Goal: Task Accomplishment & Management: Complete application form

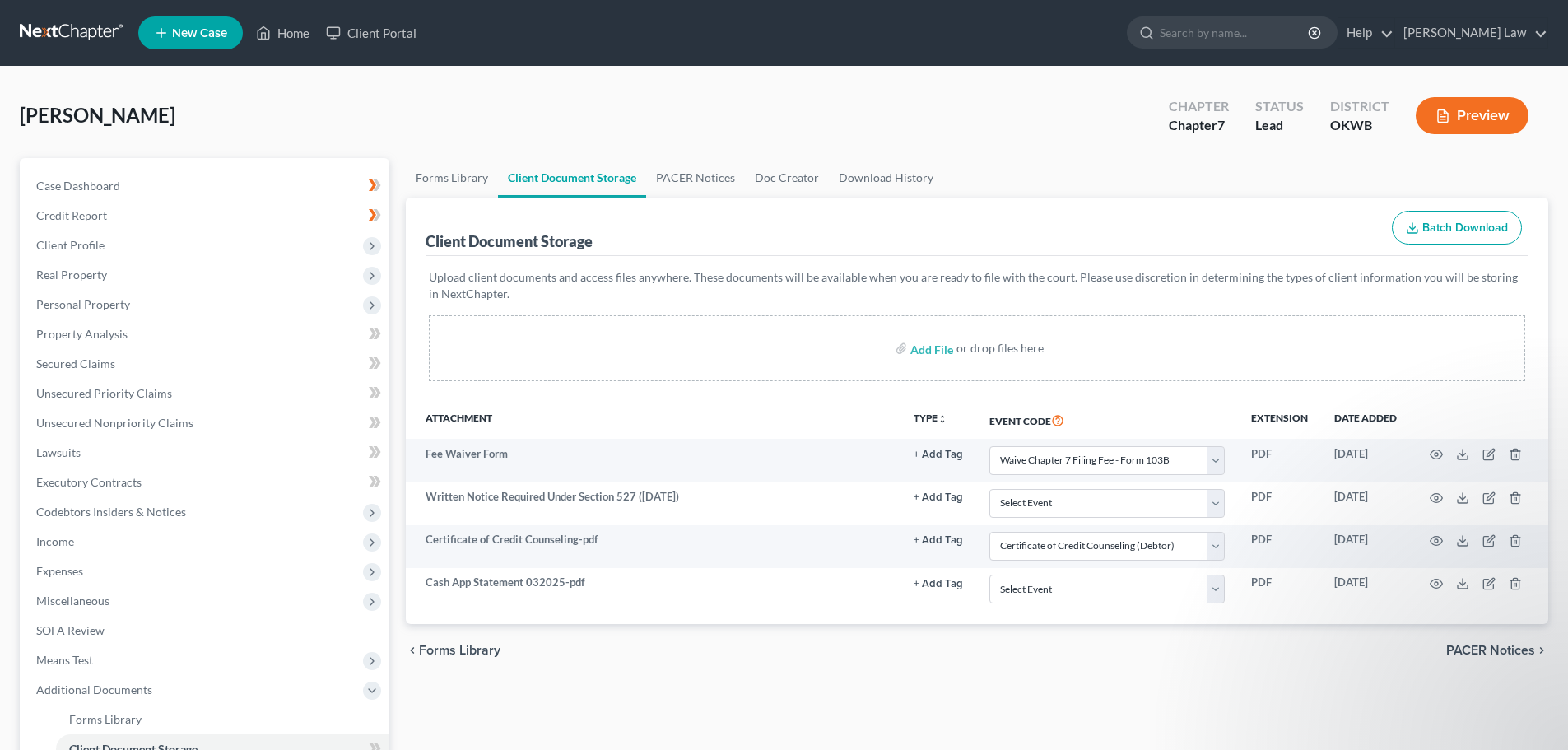
select select "6"
select select "0"
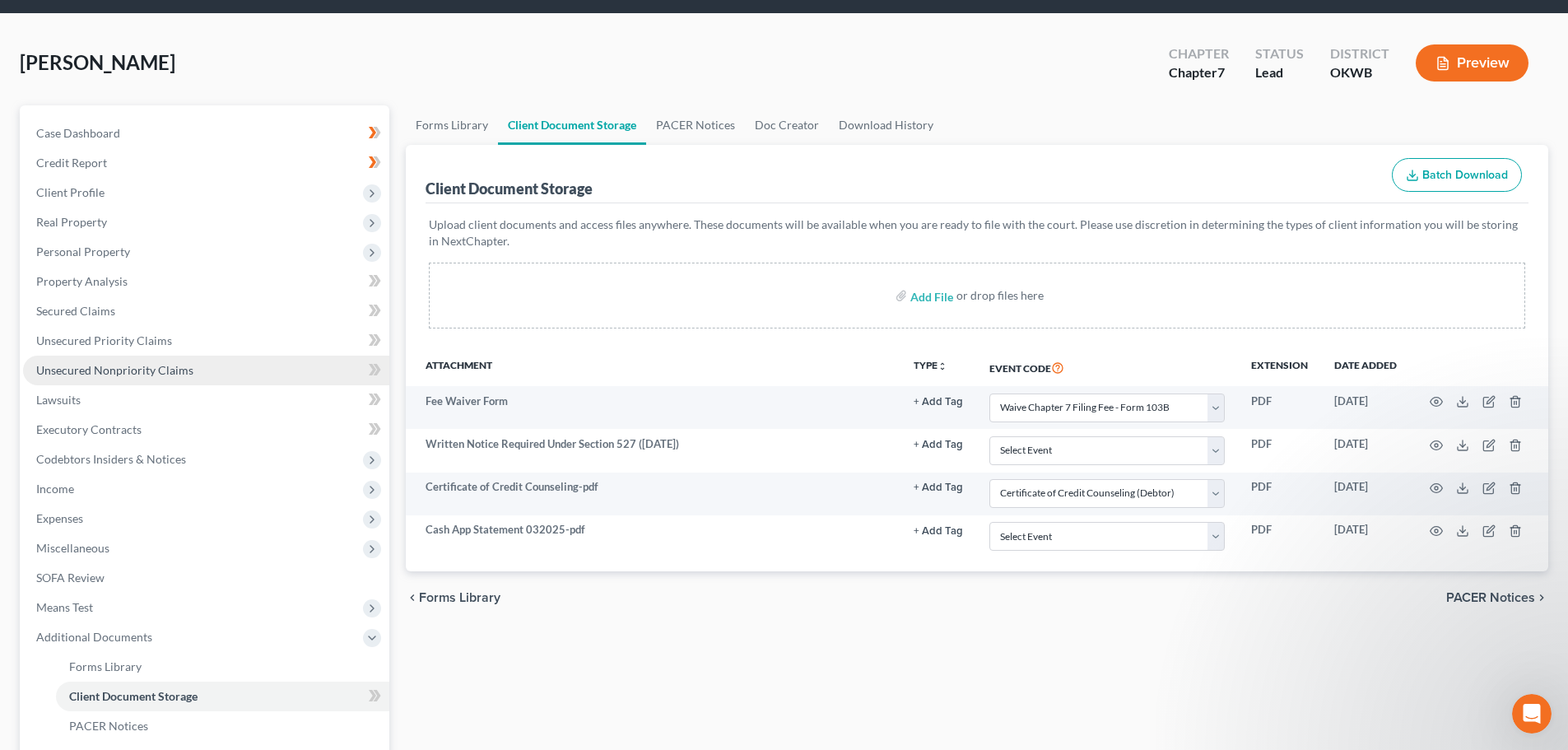
scroll to position [83, 0]
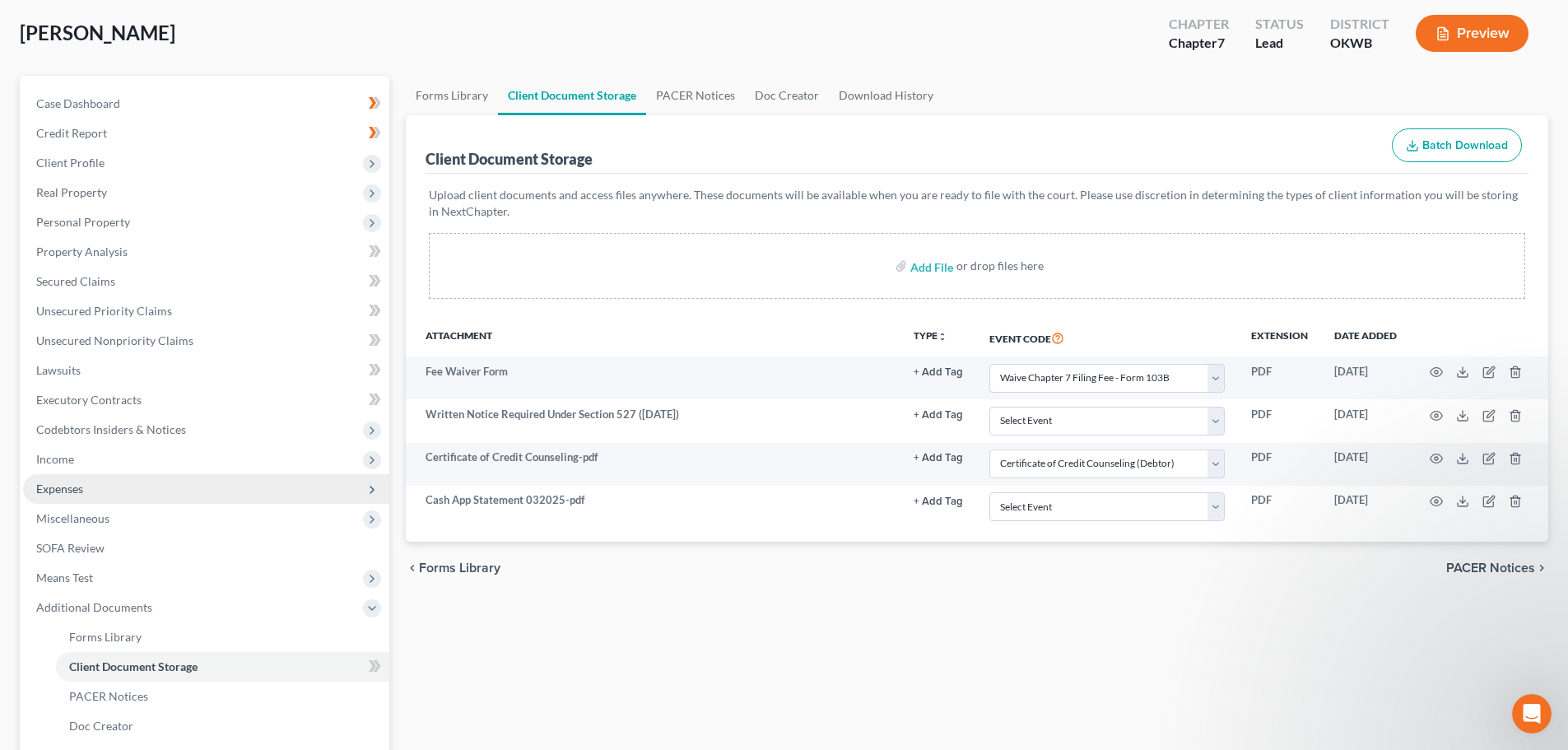
click at [58, 487] on span "Expenses" at bounding box center [59, 489] width 47 height 14
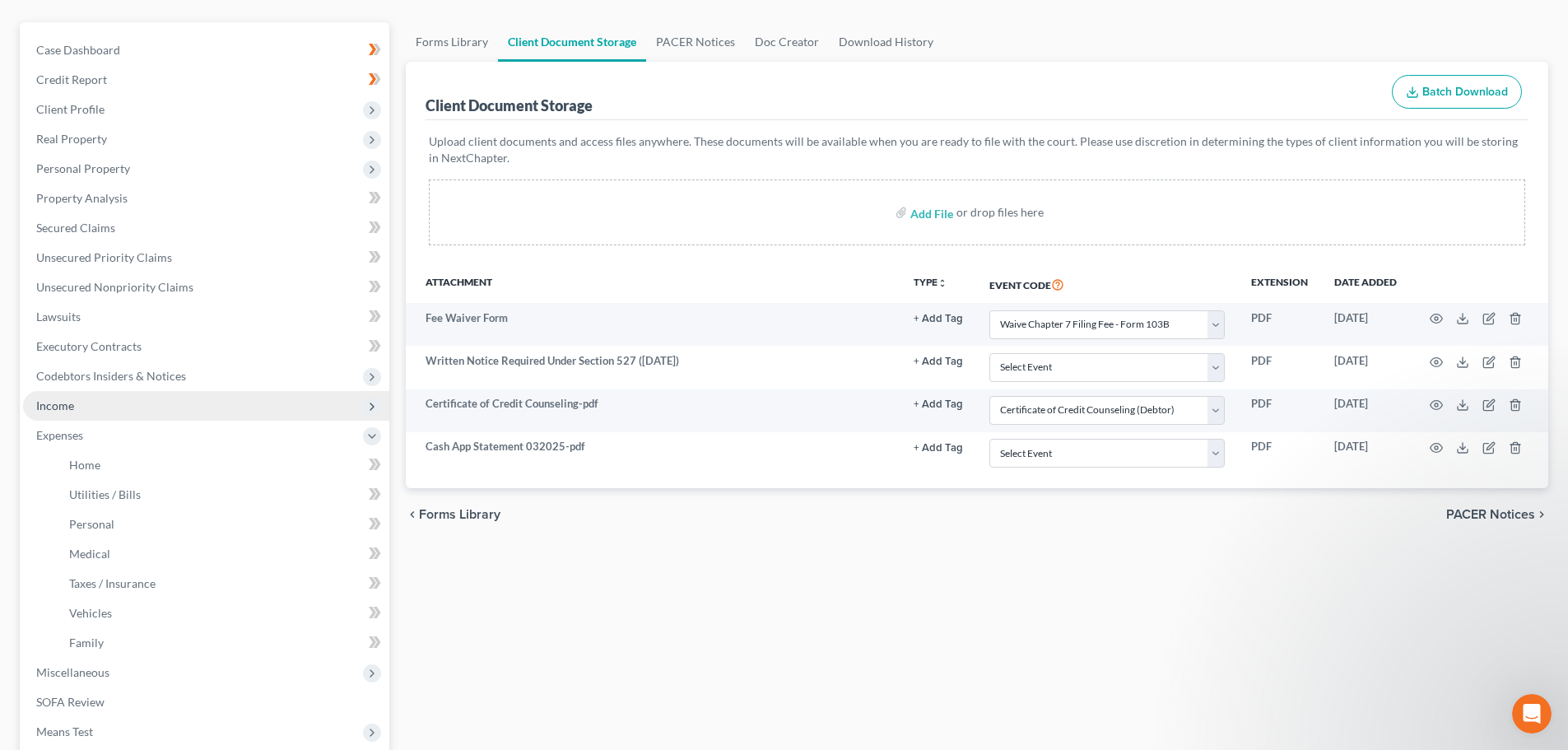
scroll to position [164, 0]
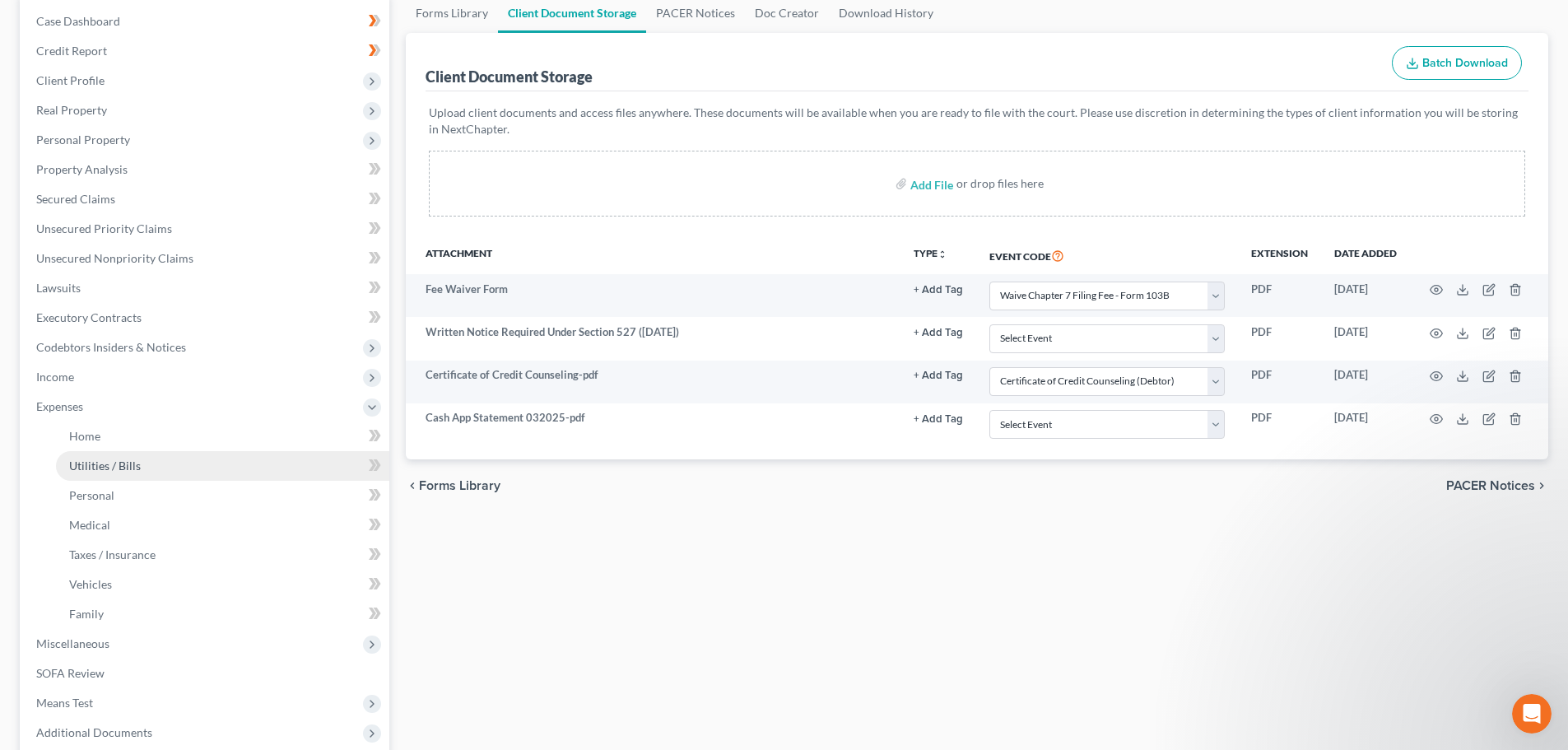
click at [95, 467] on span "Utilities / Bills" at bounding box center [105, 466] width 72 height 14
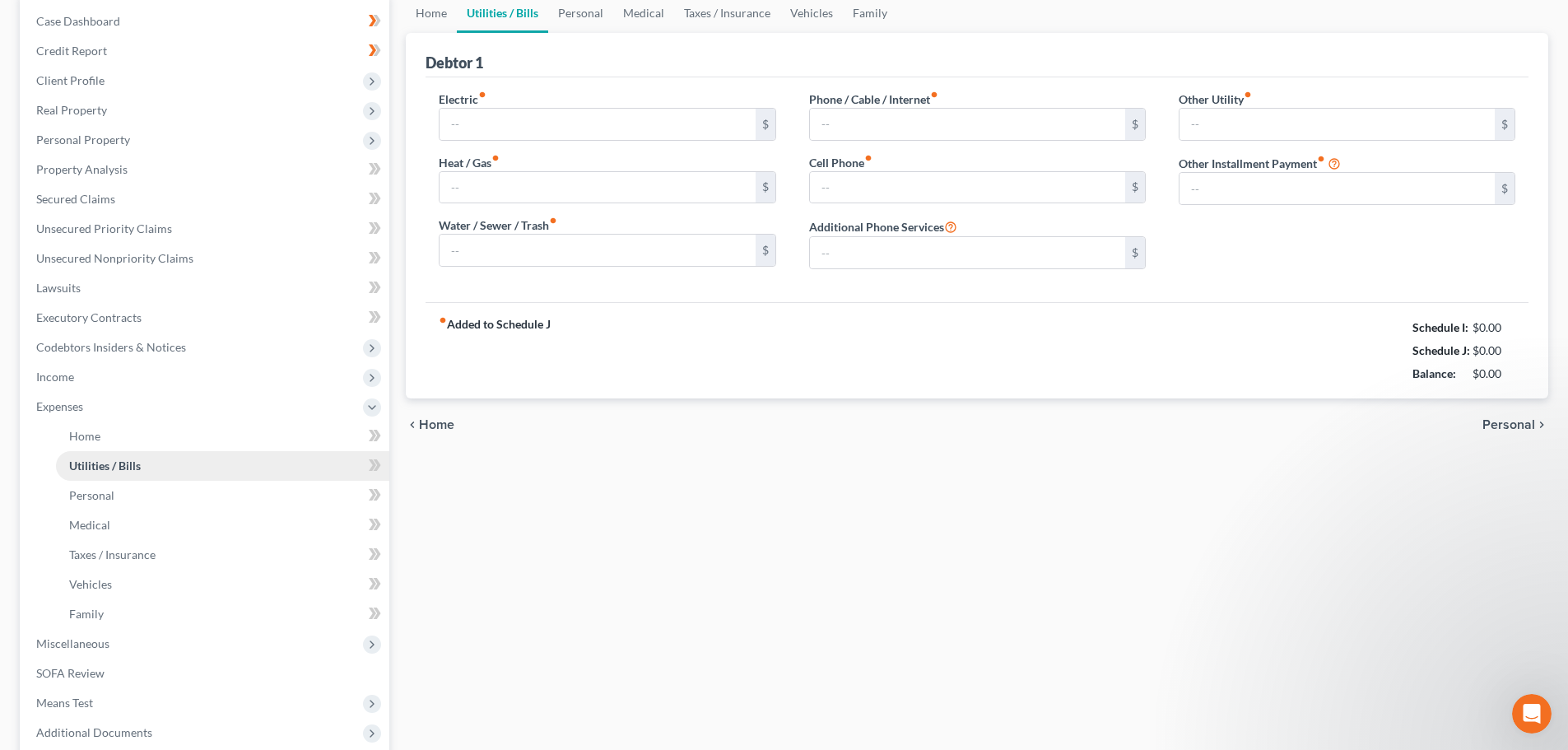
scroll to position [84, 0]
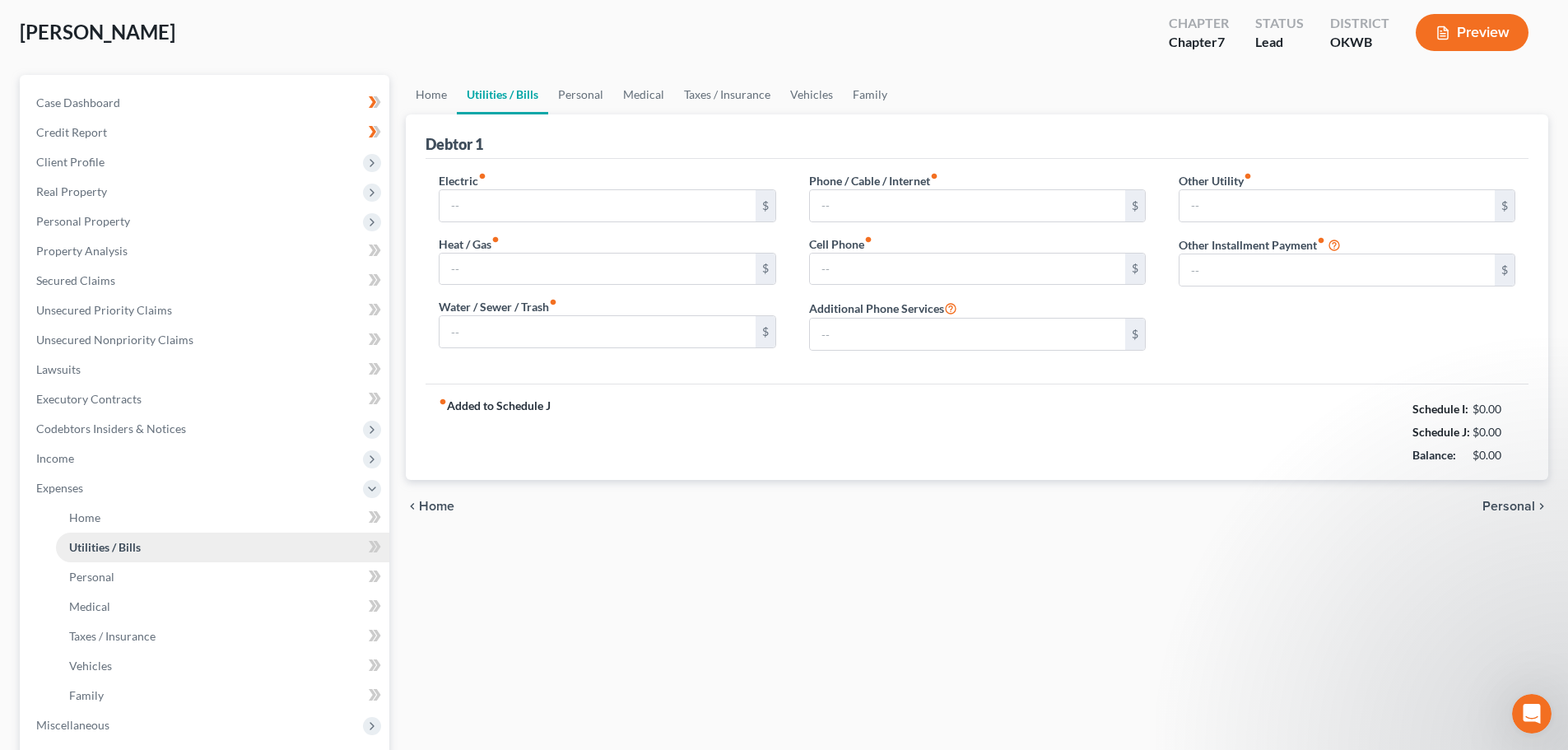
type input "0.00"
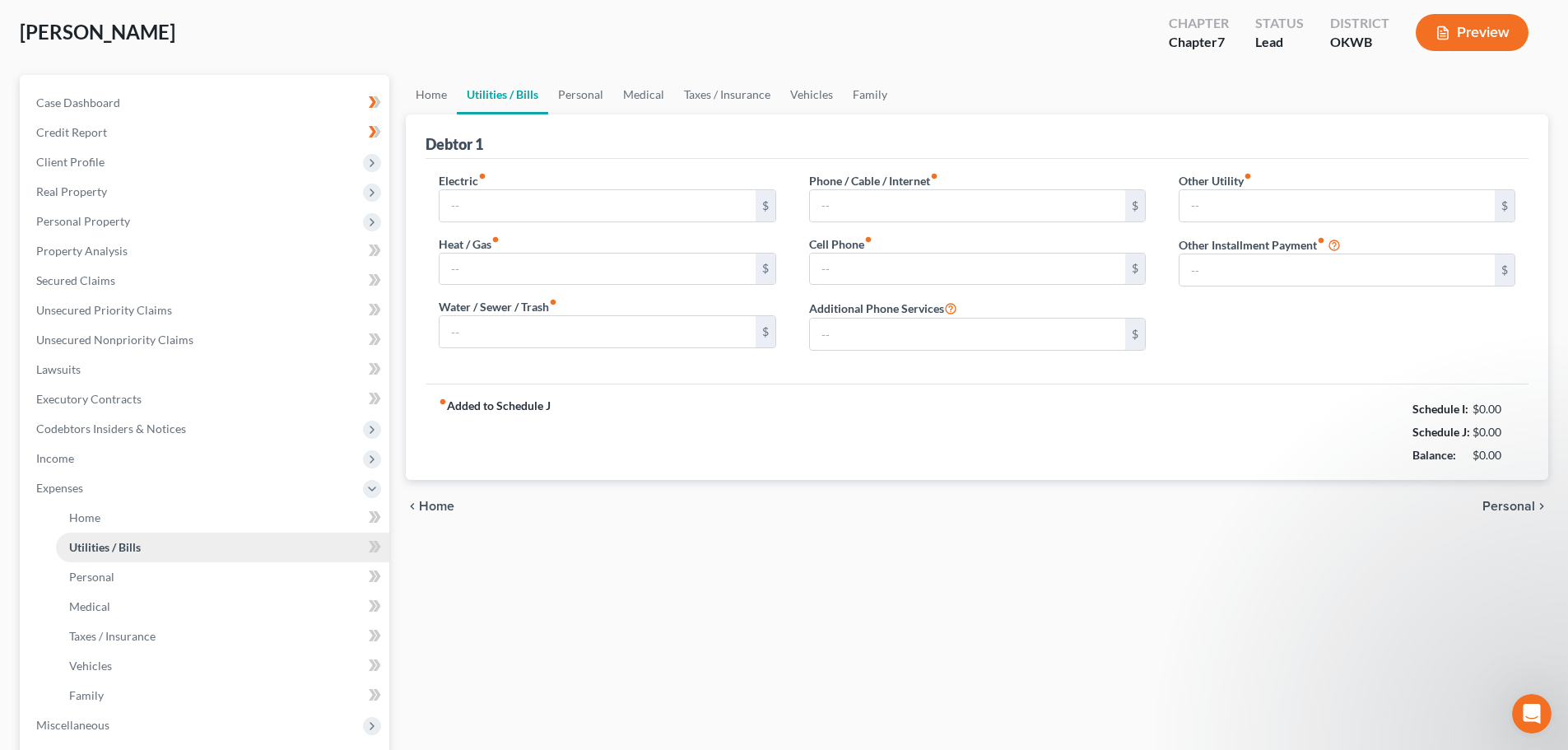
type input "0.00"
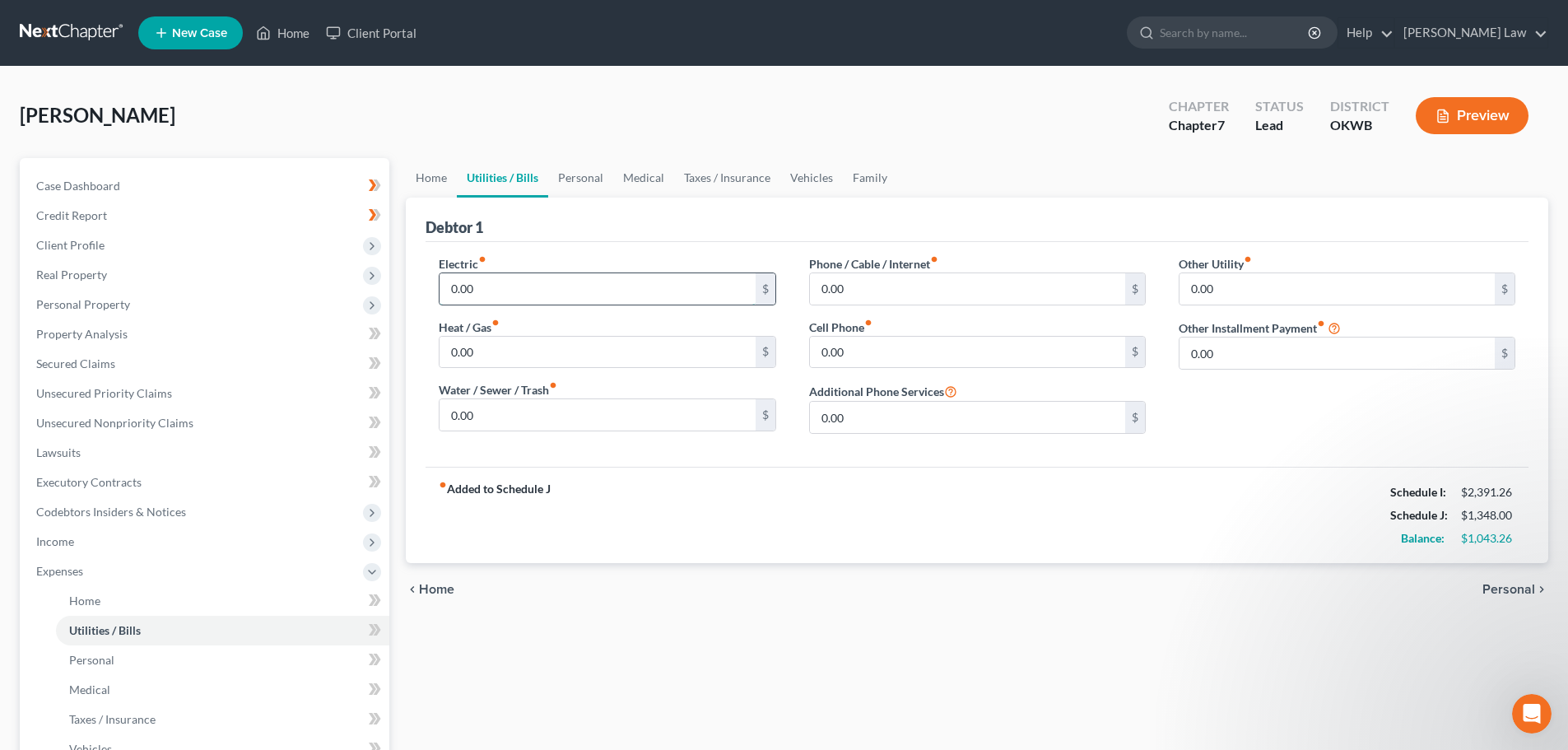
click at [480, 293] on input "0.00" at bounding box center [596, 288] width 316 height 31
type input "67.50"
click at [656, 341] on input "0.00" at bounding box center [596, 352] width 316 height 31
click at [577, 173] on link "Personal" at bounding box center [580, 178] width 65 height 40
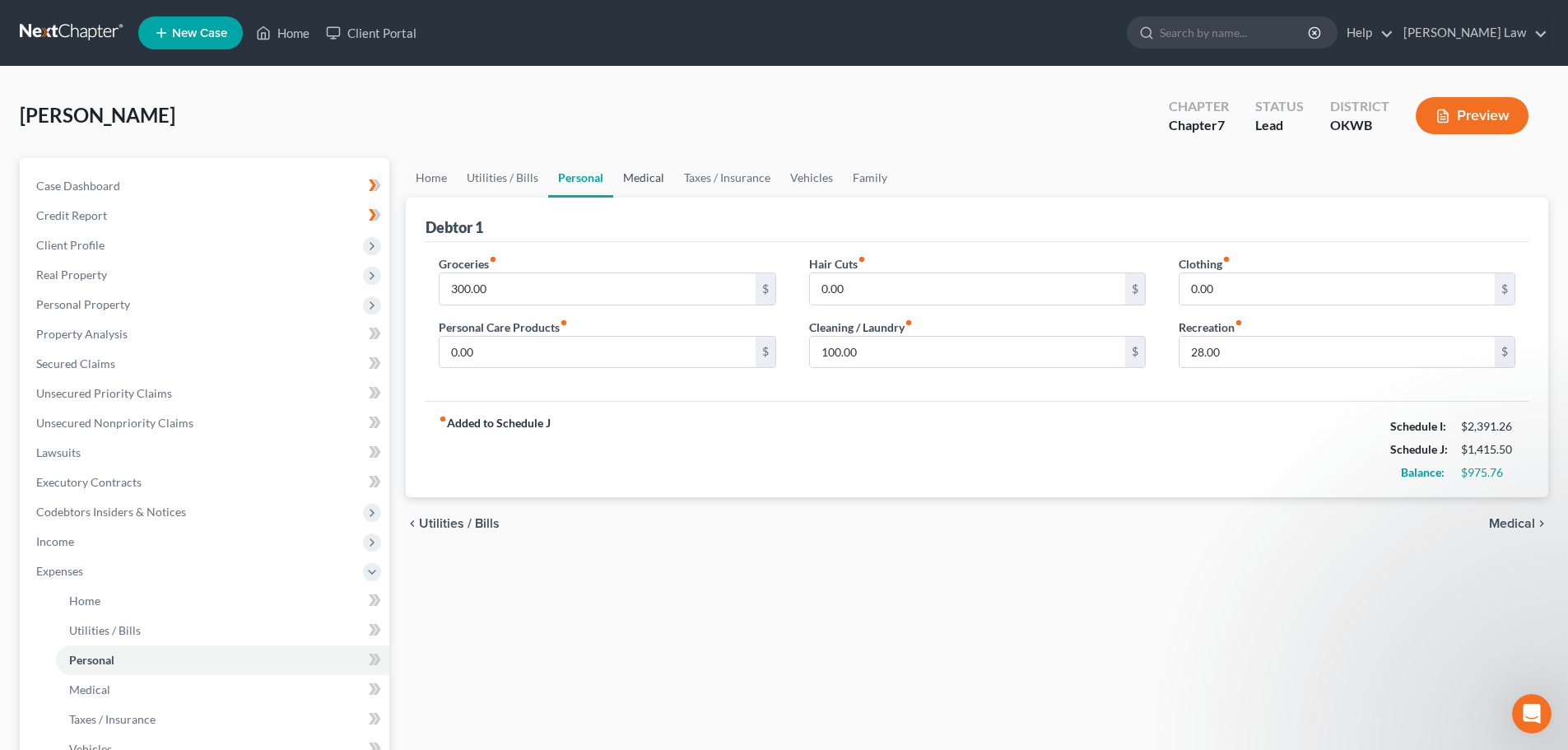
click at [641, 177] on link "Medical" at bounding box center [643, 178] width 61 height 40
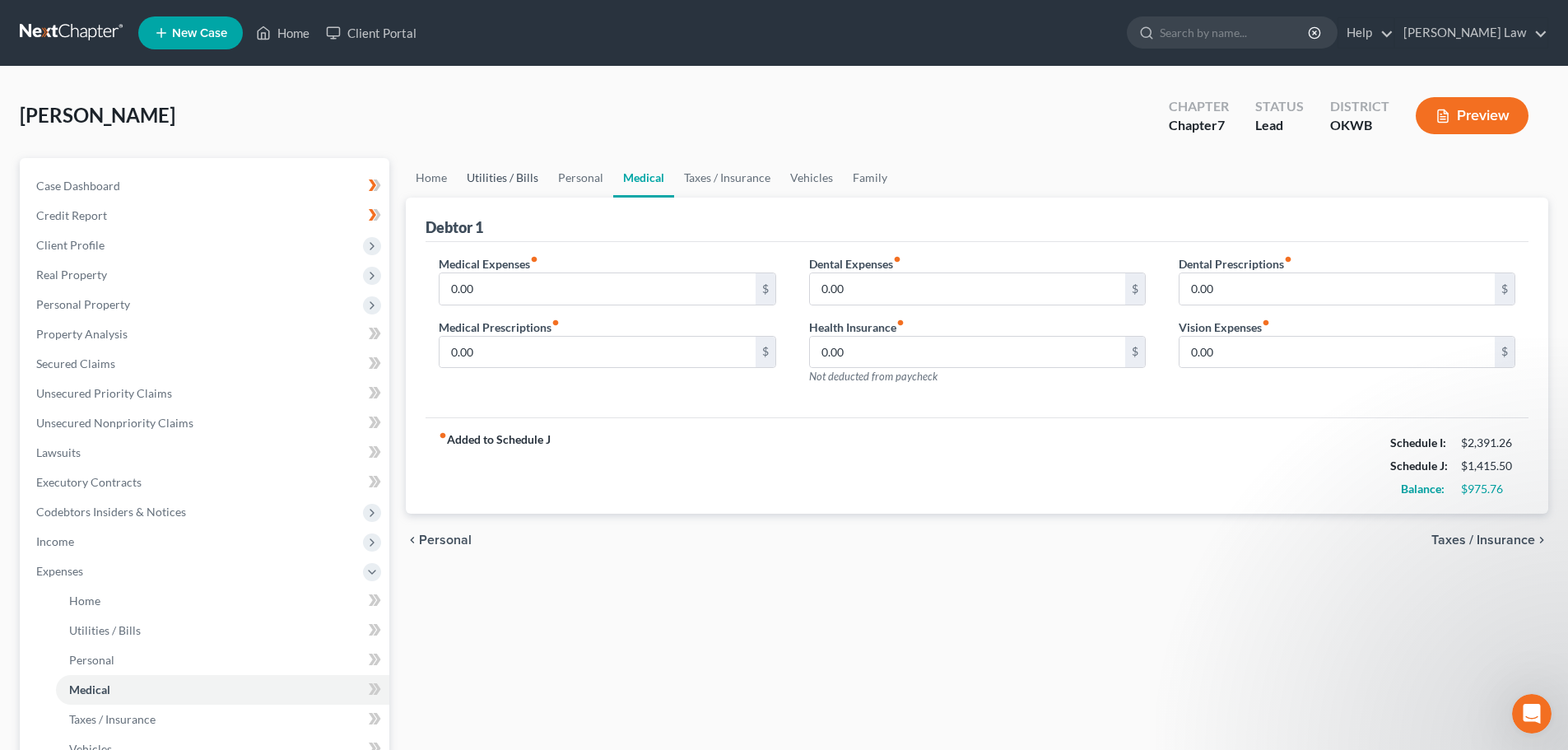
click at [500, 177] on link "Utilities / Bills" at bounding box center [503, 178] width 92 height 40
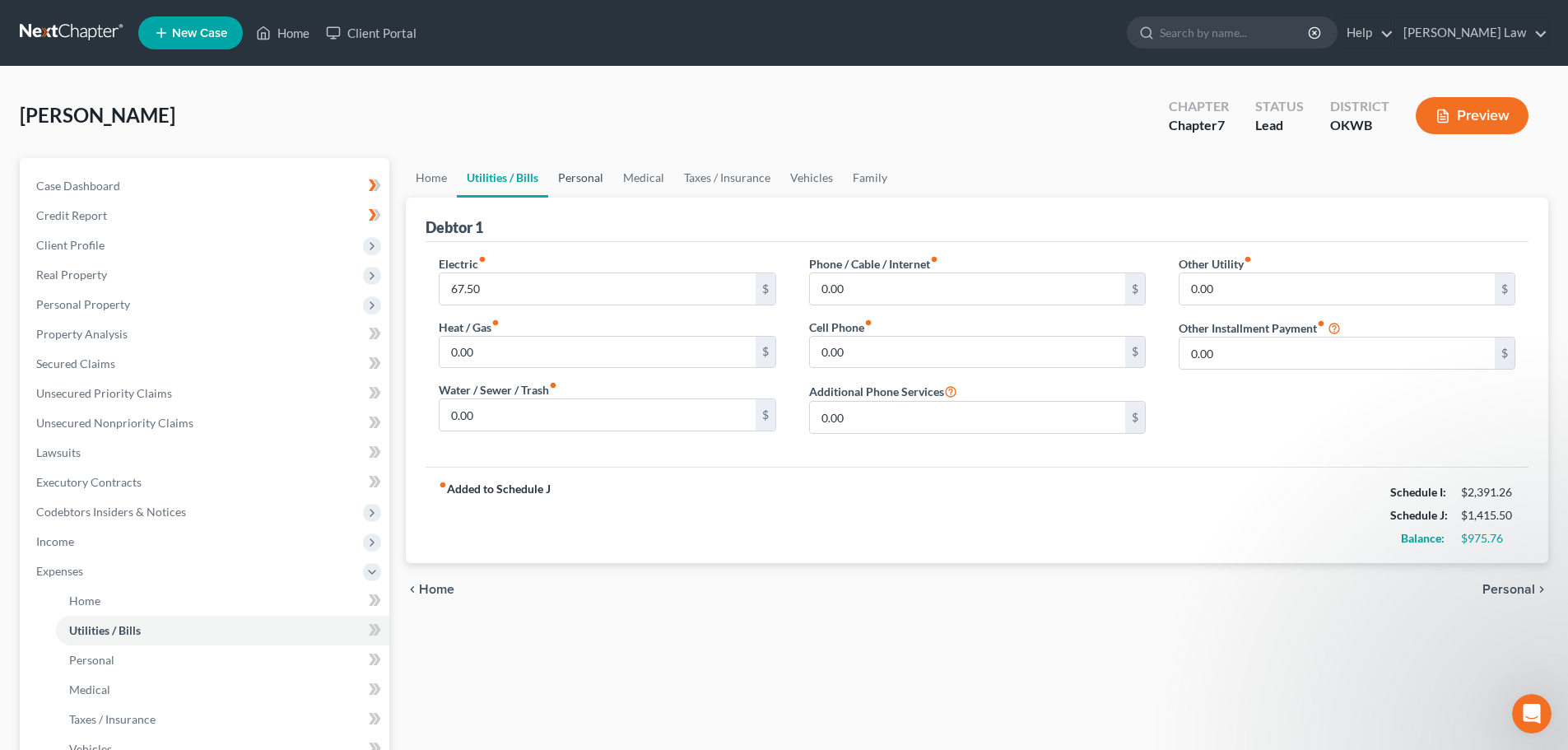
click at [579, 175] on link "Personal" at bounding box center [580, 178] width 65 height 40
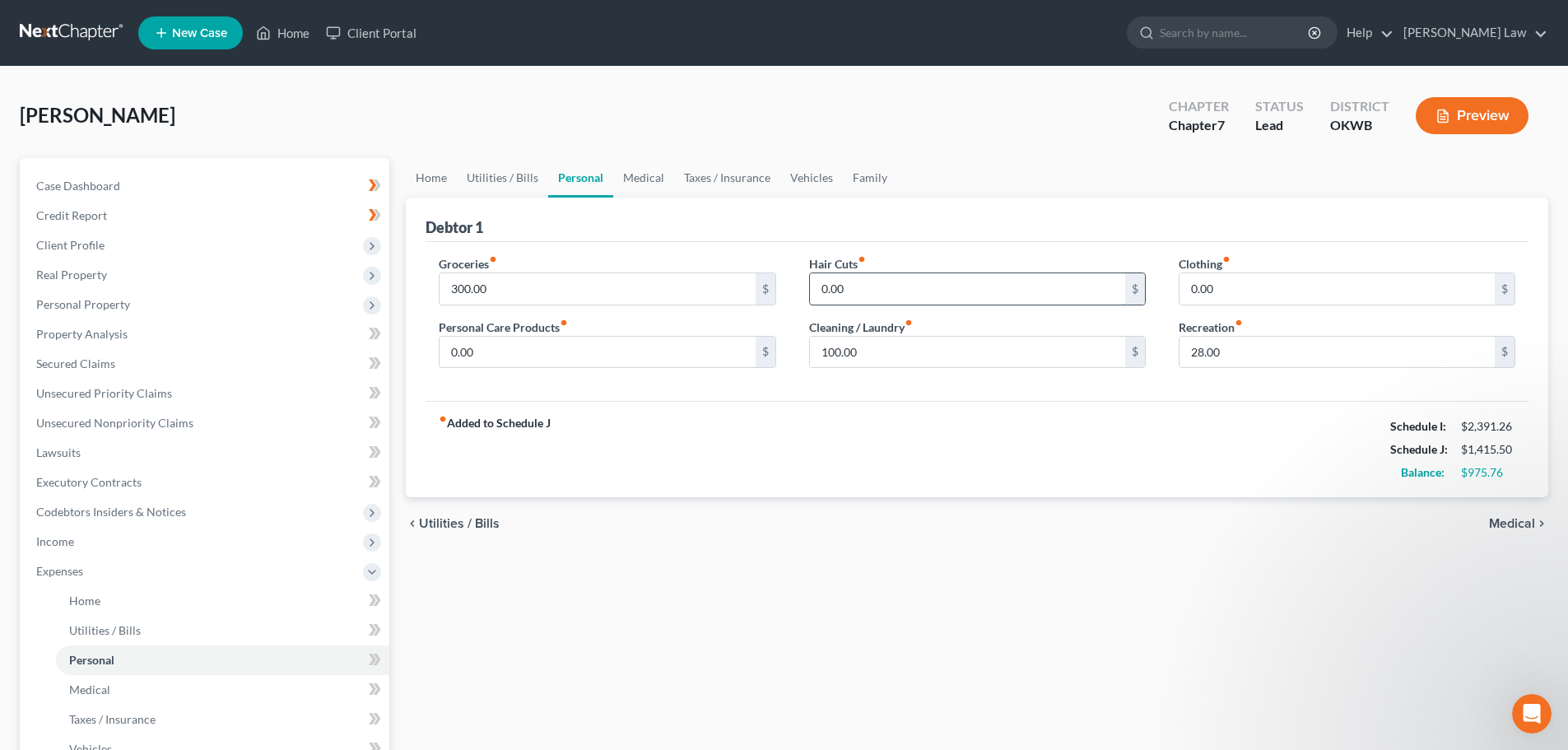
click at [852, 288] on input "0.00" at bounding box center [968, 288] width 316 height 31
type input "45.00"
click at [1193, 285] on input "0.00" at bounding box center [1337, 288] width 316 height 31
type input "75.00"
click at [482, 347] on input "0.00" at bounding box center [596, 352] width 316 height 31
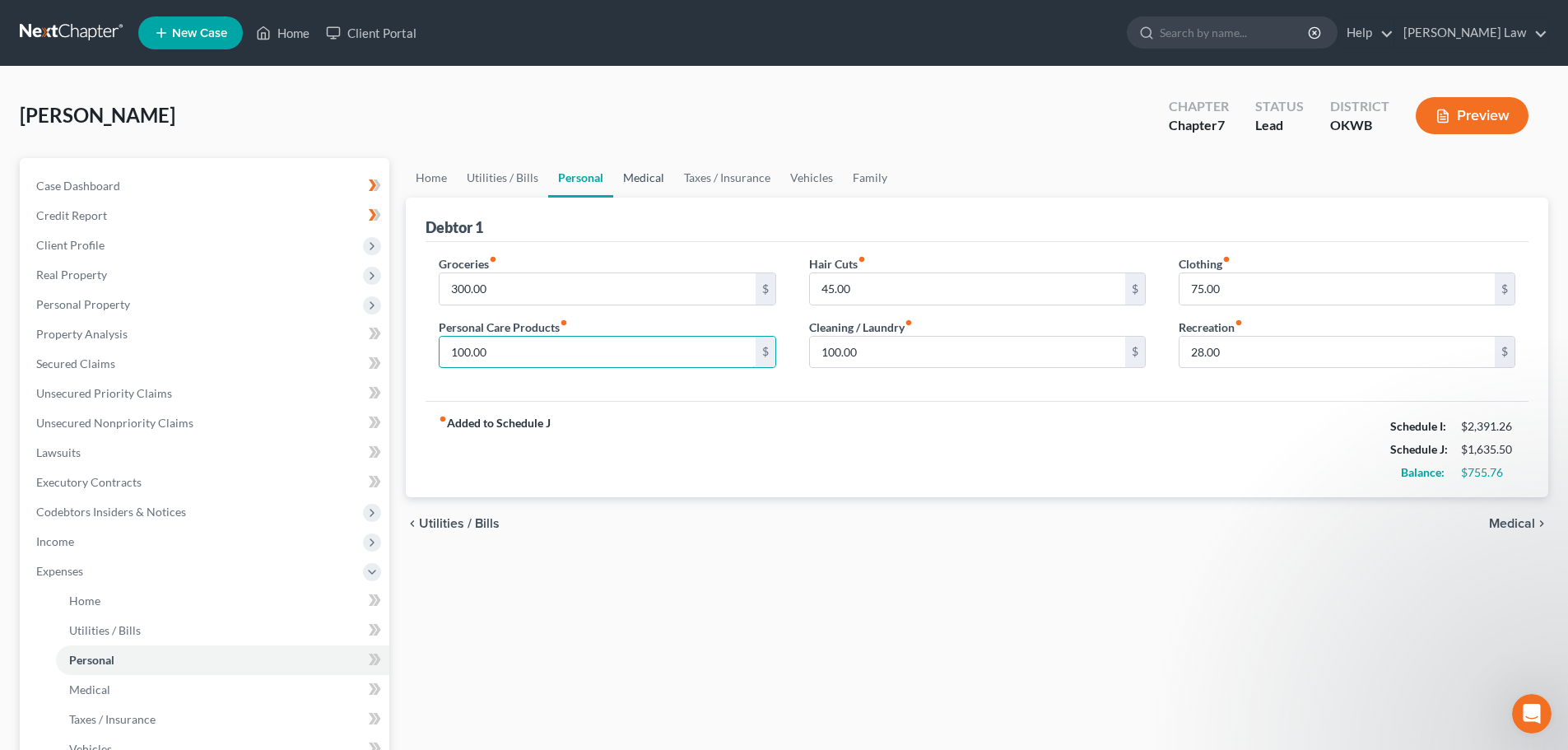
type input "100.00"
click at [639, 173] on link "Medical" at bounding box center [643, 178] width 61 height 40
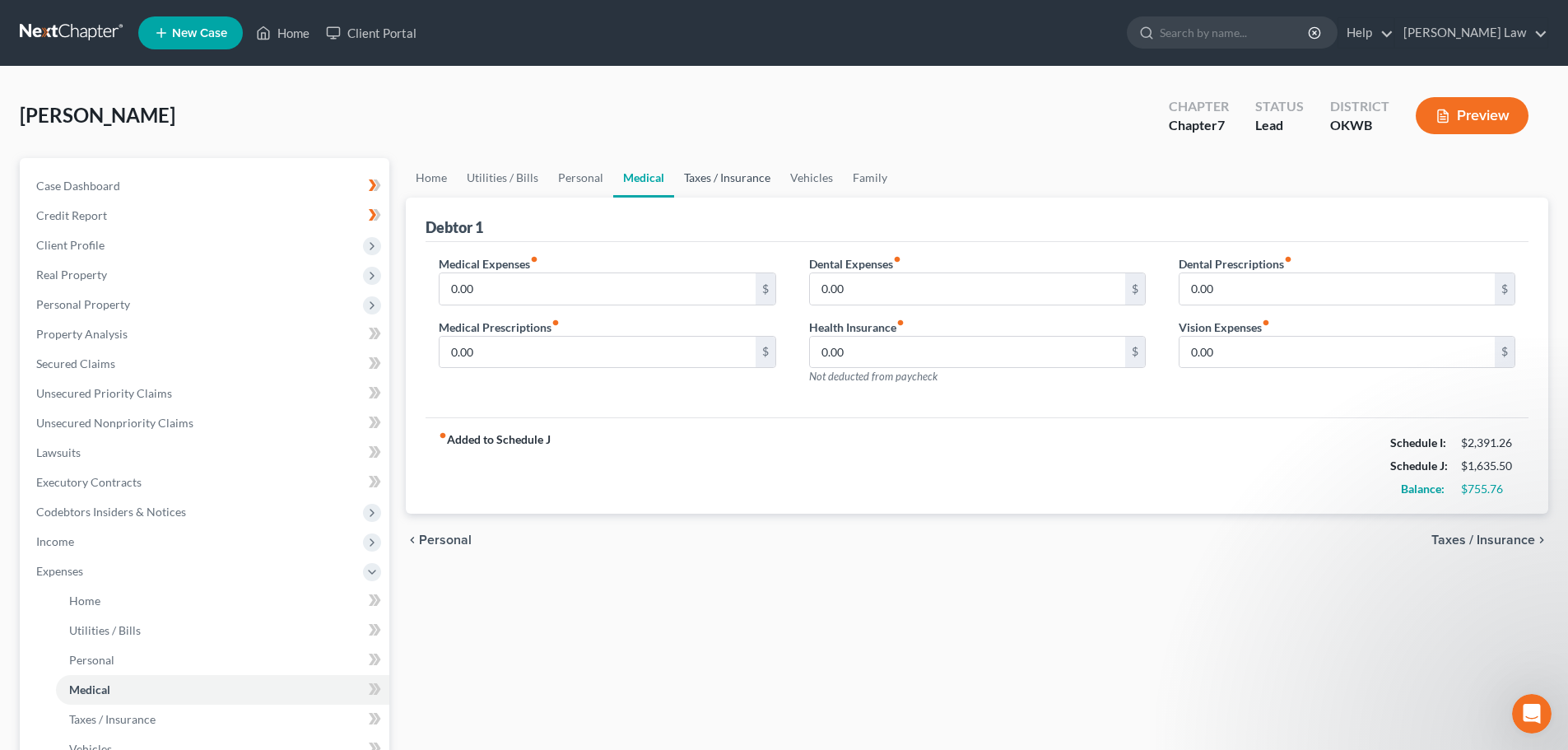
click at [724, 177] on link "Taxes / Insurance" at bounding box center [727, 178] width 107 height 40
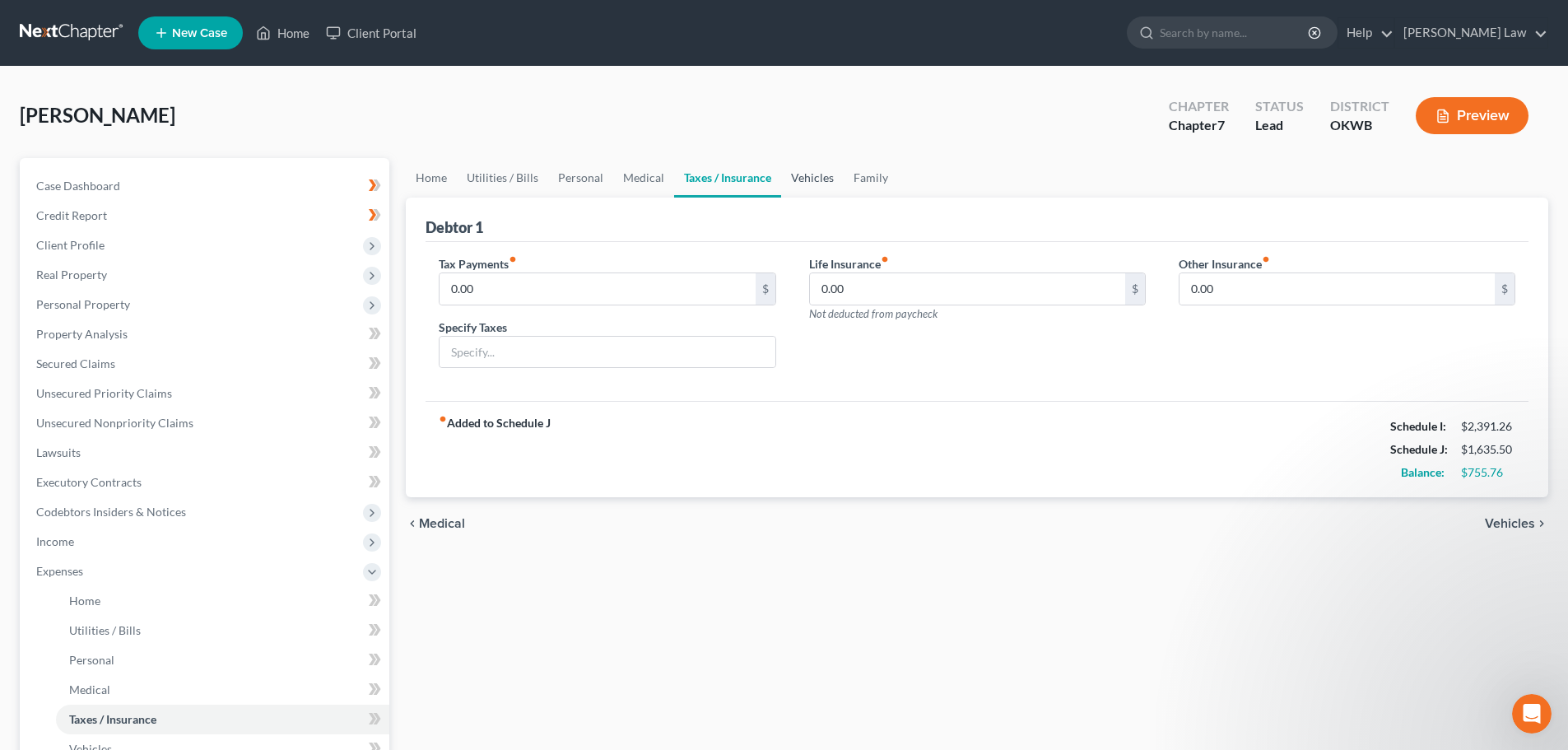
click at [812, 176] on link "Vehicles" at bounding box center [812, 178] width 63 height 40
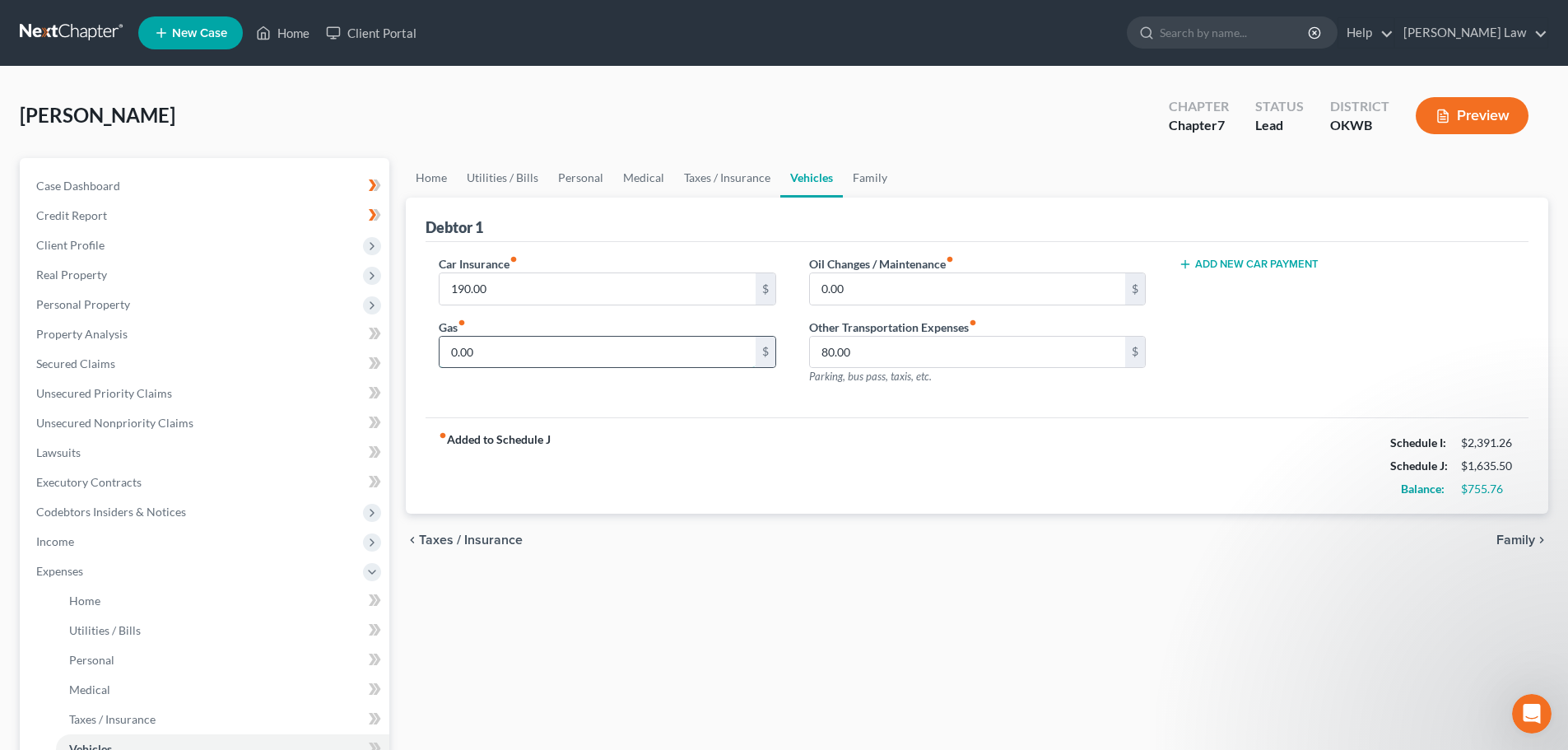
click at [484, 361] on input "0.00" at bounding box center [596, 352] width 316 height 31
type input "80.00"
click at [879, 291] on input "0.00" at bounding box center [968, 288] width 316 height 31
click at [1225, 340] on div "Add New Car Payment" at bounding box center [1346, 327] width 369 height 143
click at [872, 175] on link "Family" at bounding box center [870, 178] width 55 height 40
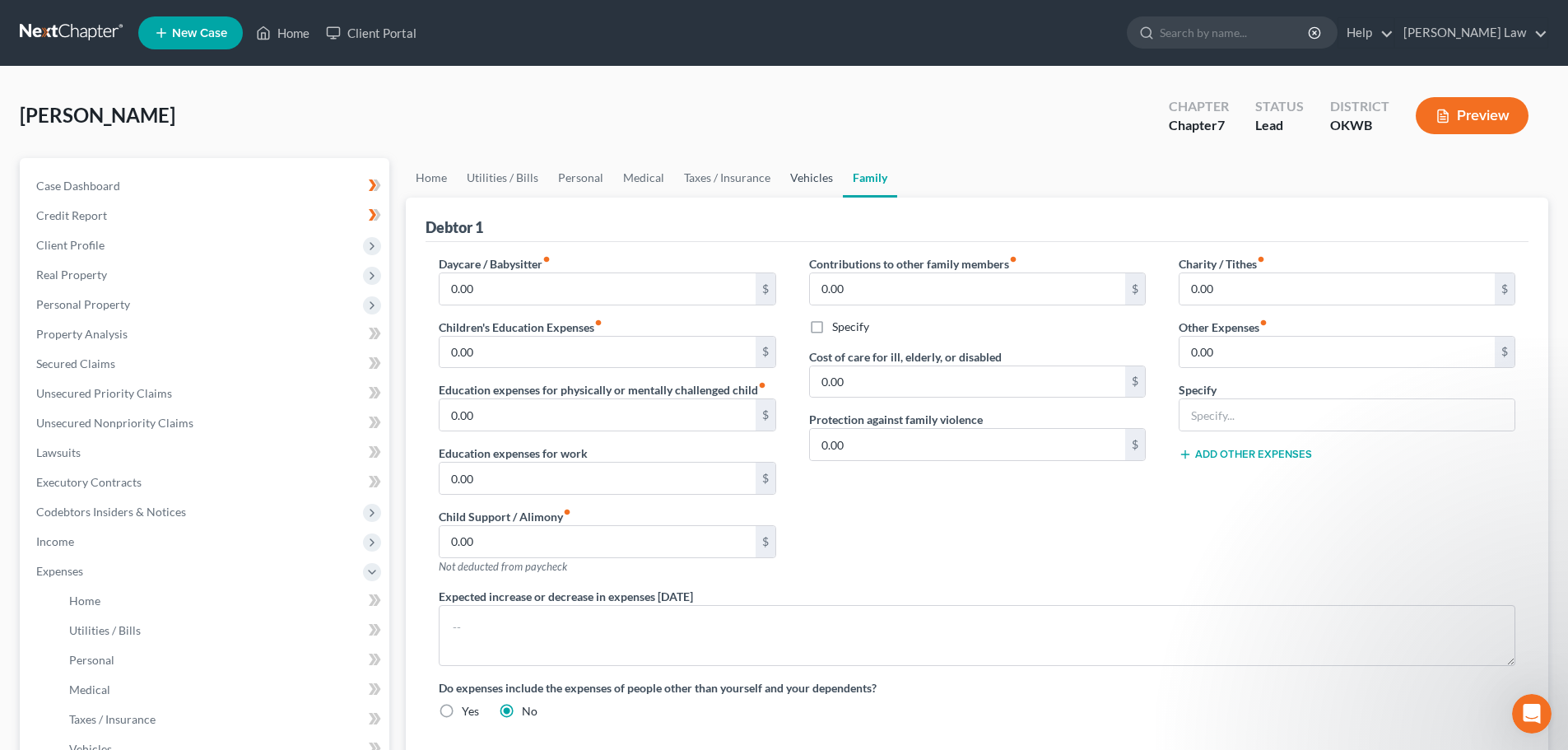
click at [802, 183] on link "Vehicles" at bounding box center [811, 178] width 63 height 40
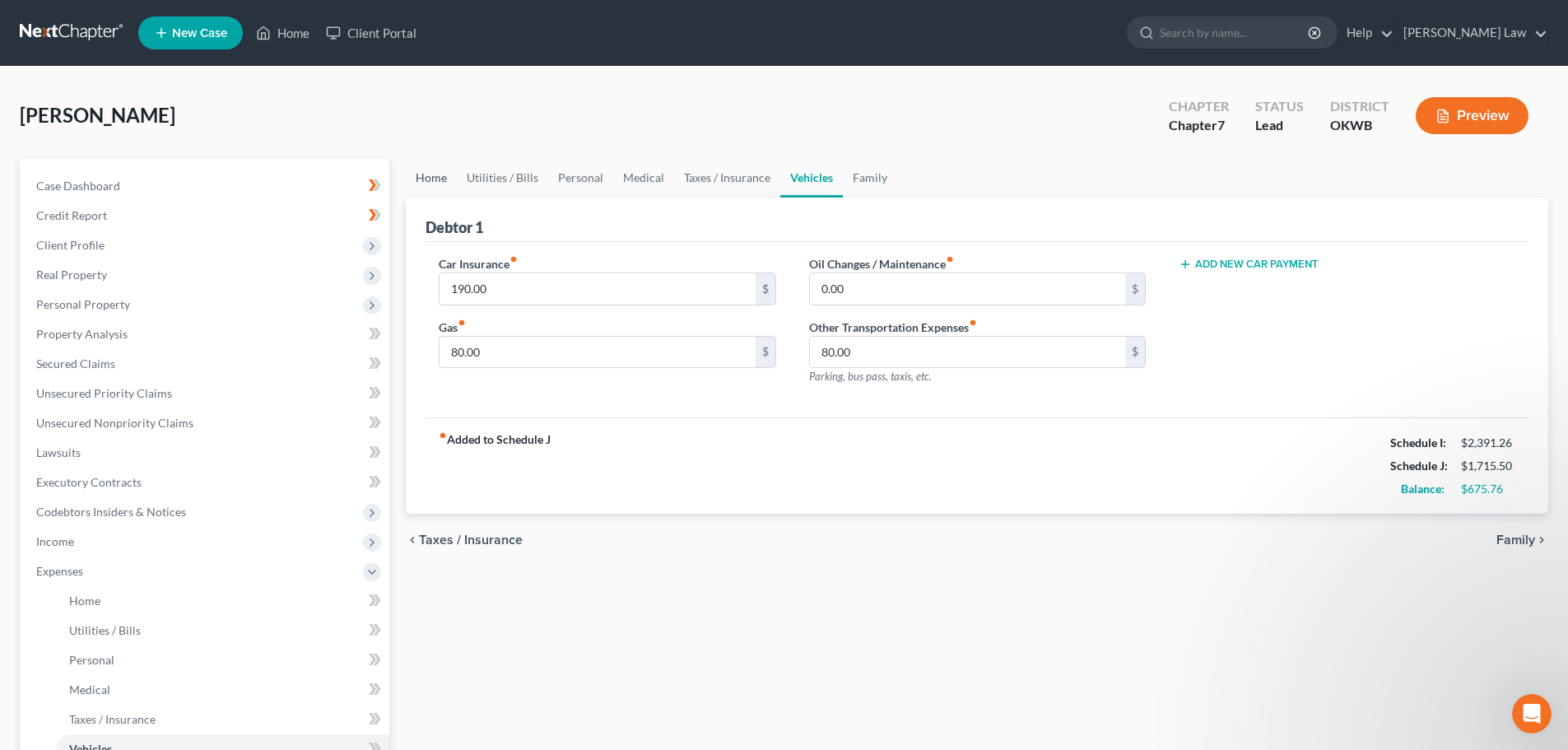
click at [430, 172] on link "Home" at bounding box center [431, 178] width 51 height 40
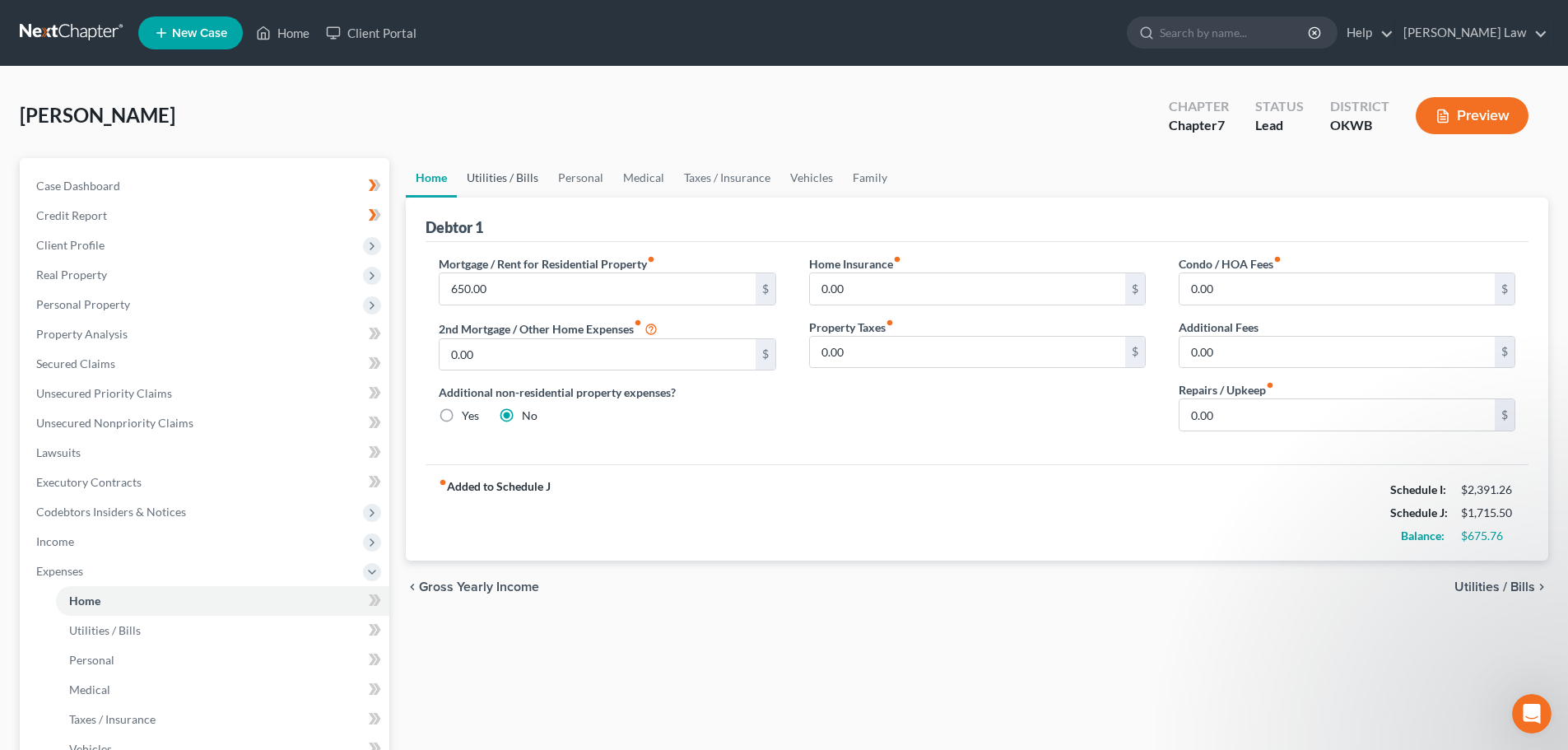
click at [494, 173] on link "Utilities / Bills" at bounding box center [503, 178] width 92 height 40
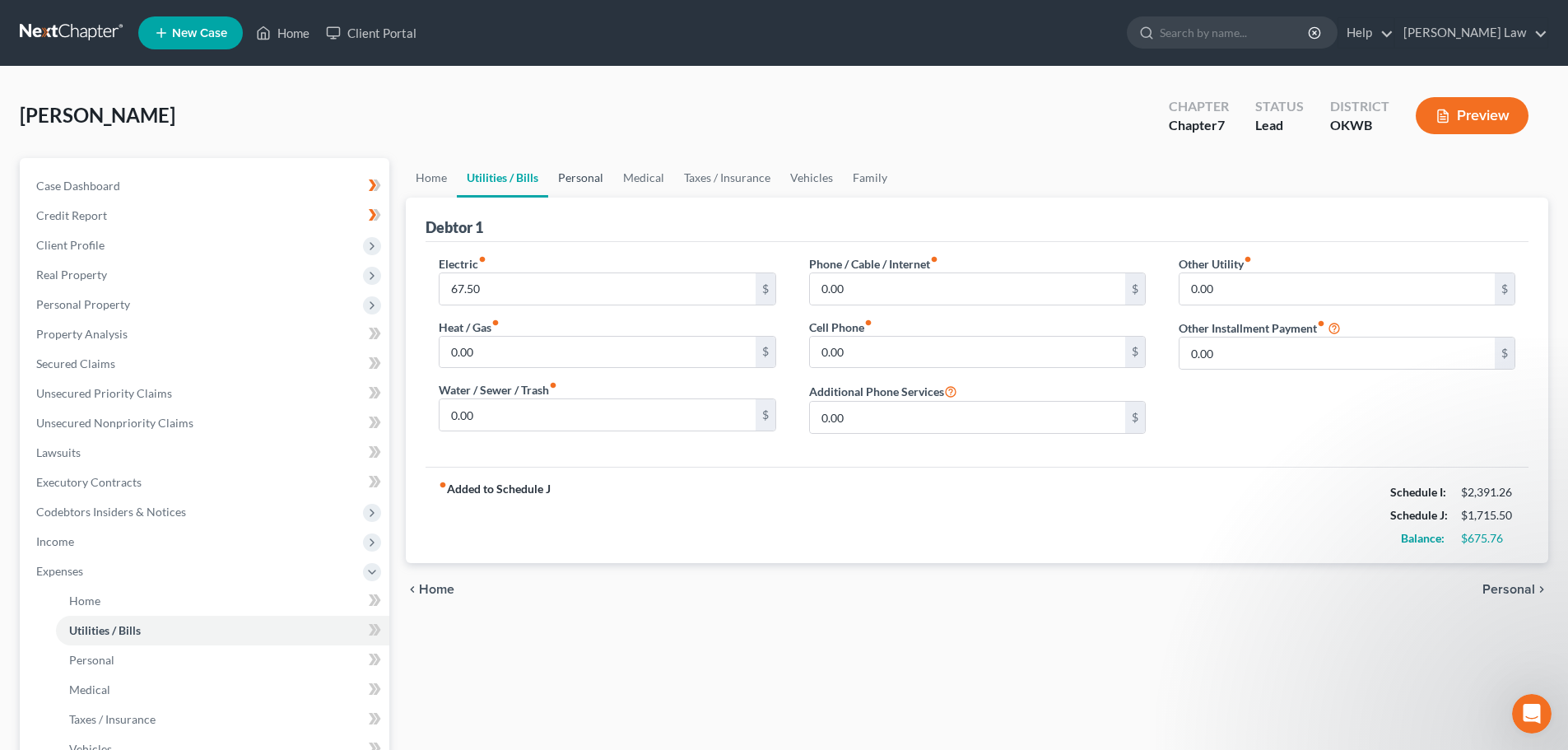
click at [592, 178] on link "Personal" at bounding box center [580, 178] width 65 height 40
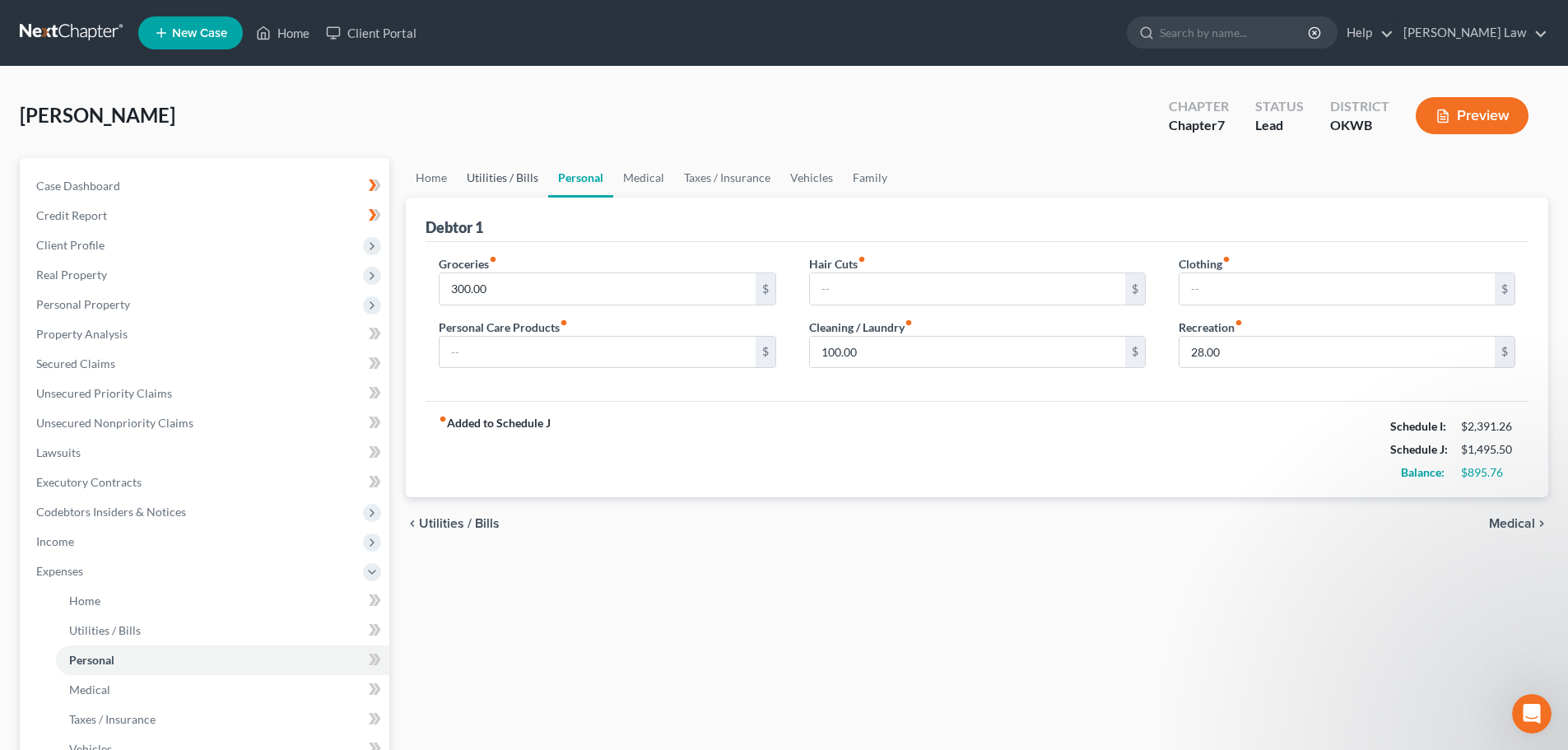
click at [493, 172] on link "Utilities / Bills" at bounding box center [503, 178] width 92 height 40
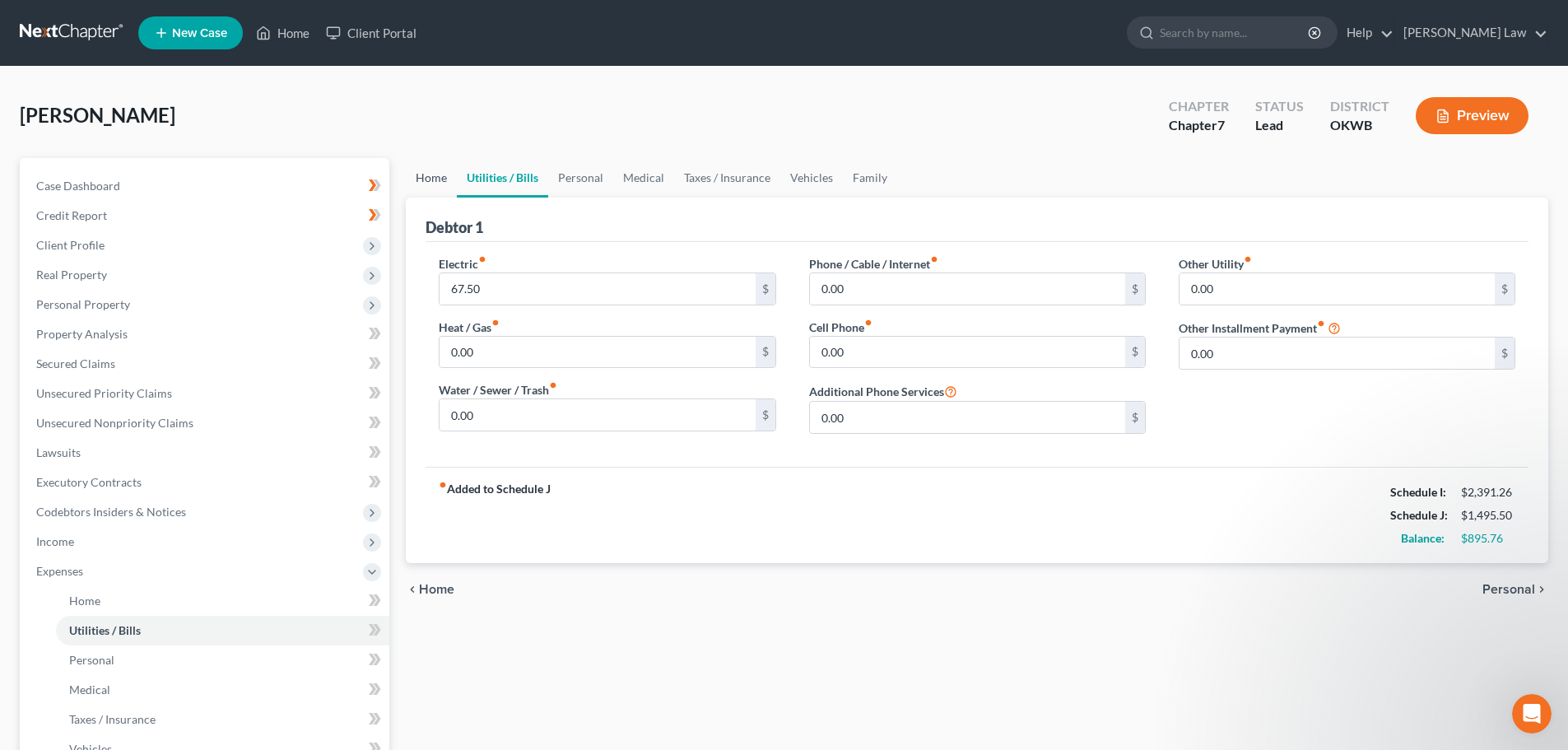
click at [424, 175] on link "Home" at bounding box center [431, 178] width 51 height 40
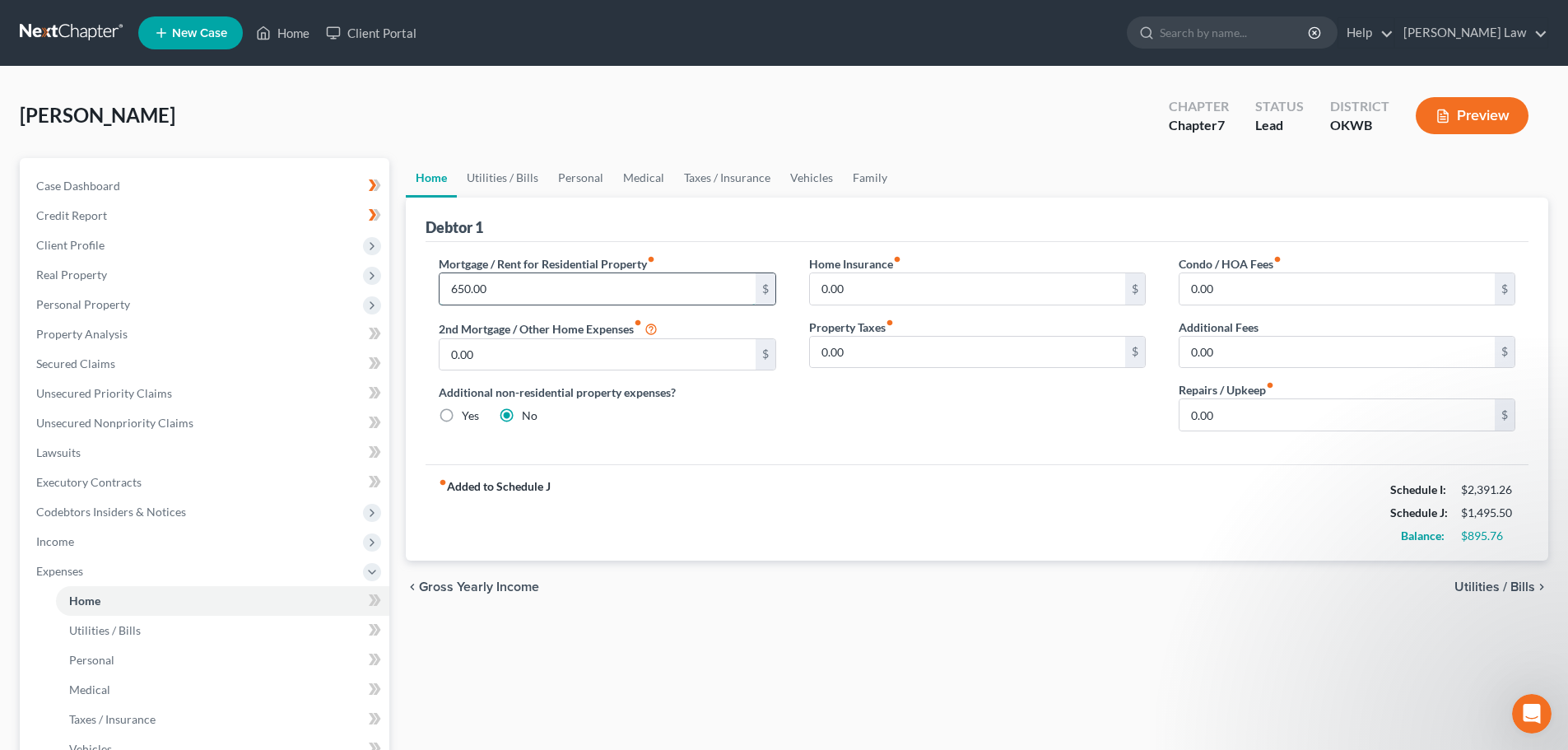
click at [473, 293] on input "650.00" at bounding box center [596, 288] width 316 height 31
type input "705.00"
click at [795, 435] on div "Home Insurance fiber_manual_record 0.00 $ Property Taxes fiber_manual_record 0.…" at bounding box center [977, 350] width 369 height 189
click at [772, 621] on div "Home Utilities / Bills Personal Medical Taxes / Insurance Vehicles Family Debto…" at bounding box center [977, 590] width 1159 height 863
click at [501, 178] on link "Utilities / Bills" at bounding box center [503, 178] width 92 height 40
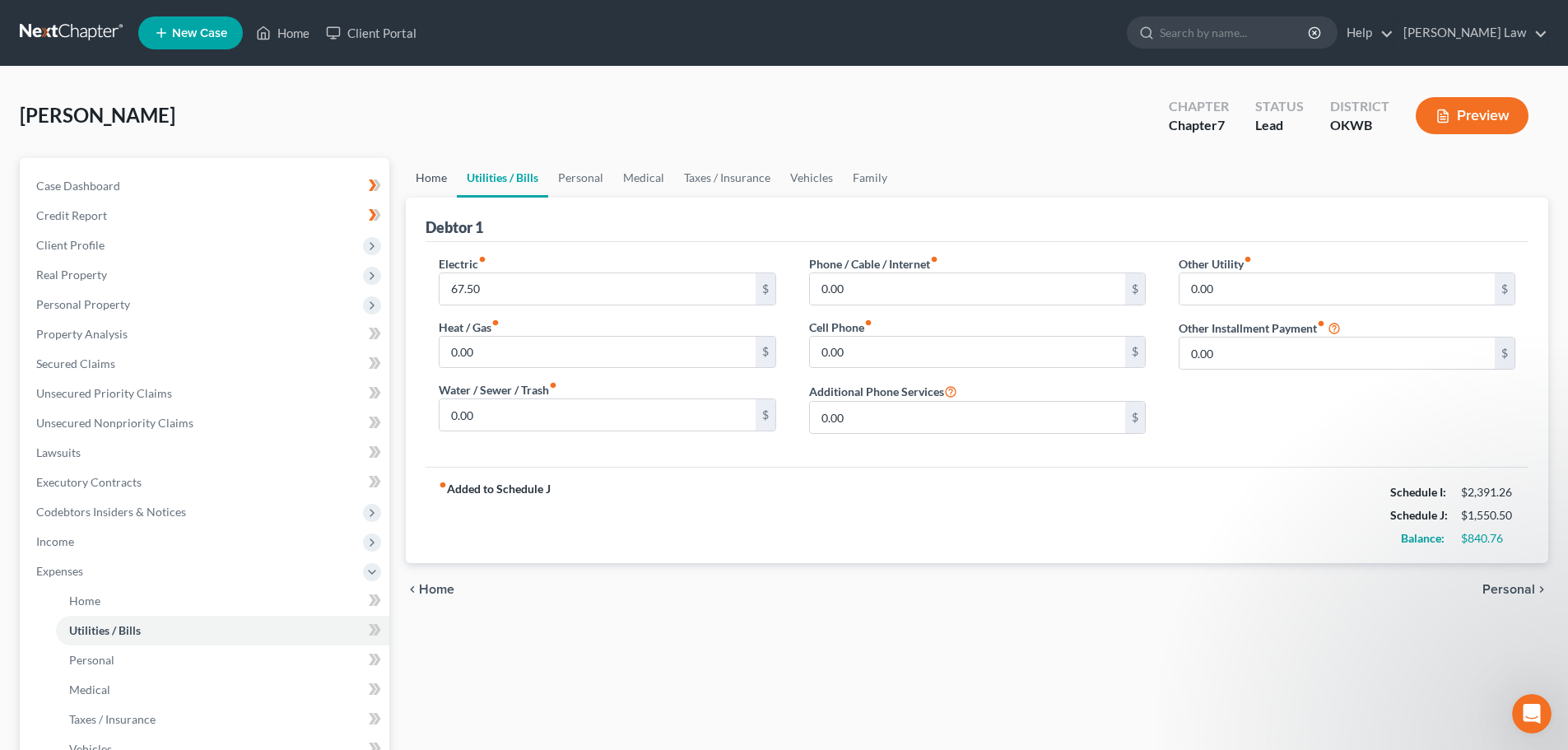
click at [430, 174] on link "Home" at bounding box center [431, 178] width 51 height 40
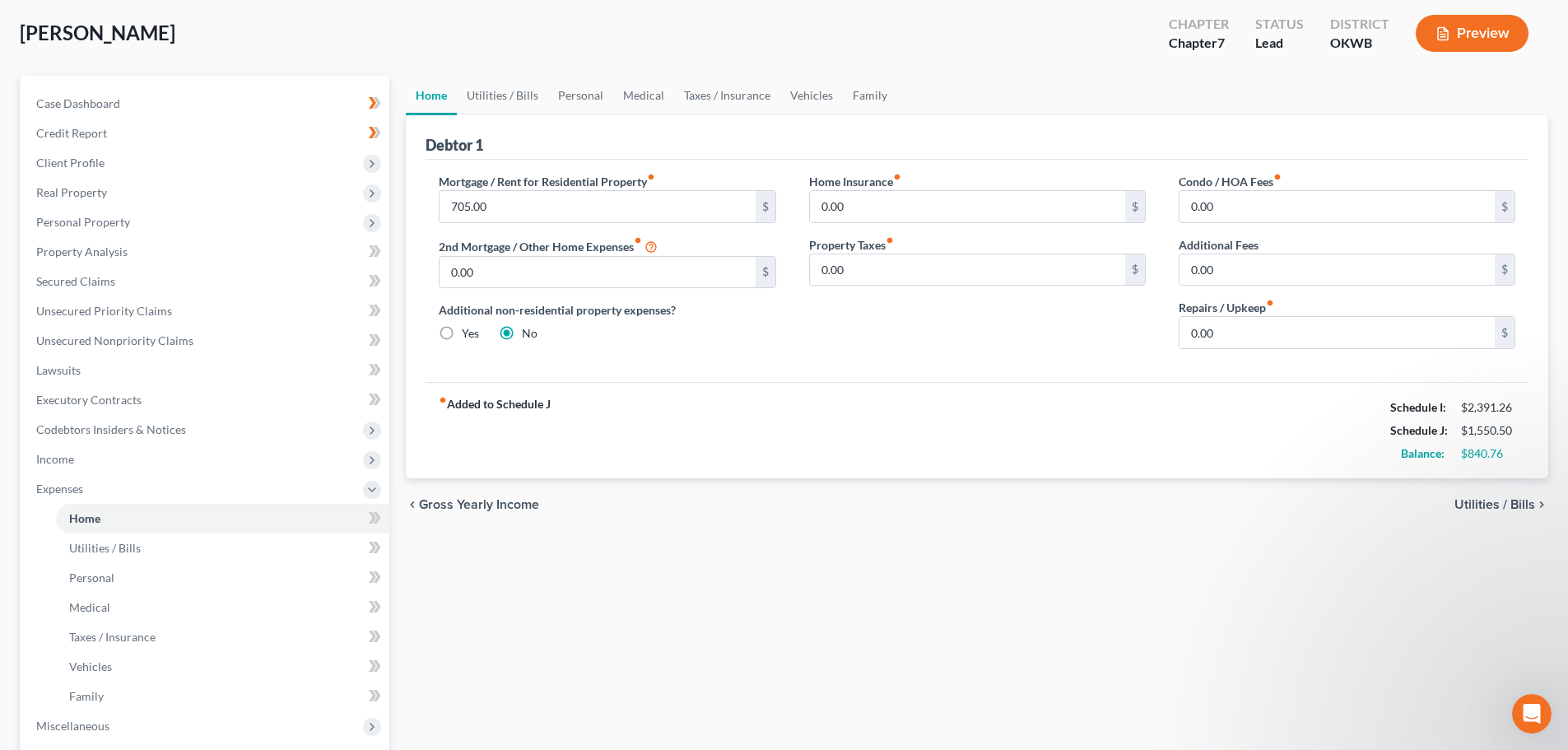
scroll to position [333, 0]
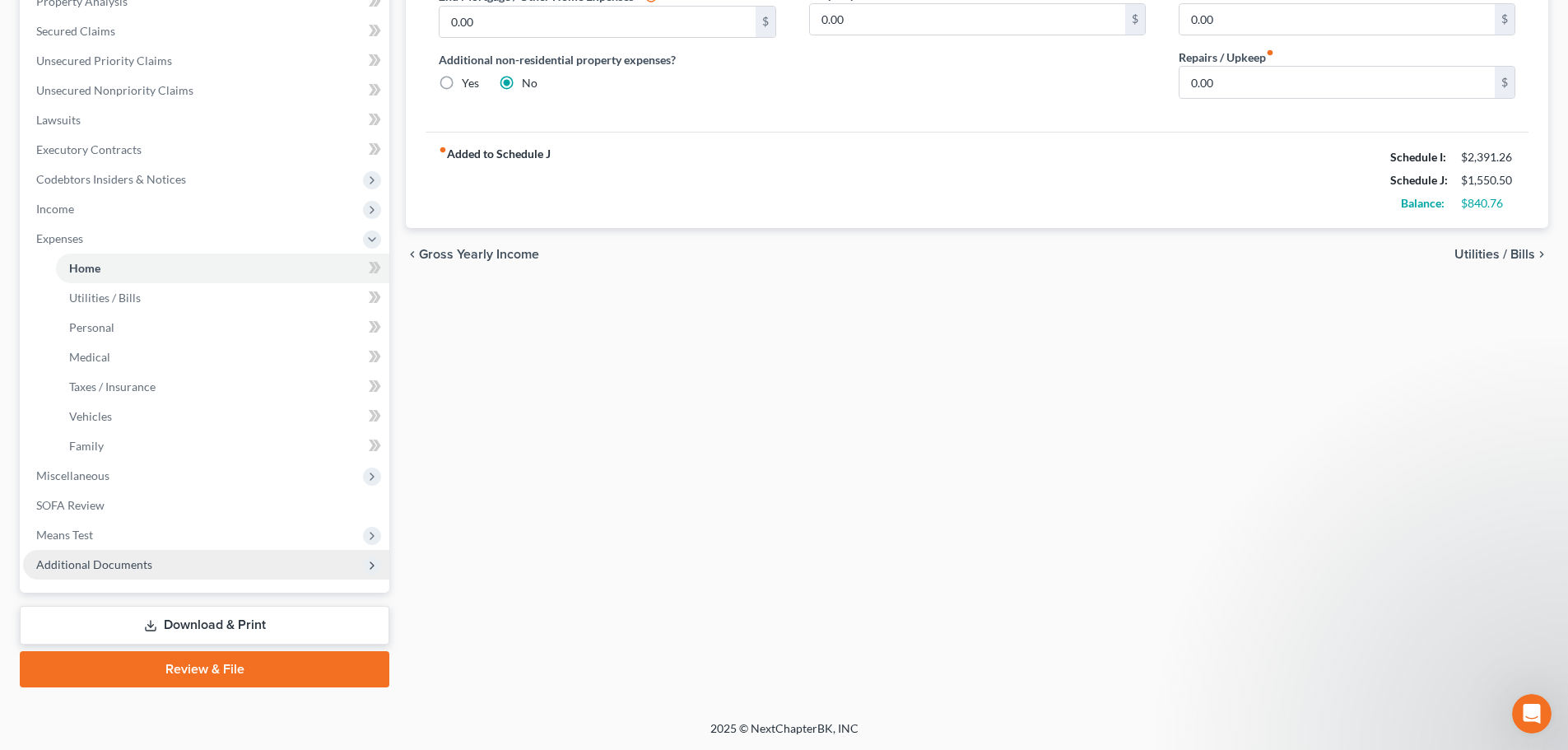
click at [88, 558] on span "Additional Documents" at bounding box center [94, 565] width 116 height 14
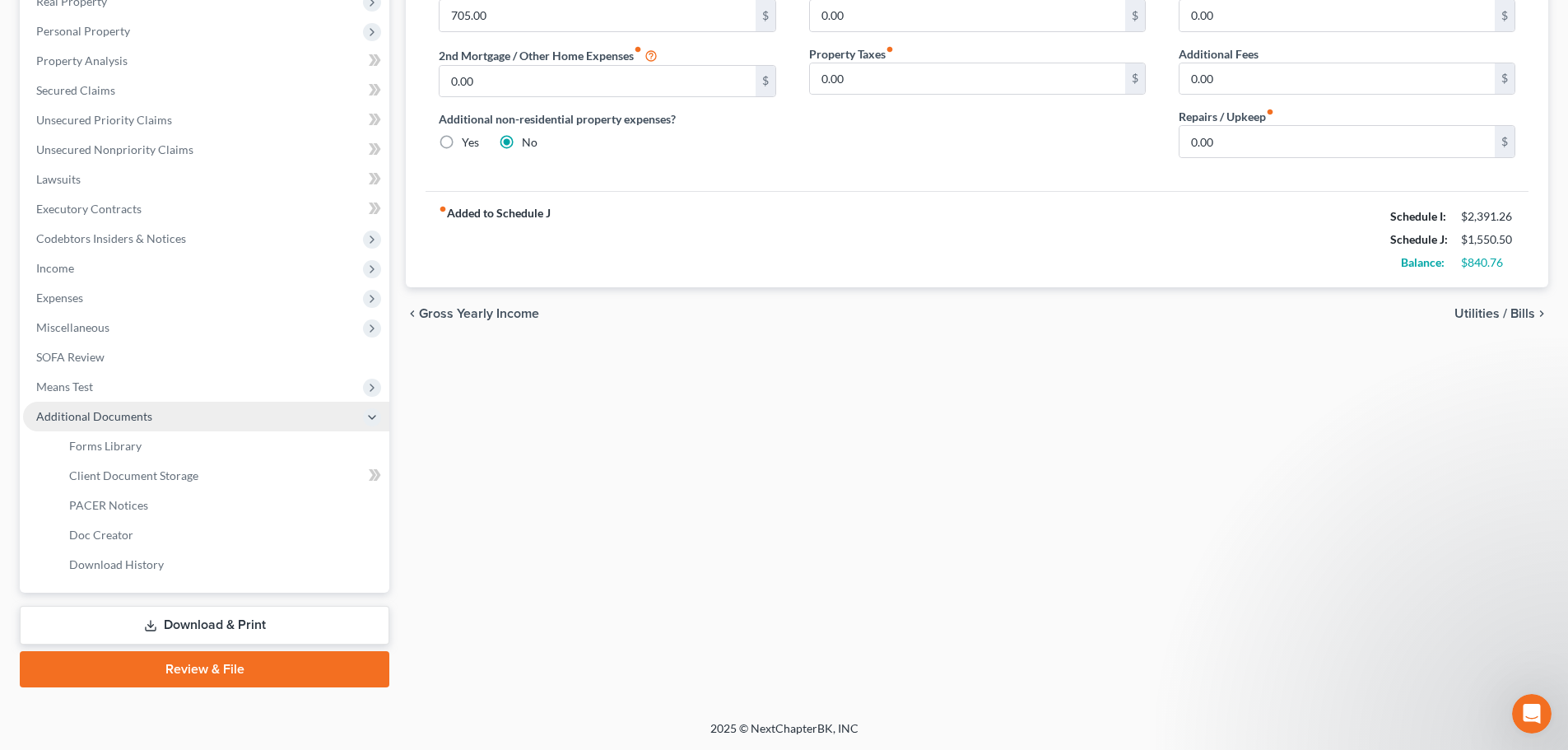
scroll to position [273, 0]
click at [126, 470] on span "Client Document Storage" at bounding box center [133, 475] width 129 height 14
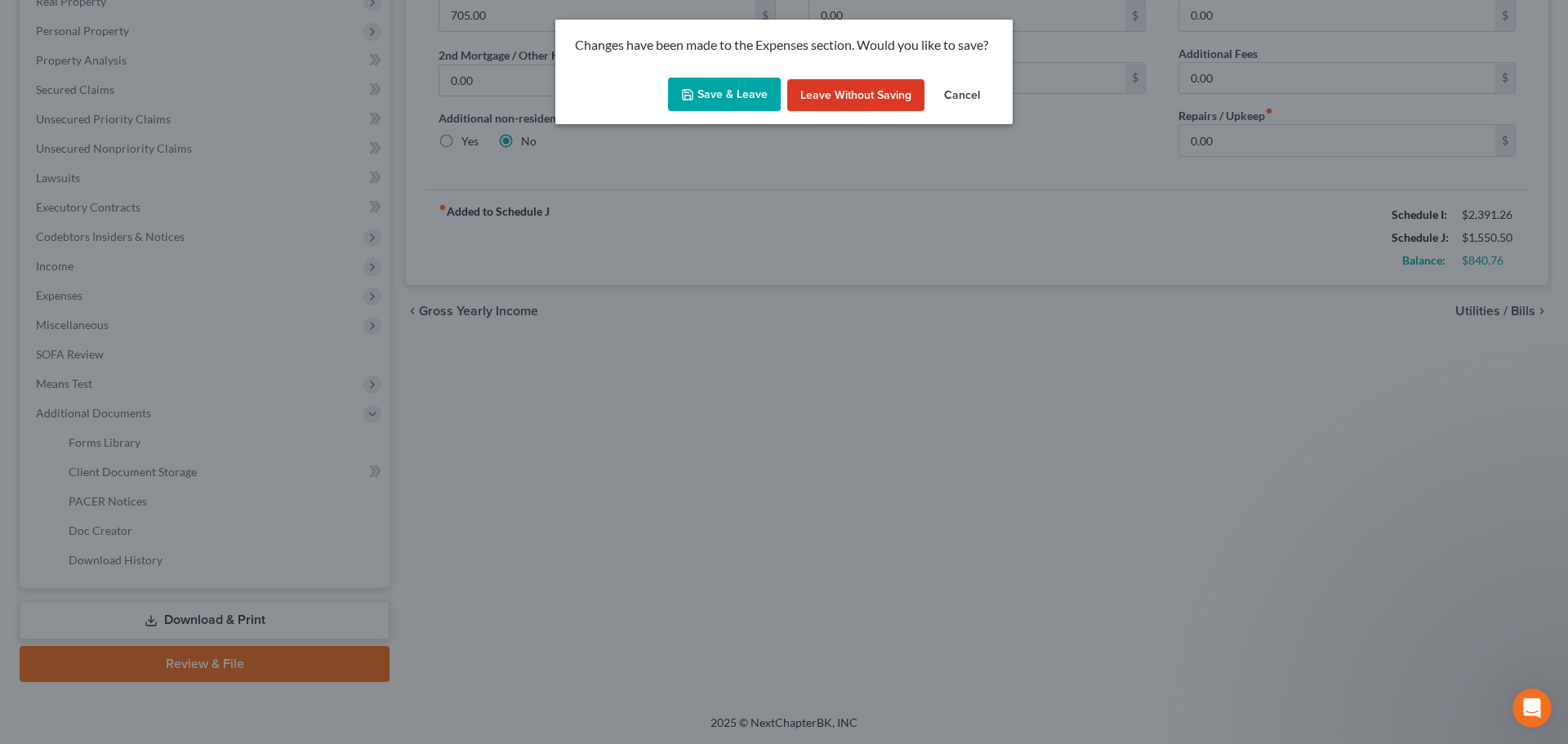
click at [955, 96] on button "Cancel" at bounding box center [961, 95] width 62 height 33
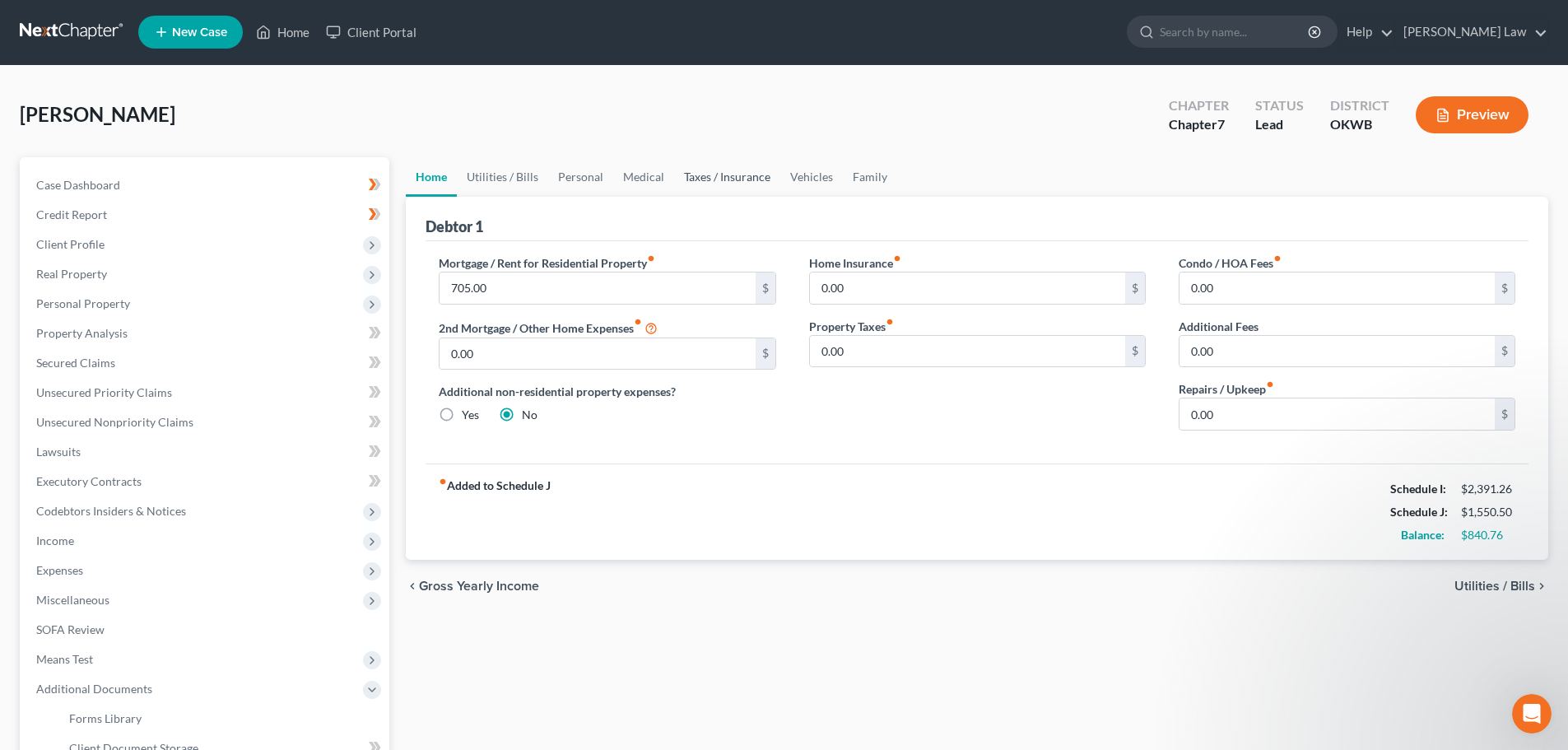
scroll to position [0, 0]
click at [501, 173] on link "Utilities / Bills" at bounding box center [503, 178] width 92 height 40
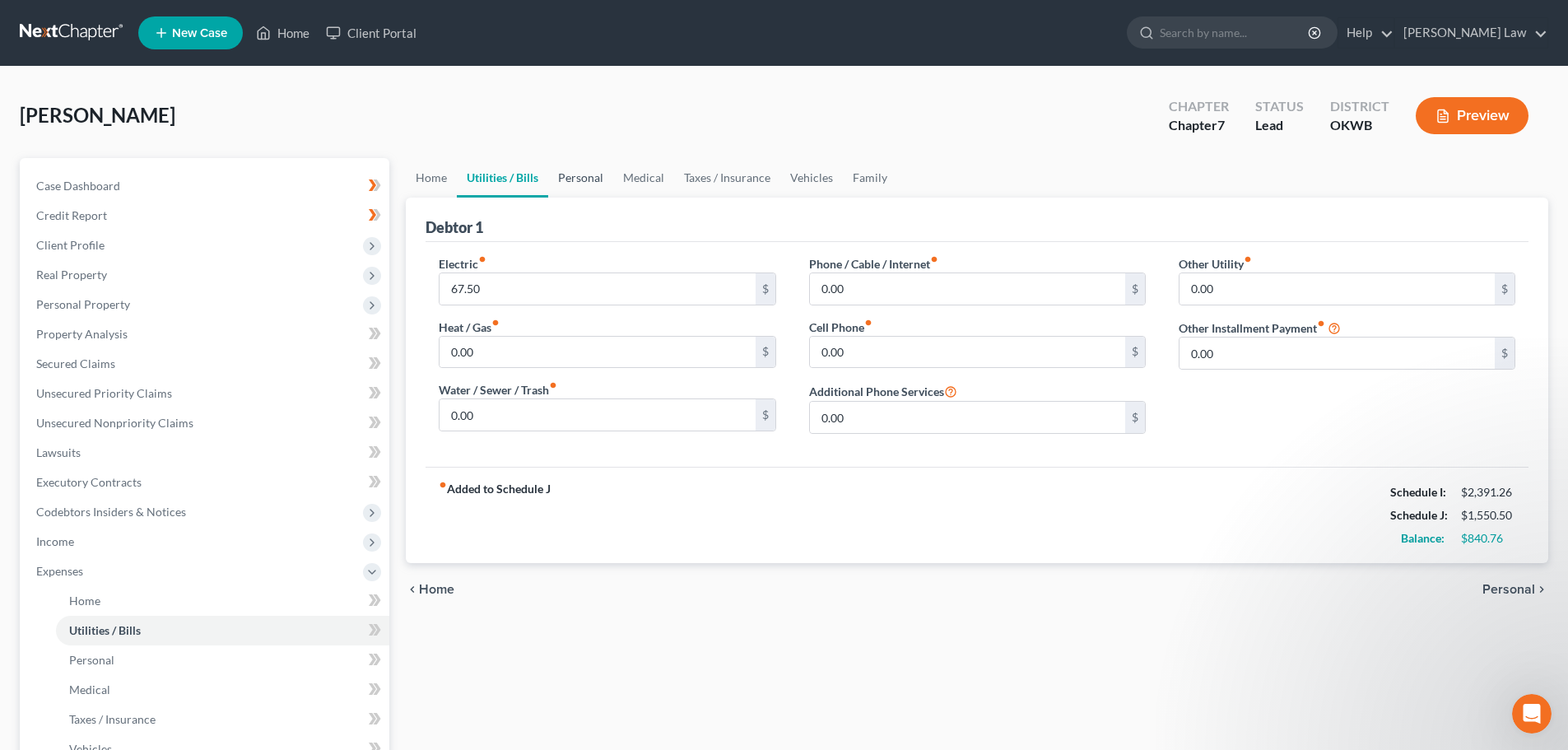
click at [588, 175] on link "Personal" at bounding box center [580, 178] width 65 height 40
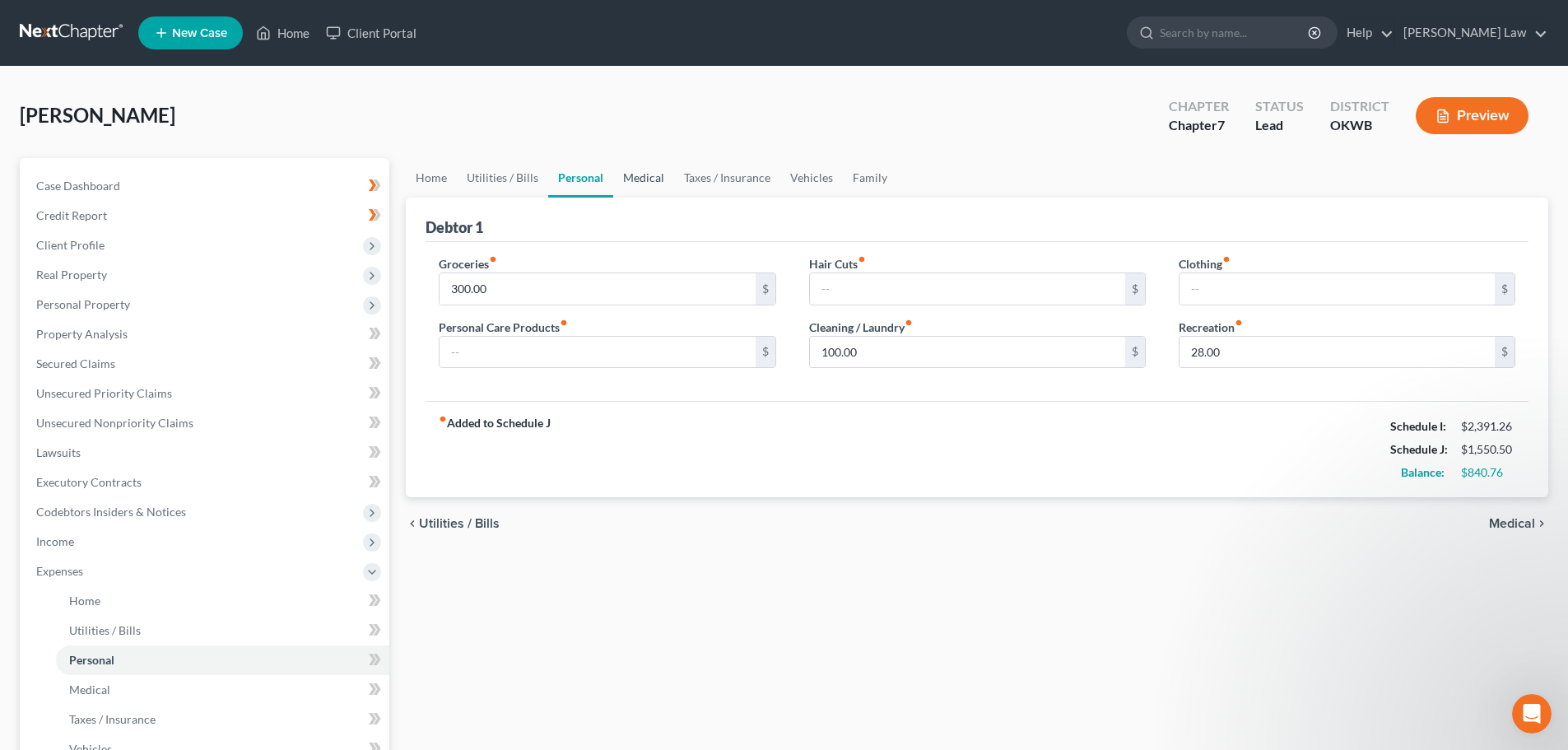
click at [639, 173] on link "Medical" at bounding box center [643, 178] width 61 height 40
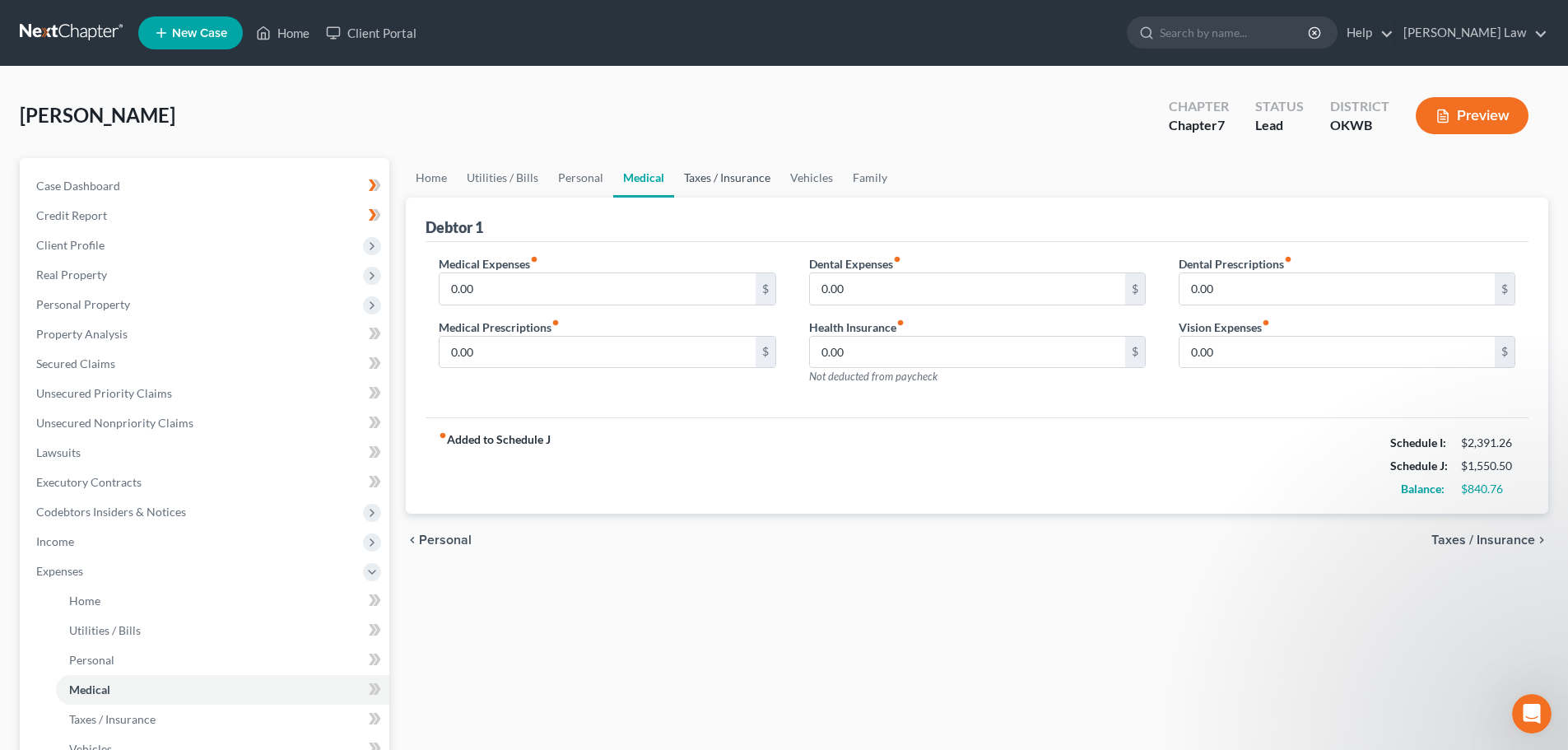
click at [715, 174] on link "Taxes / Insurance" at bounding box center [727, 178] width 107 height 40
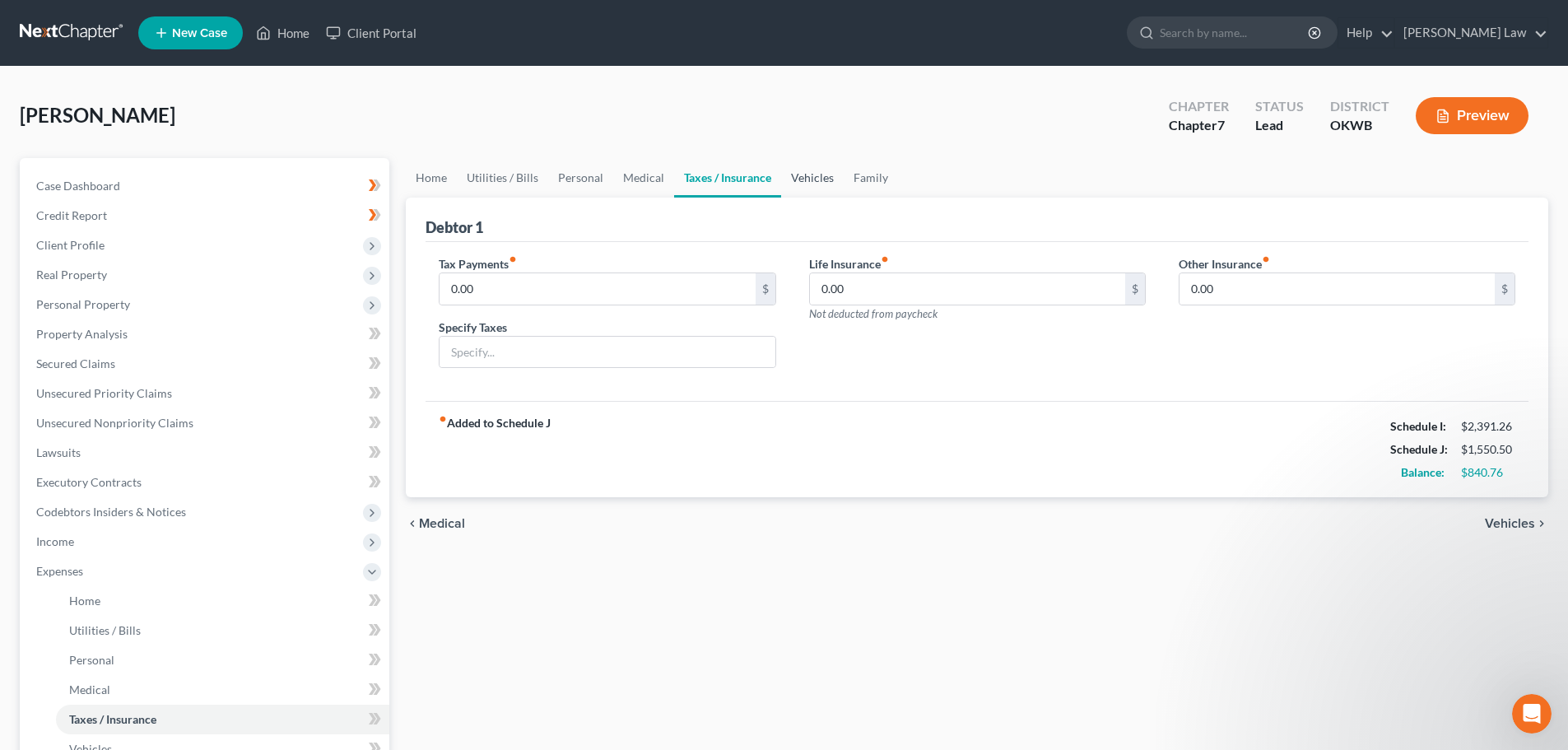
click at [813, 176] on link "Vehicles" at bounding box center [812, 178] width 63 height 40
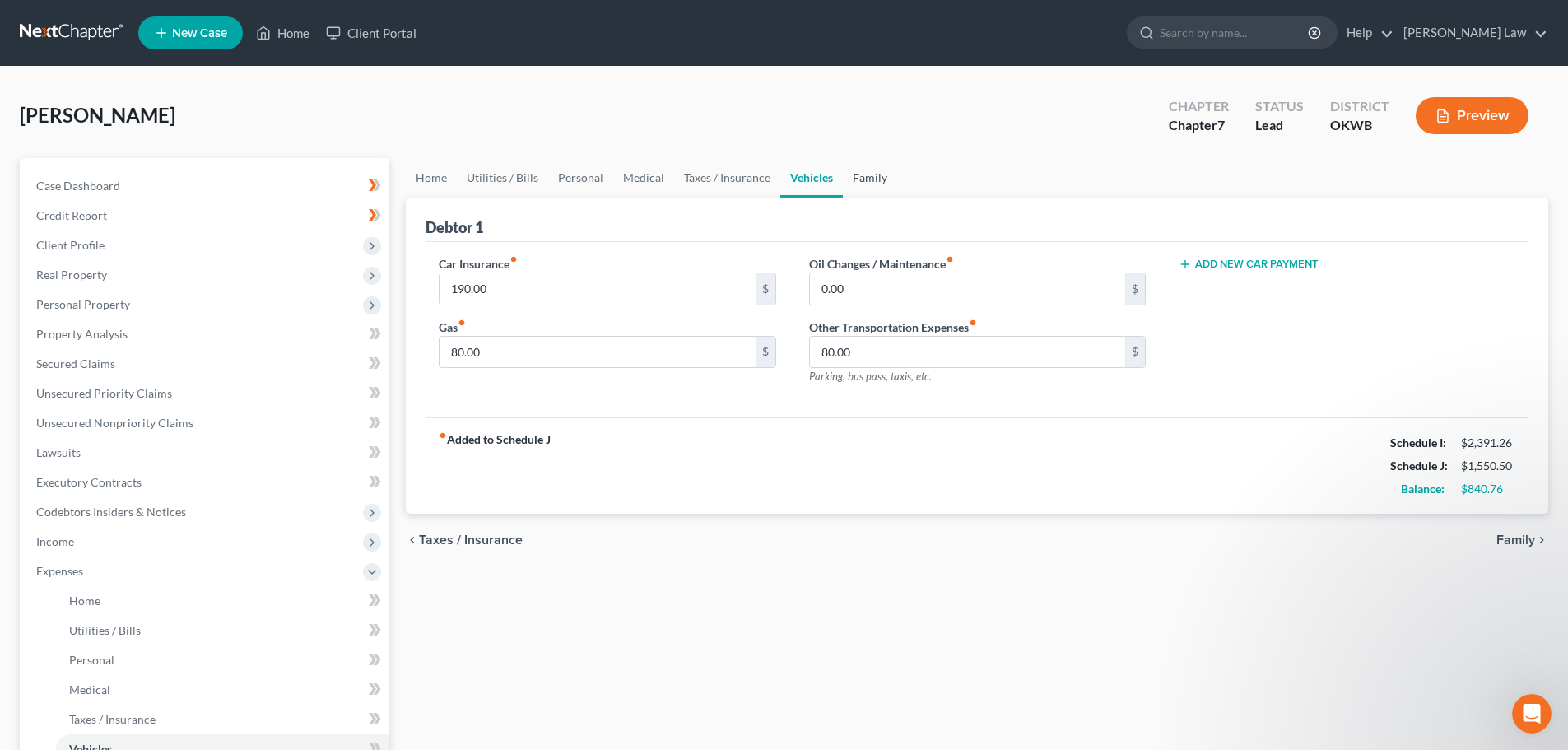
click at [866, 181] on link "Family" at bounding box center [870, 178] width 55 height 40
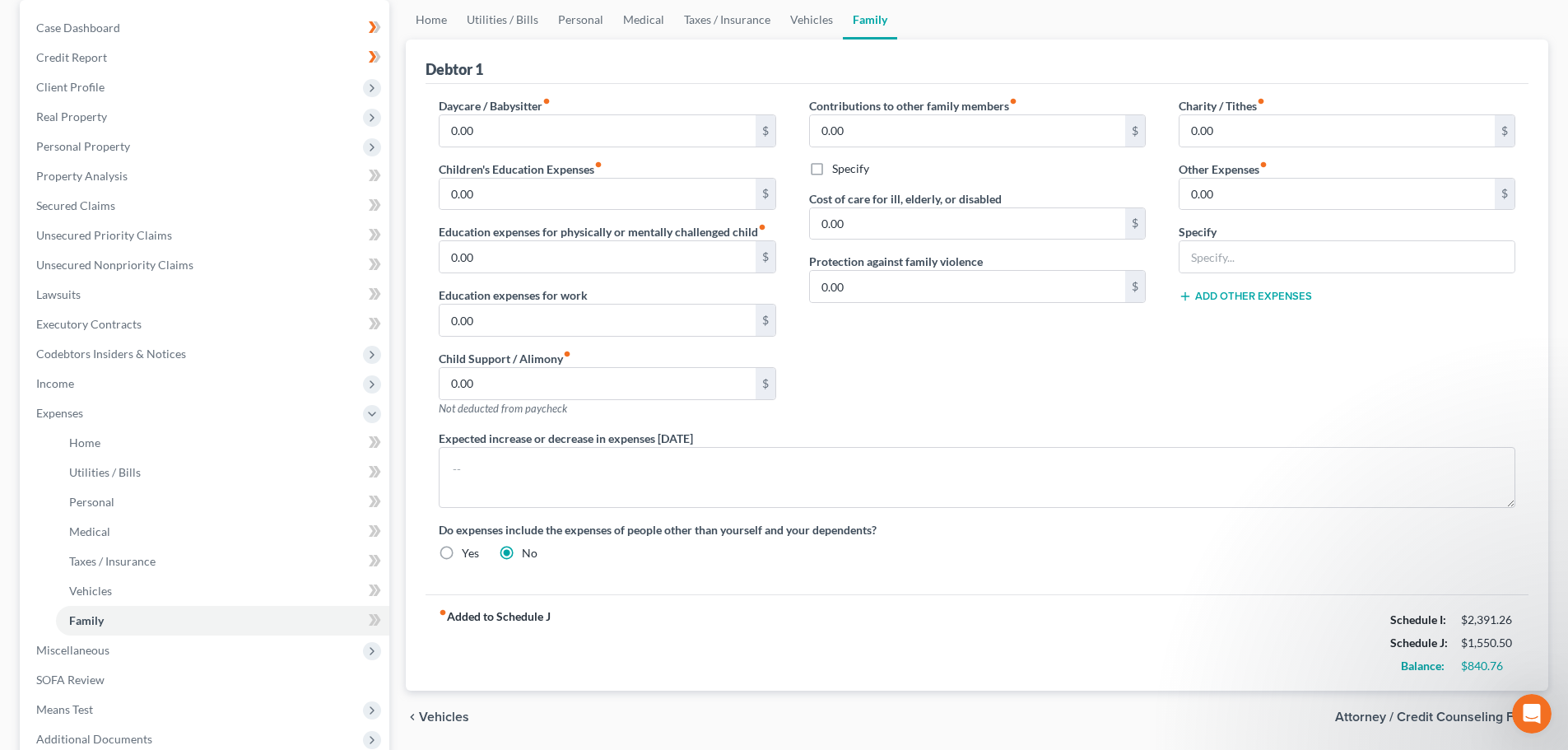
scroll to position [333, 0]
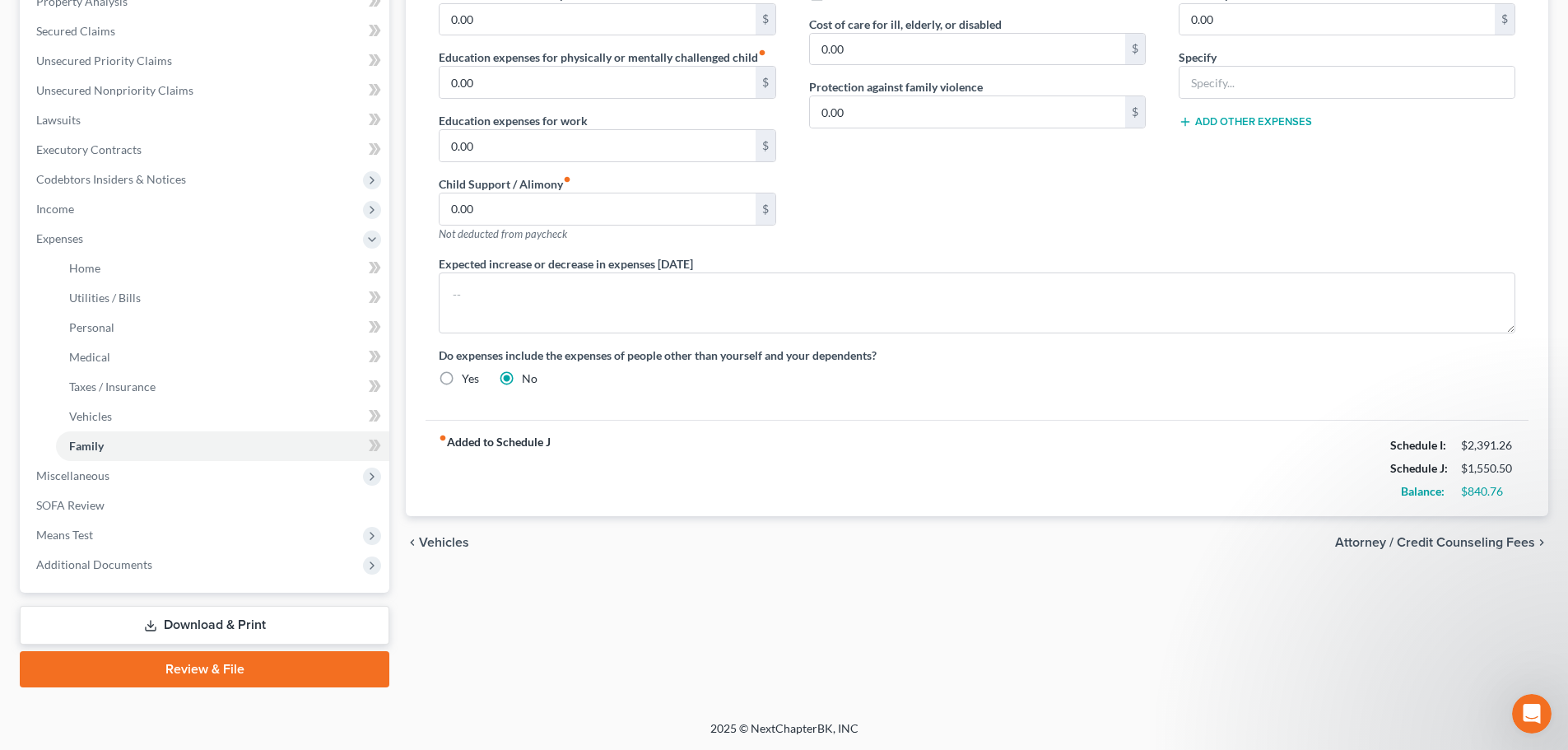
click at [447, 538] on span "Vehicles" at bounding box center [444, 542] width 50 height 13
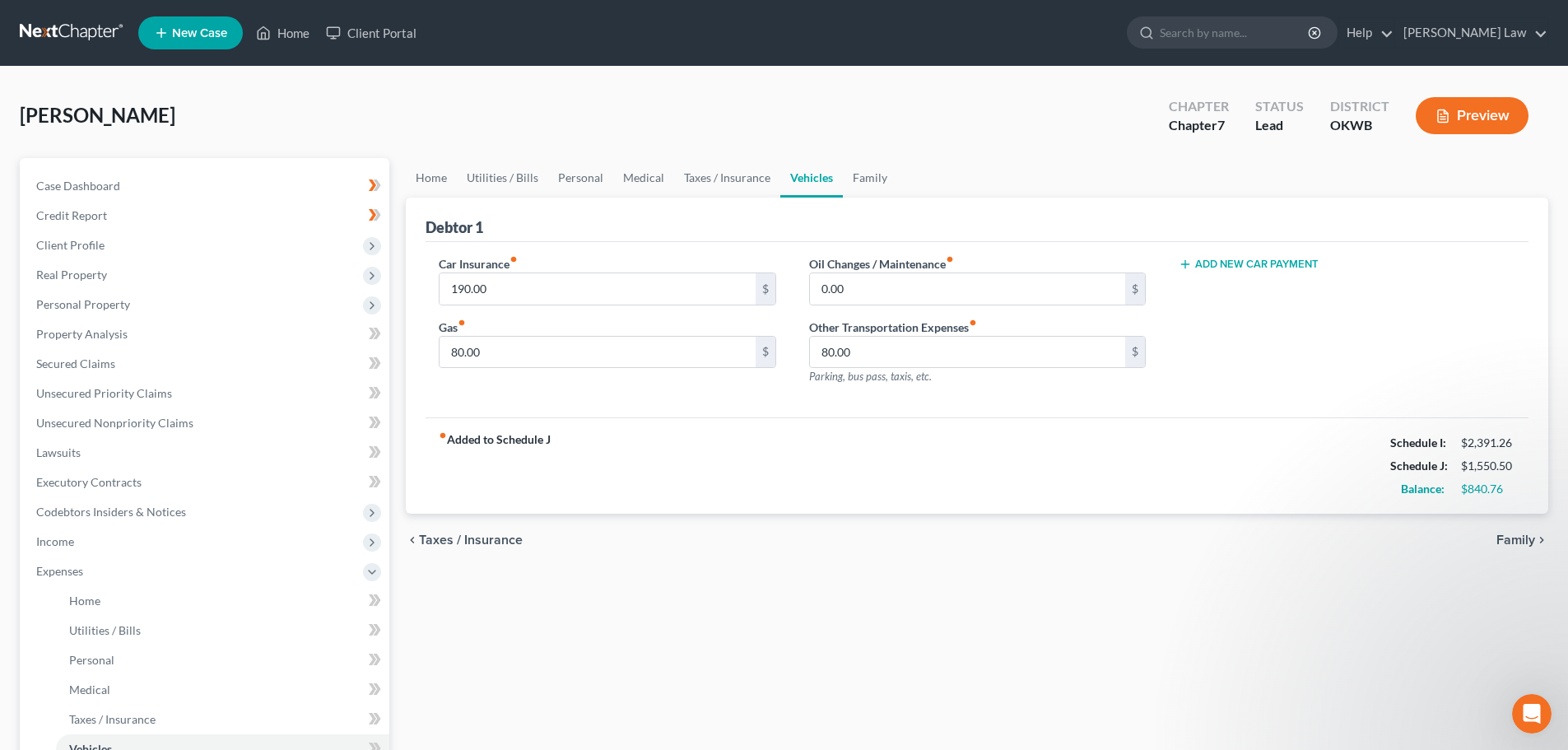
click at [1518, 536] on span "Family" at bounding box center [1515, 540] width 39 height 13
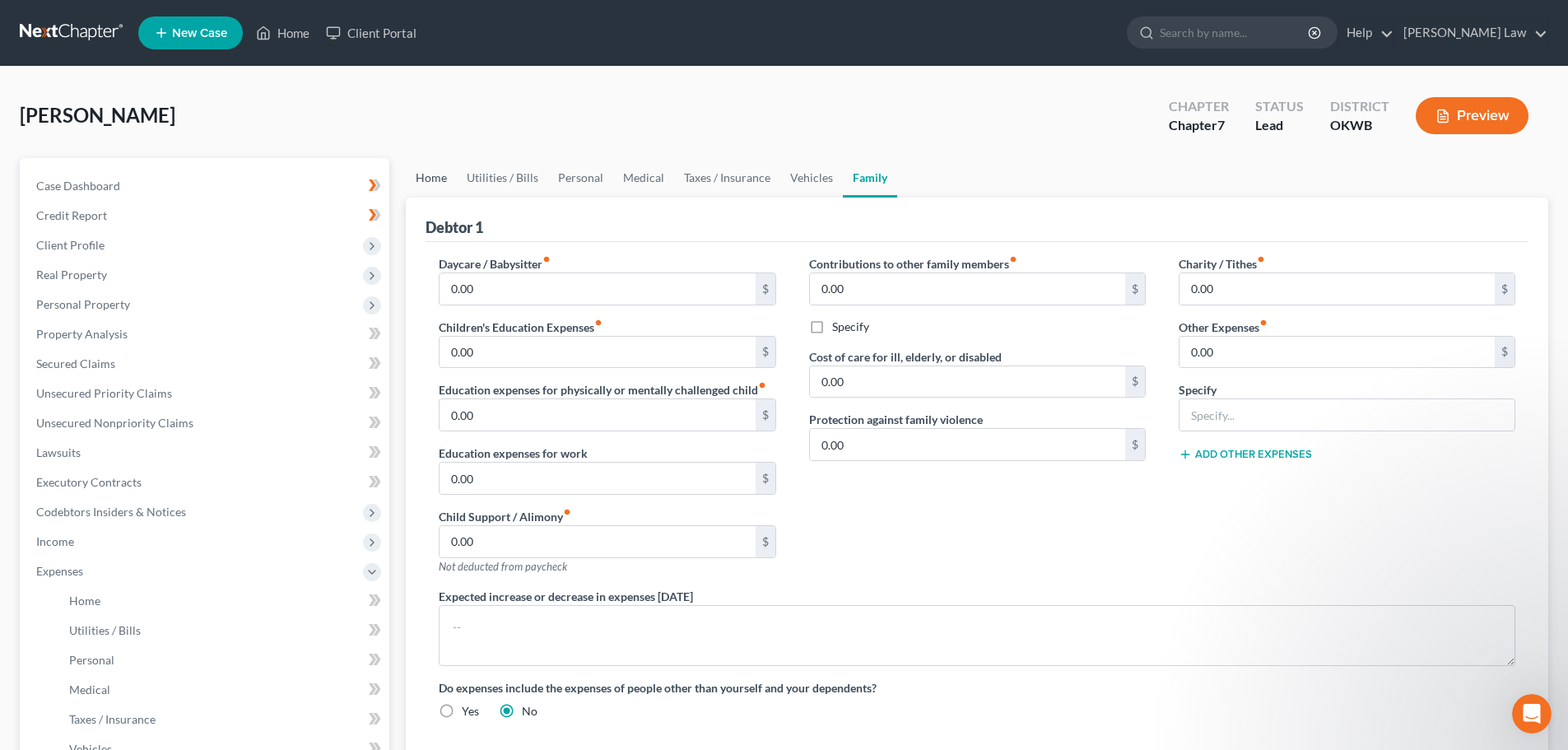
click at [428, 188] on link "Home" at bounding box center [431, 178] width 51 height 40
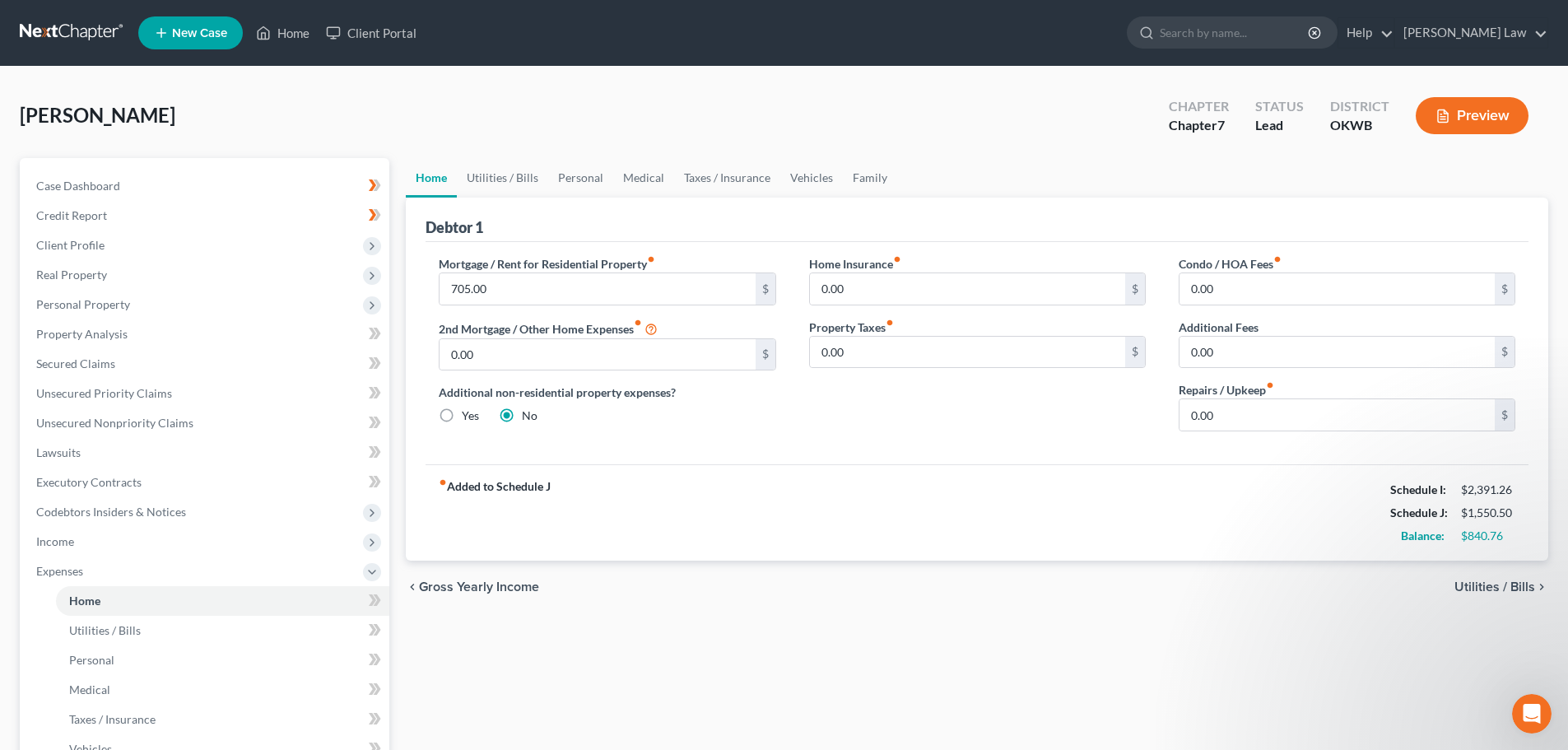
scroll to position [83, 0]
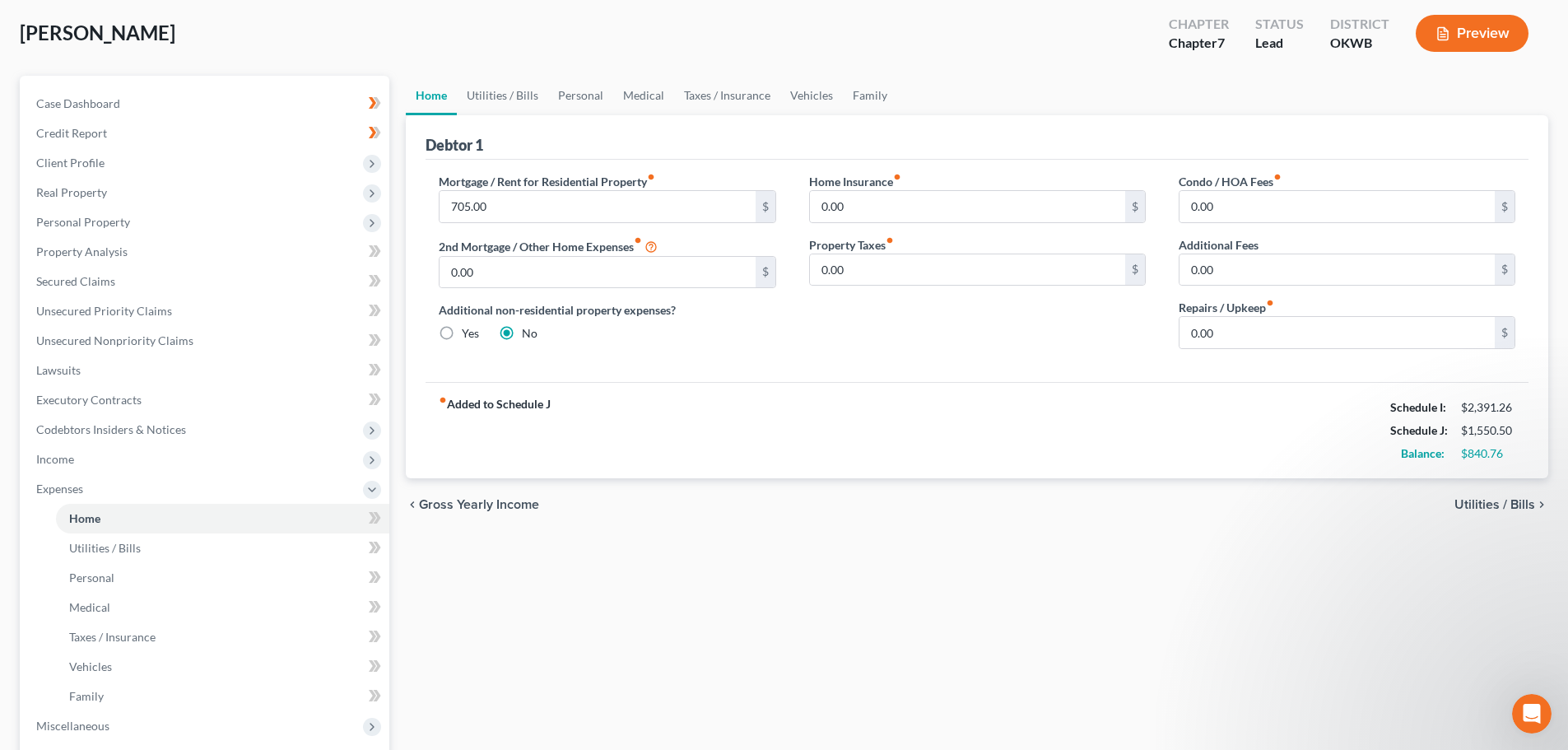
click at [463, 498] on span "Gross Yearly Income" at bounding box center [479, 504] width 120 height 13
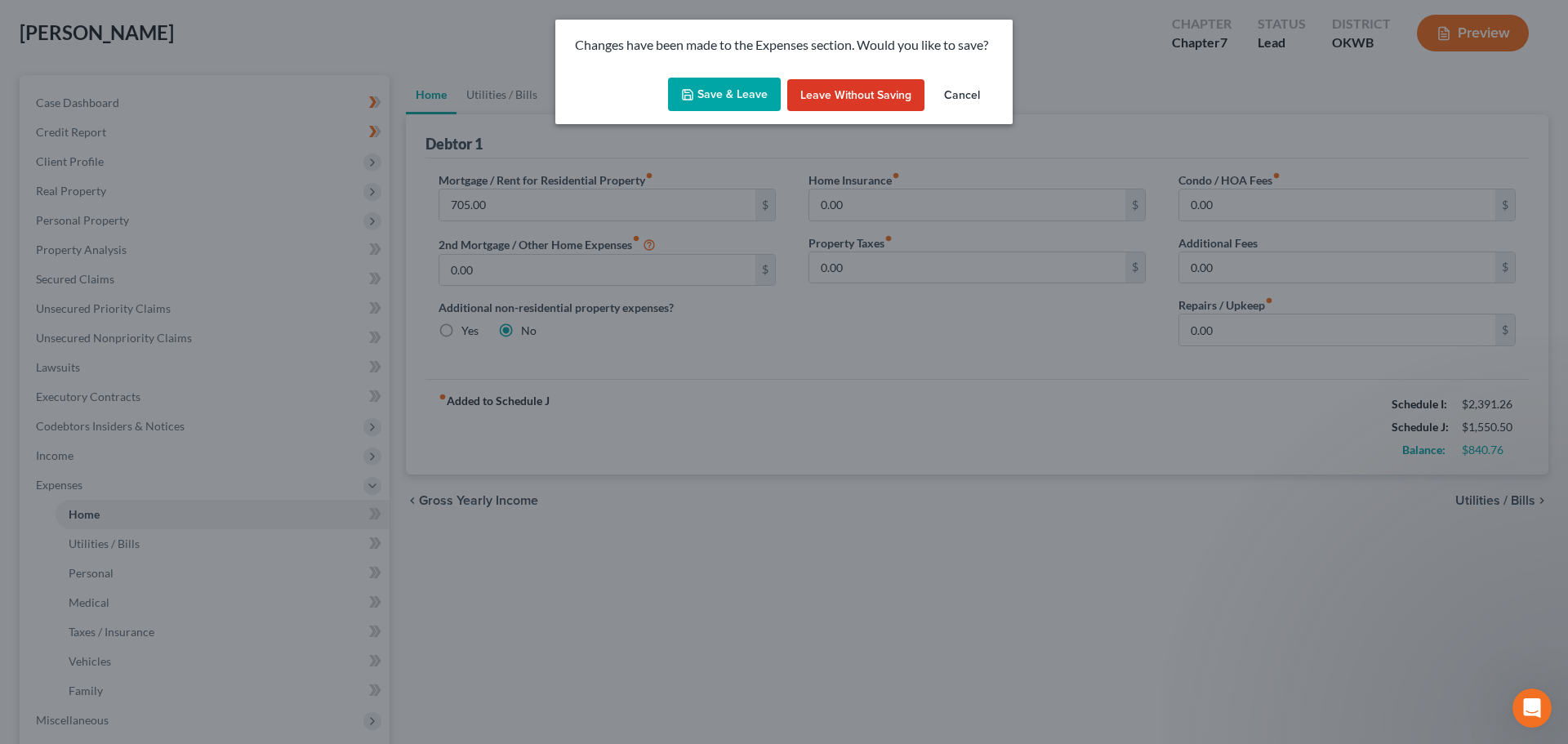
click at [728, 94] on button "Save & Leave" at bounding box center [724, 95] width 113 height 35
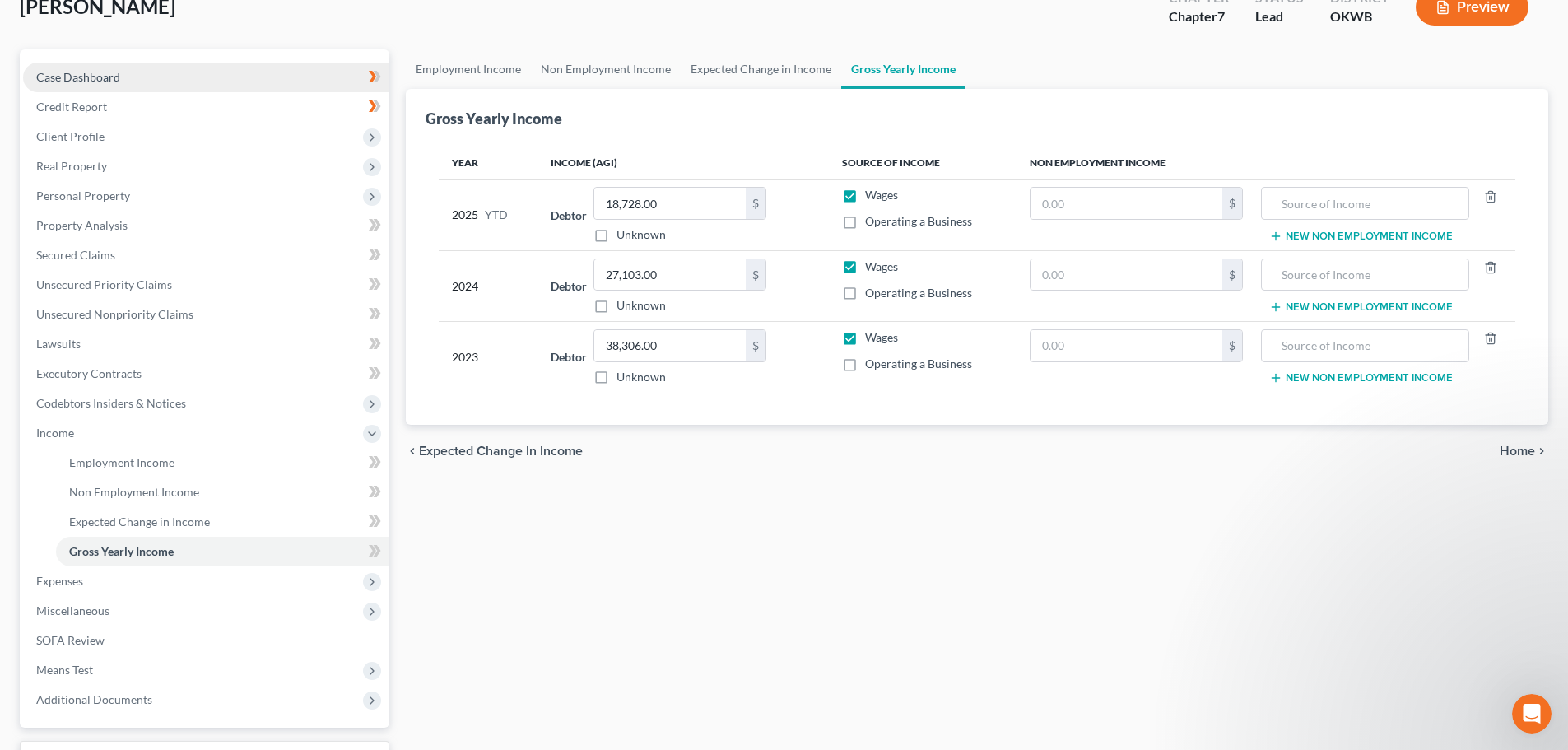
scroll to position [79, 0]
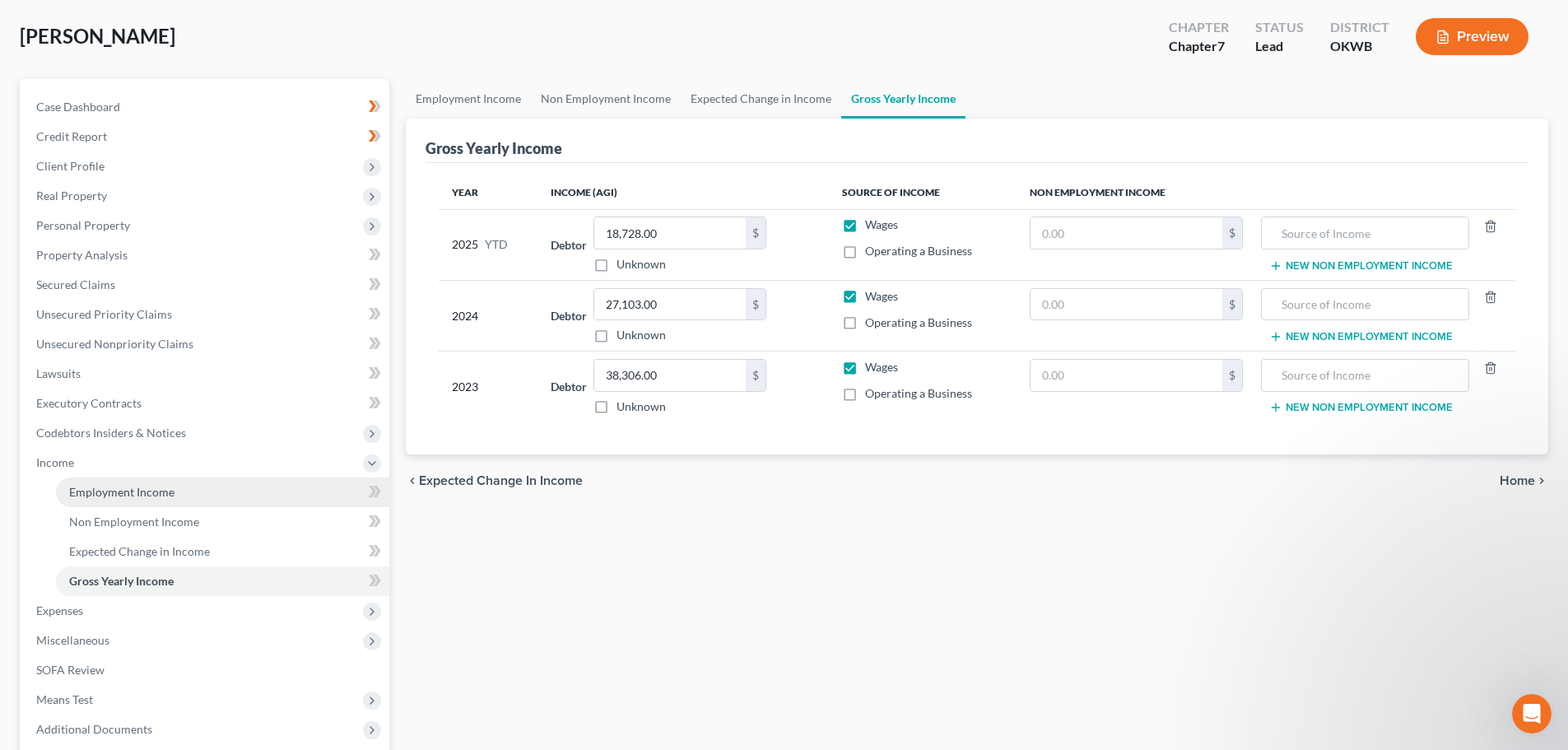
click at [121, 491] on span "Employment Income" at bounding box center [121, 492] width 106 height 14
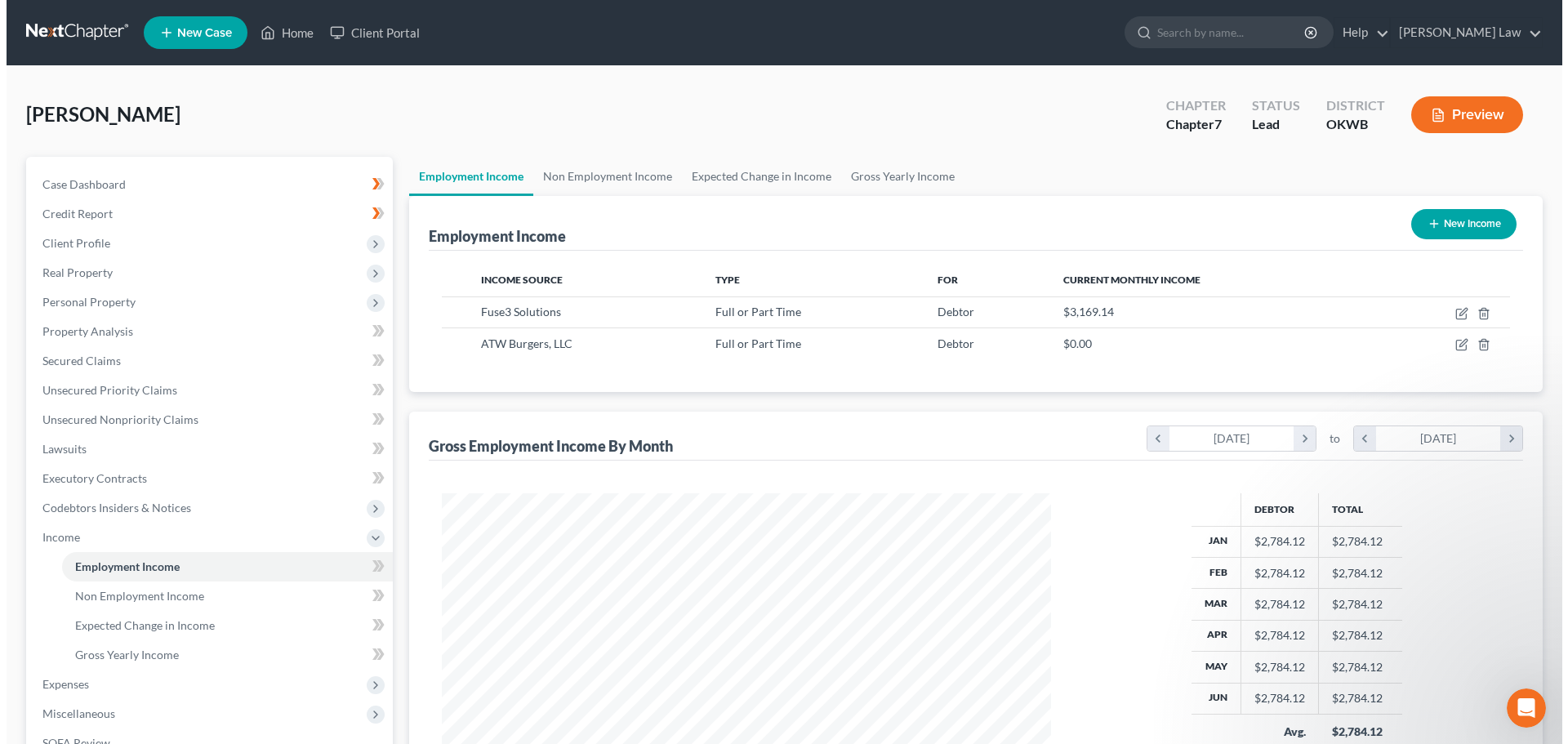
scroll to position [304, 642]
click at [1454, 116] on button "Preview" at bounding box center [1460, 115] width 112 height 37
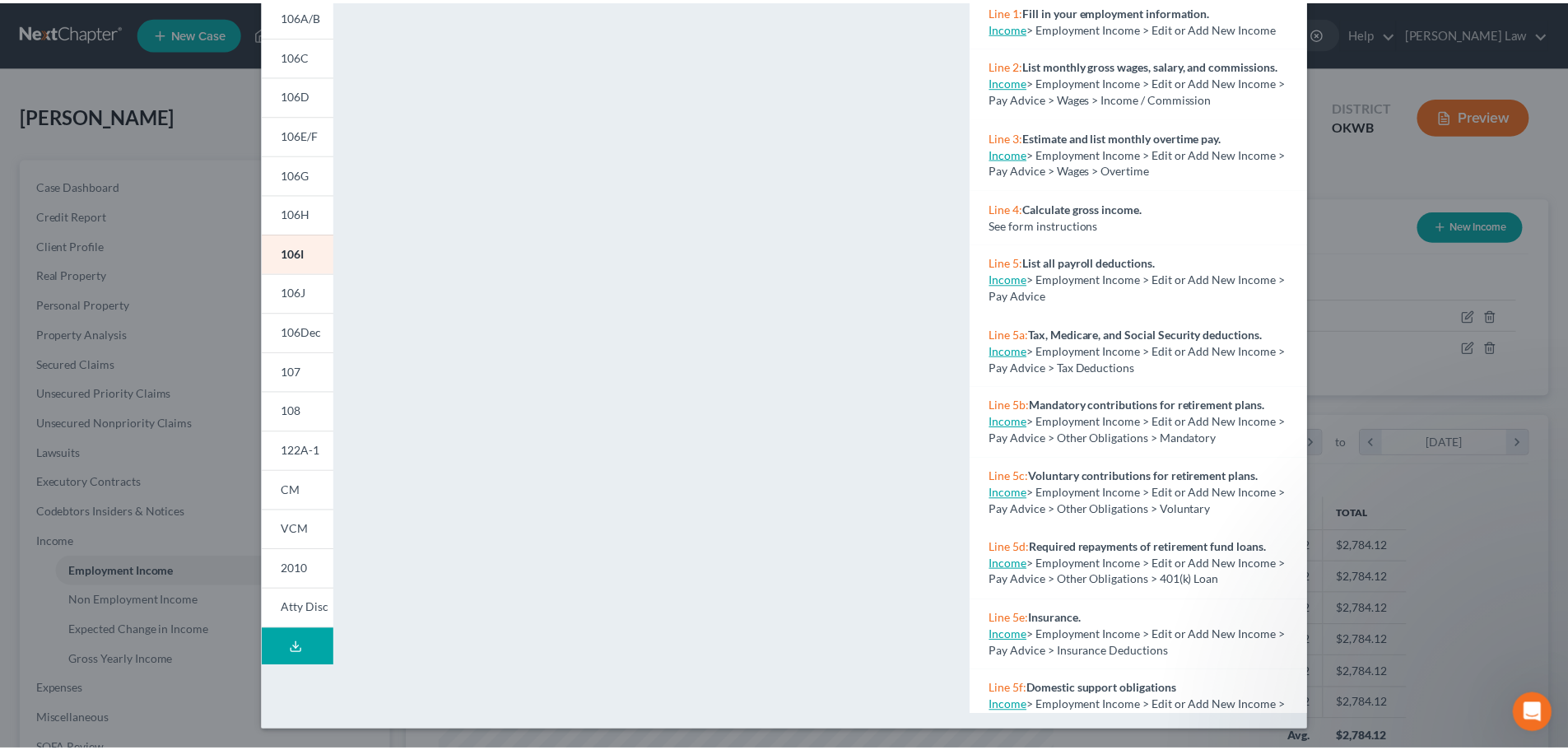
scroll to position [0, 0]
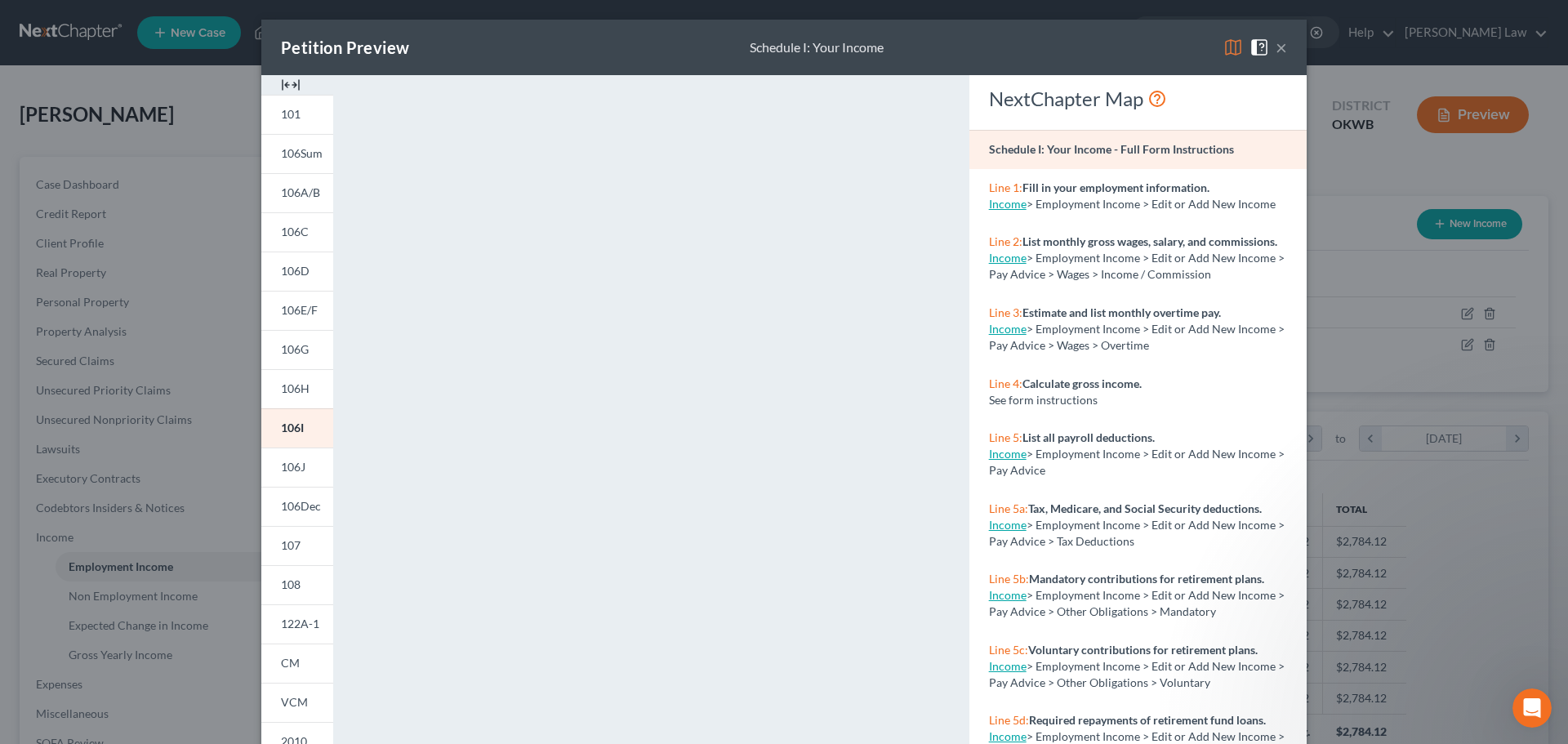
click at [1277, 47] on button "×" at bounding box center [1281, 47] width 12 height 20
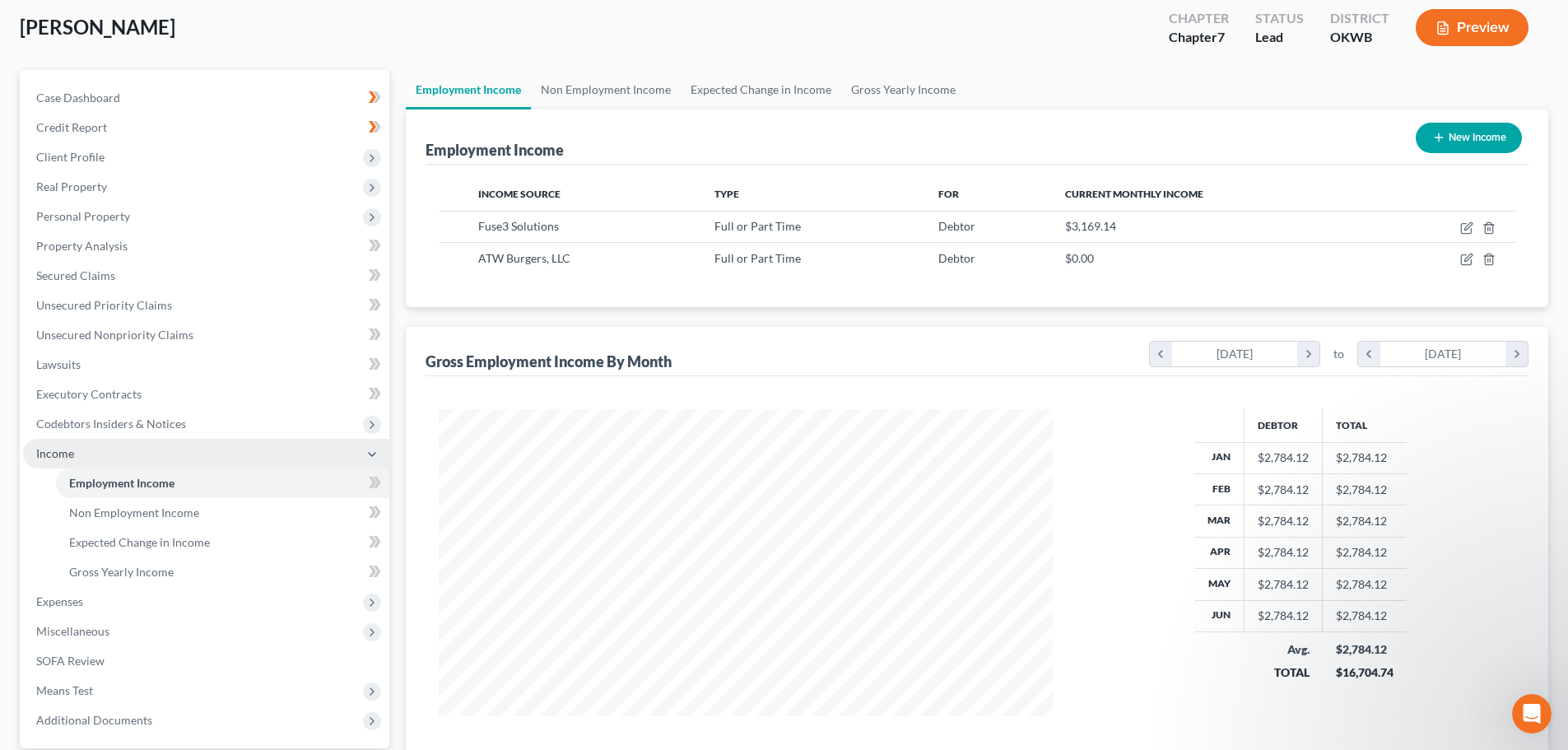
scroll to position [244, 0]
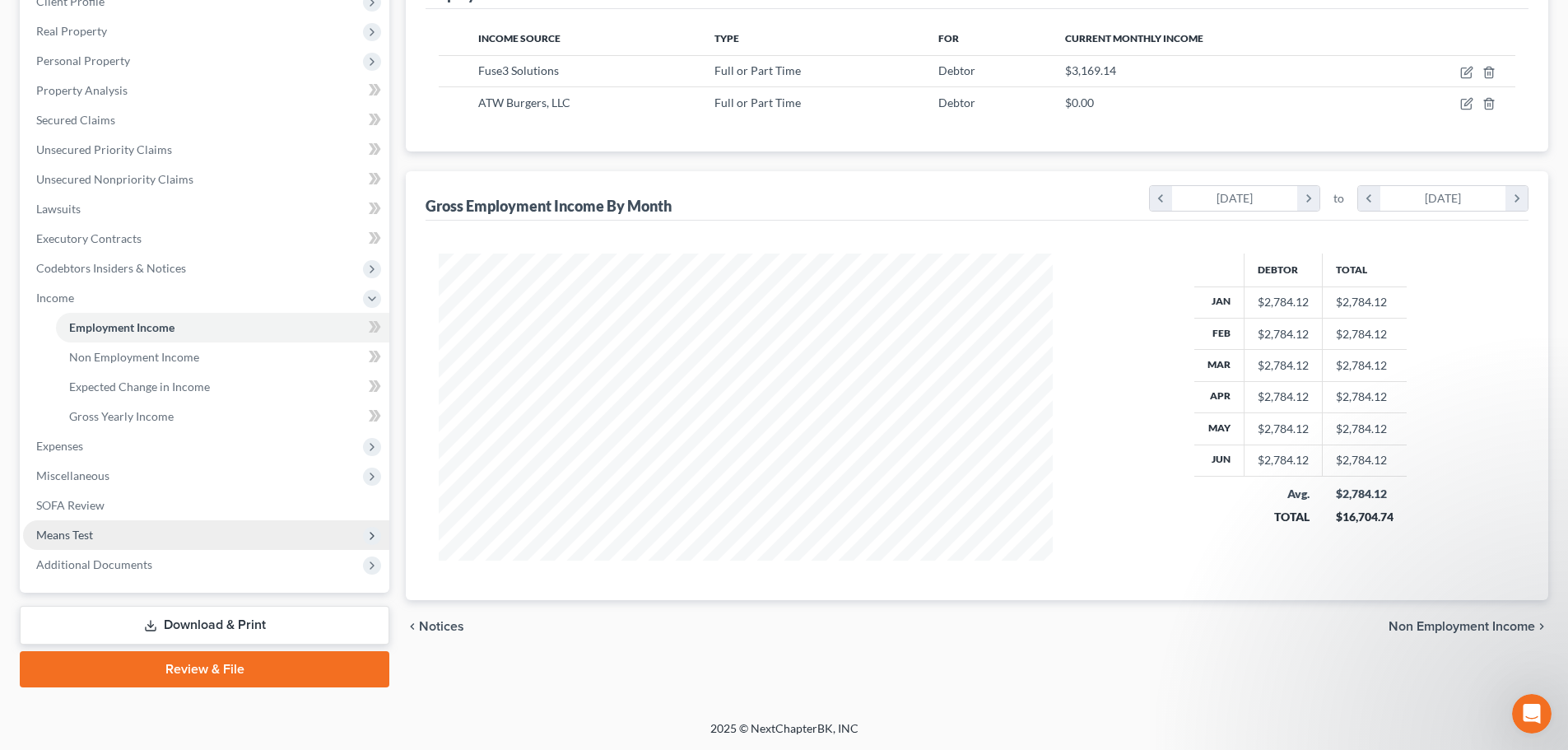
click at [61, 535] on span "Means Test" at bounding box center [64, 535] width 57 height 14
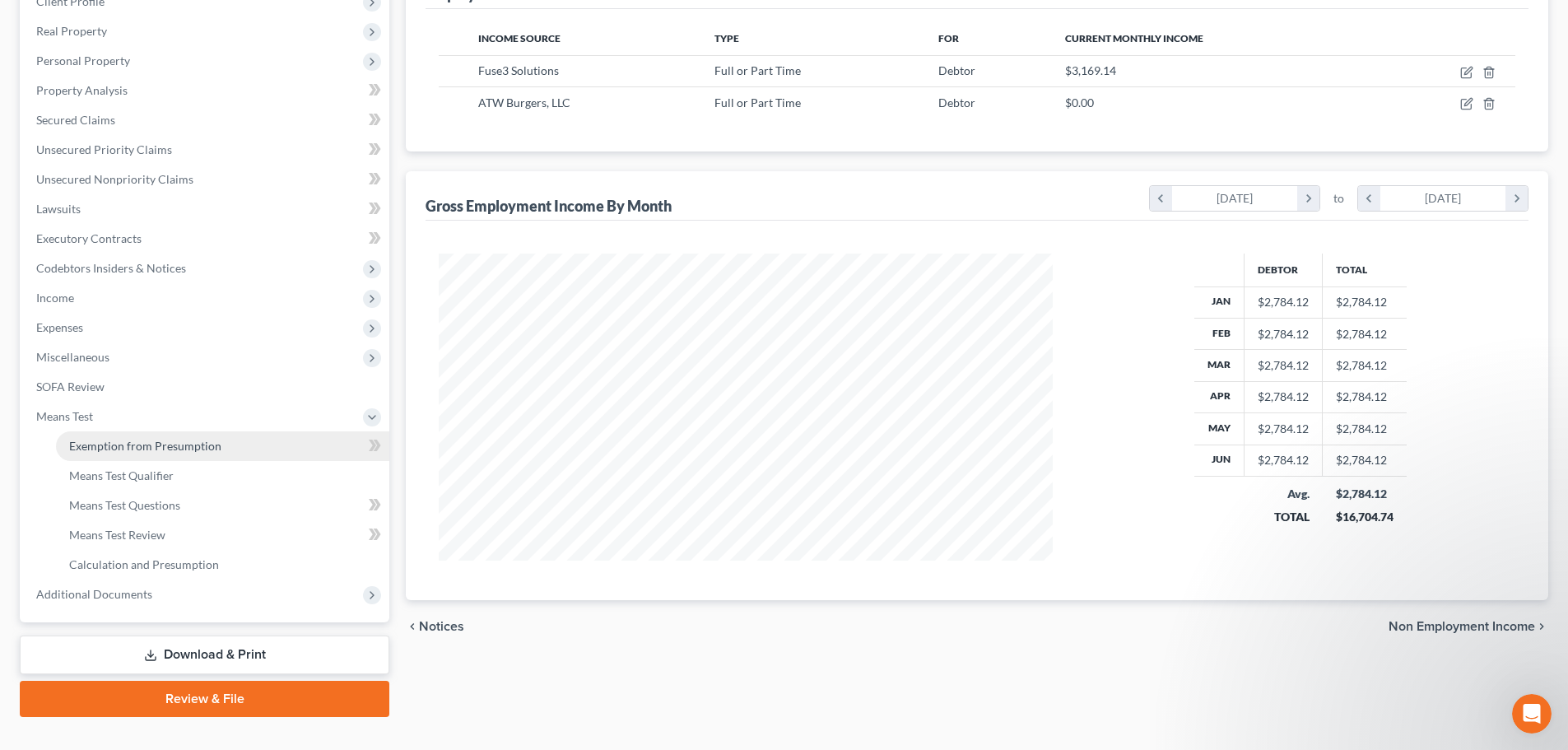
click at [118, 444] on span "Exemption from Presumption" at bounding box center [144, 446] width 152 height 14
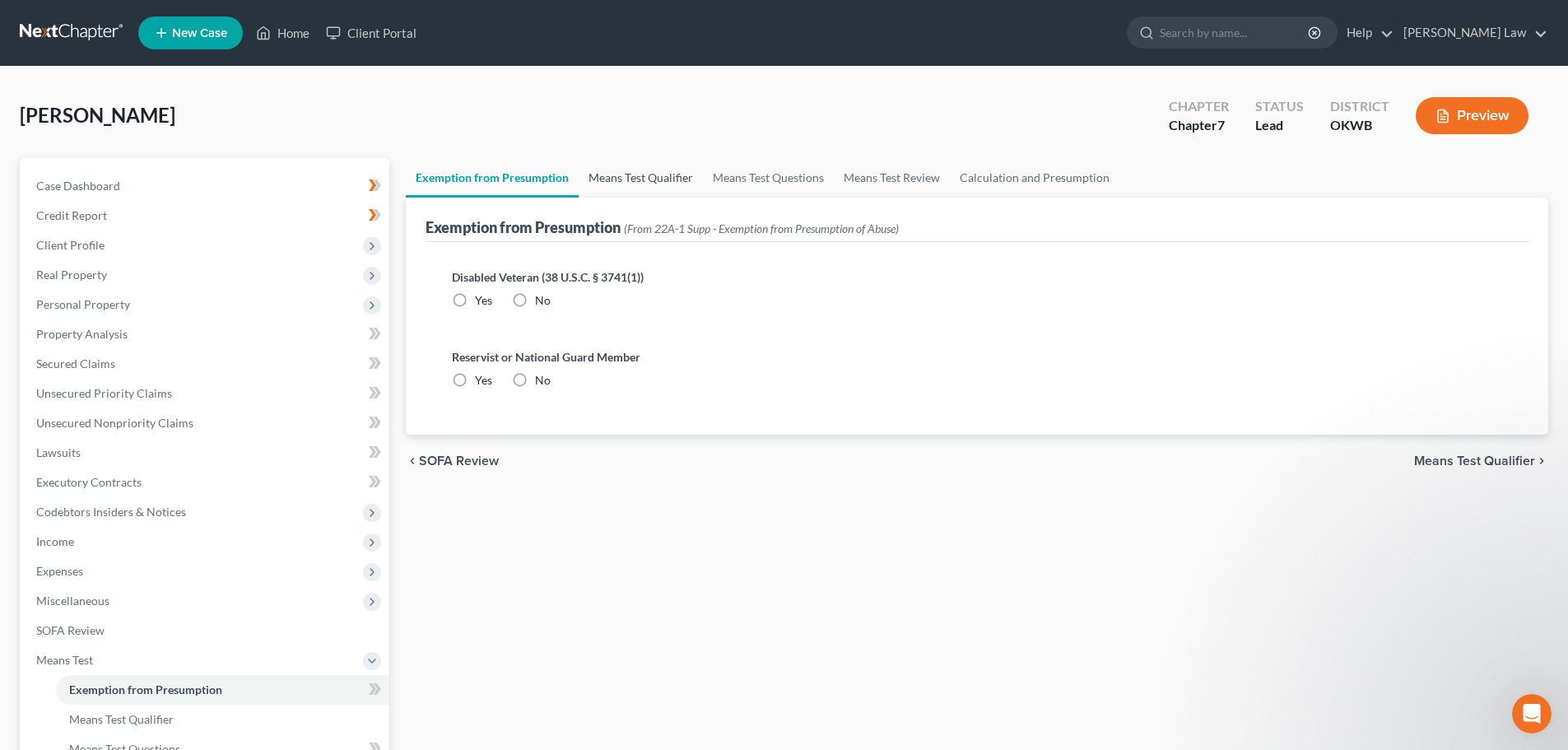
click at [648, 166] on link "Means Test Qualifier" at bounding box center [640, 178] width 124 height 40
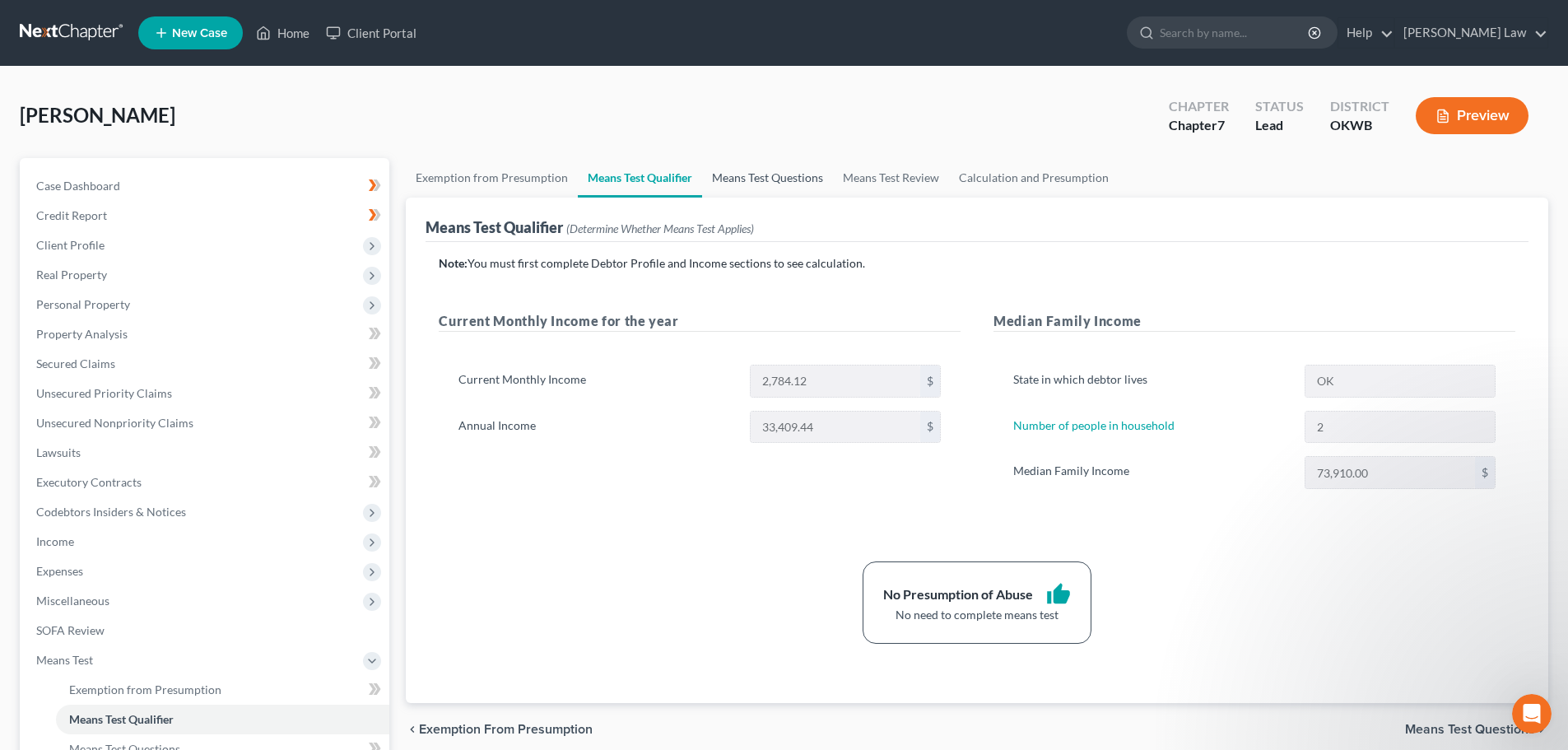
click at [758, 178] on link "Means Test Questions" at bounding box center [767, 178] width 130 height 40
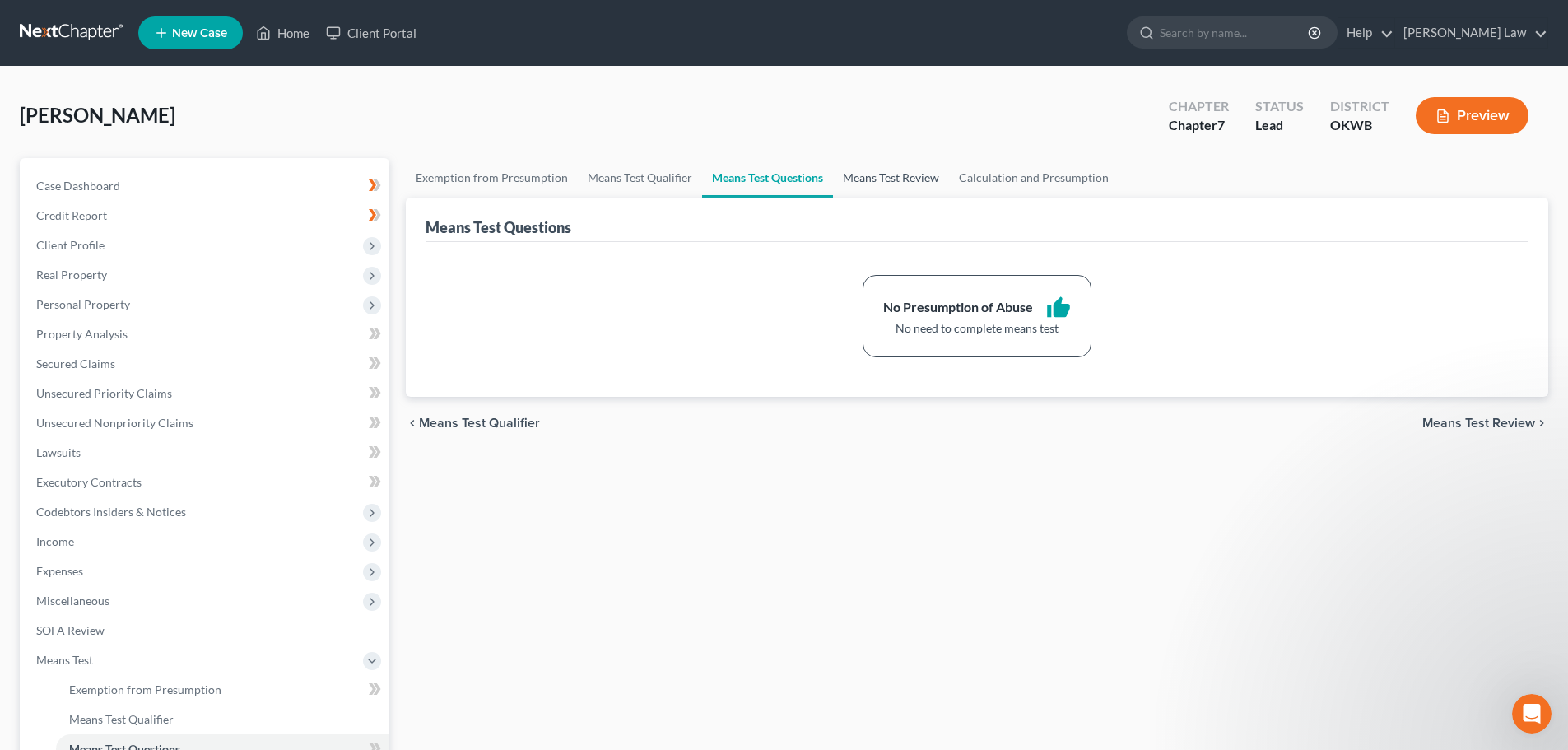
click at [919, 166] on link "Means Test Review" at bounding box center [891, 178] width 116 height 40
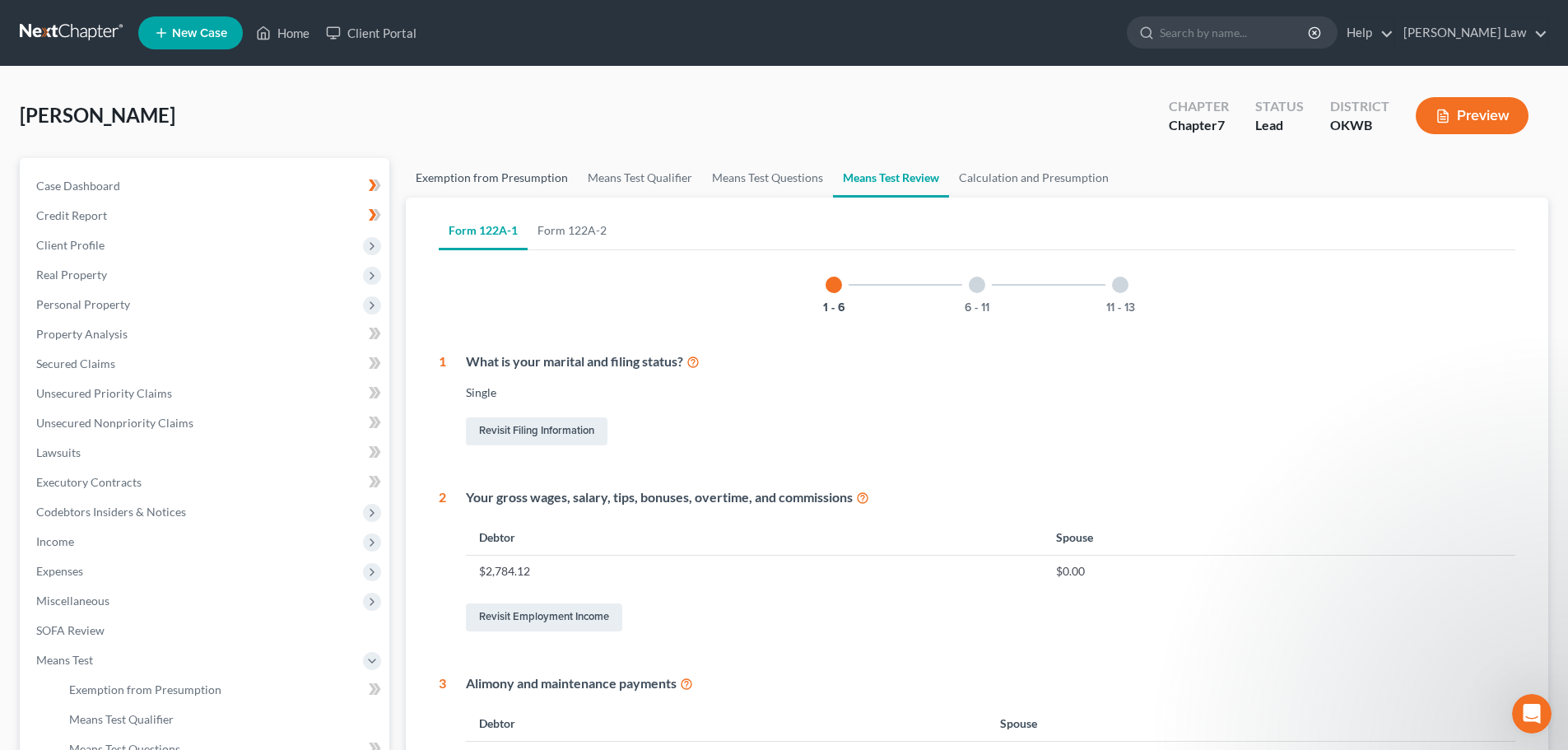
click at [494, 178] on link "Exemption from Presumption" at bounding box center [492, 178] width 172 height 40
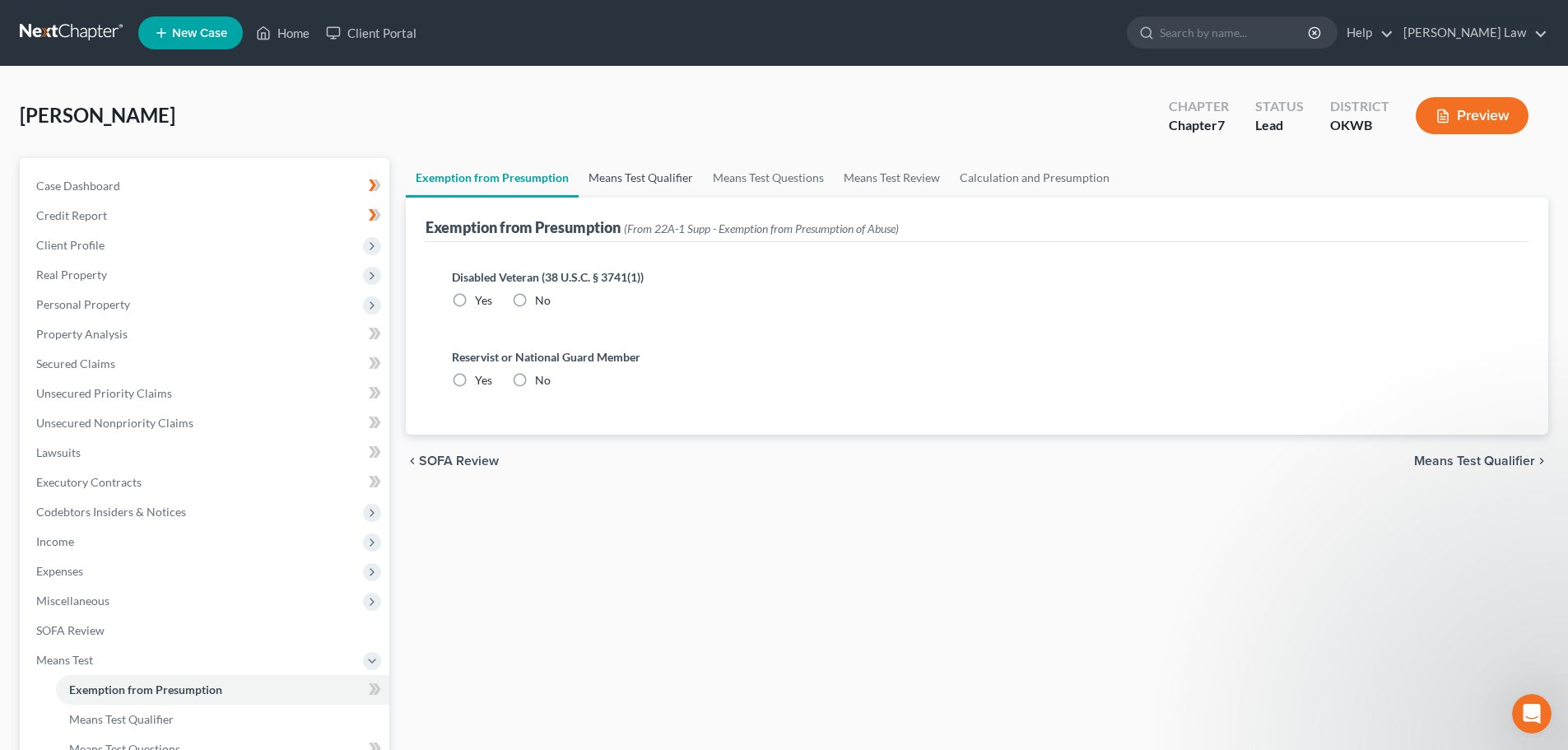
click at [644, 168] on link "Means Test Qualifier" at bounding box center [640, 178] width 124 height 40
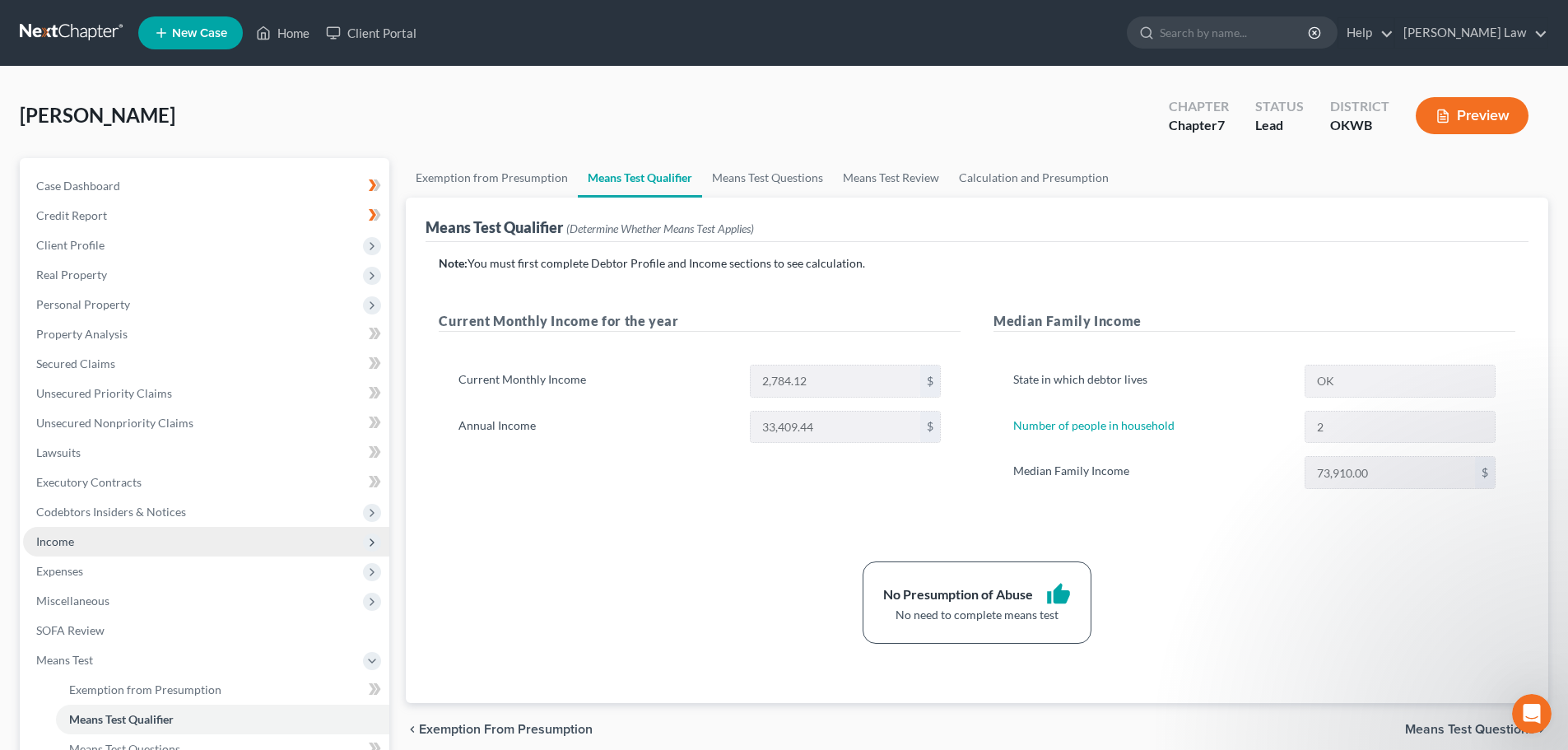
click at [58, 541] on span "Income" at bounding box center [55, 542] width 38 height 14
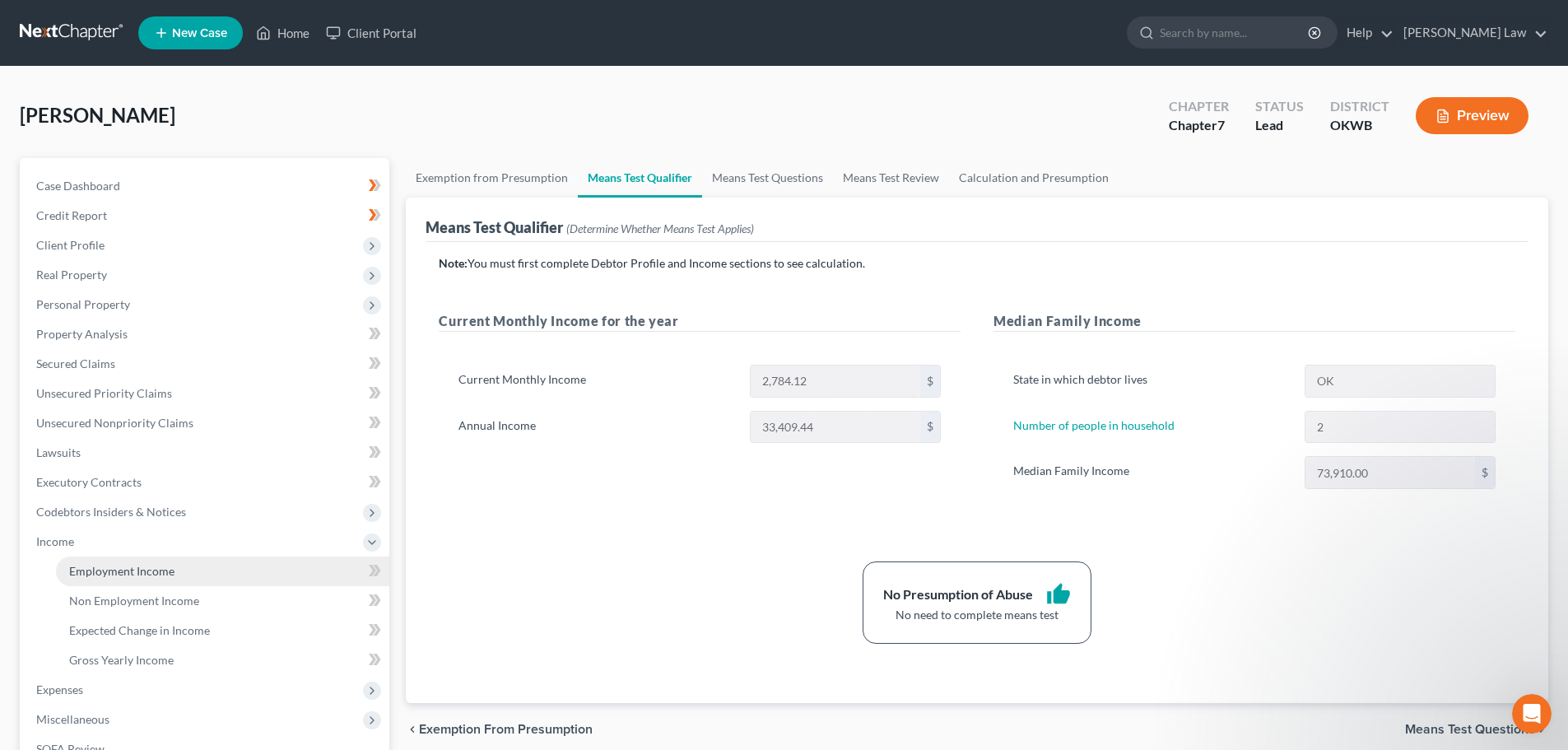
click at [112, 567] on span "Employment Income" at bounding box center [121, 571] width 106 height 14
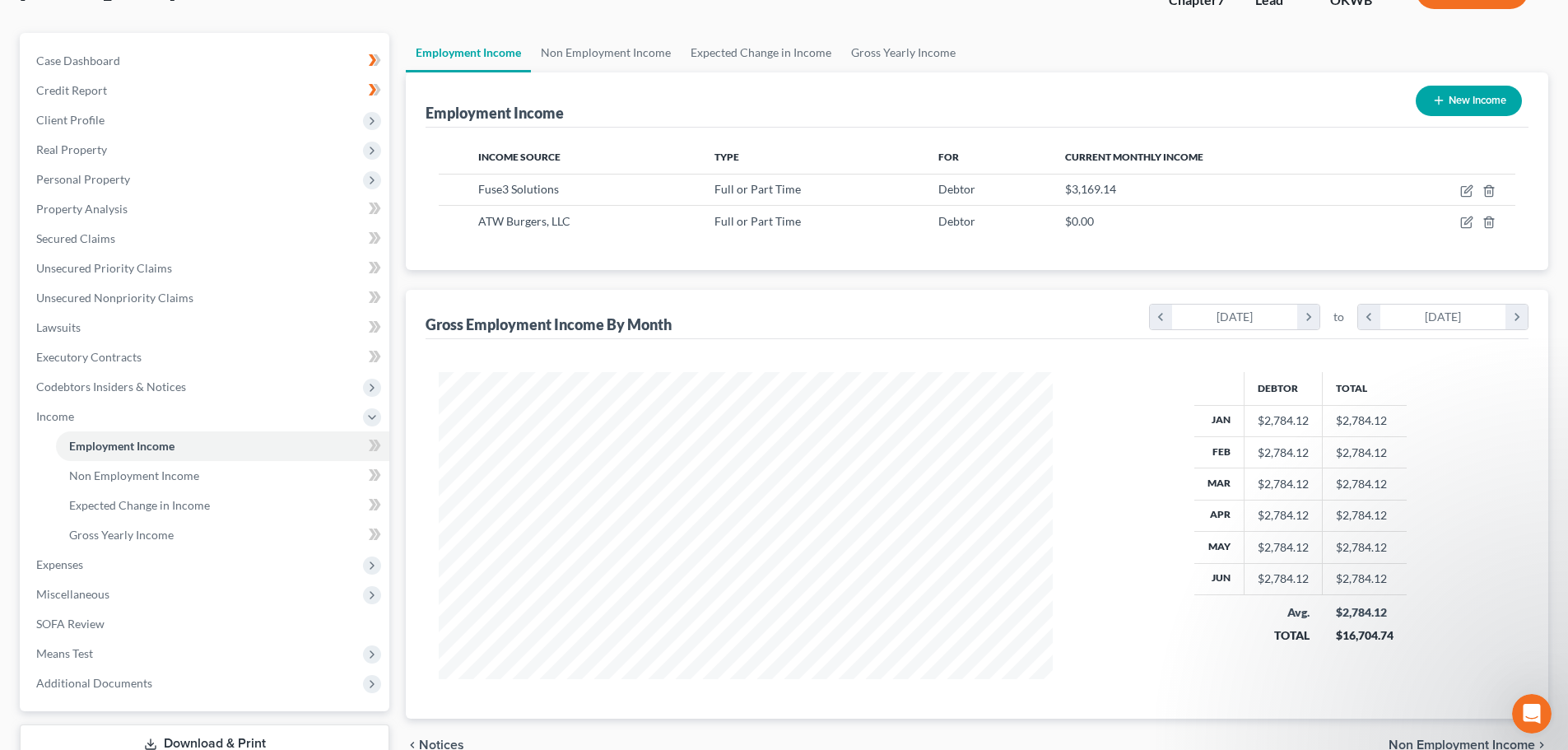
scroll to position [164, 0]
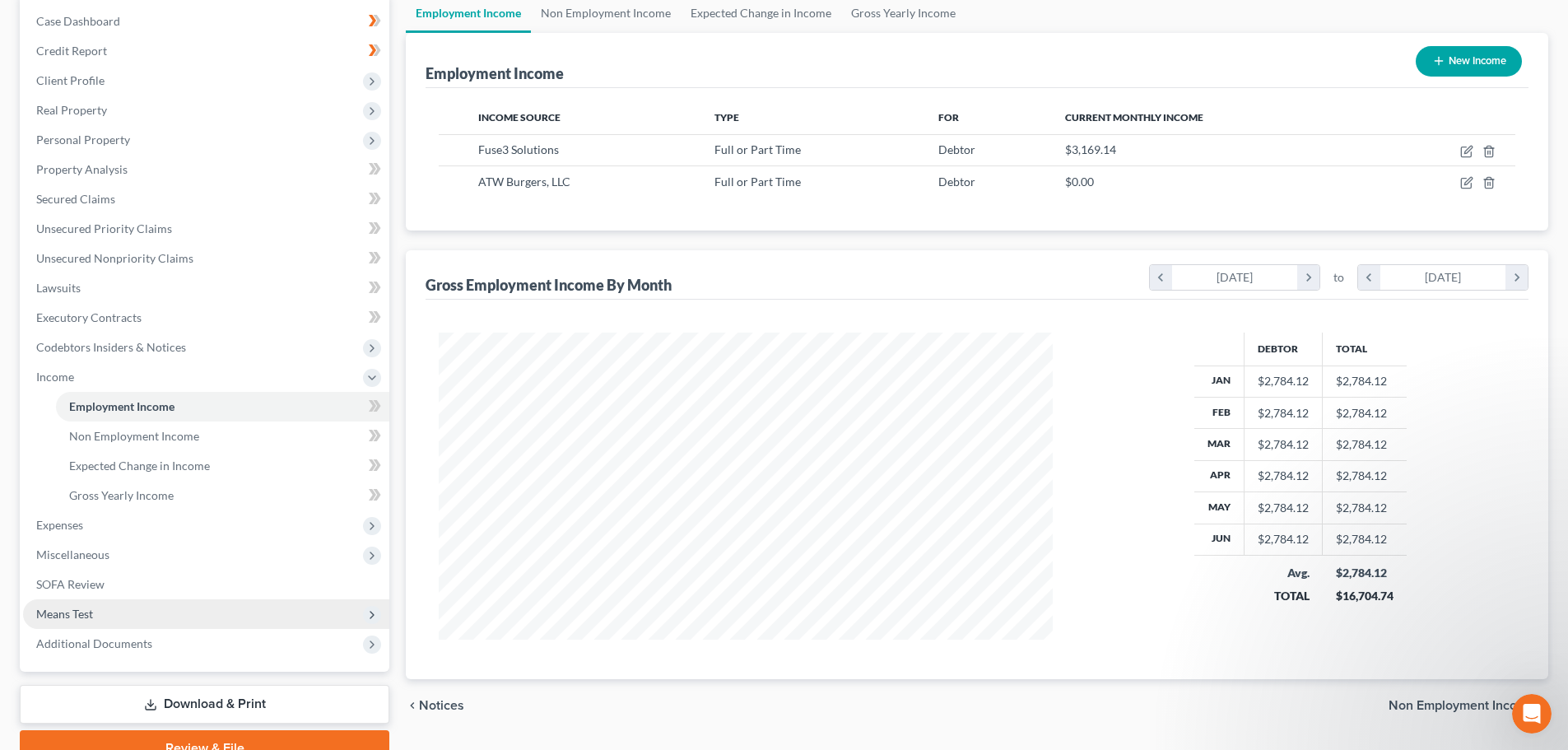
click at [59, 616] on span "Means Test" at bounding box center [64, 614] width 57 height 14
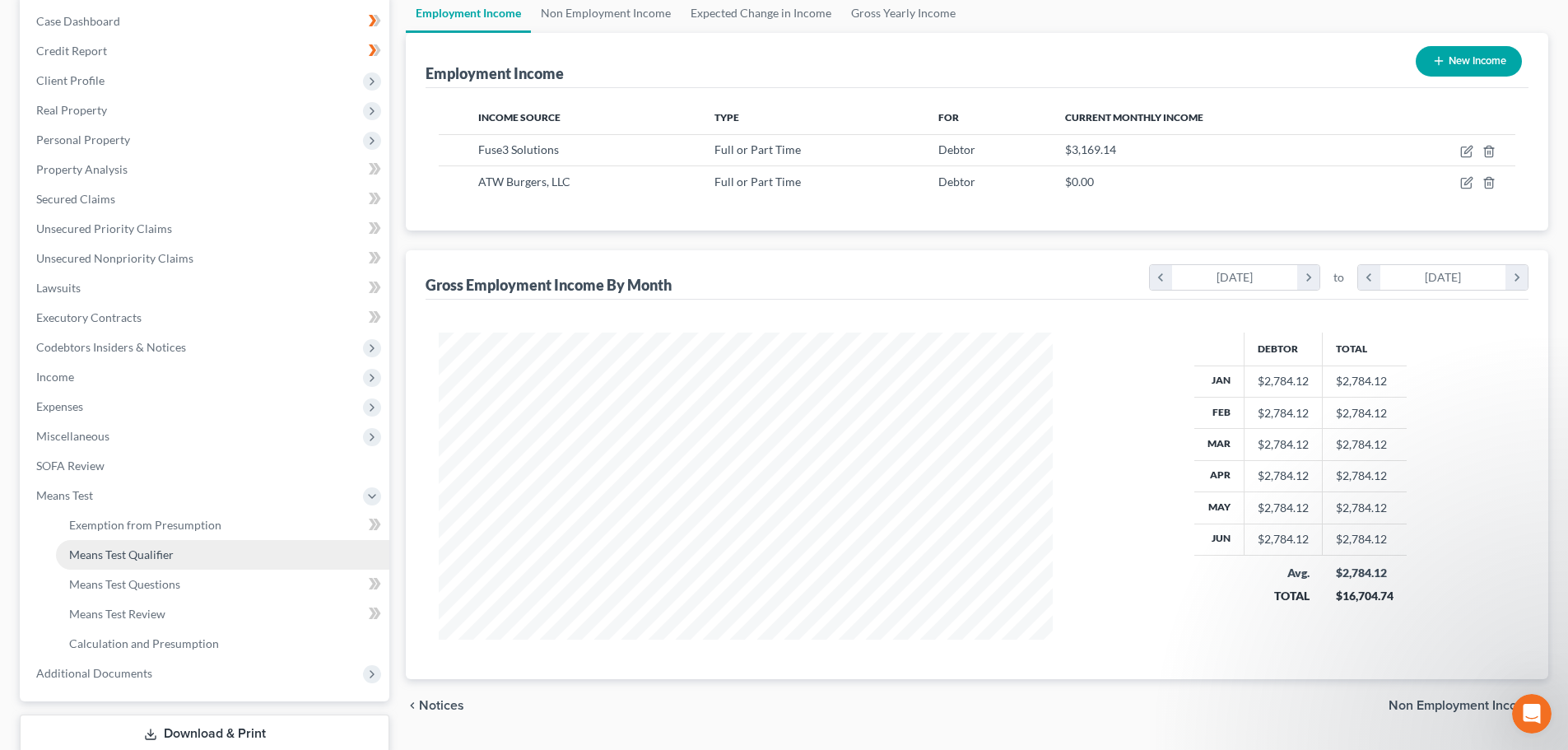
click at [123, 552] on span "Means Test Qualifier" at bounding box center [120, 555] width 105 height 14
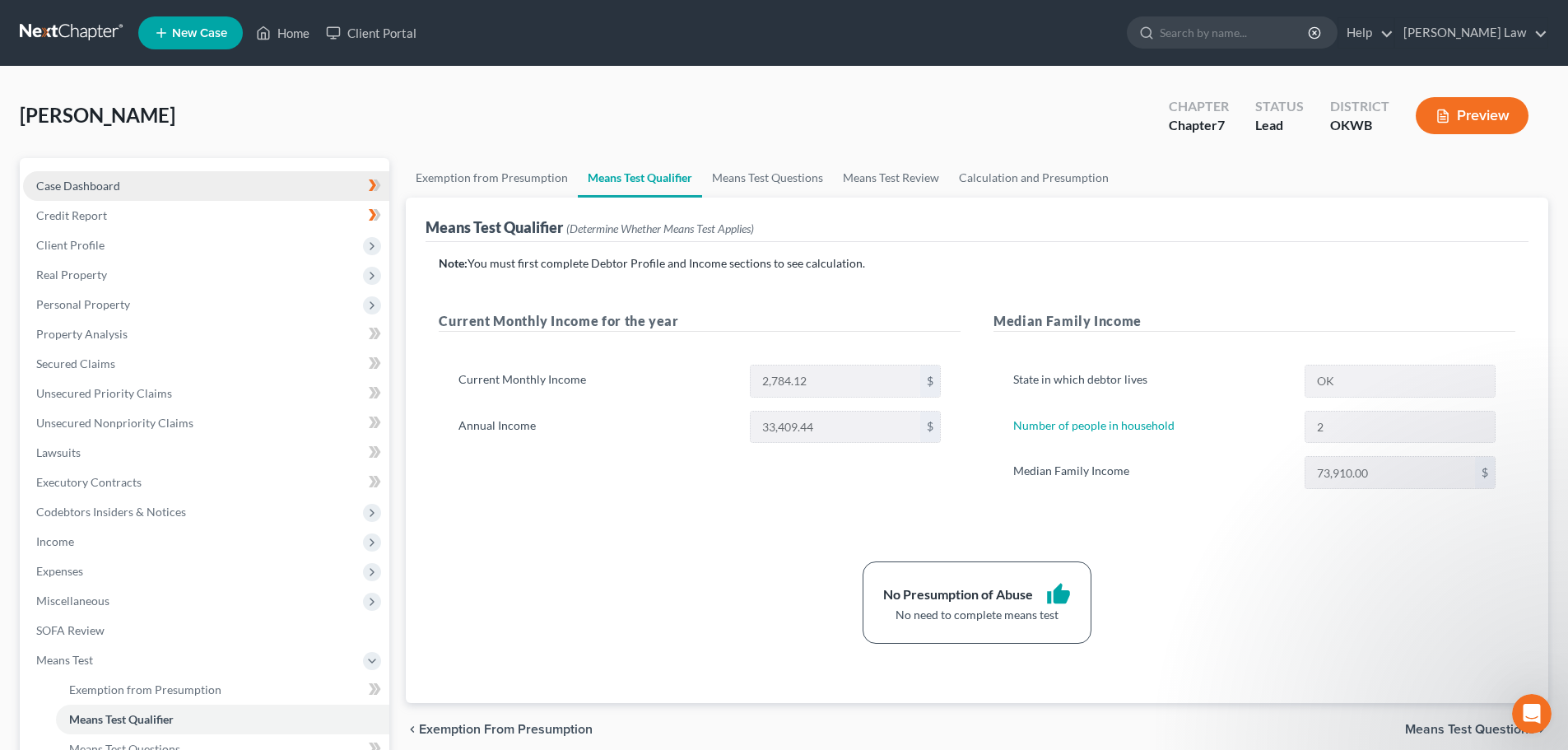
click at [69, 187] on span "Case Dashboard" at bounding box center [78, 185] width 84 height 14
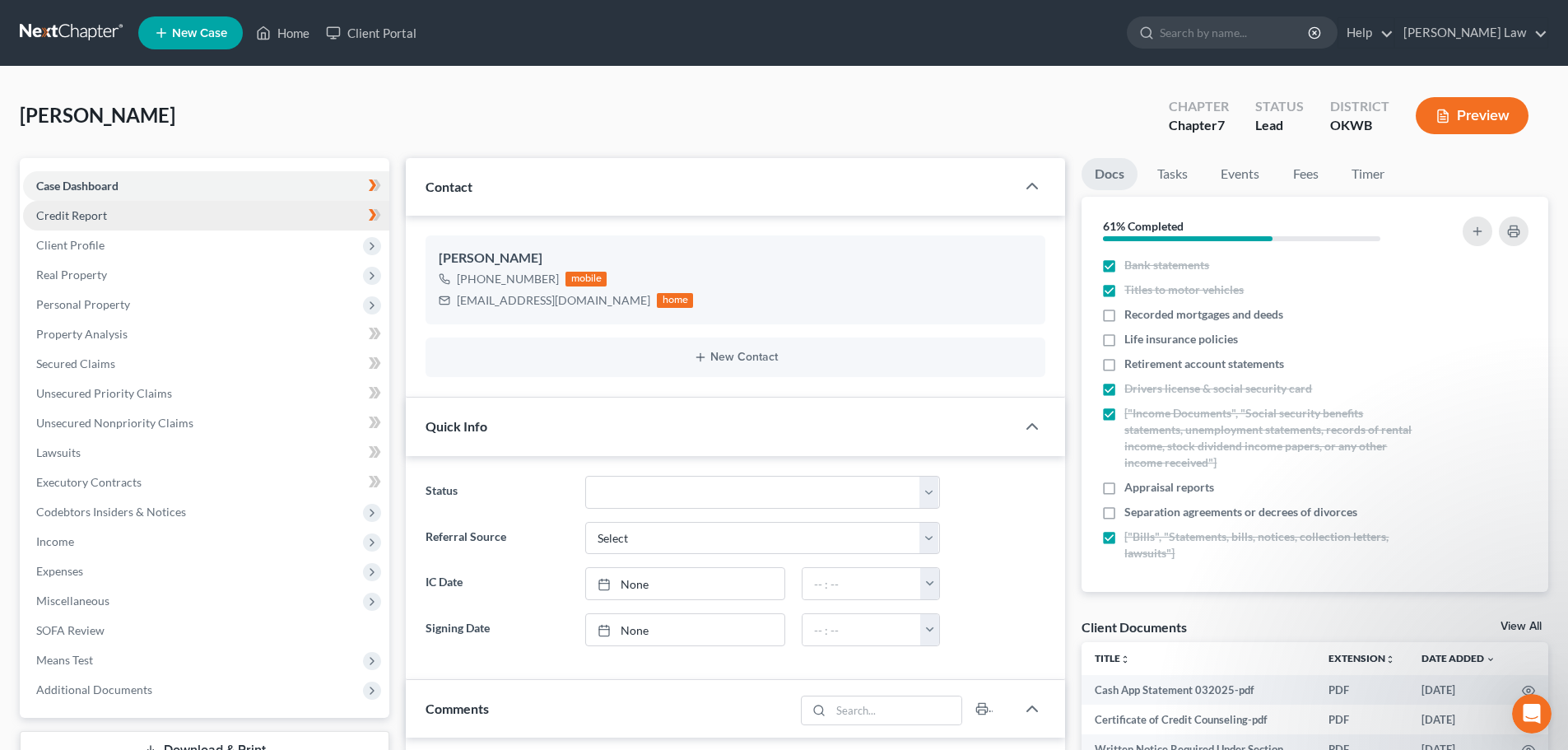
click at [63, 216] on span "Credit Report" at bounding box center [71, 215] width 71 height 14
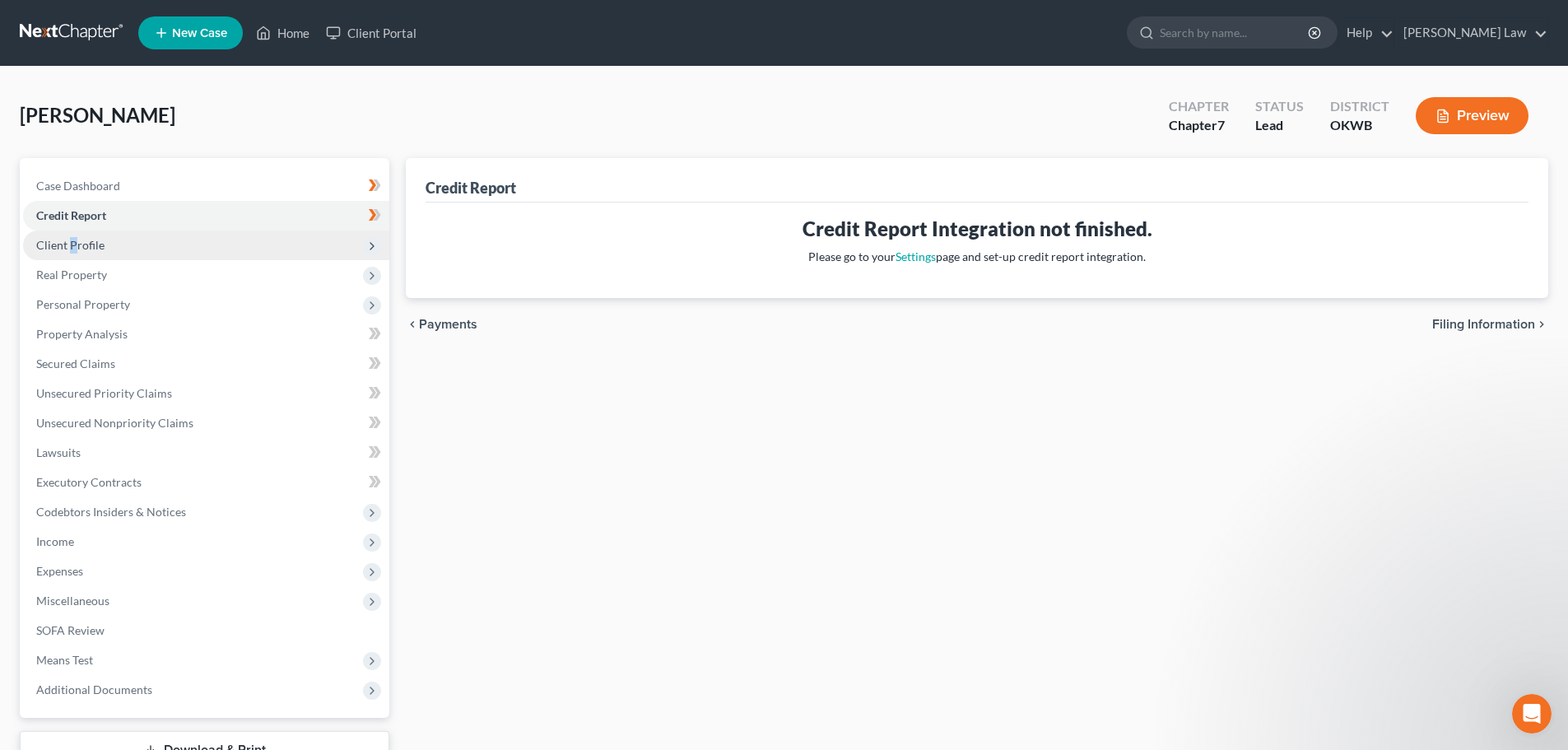
click at [74, 243] on span "Client Profile" at bounding box center [70, 245] width 69 height 14
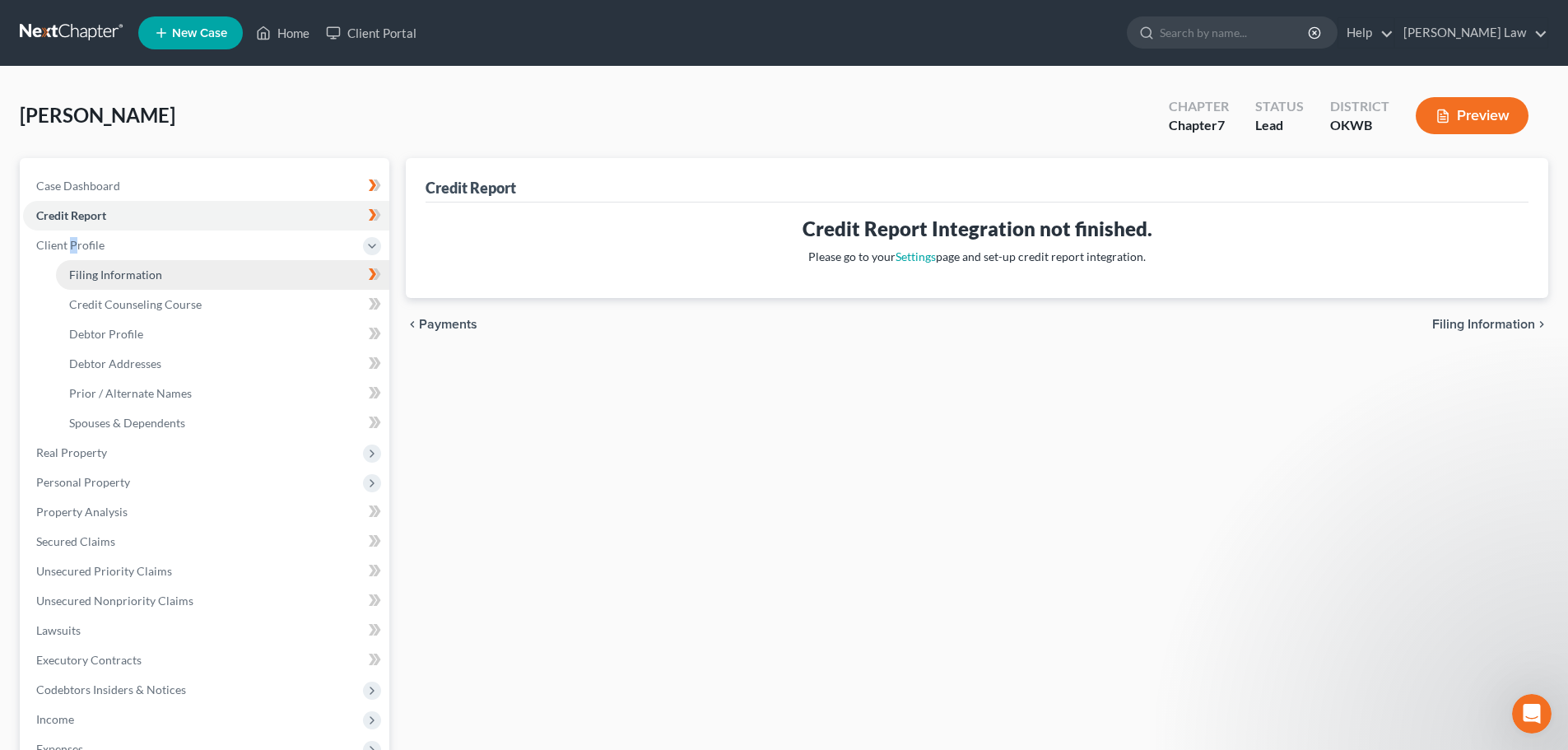
click at [94, 268] on span "Filing Information" at bounding box center [114, 275] width 93 height 14
select select "1"
select select "0"
select select "37"
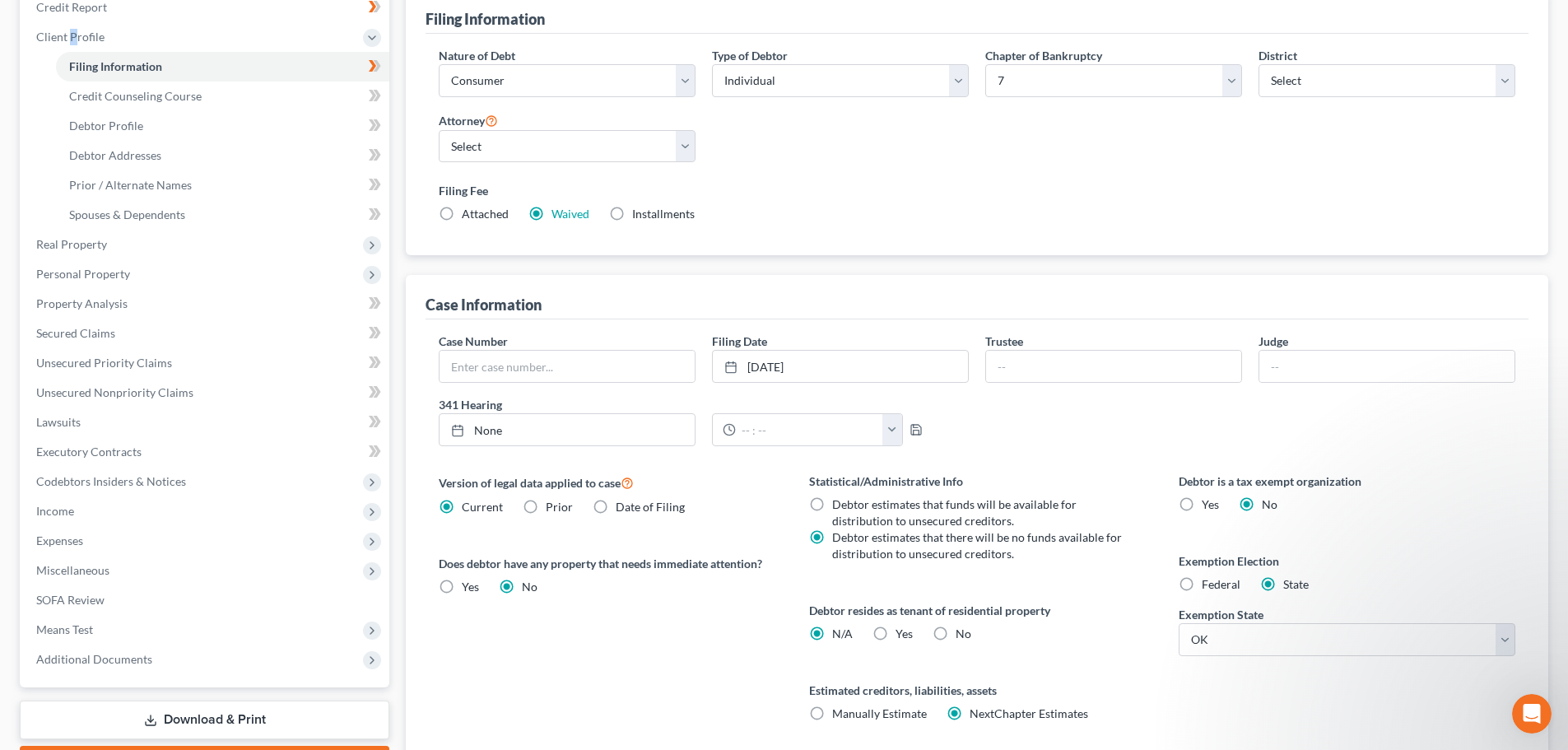
scroll to position [247, 0]
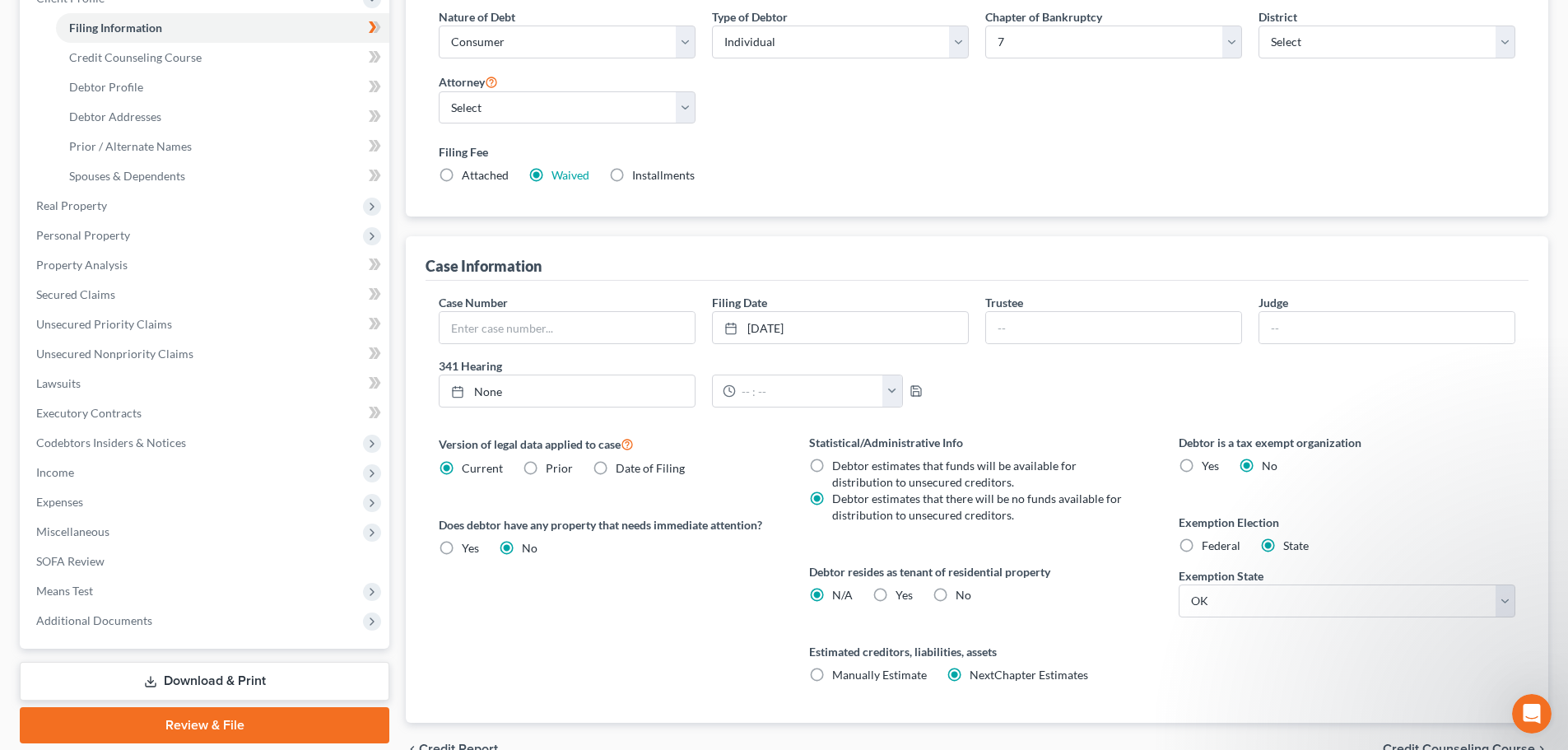
click at [896, 596] on label "Yes Yes" at bounding box center [904, 595] width 17 height 17
click at [902, 596] on input "Yes Yes" at bounding box center [907, 592] width 11 height 11
radio input "true"
radio input "false"
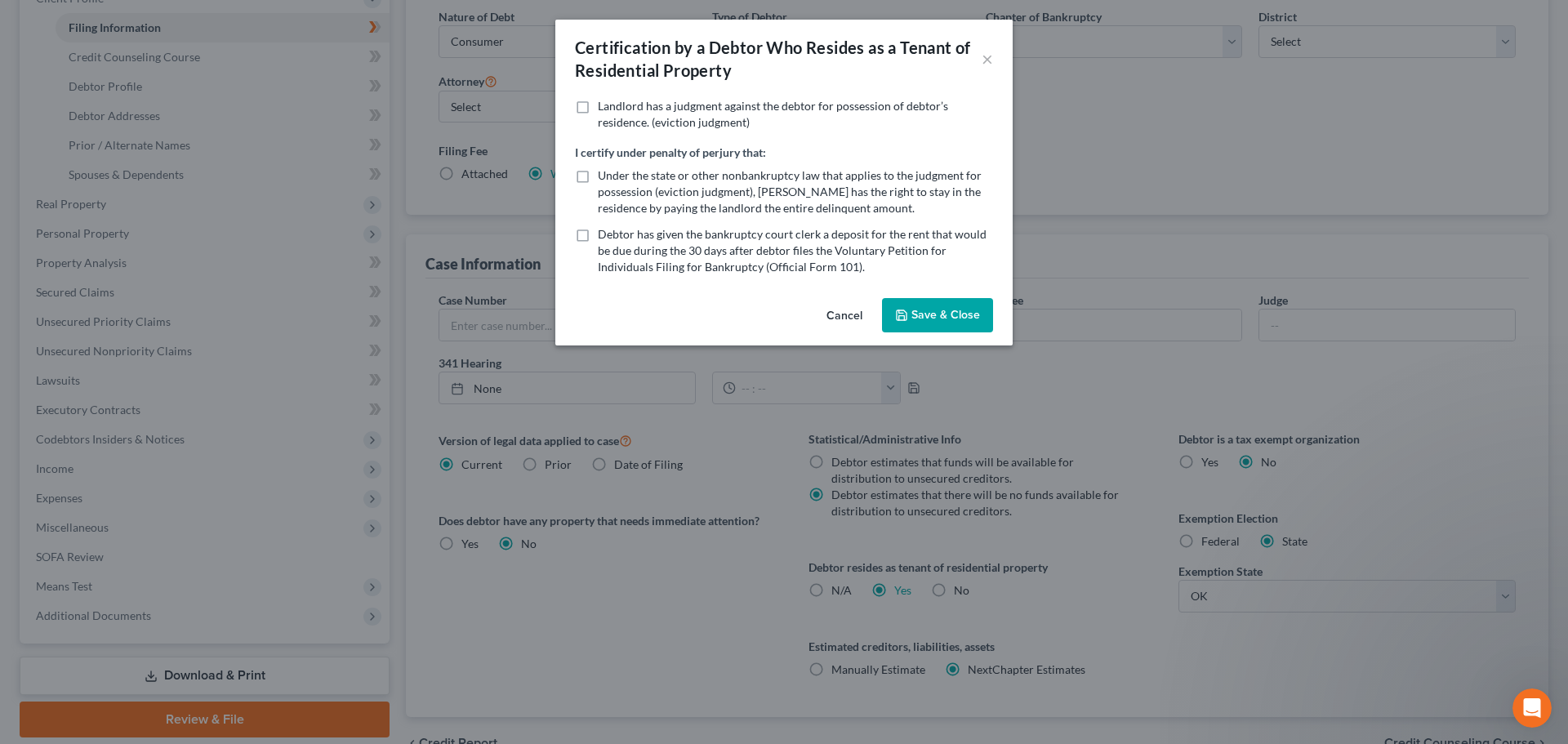
click at [844, 314] on button "Cancel" at bounding box center [844, 315] width 62 height 33
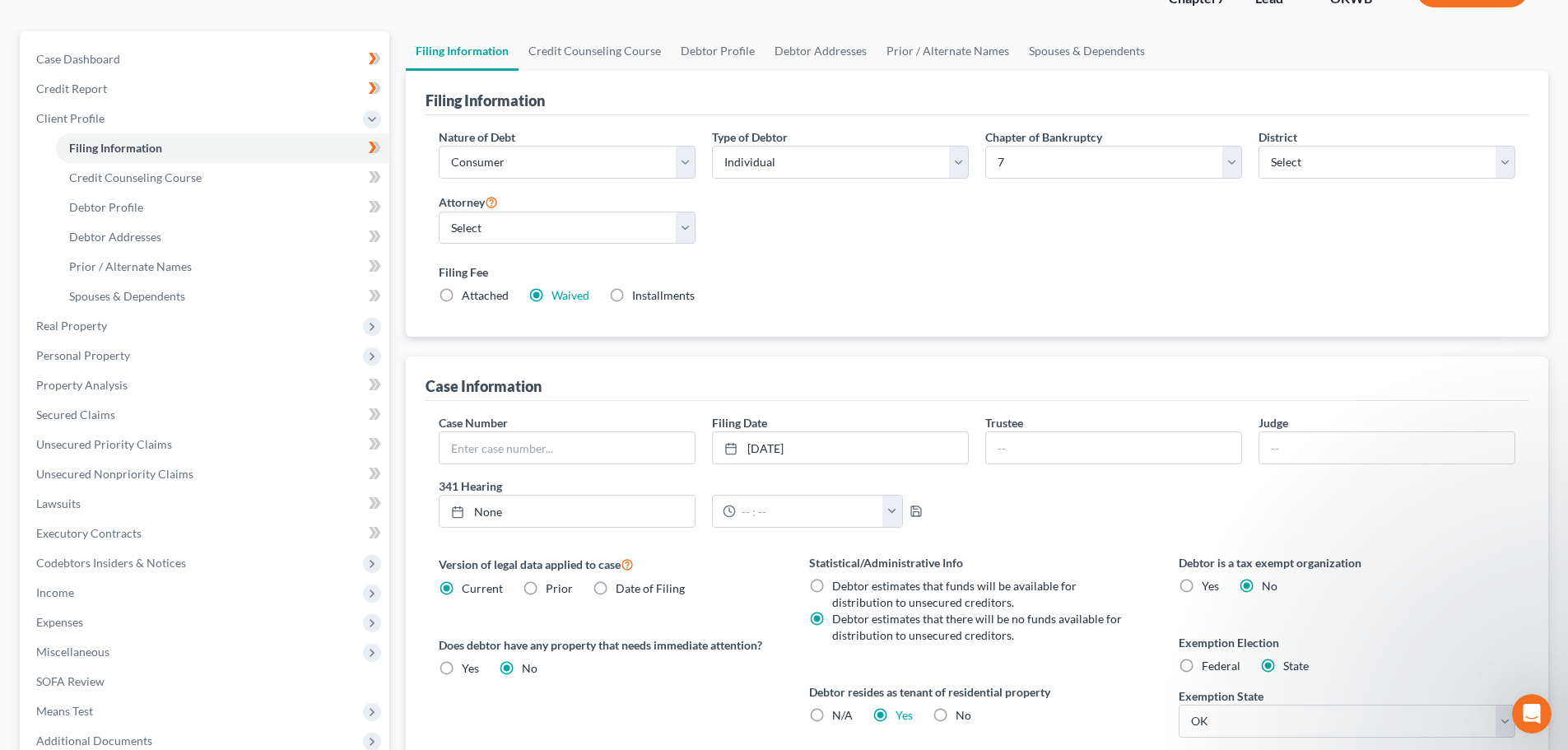
scroll to position [0, 0]
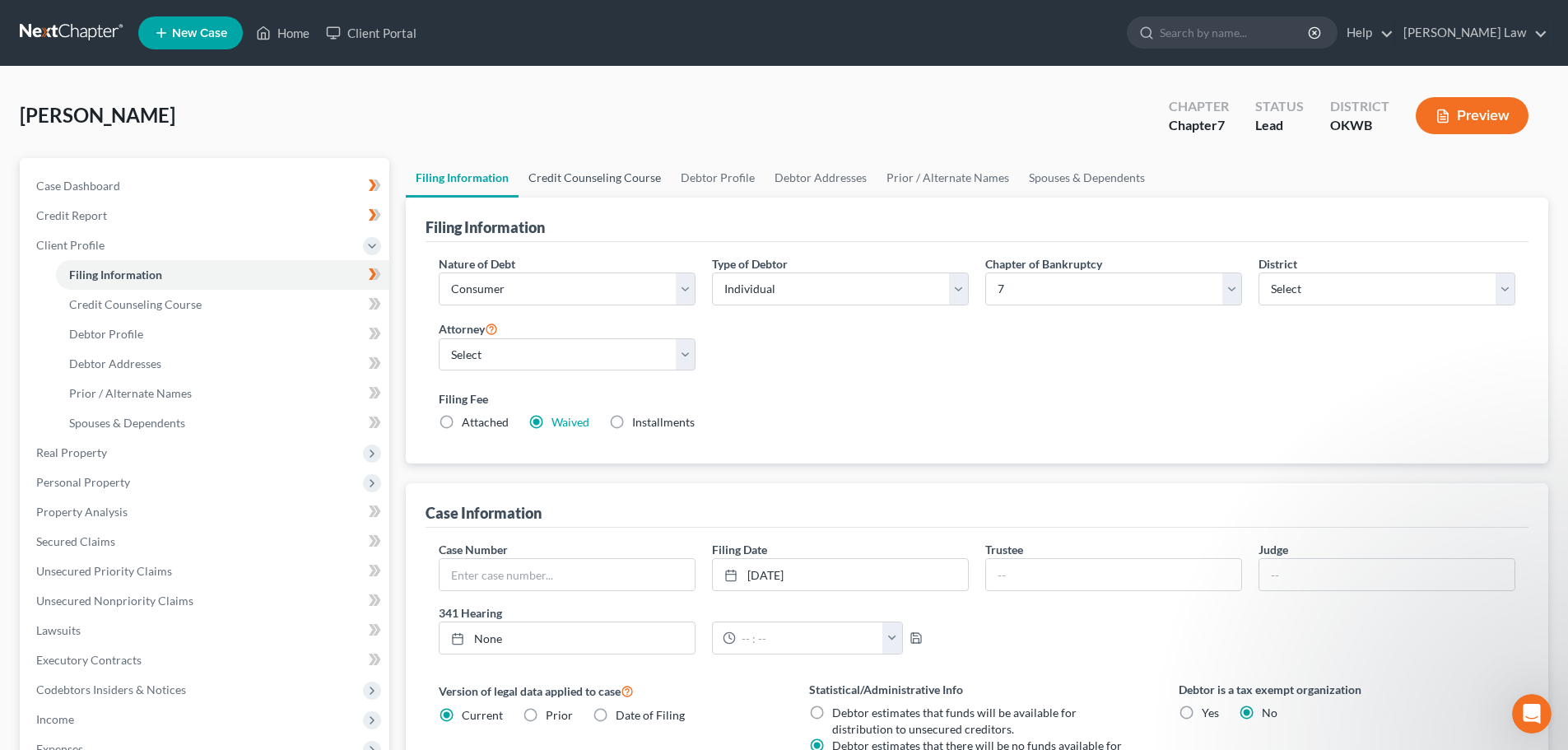
click at [595, 178] on link "Credit Counseling Course" at bounding box center [594, 178] width 152 height 40
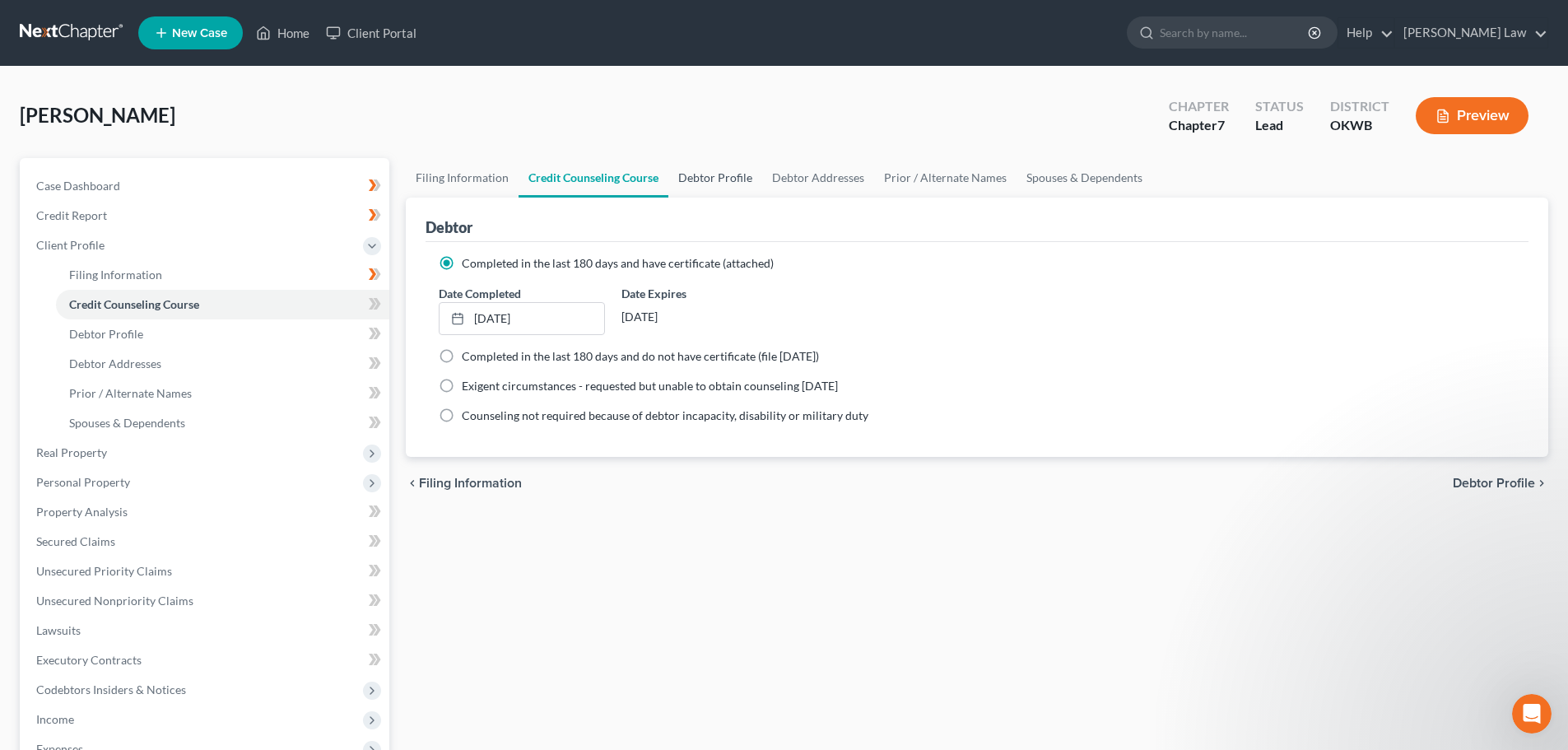
click at [710, 179] on link "Debtor Profile" at bounding box center [715, 178] width 94 height 40
select select "0"
select select "1"
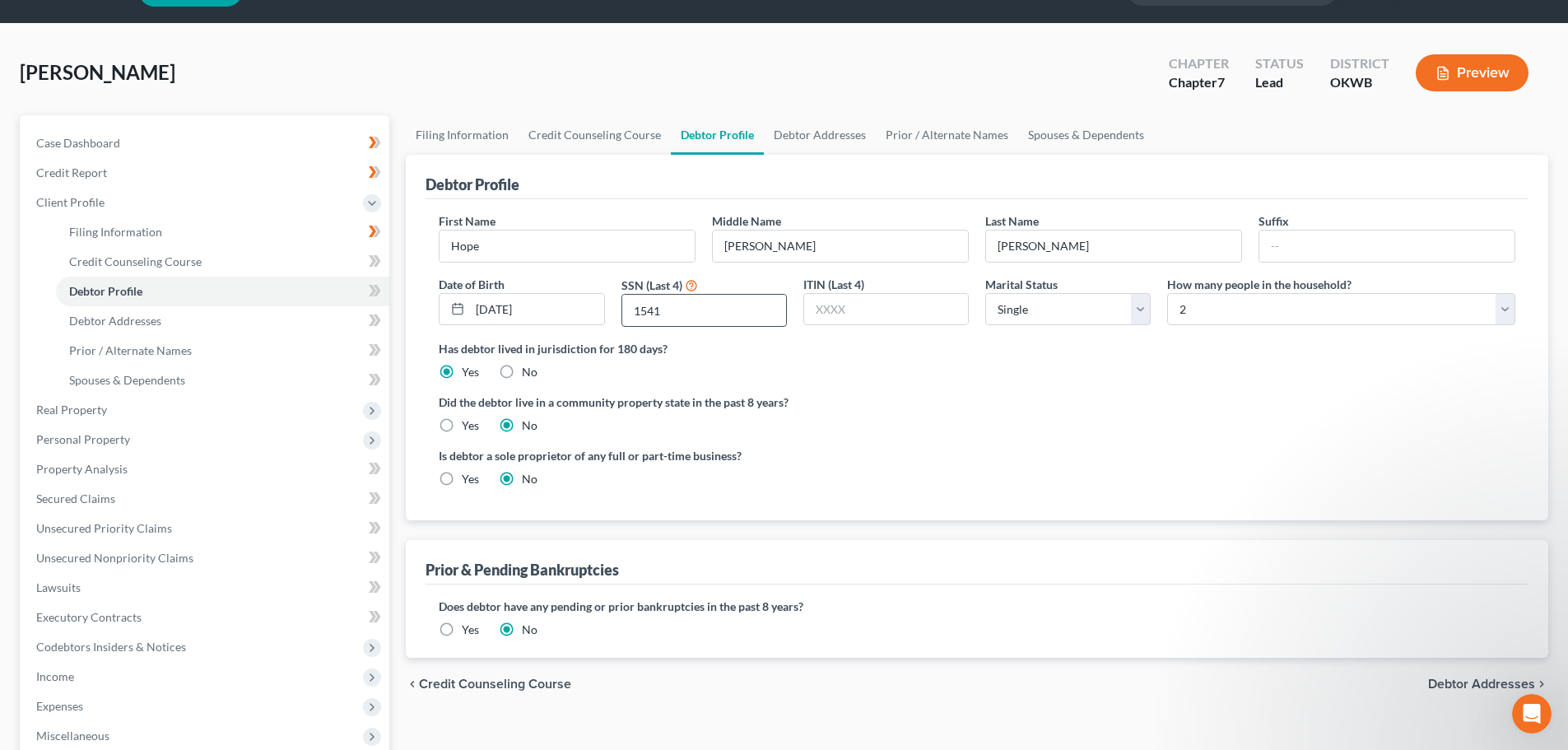
scroll to position [83, 0]
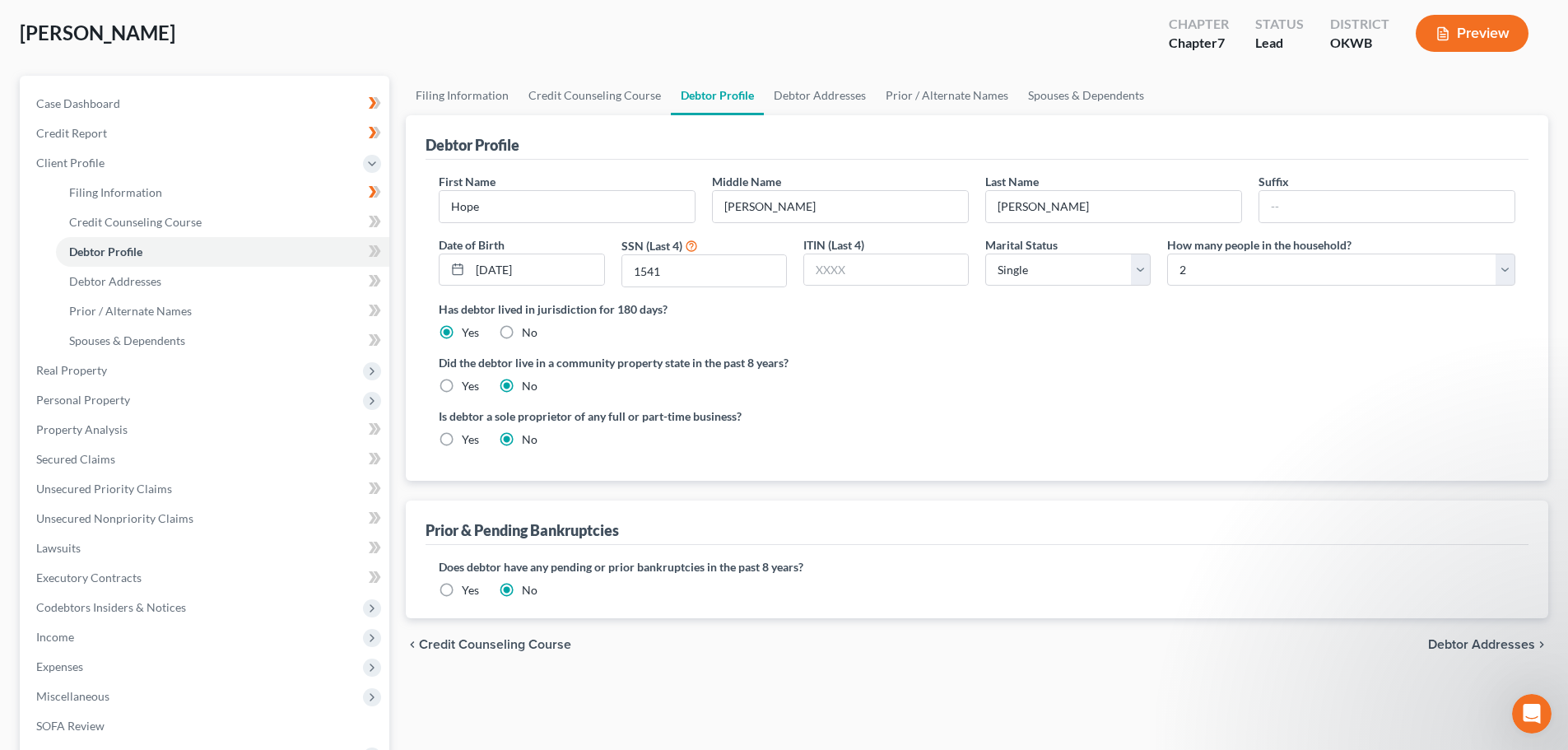
click at [462, 384] on label "Yes" at bounding box center [470, 385] width 17 height 17
click at [468, 384] on input "Yes" at bounding box center [473, 382] width 11 height 11
radio input "true"
radio input "false"
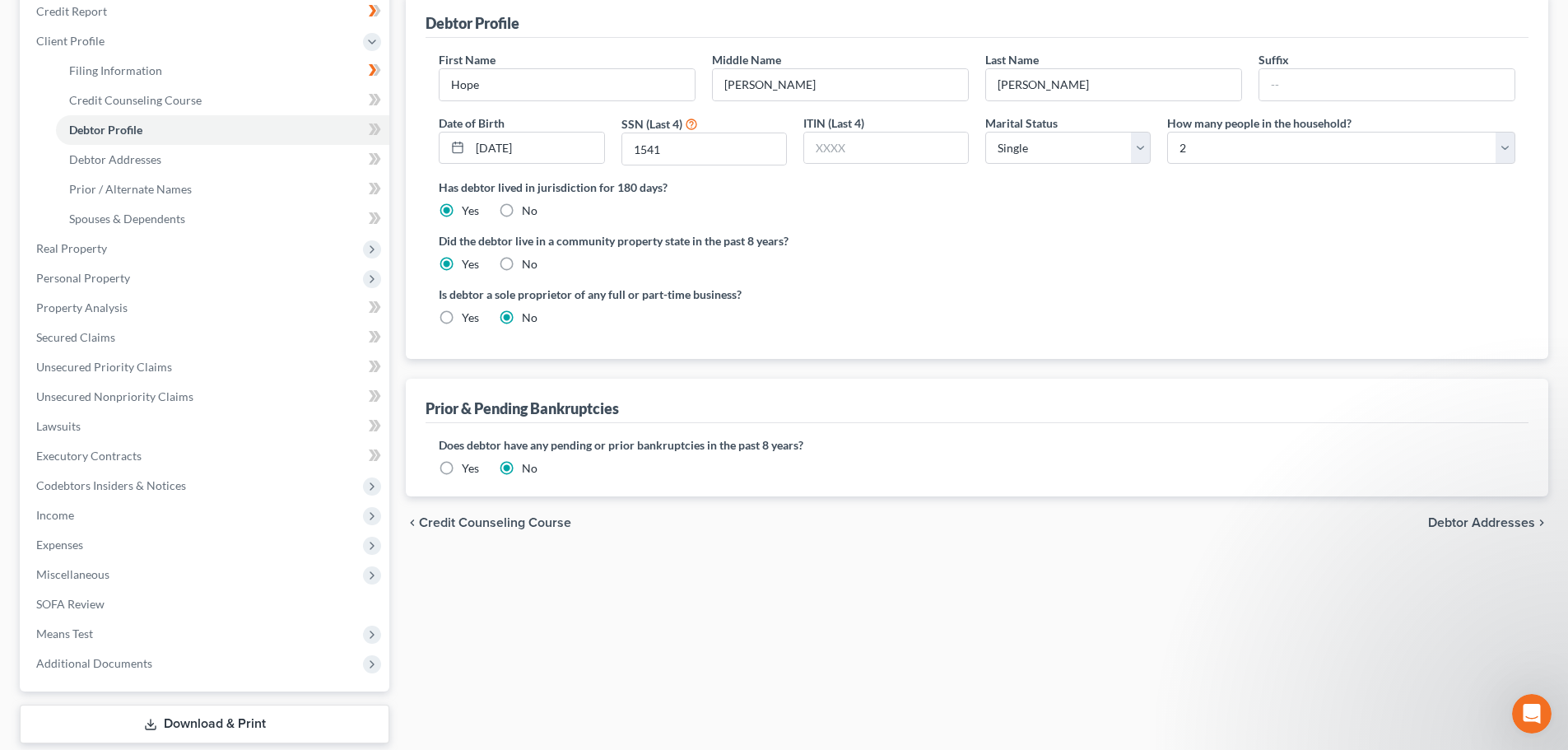
scroll to position [247, 0]
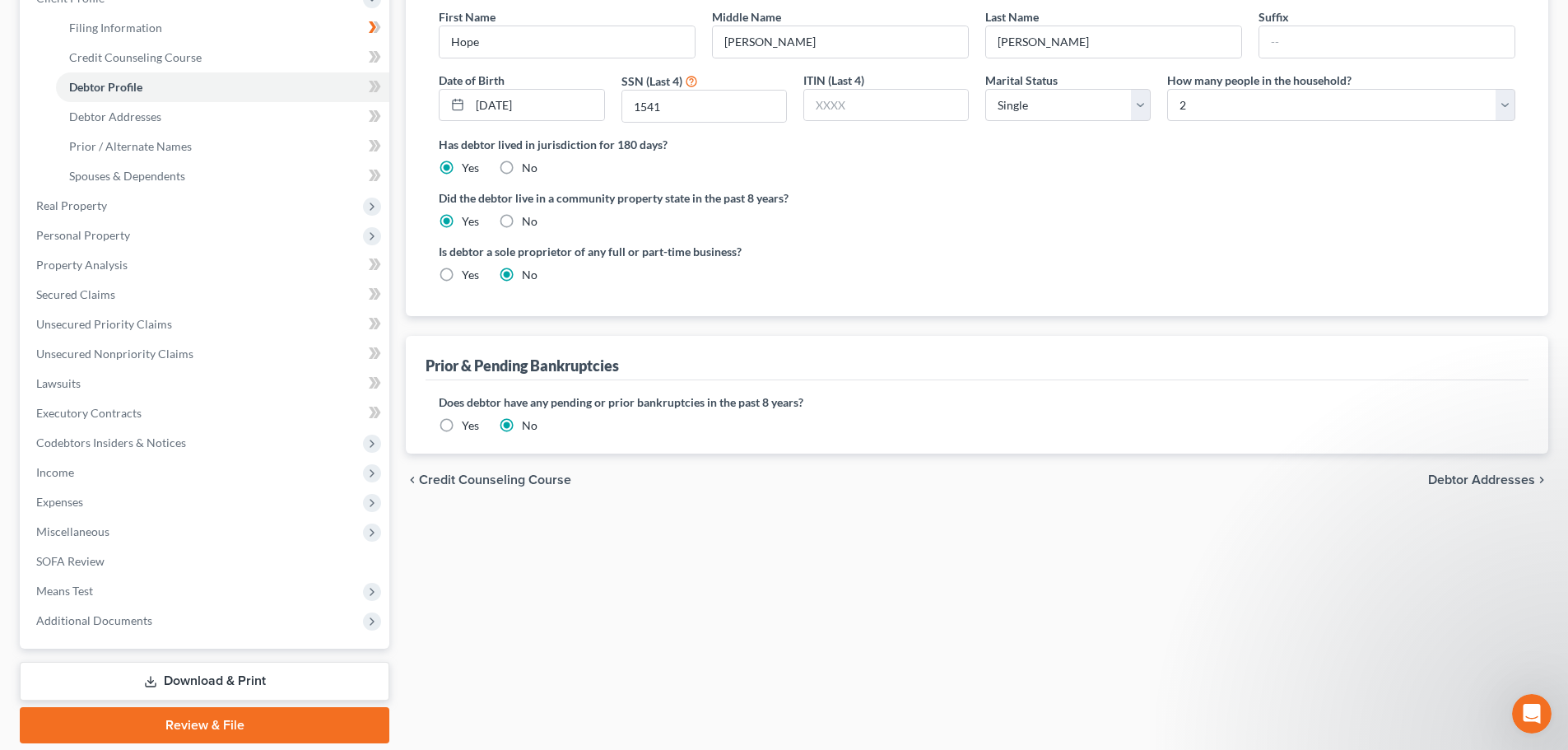
click at [1481, 478] on span "Debtor Addresses" at bounding box center [1480, 479] width 107 height 13
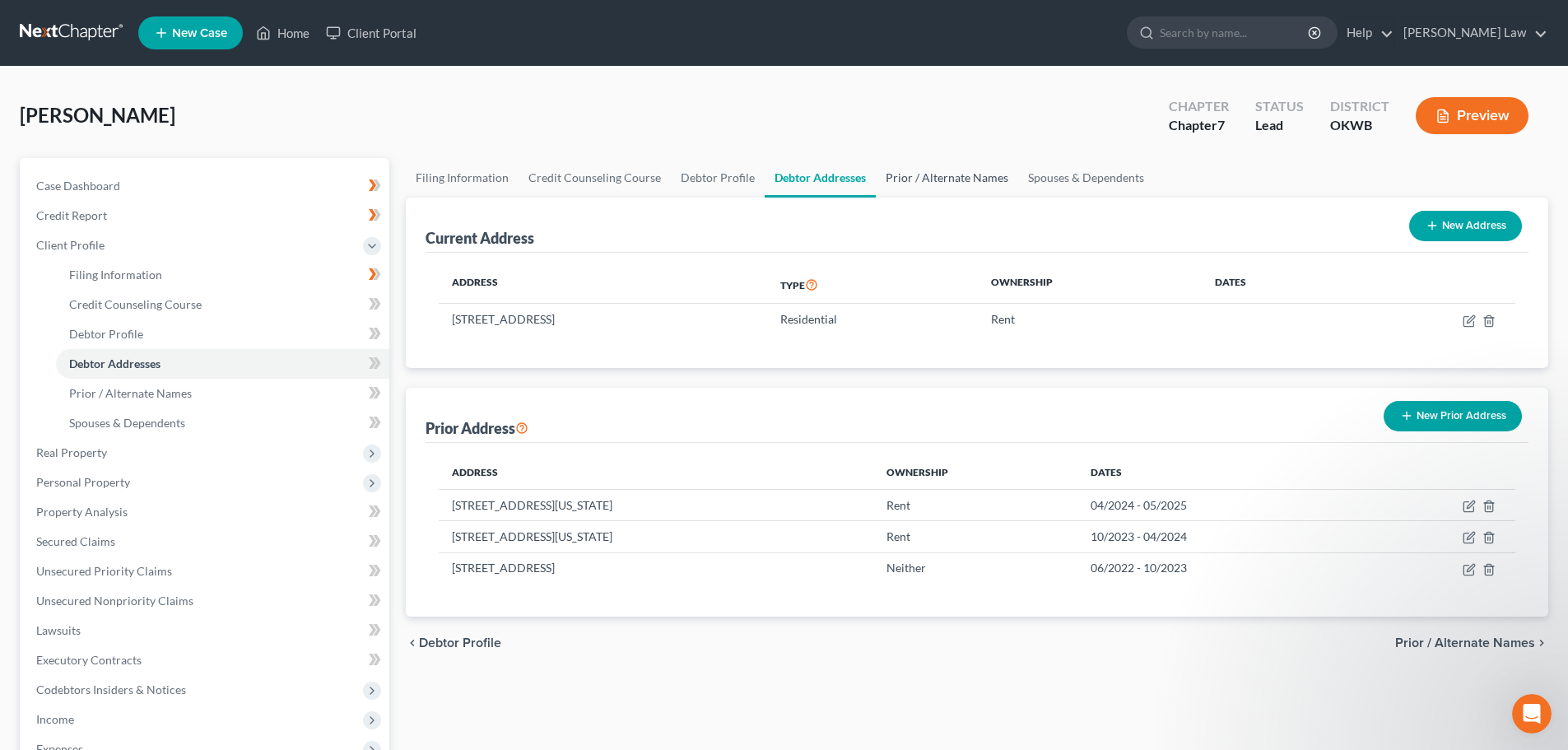
click at [924, 175] on link "Prior / Alternate Names" at bounding box center [947, 178] width 142 height 40
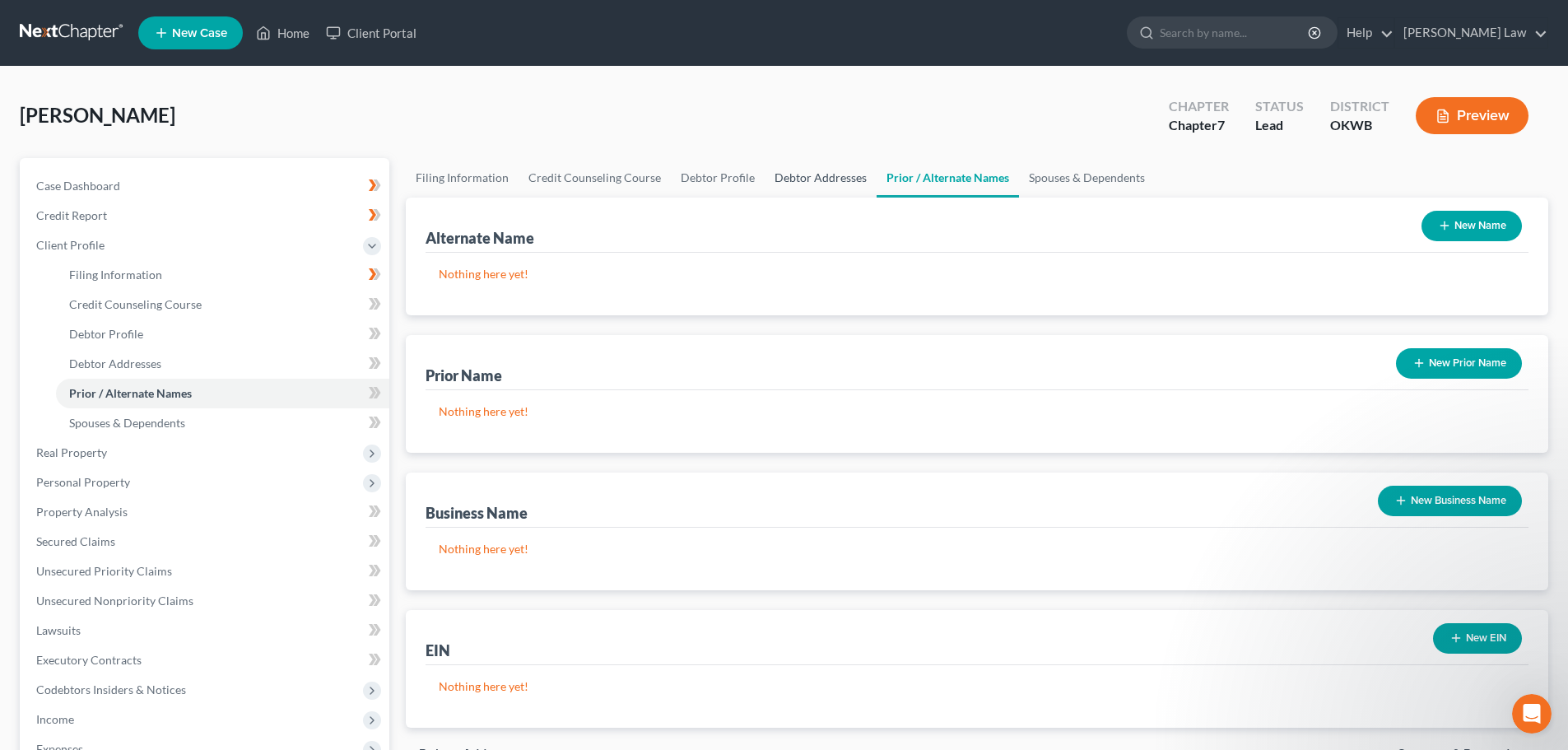
click at [805, 164] on link "Debtor Addresses" at bounding box center [820, 178] width 112 height 40
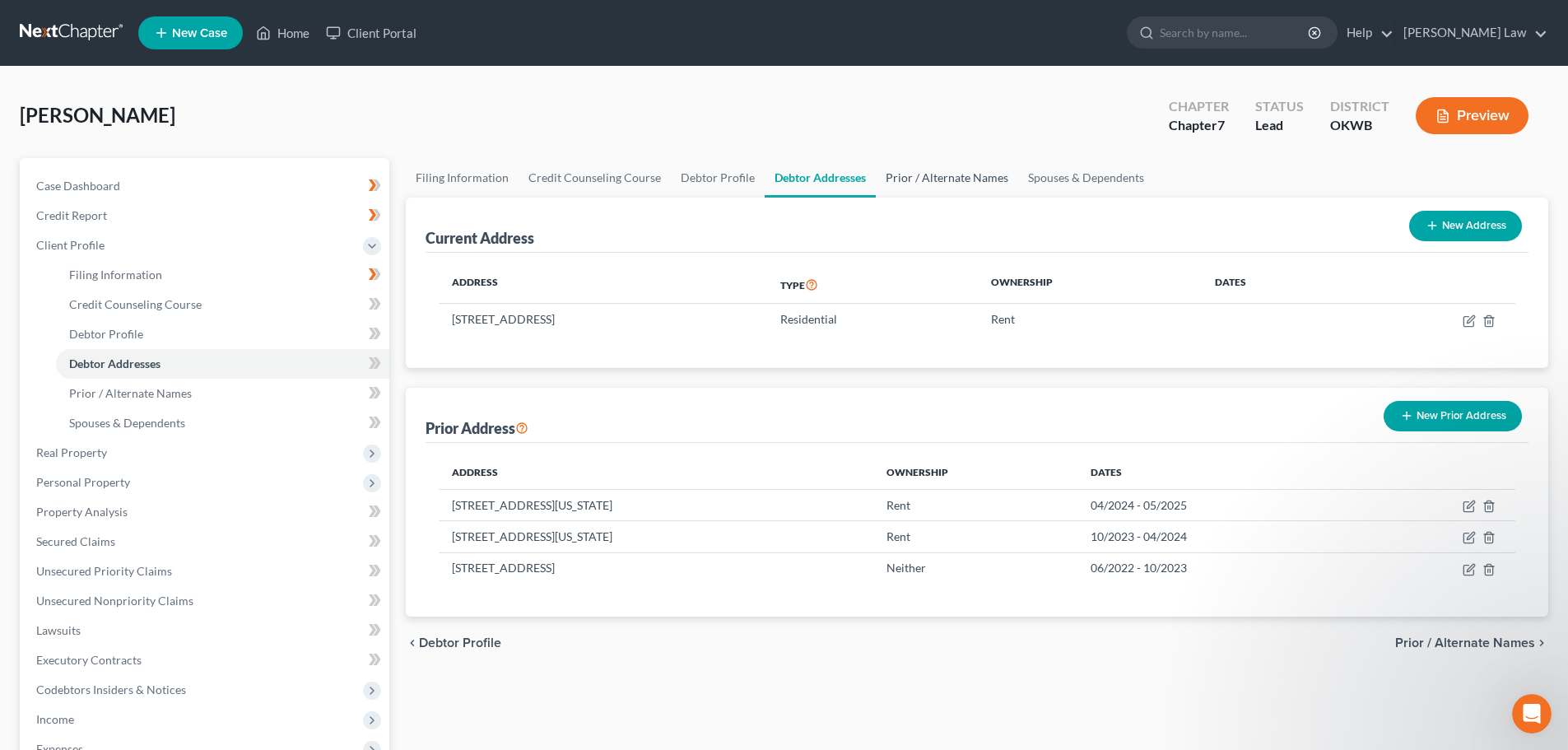
click at [961, 171] on link "Prior / Alternate Names" at bounding box center [947, 178] width 142 height 40
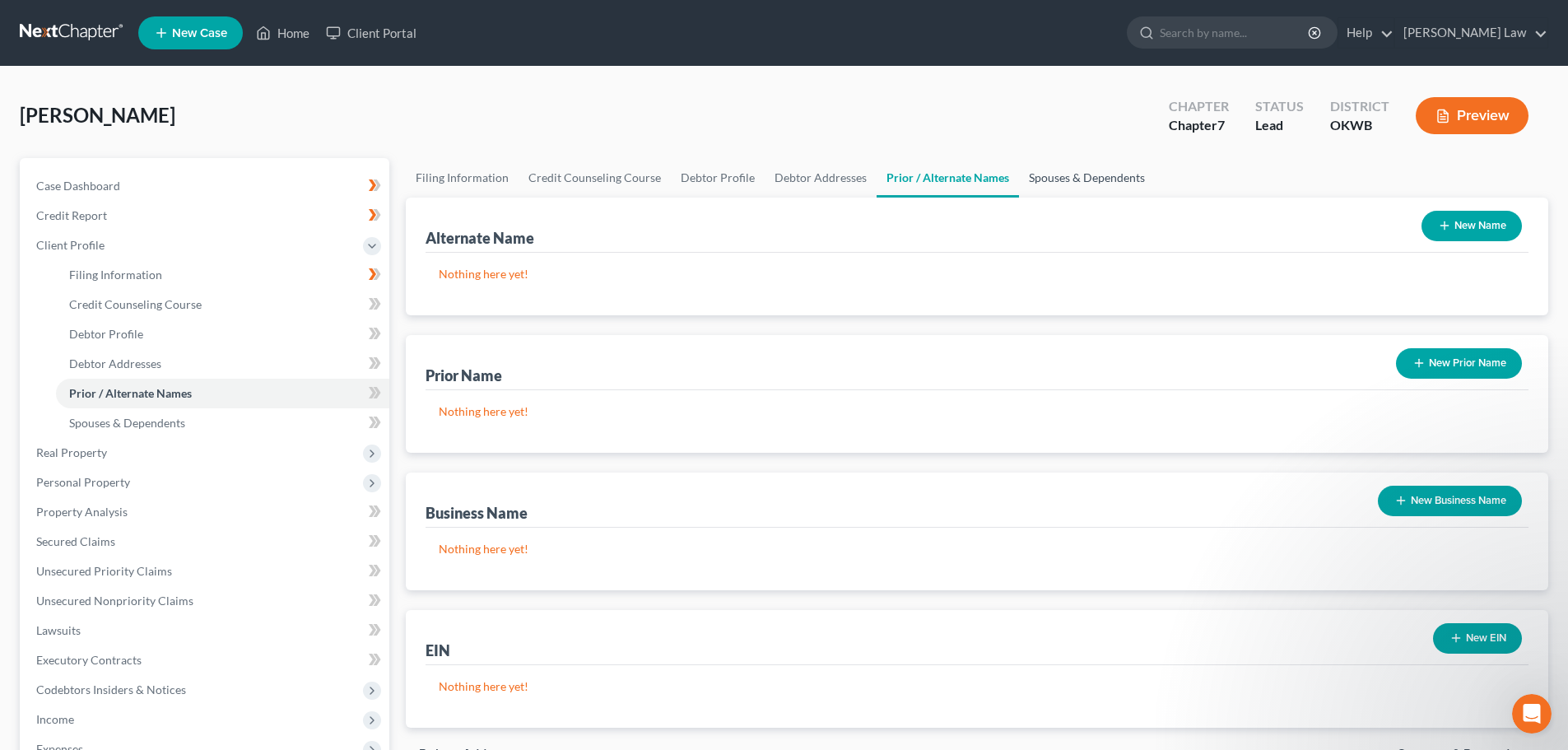
click at [1048, 176] on link "Spouses & Dependents" at bounding box center [1087, 178] width 135 height 40
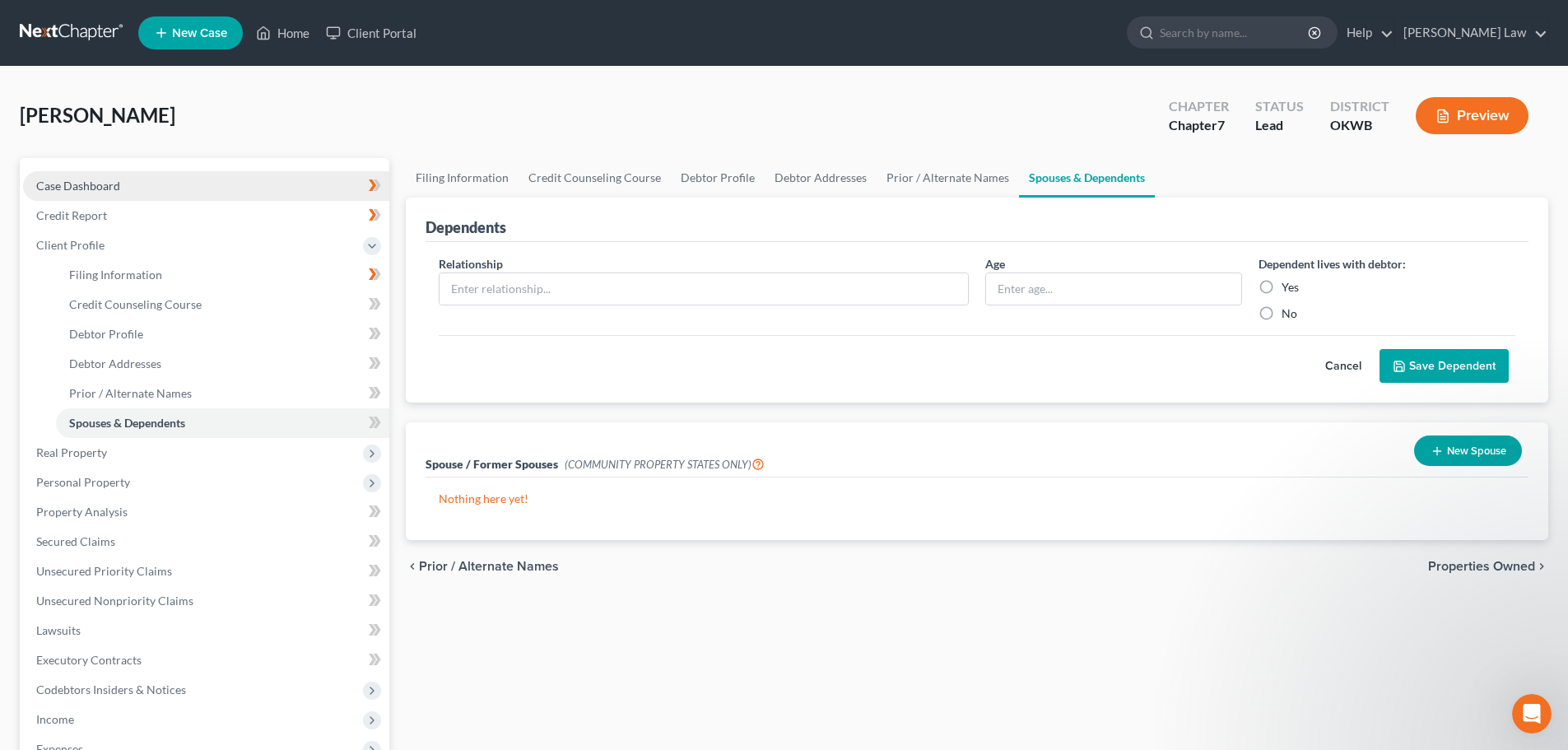
click at [68, 179] on span "Case Dashboard" at bounding box center [78, 185] width 84 height 14
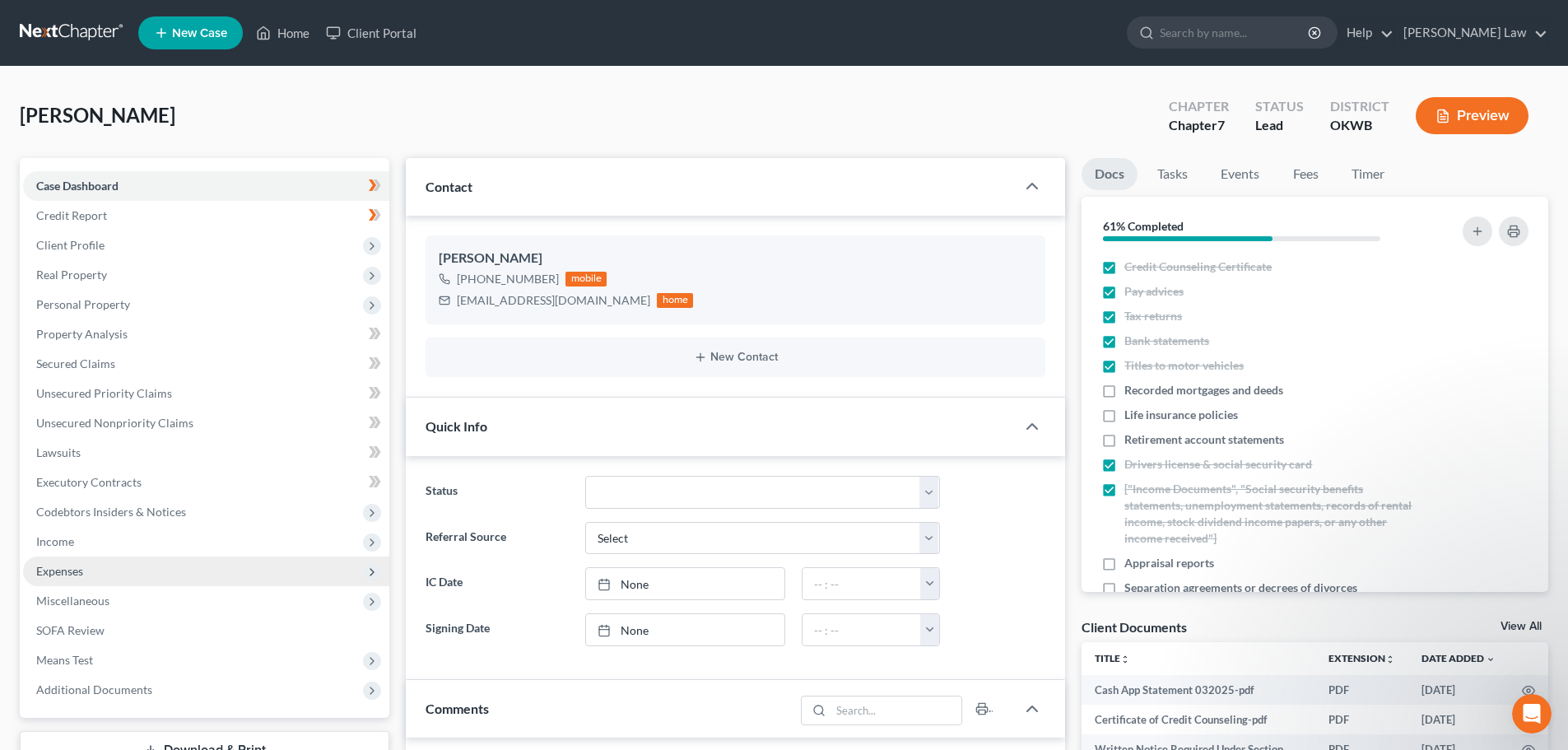
click at [59, 571] on span "Expenses" at bounding box center [59, 571] width 47 height 14
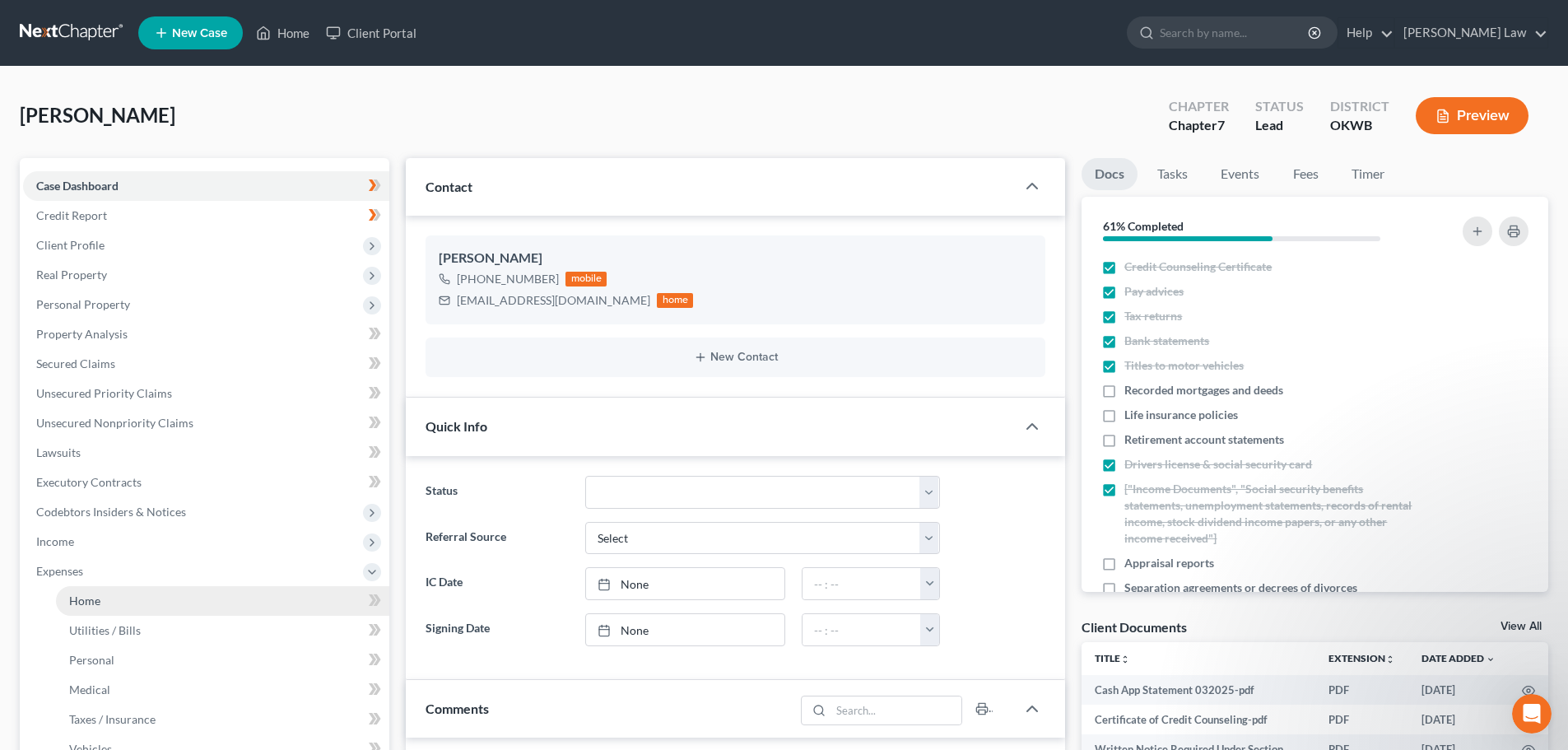
click at [90, 600] on span "Home" at bounding box center [84, 601] width 31 height 14
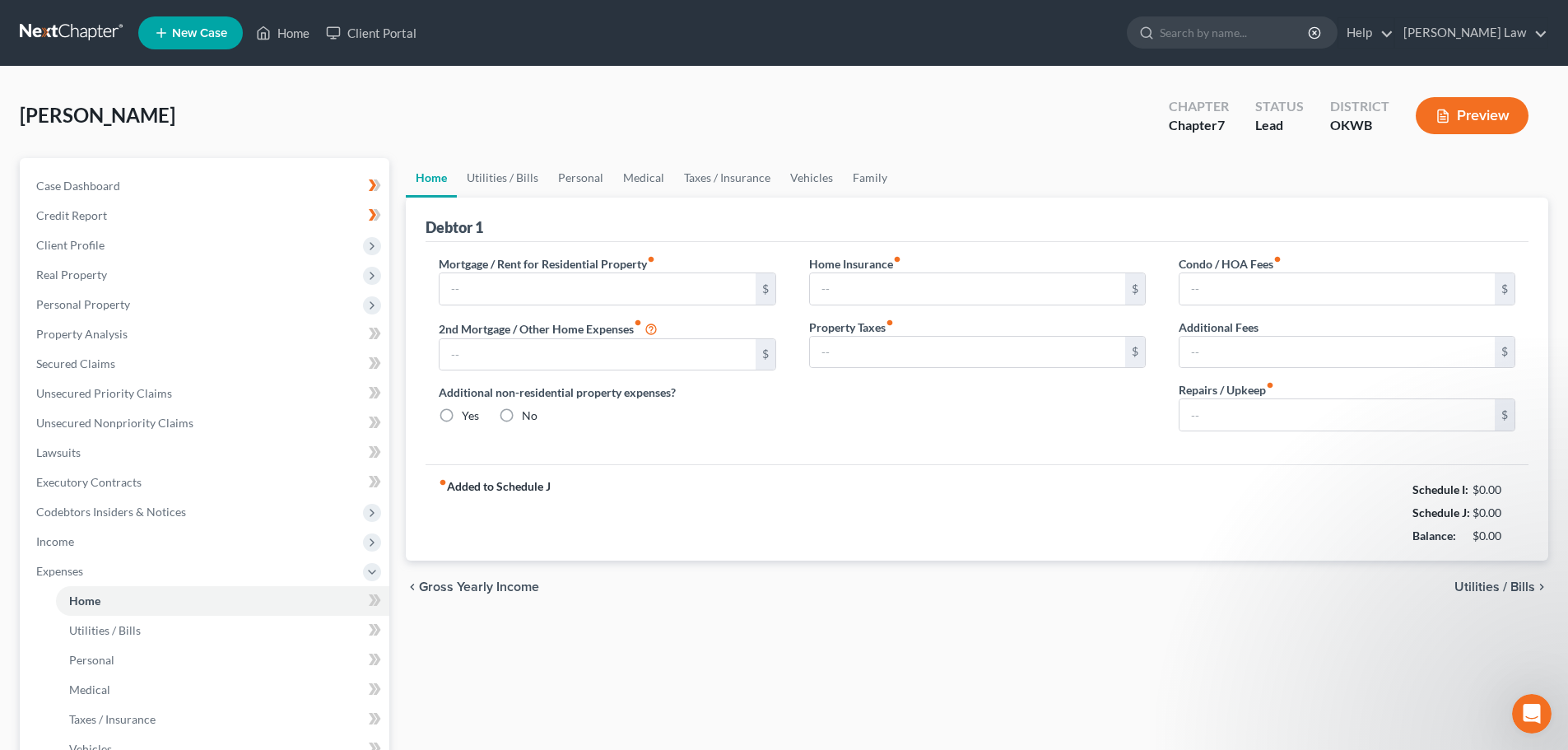
type input "705.00"
type input "0.00"
radio input "true"
type input "0.00"
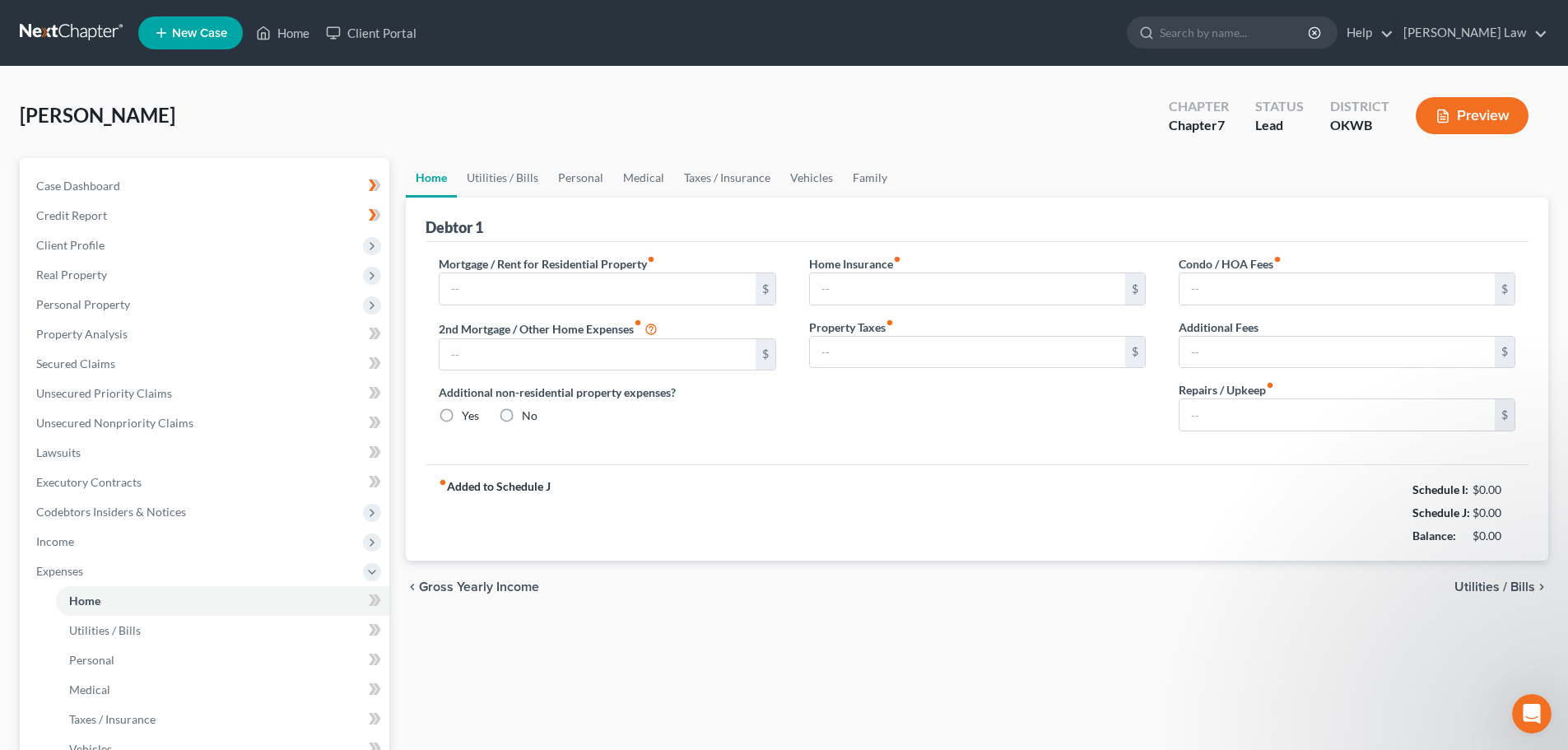
type input "0.00"
click at [505, 176] on link "Utilities / Bills" at bounding box center [503, 178] width 92 height 40
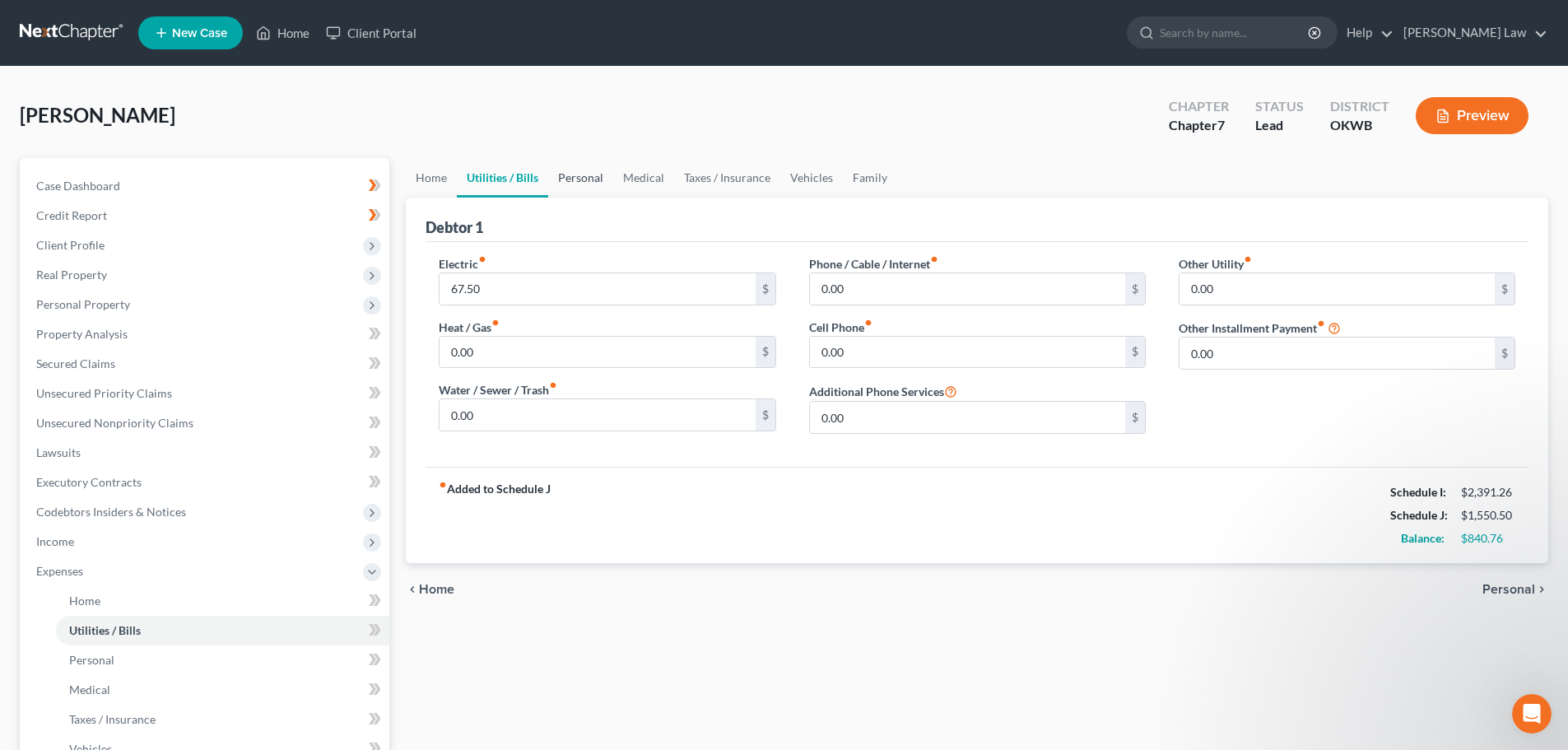
click at [574, 172] on link "Personal" at bounding box center [580, 178] width 65 height 40
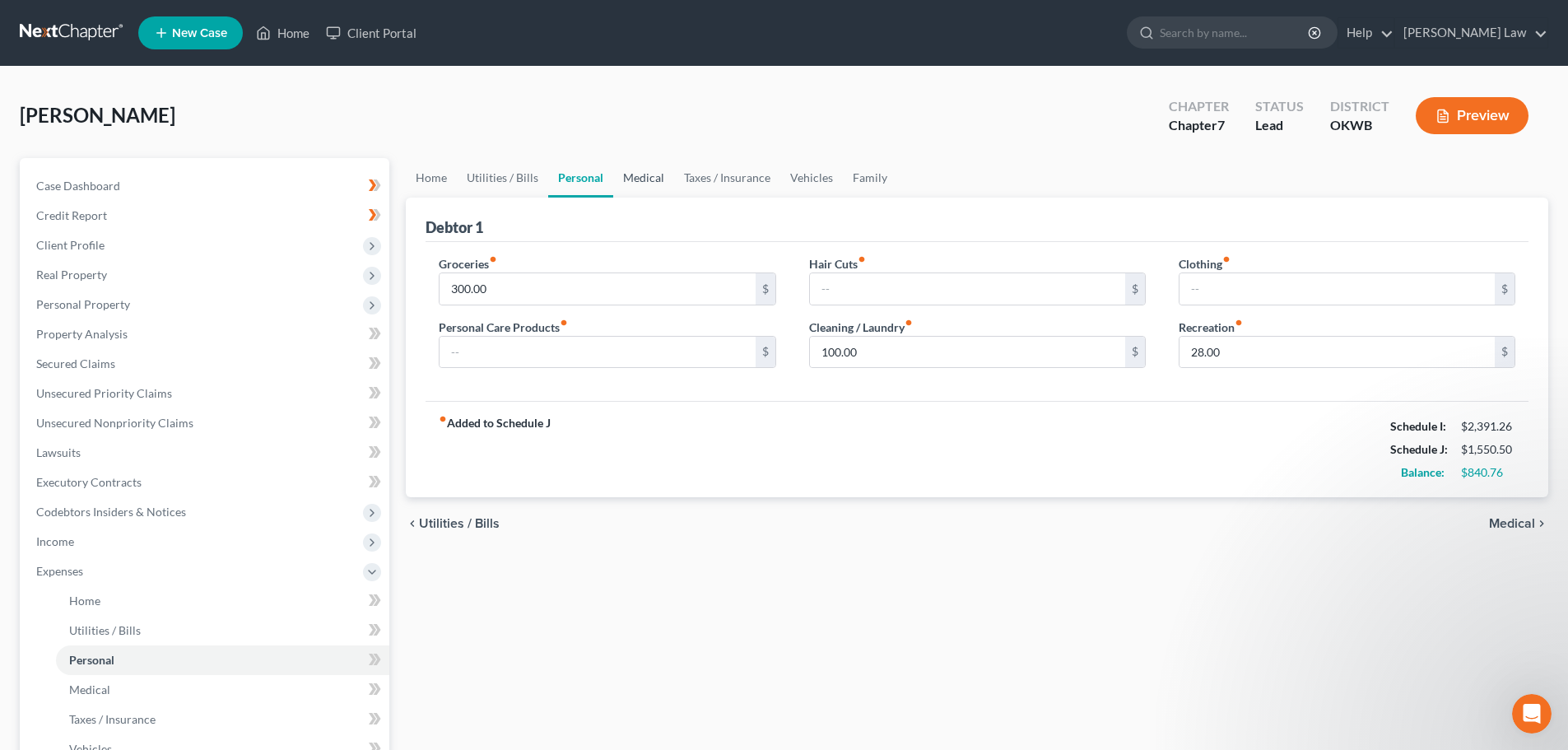
click at [641, 174] on link "Medical" at bounding box center [643, 178] width 61 height 40
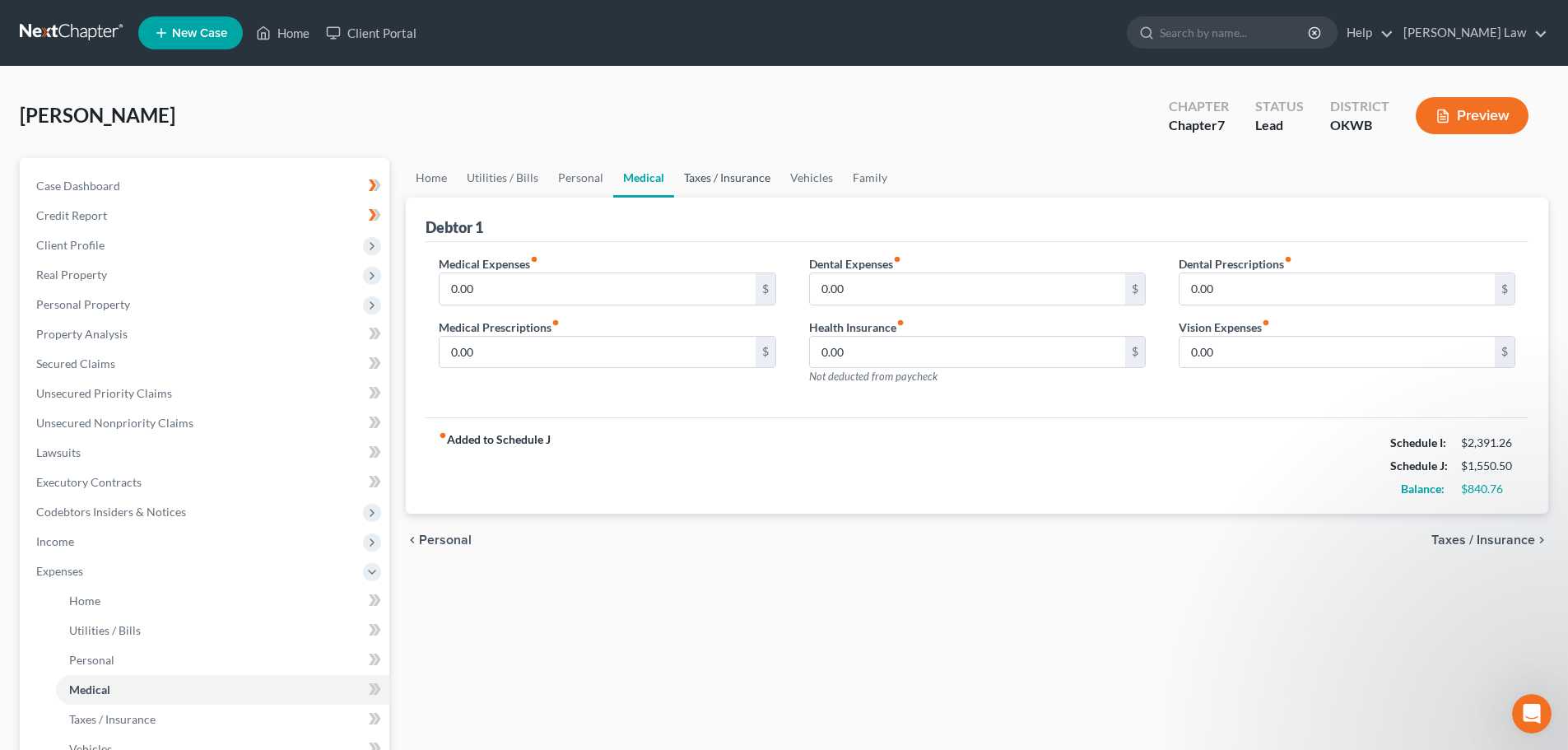
click at [725, 177] on link "Taxes / Insurance" at bounding box center [727, 178] width 107 height 40
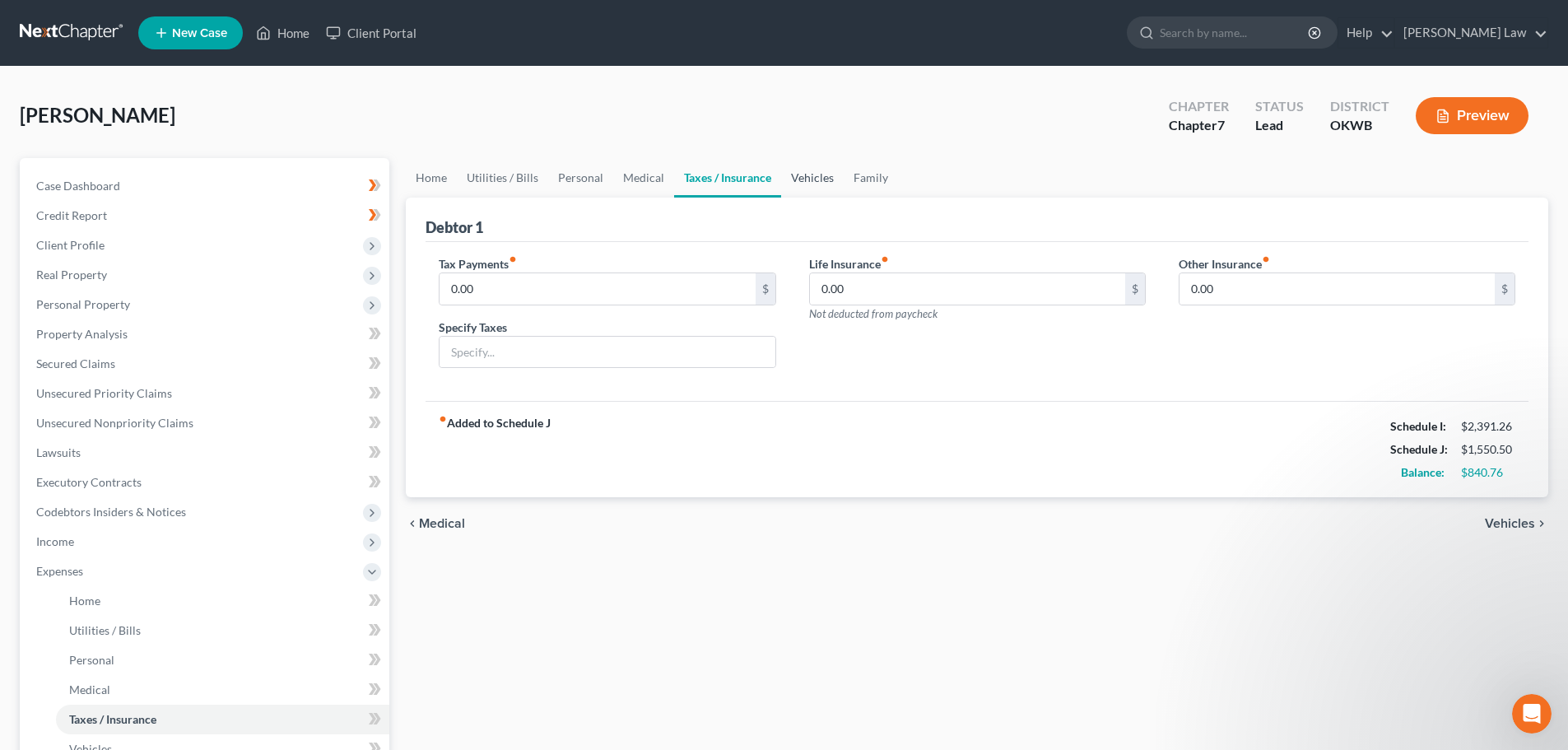
click at [815, 174] on link "Vehicles" at bounding box center [812, 178] width 63 height 40
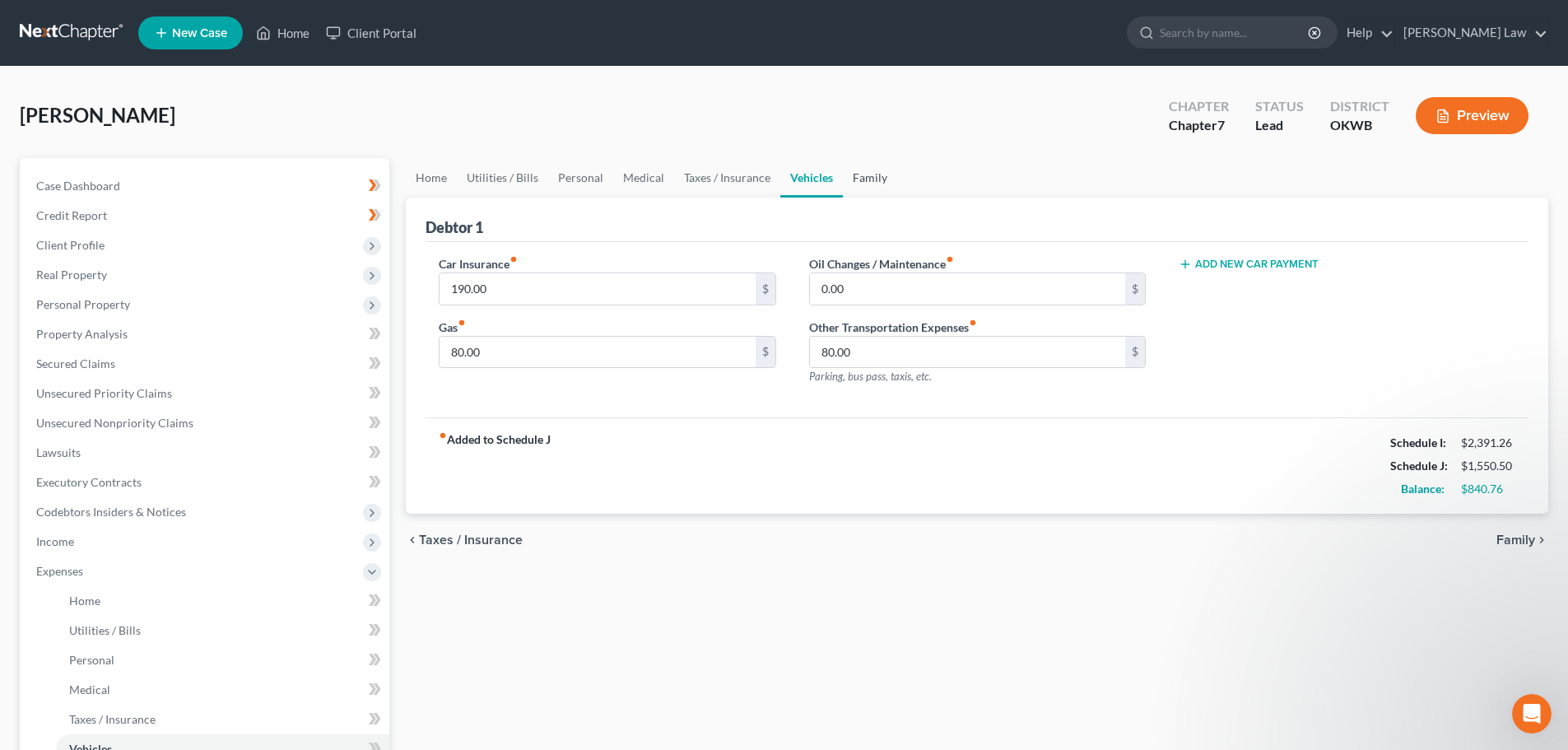
click at [865, 182] on link "Family" at bounding box center [870, 178] width 55 height 40
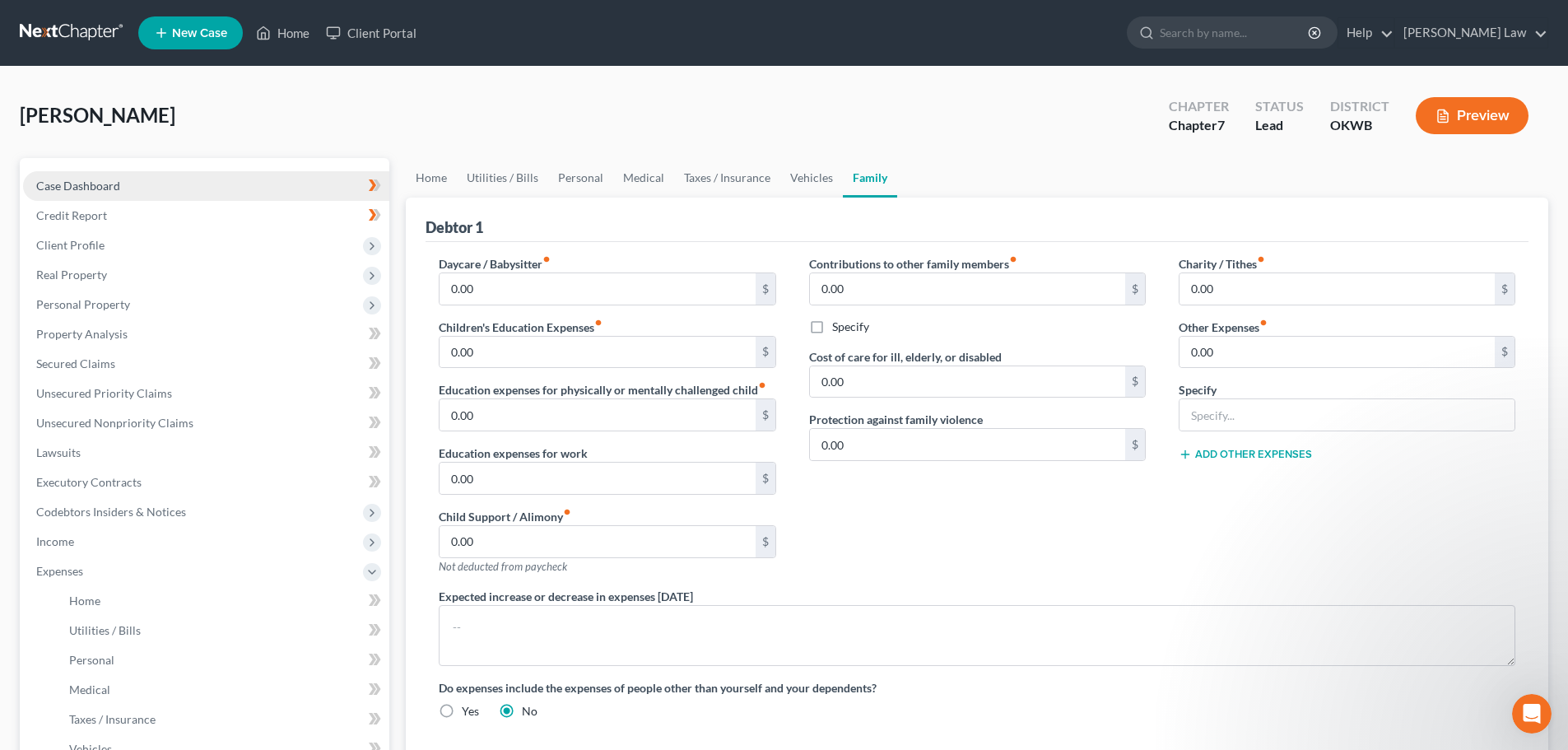
click at [74, 187] on span "Case Dashboard" at bounding box center [78, 185] width 84 height 14
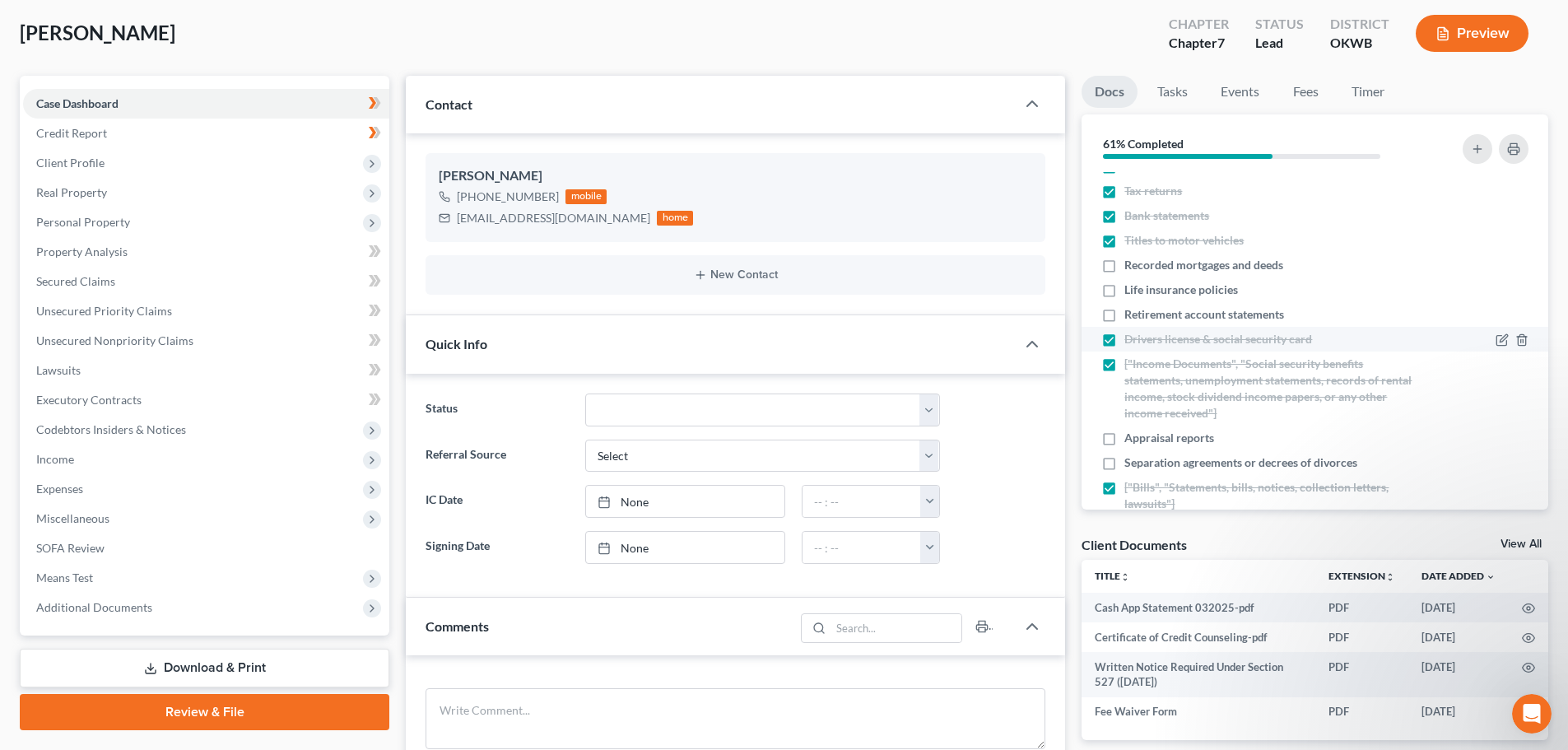
scroll to position [76, 0]
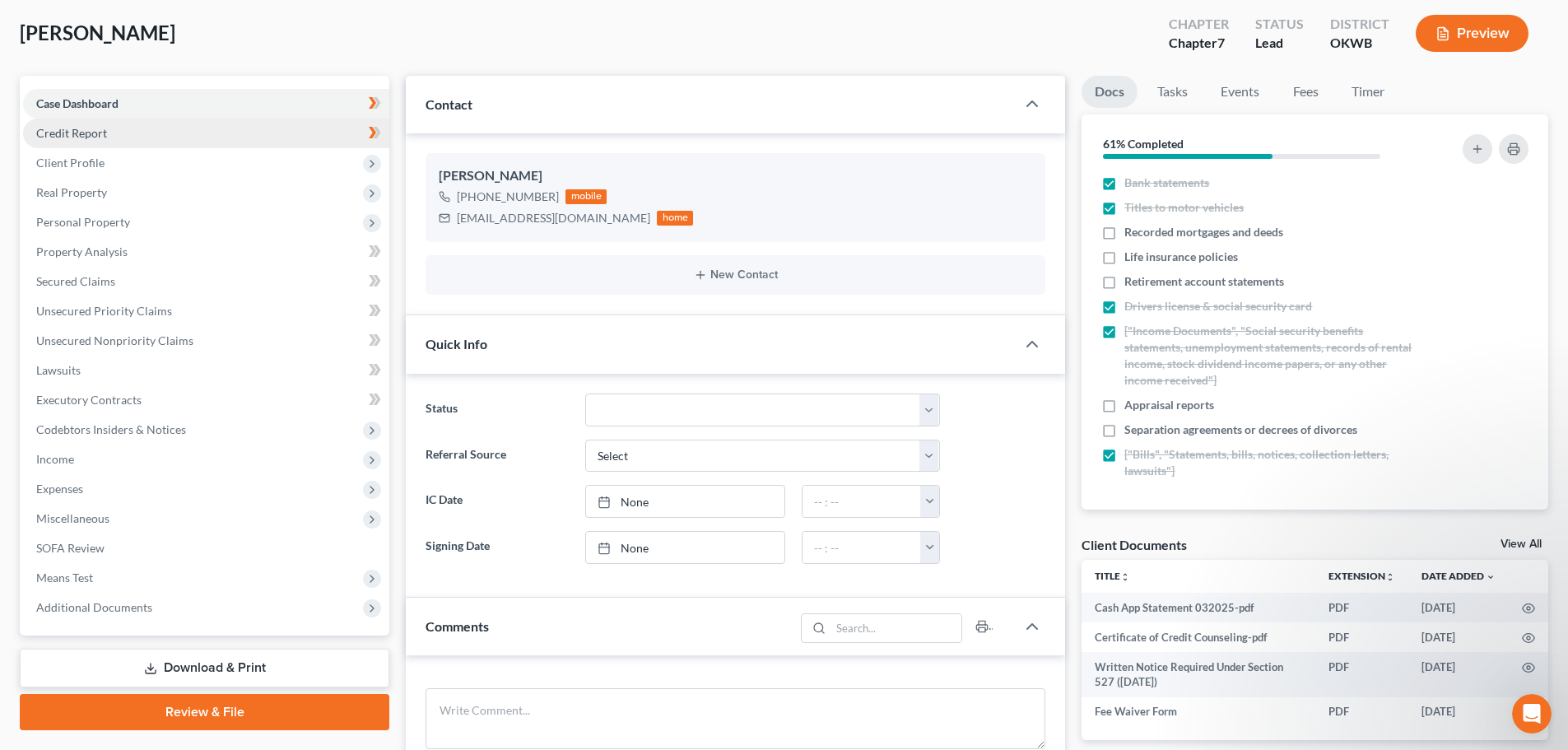
click at [62, 133] on span "Credit Report" at bounding box center [71, 132] width 71 height 14
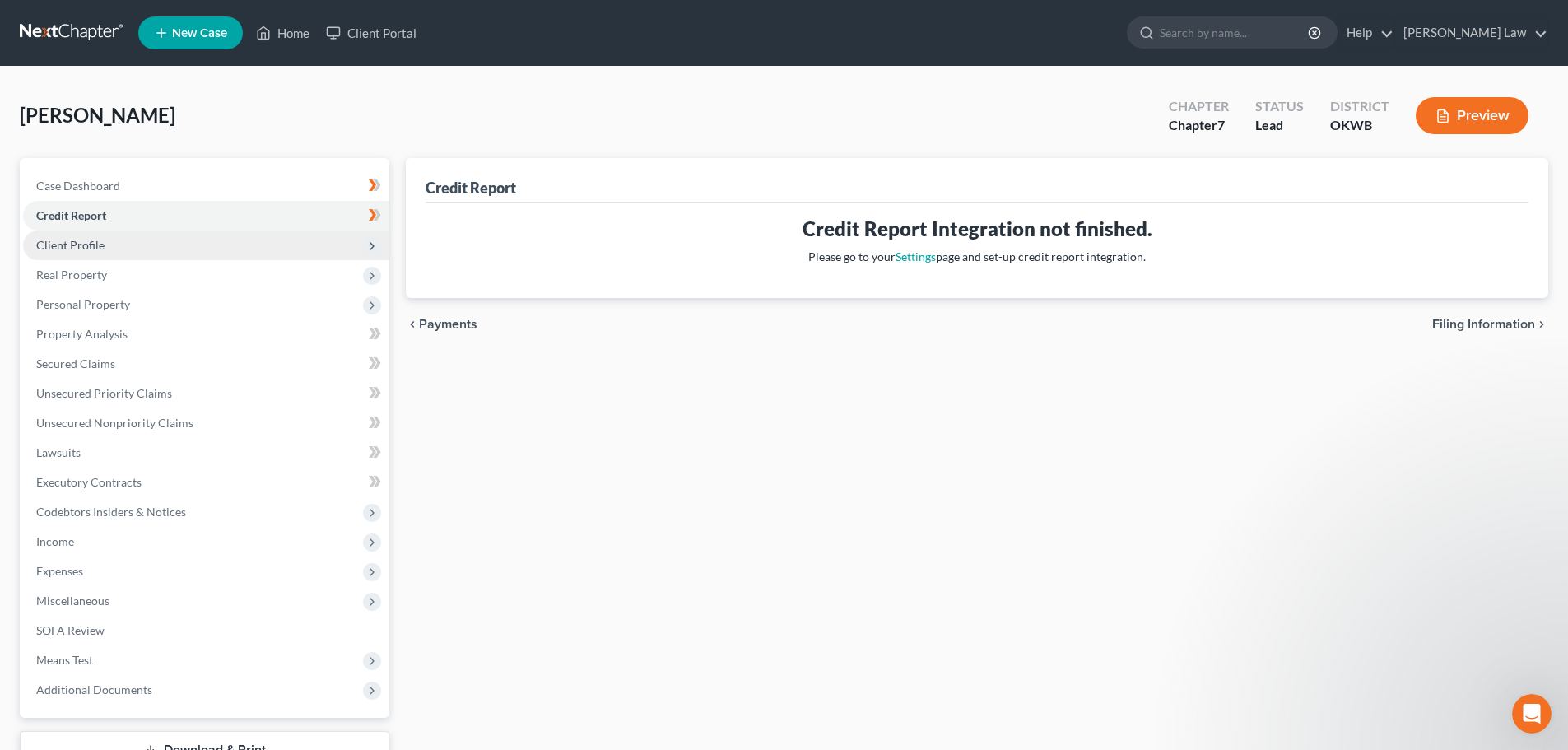
click at [64, 245] on span "Client Profile" at bounding box center [70, 245] width 69 height 14
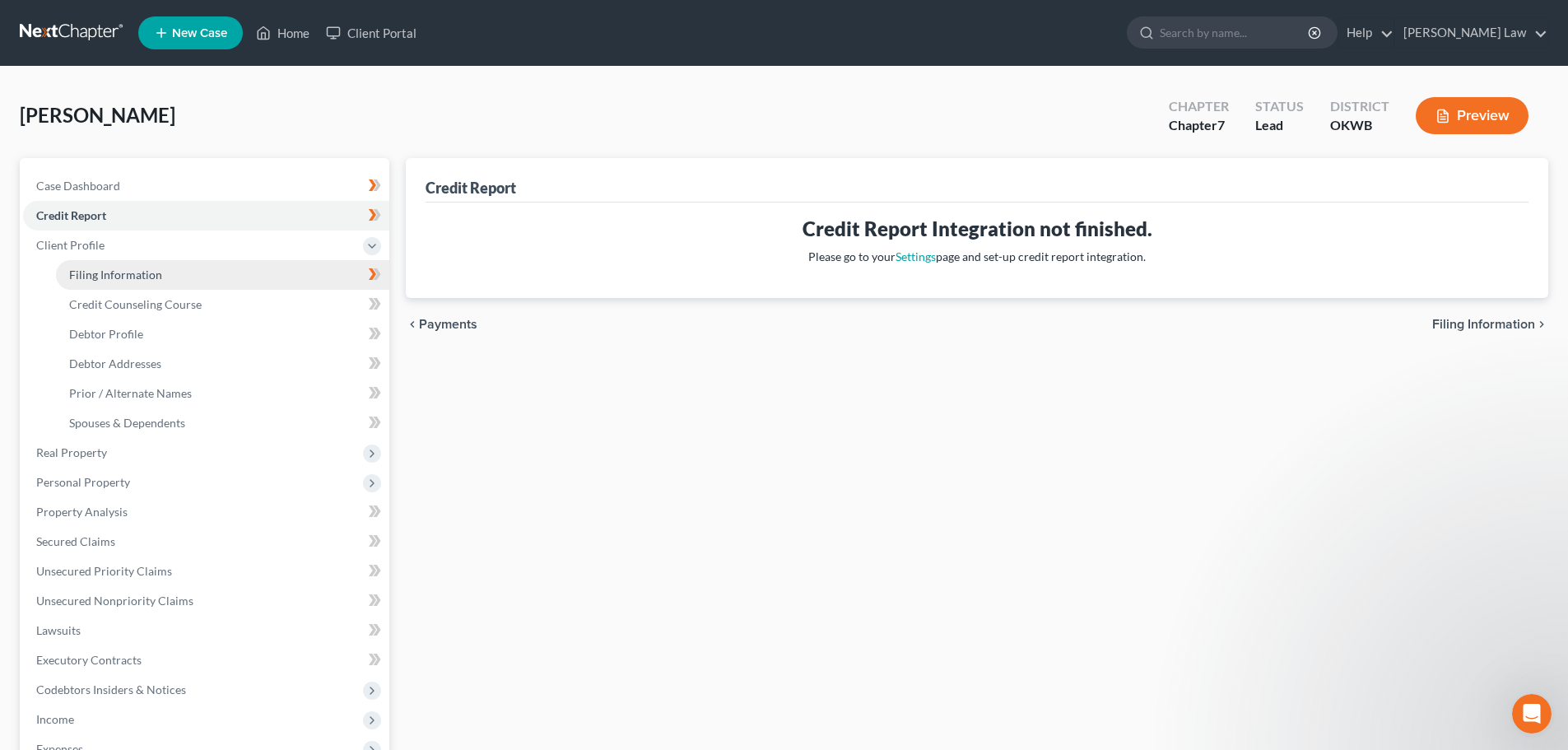
click at [111, 274] on span "Filing Information" at bounding box center [114, 275] width 93 height 14
select select "1"
select select "0"
select select "65"
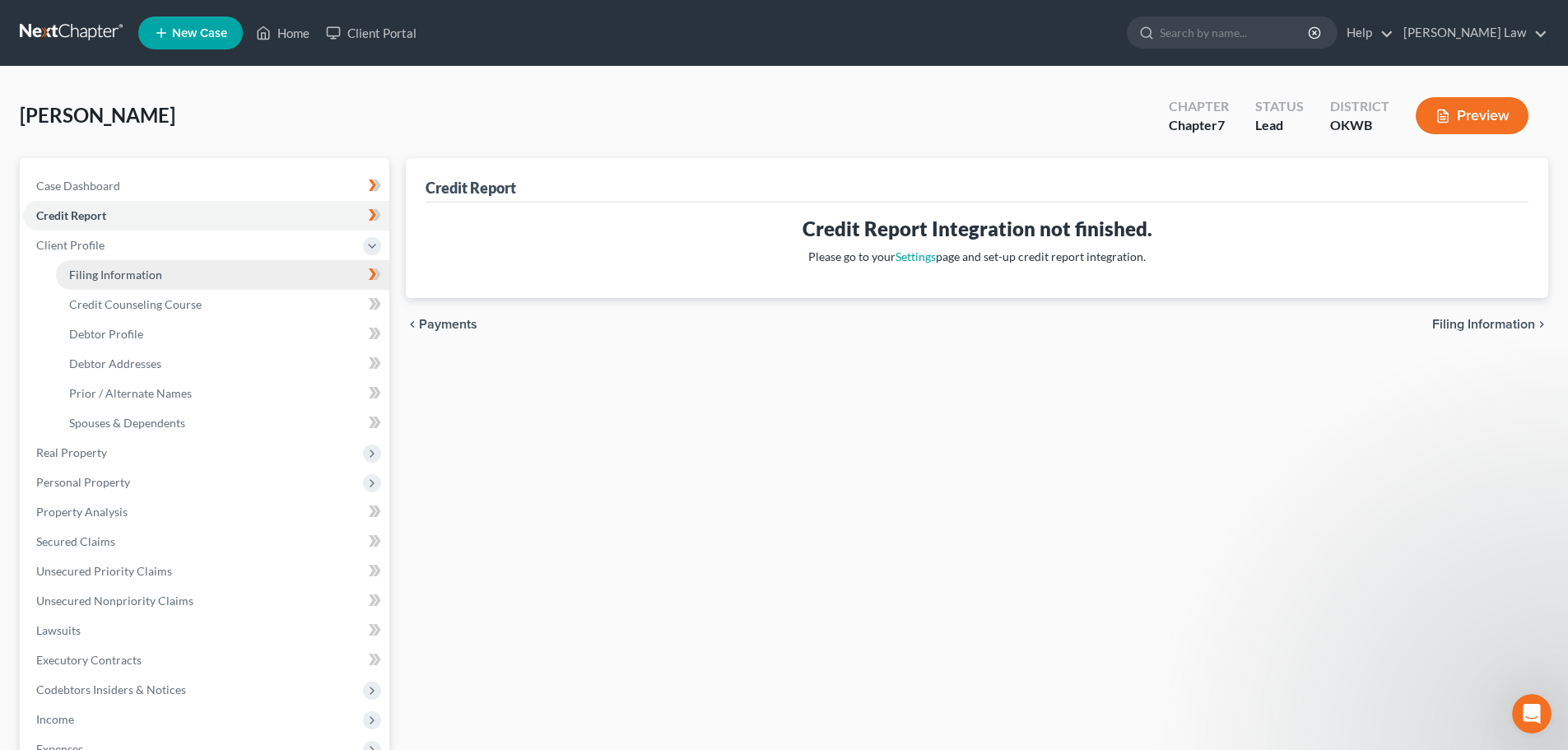
select select "0"
select select "37"
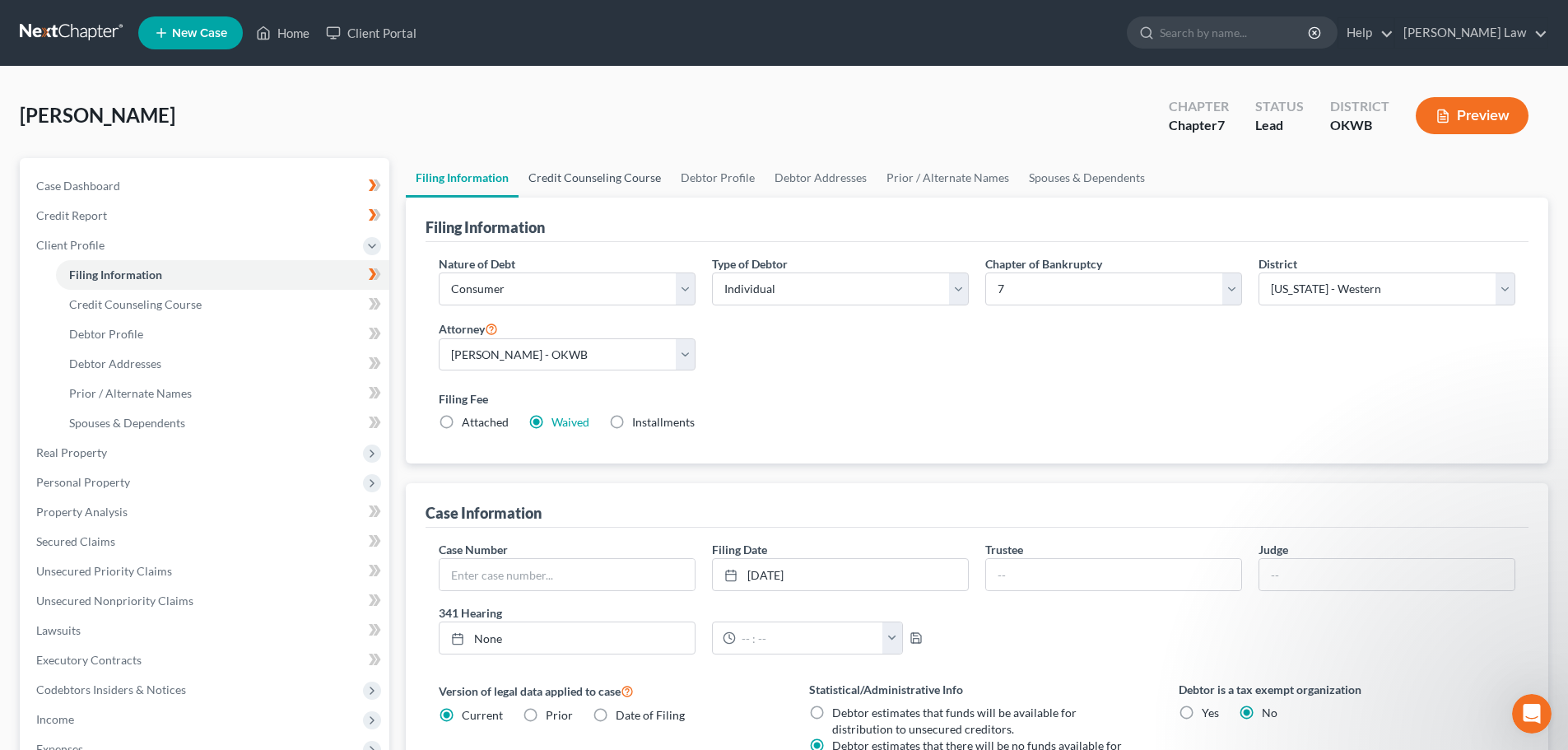
click at [596, 174] on link "Credit Counseling Course" at bounding box center [594, 178] width 152 height 40
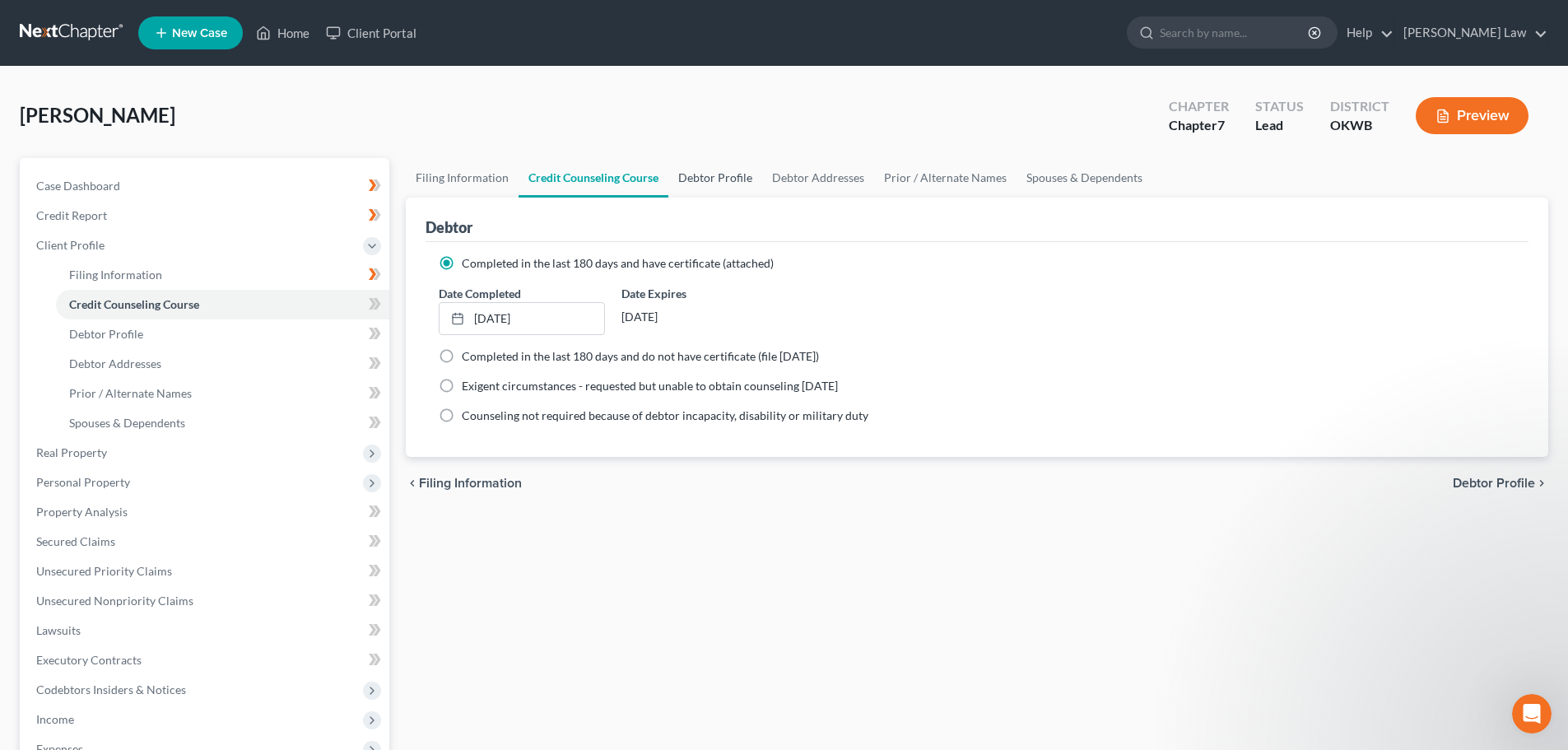
click at [710, 173] on link "Debtor Profile" at bounding box center [715, 178] width 94 height 40
select select "0"
select select "1"
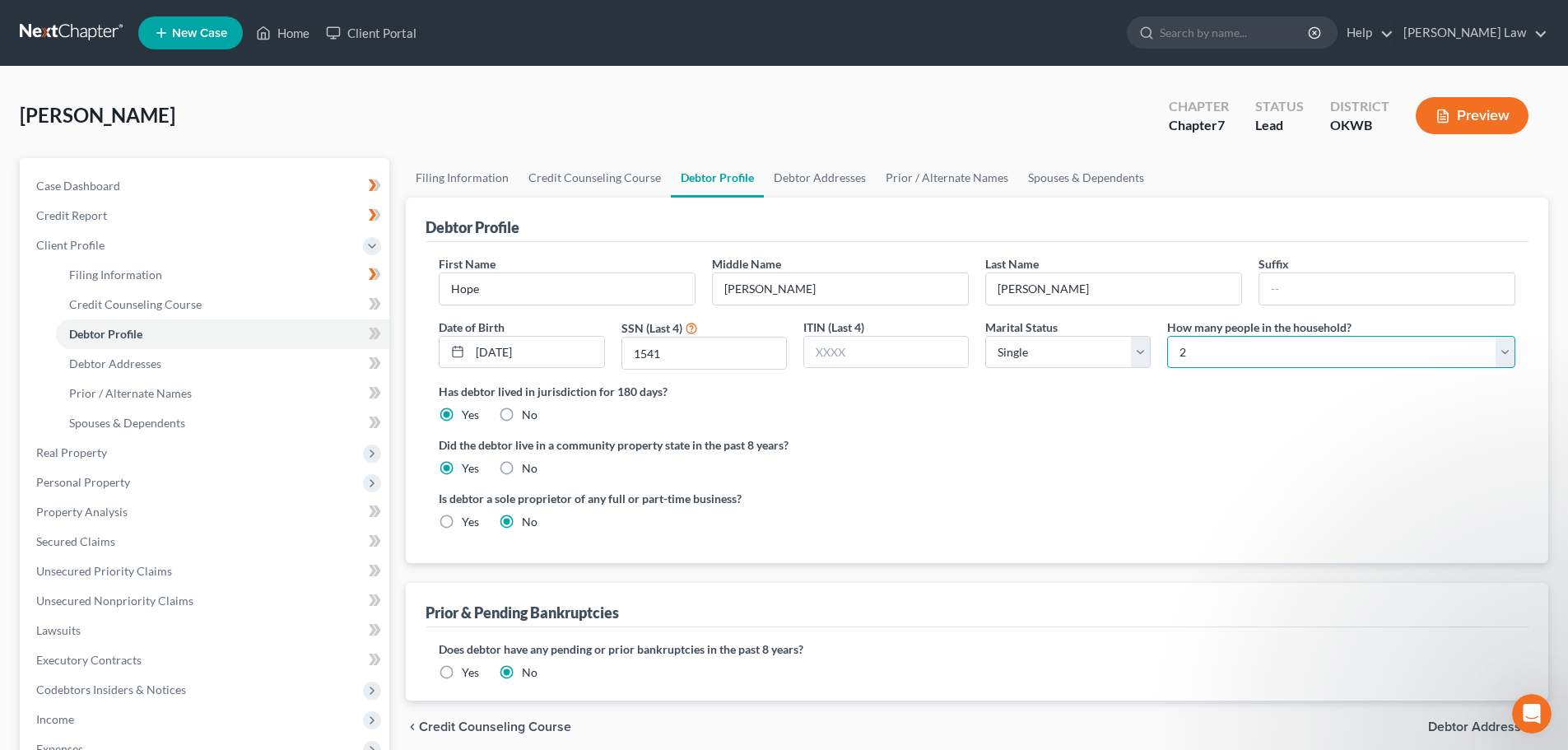
click at [1503, 351] on select "Select 1 2 3 4 5 6 7 8 9 10 11 12 13 14 15 16 17 18 19 20" at bounding box center [1341, 352] width 348 height 33
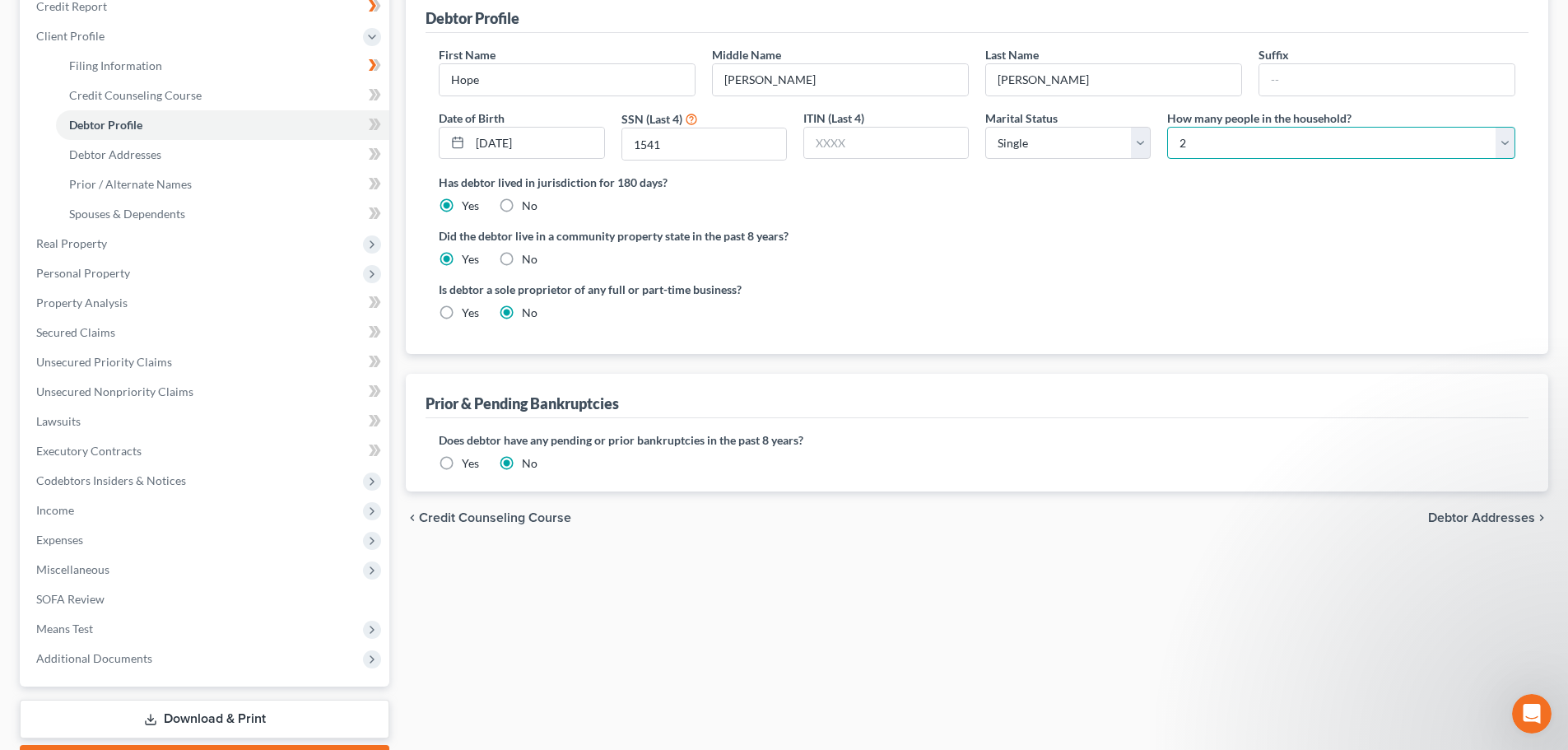
scroll to position [247, 0]
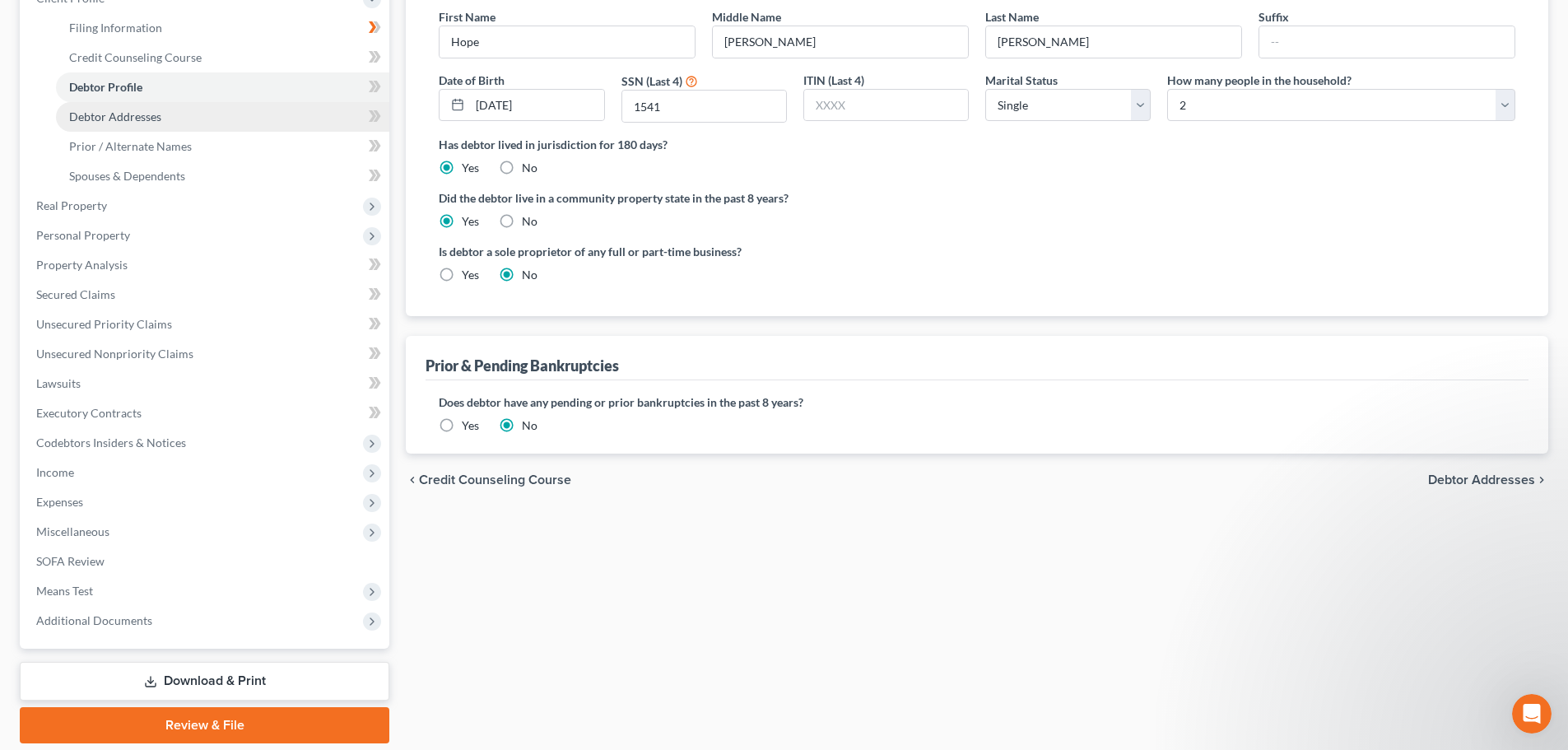
click at [119, 115] on span "Debtor Addresses" at bounding box center [114, 117] width 93 height 14
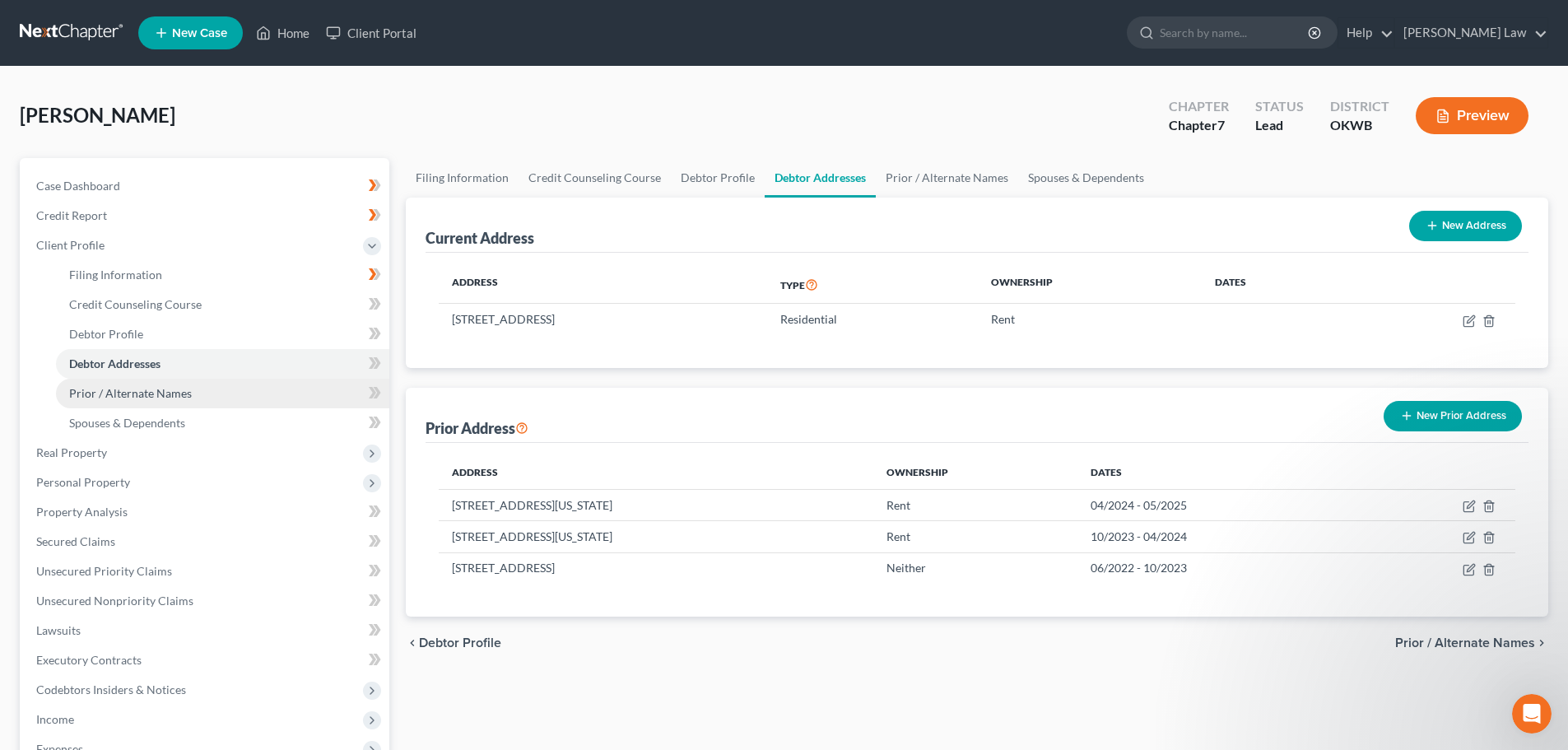
click at [123, 388] on span "Prior / Alternate Names" at bounding box center [129, 393] width 122 height 14
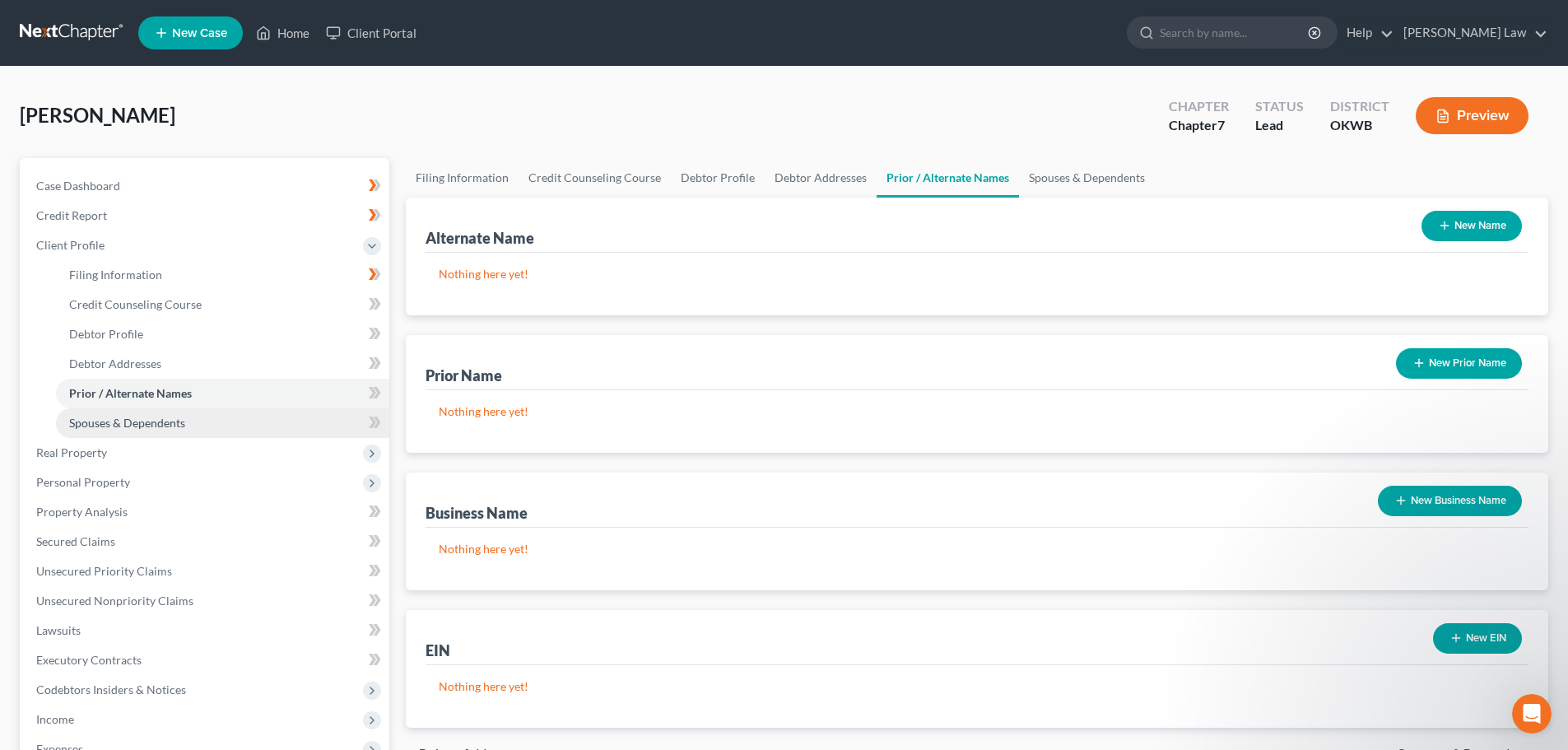
click at [114, 420] on span "Spouses & Dependents" at bounding box center [126, 423] width 116 height 14
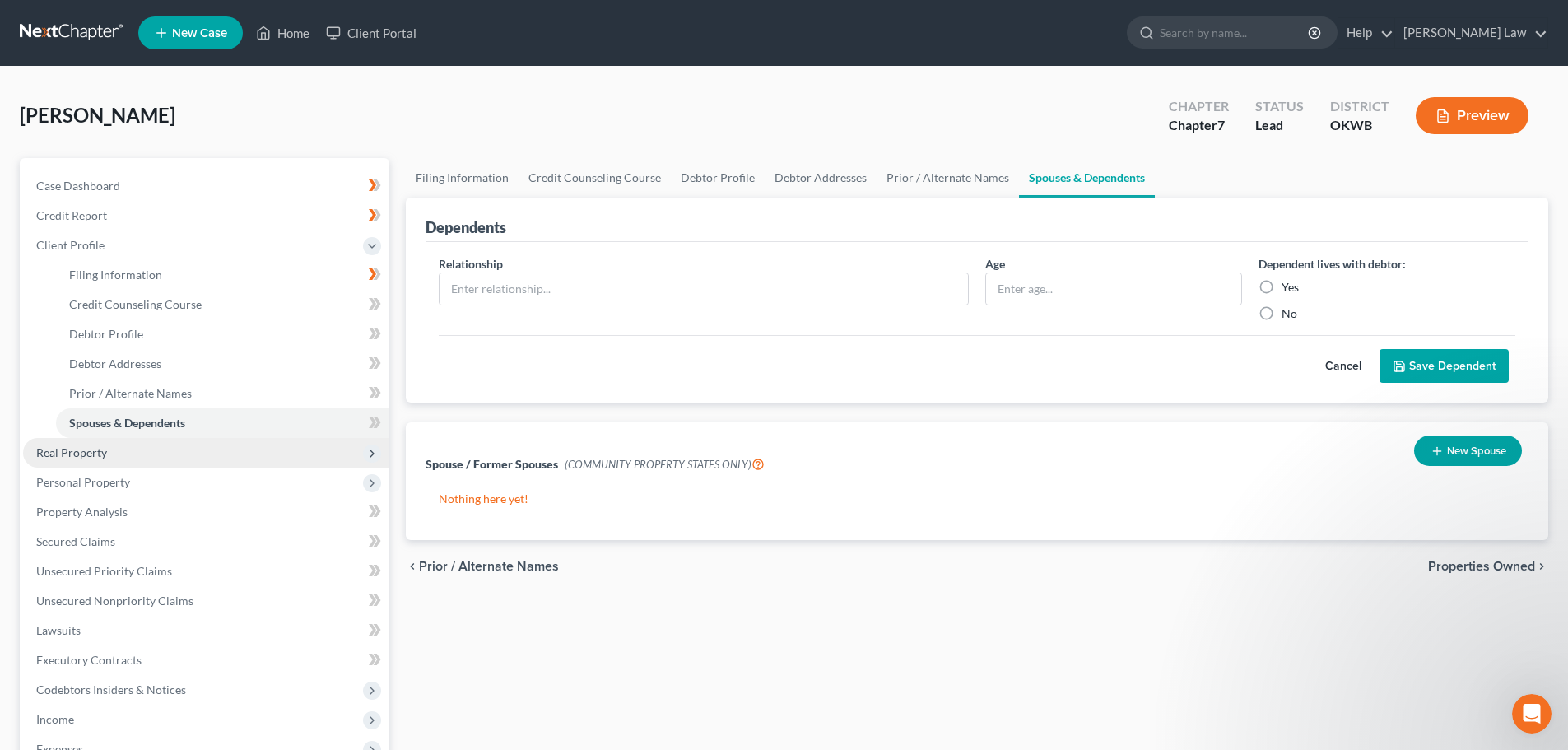
click at [71, 455] on span "Real Property" at bounding box center [71, 452] width 71 height 14
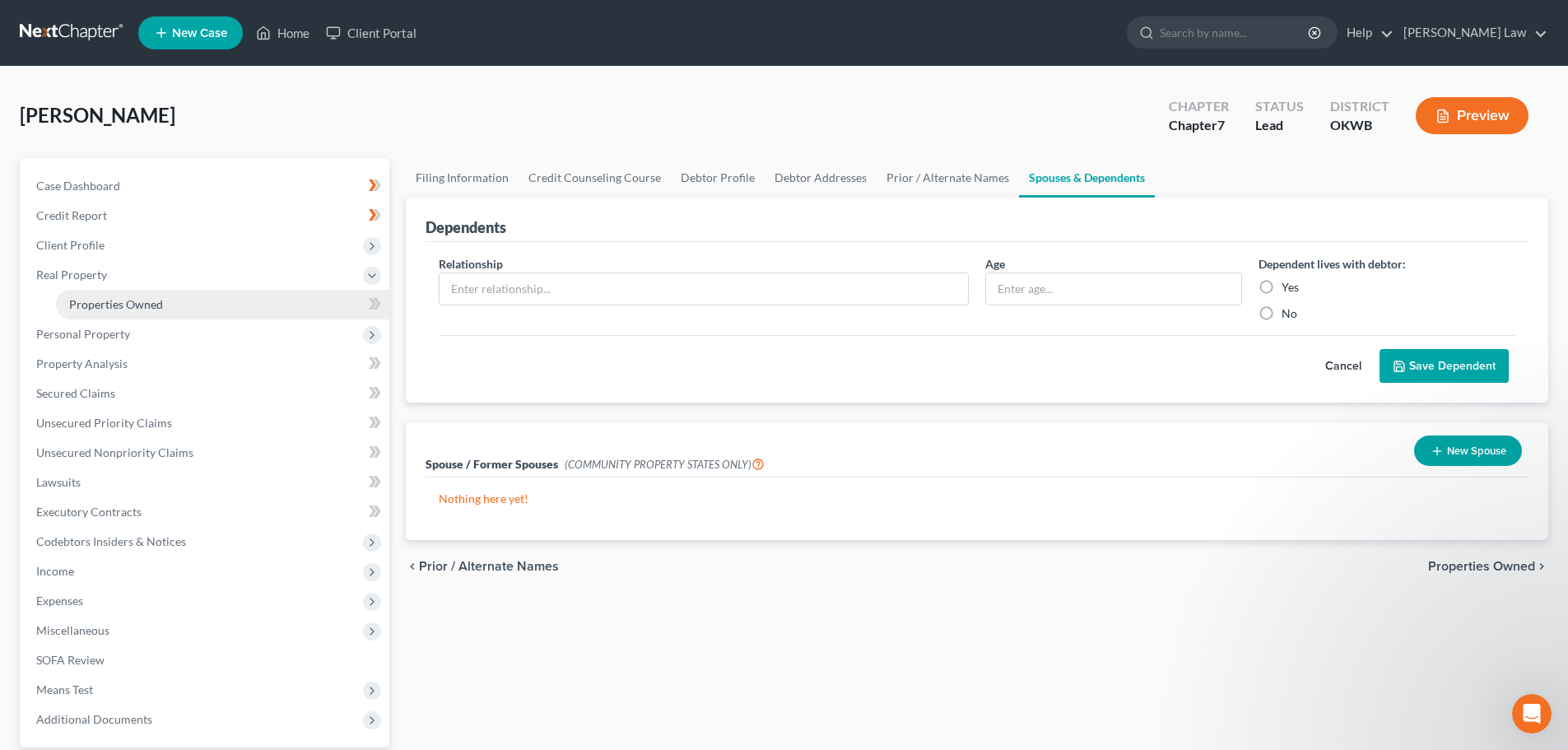
click at [116, 302] on span "Properties Owned" at bounding box center [115, 304] width 94 height 14
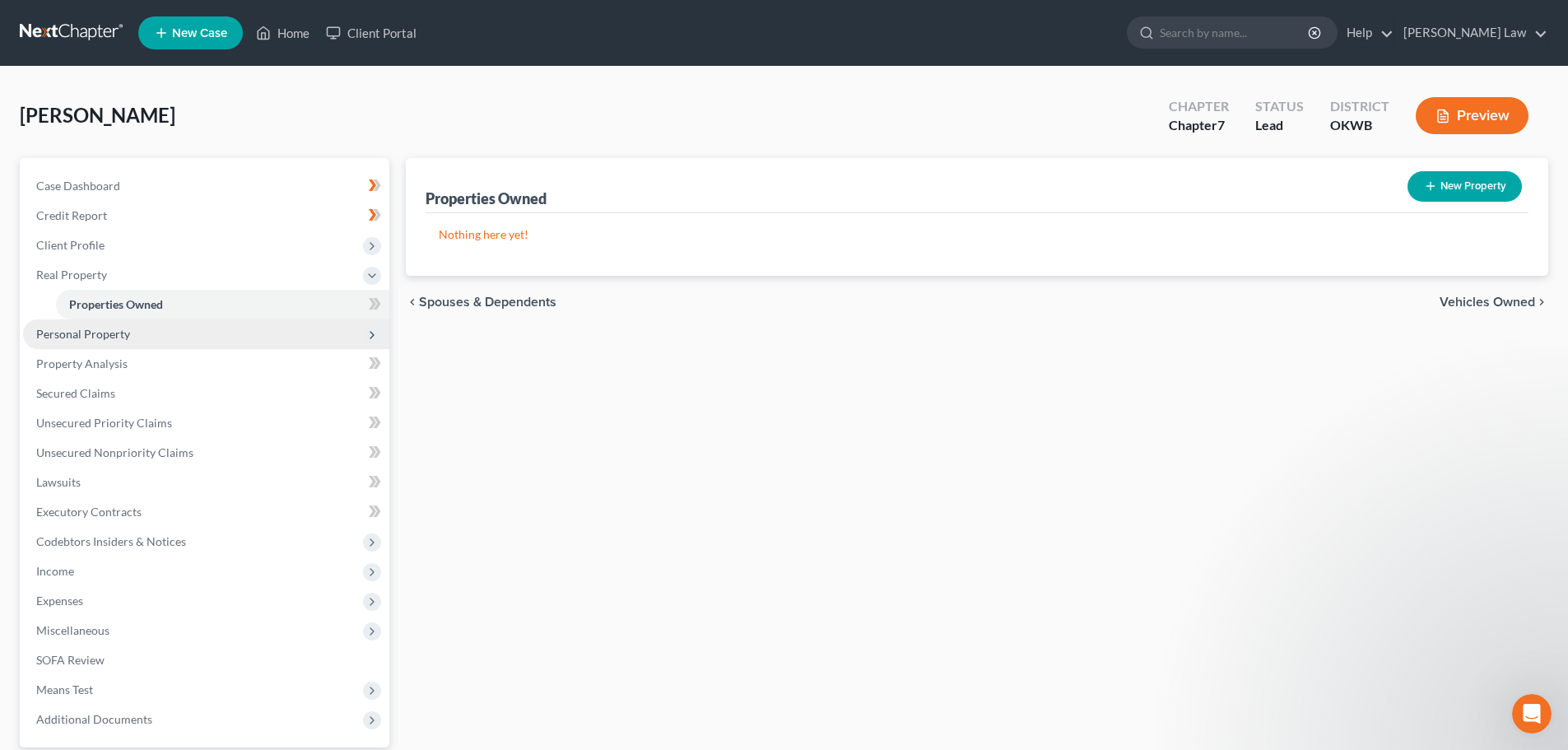
click at [63, 332] on span "Personal Property" at bounding box center [83, 334] width 94 height 14
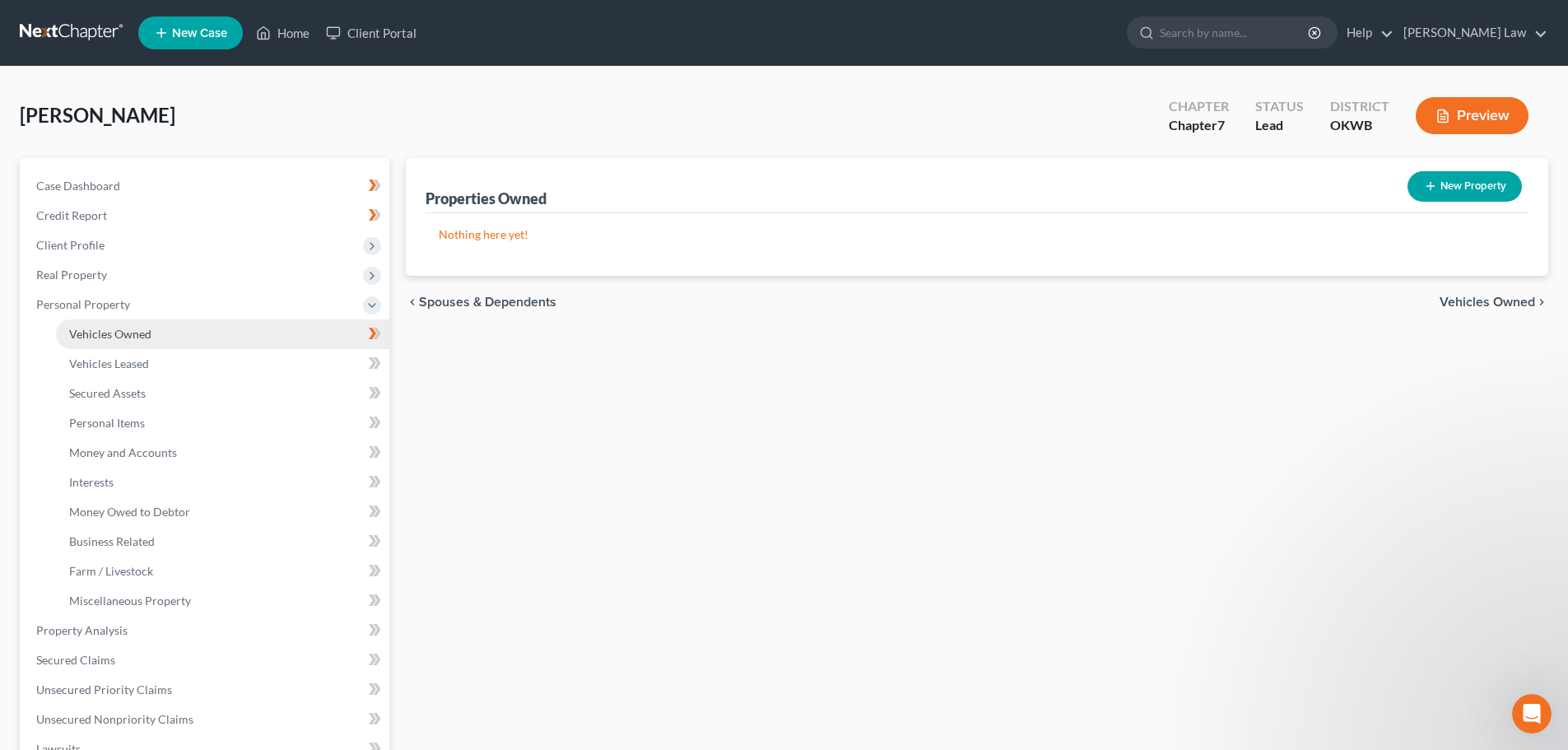
click at [104, 335] on span "Vehicles Owned" at bounding box center [110, 334] width 83 height 14
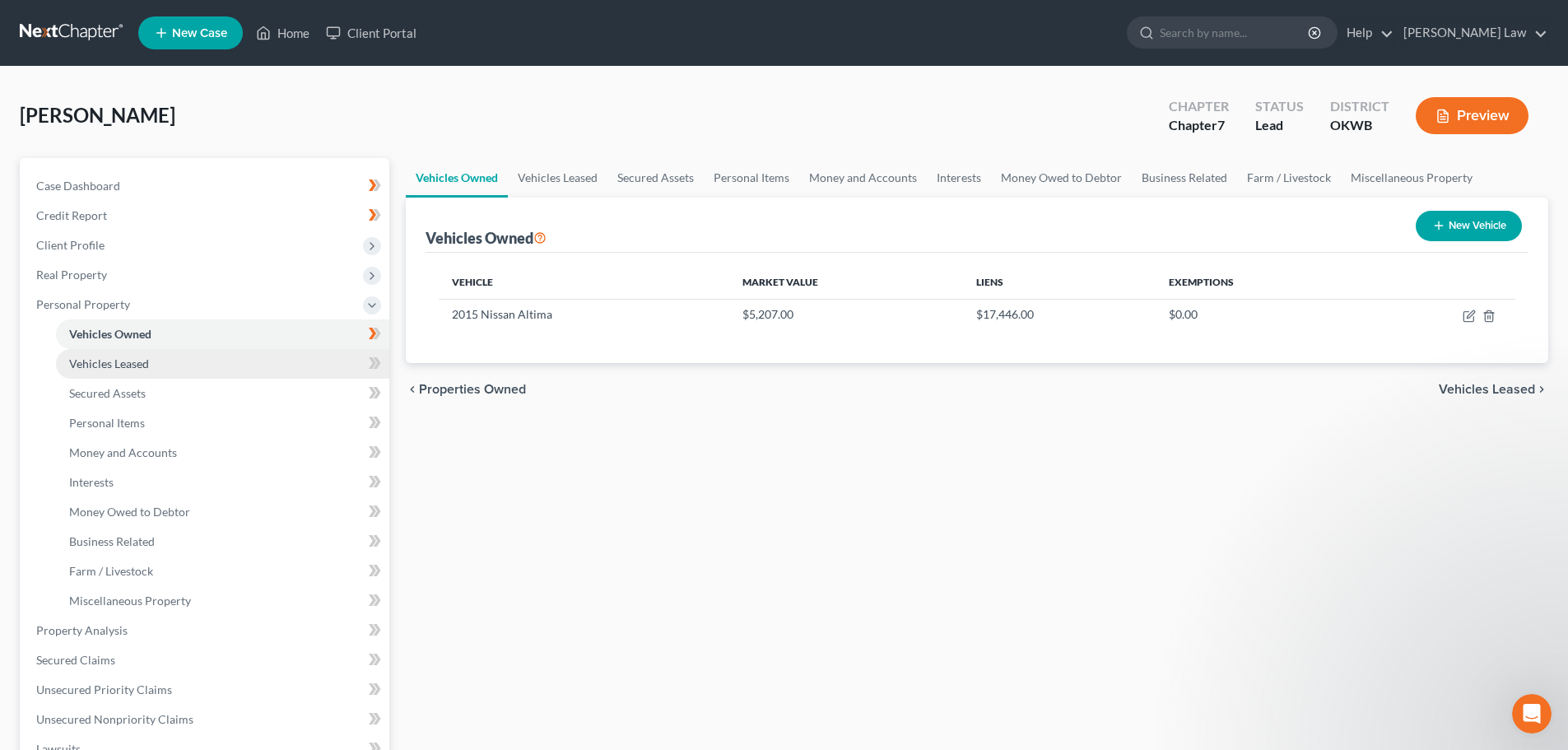
click at [109, 358] on span "Vehicles Leased" at bounding box center [109, 364] width 80 height 14
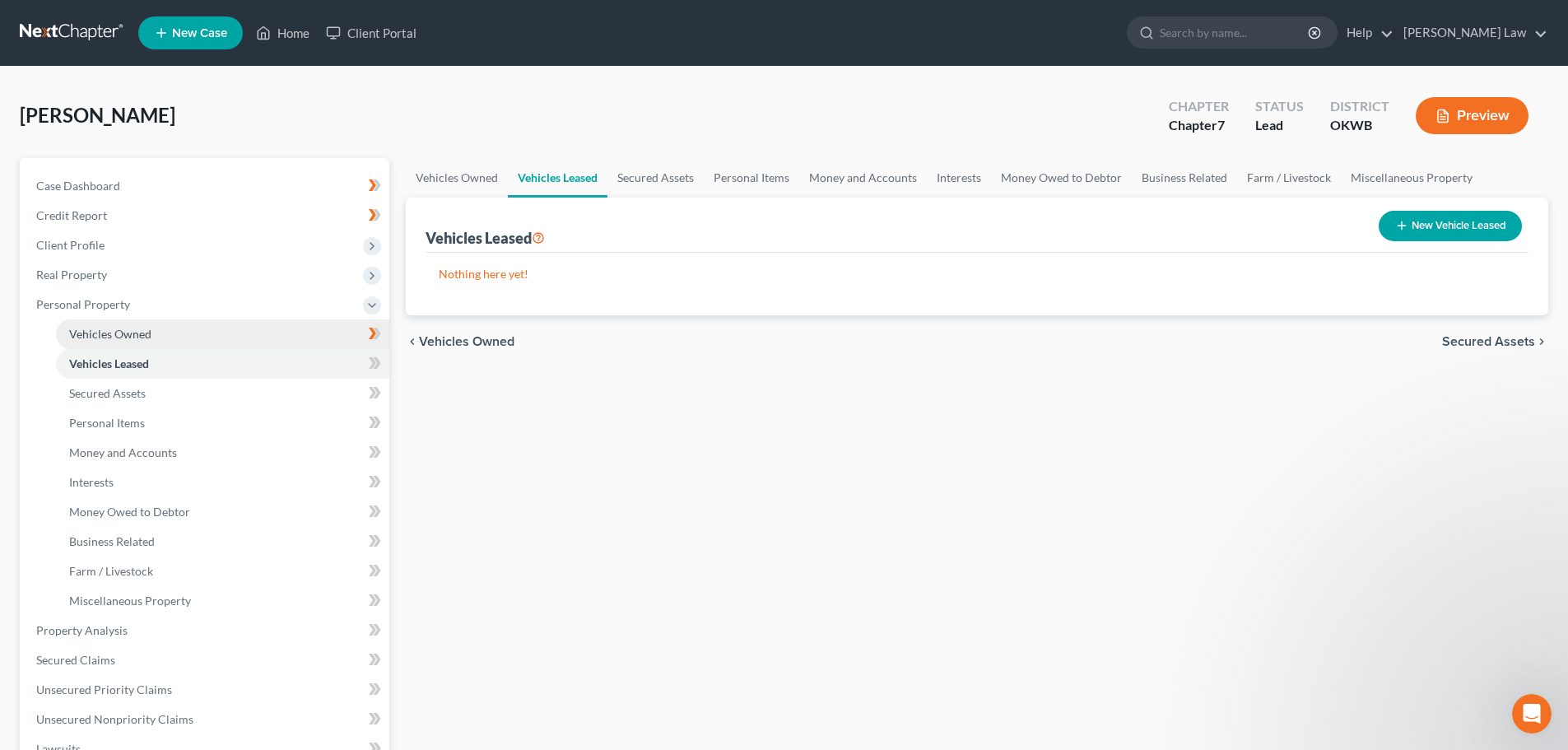
click at [115, 331] on span "Vehicles Owned" at bounding box center [110, 334] width 83 height 14
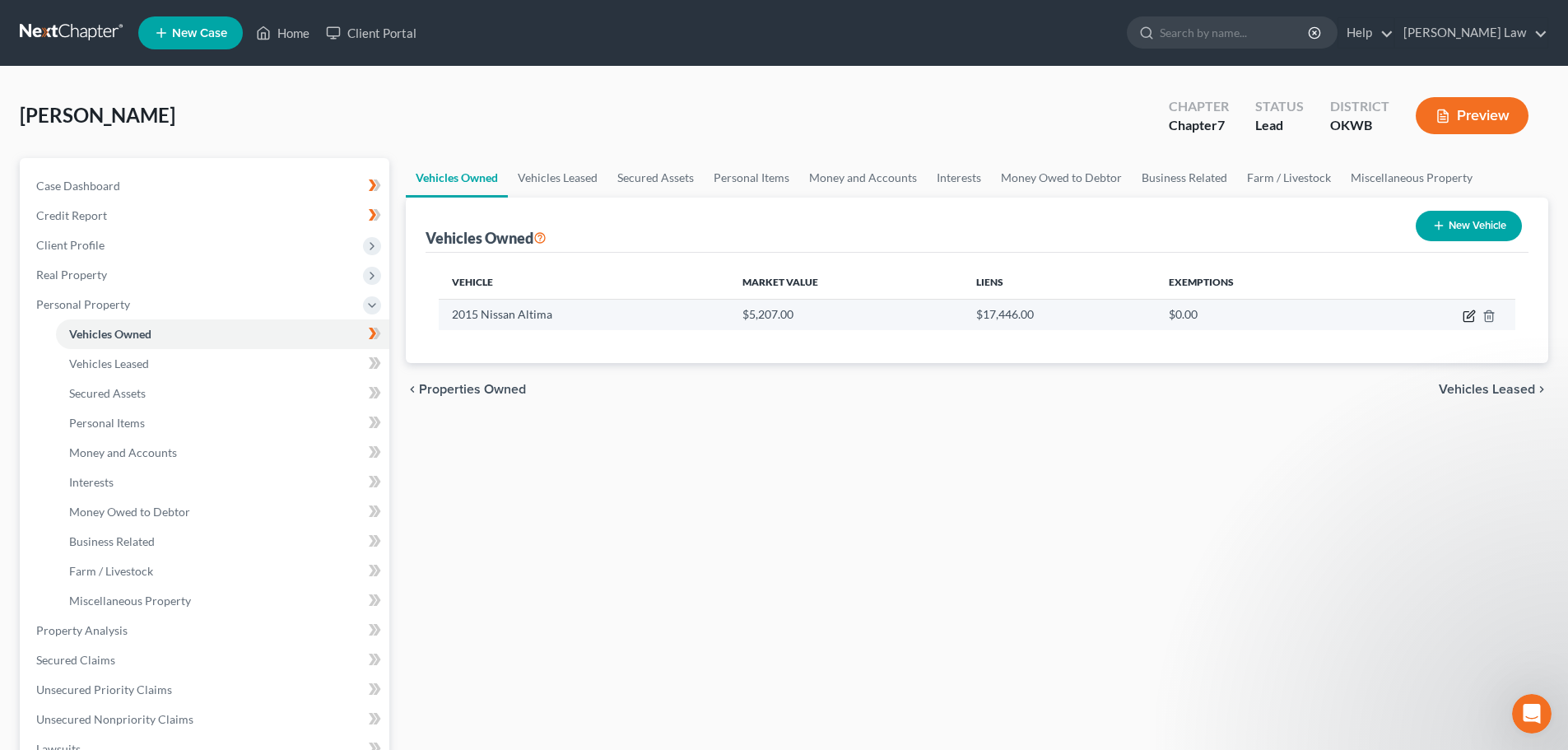
click at [1470, 316] on icon "button" at bounding box center [1468, 316] width 13 height 13
select select "0"
select select "11"
select select "2"
select select "0"
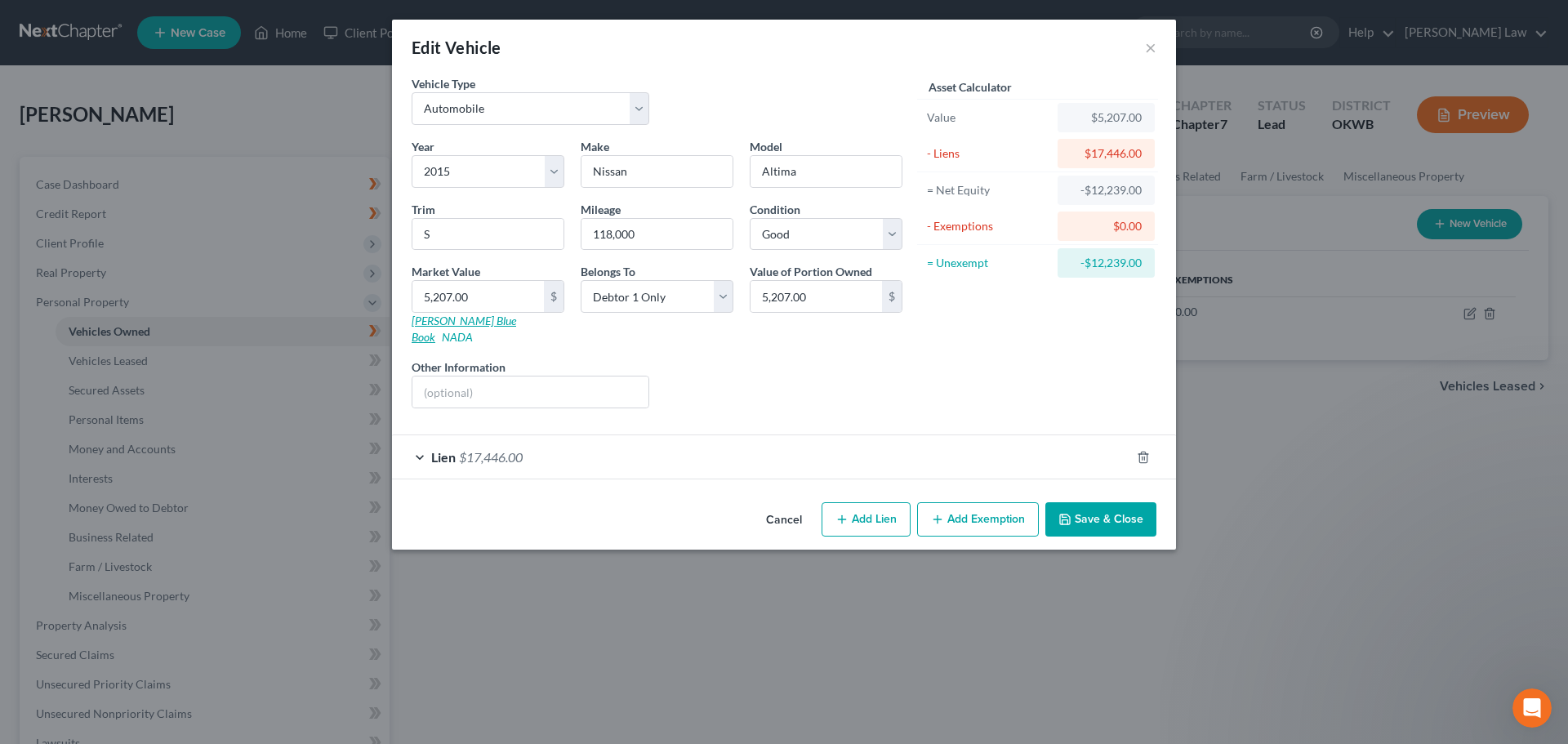
click at [447, 319] on link "[PERSON_NAME] Blue Book" at bounding box center [464, 328] width 105 height 31
click at [453, 299] on input "5,207.00" at bounding box center [478, 295] width 131 height 31
type input "5,20.00"
type input "520.00"
type input "52"
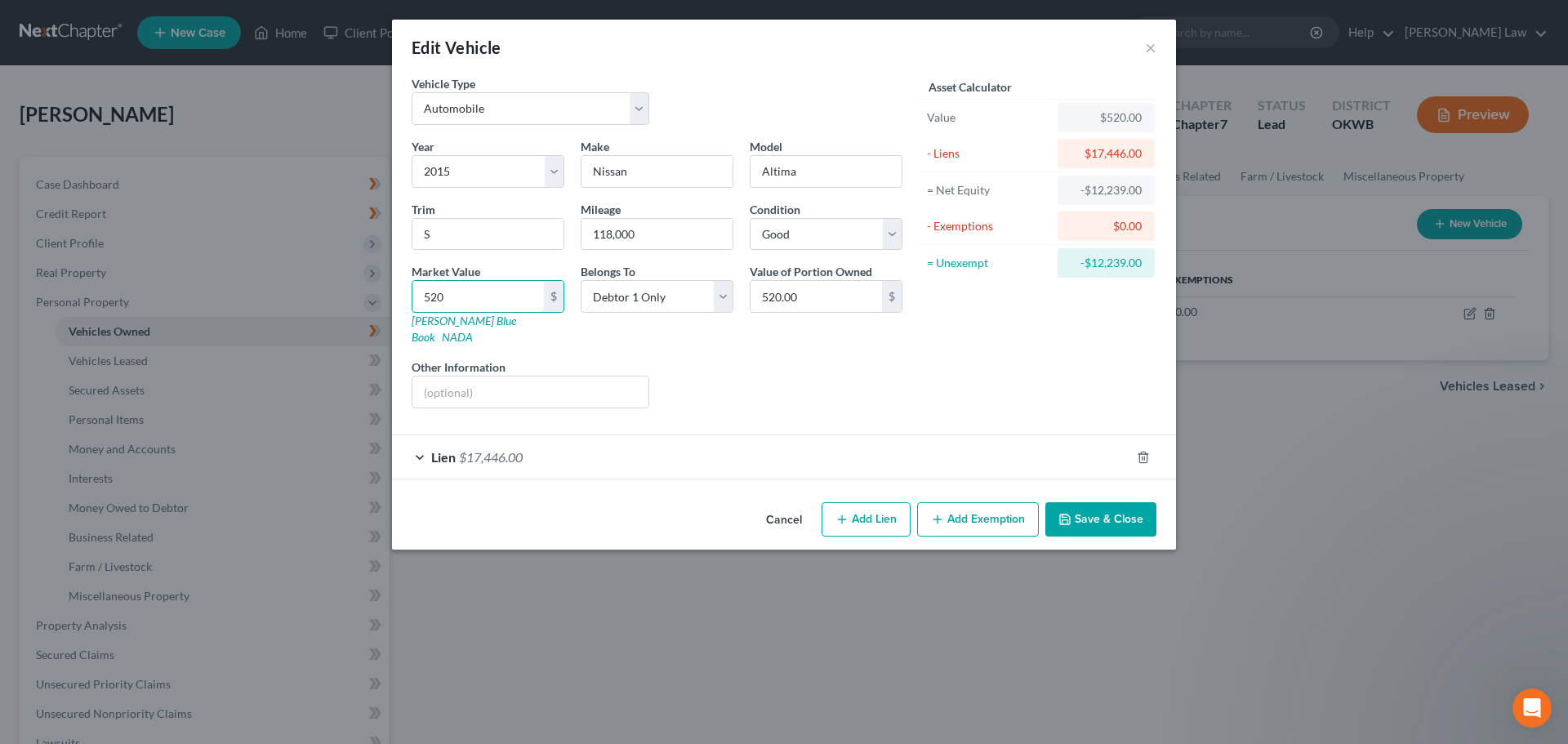
type input "52.00"
type input "5"
type input "5.00"
type input "50"
type input "50.00"
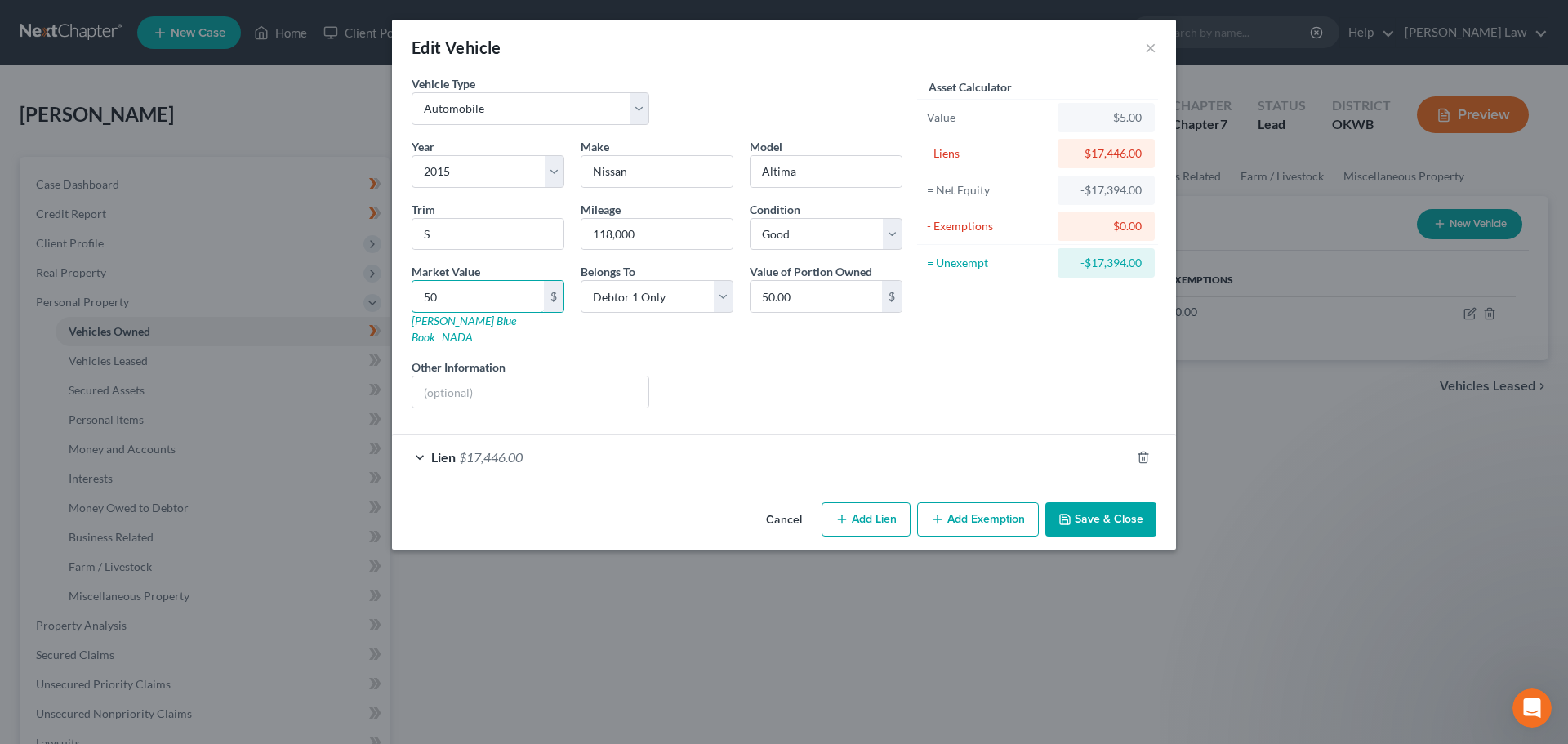
type input "501"
type input "501.00"
type input "5010"
type input "5,010.00"
type input "5,0103"
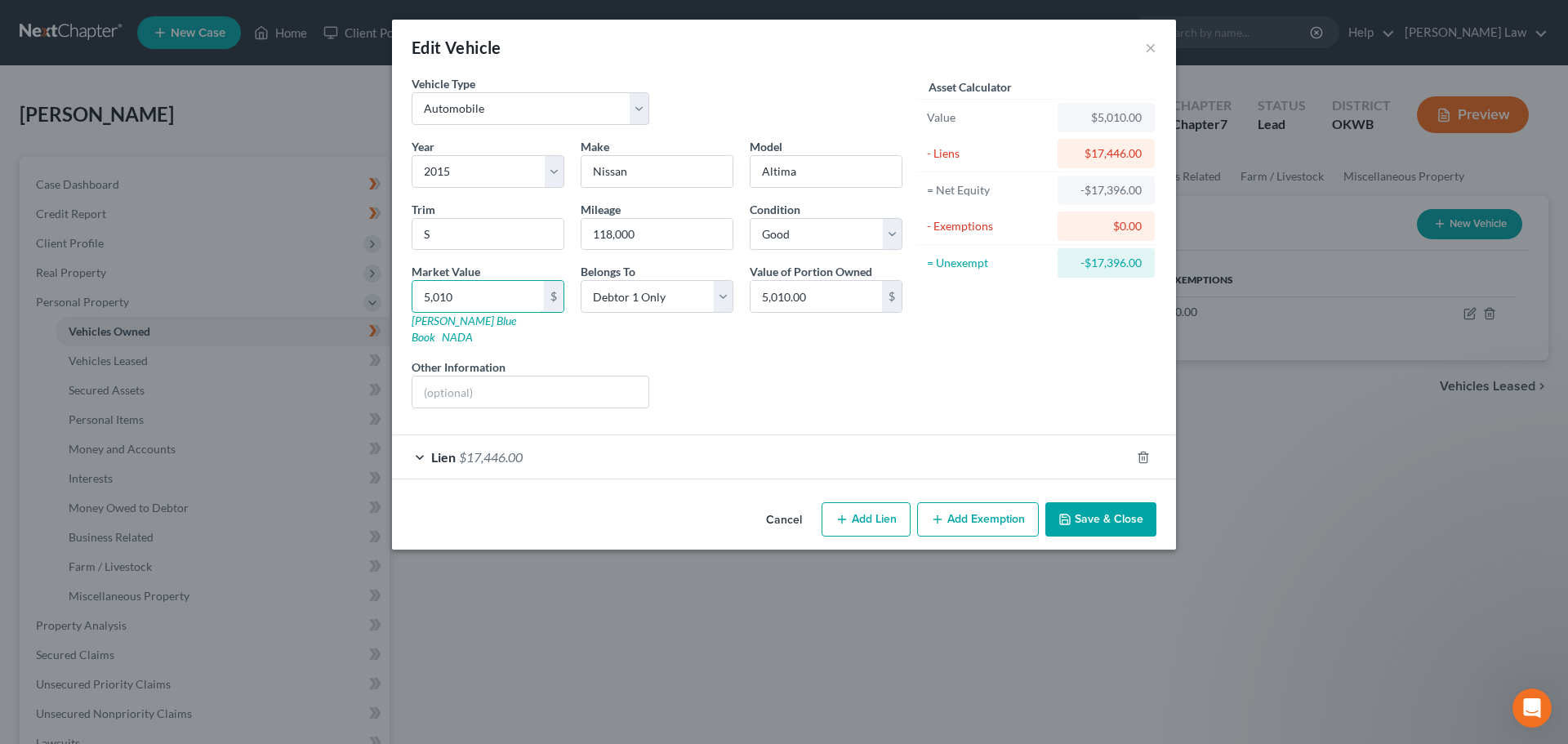
type input "50,103.00"
type input "50,10"
type input "5,010.00"
click at [1043, 436] on div "Lien $17,446.00" at bounding box center [761, 457] width 738 height 43
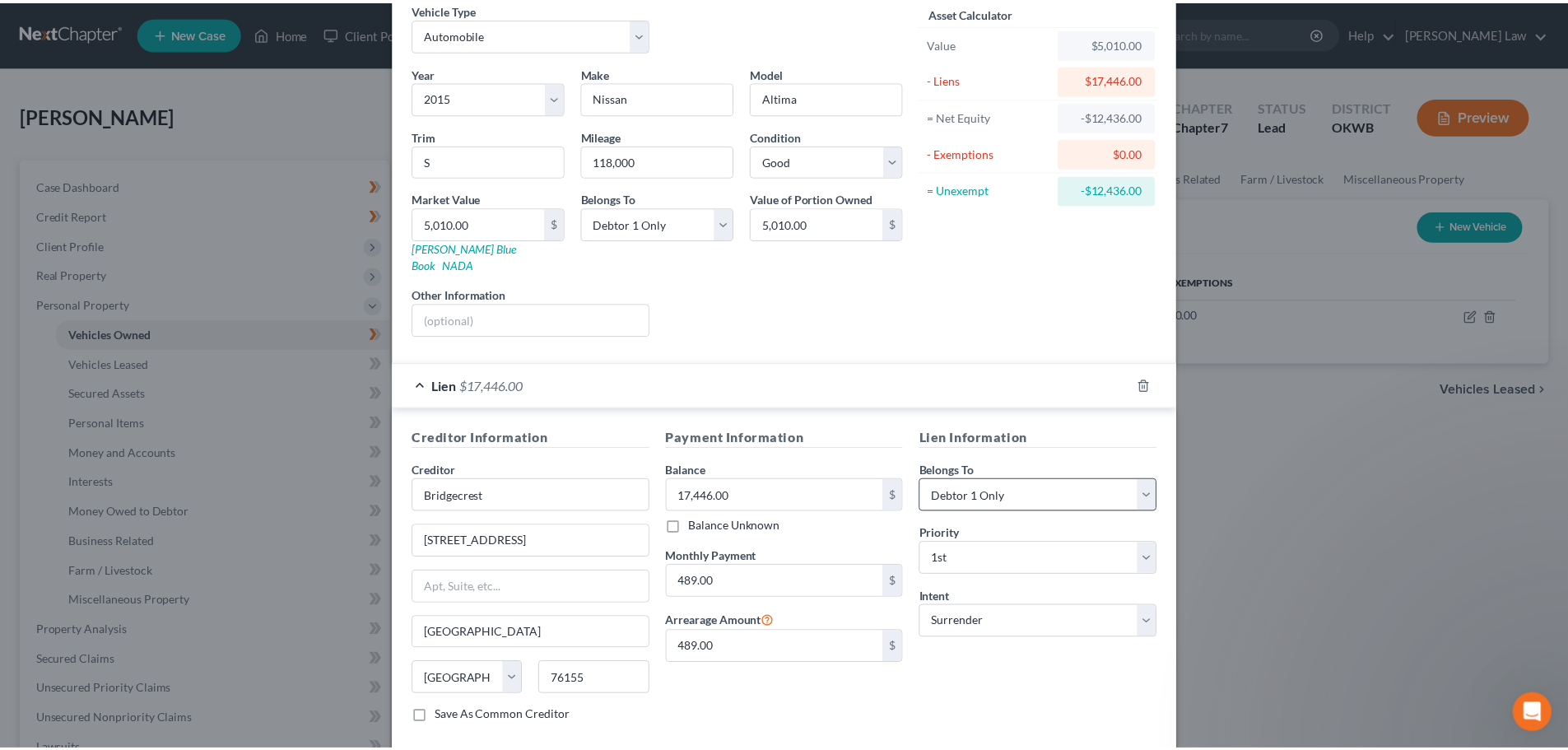
scroll to position [150, 0]
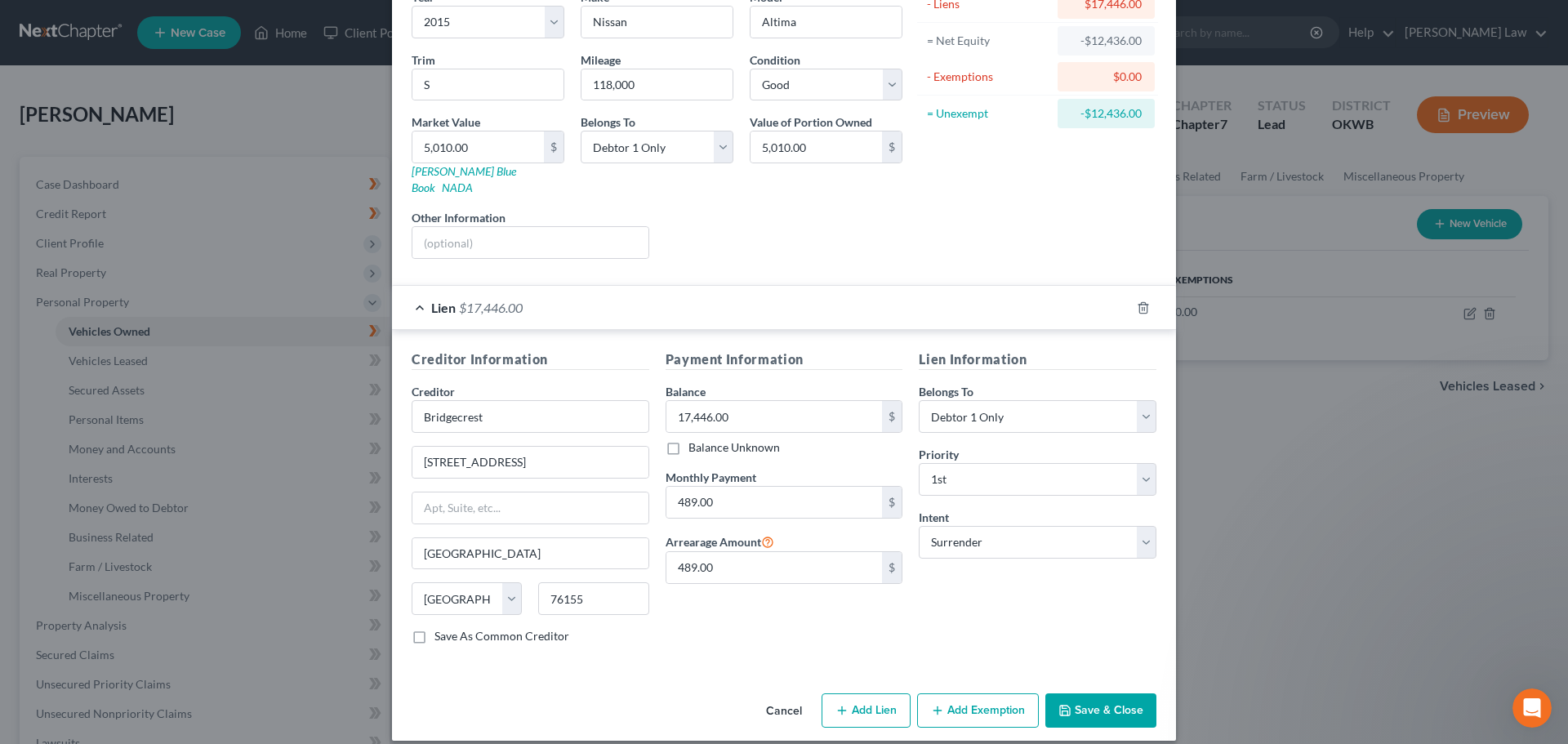
click at [1095, 697] on button "Save & Close" at bounding box center [1101, 710] width 111 height 35
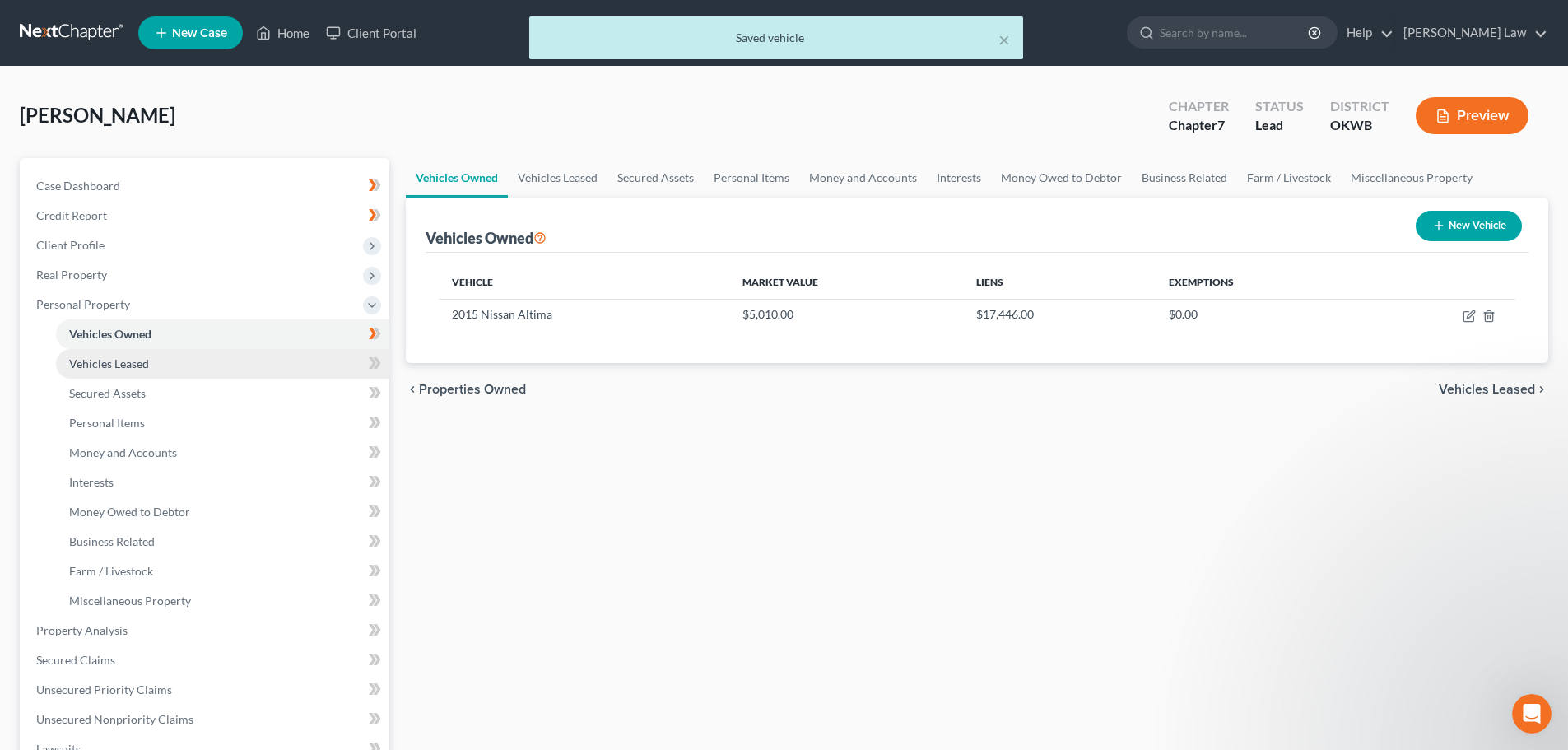
click at [107, 362] on span "Vehicles Leased" at bounding box center [109, 364] width 80 height 14
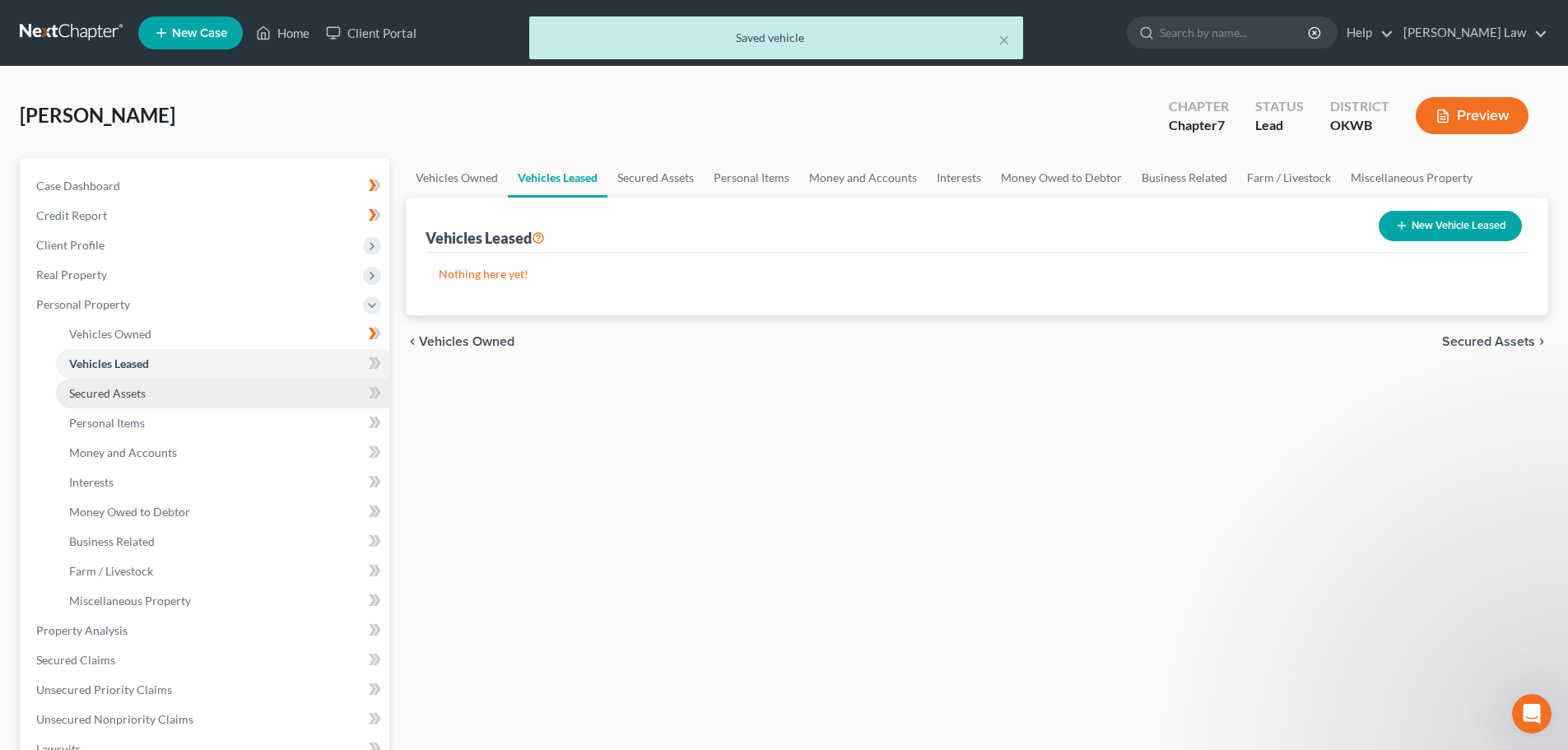
click at [107, 393] on span "Secured Assets" at bounding box center [107, 393] width 77 height 14
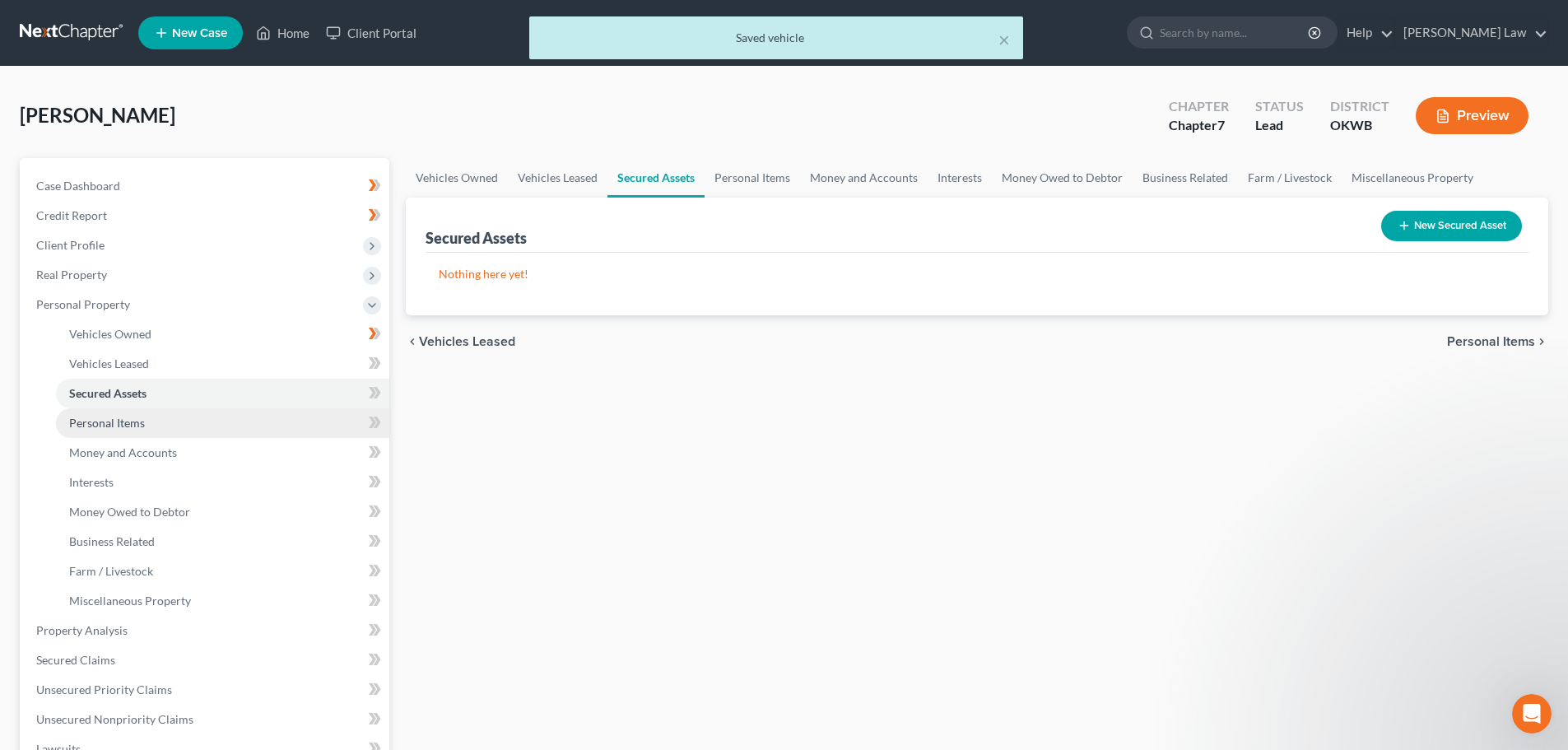
click at [106, 423] on span "Personal Items" at bounding box center [107, 423] width 76 height 14
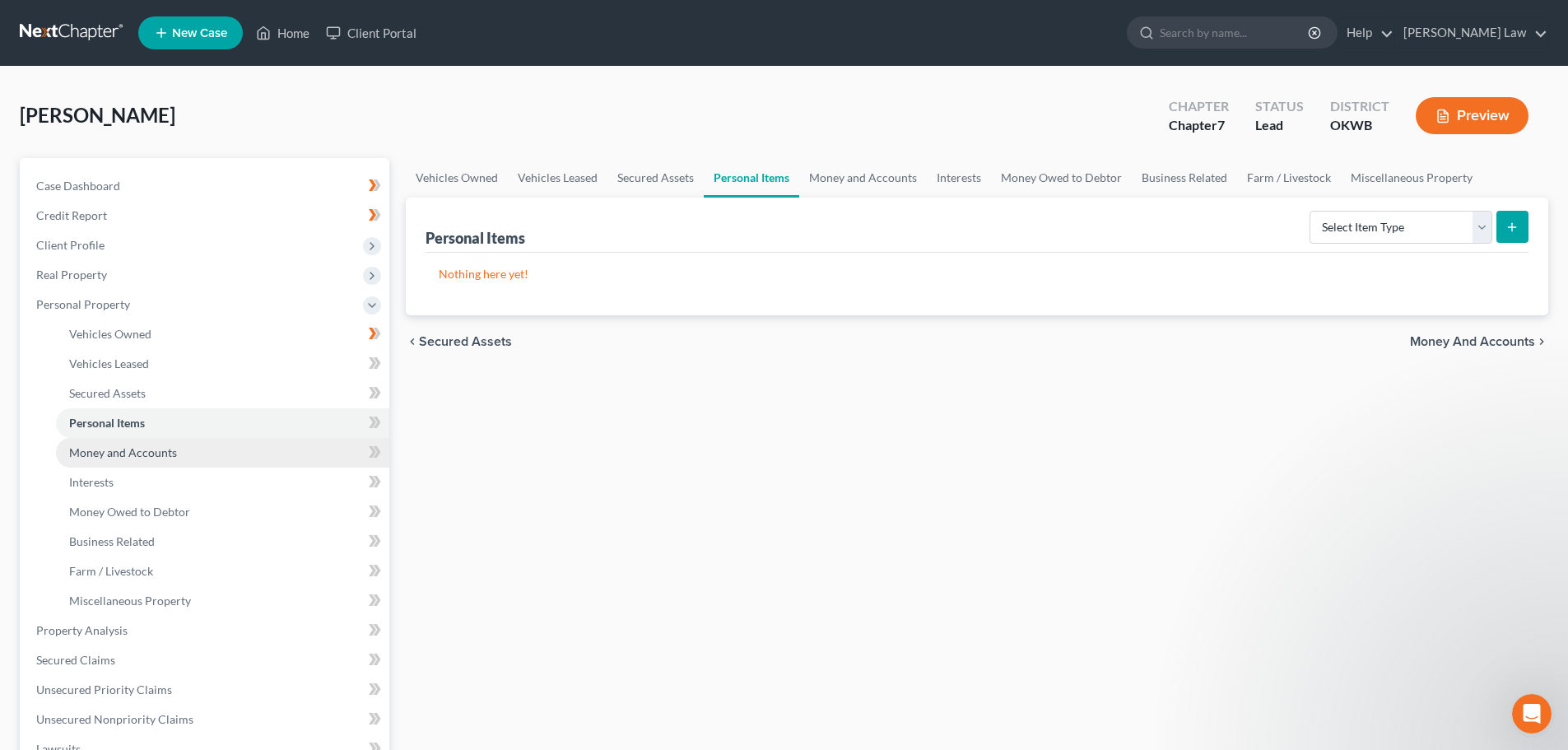
click at [116, 450] on span "Money and Accounts" at bounding box center [122, 452] width 108 height 14
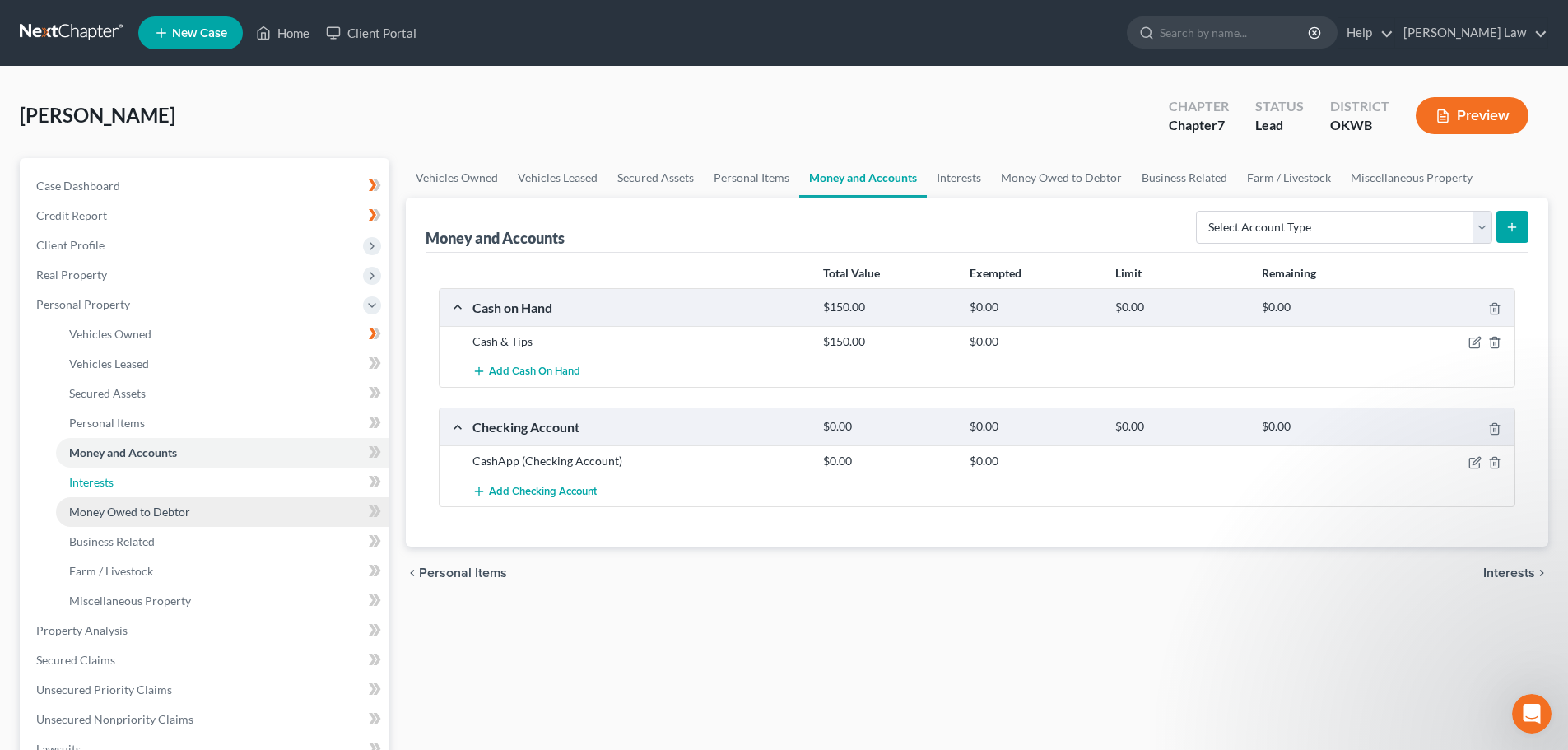
drag, startPoint x: 87, startPoint y: 479, endPoint x: 160, endPoint y: 504, distance: 77.2
click at [88, 479] on span "Interests" at bounding box center [91, 482] width 45 height 14
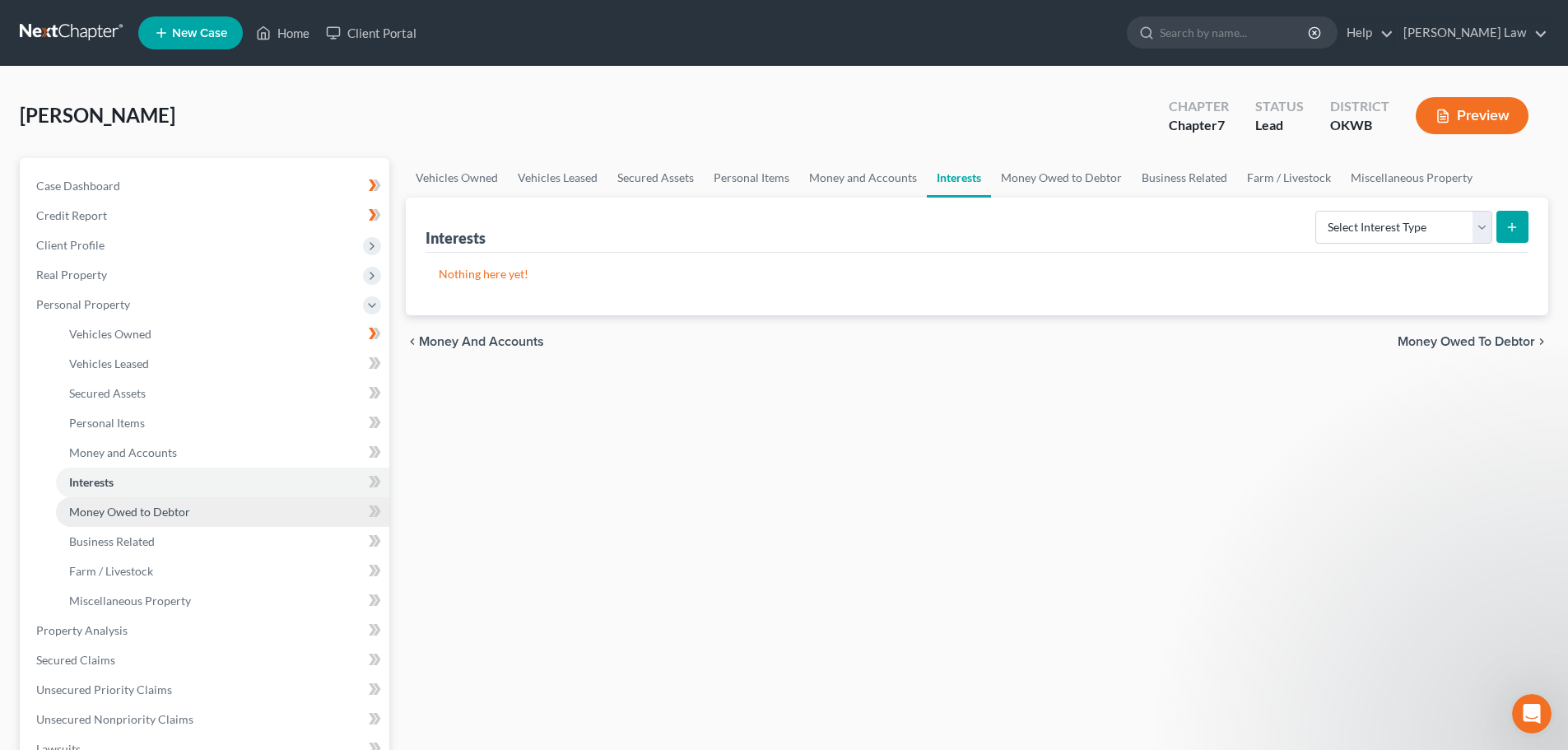
click at [138, 509] on span "Money Owed to Debtor" at bounding box center [129, 512] width 121 height 14
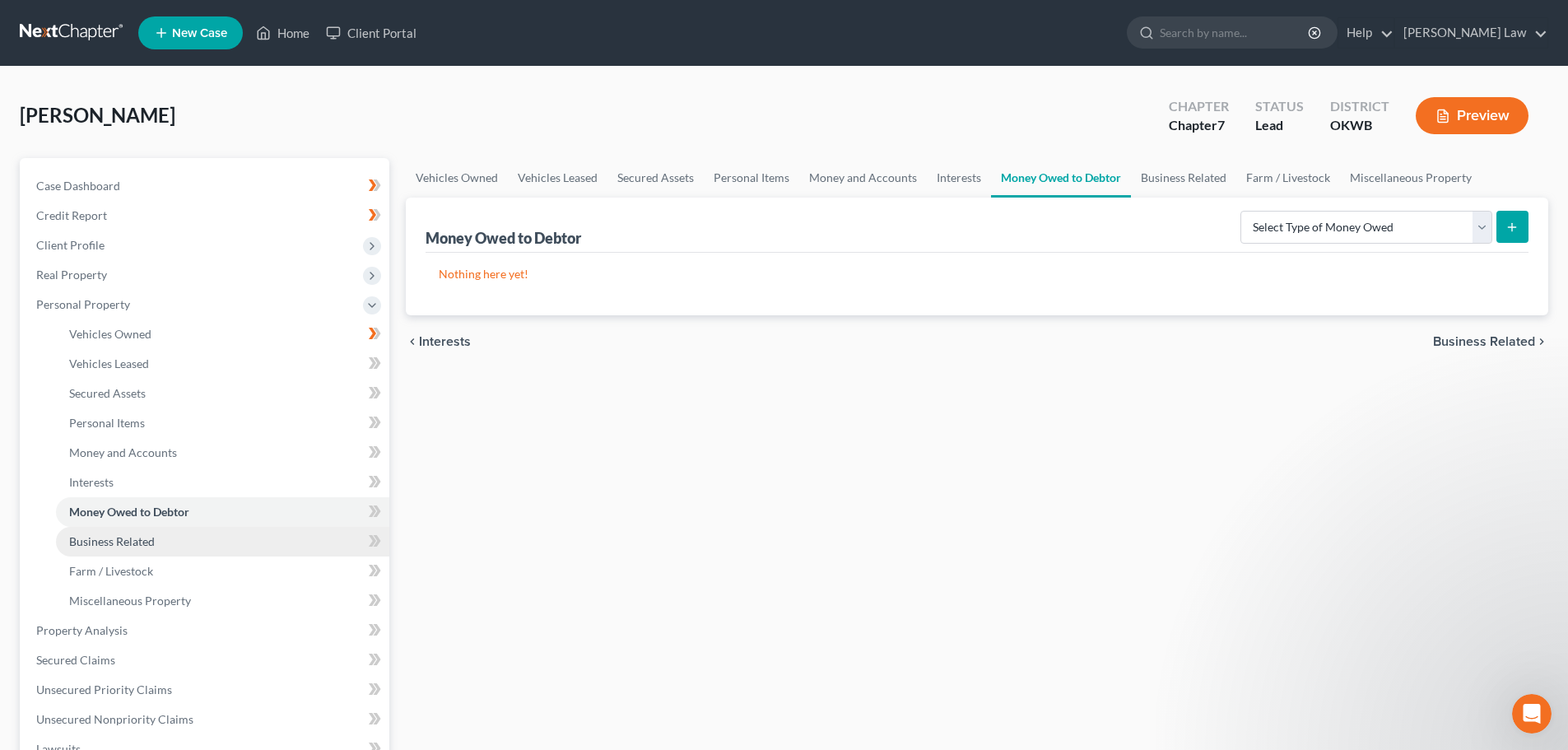
click at [112, 539] on span "Business Related" at bounding box center [112, 542] width 86 height 14
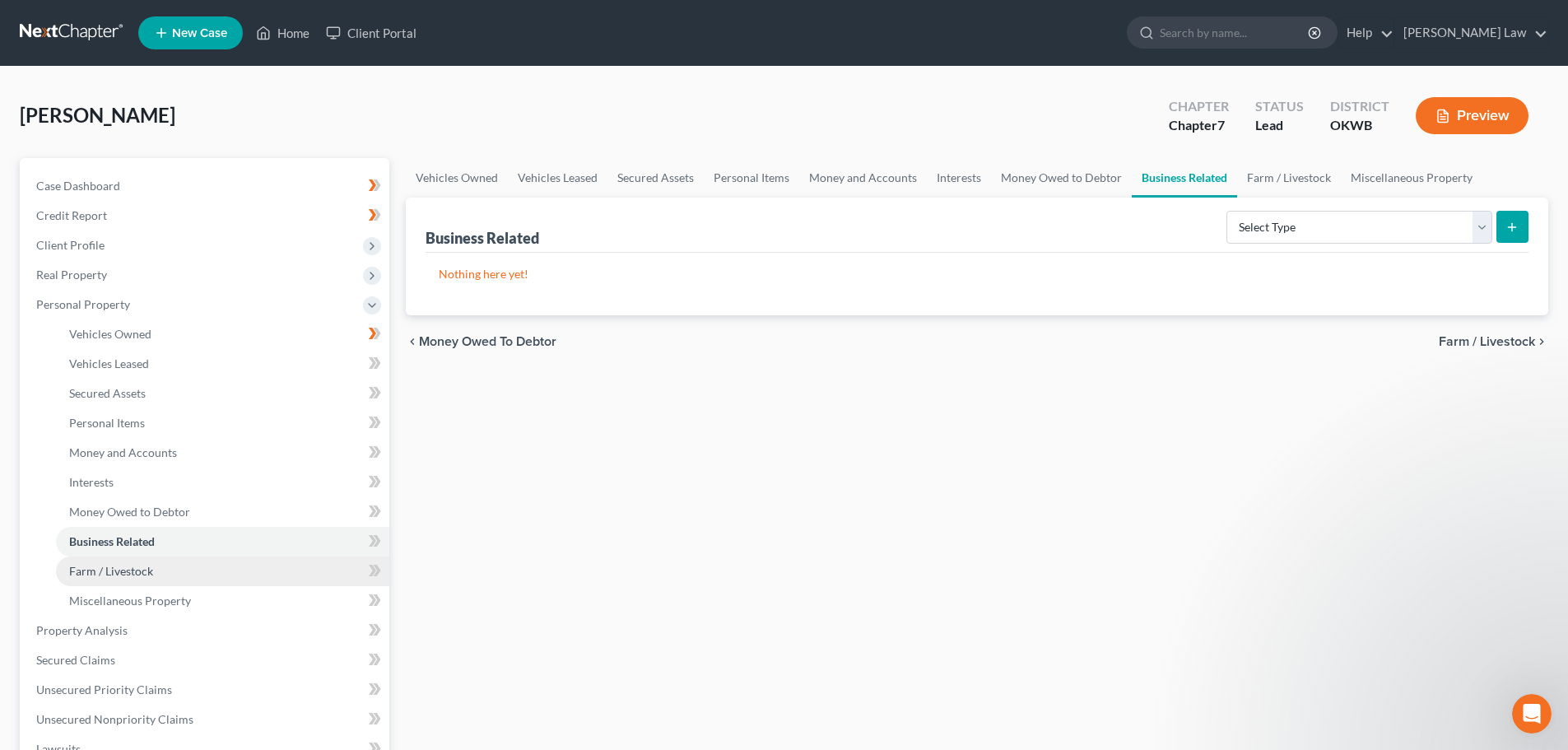
click at [112, 569] on span "Farm / Livestock" at bounding box center [111, 571] width 84 height 14
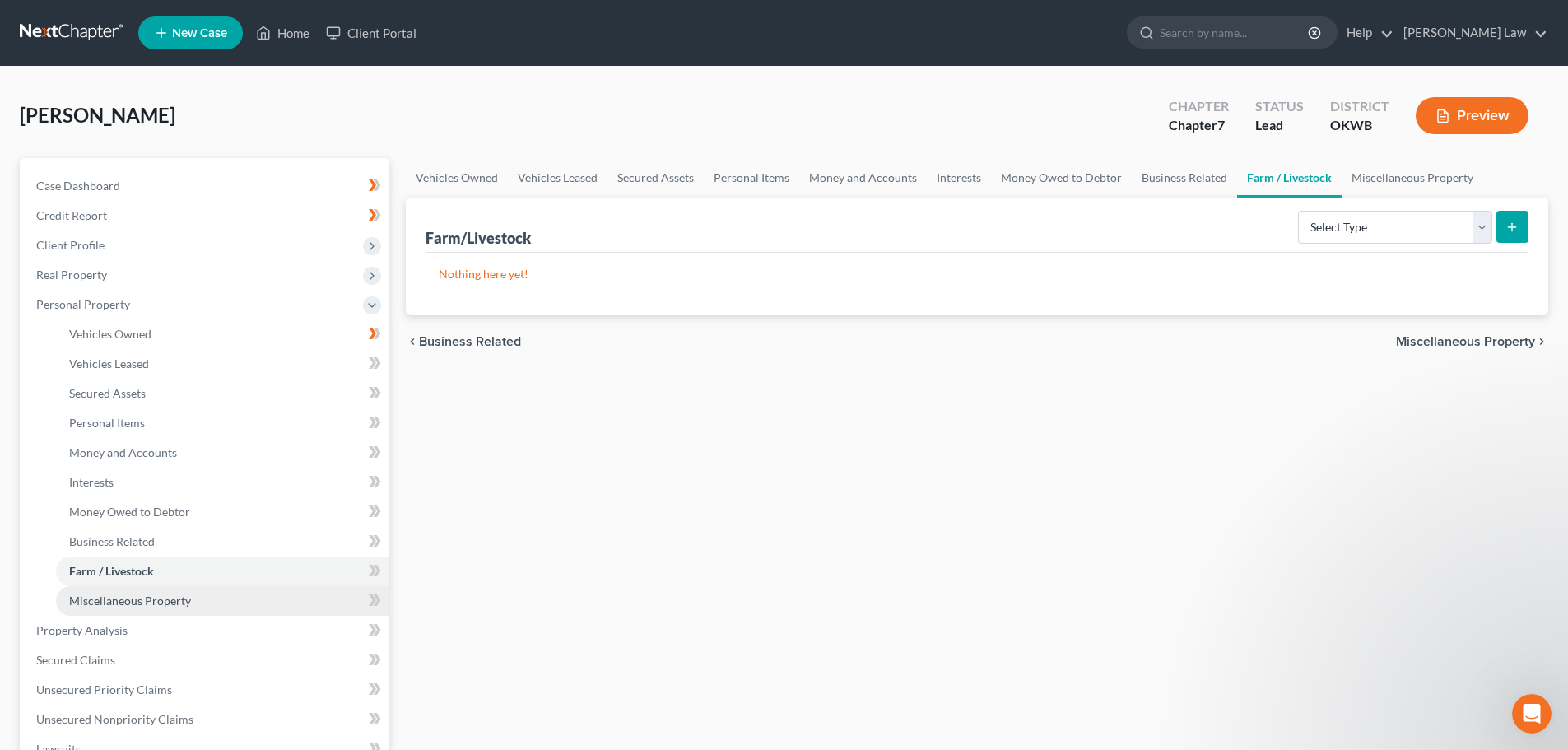
click at [126, 602] on span "Miscellaneous Property" at bounding box center [129, 601] width 121 height 14
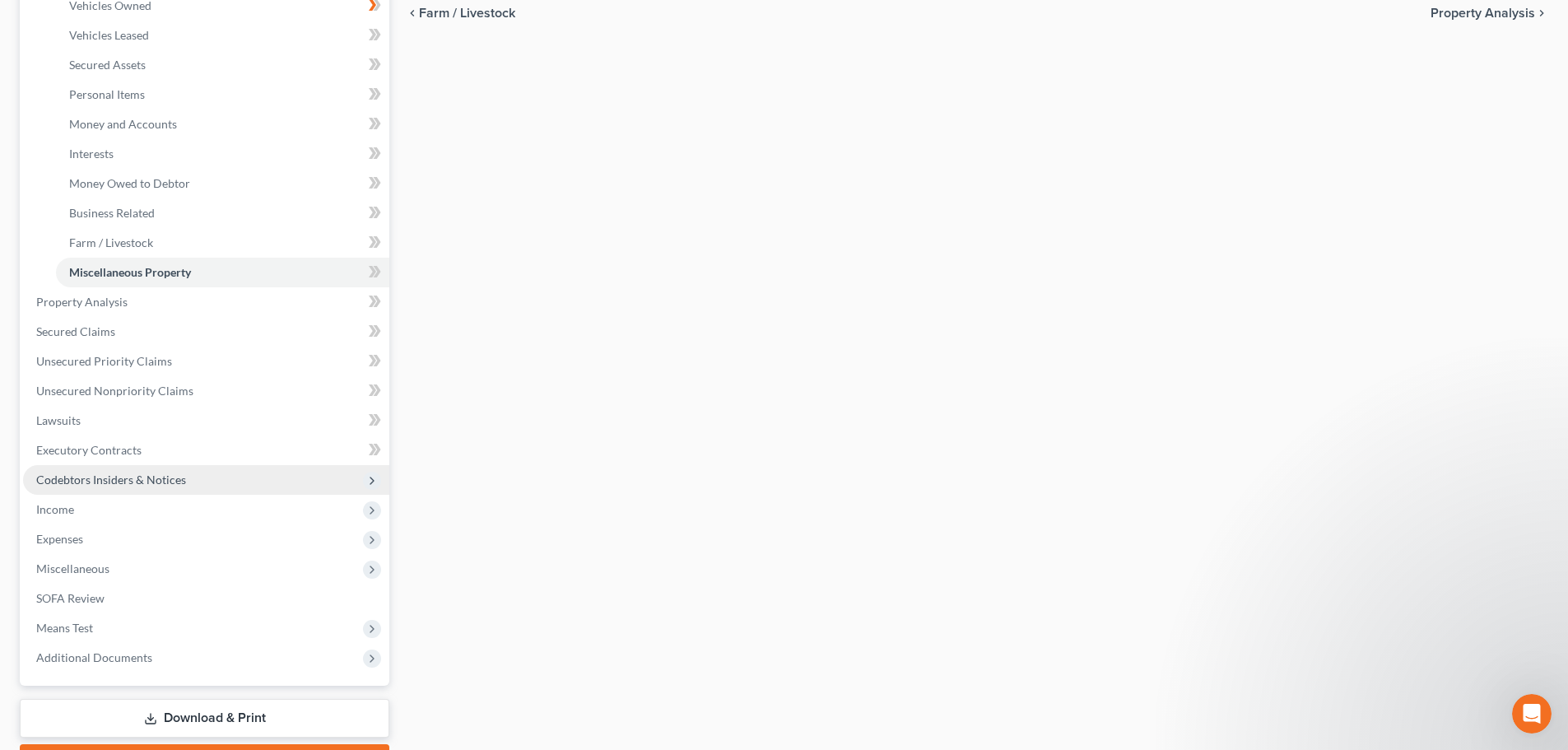
scroll to position [330, 0]
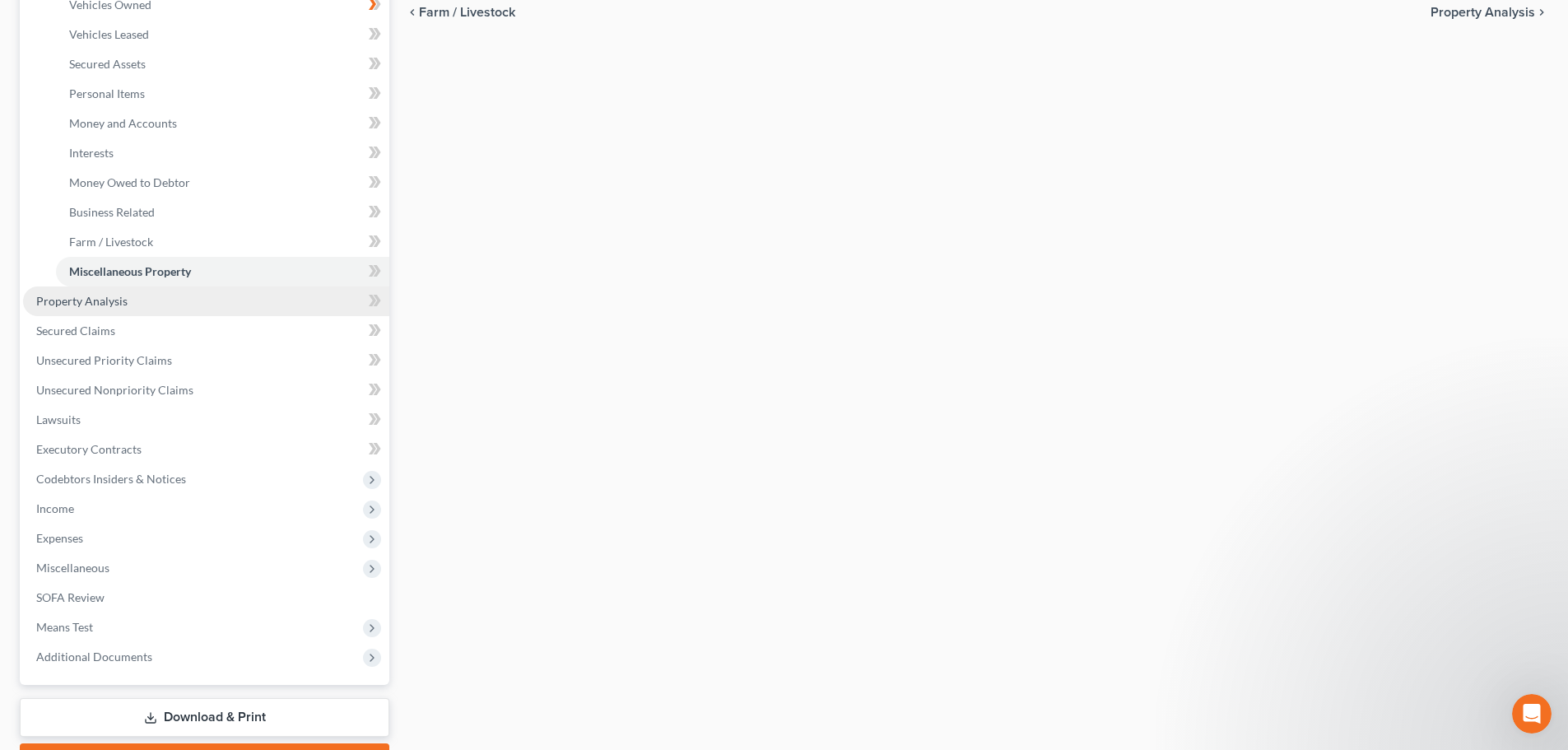
click at [86, 300] on span "Property Analysis" at bounding box center [82, 301] width 92 height 14
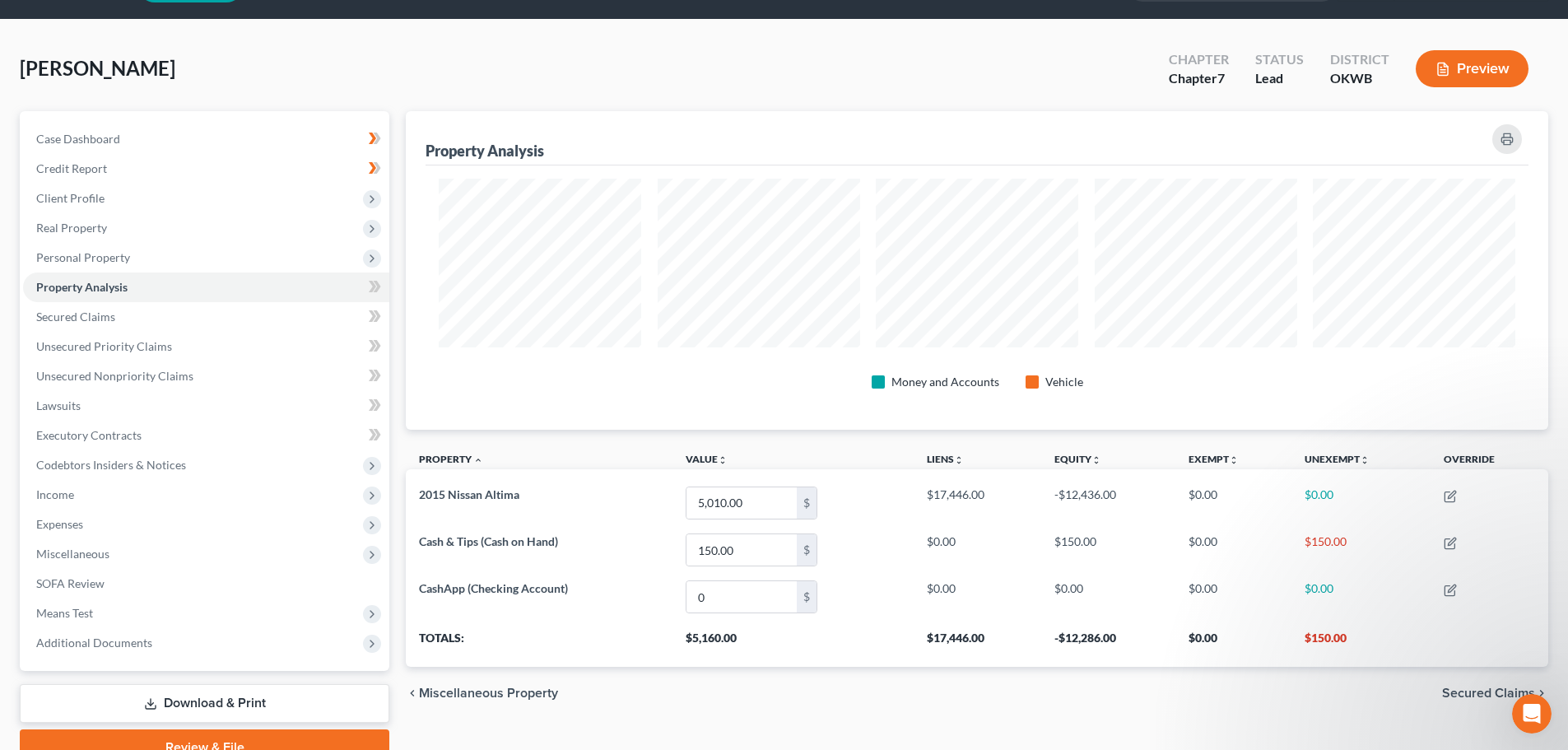
scroll to position [43, 0]
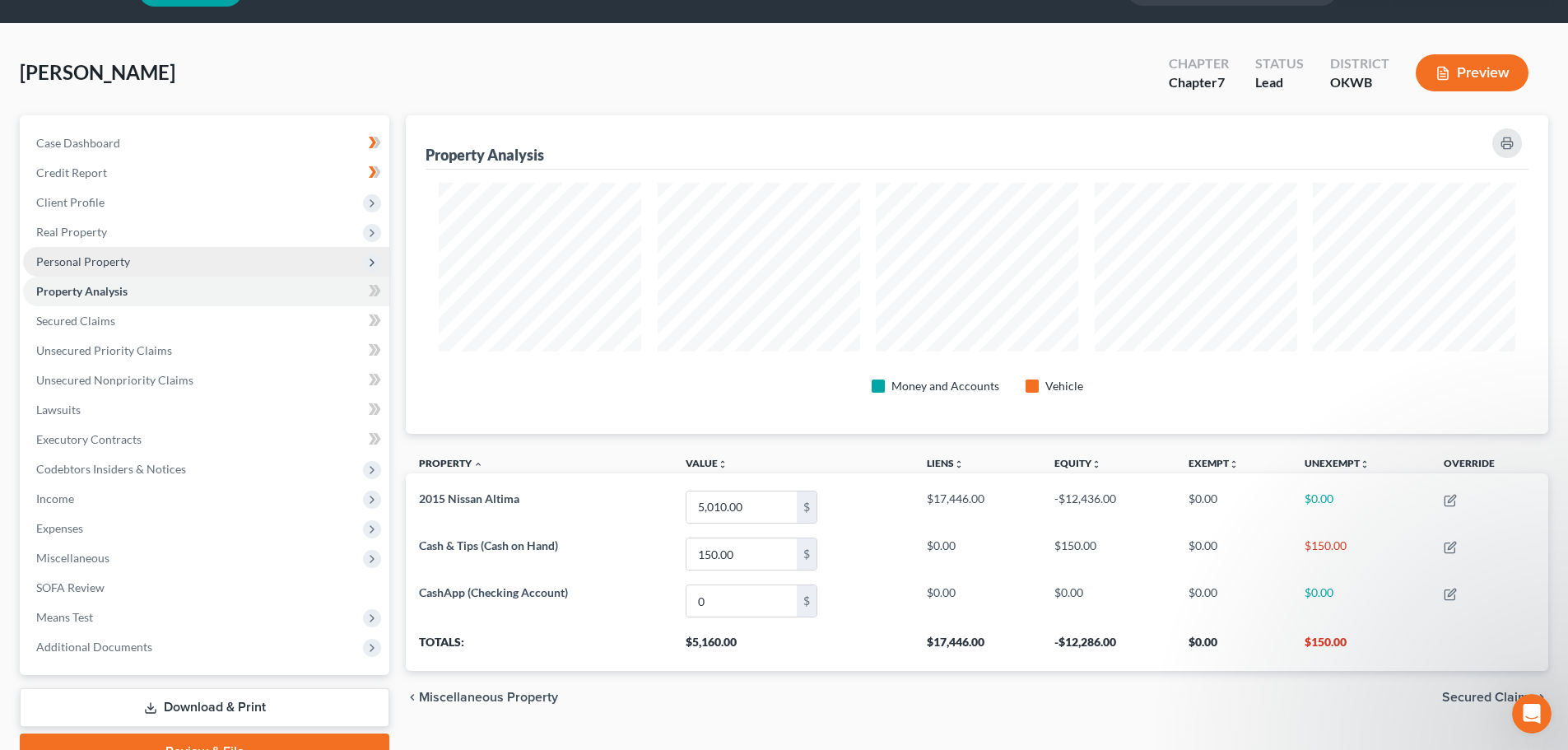
click at [85, 259] on span "Personal Property" at bounding box center [83, 261] width 94 height 14
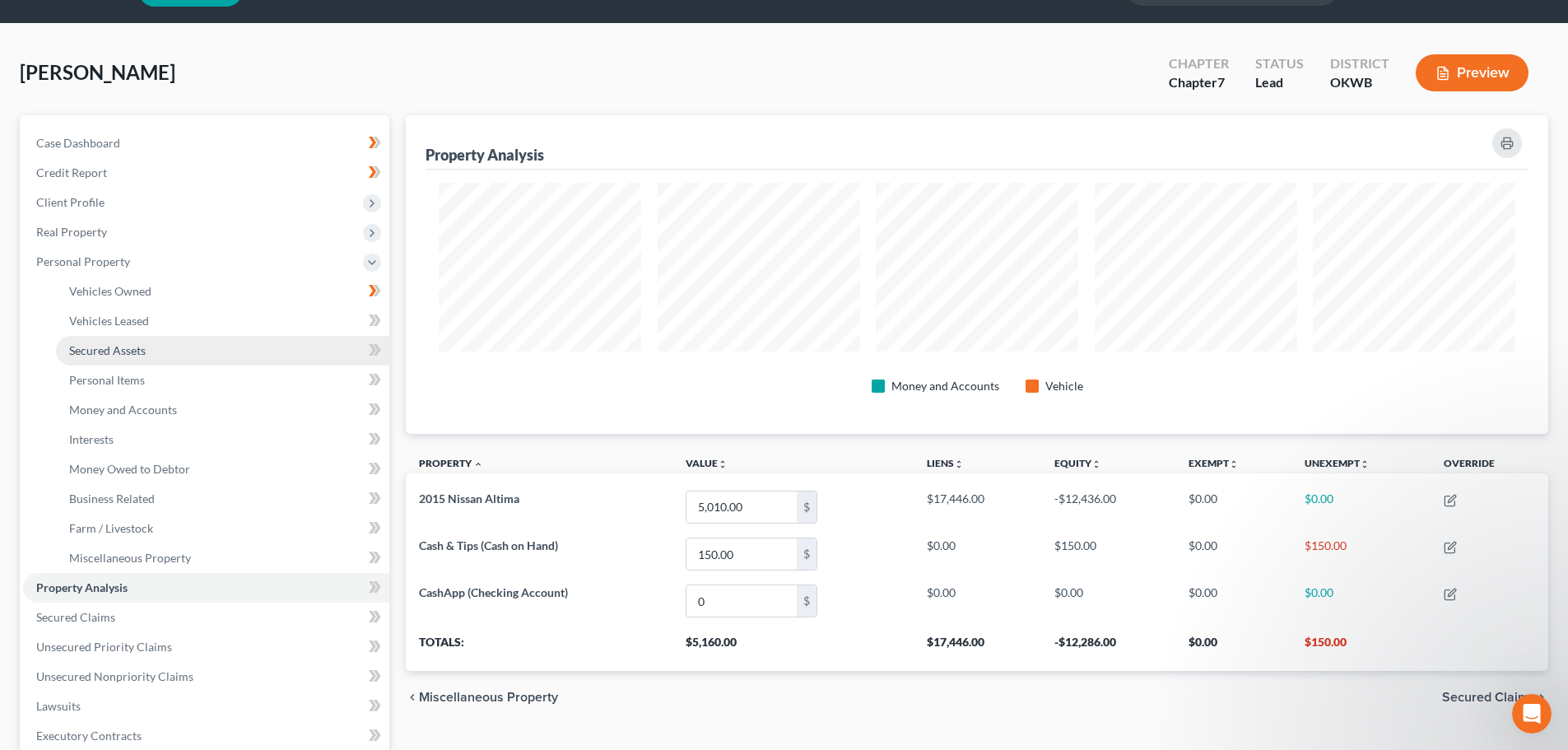
click at [103, 350] on span "Secured Assets" at bounding box center [107, 351] width 77 height 14
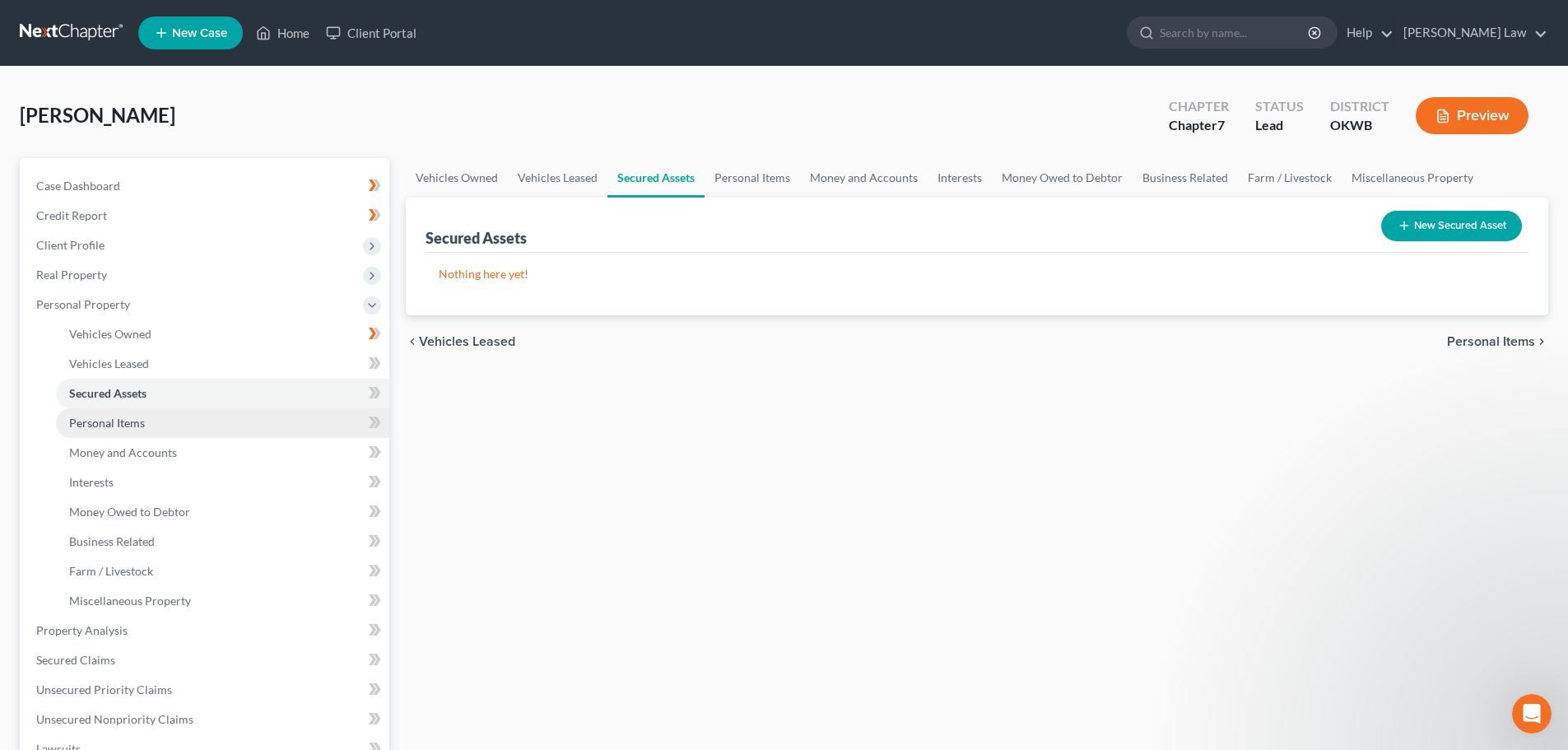
click at [96, 427] on span "Personal Items" at bounding box center [107, 423] width 76 height 14
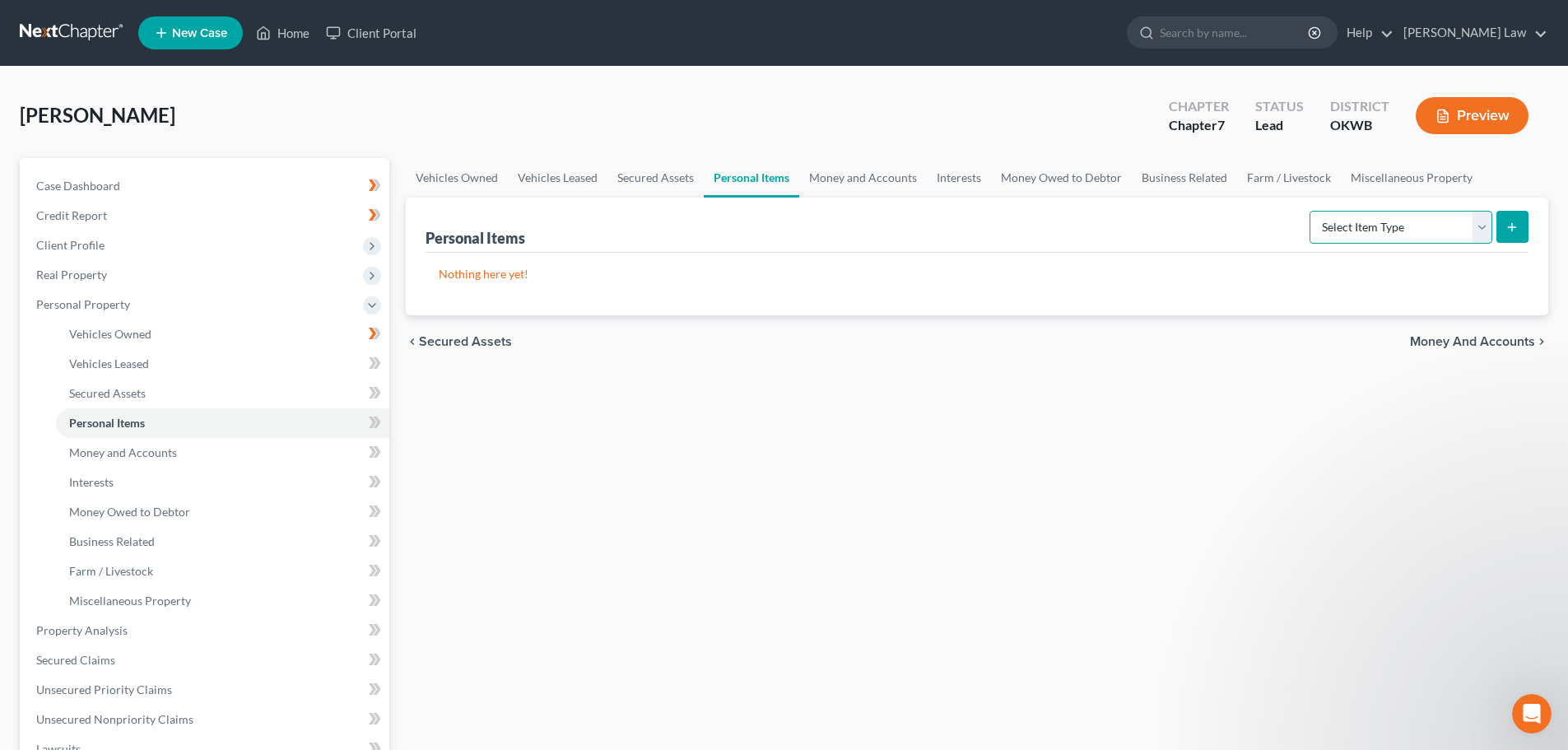
click at [1479, 221] on select "Select Item Type Clothing Collectibles Of Value Electronics Firearms Household …" at bounding box center [1401, 227] width 183 height 33
select select "clothing"
click at [1311, 211] on select "Select Item Type Clothing Collectibles Of Value Electronics Firearms Household …" at bounding box center [1401, 227] width 183 height 33
click at [1512, 223] on line "submit" at bounding box center [1512, 226] width 0 height 7
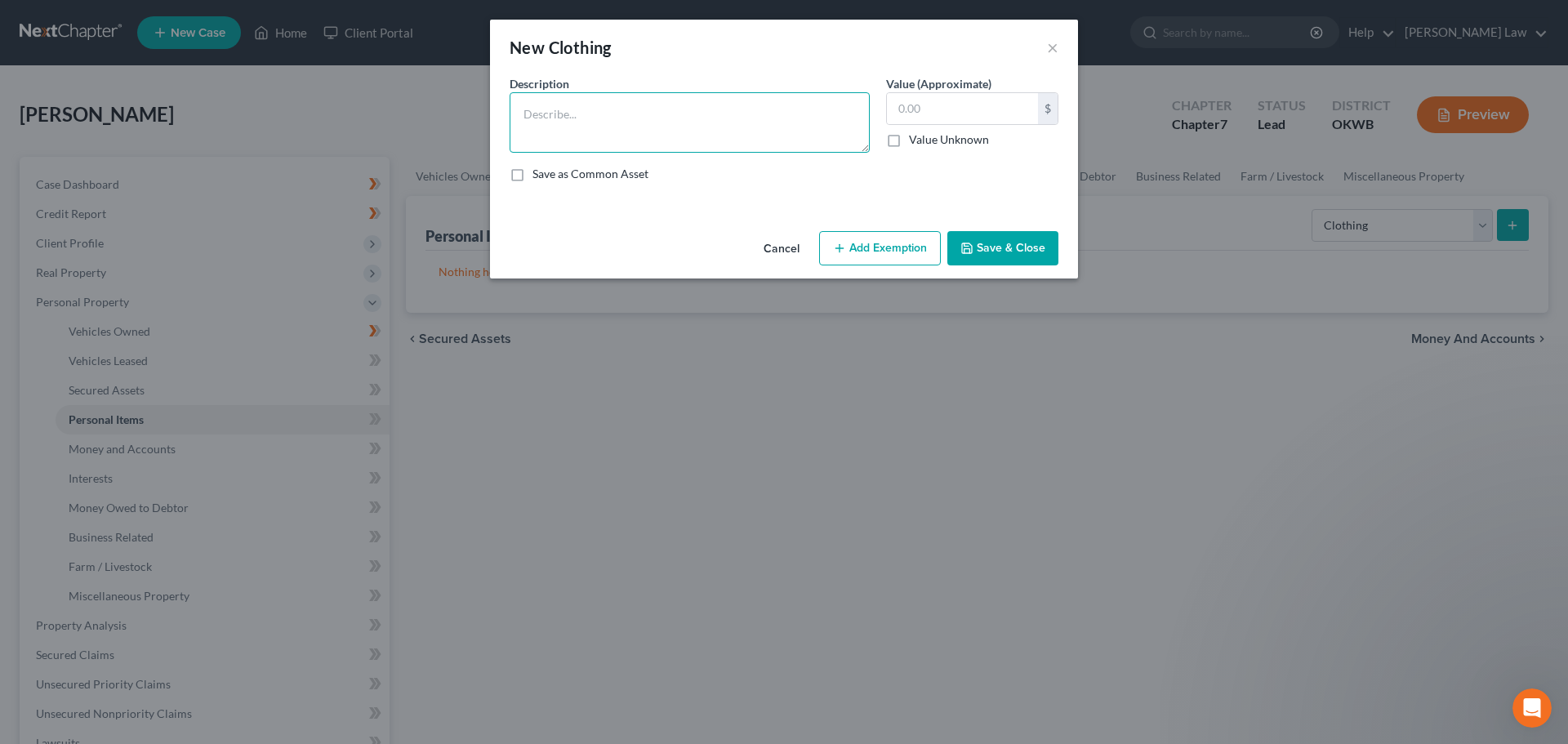
click at [583, 124] on textarea at bounding box center [690, 122] width 361 height 60
type textarea "c"
type textarea "Clothing"
click at [837, 248] on icon "button" at bounding box center [839, 248] width 13 height 13
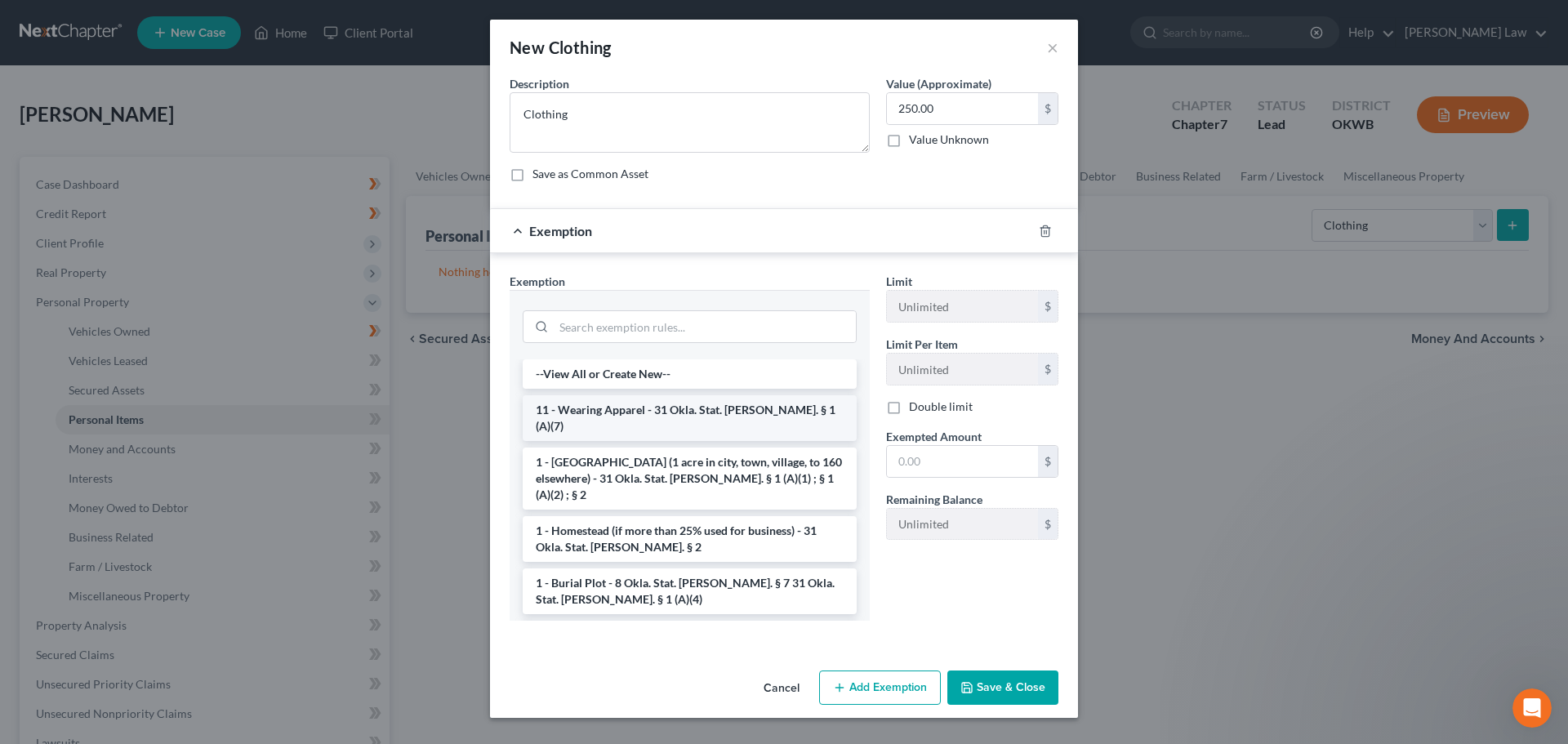
click at [584, 408] on li "11 - Wearing Apparel - 31 Okla. Stat. [PERSON_NAME]. § 1 (A)(7)" at bounding box center [690, 418] width 334 height 45
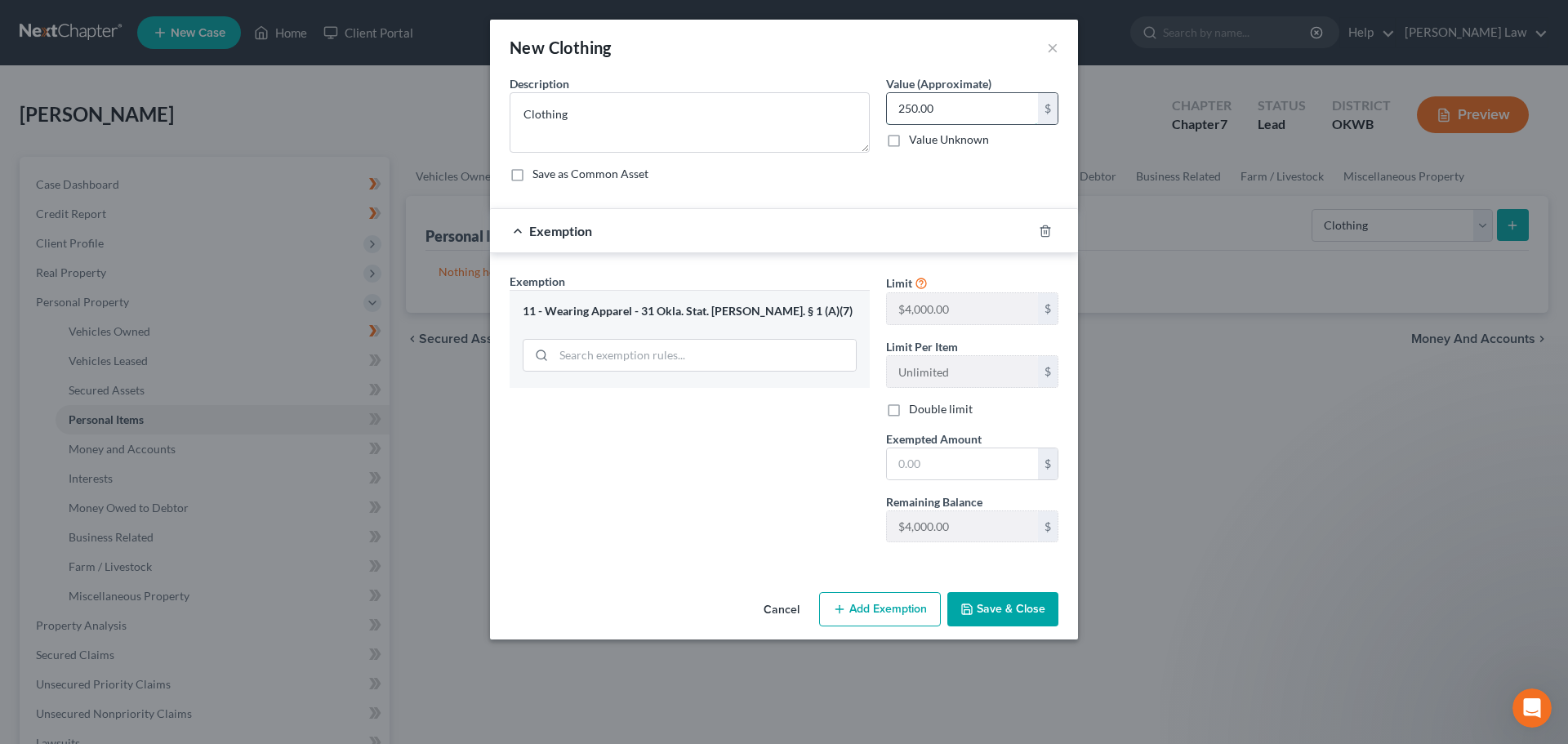
click at [921, 111] on input "250.00" at bounding box center [962, 108] width 151 height 31
type input "500.00"
click at [892, 464] on input "text" at bounding box center [962, 463] width 151 height 31
type input "500.00"
click at [991, 612] on button "Save & Close" at bounding box center [1003, 609] width 111 height 35
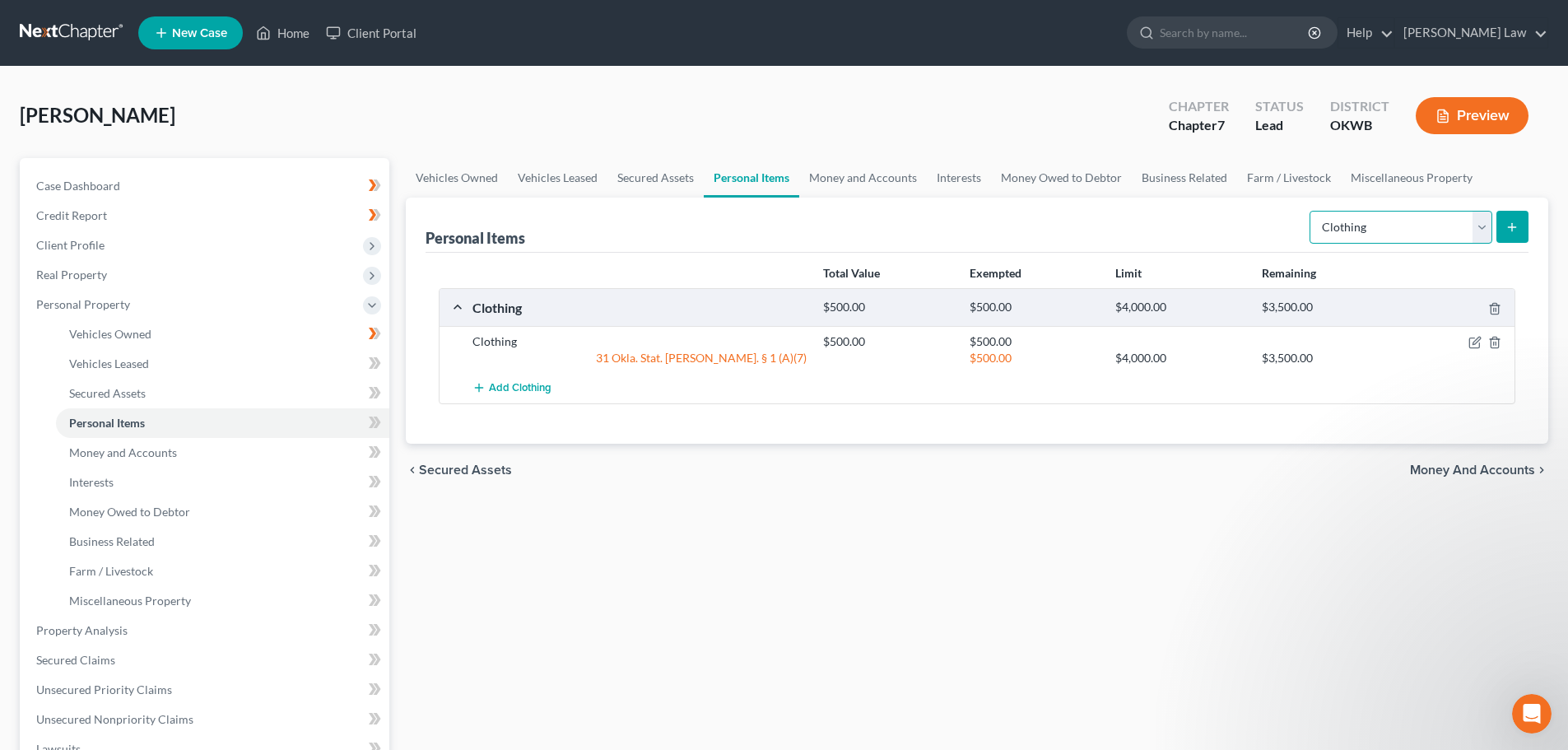
click at [1482, 226] on select "Select Item Type Clothing Collectibles Of Value Electronics Firearms Household …" at bounding box center [1401, 227] width 183 height 33
select select "household_goods"
click at [1311, 211] on select "Select Item Type Clothing Collectibles Of Value Electronics Firearms Household …" at bounding box center [1401, 227] width 183 height 33
click at [1513, 229] on icon "submit" at bounding box center [1511, 227] width 13 height 13
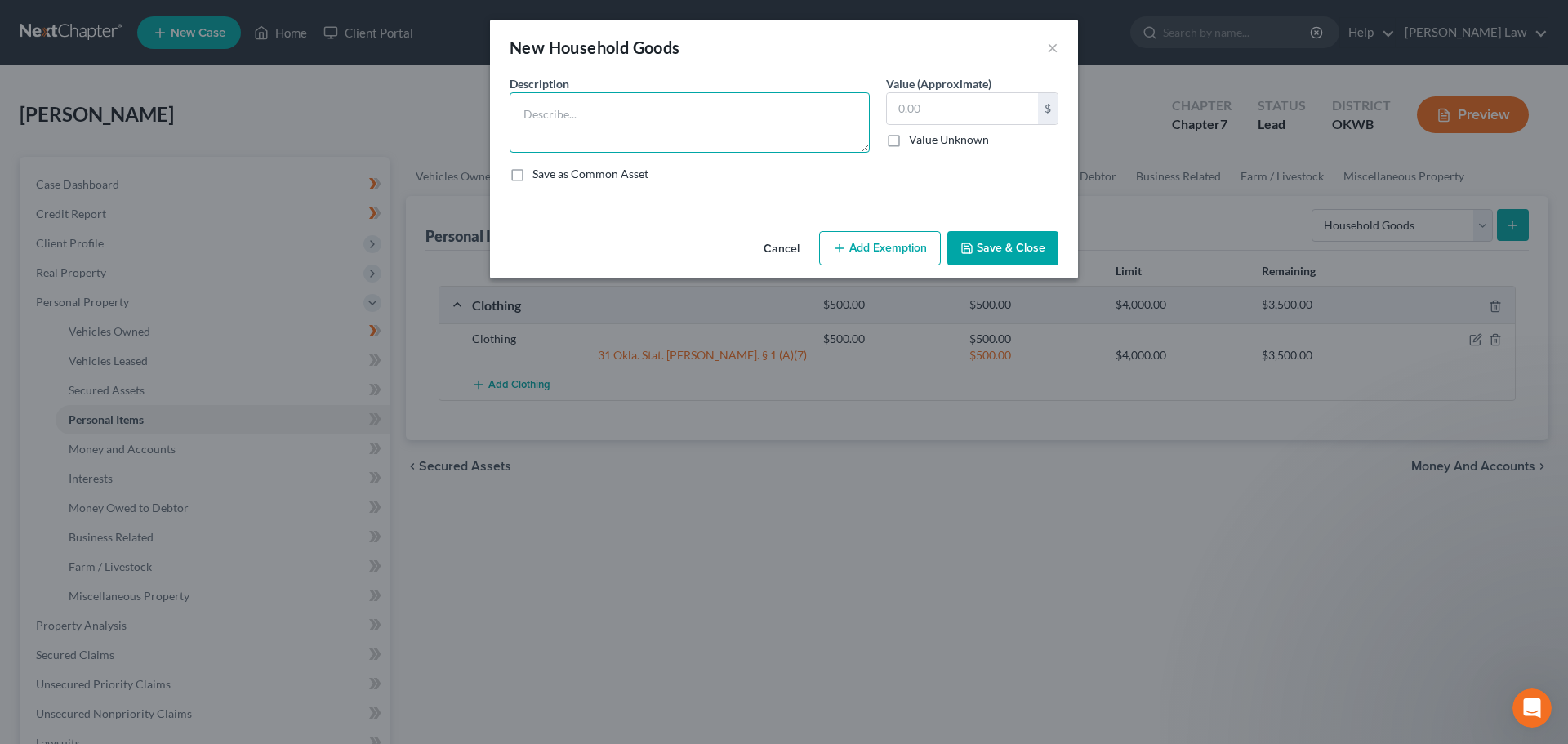
click at [530, 115] on textarea at bounding box center [690, 122] width 361 height 60
type textarea "H"
type textarea "P"
click at [1051, 44] on button "×" at bounding box center [1053, 47] width 12 height 20
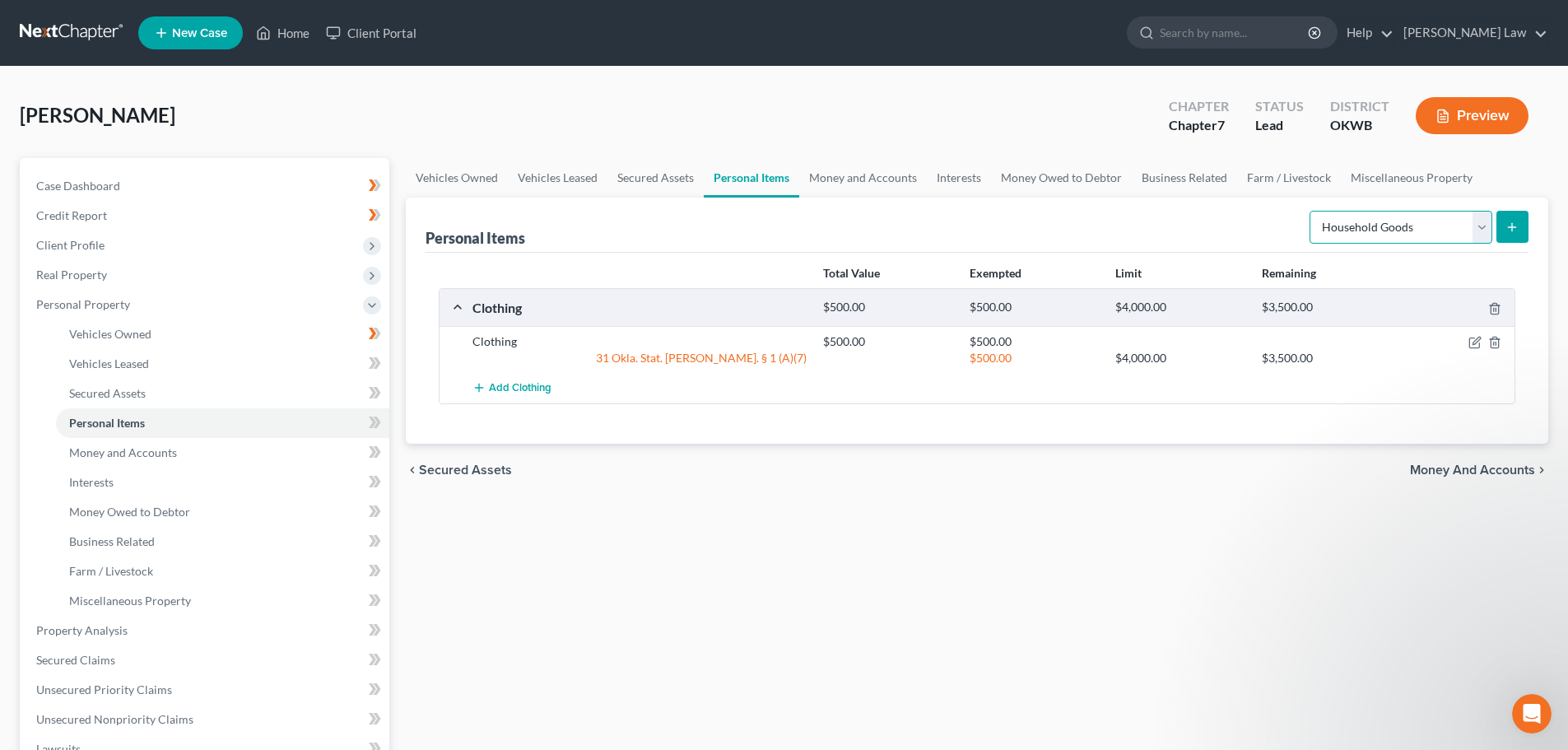
click at [1485, 227] on select "Select Item Type Clothing Collectibles Of Value Electronics Firearms Household …" at bounding box center [1401, 227] width 183 height 33
click at [1311, 211] on select "Select Item Type Clothing Collectibles Of Value Electronics Firearms Household …" at bounding box center [1401, 227] width 183 height 33
click at [1508, 234] on button "submit" at bounding box center [1512, 227] width 32 height 32
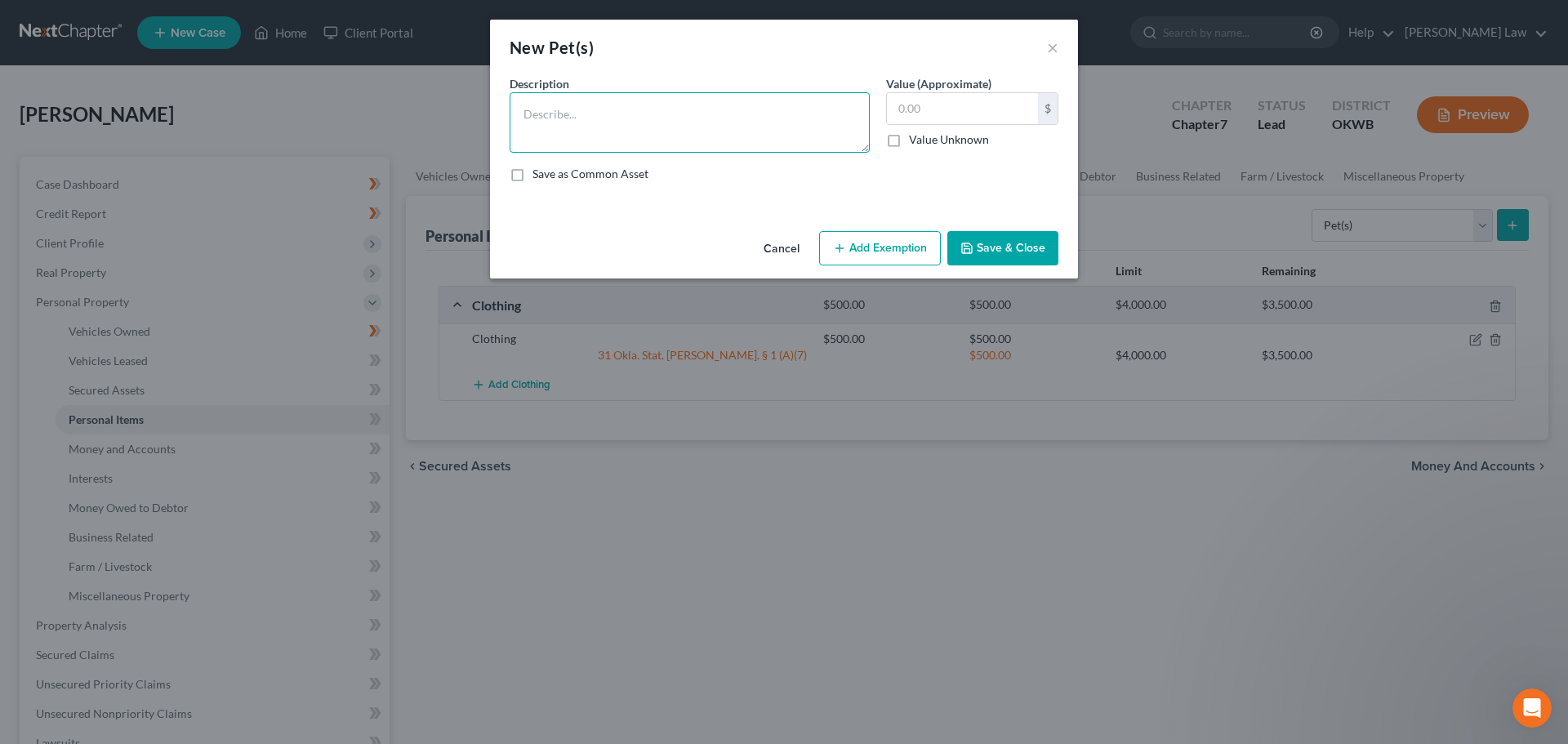
click at [535, 122] on textarea at bounding box center [690, 122] width 361 height 60
click at [1055, 44] on button "×" at bounding box center [1053, 47] width 12 height 20
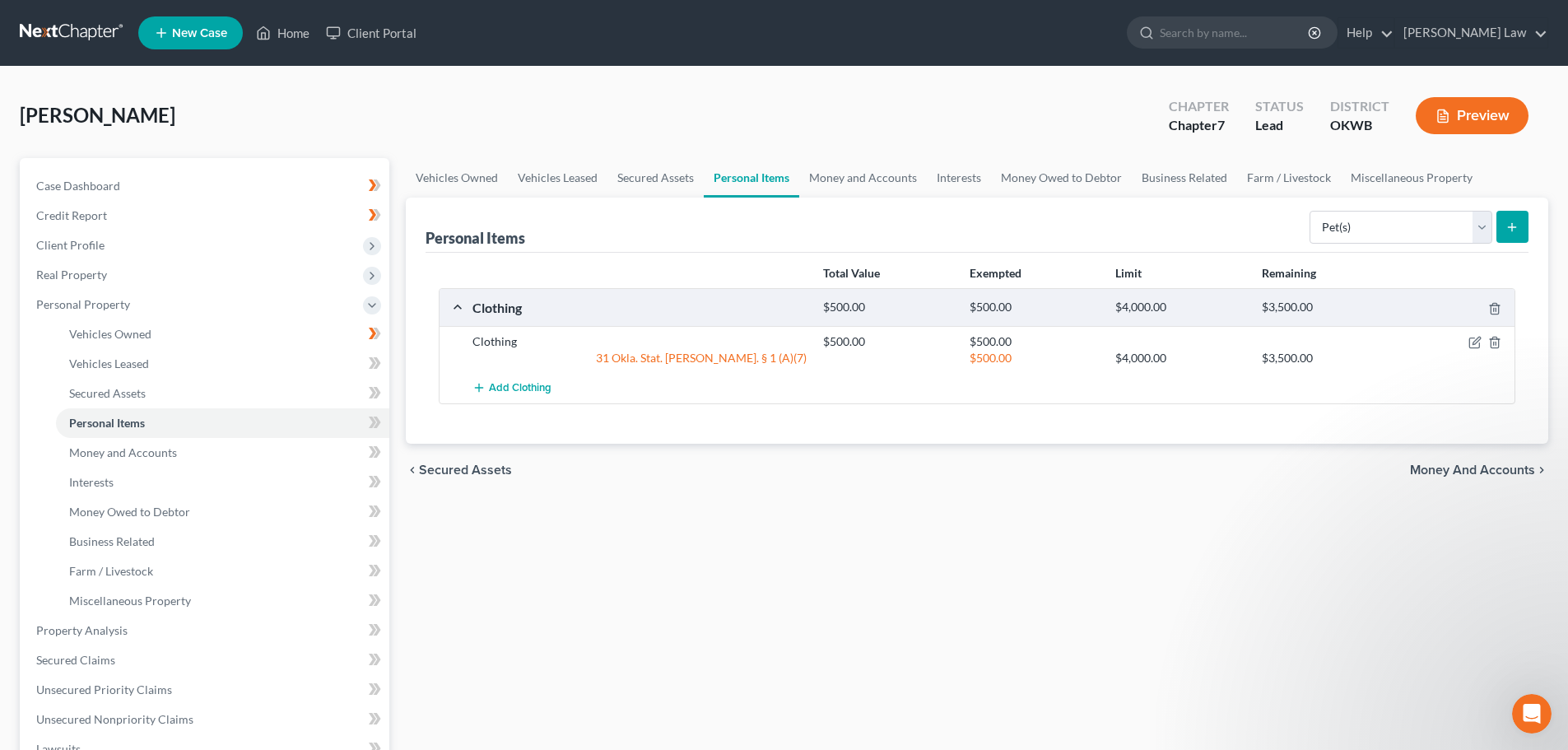
click at [1509, 231] on icon "submit" at bounding box center [1511, 227] width 13 height 13
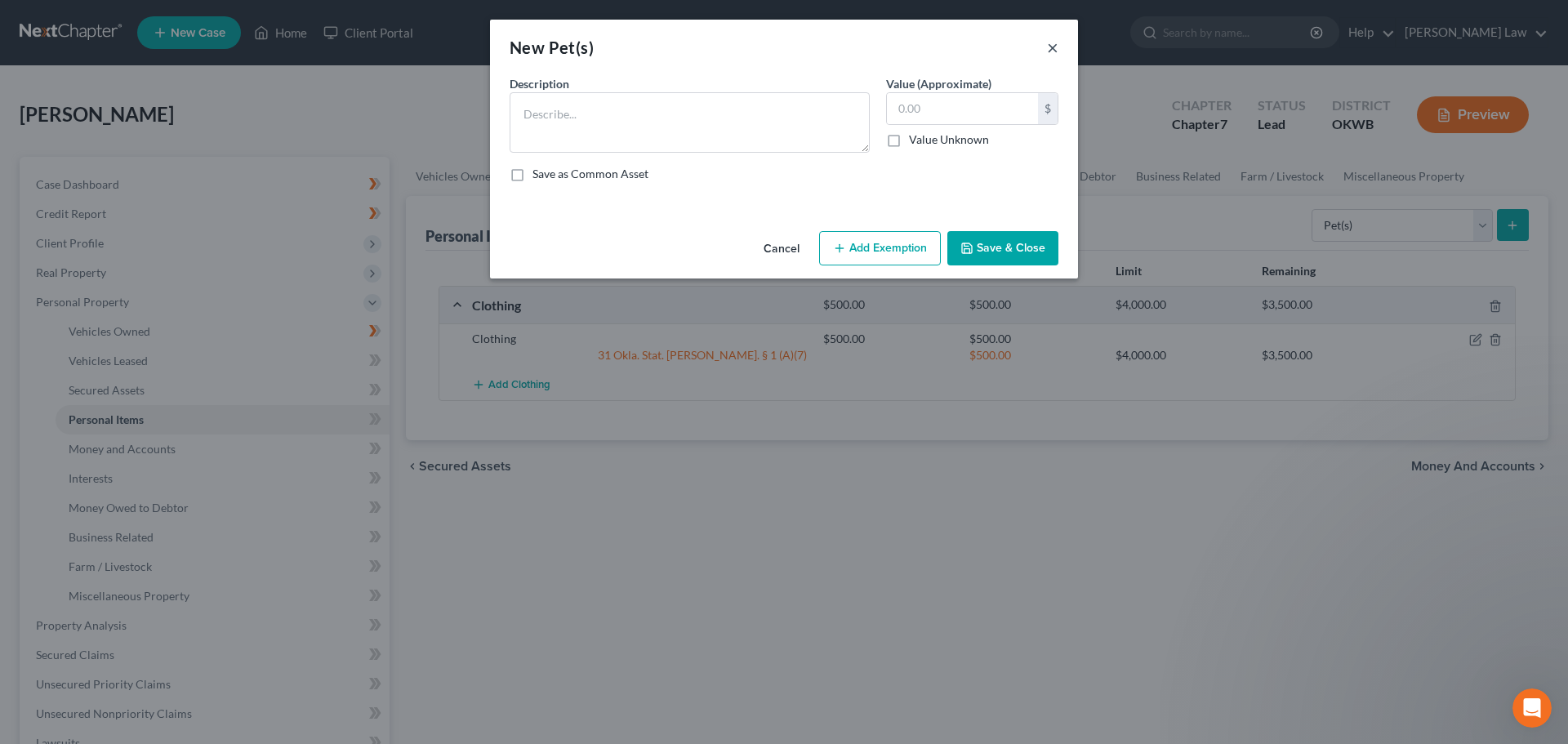
click at [1054, 49] on button "×" at bounding box center [1053, 47] width 12 height 20
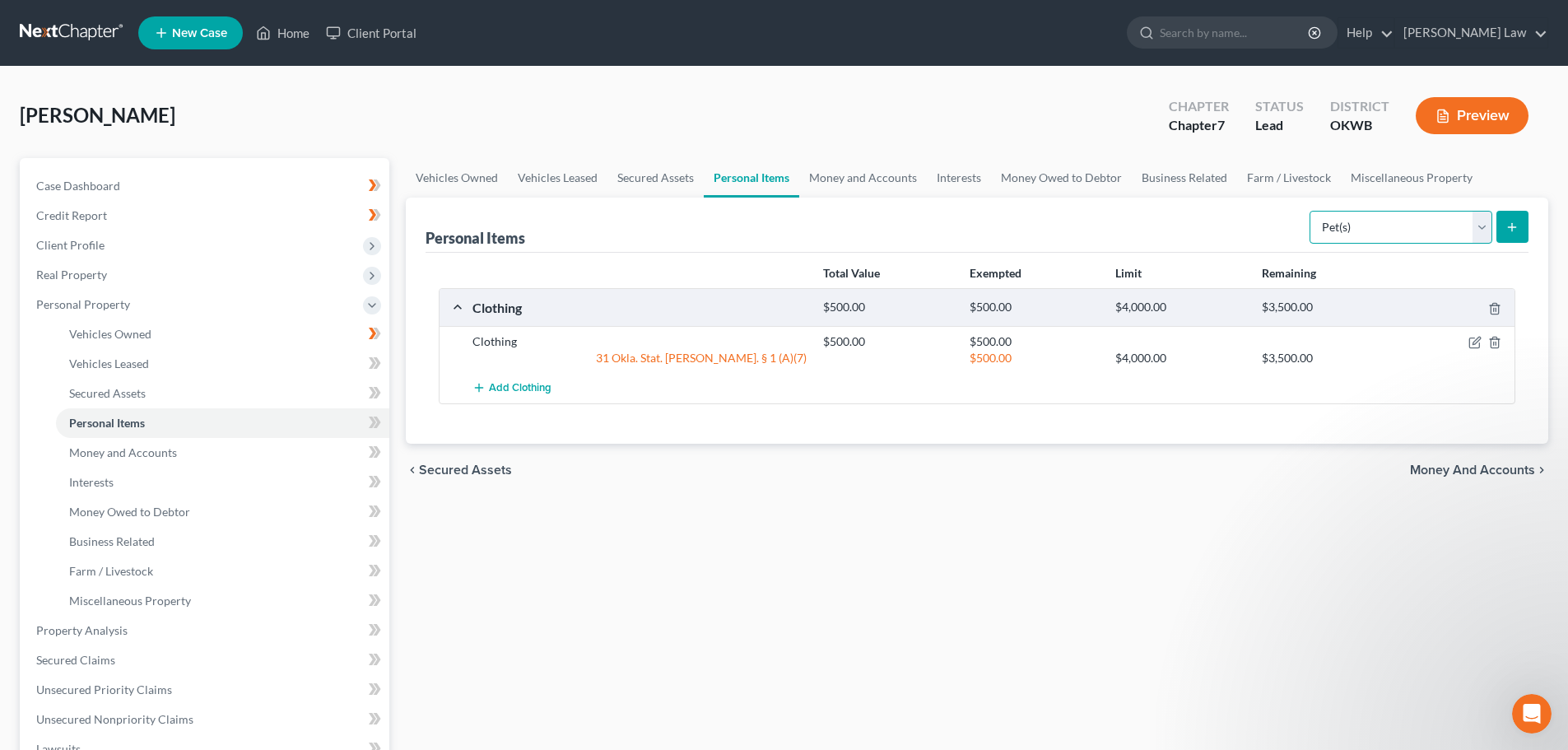
click at [1476, 226] on select "Select Item Type Clothing Collectibles Of Value Electronics Firearms Household …" at bounding box center [1401, 227] width 183 height 33
select select "electronics"
click at [1311, 211] on select "Select Item Type Clothing Collectibles Of Value Electronics Firearms Household …" at bounding box center [1401, 227] width 183 height 33
click at [1514, 229] on icon "submit" at bounding box center [1511, 227] width 13 height 13
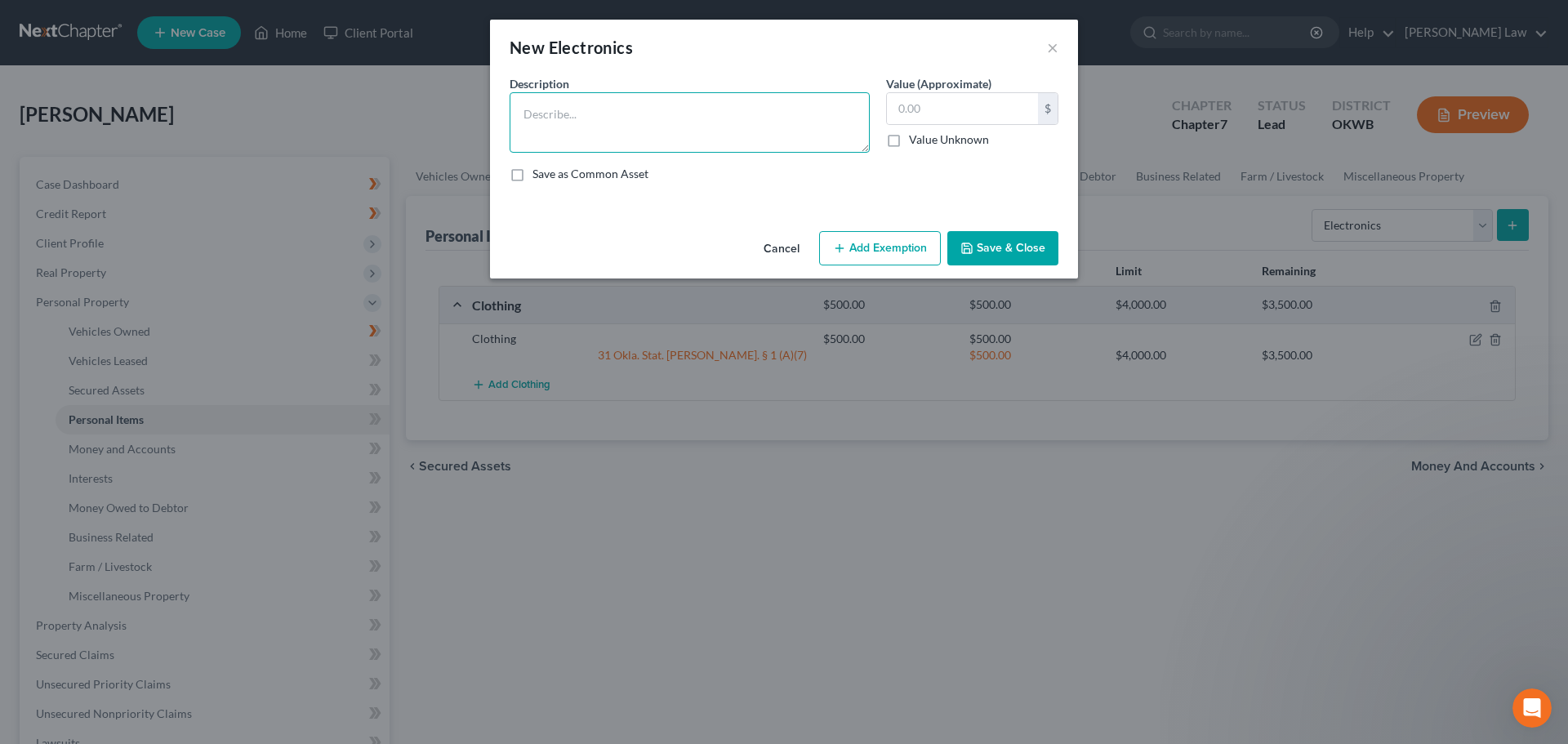
click at [516, 108] on textarea at bounding box center [690, 122] width 361 height 60
type textarea "Cell phone"
type input "100.00"
click at [837, 248] on icon "button" at bounding box center [839, 248] width 13 height 13
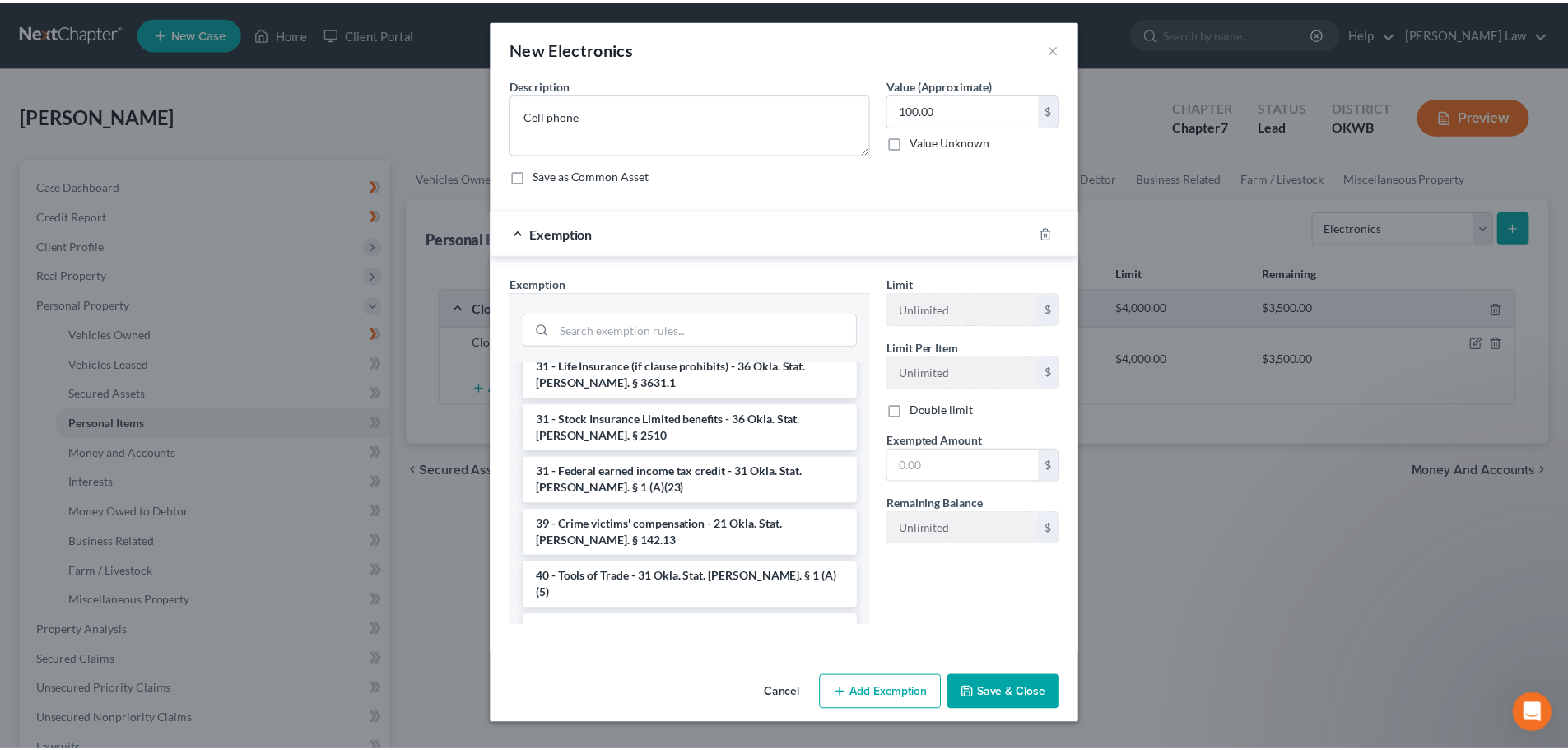
scroll to position [2016, 0]
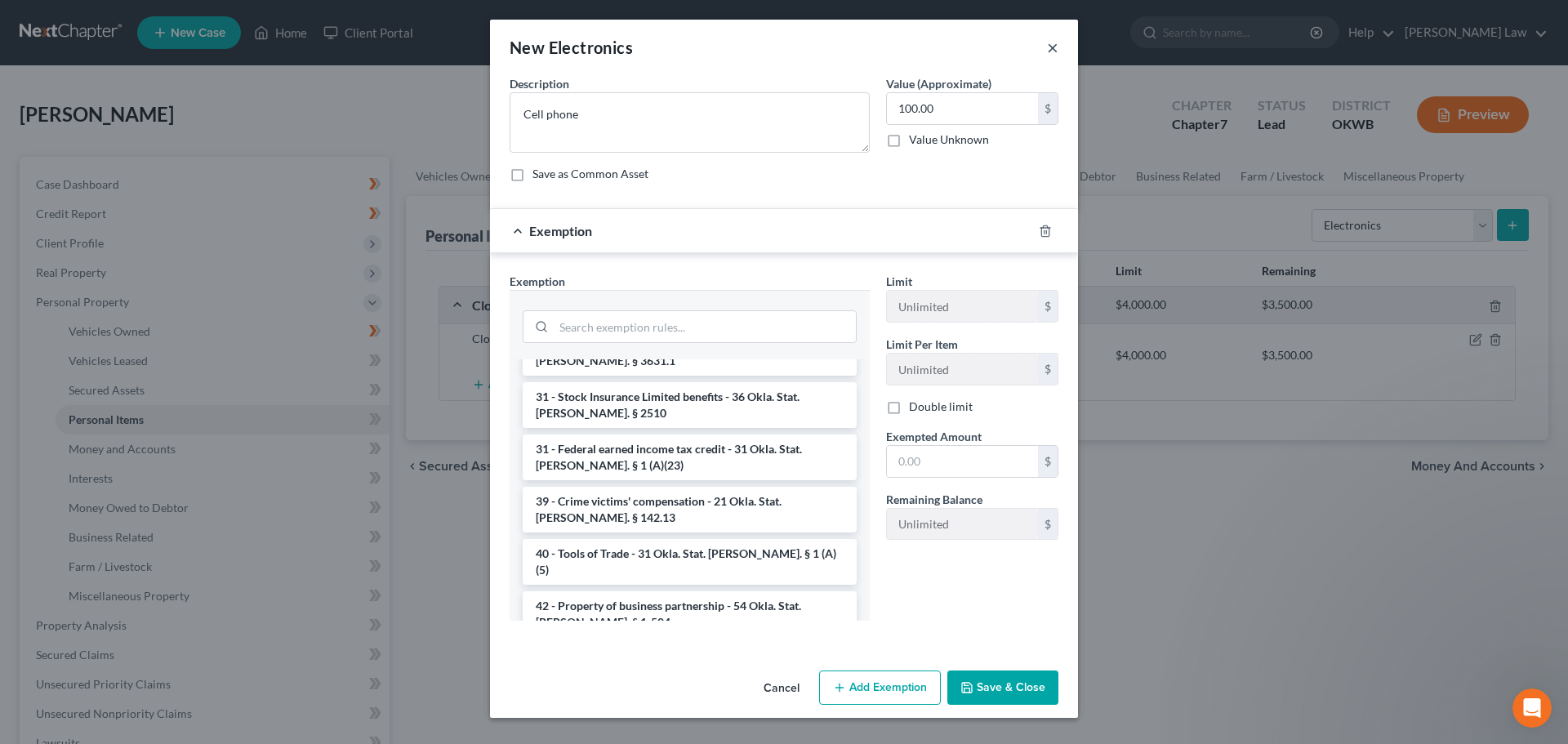
click at [1050, 47] on button "×" at bounding box center [1053, 47] width 12 height 20
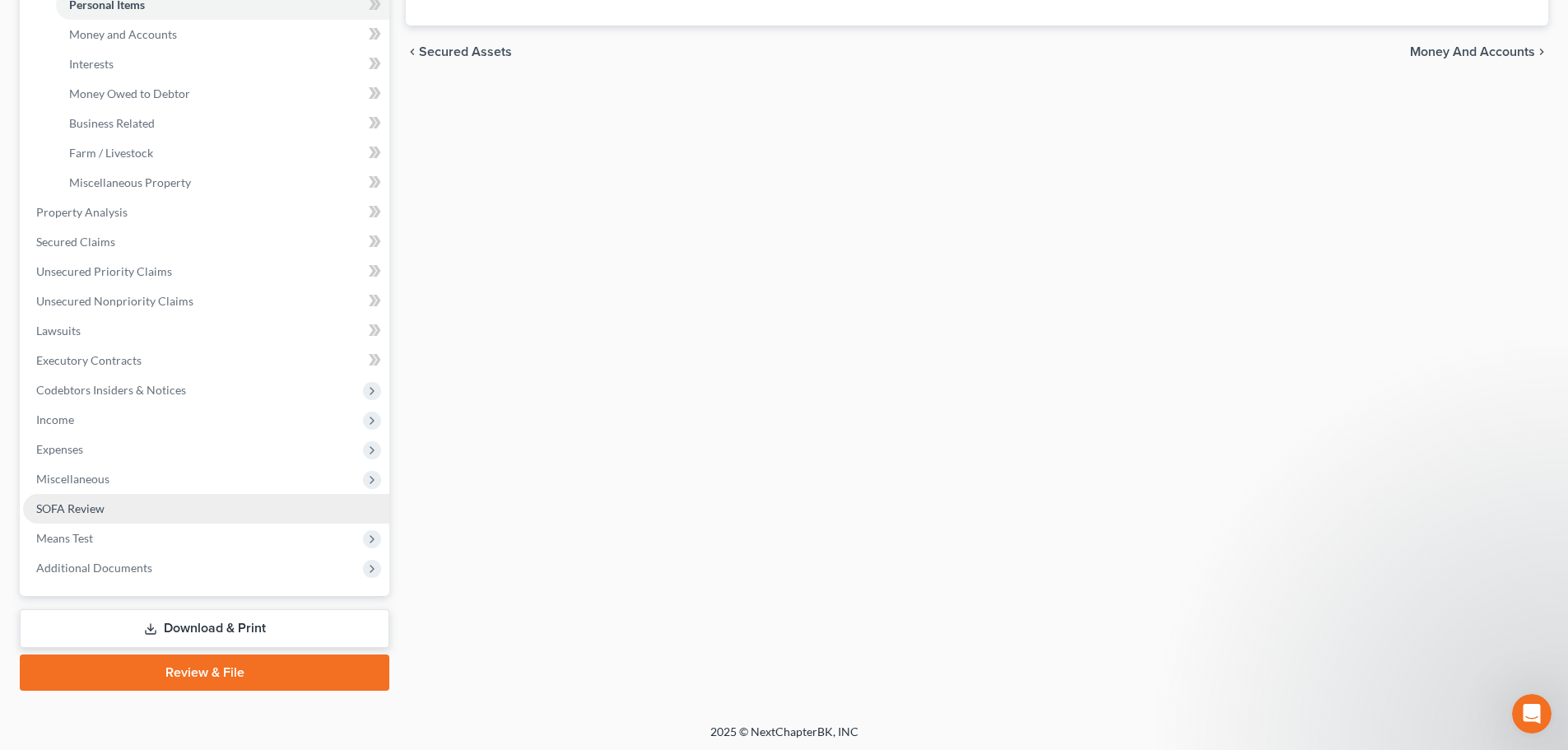
scroll to position [421, 0]
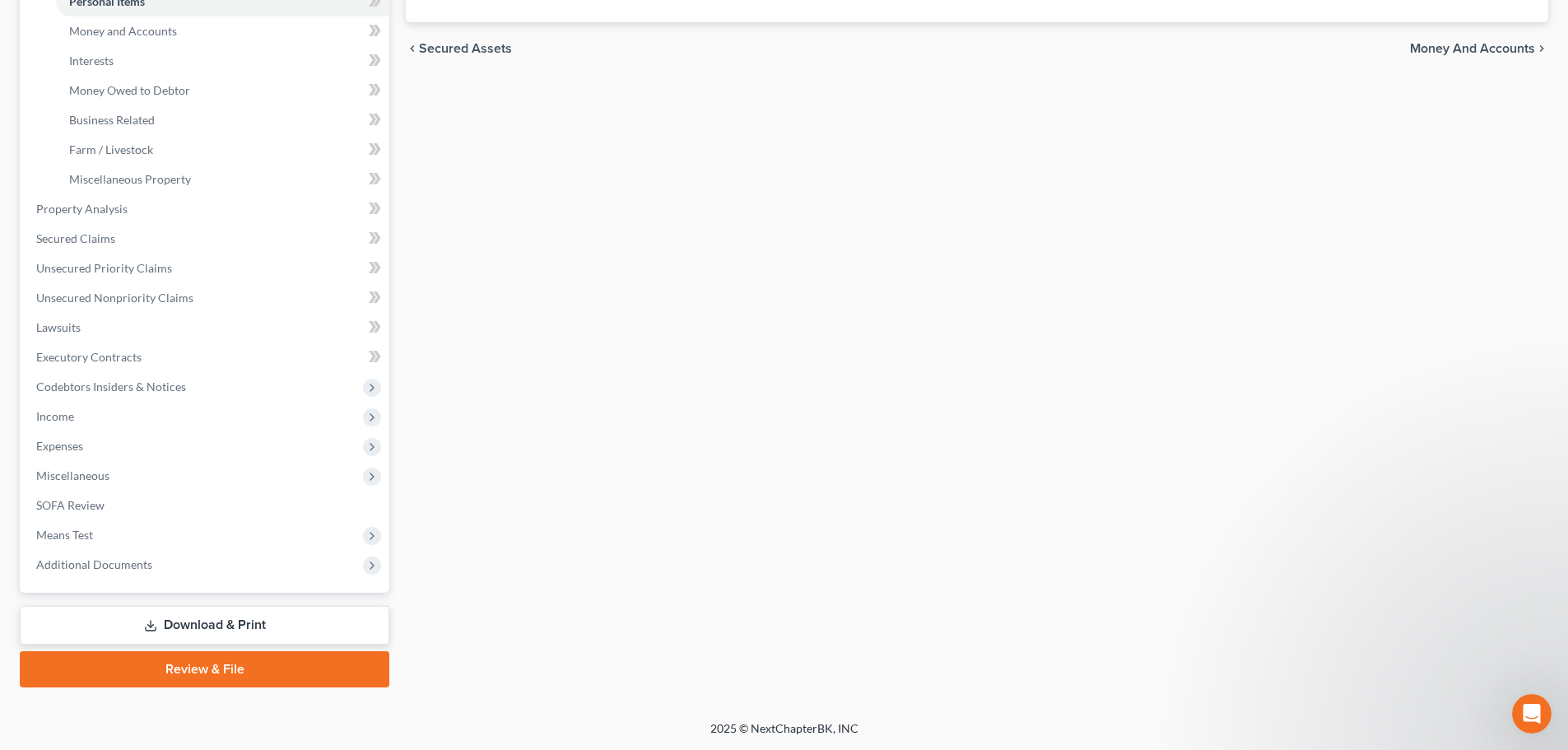
click at [185, 625] on link "Download & Print" at bounding box center [204, 625] width 369 height 39
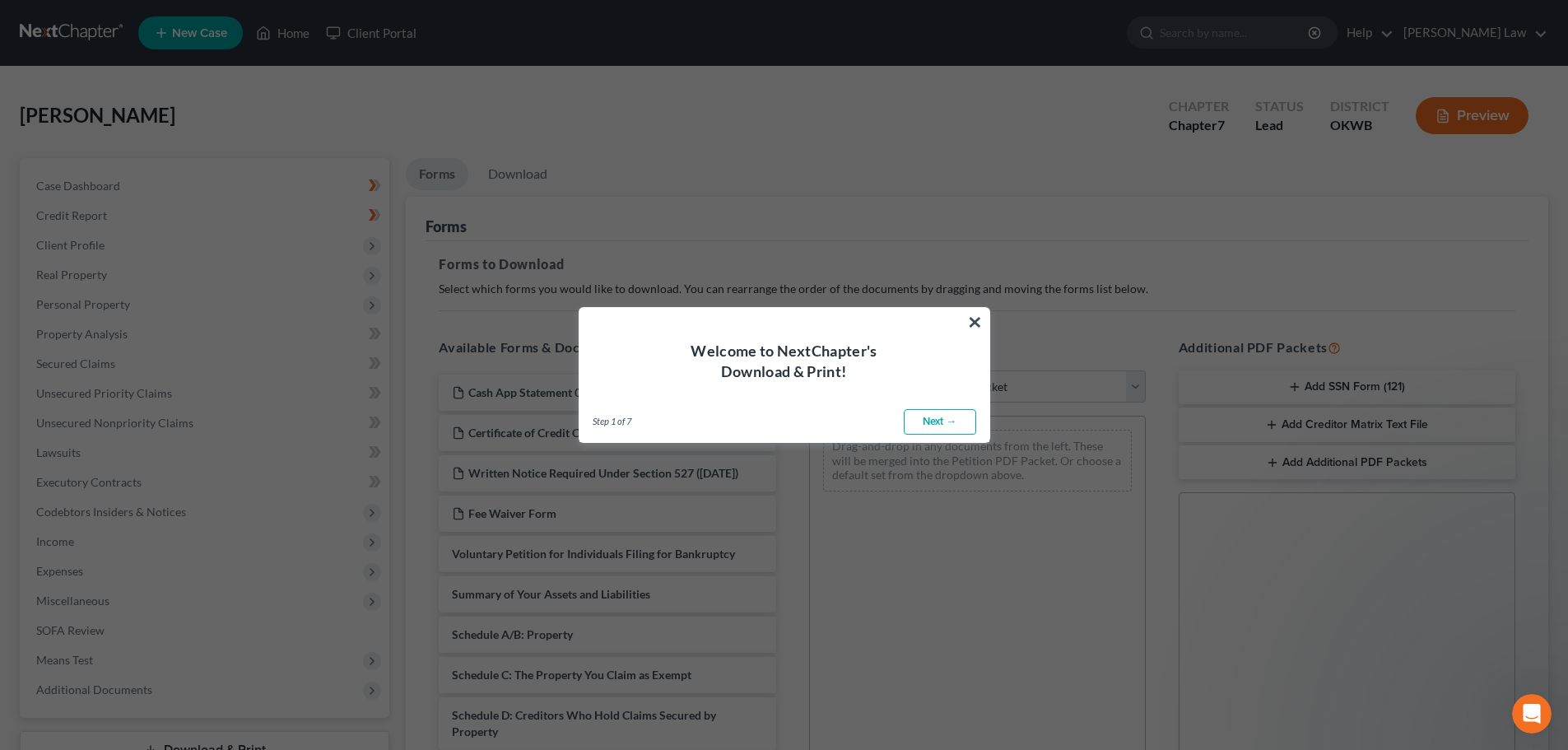
click at [935, 422] on link "Next →" at bounding box center [940, 422] width 73 height 26
select select "0"
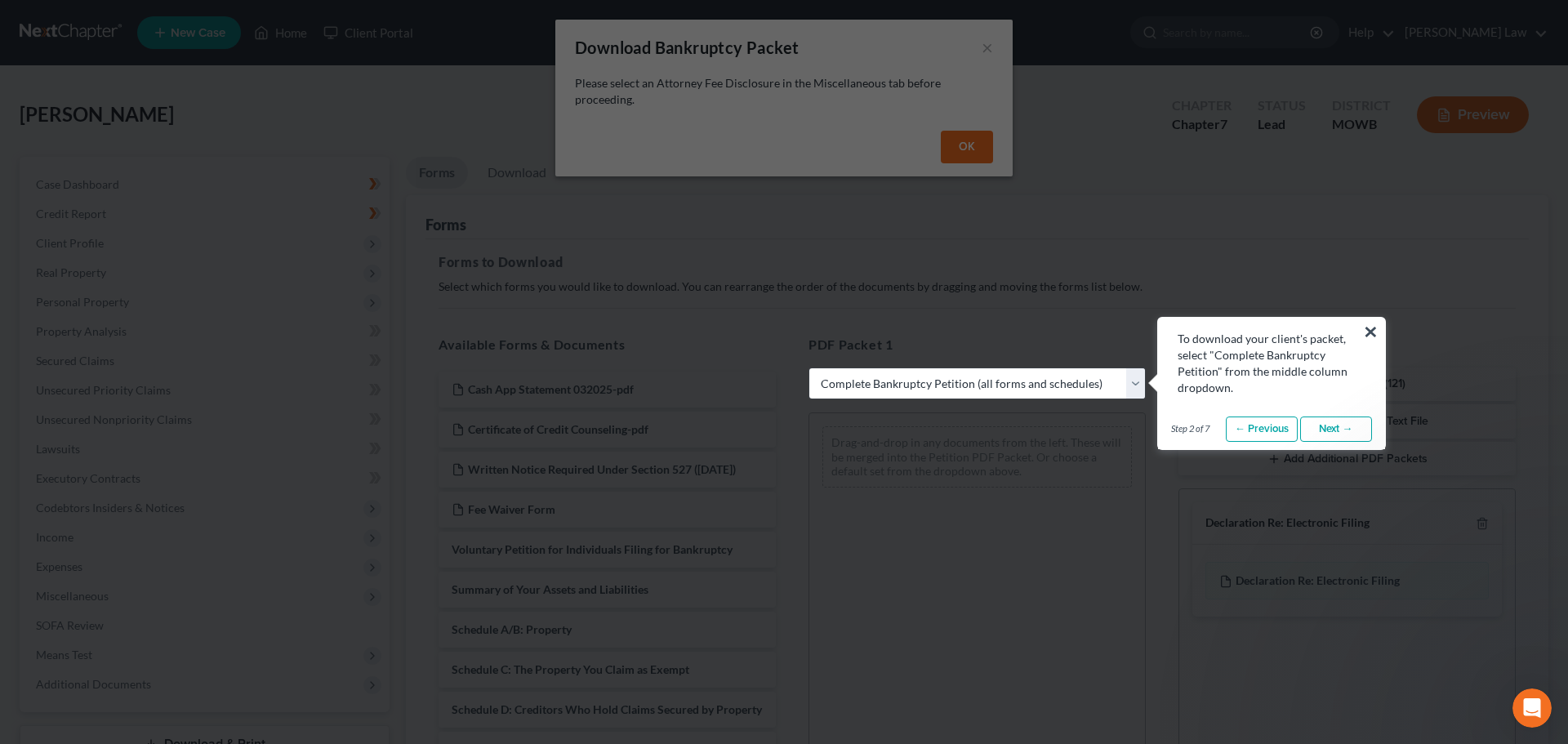
click at [1332, 430] on link "Next →" at bounding box center [1336, 430] width 72 height 26
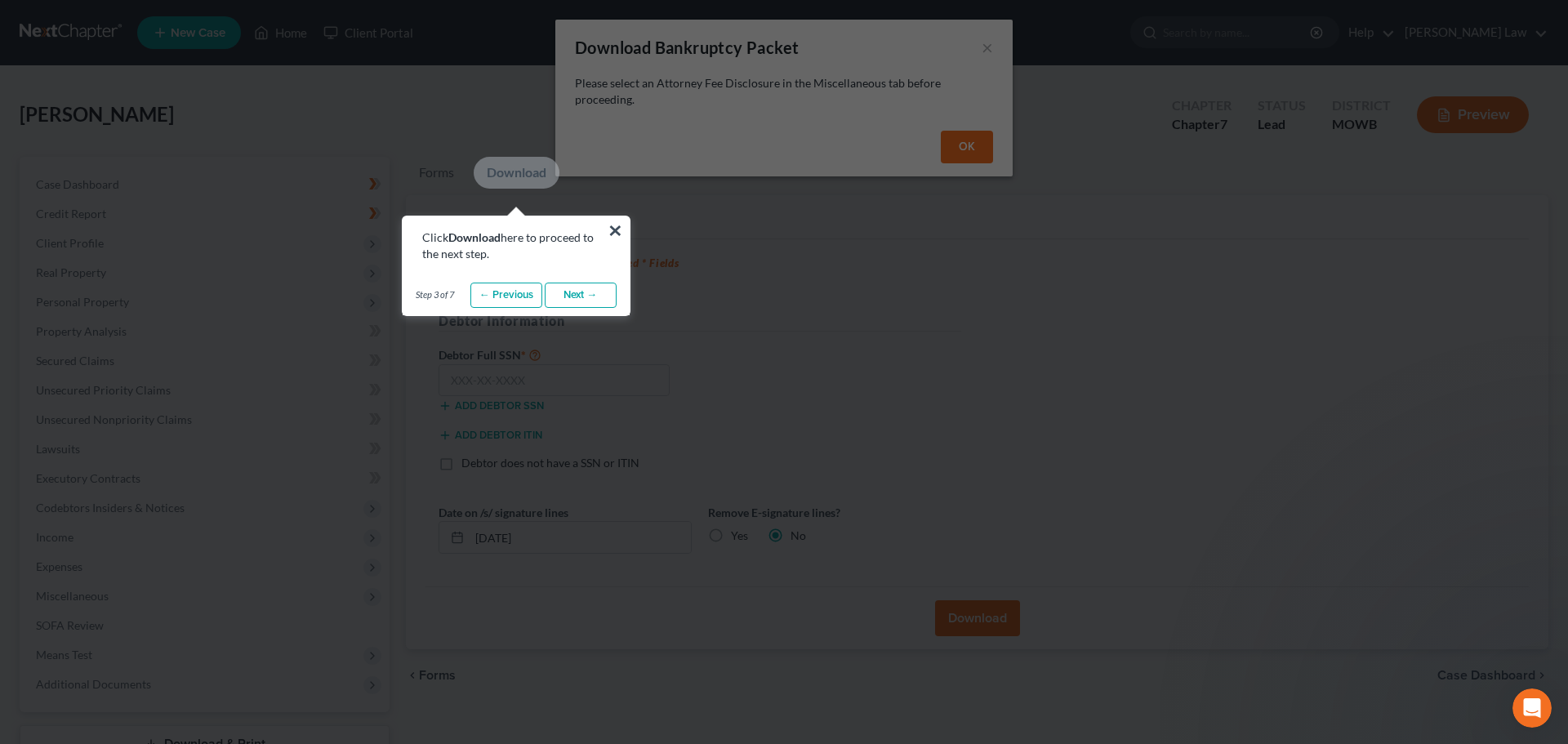
click at [579, 294] on link "Next →" at bounding box center [580, 295] width 72 height 26
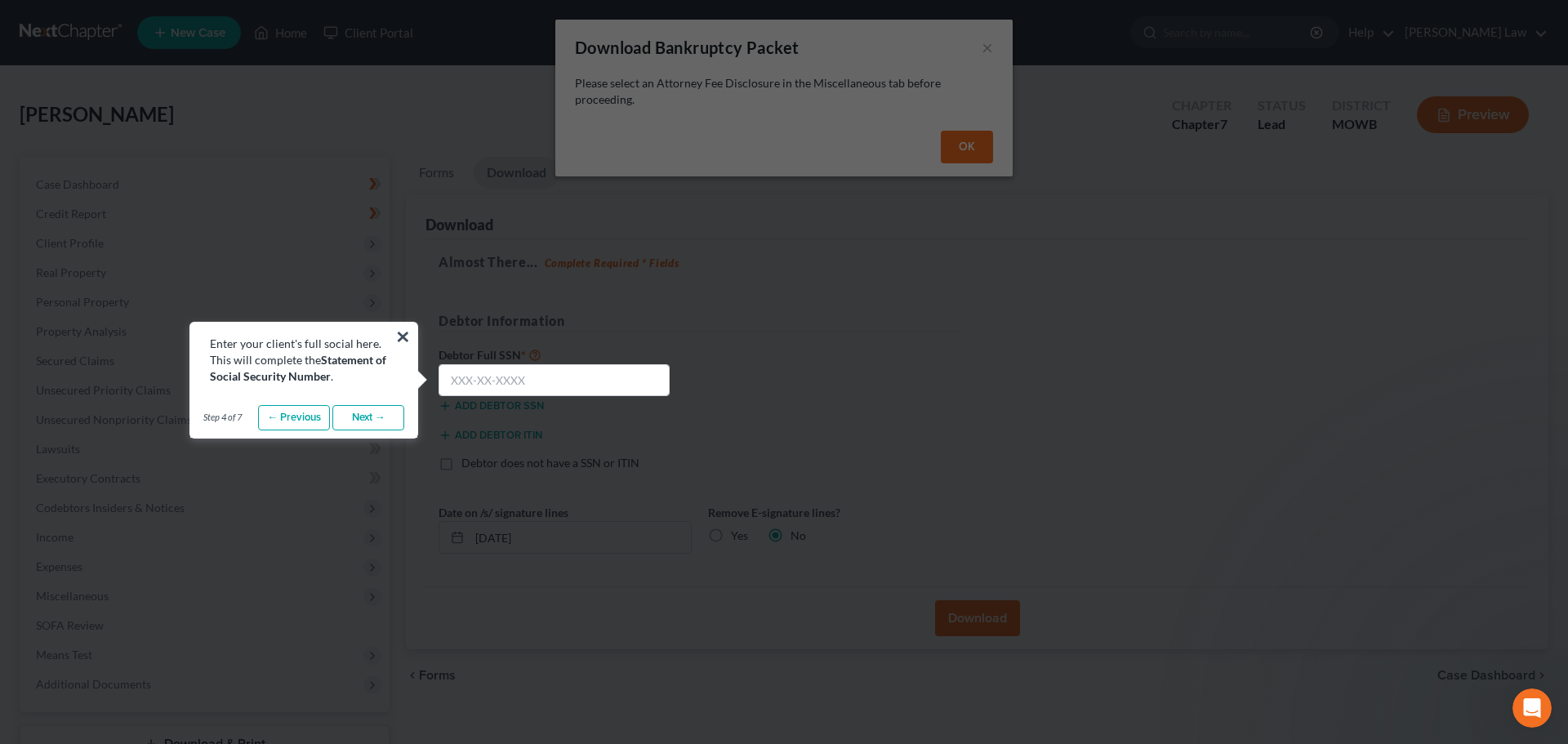
click at [361, 414] on link "Next →" at bounding box center [368, 418] width 72 height 26
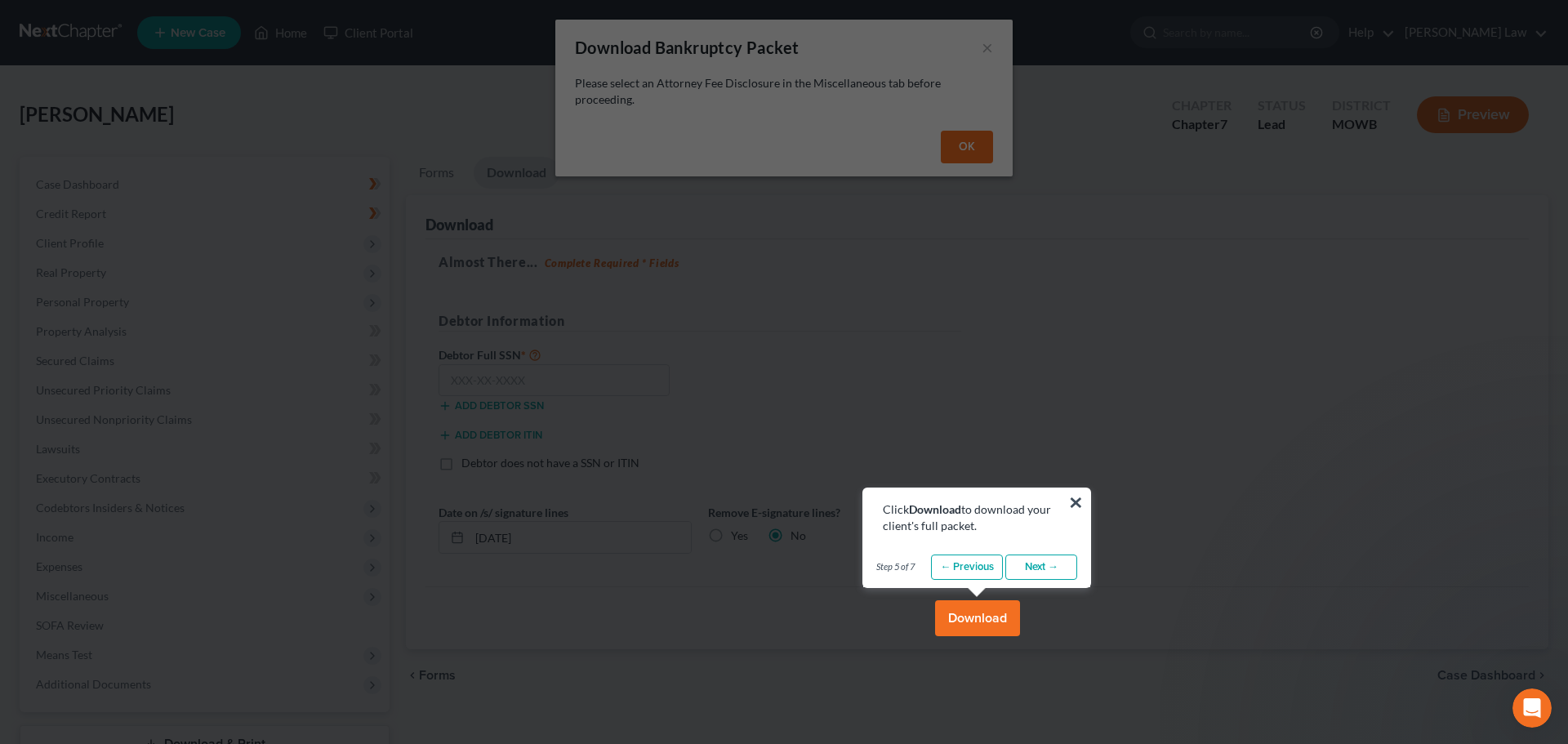
click at [1049, 566] on link "Next →" at bounding box center [1041, 567] width 72 height 26
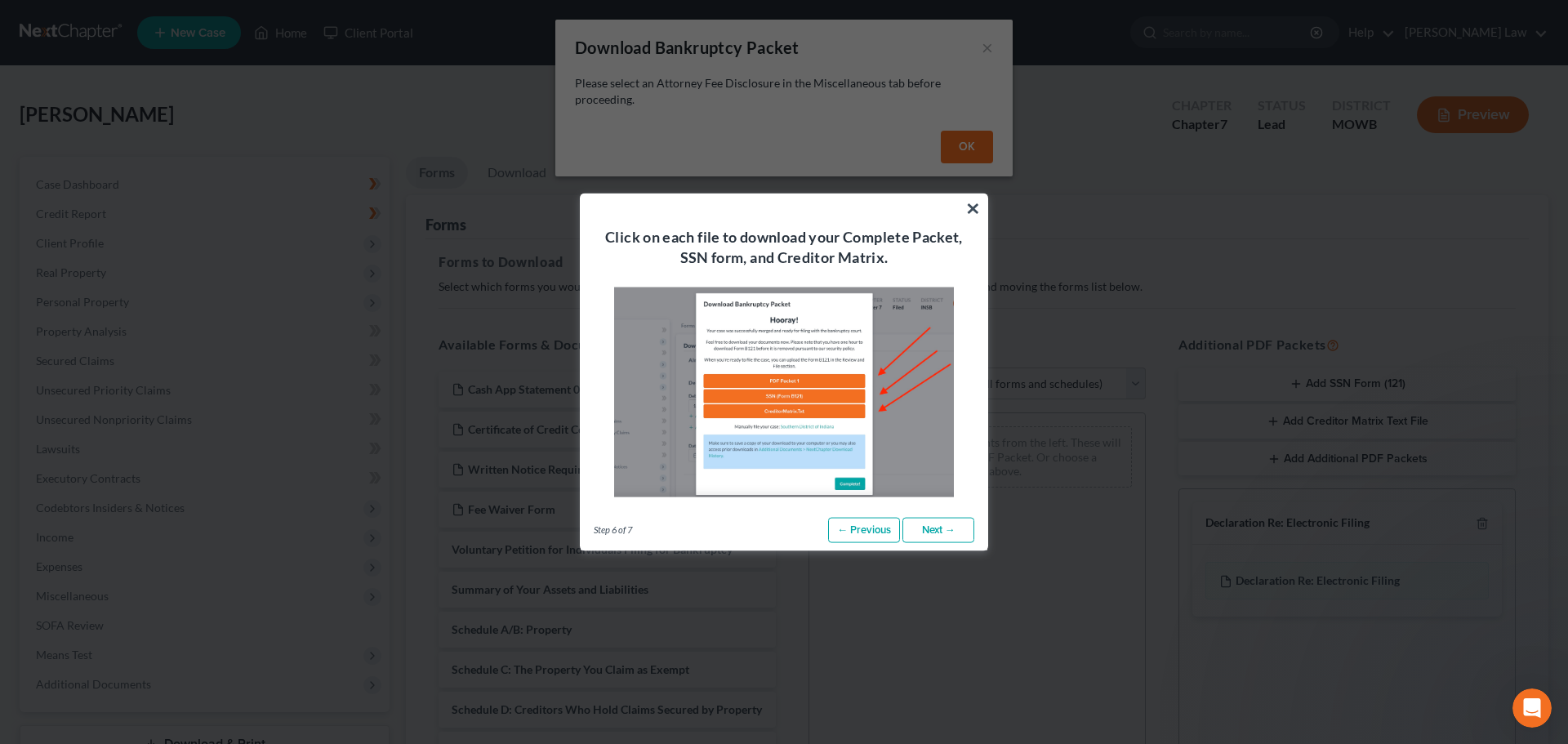
click at [931, 531] on link "Next →" at bounding box center [939, 530] width 72 height 26
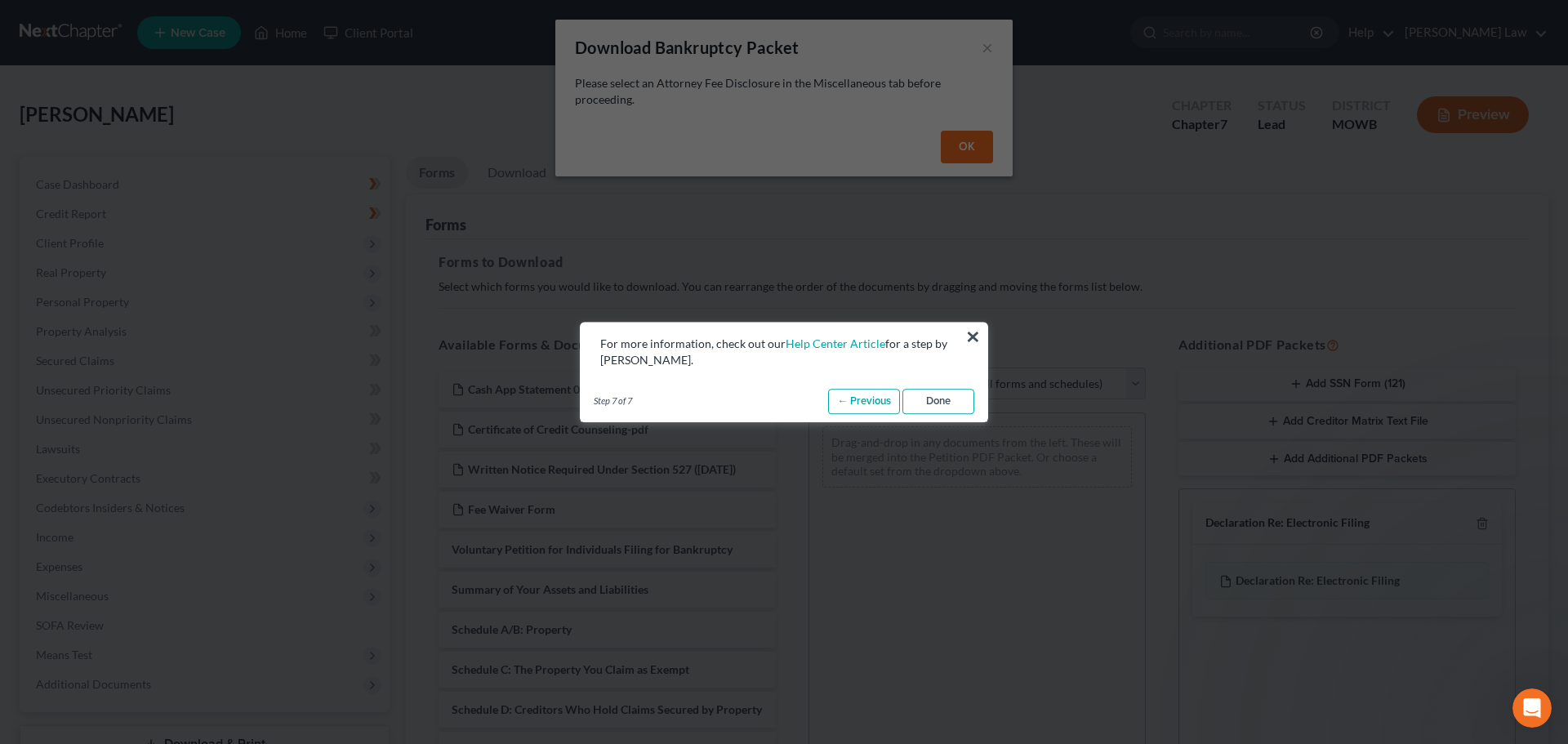
click at [941, 397] on link "Done" at bounding box center [939, 402] width 72 height 26
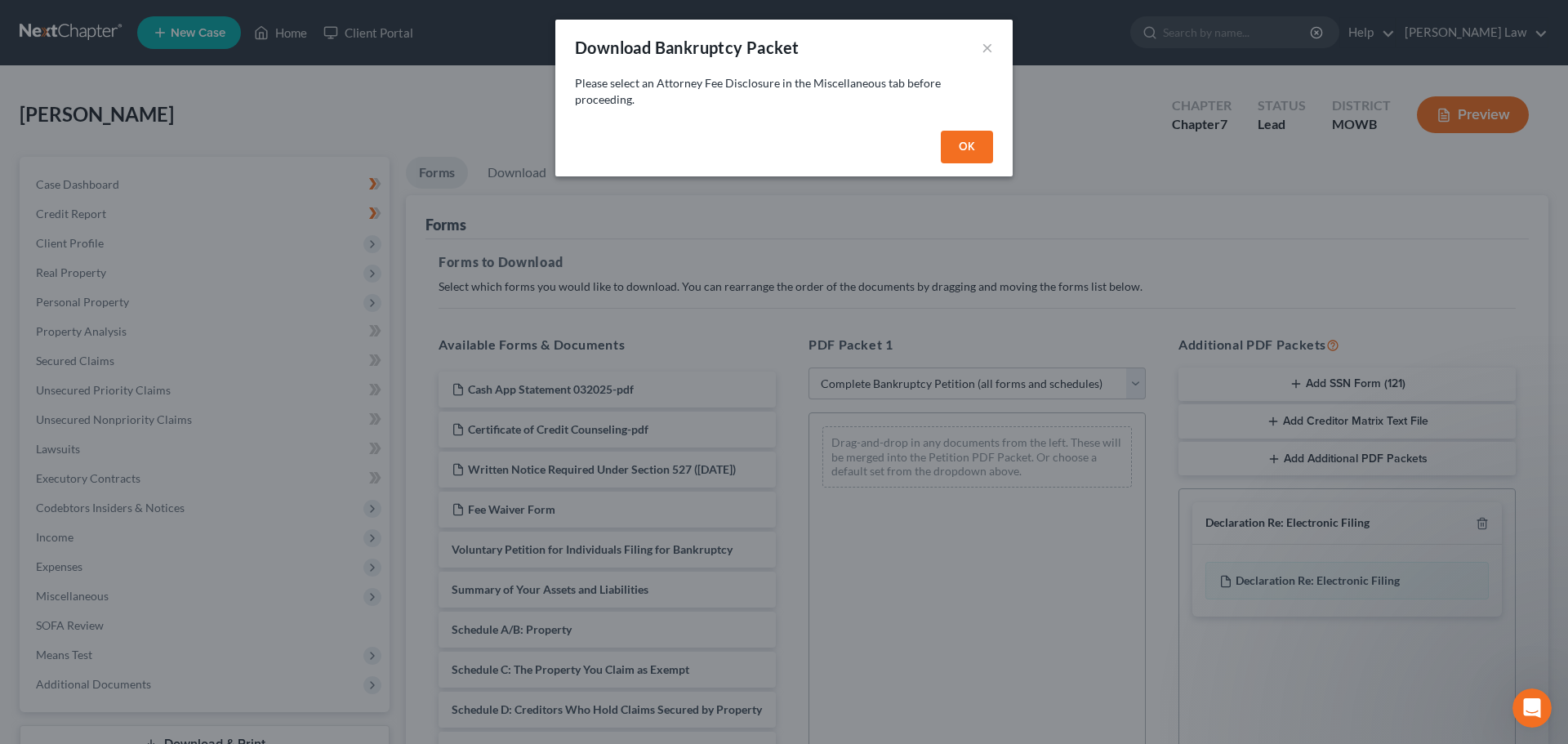
click at [961, 135] on button "OK" at bounding box center [966, 146] width 52 height 33
select select
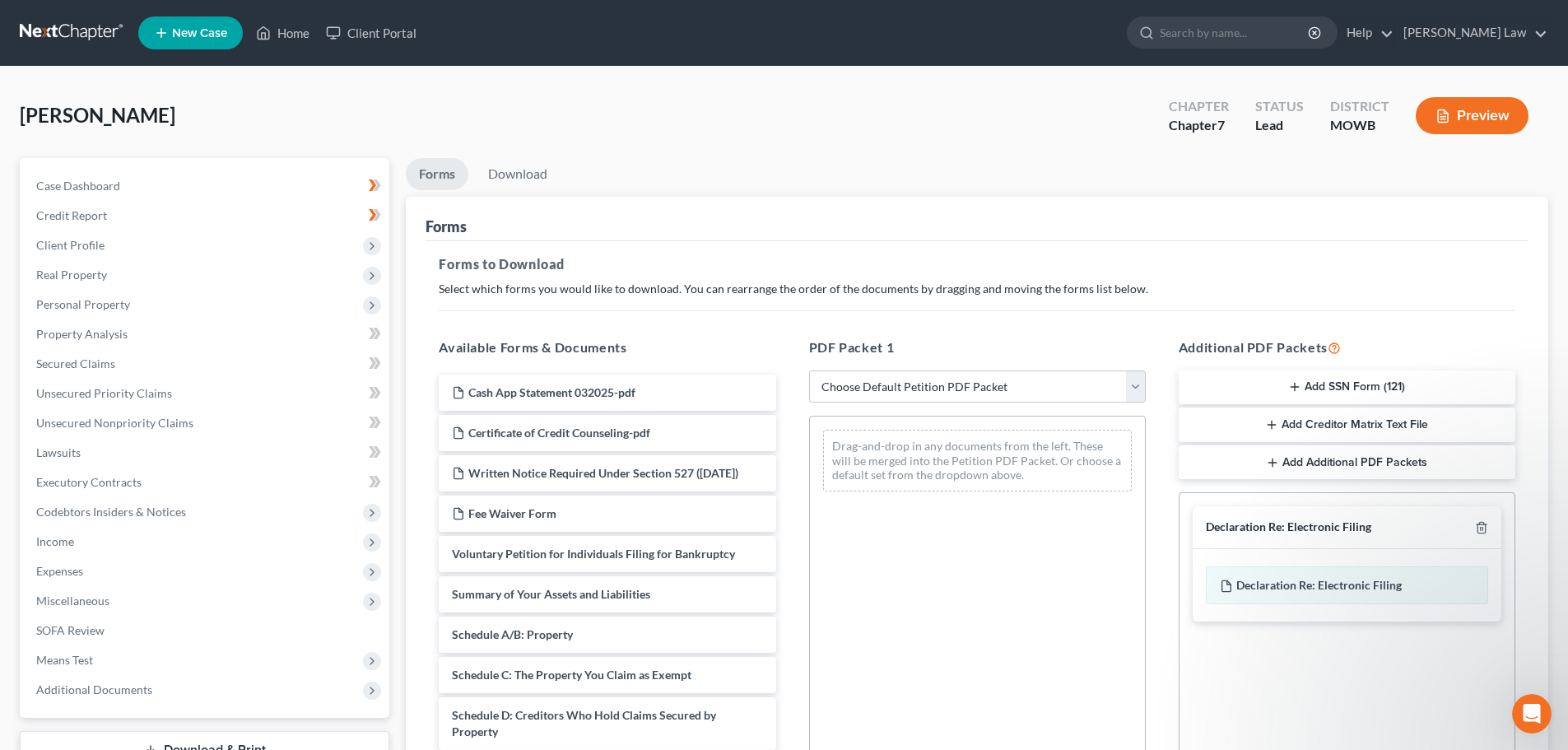
click at [1474, 115] on button "Preview" at bounding box center [1471, 116] width 112 height 37
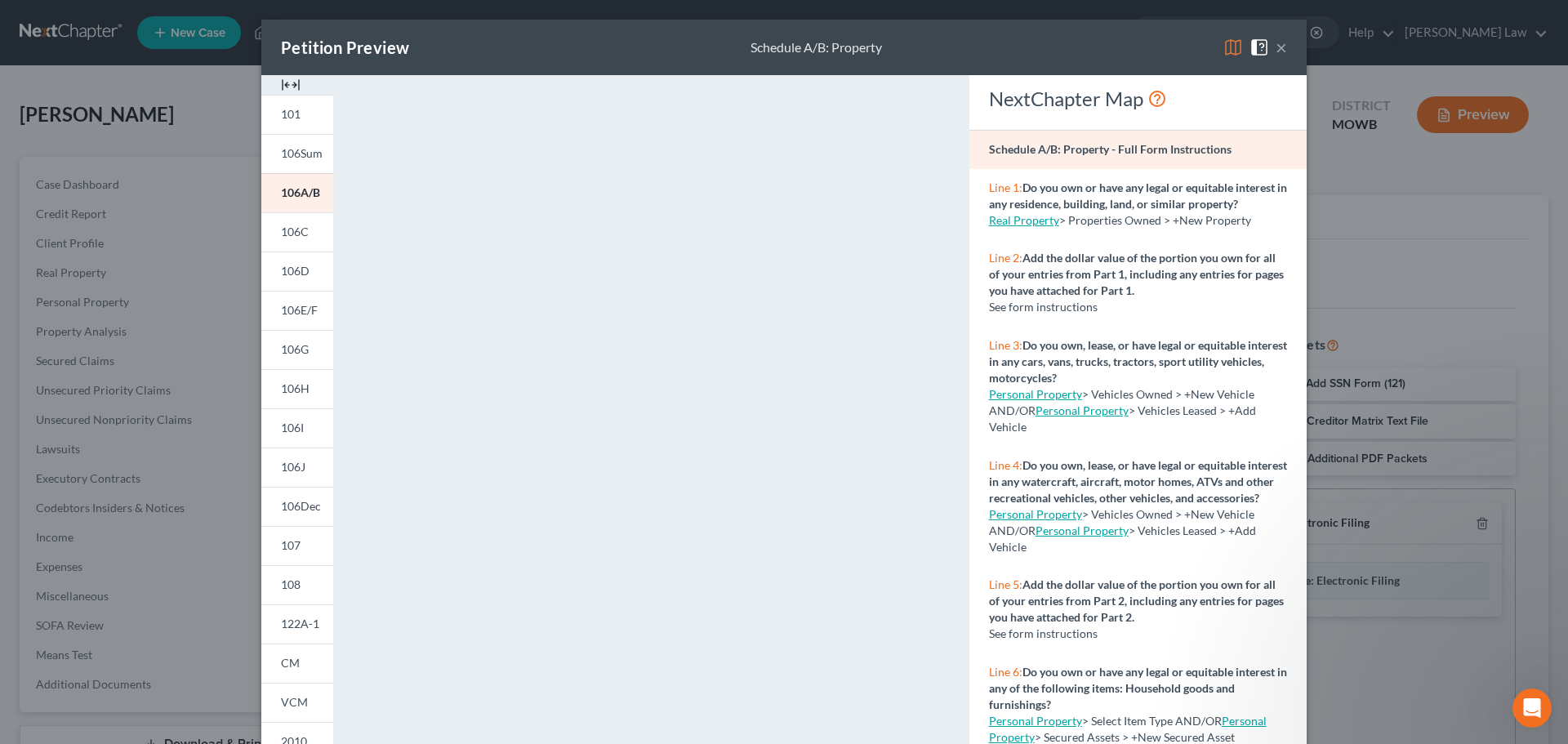
click at [1276, 46] on button "×" at bounding box center [1281, 47] width 12 height 20
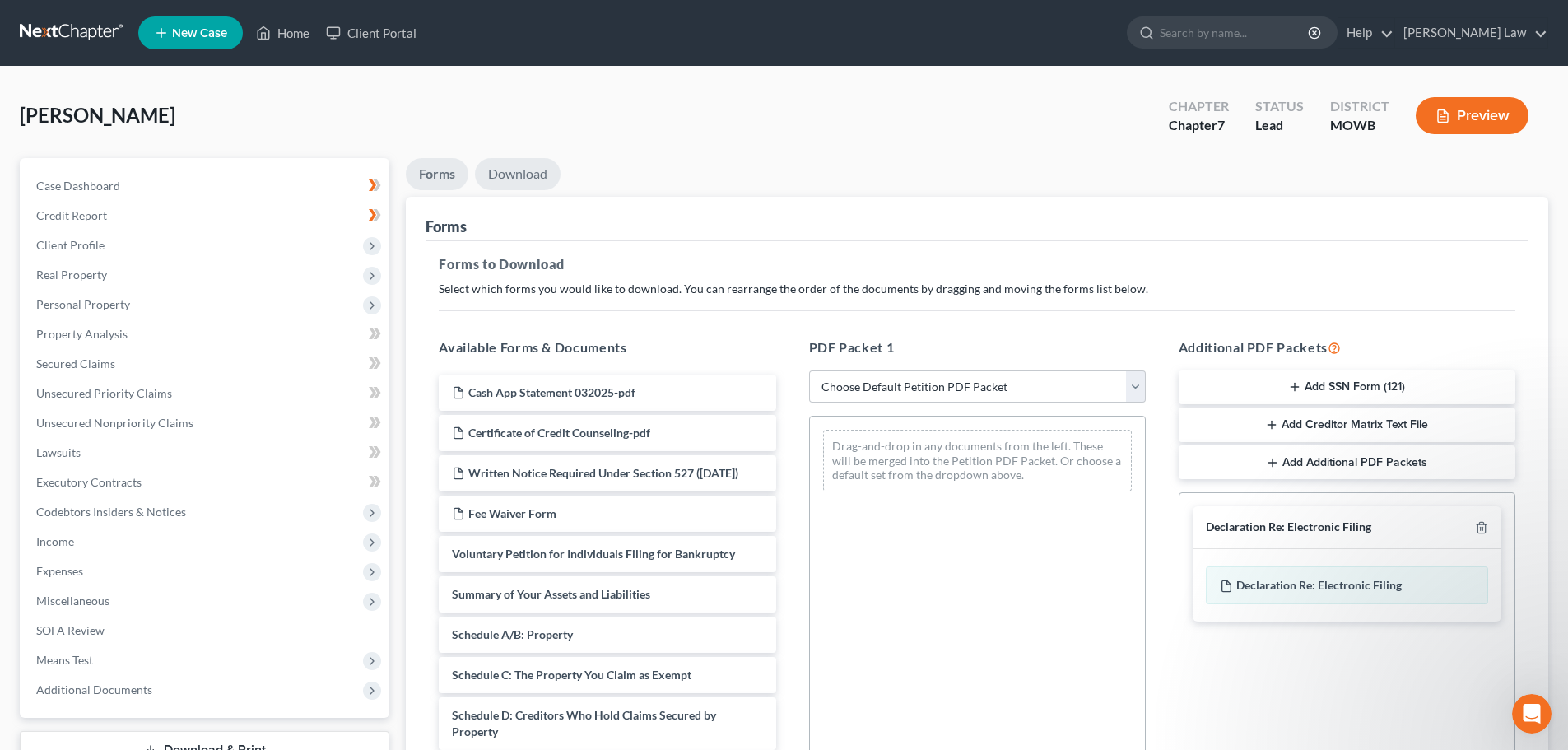
click at [521, 169] on link "Download" at bounding box center [518, 174] width 86 height 32
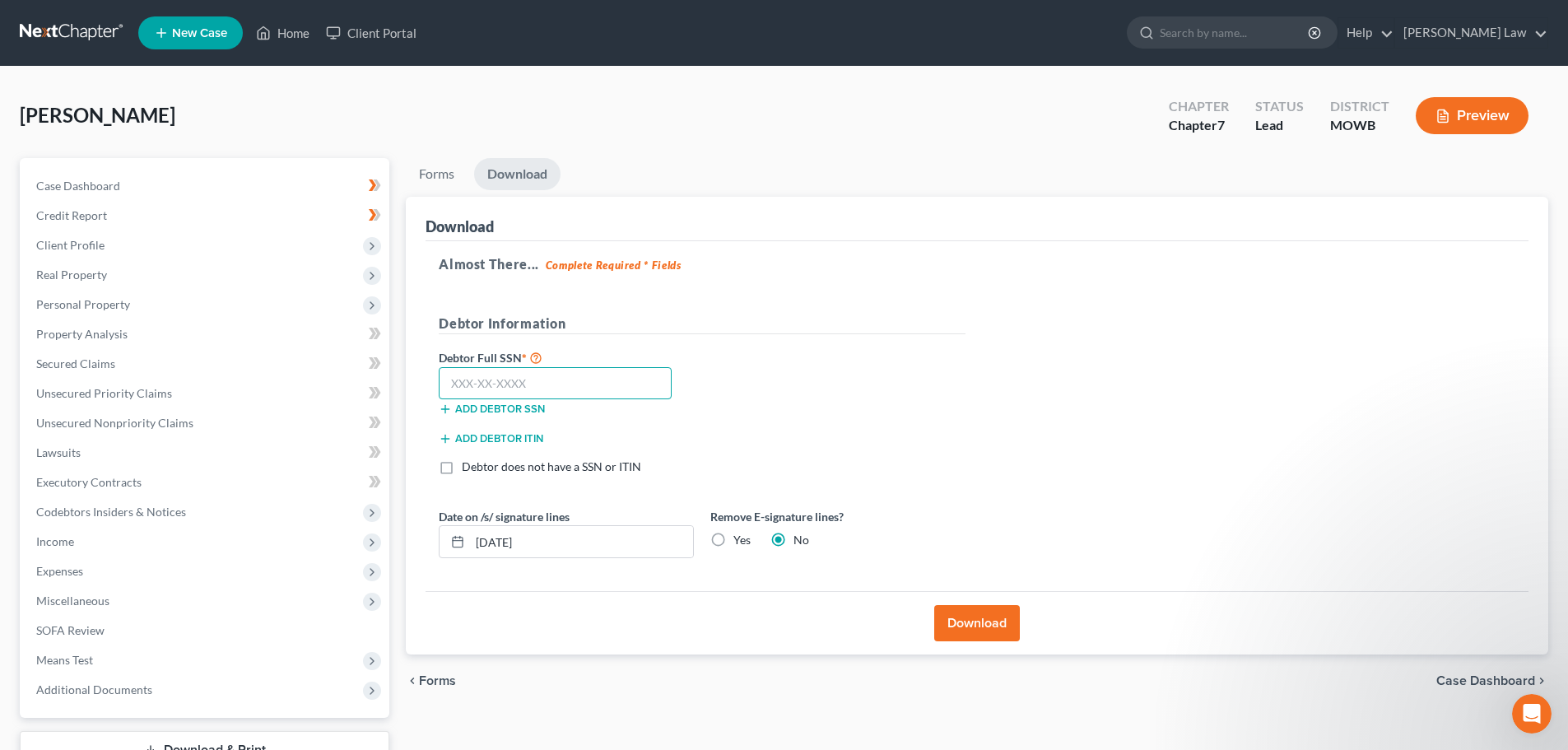
click at [592, 380] on input "text" at bounding box center [556, 383] width 233 height 33
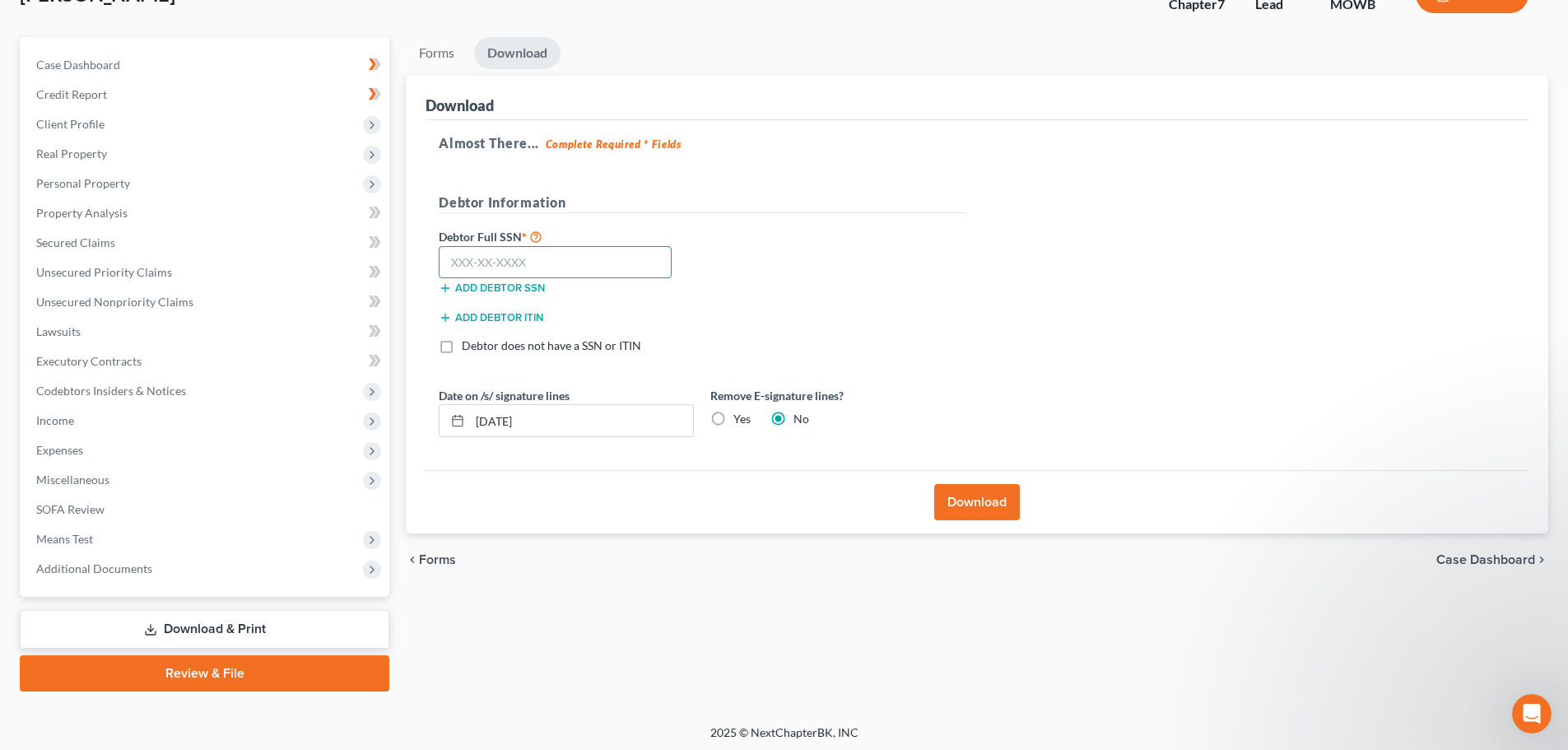
scroll to position [125, 0]
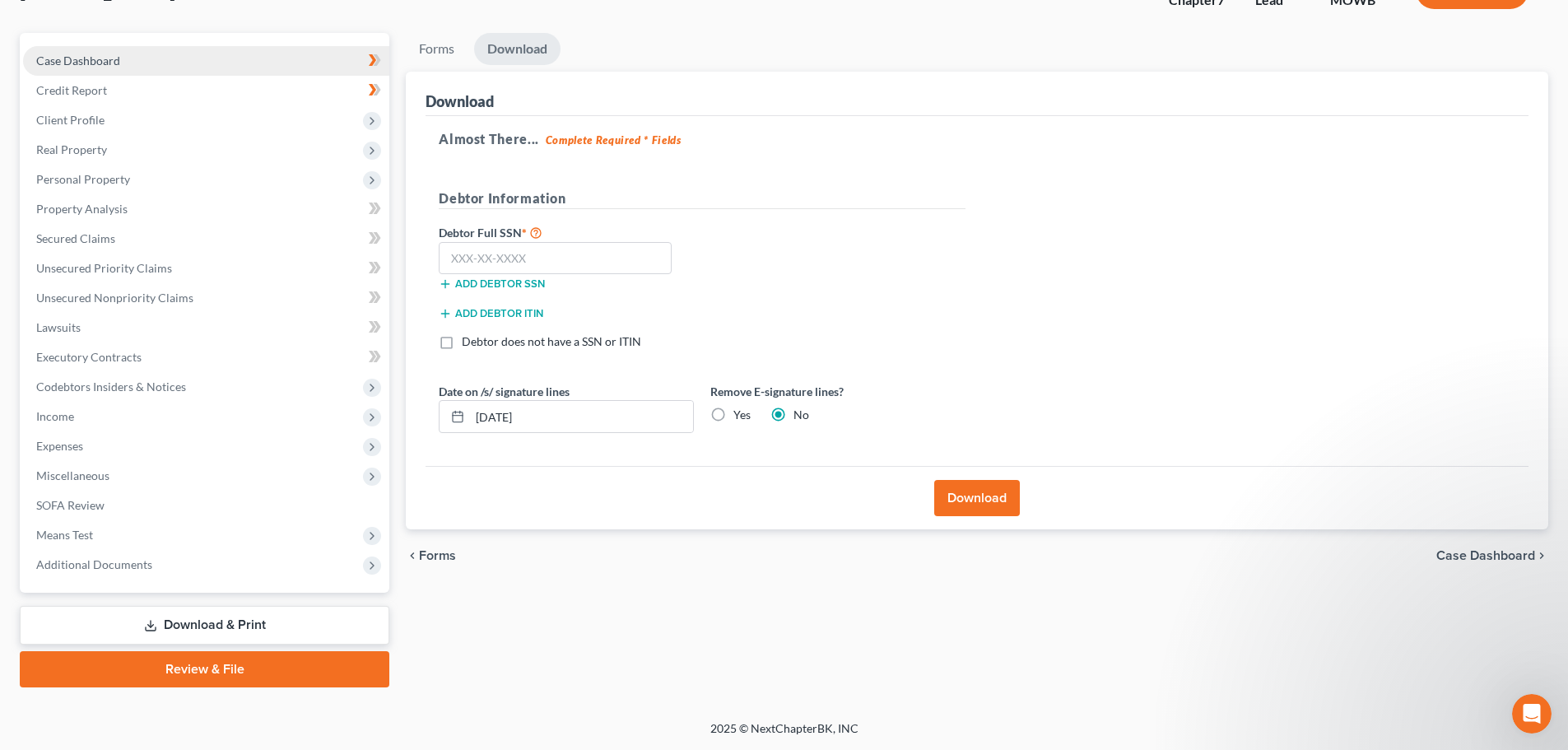
click at [99, 59] on span "Case Dashboard" at bounding box center [78, 61] width 84 height 14
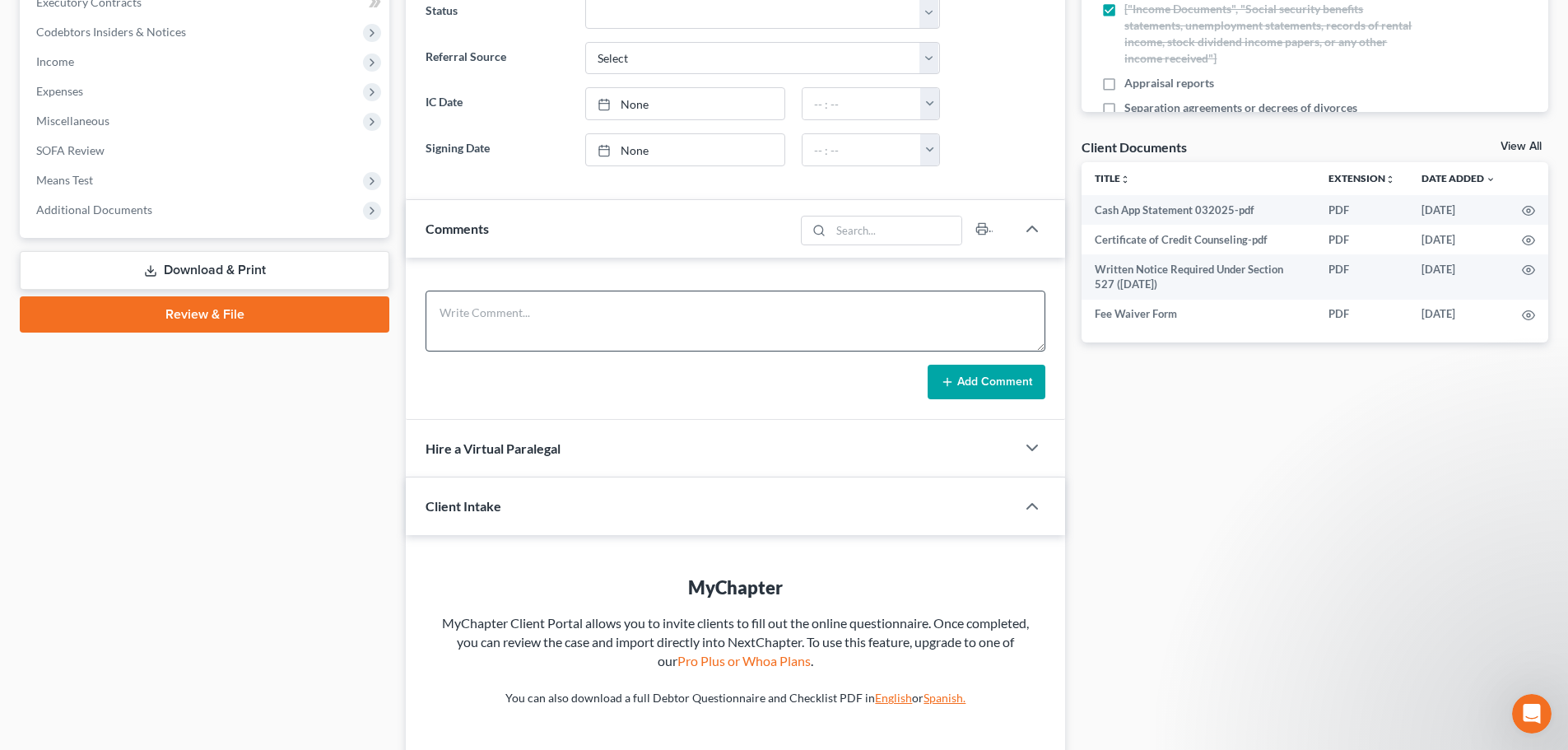
scroll to position [494, 0]
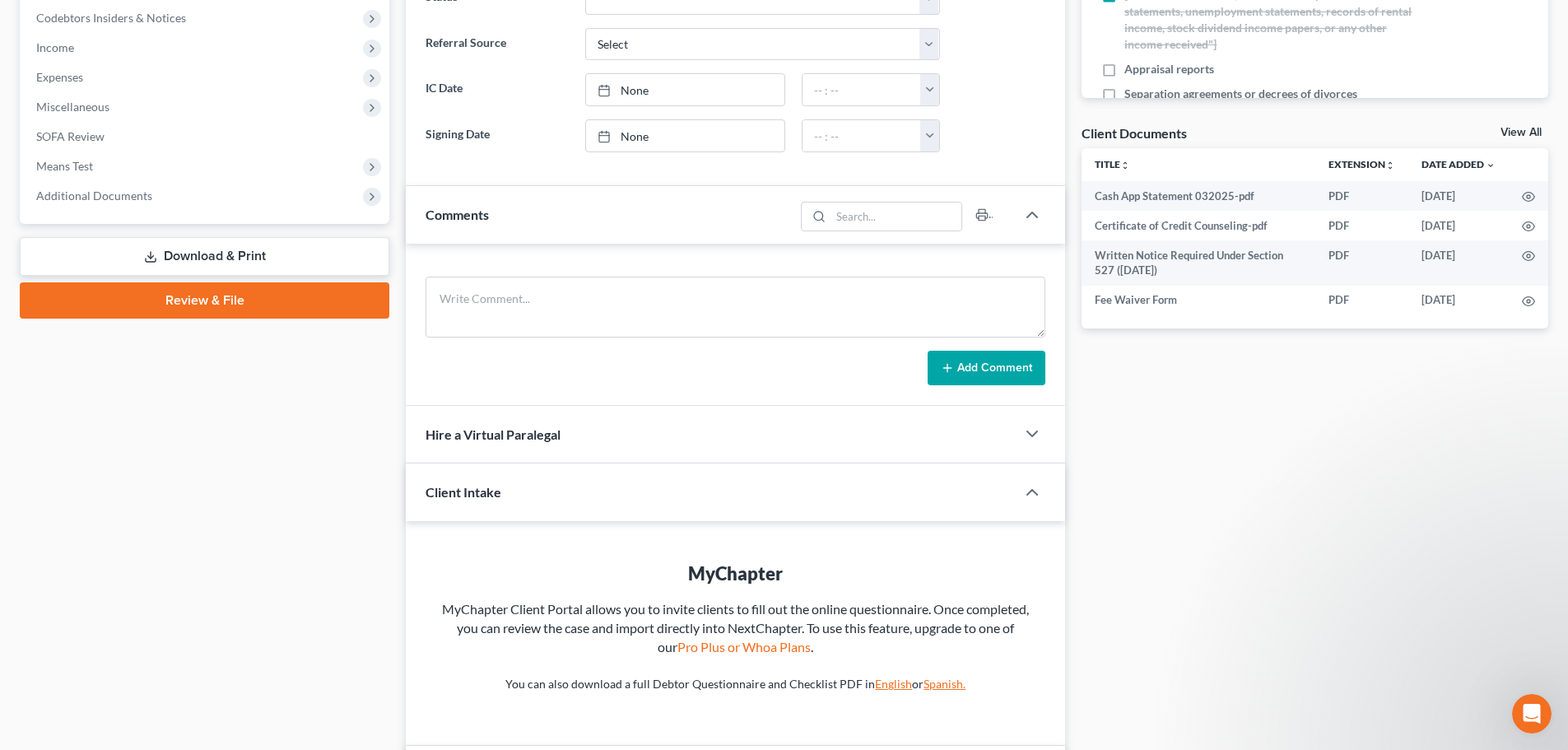
click at [189, 302] on link "Review & File" at bounding box center [204, 301] width 369 height 36
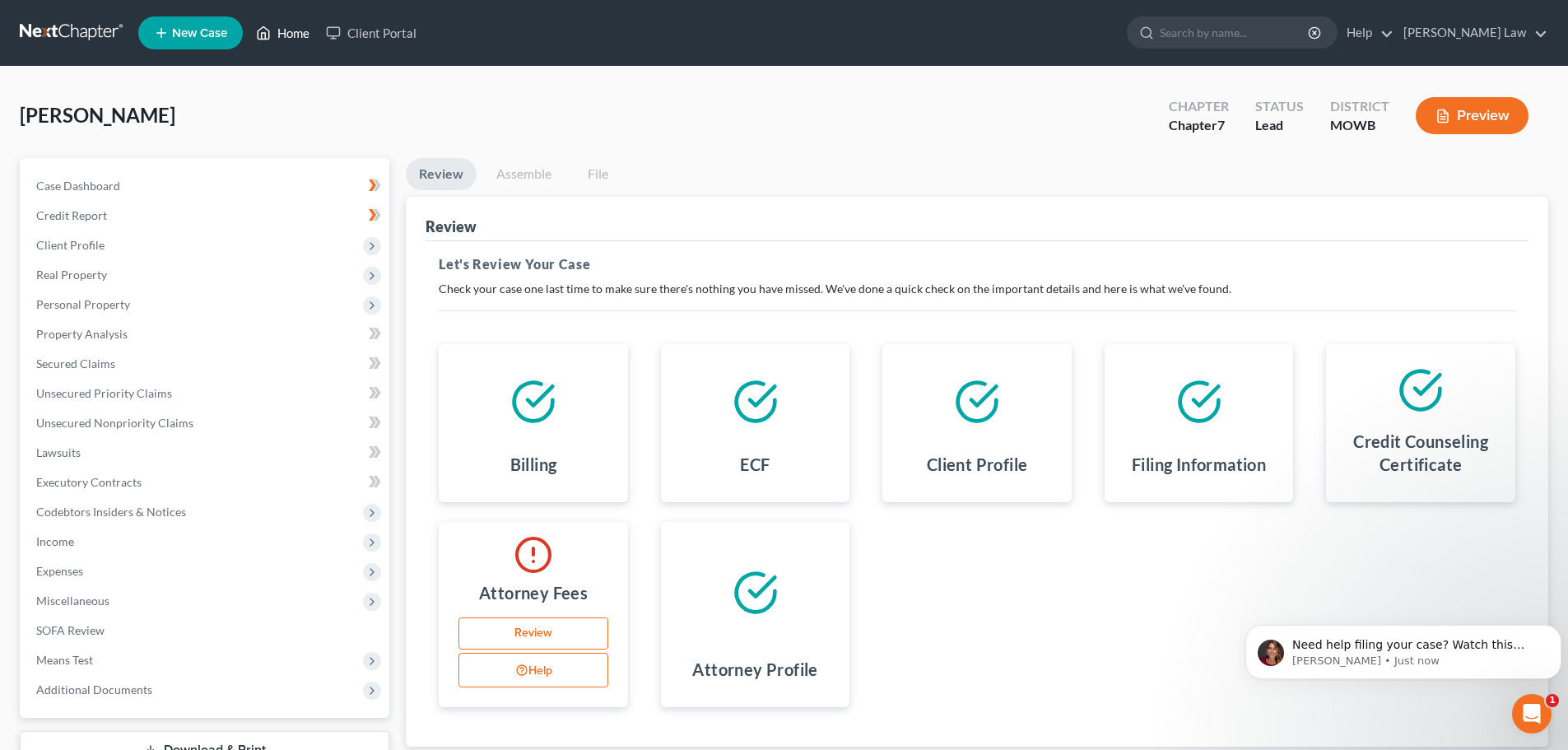
click at [269, 30] on icon at bounding box center [265, 33] width 12 height 12
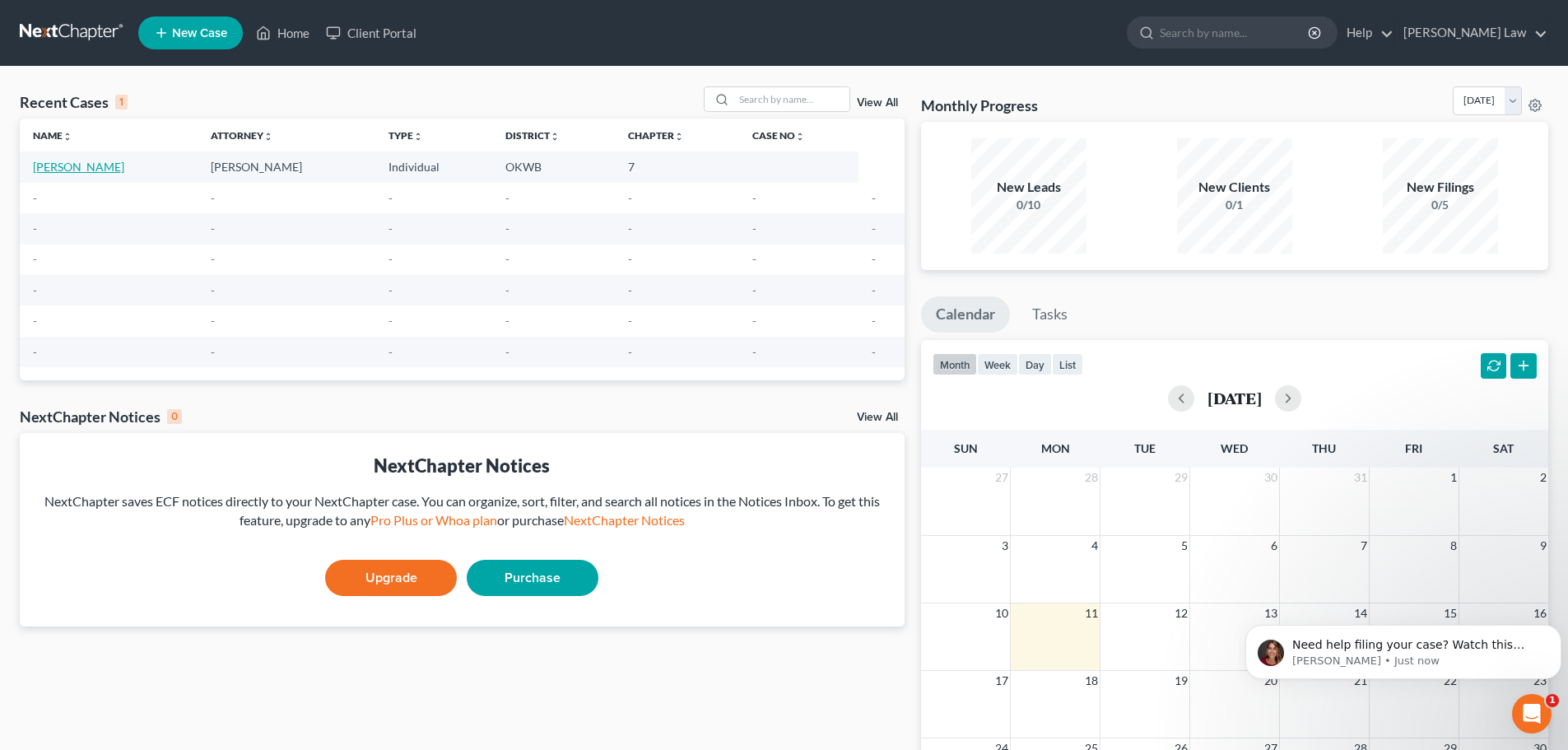
click at [51, 163] on link "[PERSON_NAME]" at bounding box center [79, 166] width 92 height 14
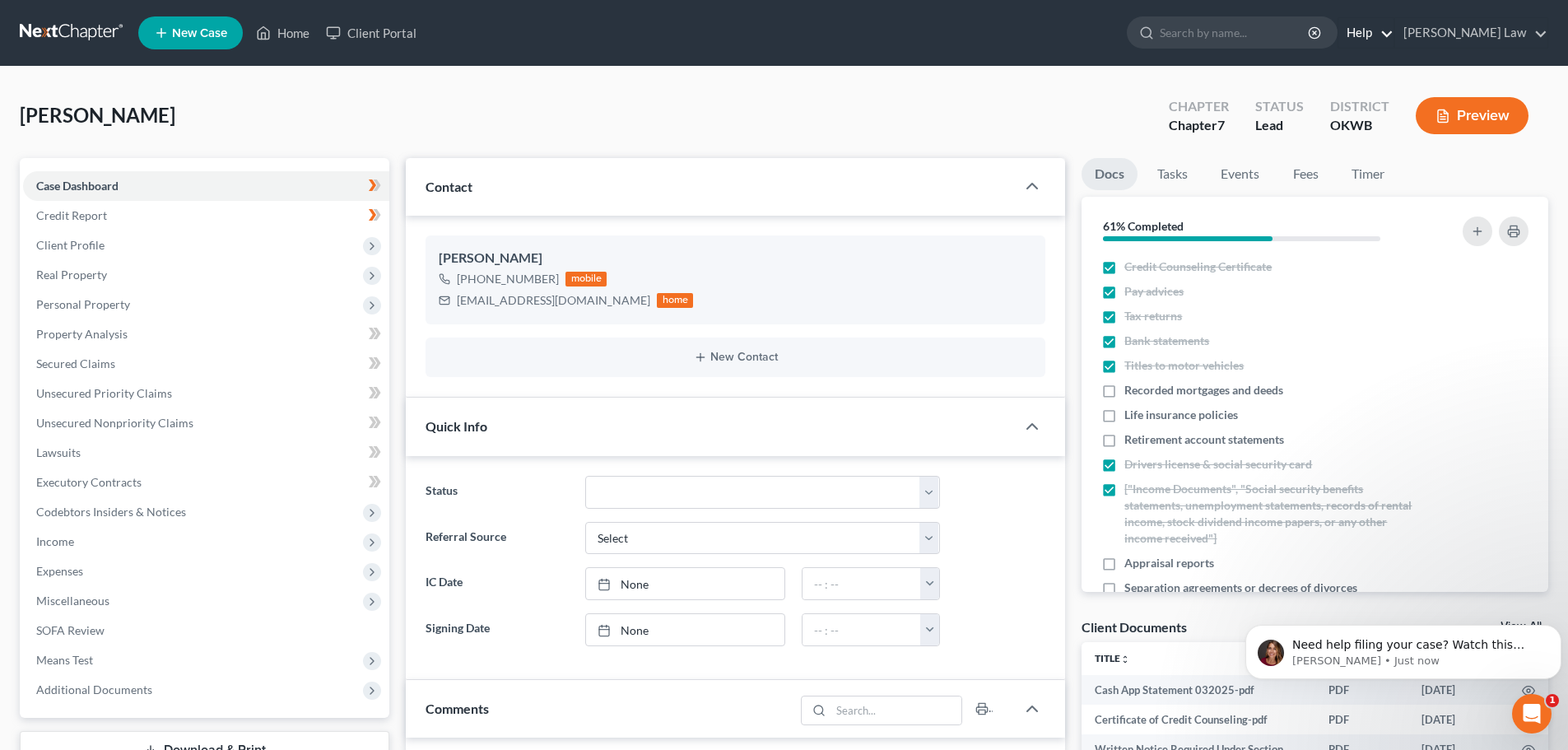
click at [1394, 31] on link "Help" at bounding box center [1365, 33] width 55 height 30
click at [1390, 67] on link "Help Center" at bounding box center [1327, 69] width 130 height 28
drag, startPoint x: 78, startPoint y: 183, endPoint x: 163, endPoint y: 180, distance: 85.1
click at [78, 183] on span "Case Dashboard" at bounding box center [77, 185] width 83 height 14
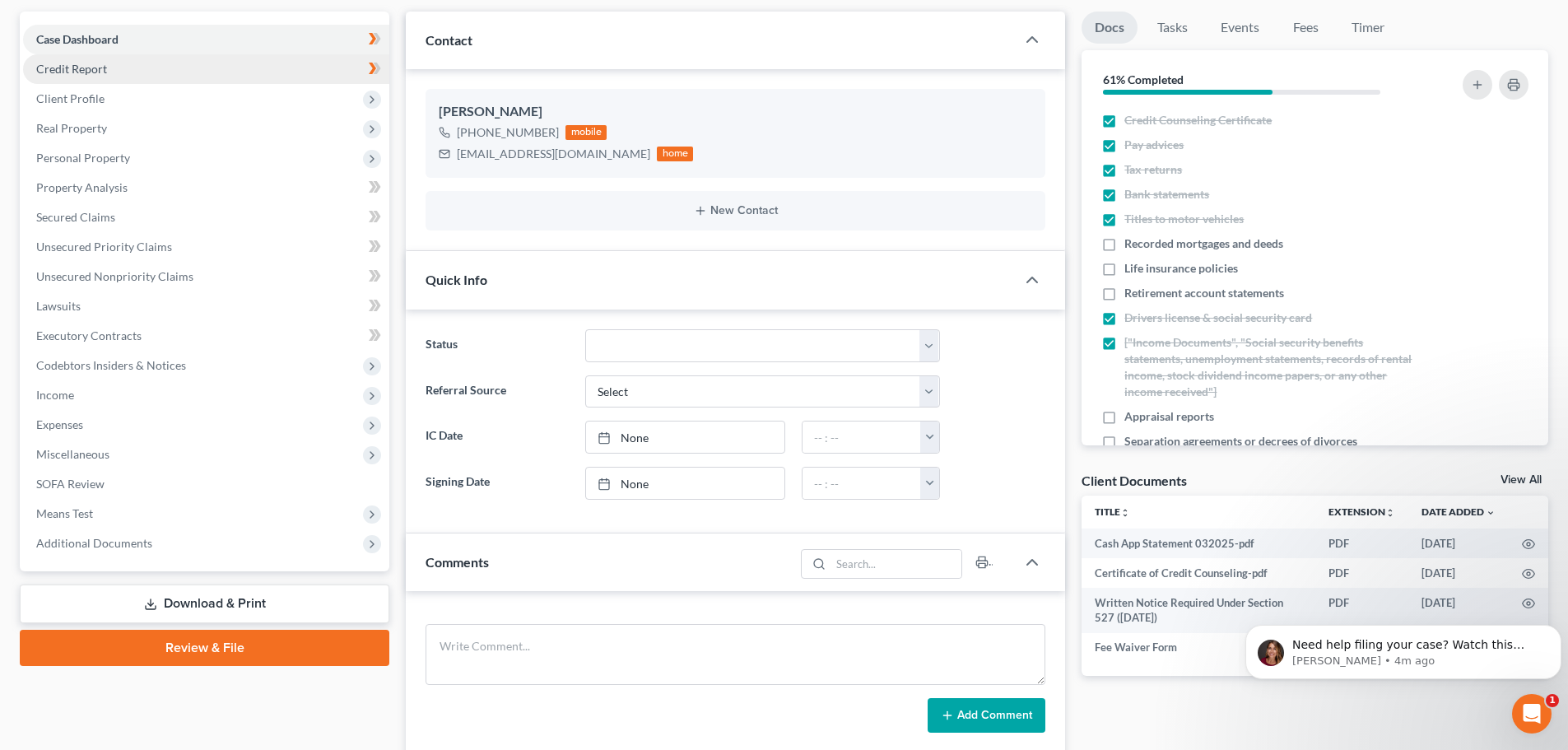
scroll to position [330, 0]
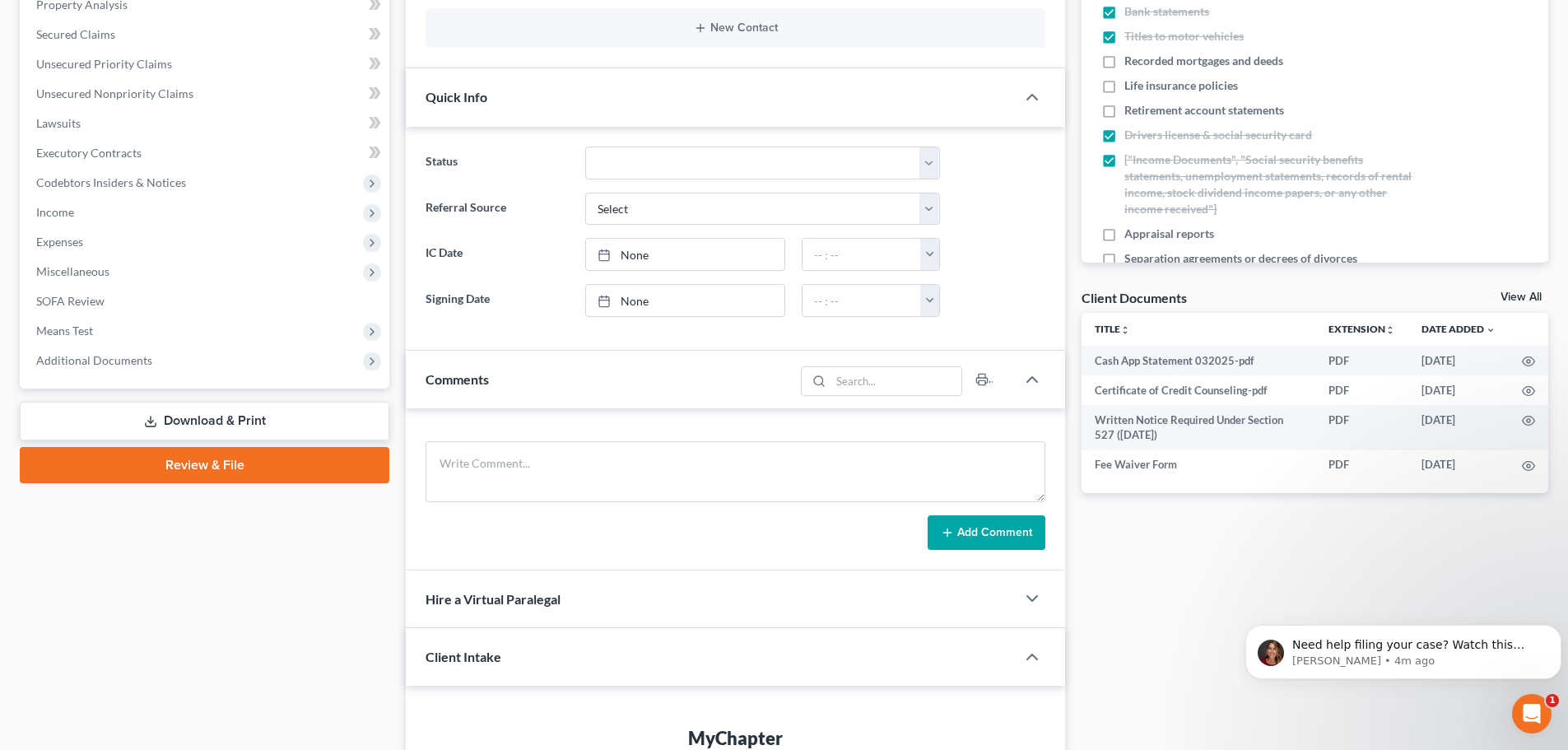
click at [198, 418] on link "Download & Print" at bounding box center [204, 420] width 369 height 39
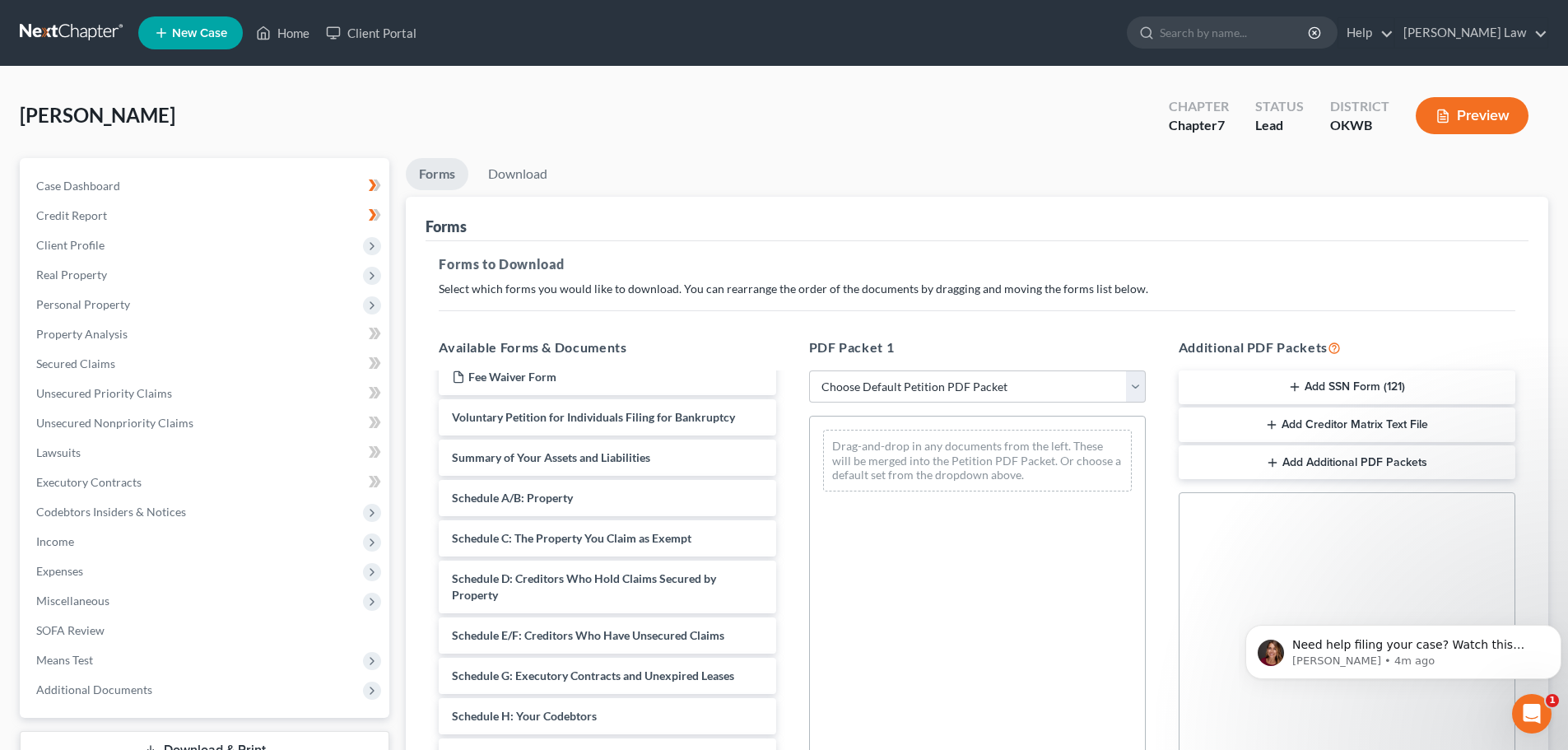
scroll to position [164, 0]
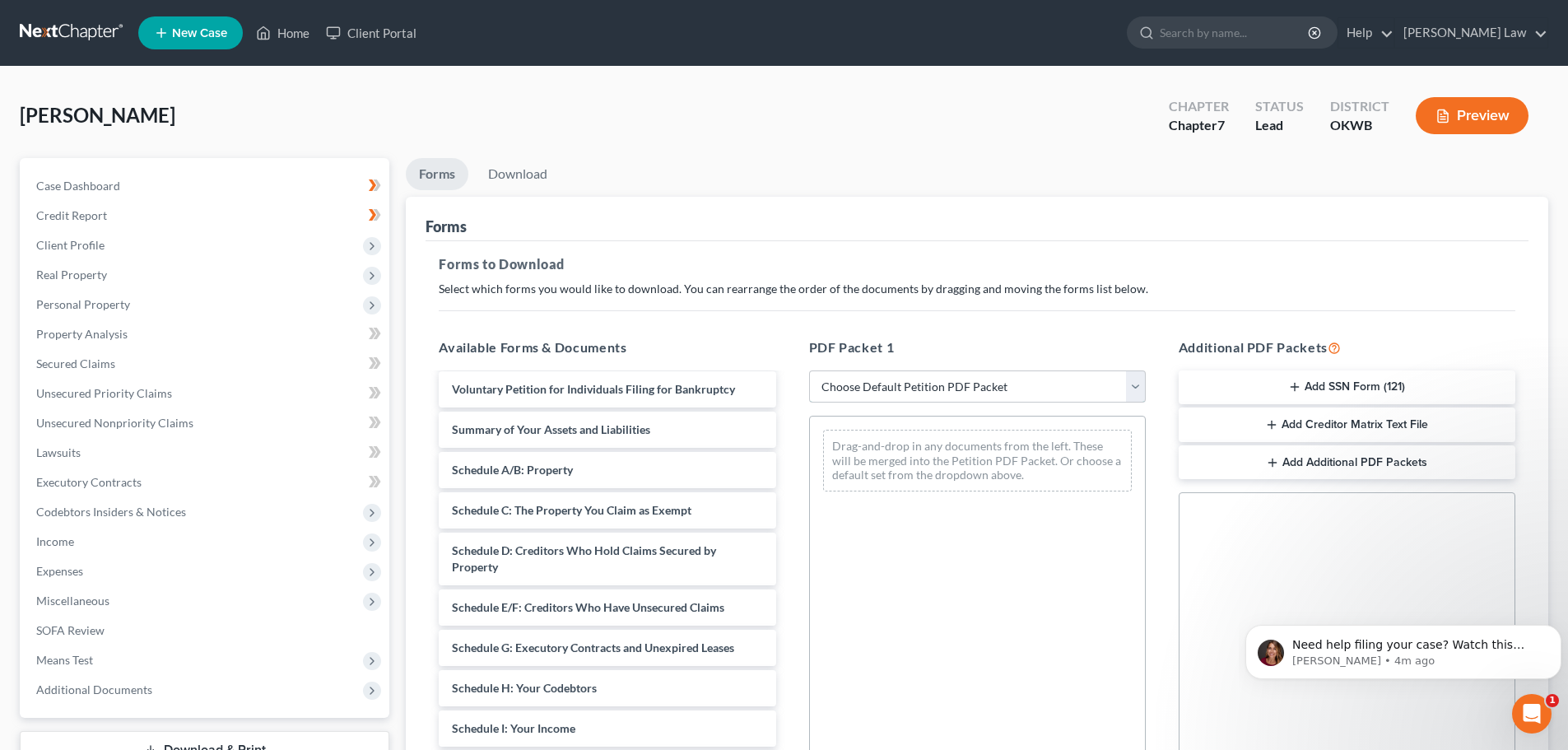
click at [1136, 385] on select "Choose Default Petition PDF Packet Complete Bankruptcy Petition (all forms and …" at bounding box center [978, 386] width 336 height 33
select select "0"
click at [814, 371] on select "Choose Default Petition PDF Packet Complete Bankruptcy Petition (all forms and …" at bounding box center [978, 386] width 336 height 33
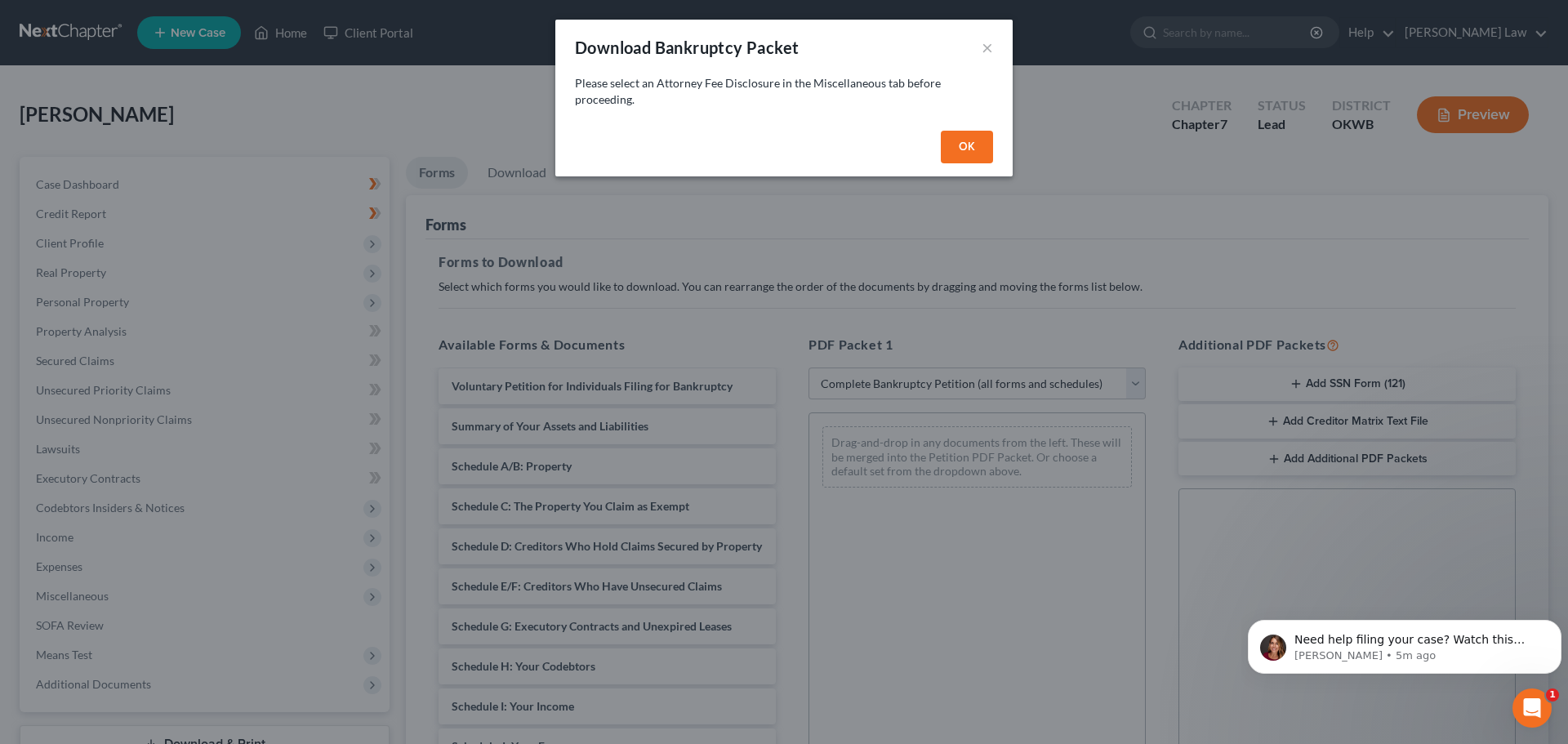
click at [967, 148] on button "OK" at bounding box center [966, 146] width 52 height 33
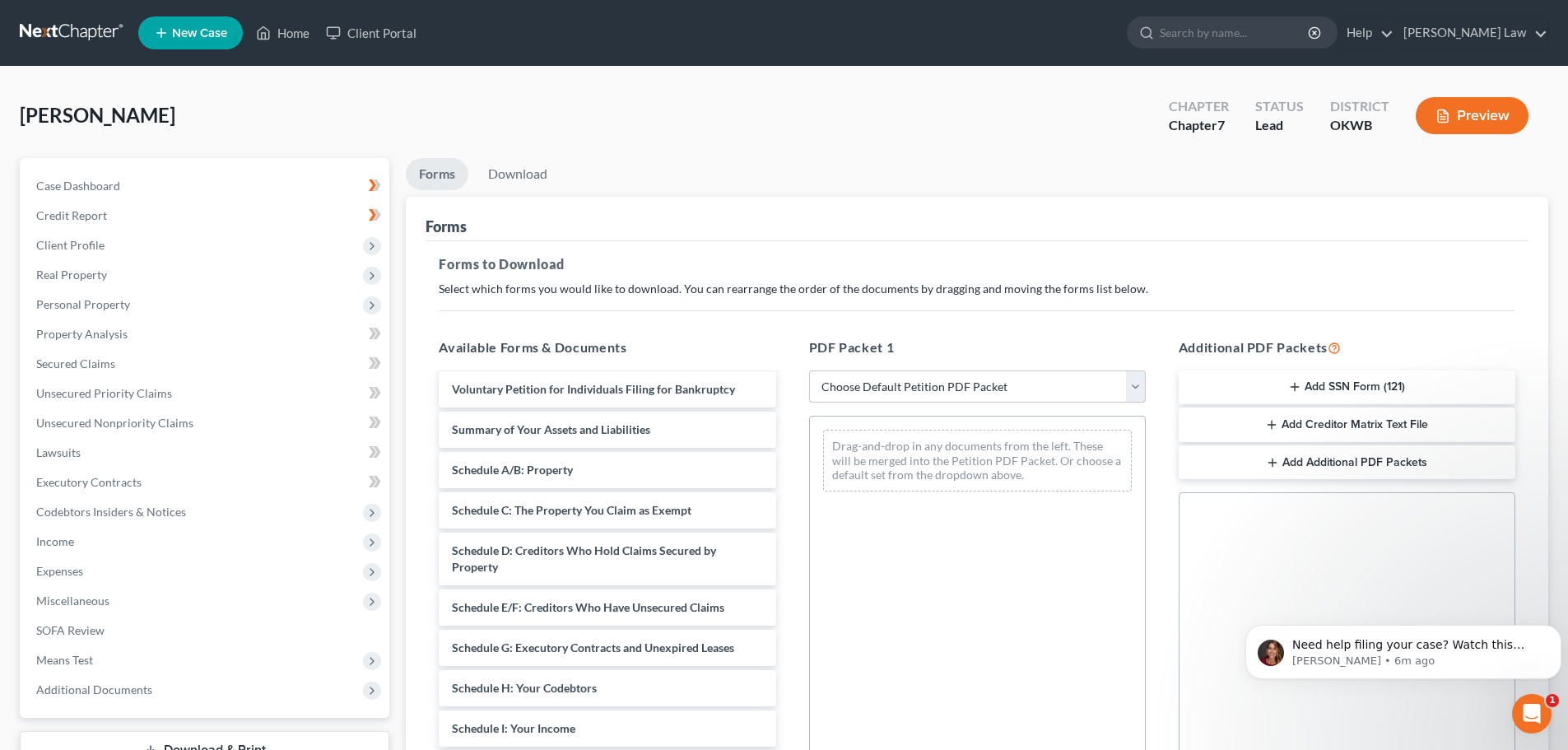
click at [1136, 387] on select "Choose Default Petition PDF Packet Complete Bankruptcy Petition (all forms and …" at bounding box center [978, 386] width 336 height 33
select select "0"
click at [814, 371] on select "Choose Default Petition PDF Packet Complete Bankruptcy Petition (all forms and …" at bounding box center [978, 386] width 336 height 33
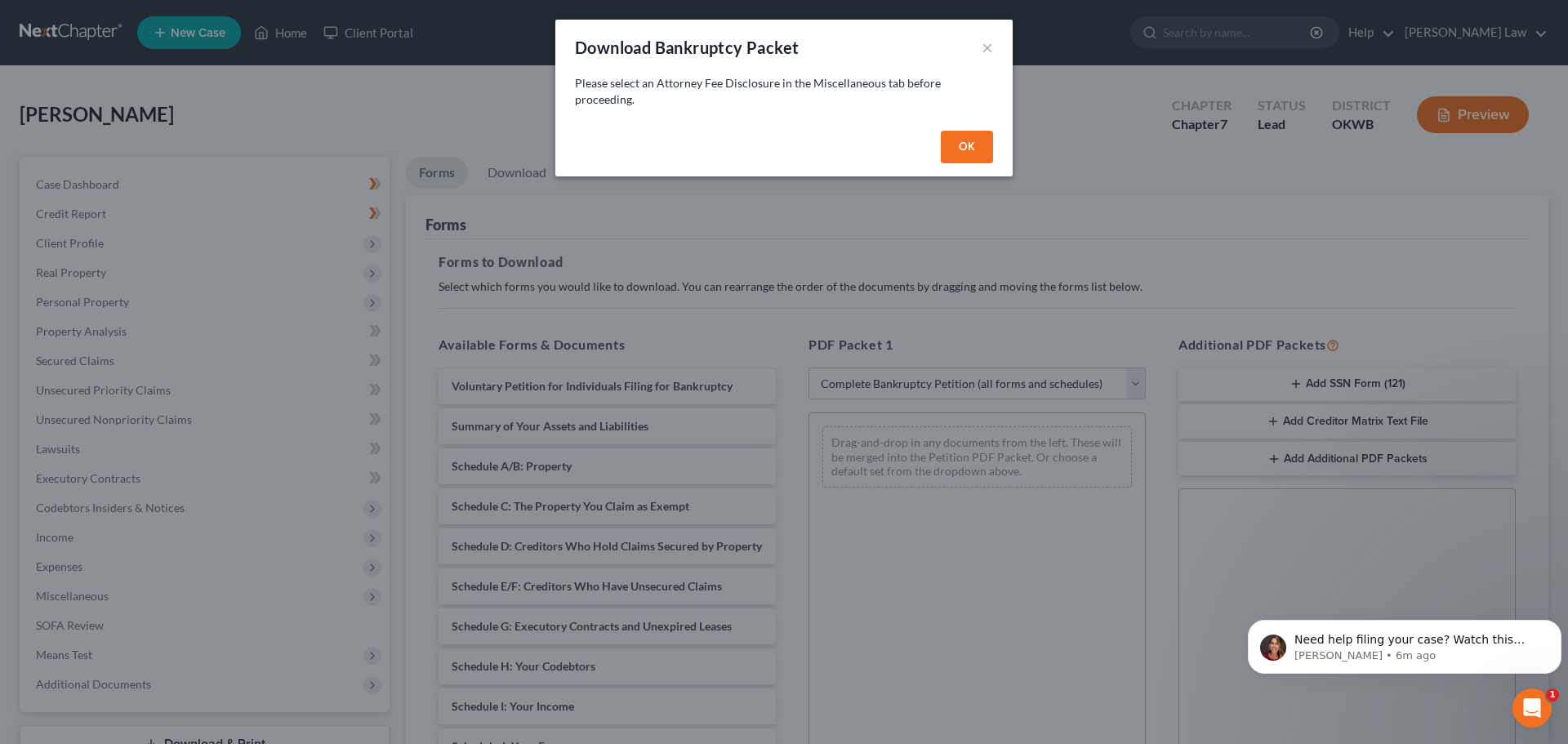
click at [959, 148] on button "OK" at bounding box center [966, 146] width 52 height 33
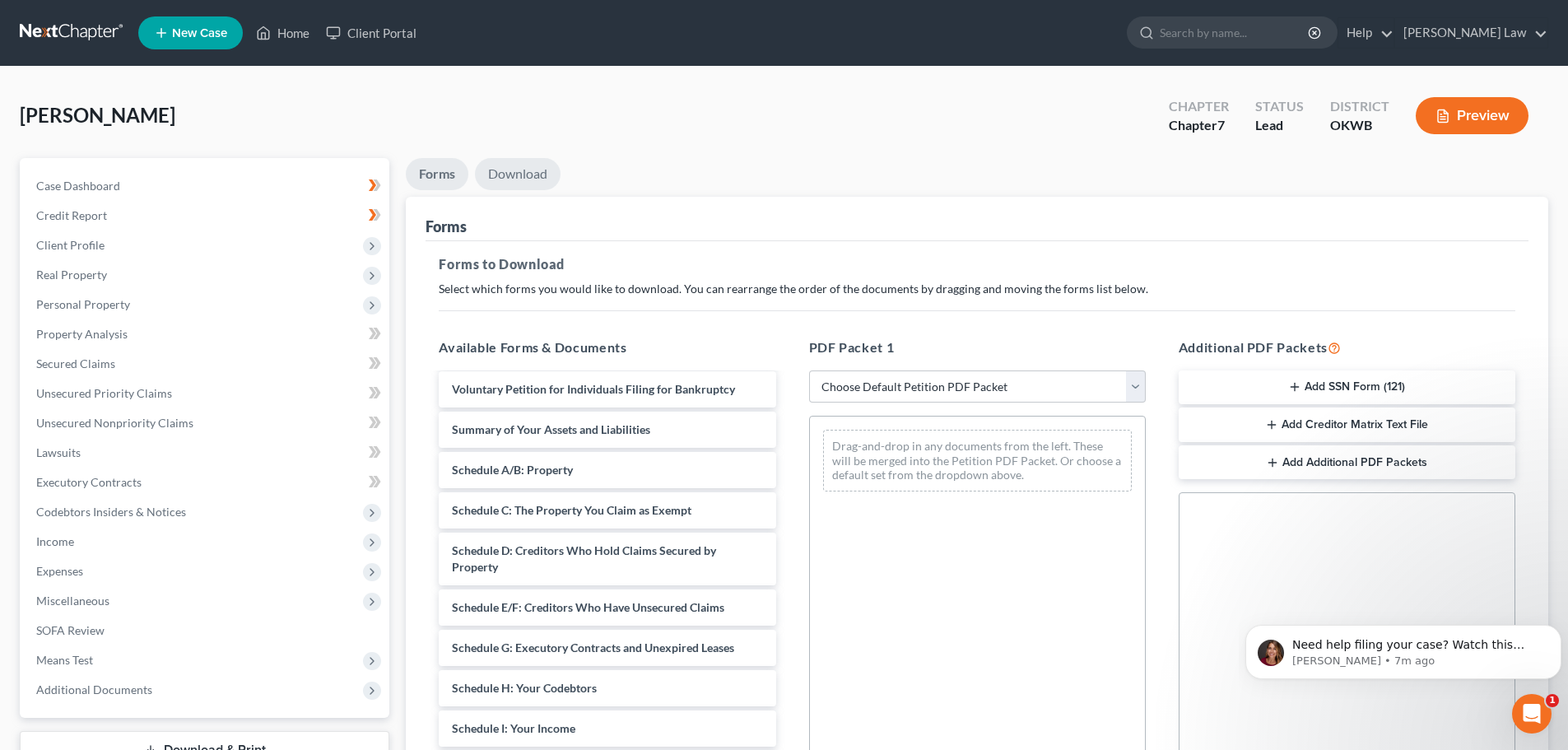
click at [526, 177] on link "Download" at bounding box center [518, 174] width 86 height 32
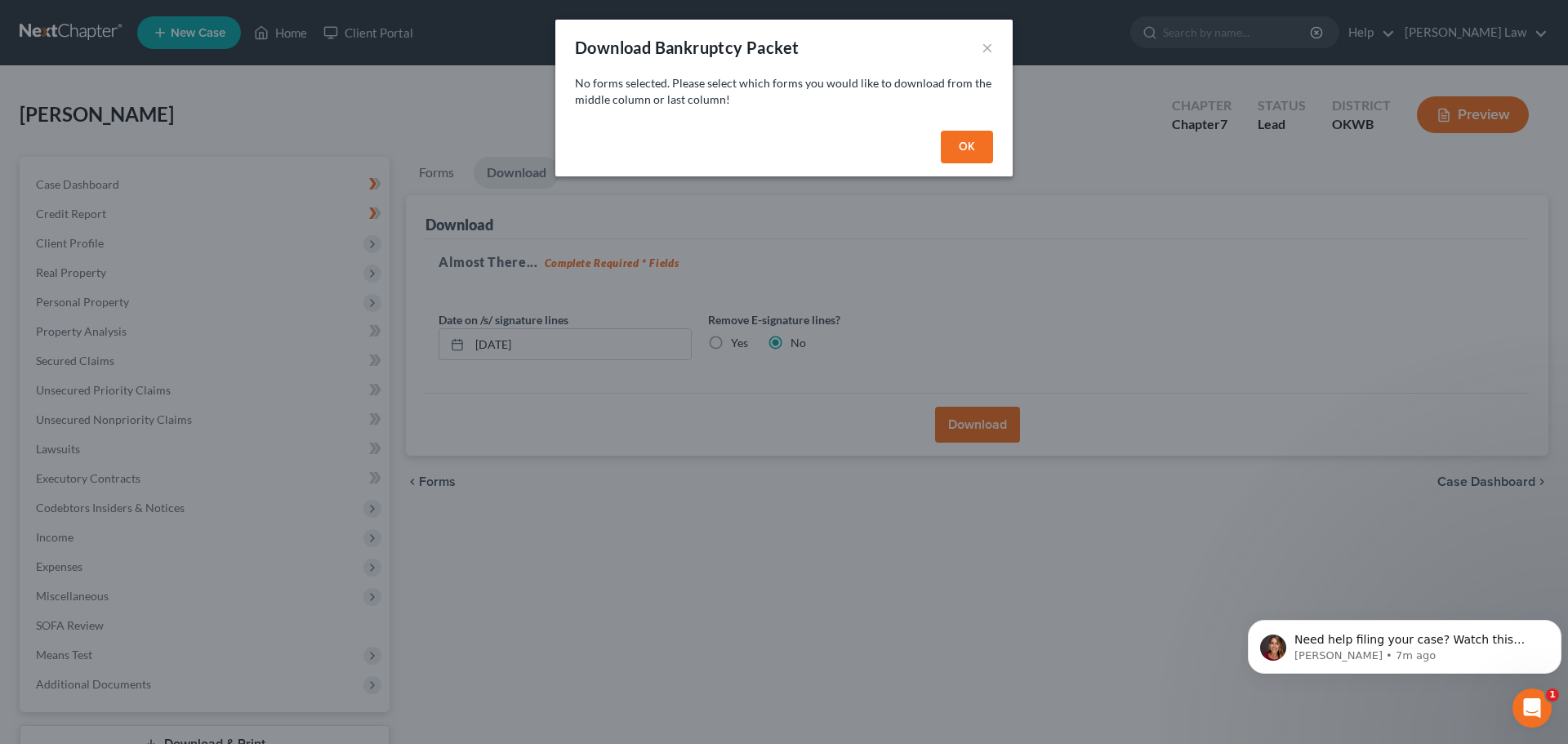
click at [959, 142] on button "OK" at bounding box center [966, 146] width 52 height 33
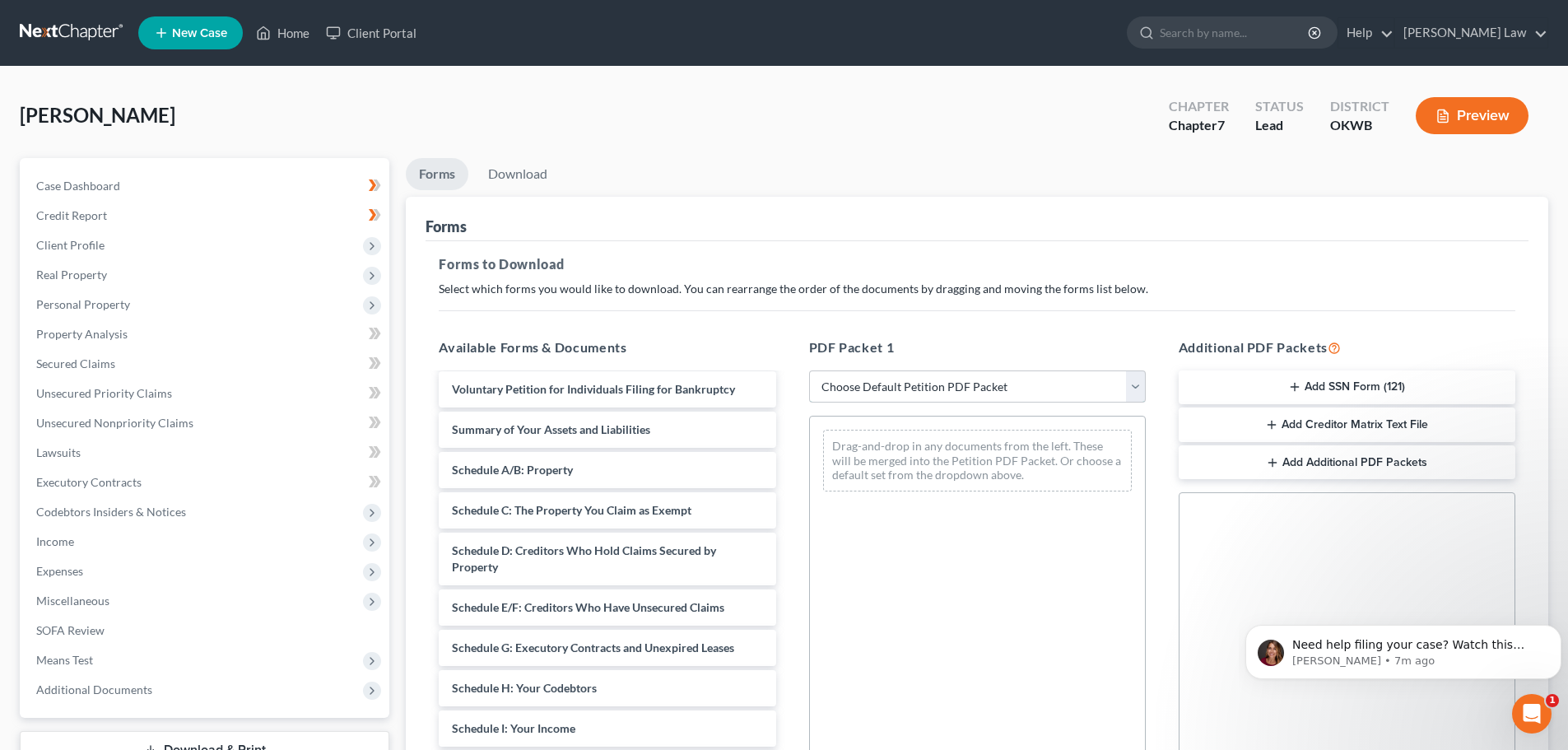
click at [1130, 388] on select "Choose Default Petition PDF Packet Complete Bankruptcy Petition (all forms and …" at bounding box center [978, 386] width 336 height 33
select select "0"
click at [814, 371] on select "Choose Default Petition PDF Packet Complete Bankruptcy Petition (all forms and …" at bounding box center [978, 386] width 336 height 33
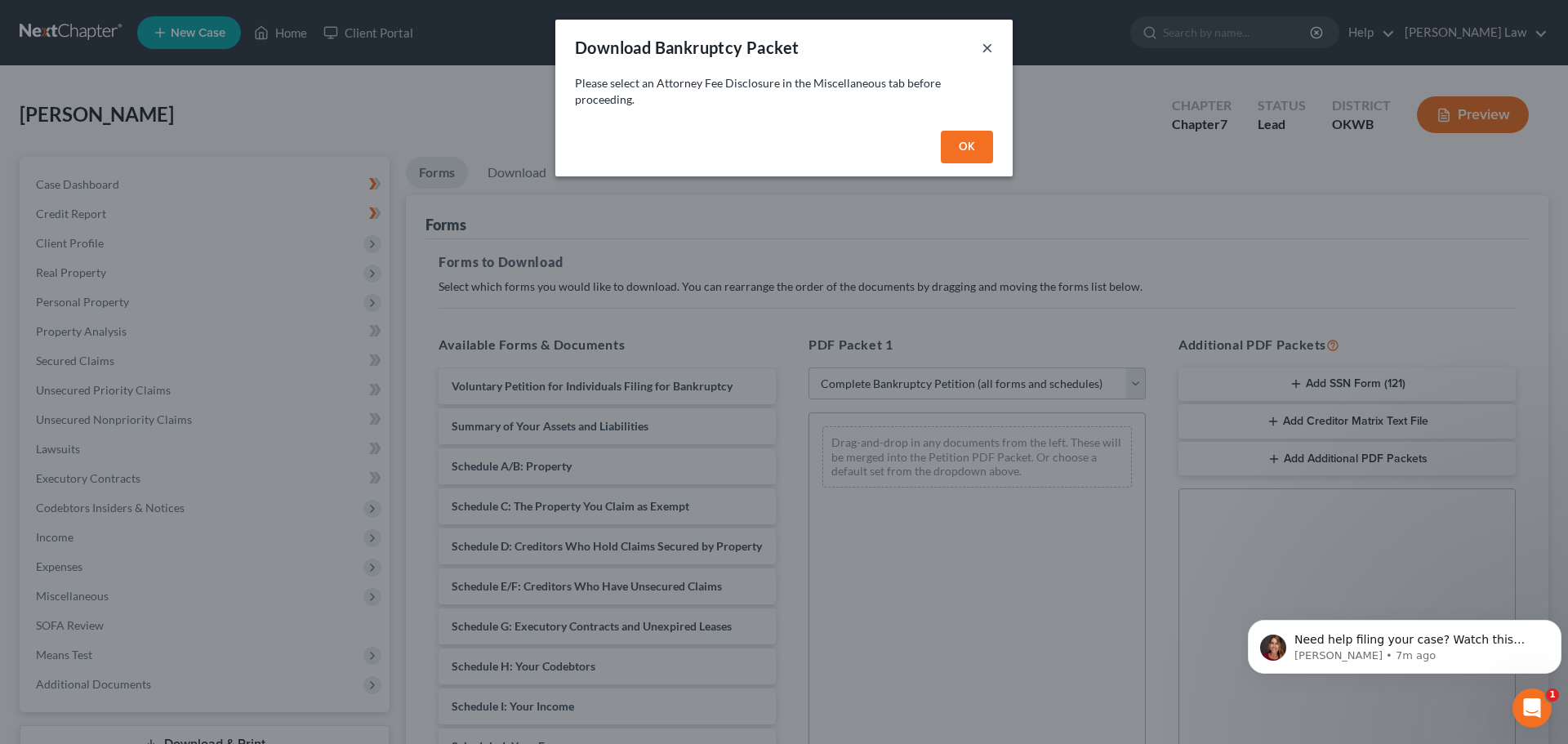
click at [986, 50] on button "×" at bounding box center [988, 47] width 12 height 20
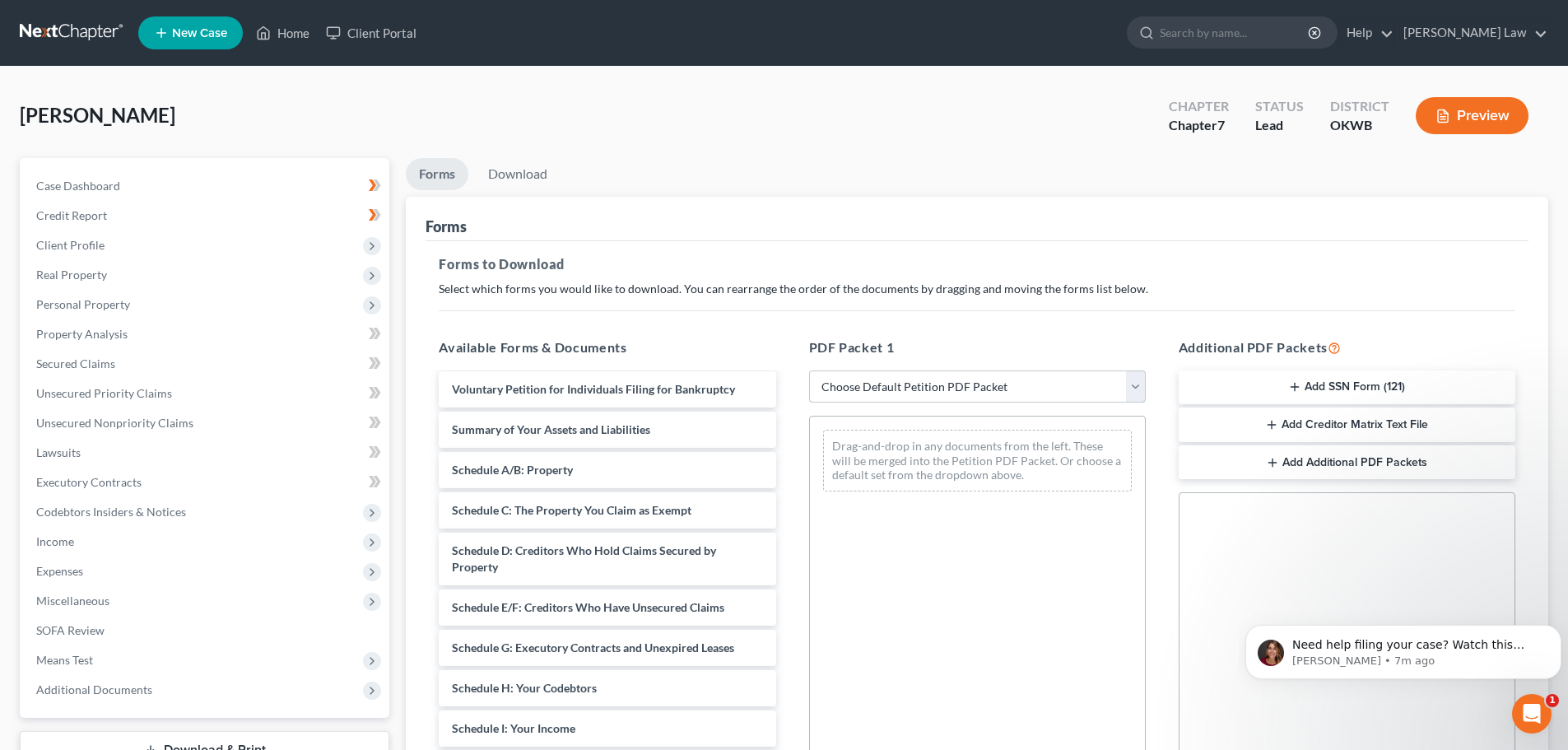
click at [1134, 389] on select "Choose Default Petition PDF Packet Complete Bankruptcy Petition (all forms and …" at bounding box center [978, 386] width 336 height 33
select select "0"
click at [814, 371] on select "Choose Default Petition PDF Packet Complete Bankruptcy Petition (all forms and …" at bounding box center [978, 386] width 336 height 33
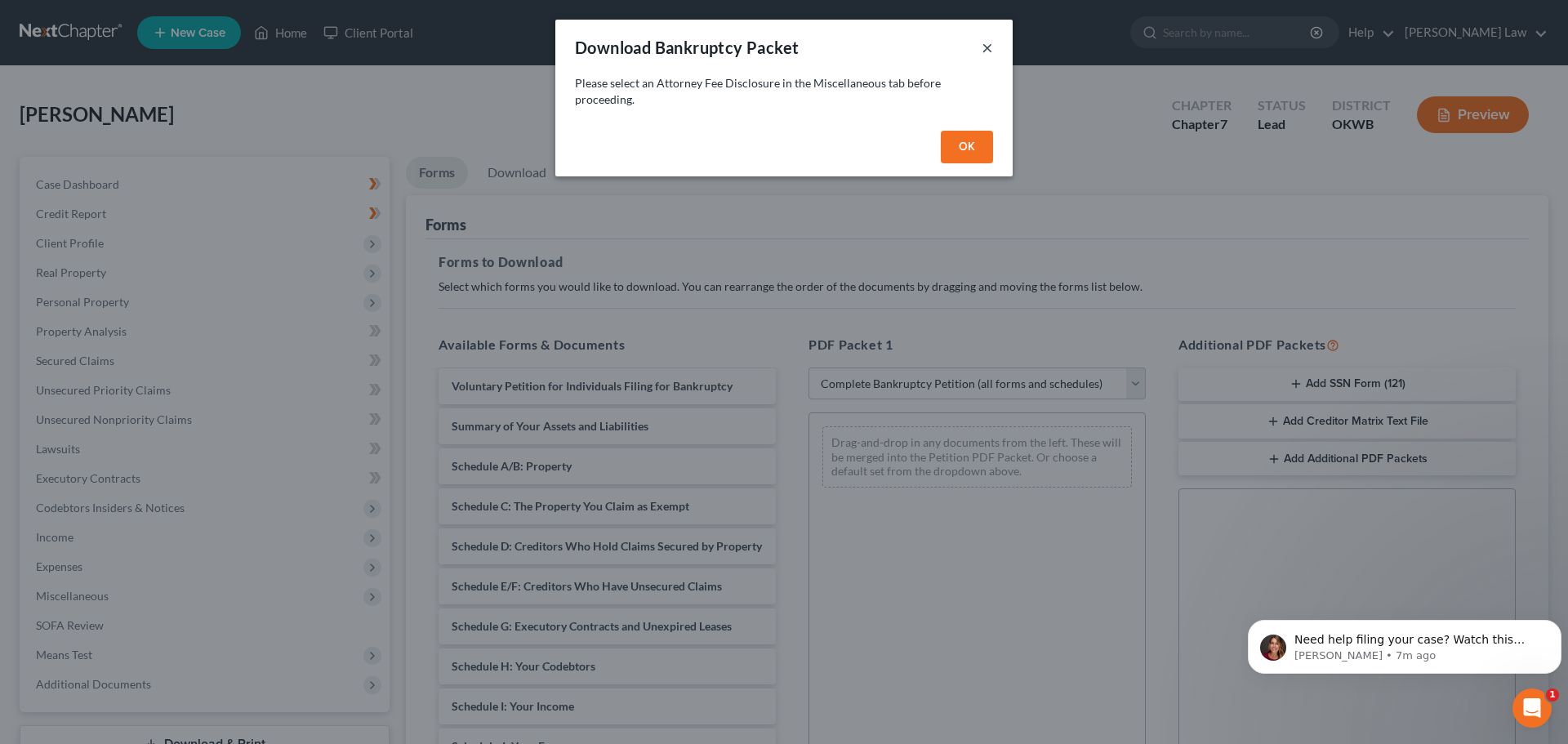
click at [986, 47] on button "×" at bounding box center [988, 47] width 12 height 20
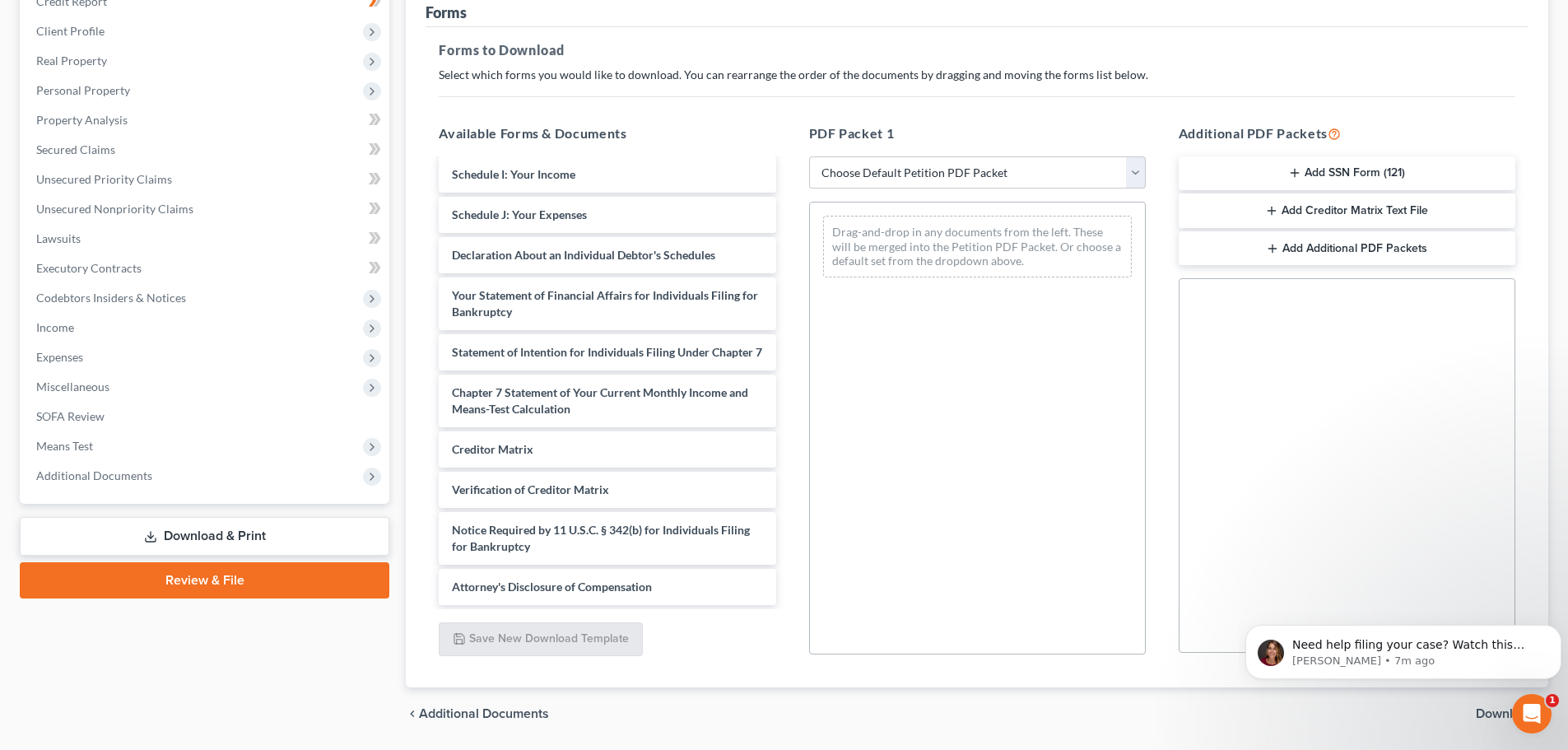
scroll to position [267, 0]
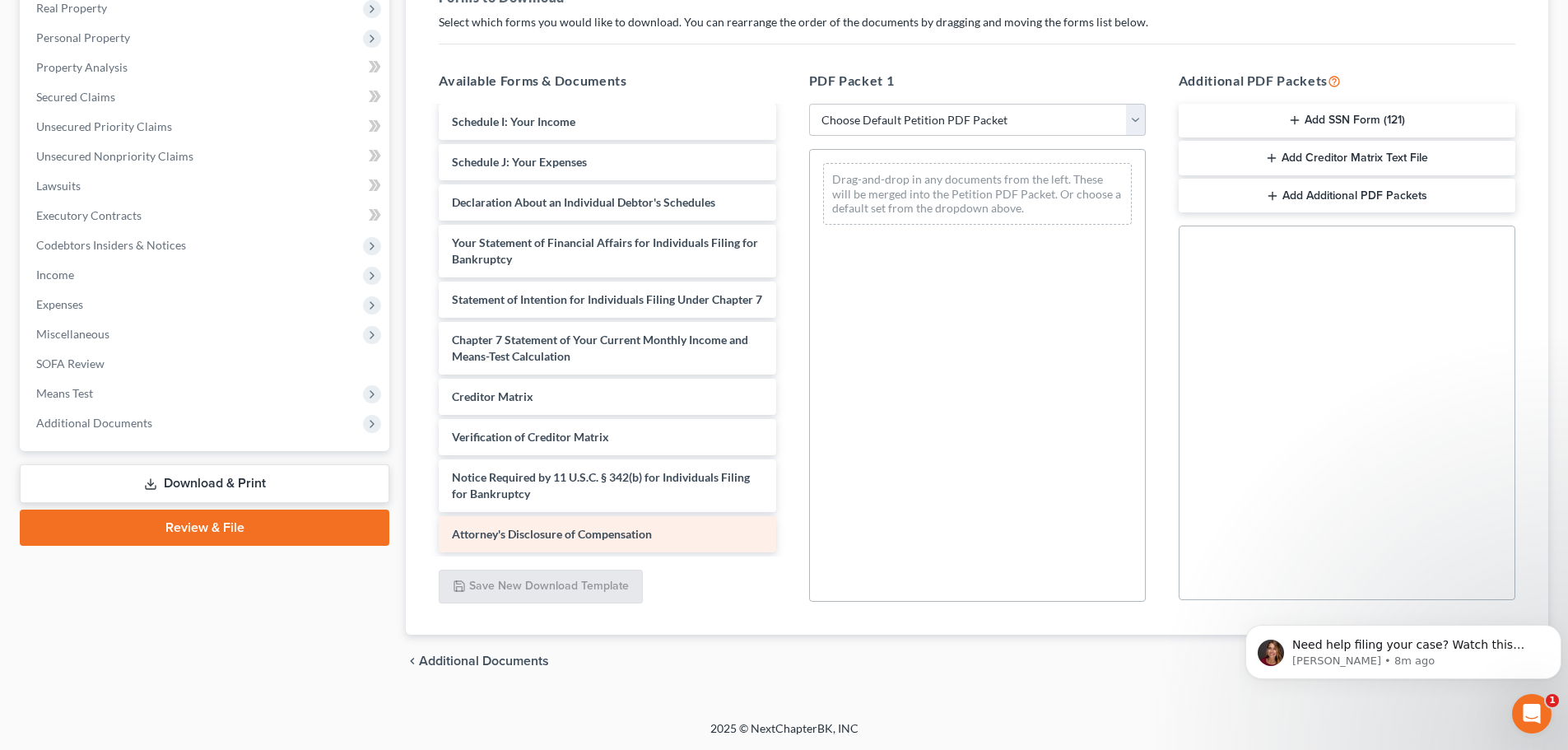
click at [522, 533] on span "Attorney's Disclosure of Compensation" at bounding box center [552, 534] width 200 height 14
click at [529, 540] on div "Attorney's Disclosure of Compensation Cash App Statement 032025-pdf Certificate…" at bounding box center [606, 78] width 363 height 949
click at [1133, 124] on select "Choose Default Petition PDF Packet Complete Bankruptcy Petition (all forms and …" at bounding box center [978, 120] width 336 height 33
click at [532, 537] on div "Cash App Statement 032025-pdf Certificate of Credit Counseling-pdf Written Noti…" at bounding box center [606, 78] width 363 height 949
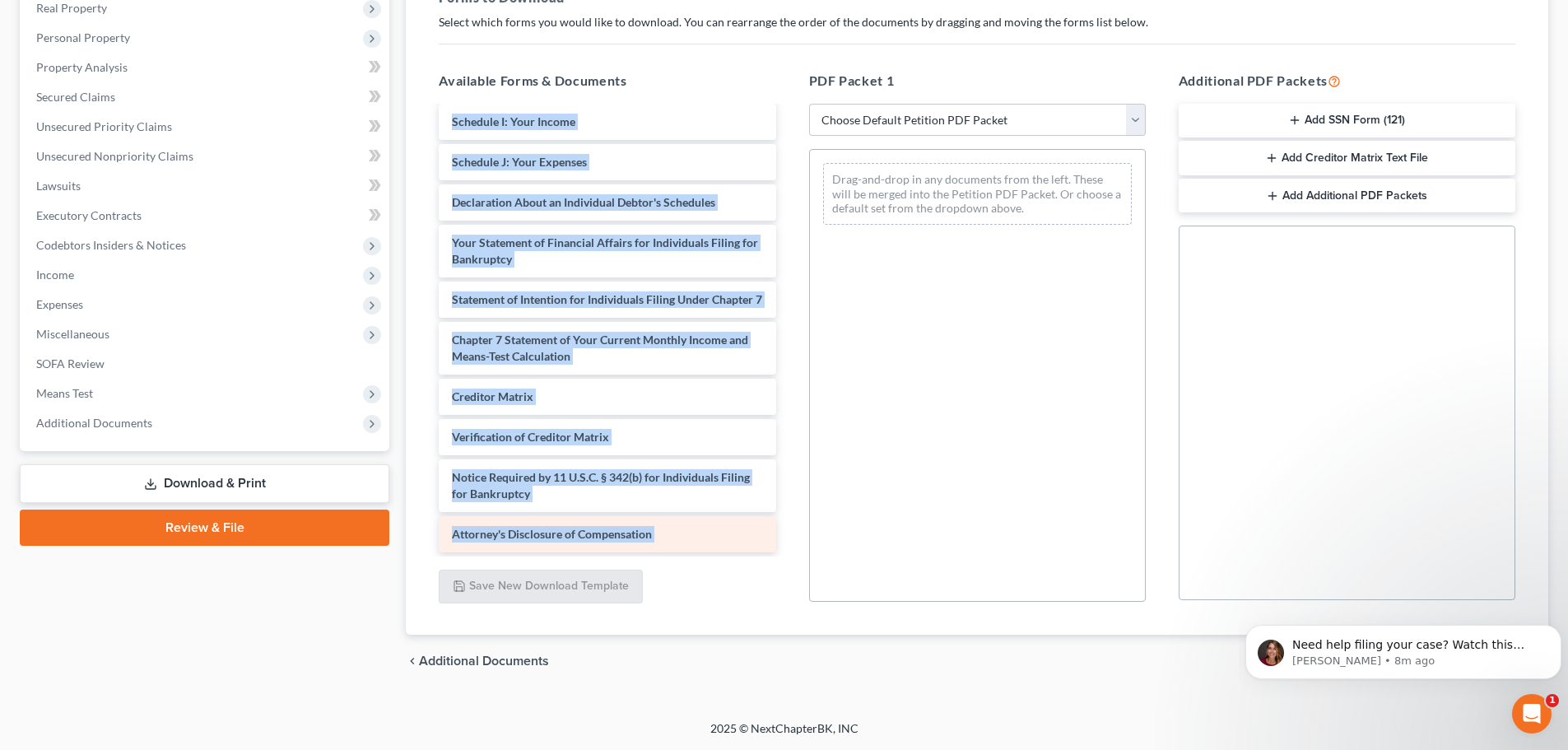
drag, startPoint x: 532, startPoint y: 537, endPoint x: 669, endPoint y: 540, distance: 137.0
click at [646, 612] on div "Available Forms & Documents Cash App Statement 032025-pdf Certificate of Credit…" at bounding box center [606, 337] width 369 height 559
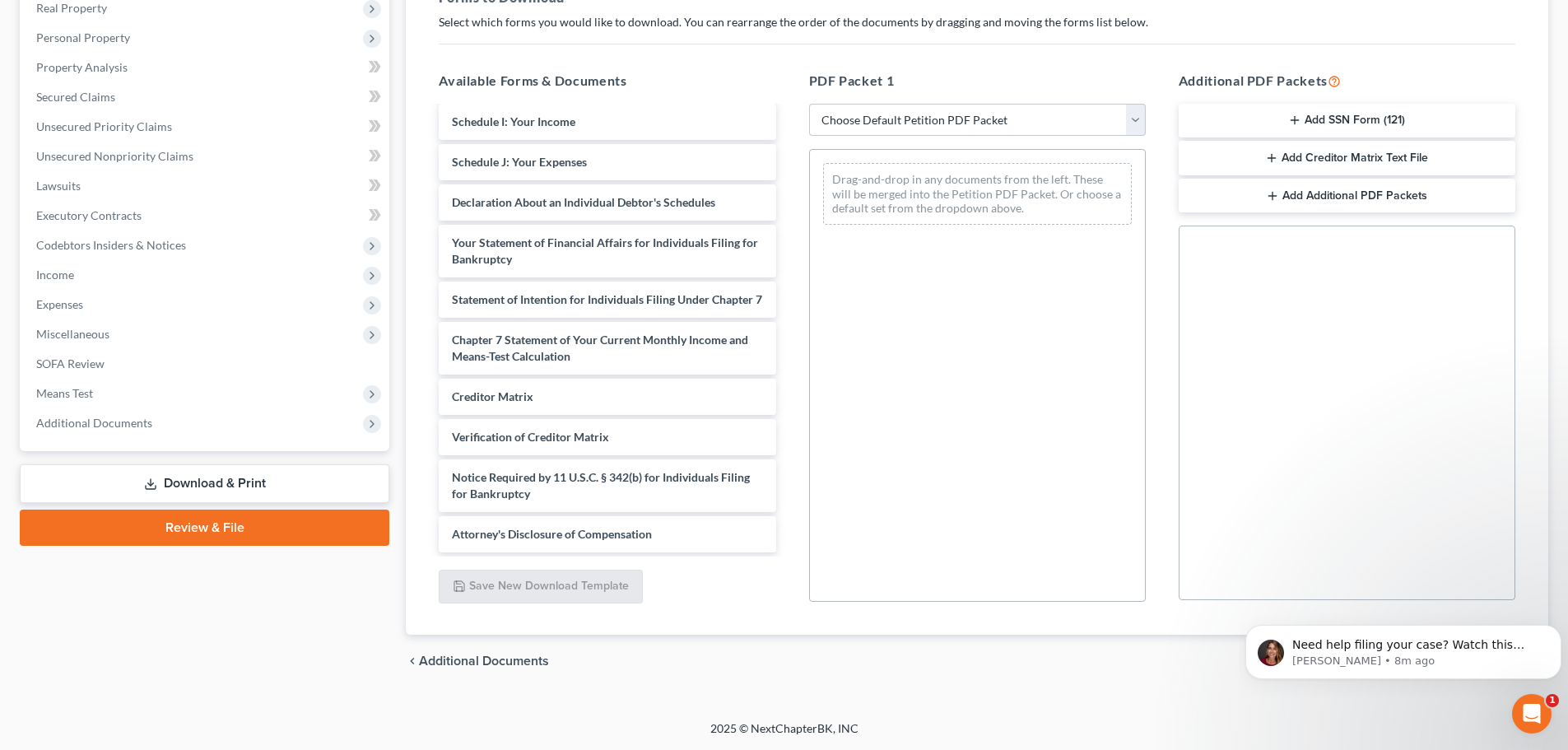
click at [587, 704] on div "[PERSON_NAME] Upgraded Chapter Chapter 7 Status Lead District OKWB Preview Peti…" at bounding box center [784, 260] width 1568 height 920
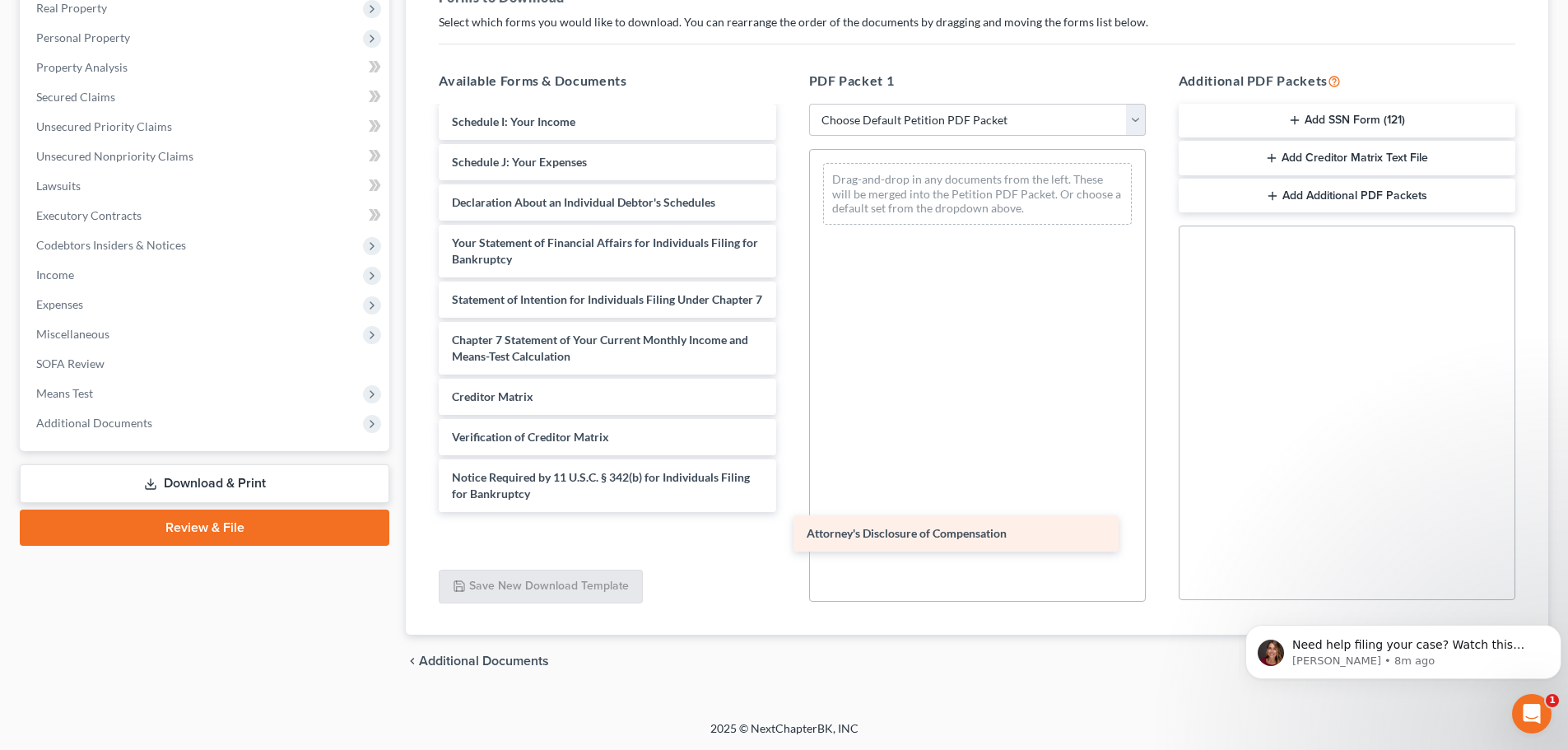
scroll to position [497, 0]
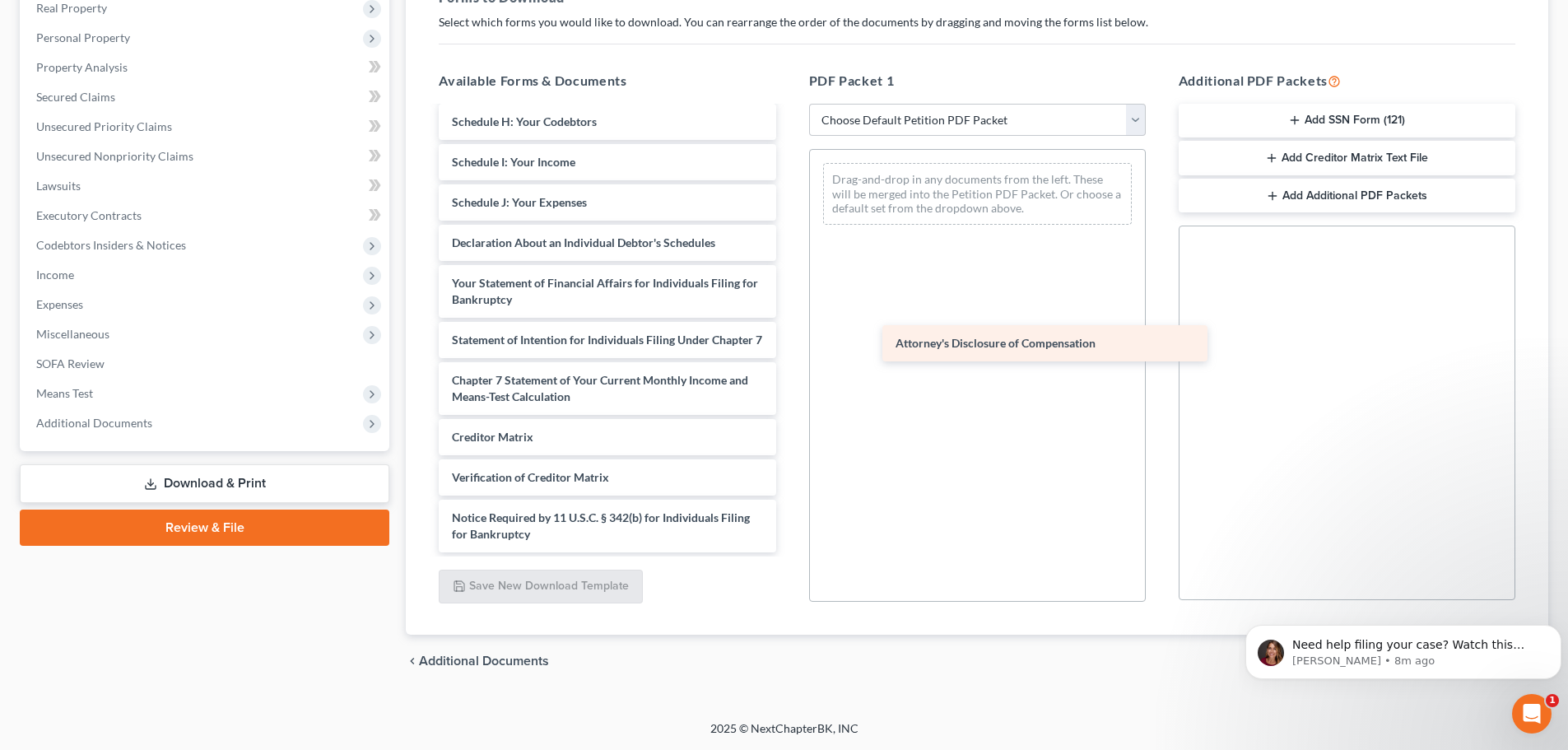
drag, startPoint x: 515, startPoint y: 533, endPoint x: 935, endPoint y: 315, distance: 473.2
click at [788, 314] on div "Attorney's Disclosure of Compensation Cash App Statement 032025-pdf Certificate…" at bounding box center [606, 98] width 363 height 909
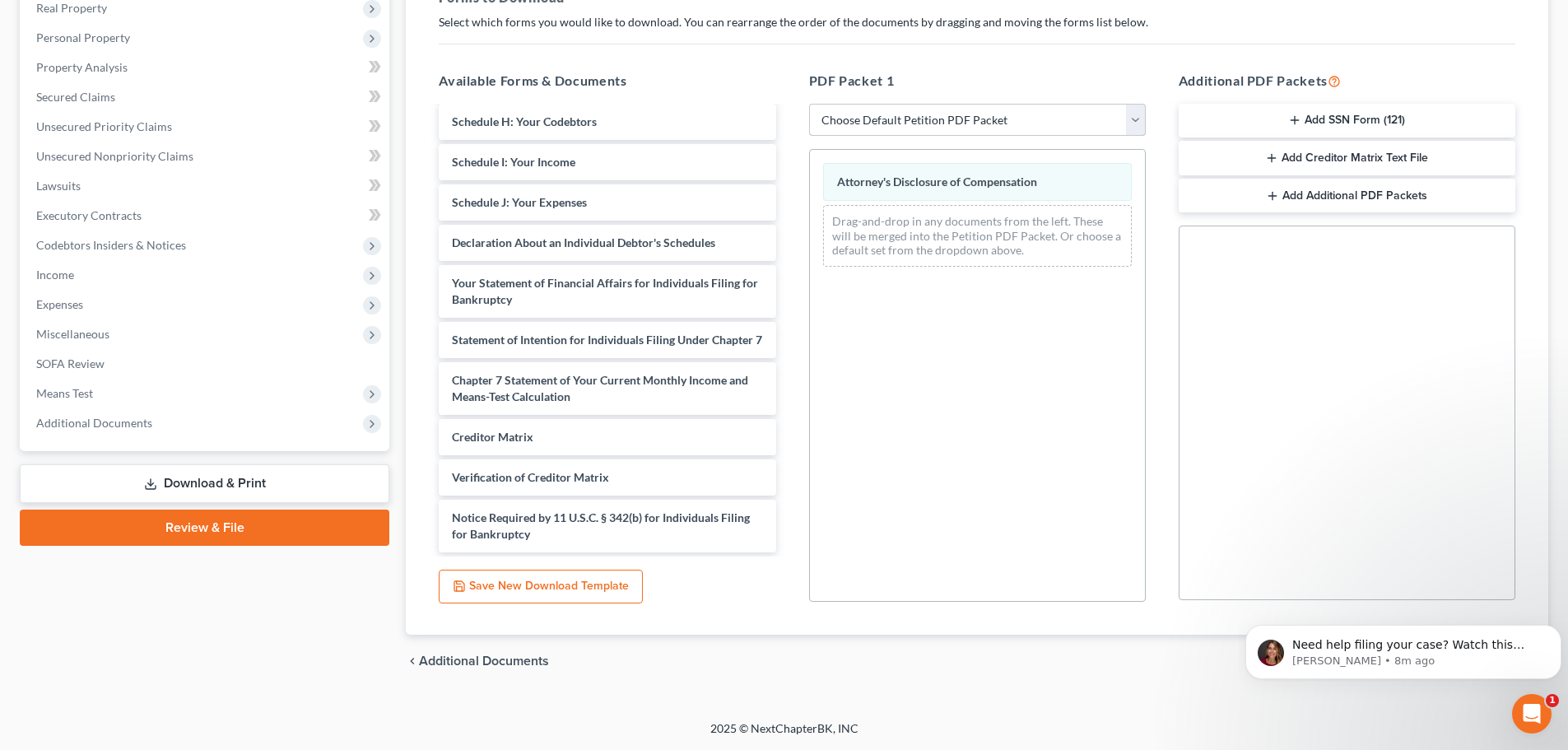
click at [1135, 119] on select "Choose Default Petition PDF Packet Complete Bankruptcy Petition (all forms and …" at bounding box center [978, 120] width 336 height 33
select select "0"
click at [814, 104] on select "Choose Default Petition PDF Packet Complete Bankruptcy Petition (all forms and …" at bounding box center [978, 120] width 336 height 33
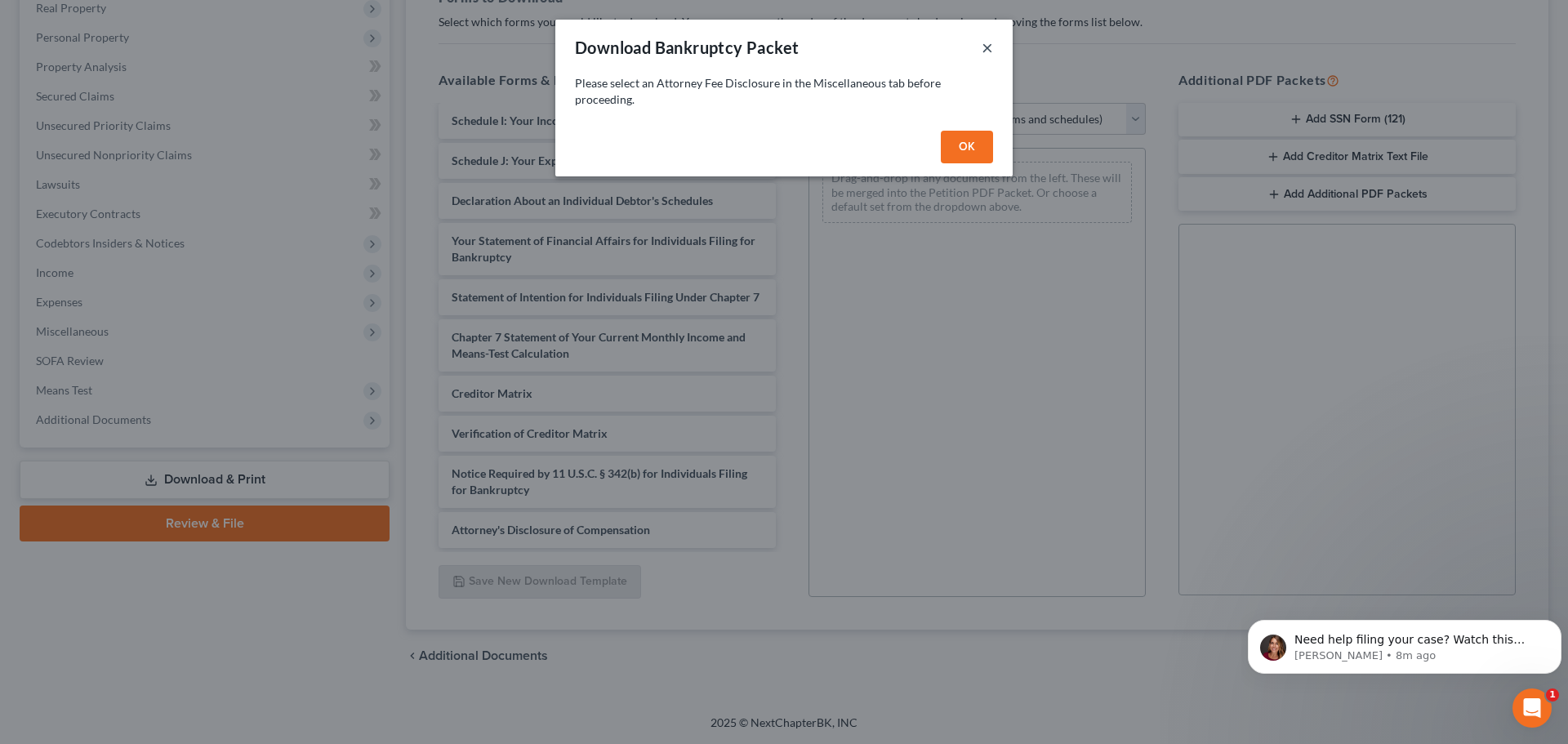
click at [988, 48] on button "×" at bounding box center [988, 47] width 12 height 20
select select
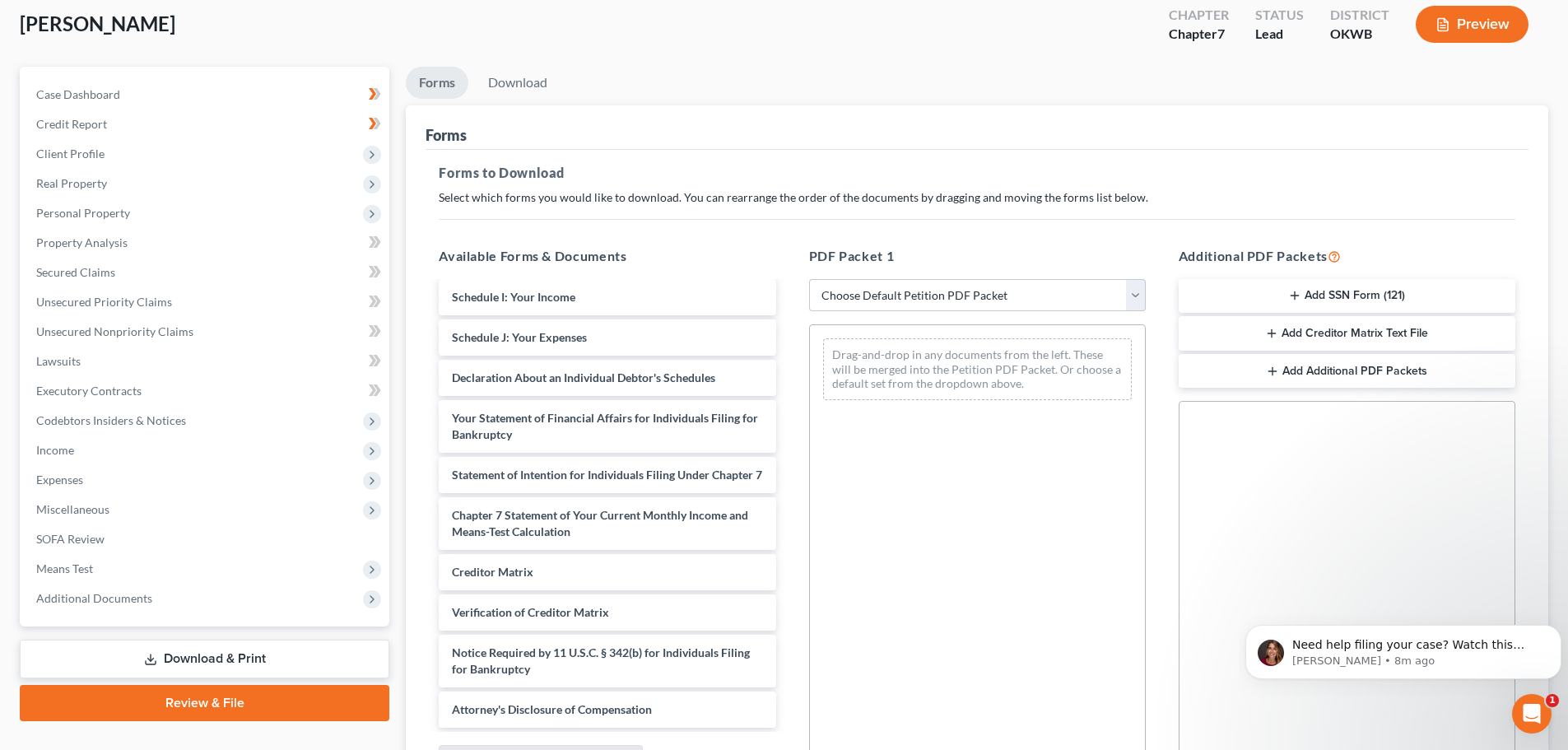
scroll to position [0, 0]
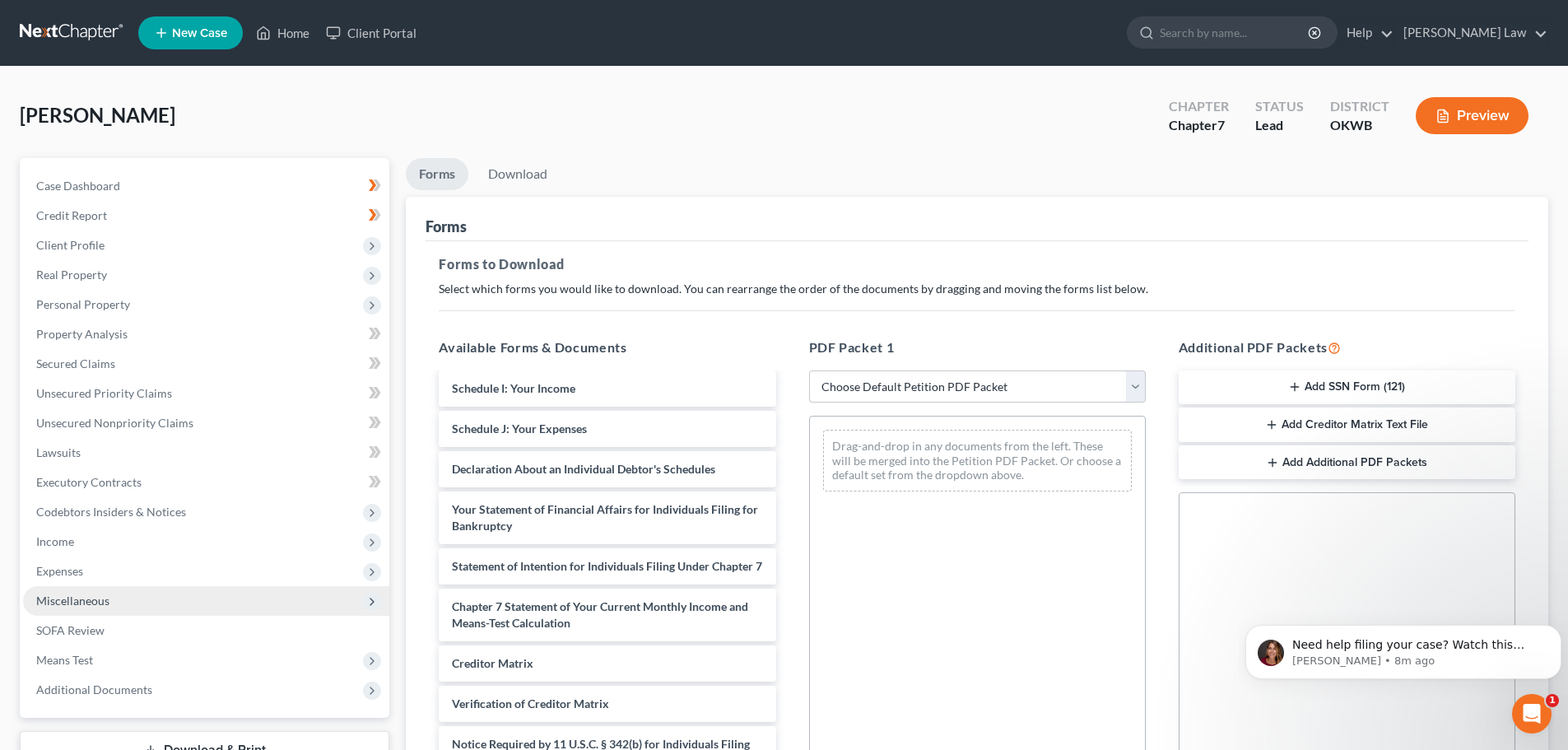
click at [60, 599] on span "Miscellaneous" at bounding box center [73, 601] width 74 height 14
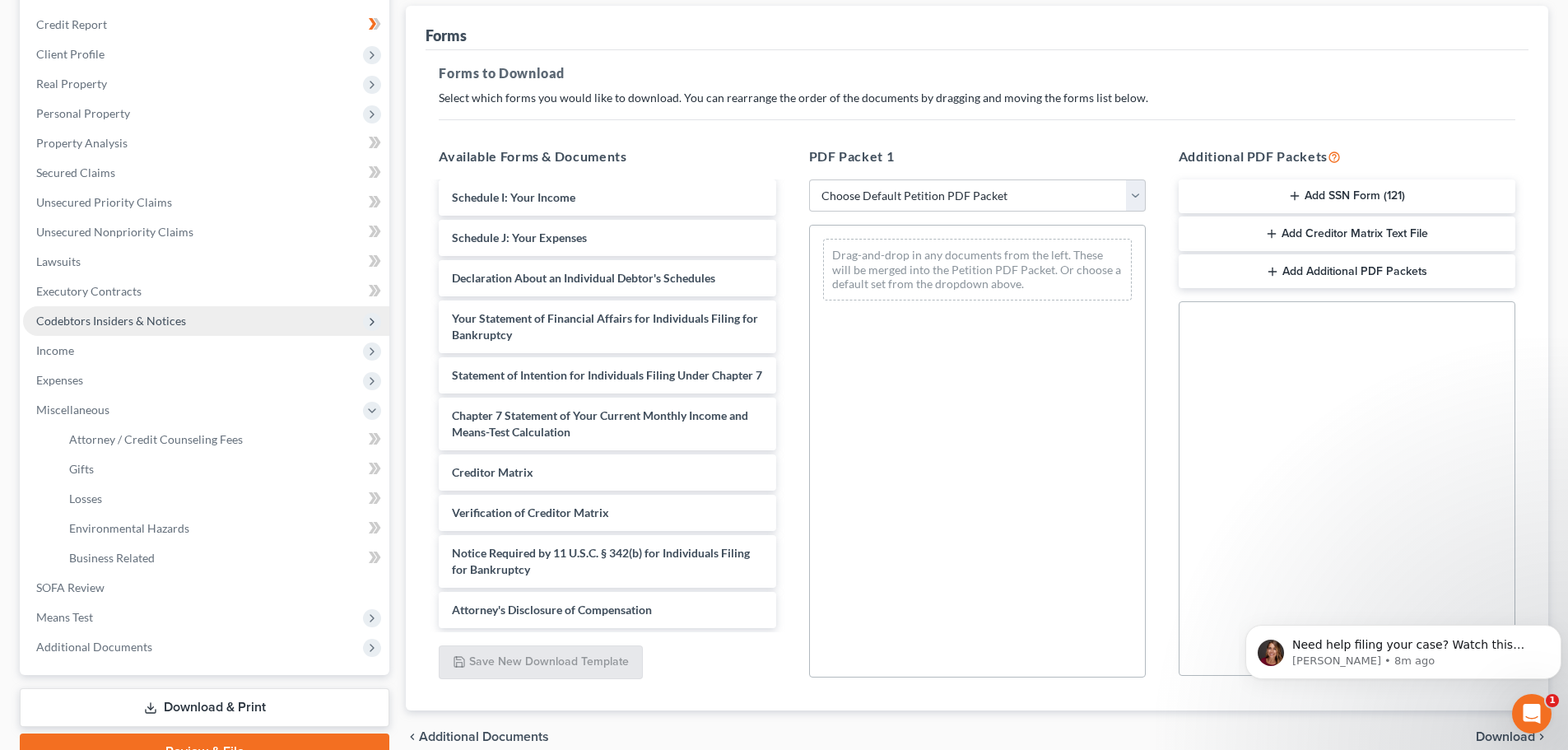
scroll to position [247, 0]
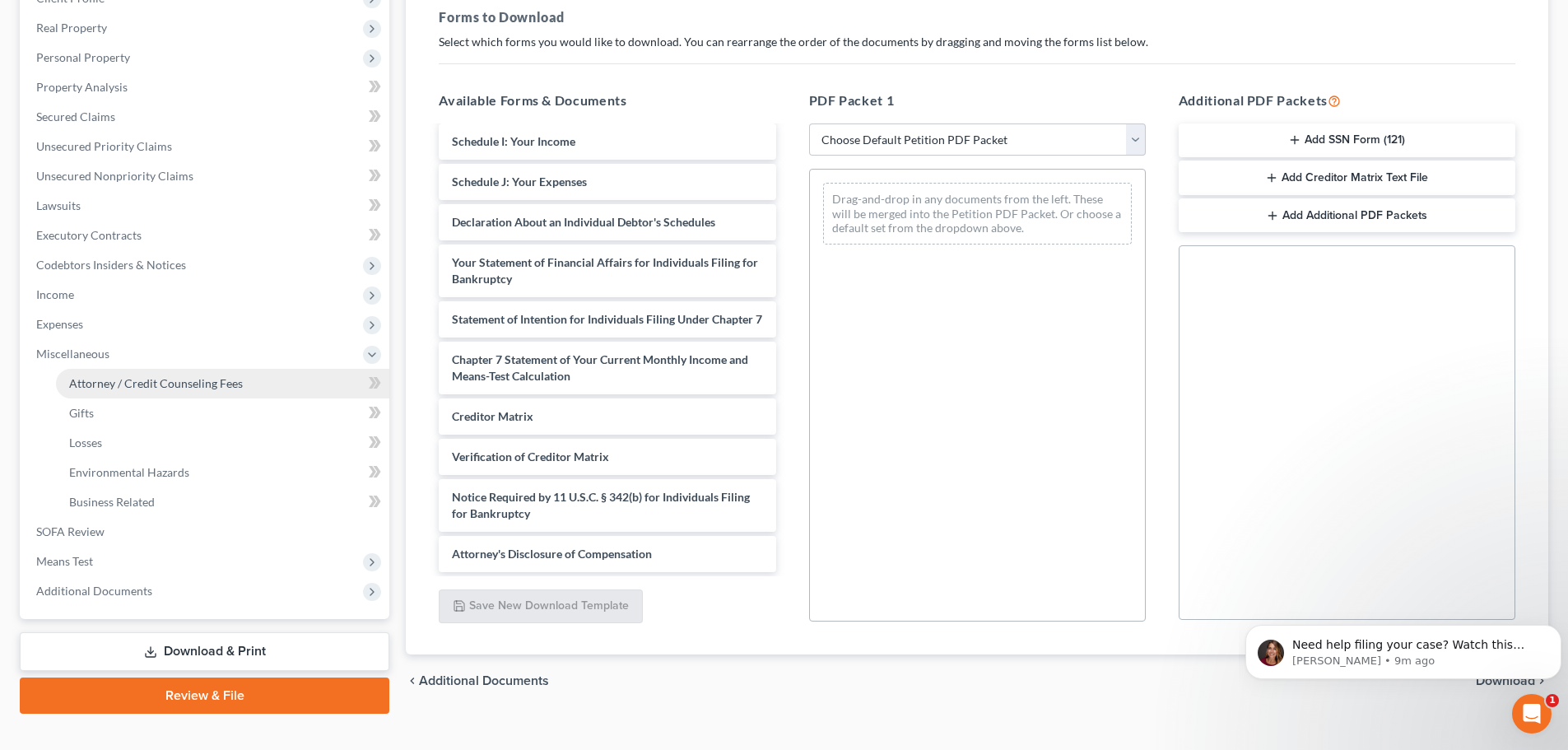
click at [134, 380] on span "Attorney / Credit Counseling Fees" at bounding box center [155, 383] width 173 height 14
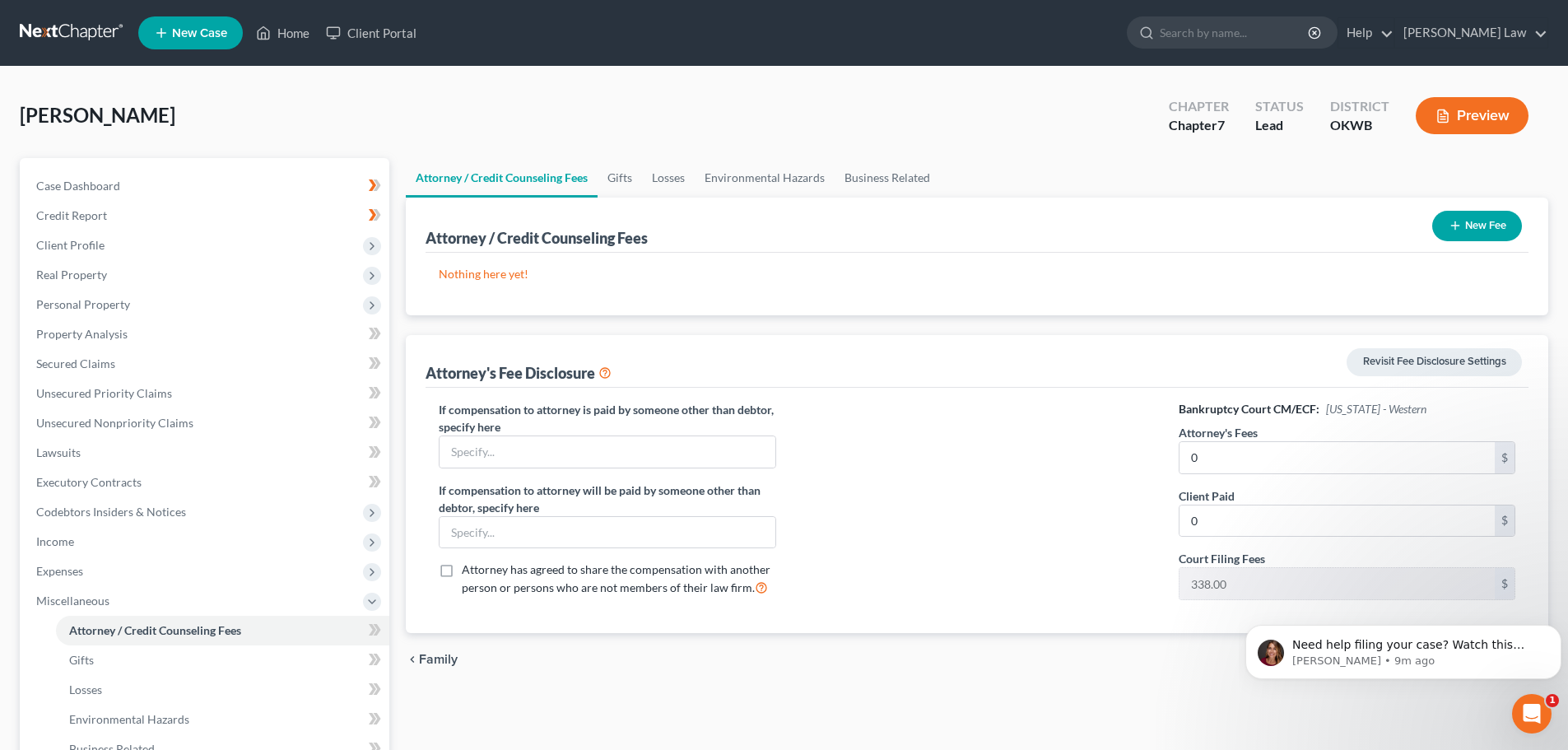
click at [1460, 118] on button "Preview" at bounding box center [1471, 116] width 112 height 37
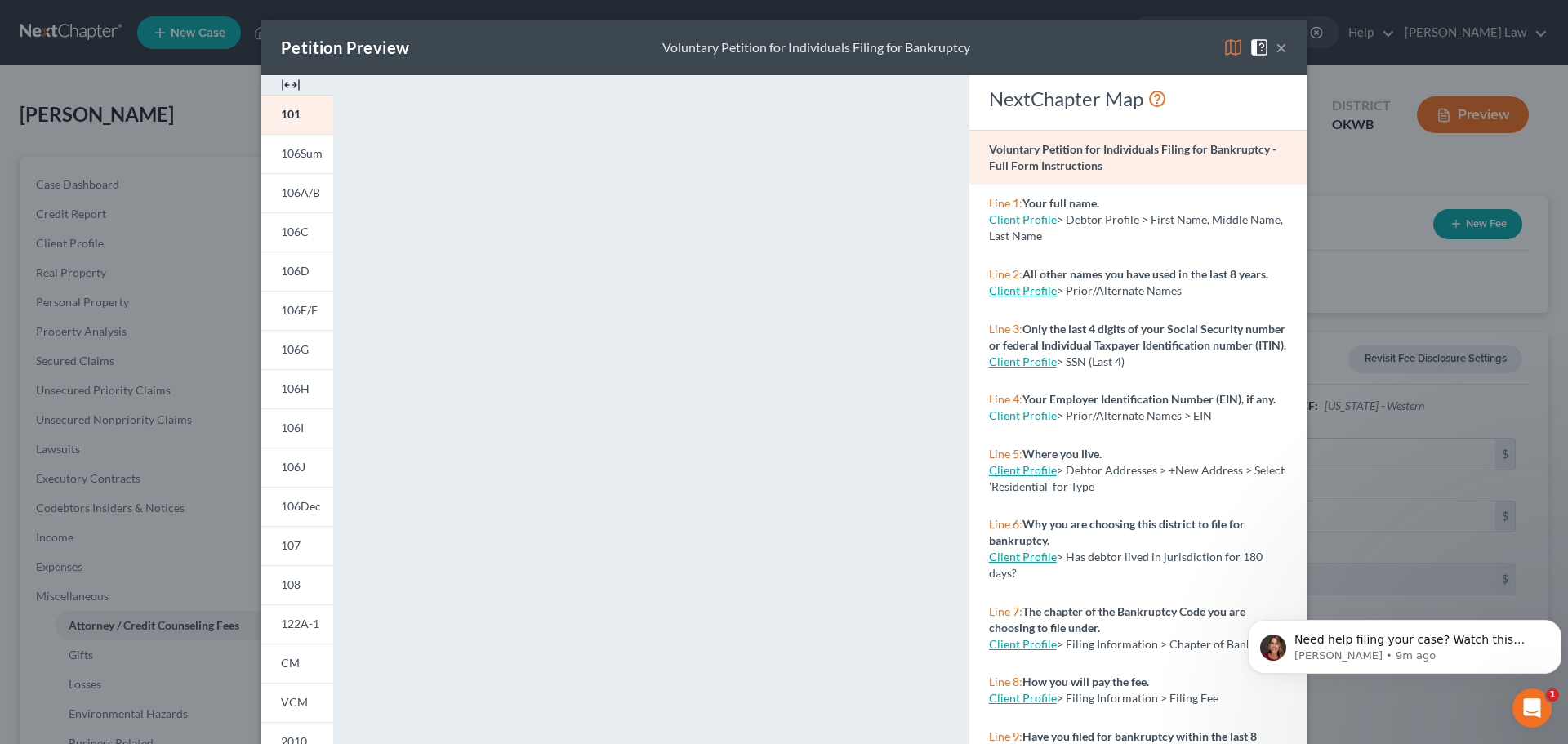
click at [1278, 41] on button "×" at bounding box center [1281, 47] width 12 height 20
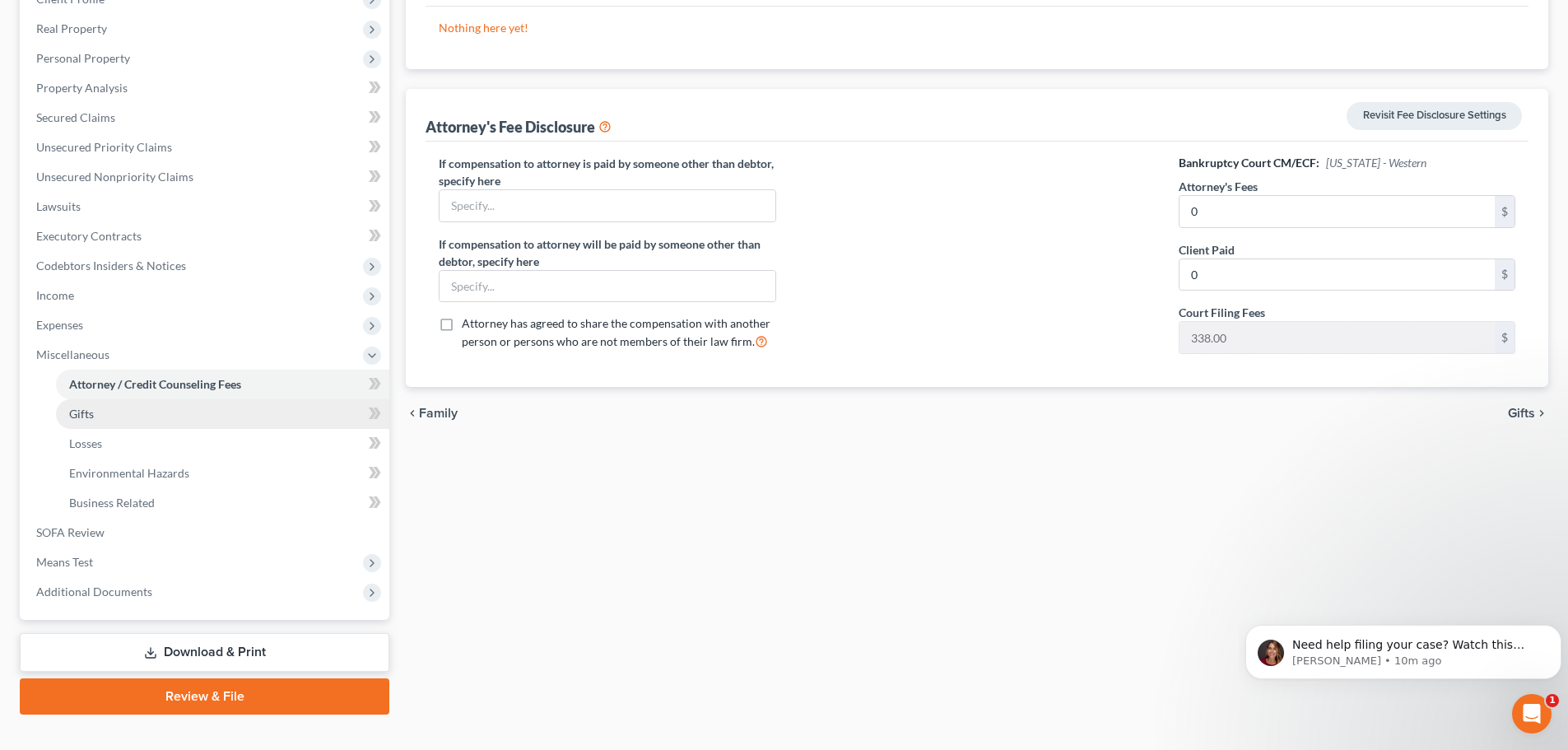
scroll to position [273, 0]
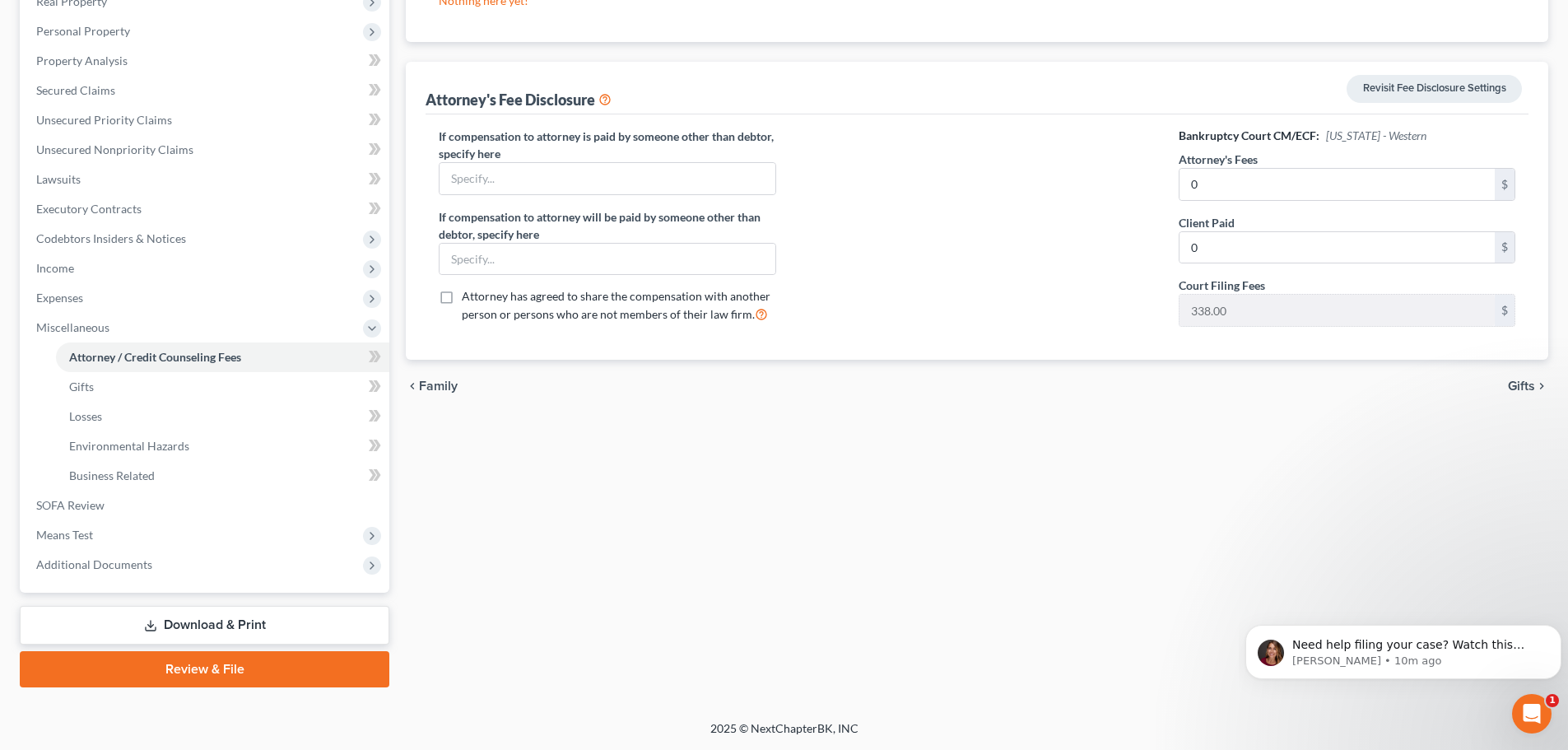
click at [189, 625] on link "Download & Print" at bounding box center [204, 625] width 369 height 39
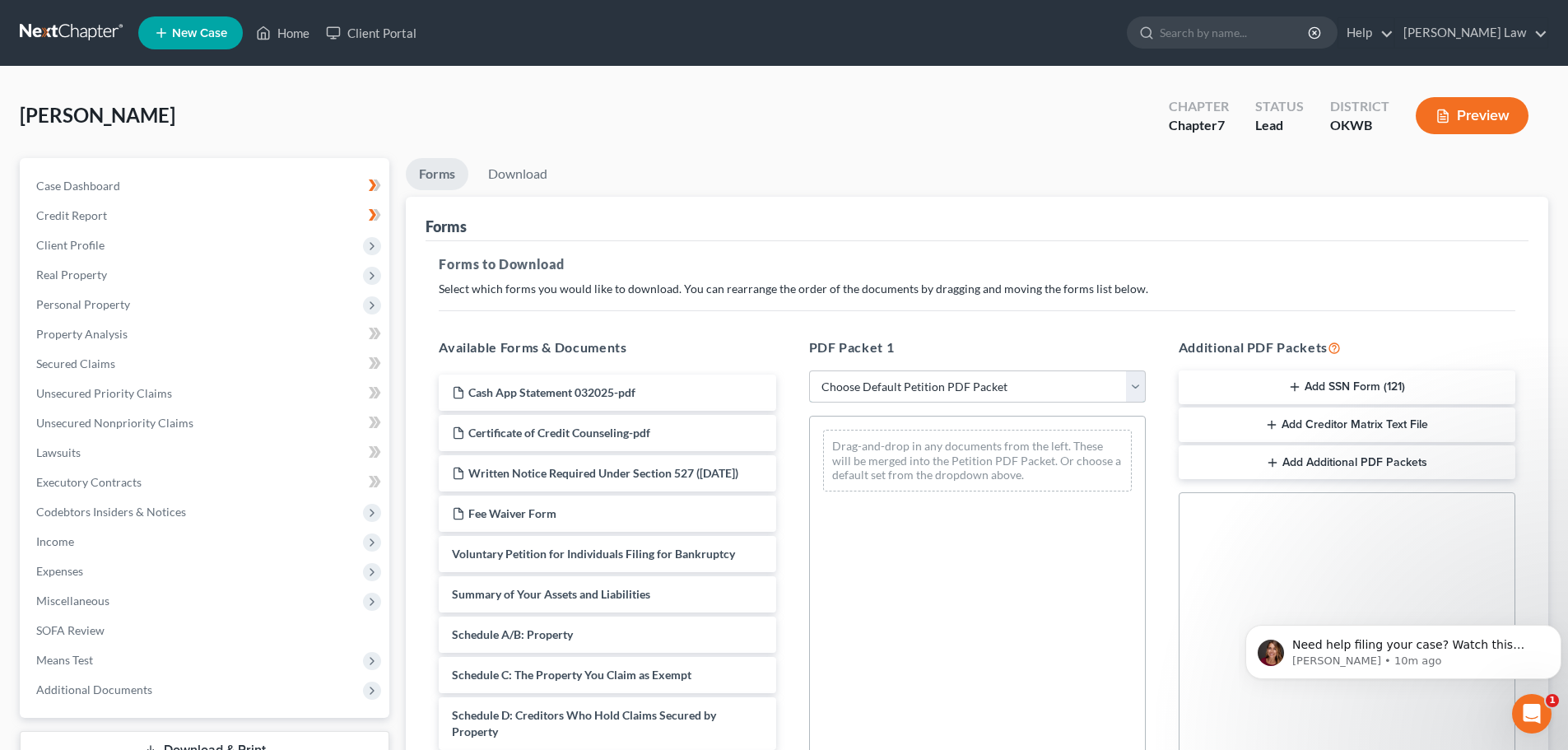
click at [1133, 387] on select "Choose Default Petition PDF Packet Complete Bankruptcy Petition (all forms and …" at bounding box center [978, 386] width 336 height 33
select select "0"
click at [814, 371] on select "Choose Default Petition PDF Packet Complete Bankruptcy Petition (all forms and …" at bounding box center [978, 386] width 336 height 33
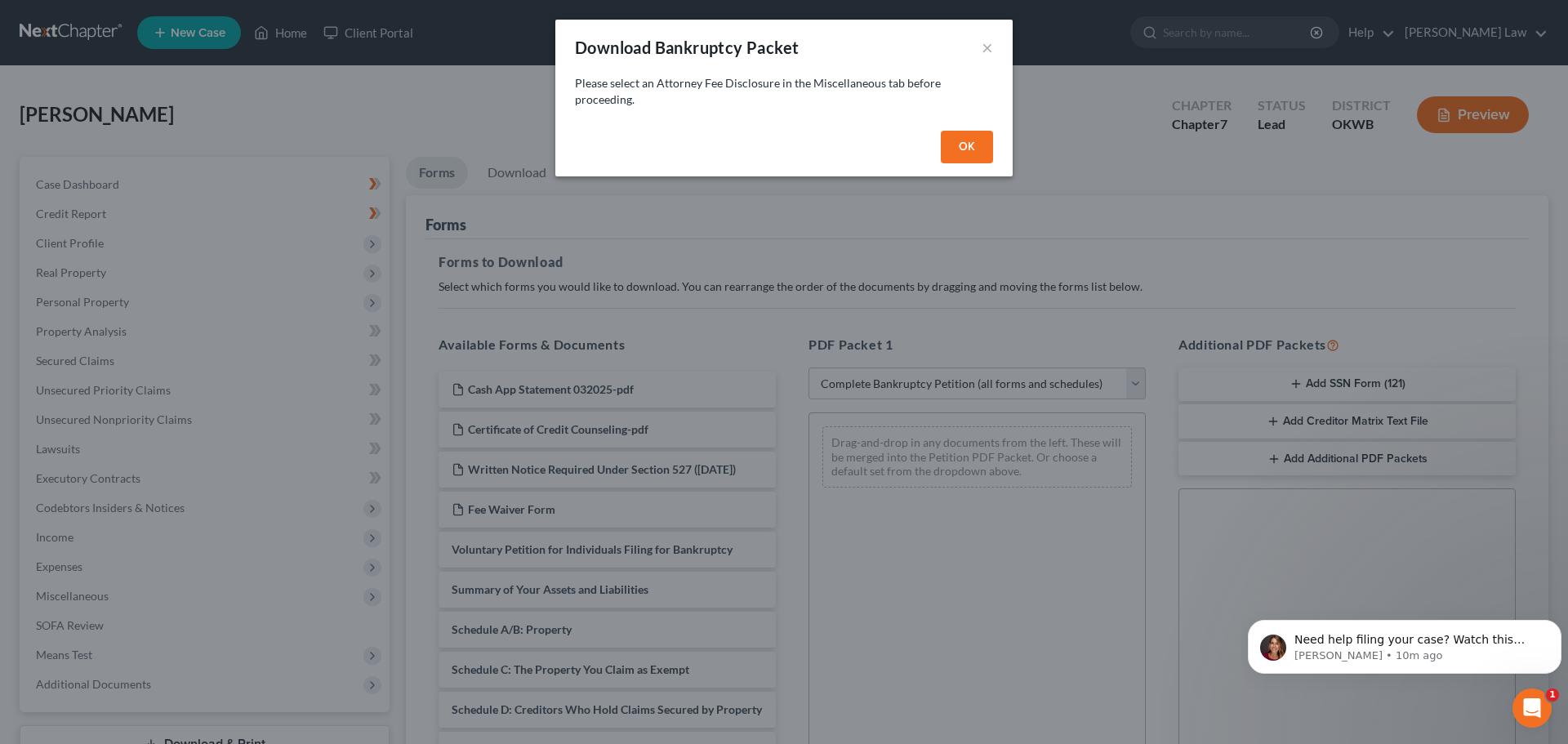
click at [971, 149] on button "OK" at bounding box center [966, 146] width 52 height 33
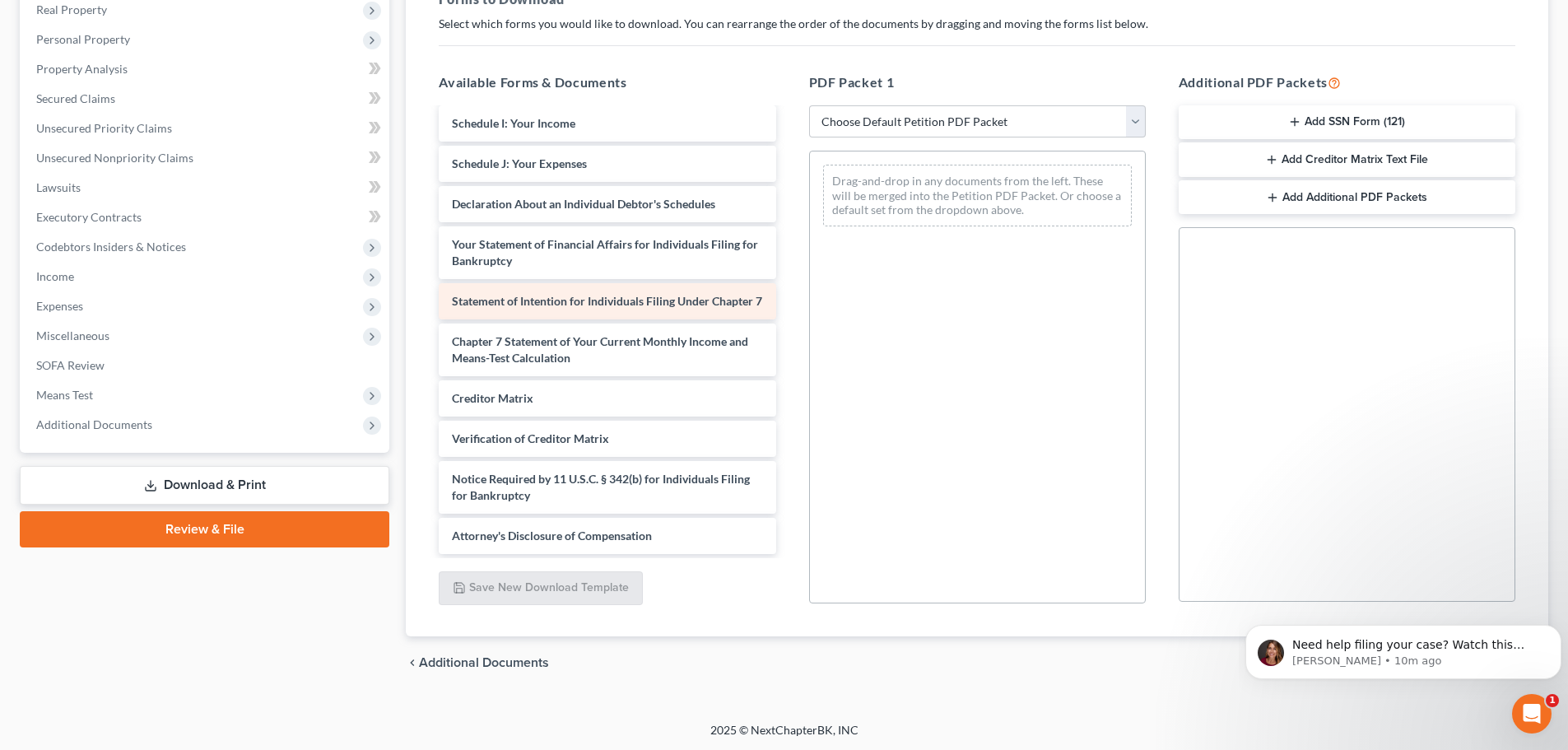
scroll to position [267, 0]
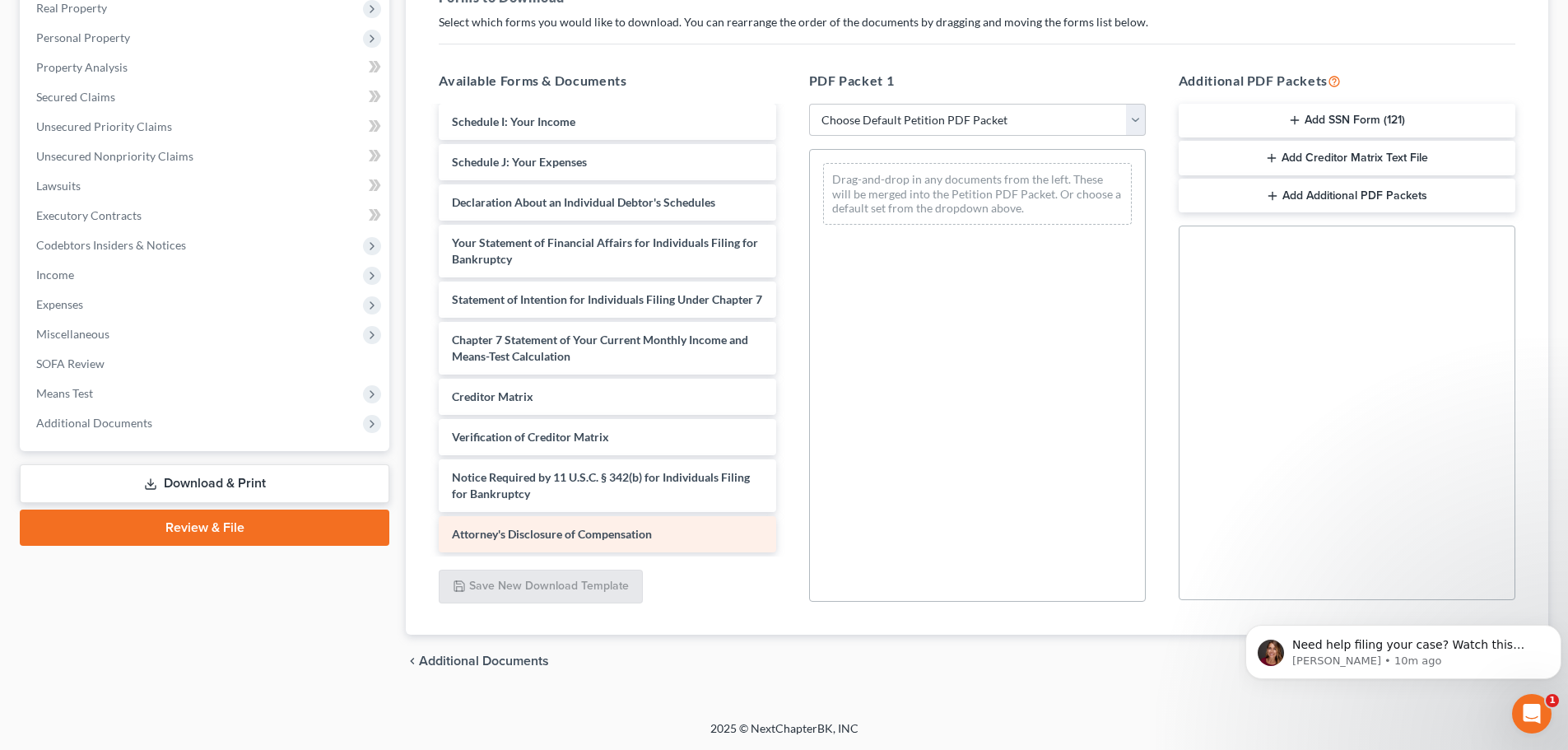
click at [538, 535] on span "Attorney's Disclosure of Compensation" at bounding box center [552, 534] width 200 height 14
click at [492, 533] on div "Attorney's Disclosure of Compensation Cash App Statement 032025-pdf Certificate…" at bounding box center [606, 78] width 363 height 949
click at [522, 537] on span "Attorney's Disclosure of Compensation" at bounding box center [552, 534] width 200 height 14
click at [502, 535] on span "Attorney's Disclosure of Compensation" at bounding box center [552, 534] width 200 height 14
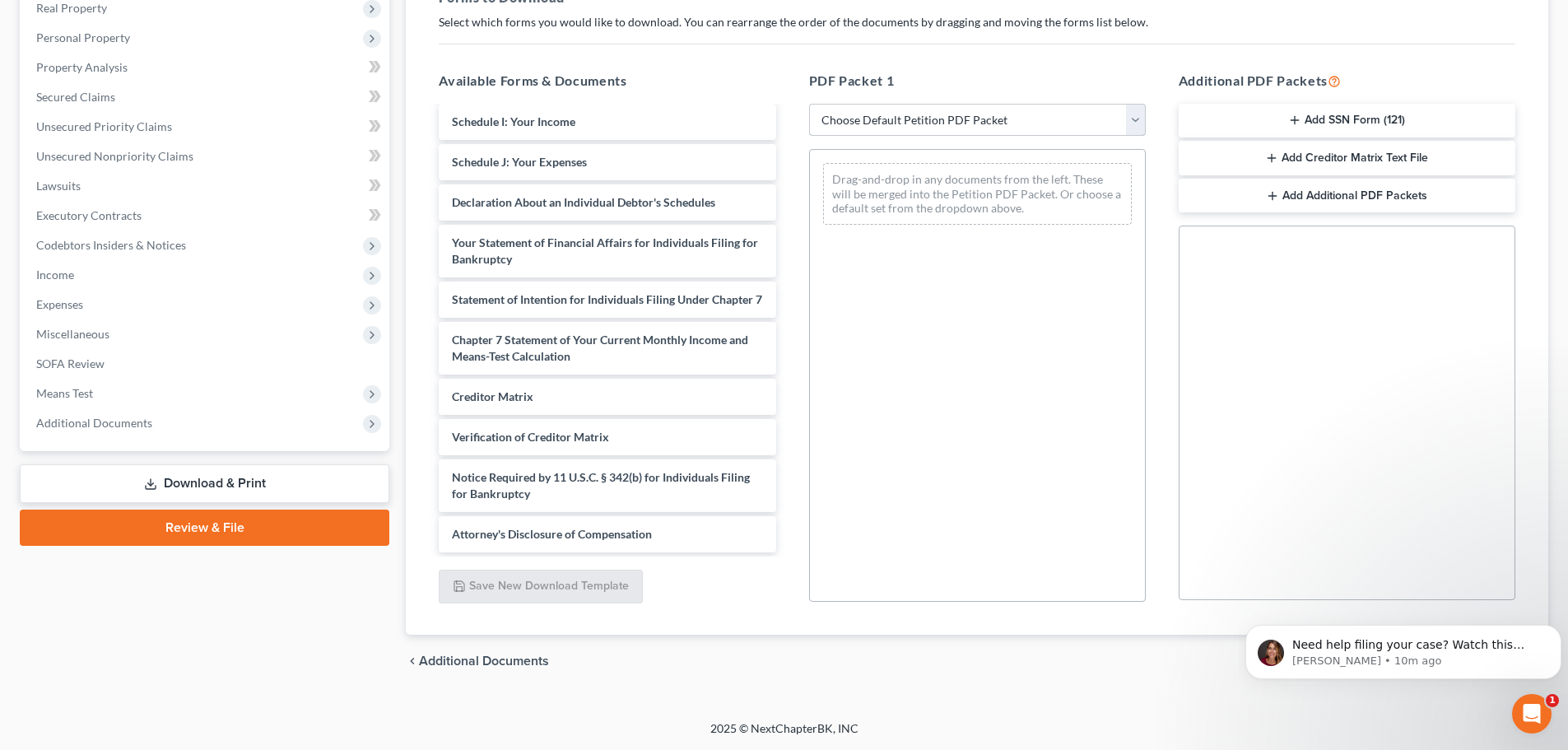
click at [1134, 118] on select "Choose Default Petition PDF Packet Complete Bankruptcy Petition (all forms and …" at bounding box center [978, 120] width 336 height 33
select select "0"
click at [814, 104] on select "Choose Default Petition PDF Packet Complete Bankruptcy Petition (all forms and …" at bounding box center [978, 120] width 336 height 33
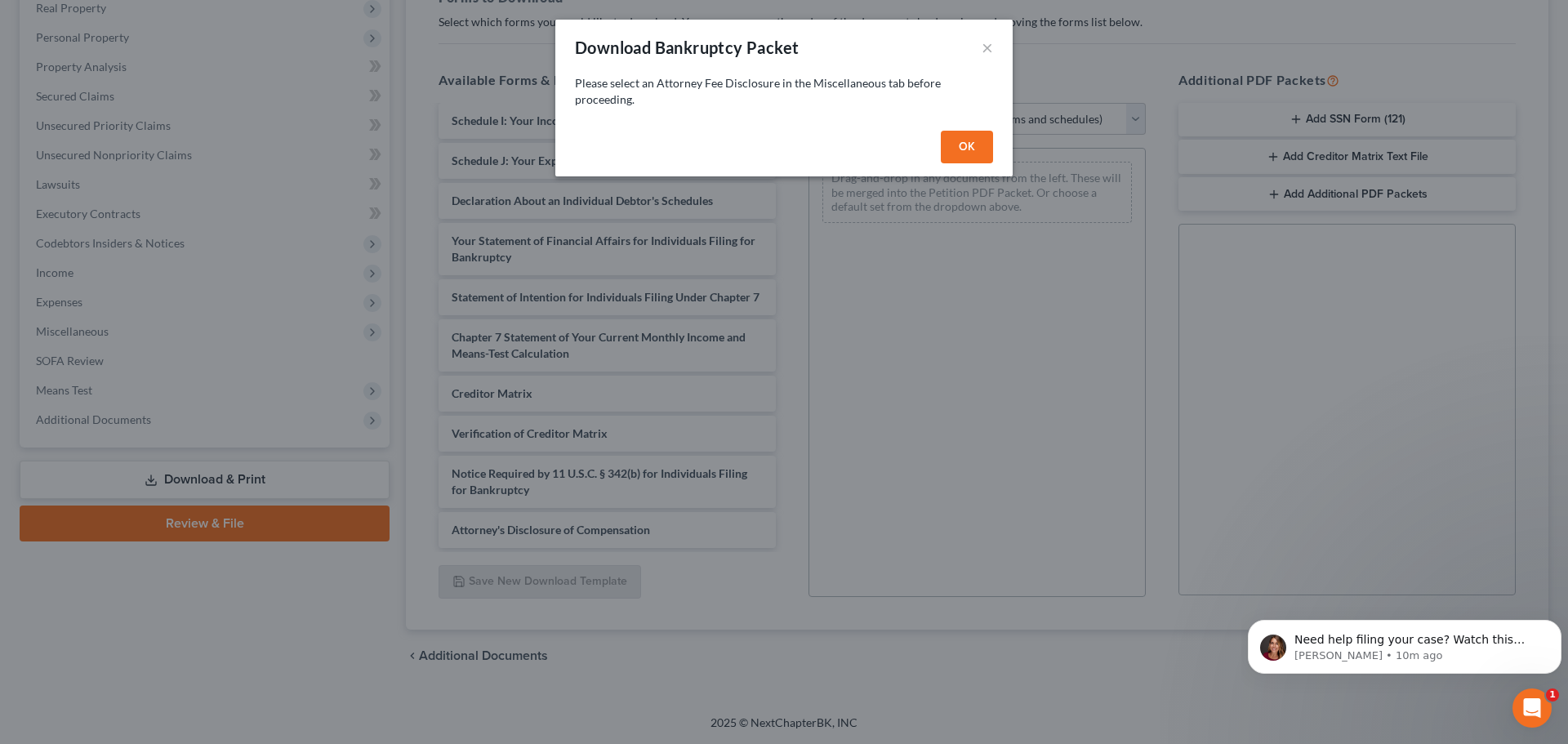
click at [973, 144] on button "OK" at bounding box center [966, 146] width 52 height 33
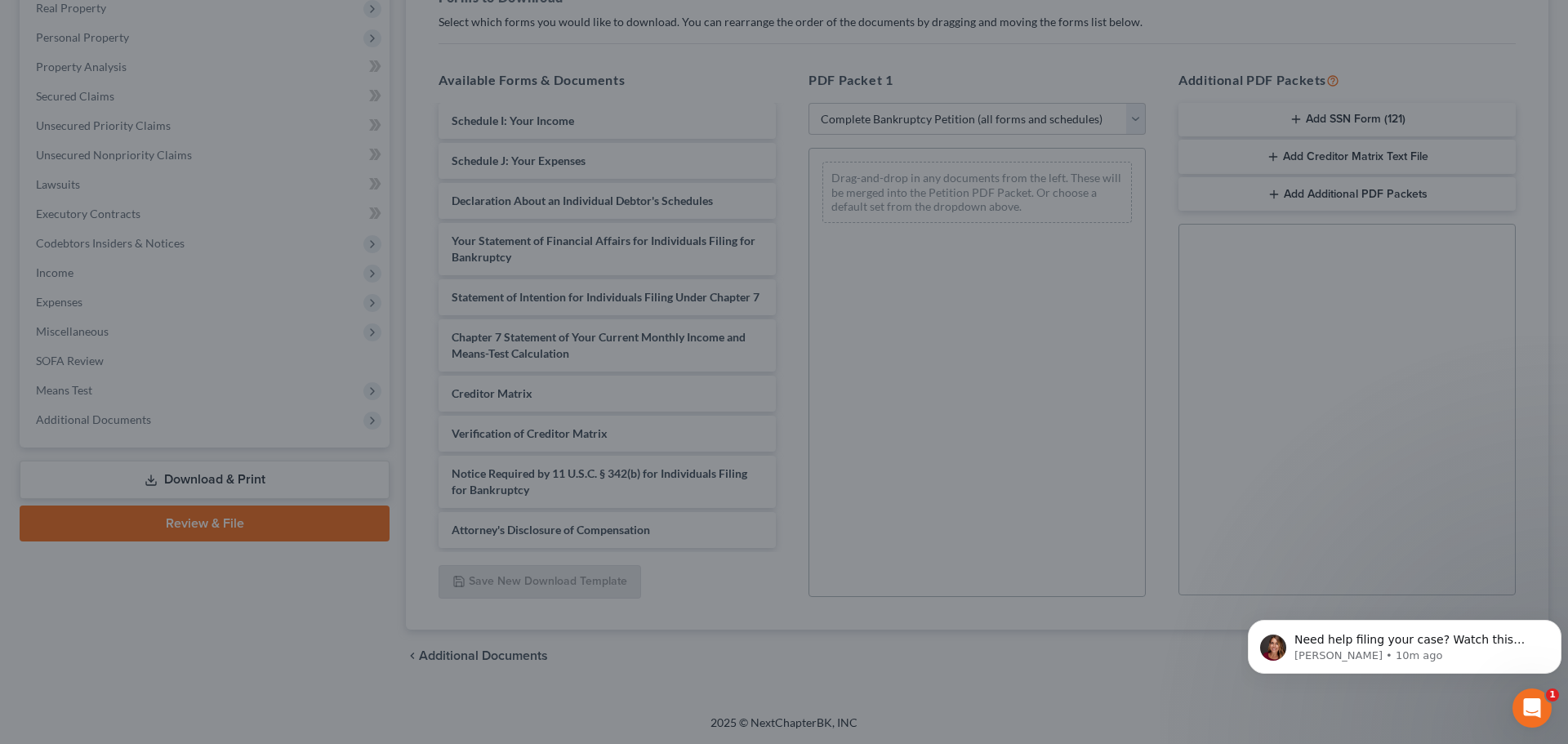
select select
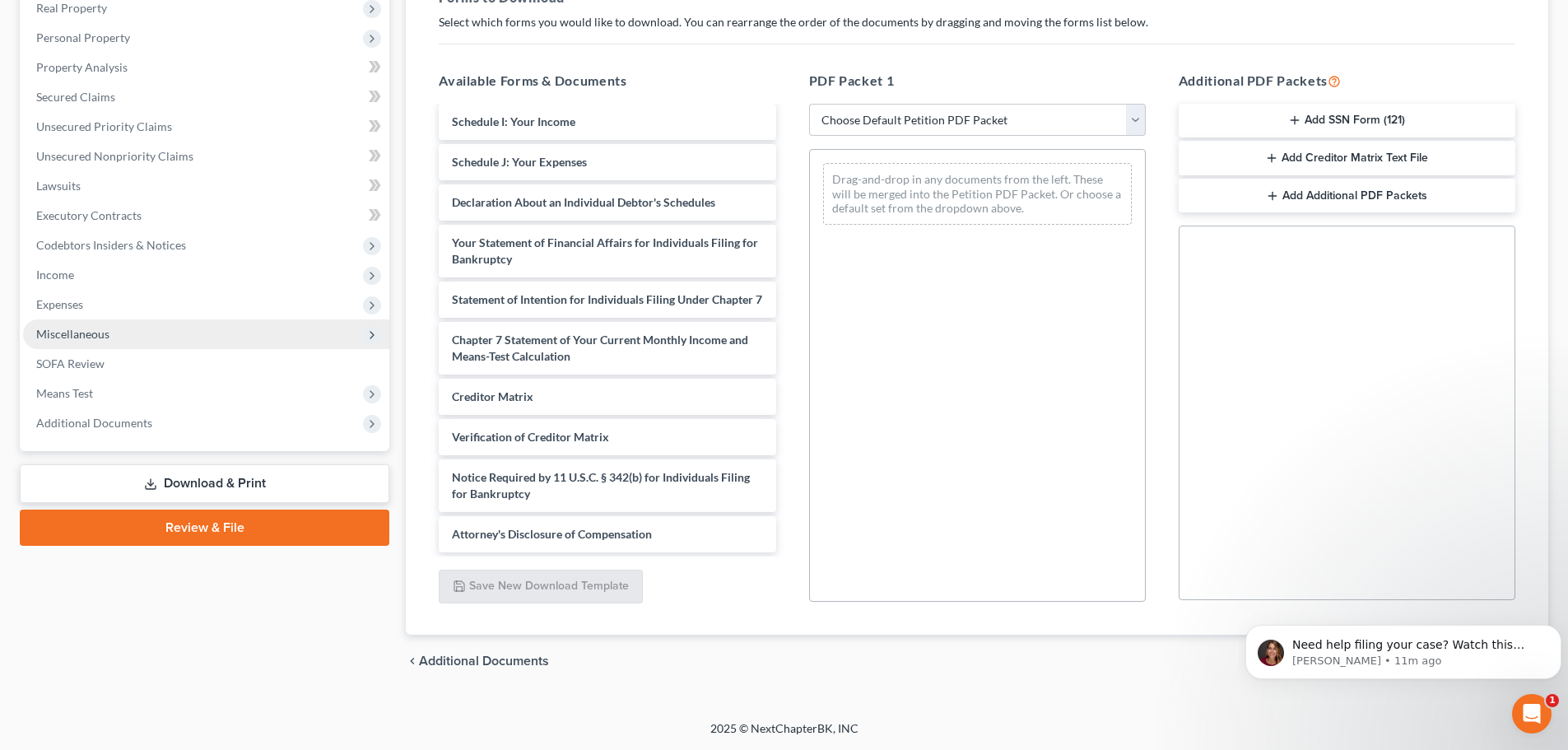
click at [368, 331] on icon at bounding box center [371, 335] width 13 height 13
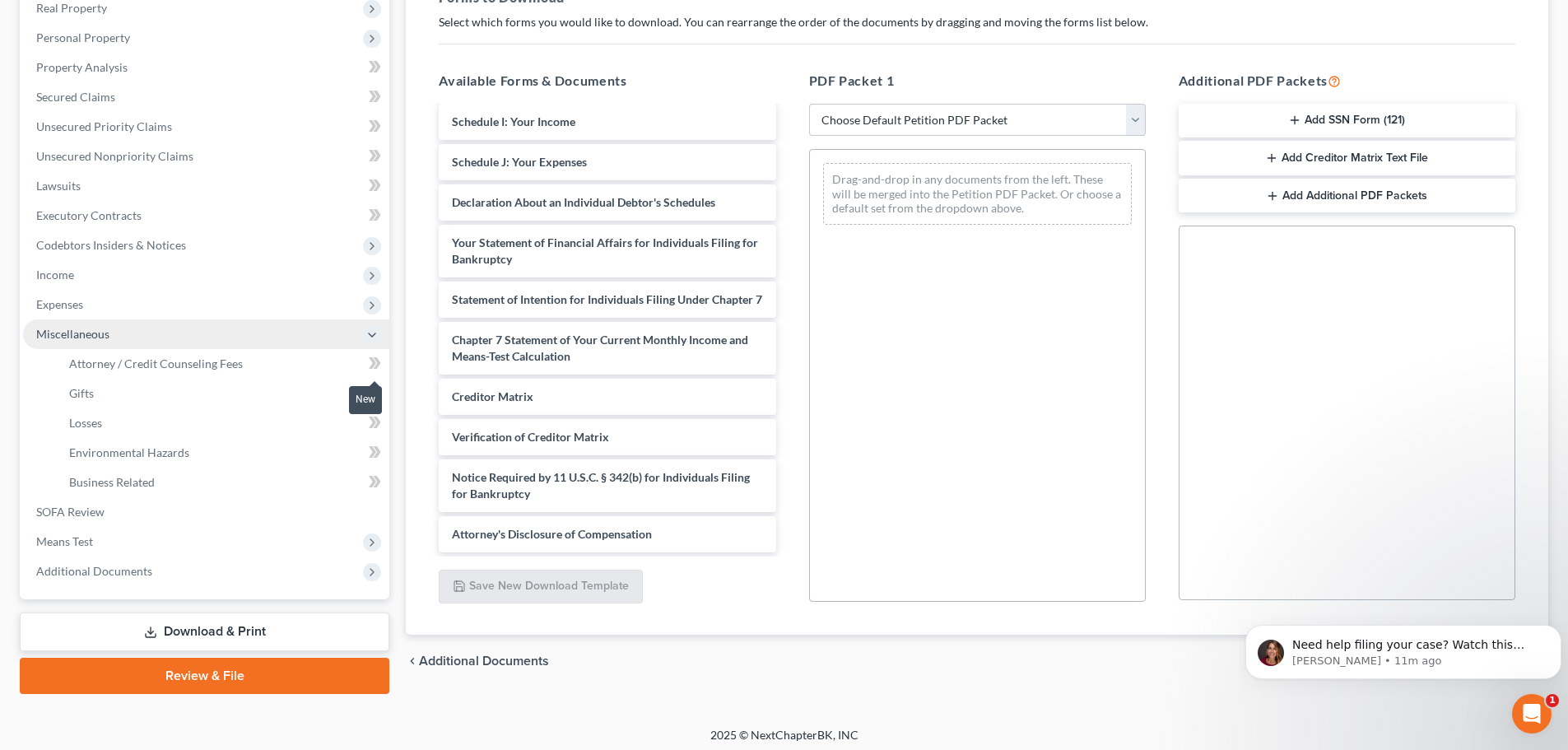
click at [372, 362] on icon at bounding box center [371, 364] width 7 height 12
click at [138, 364] on span "Attorney / Credit Counseling Fees" at bounding box center [155, 364] width 173 height 14
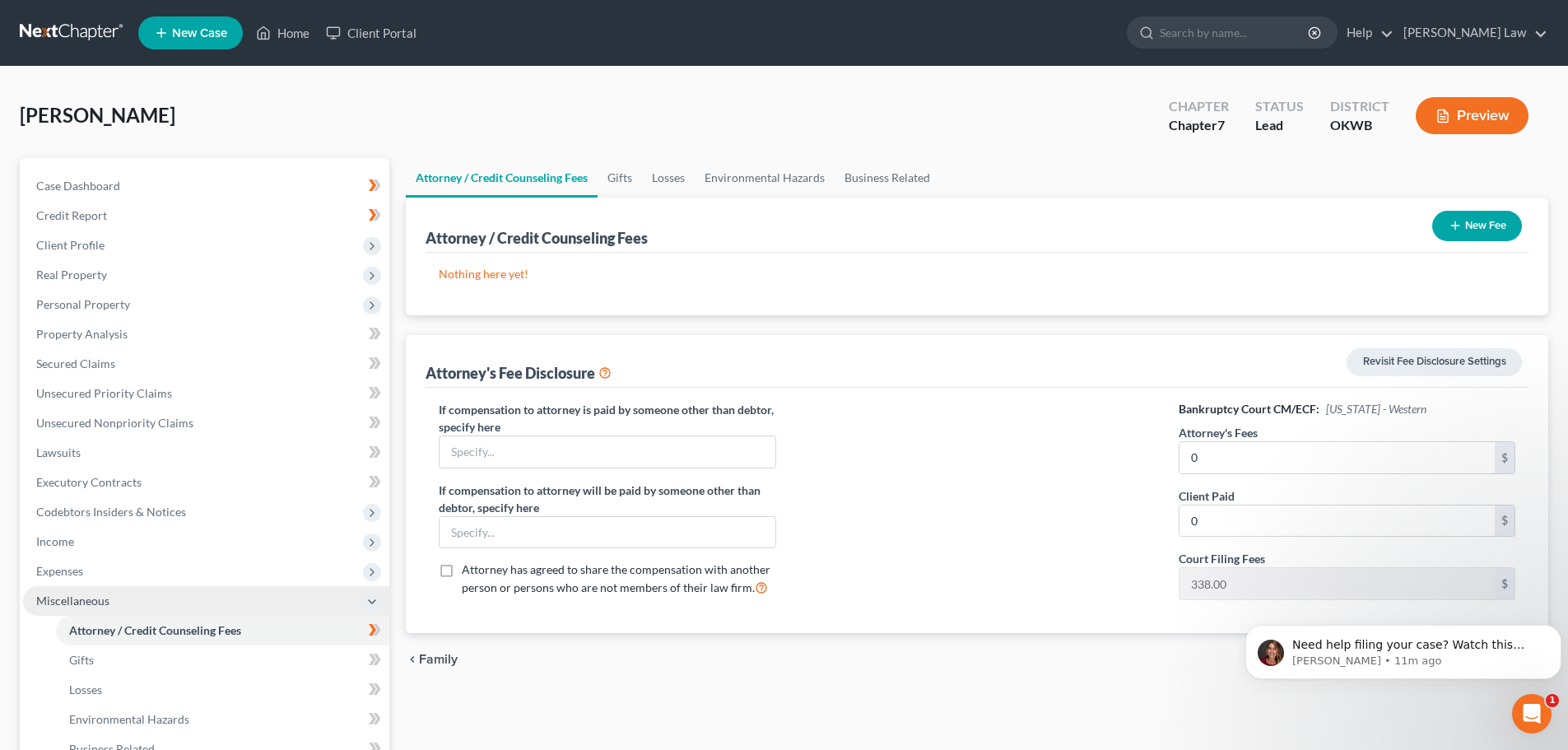
click at [1474, 227] on button "New Fee" at bounding box center [1477, 226] width 90 height 31
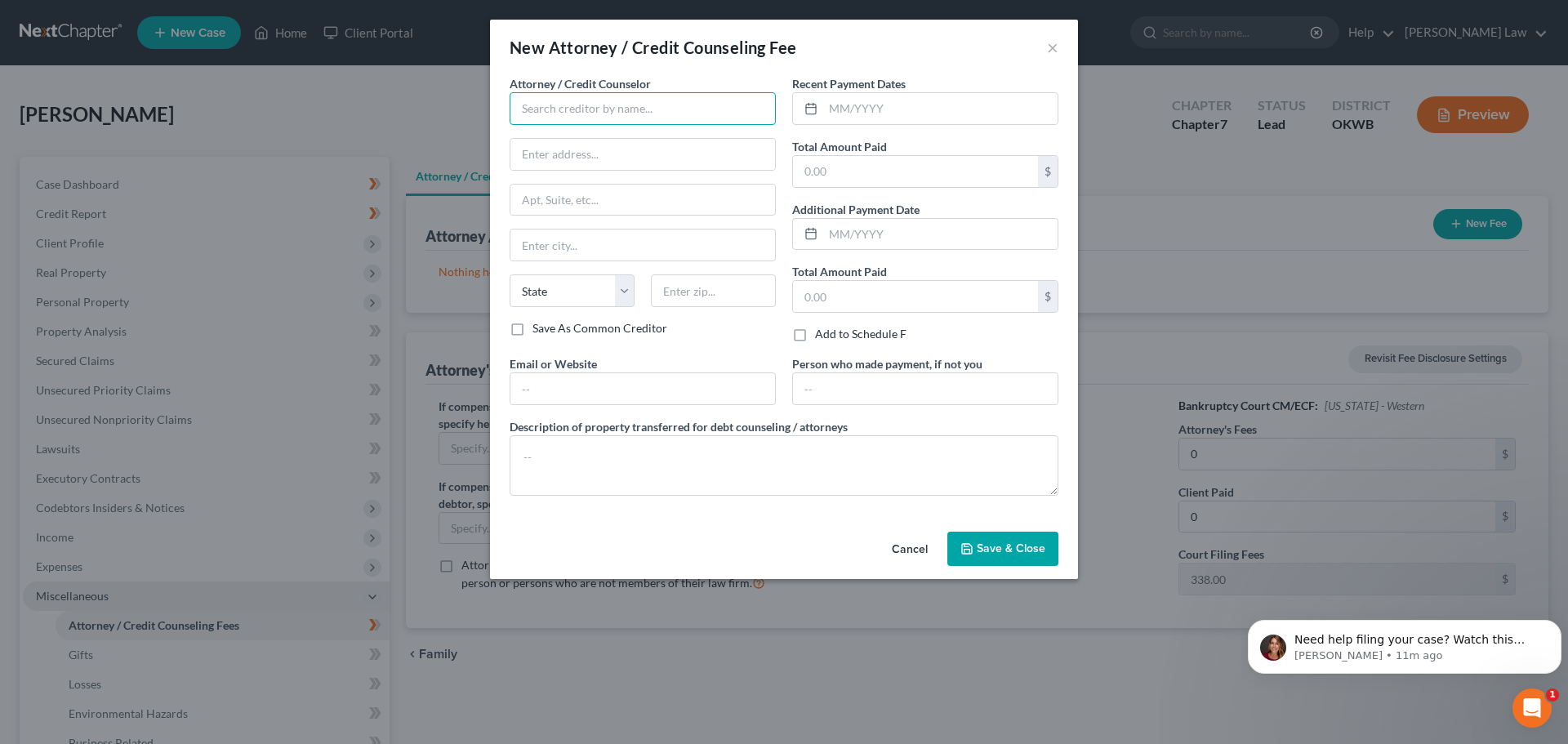
click at [544, 115] on input "text" at bounding box center [643, 108] width 267 height 33
type input "[PERSON_NAME]"
type input "PO Box 7531"
type input "[PERSON_NAME]"
select select "37"
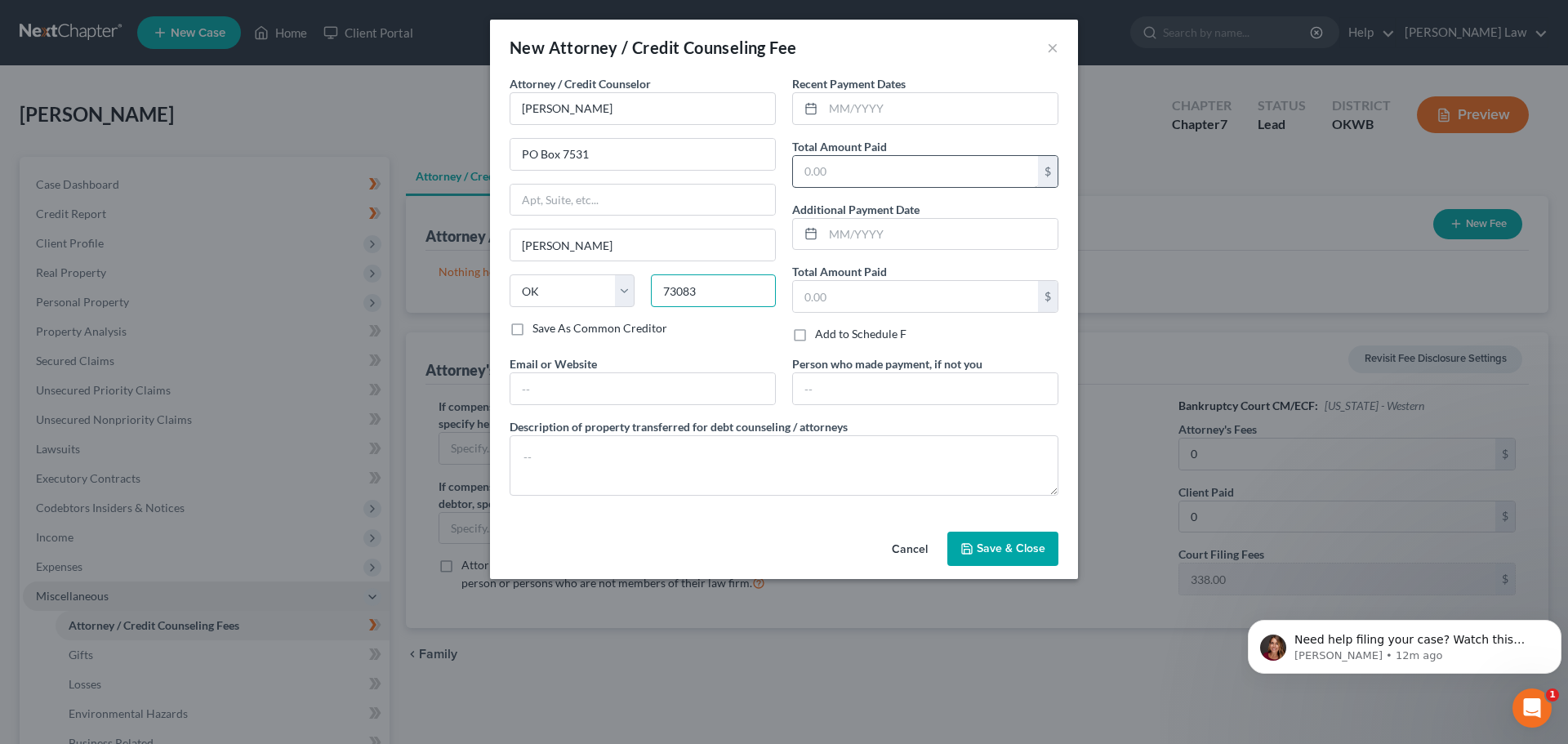
type input "73083"
click at [846, 178] on input "text" at bounding box center [916, 171] width 245 height 31
type input "0.00"
click at [855, 299] on input "text" at bounding box center [916, 295] width 245 height 31
type input "0.00"
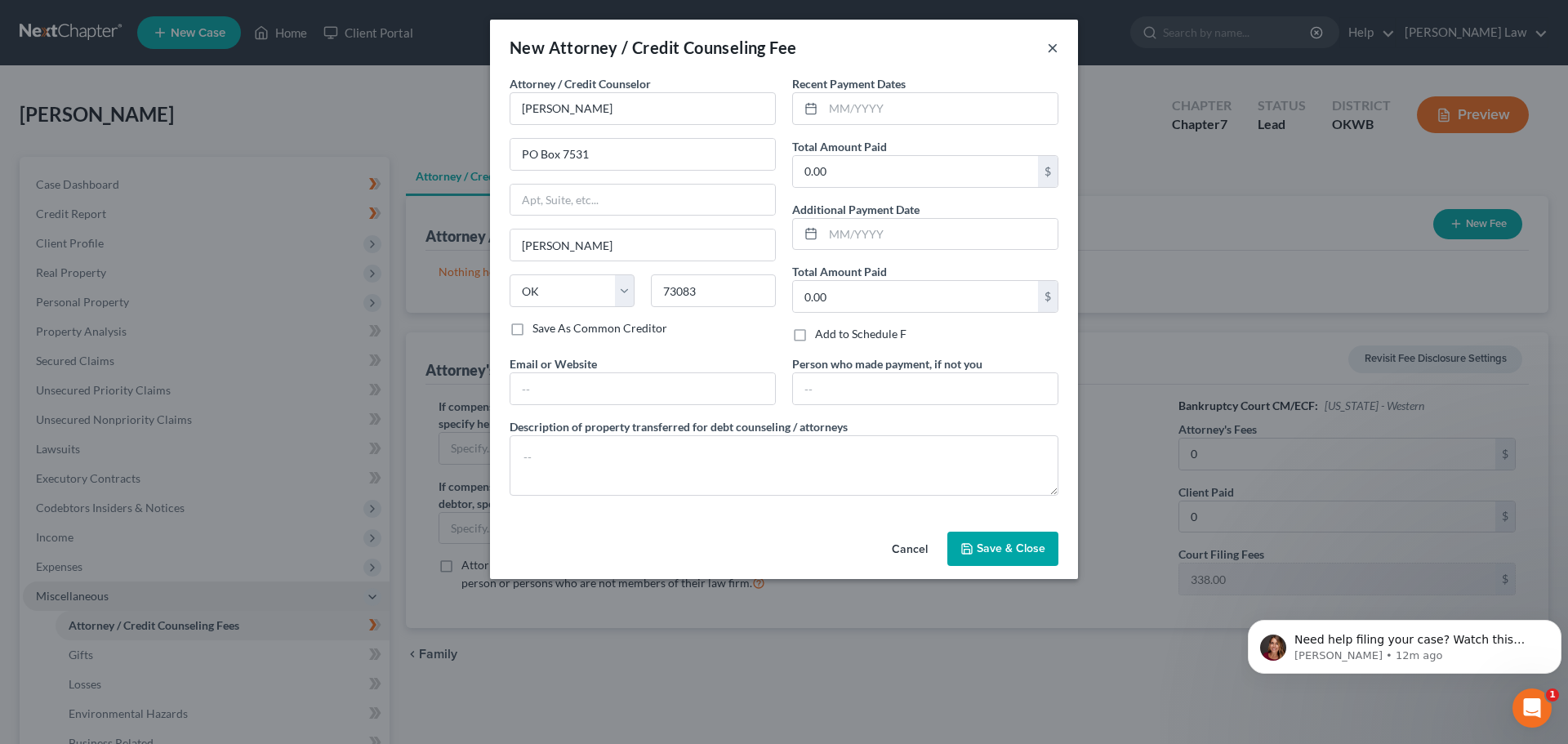
click at [1052, 47] on button "×" at bounding box center [1053, 47] width 12 height 20
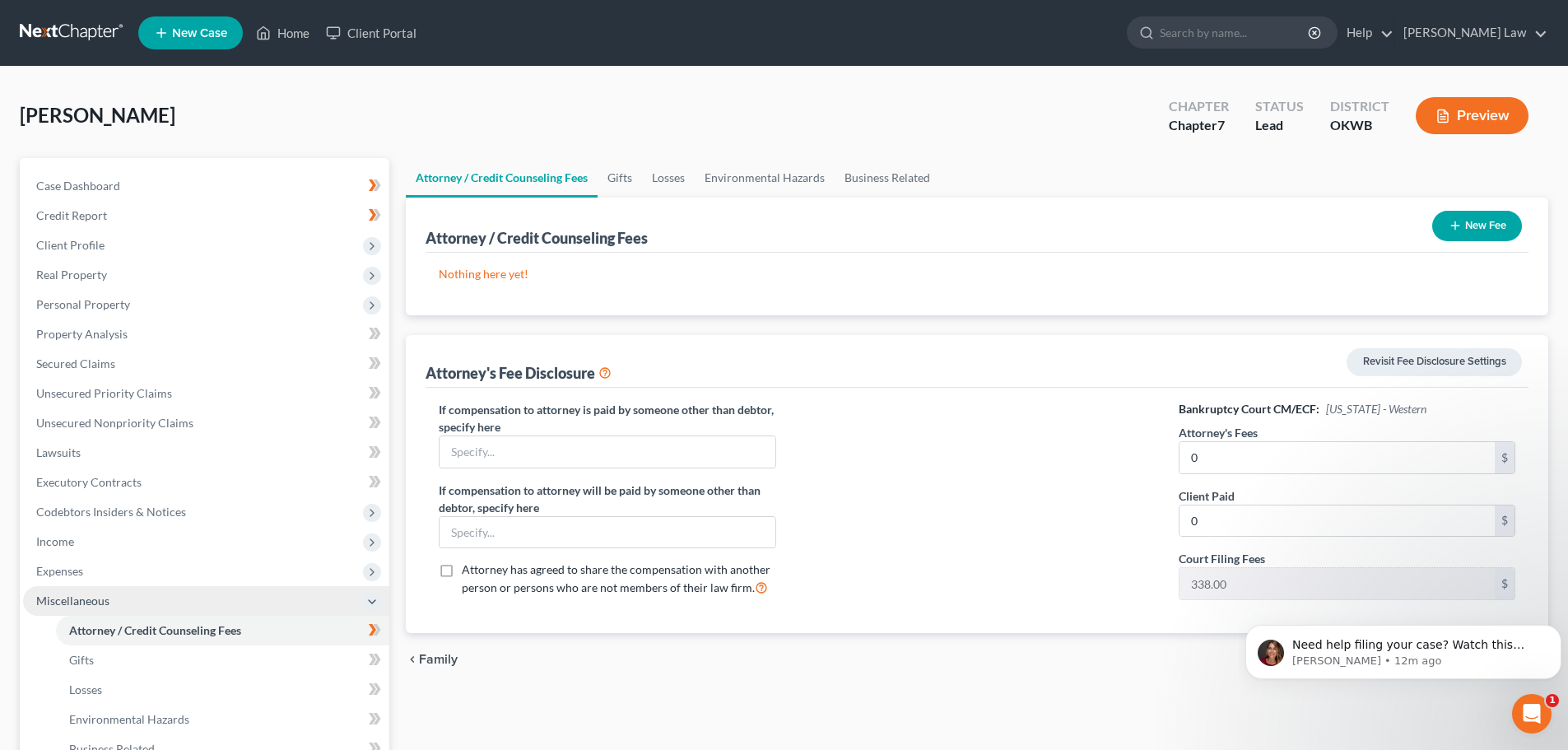
scroll to position [83, 0]
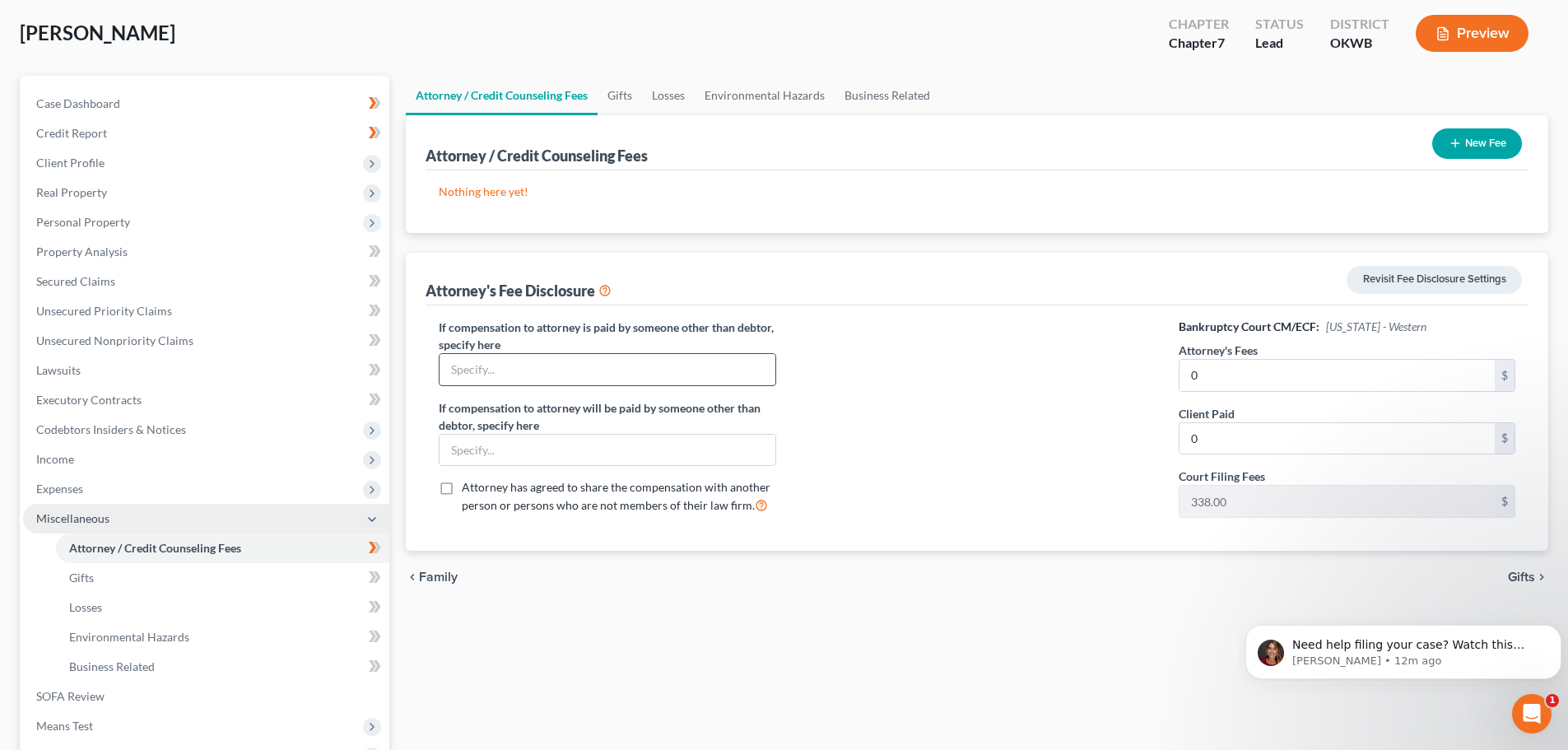
click at [455, 372] on input "text" at bounding box center [606, 370] width 335 height 31
type input "N/A"
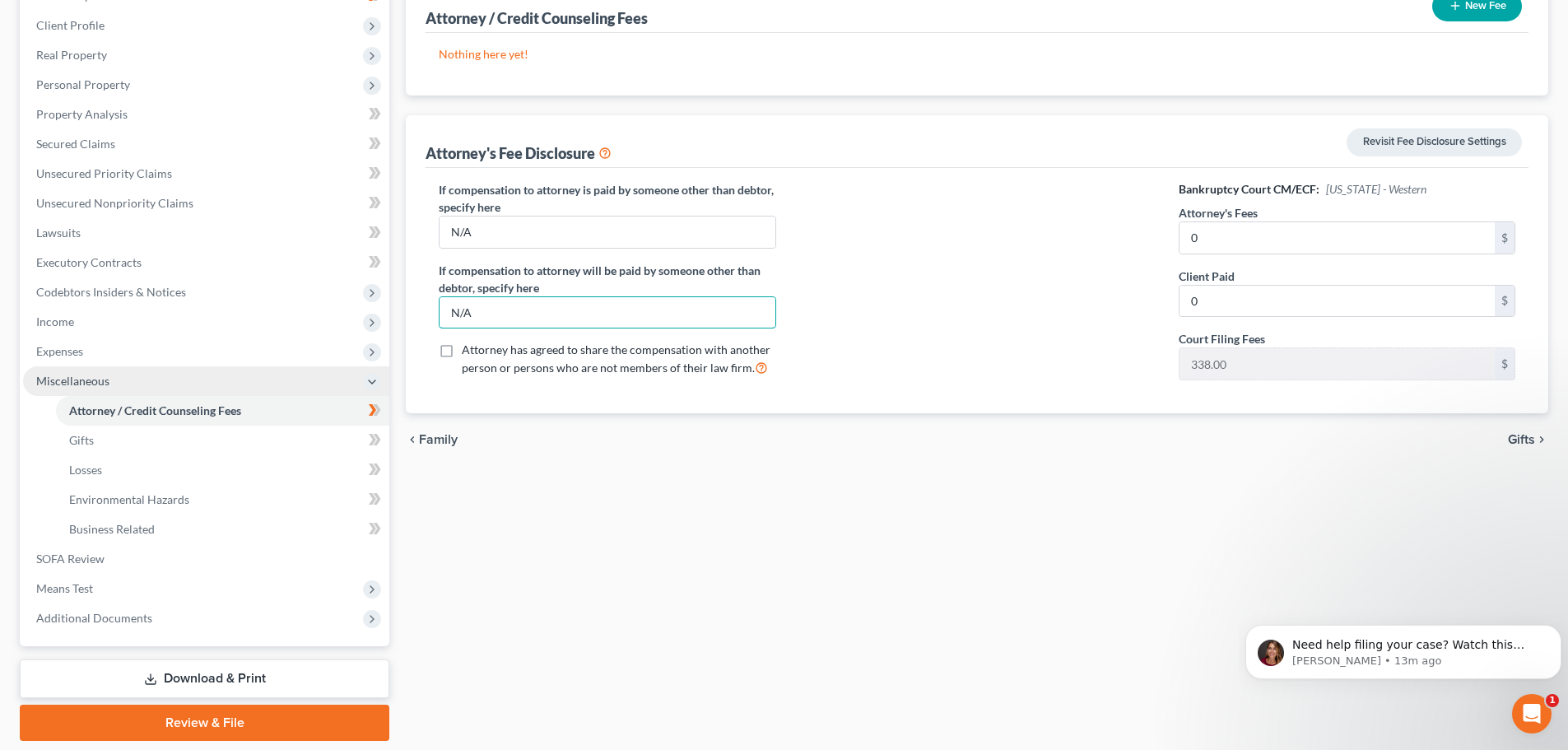
scroll to position [273, 0]
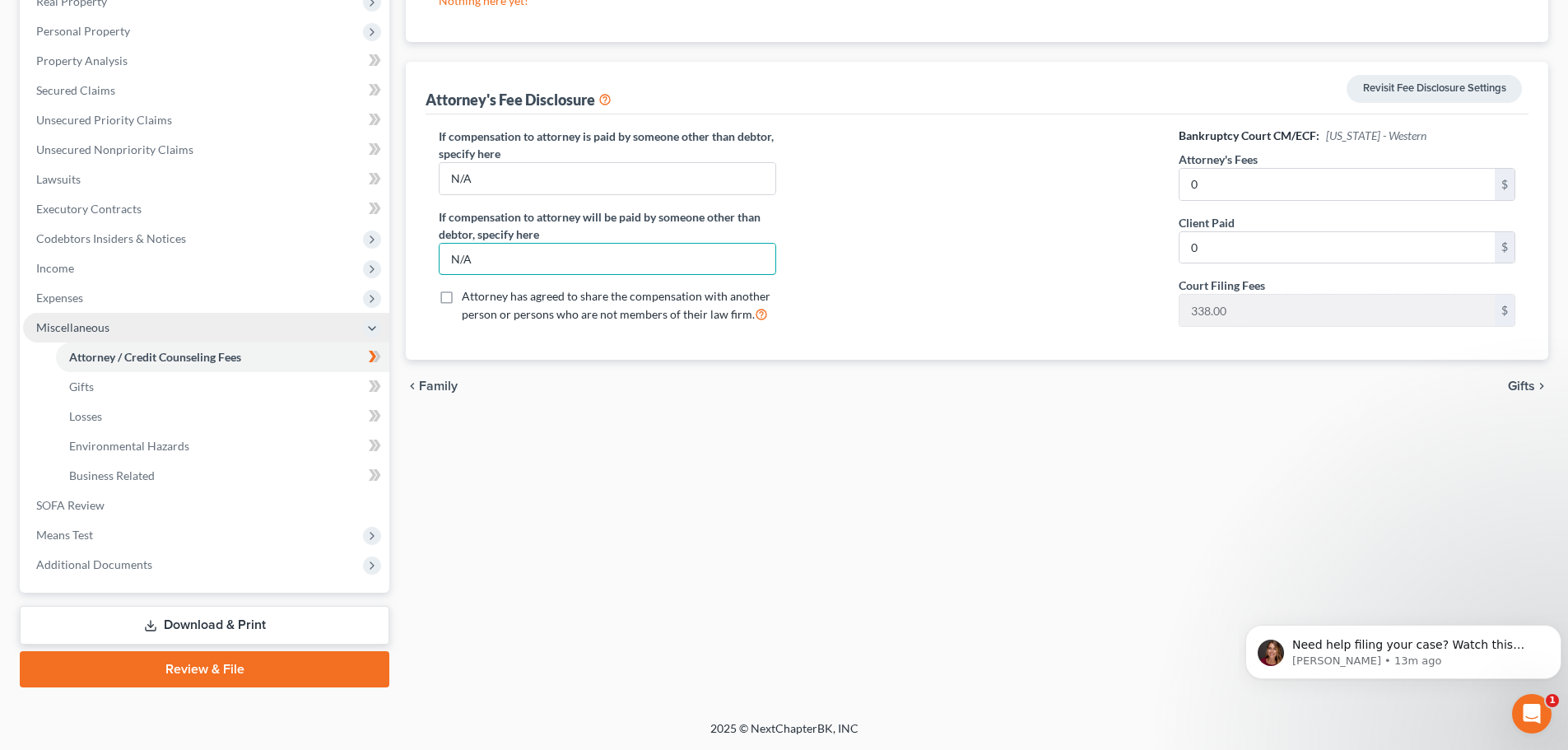
type input "N/A"
click at [1517, 381] on span "Gifts" at bounding box center [1521, 385] width 27 height 13
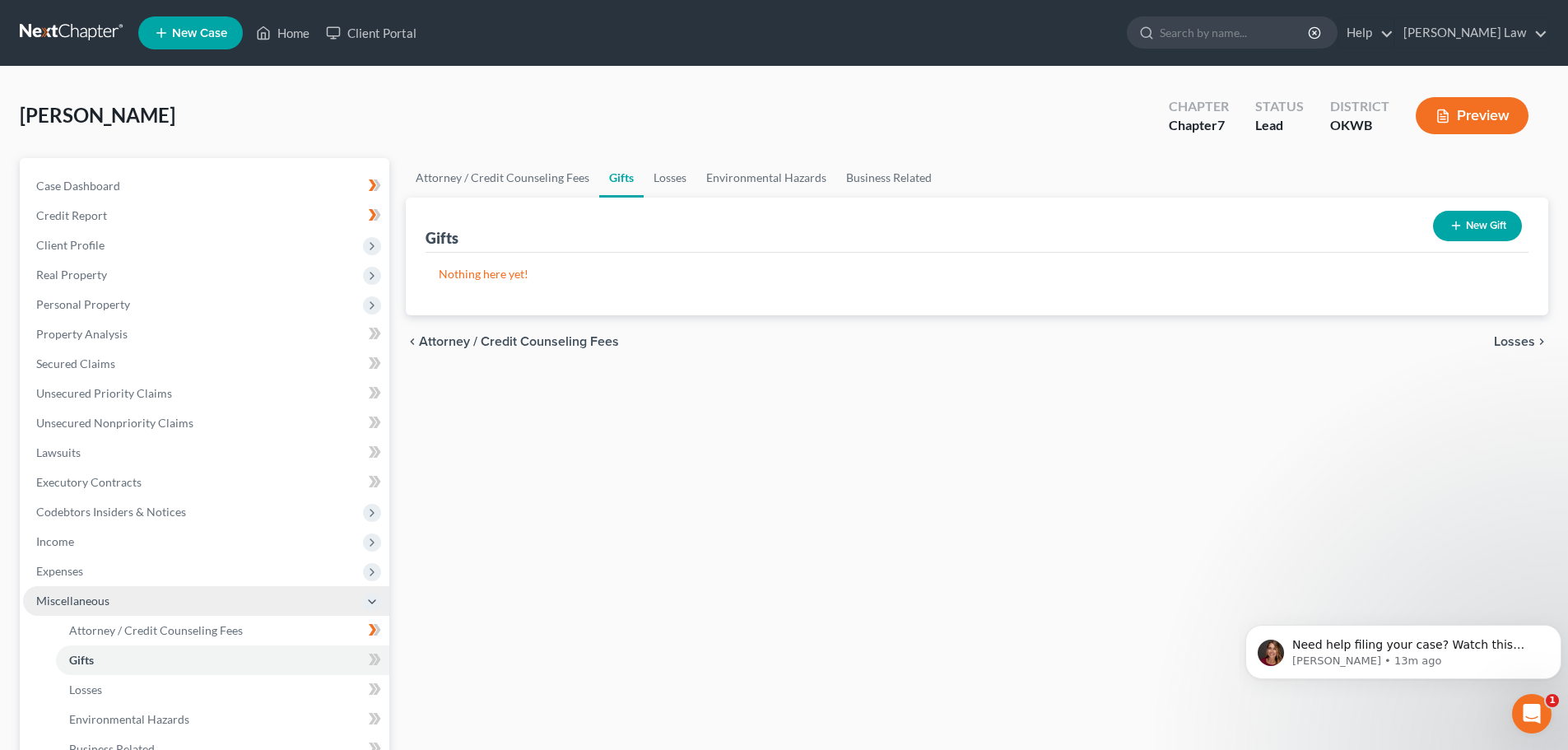
click at [411, 342] on icon "chevron_left" at bounding box center [412, 341] width 13 height 13
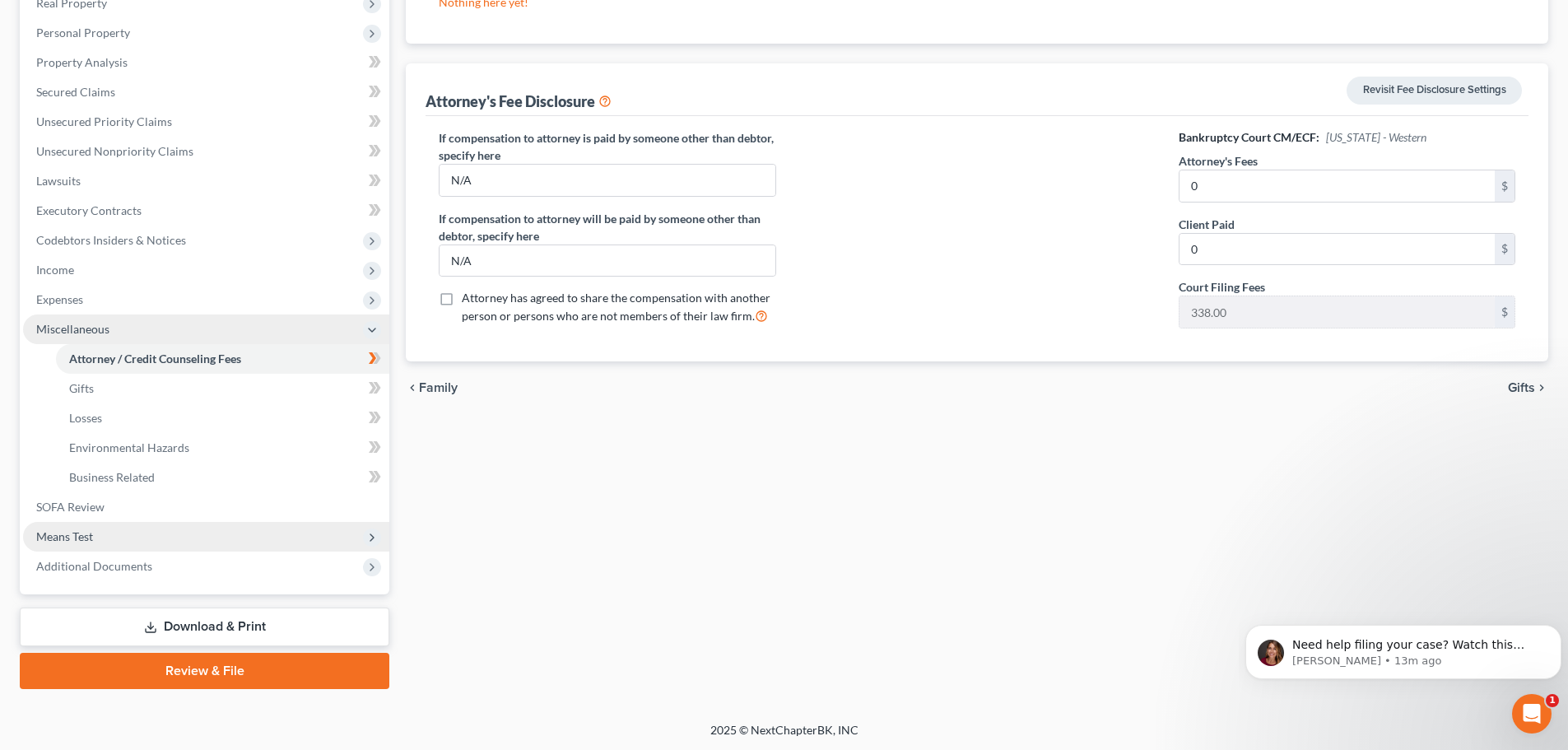
scroll to position [273, 0]
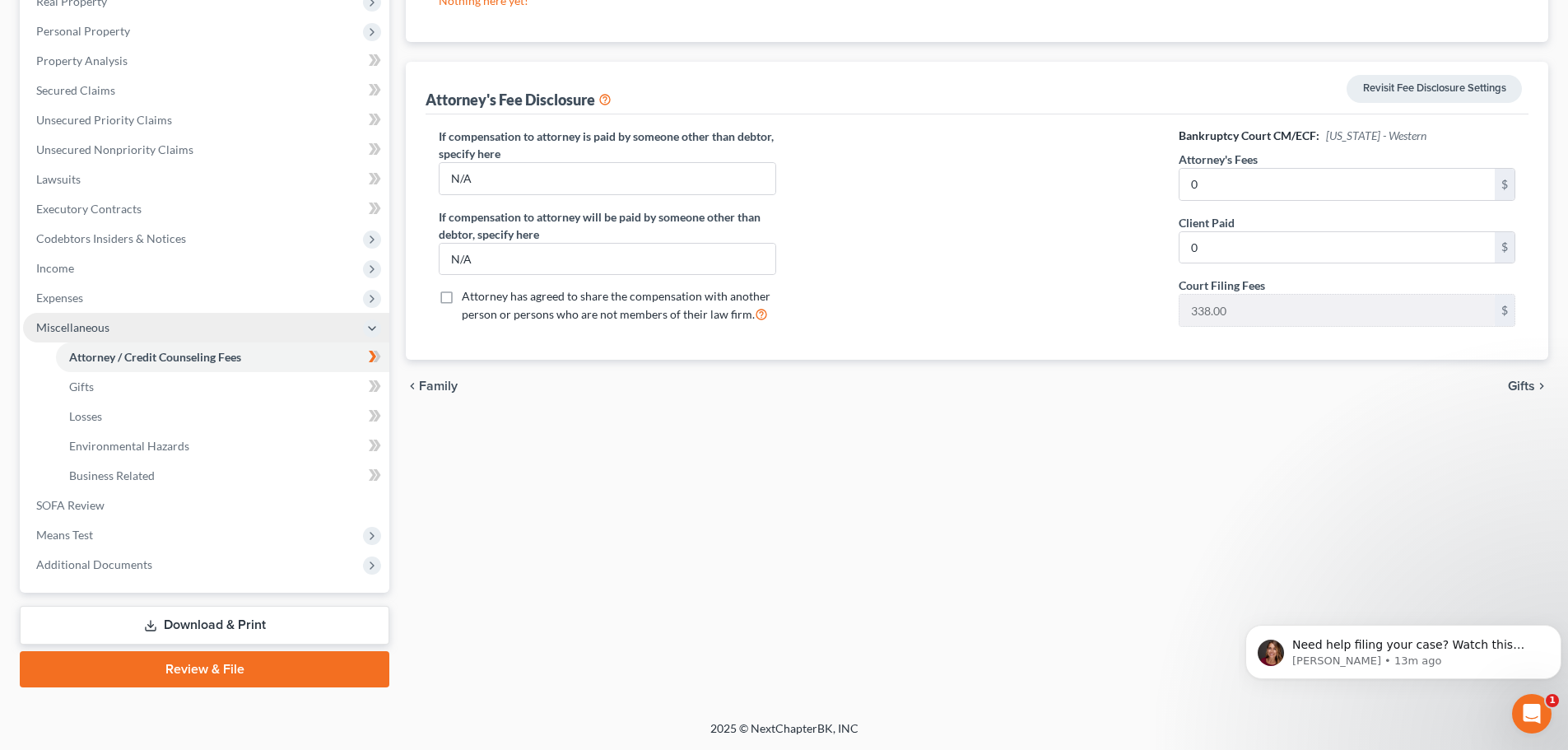
click at [202, 626] on link "Download & Print" at bounding box center [204, 625] width 369 height 39
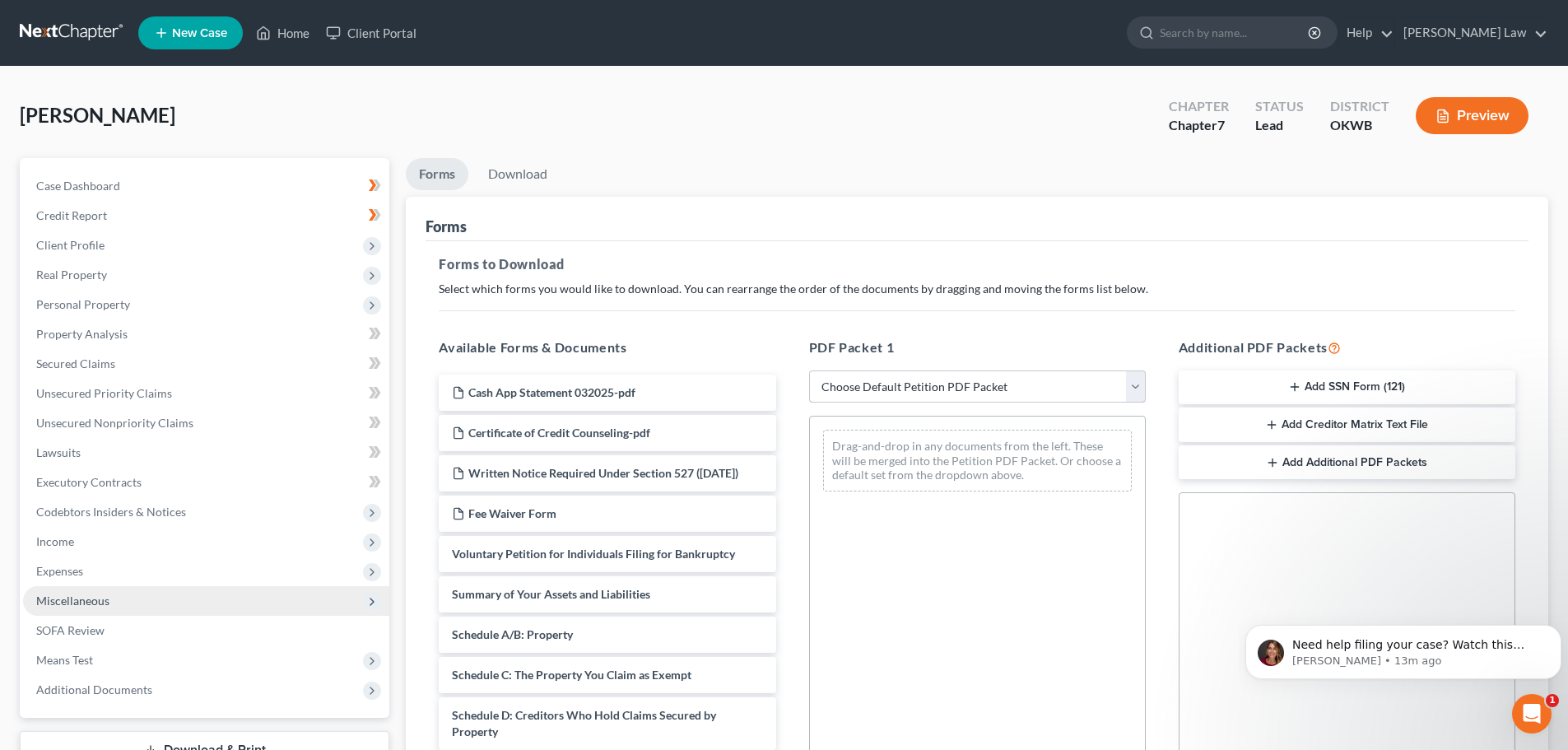
click at [1127, 385] on select "Choose Default Petition PDF Packet Complete Bankruptcy Petition (all forms and …" at bounding box center [978, 386] width 336 height 33
select select "0"
click at [814, 371] on select "Choose Default Petition PDF Packet Complete Bankruptcy Petition (all forms and …" at bounding box center [978, 386] width 336 height 33
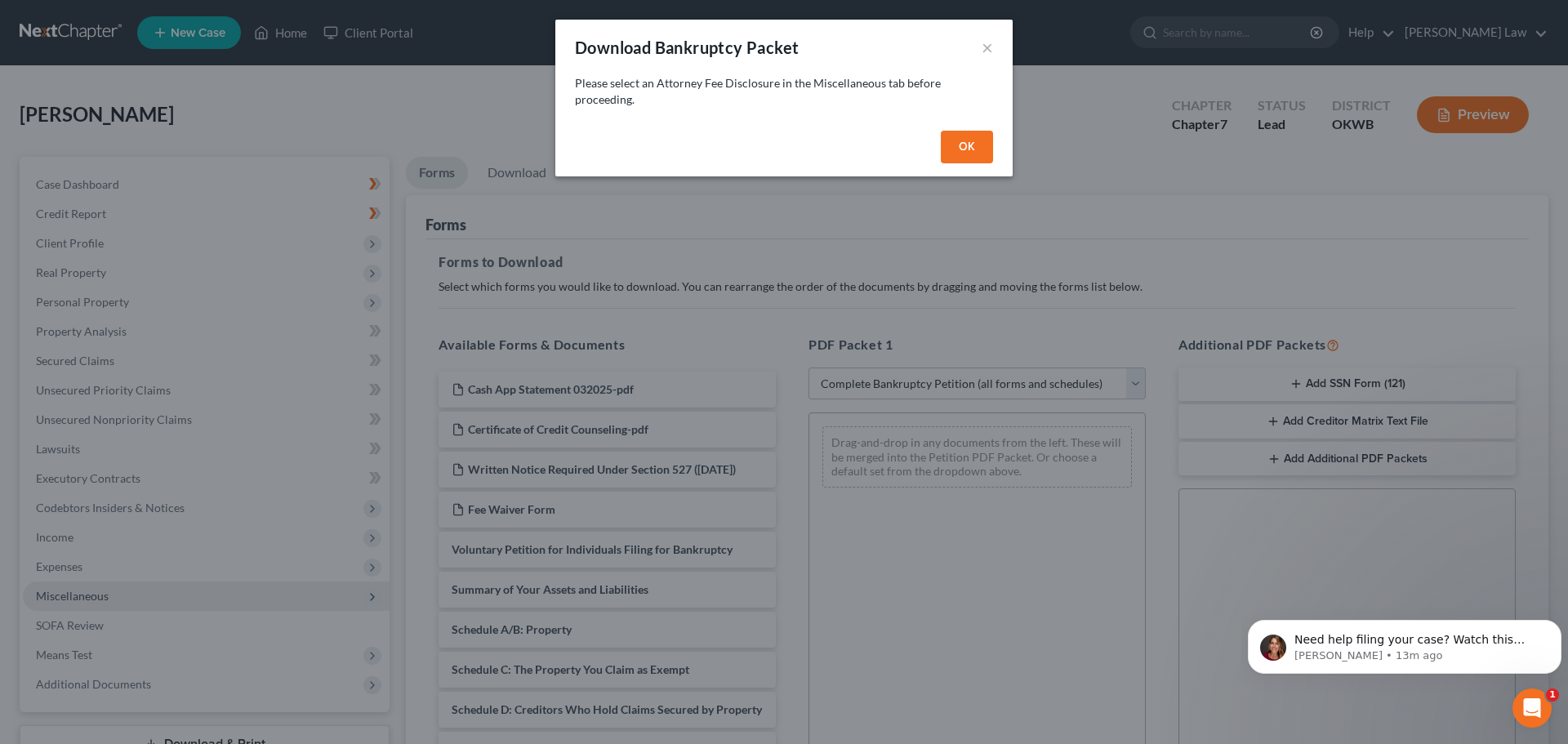
click at [962, 151] on button "OK" at bounding box center [966, 146] width 52 height 33
select select
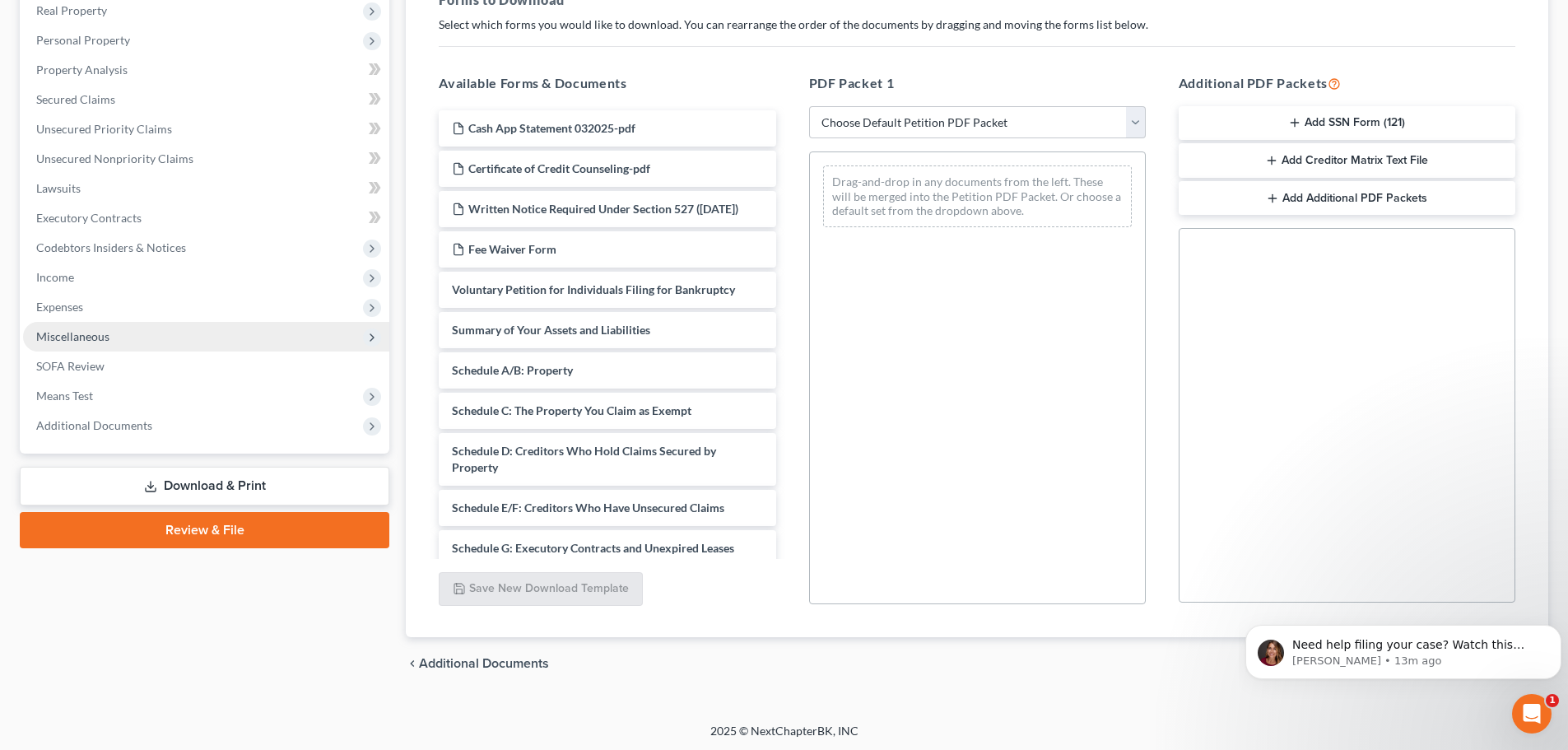
scroll to position [267, 0]
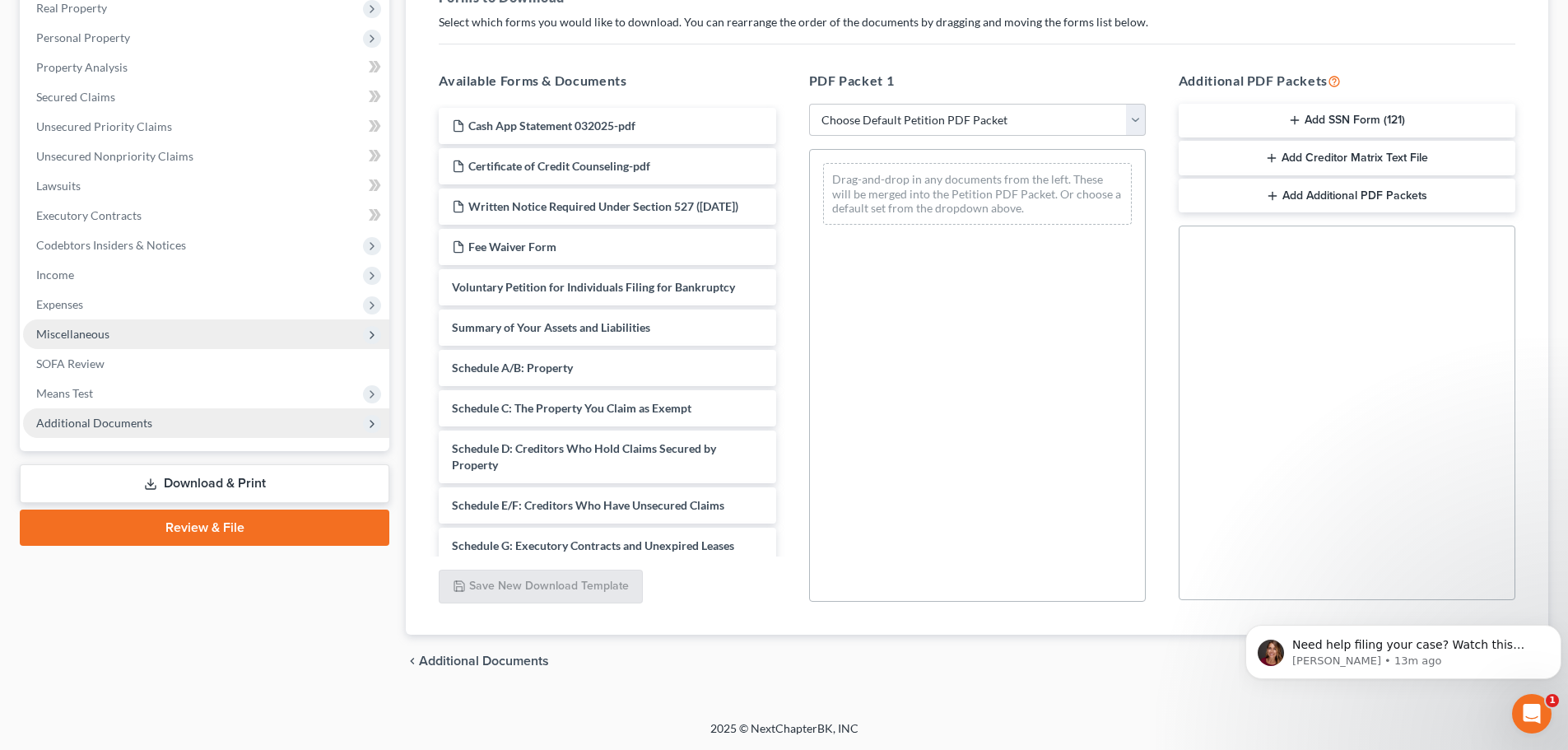
click at [91, 420] on span "Additional Documents" at bounding box center [94, 423] width 116 height 14
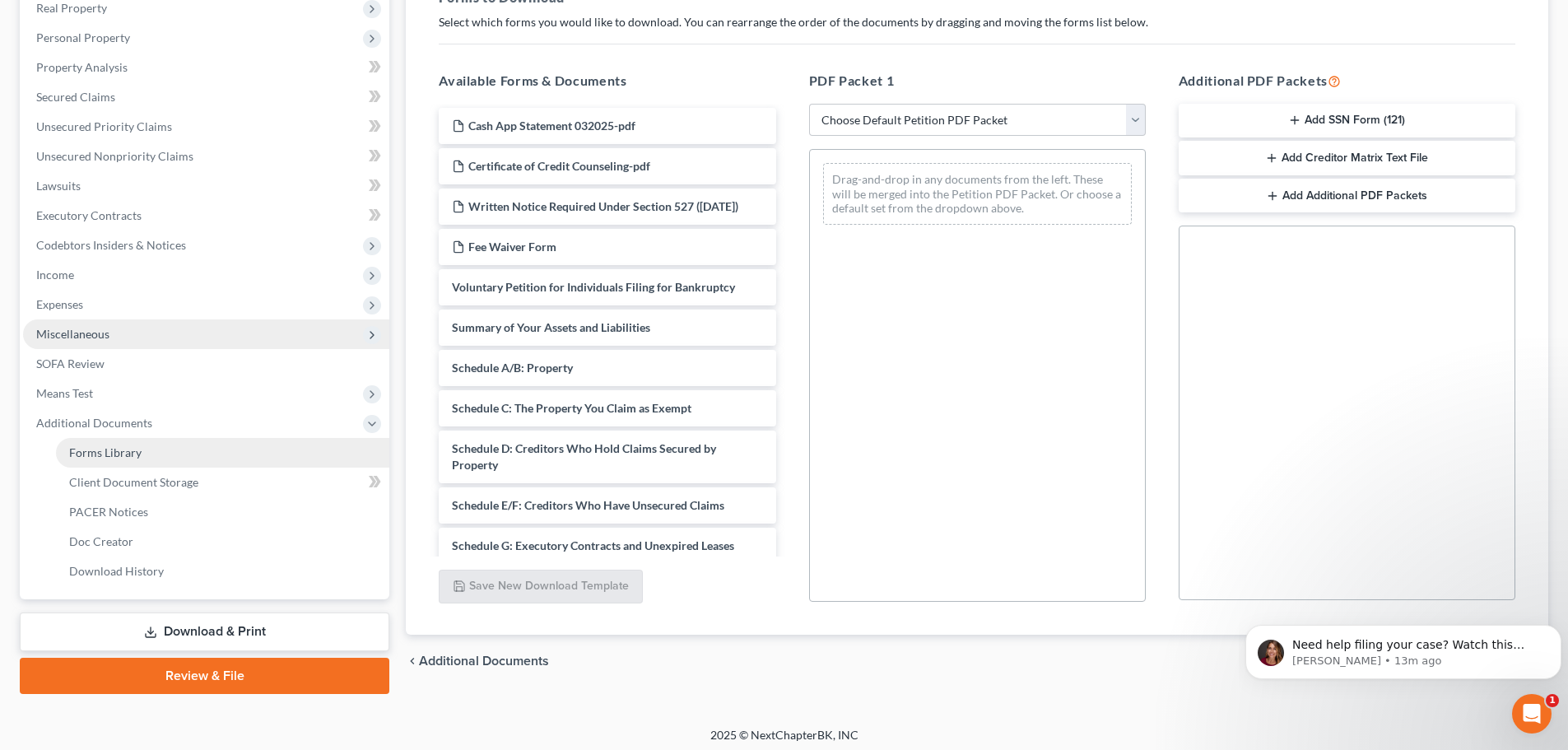
click at [98, 451] on span "Forms Library" at bounding box center [105, 452] width 73 height 14
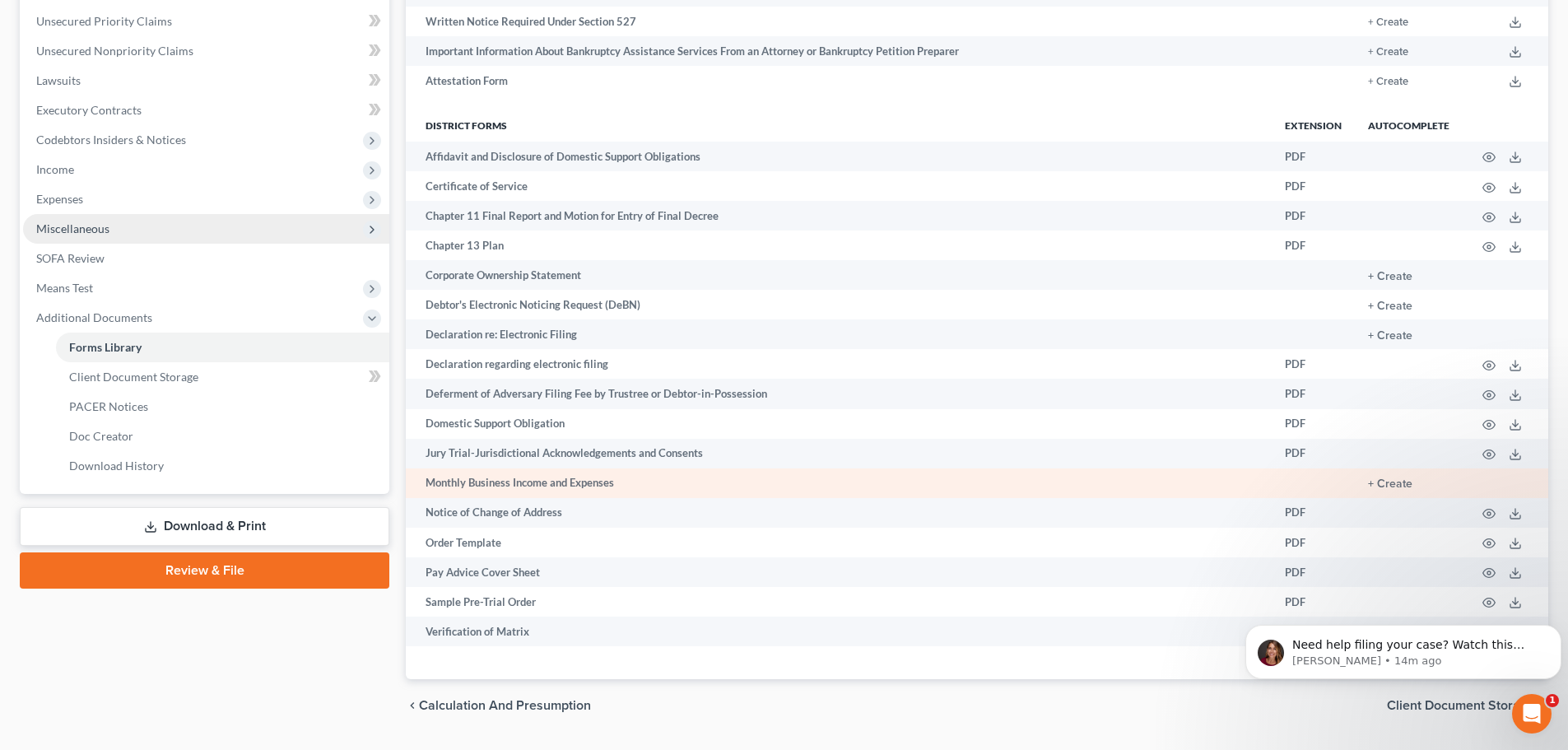
scroll to position [416, 0]
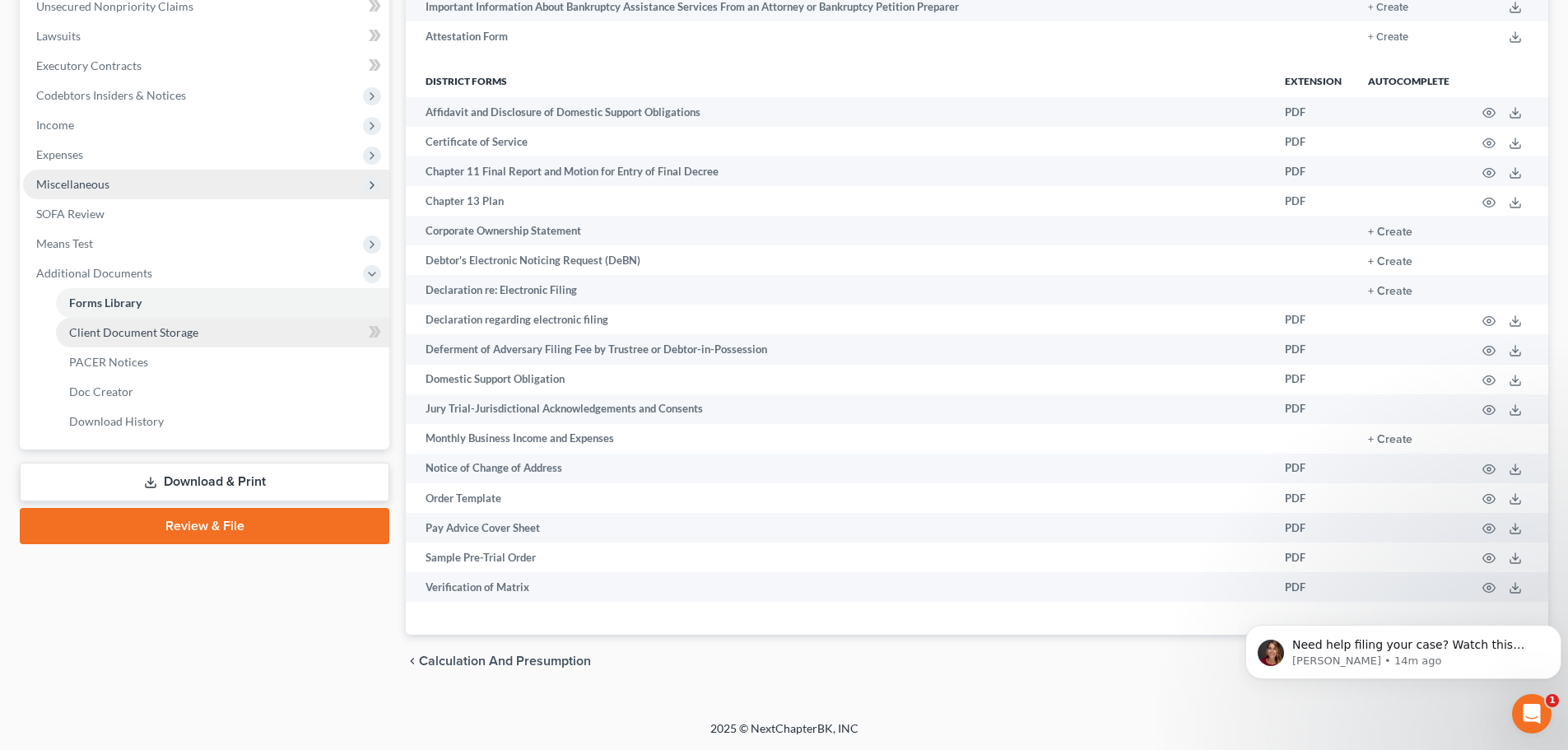
click at [98, 322] on link "Client Document Storage" at bounding box center [222, 333] width 334 height 30
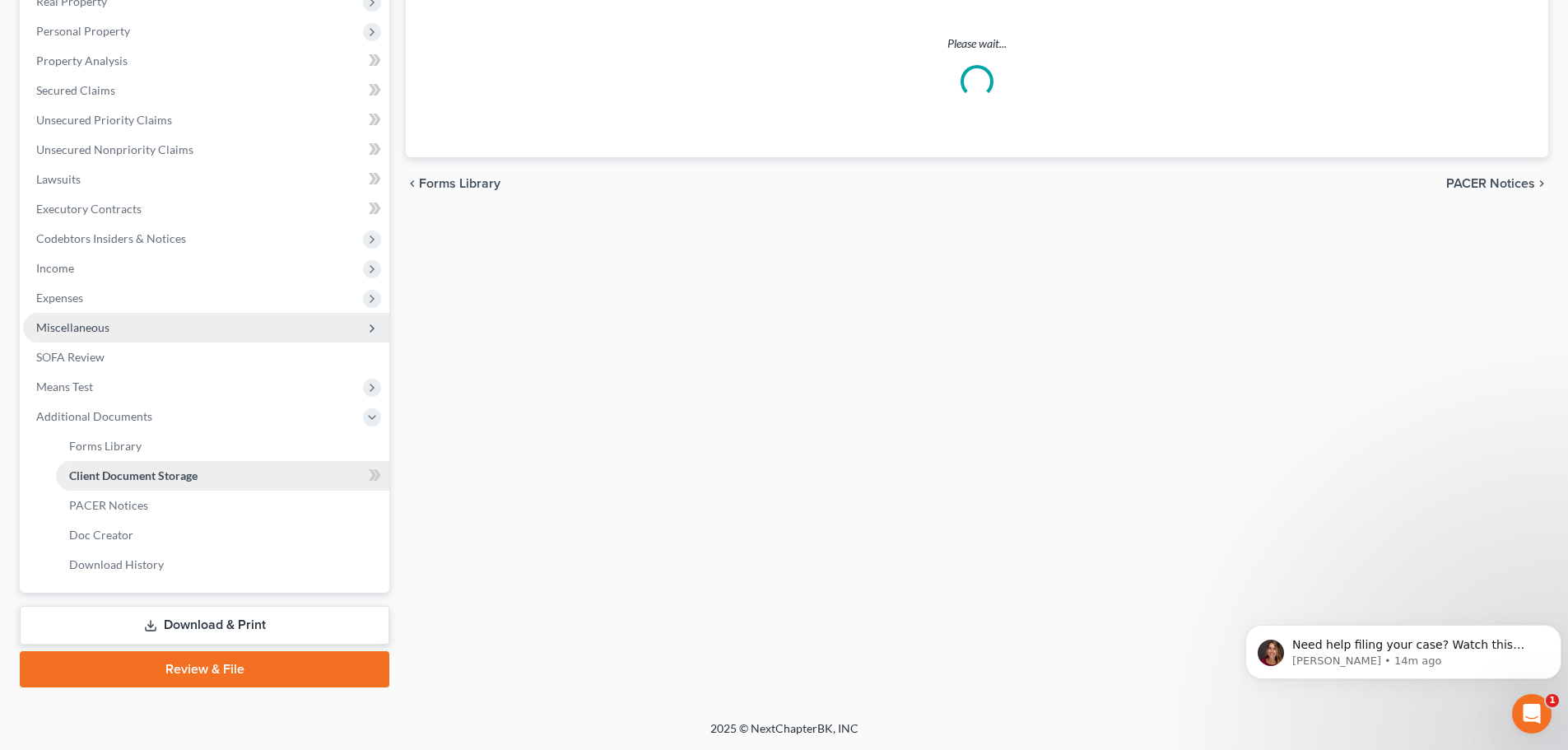
select select "6"
select select "0"
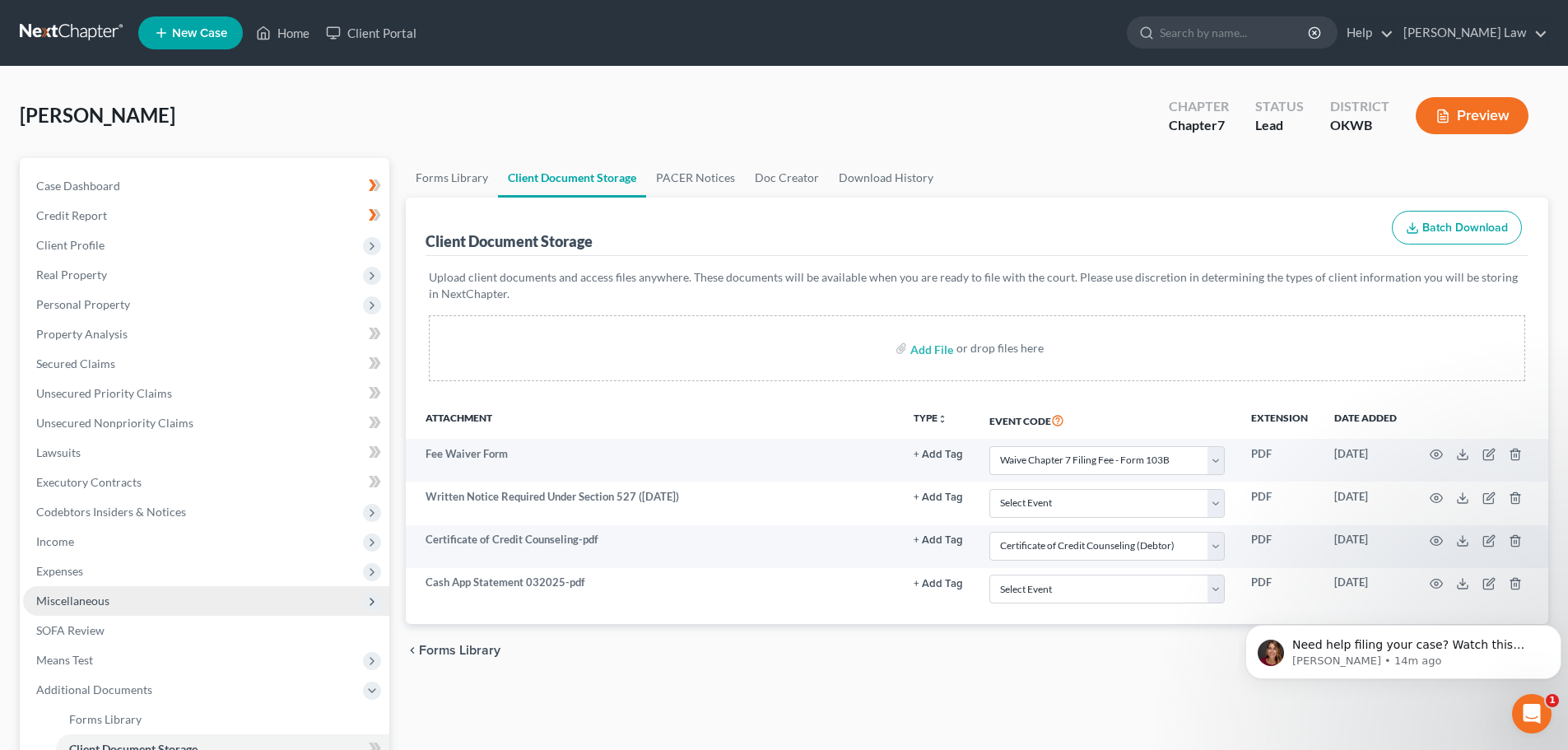
click at [370, 600] on icon at bounding box center [371, 602] width 13 height 13
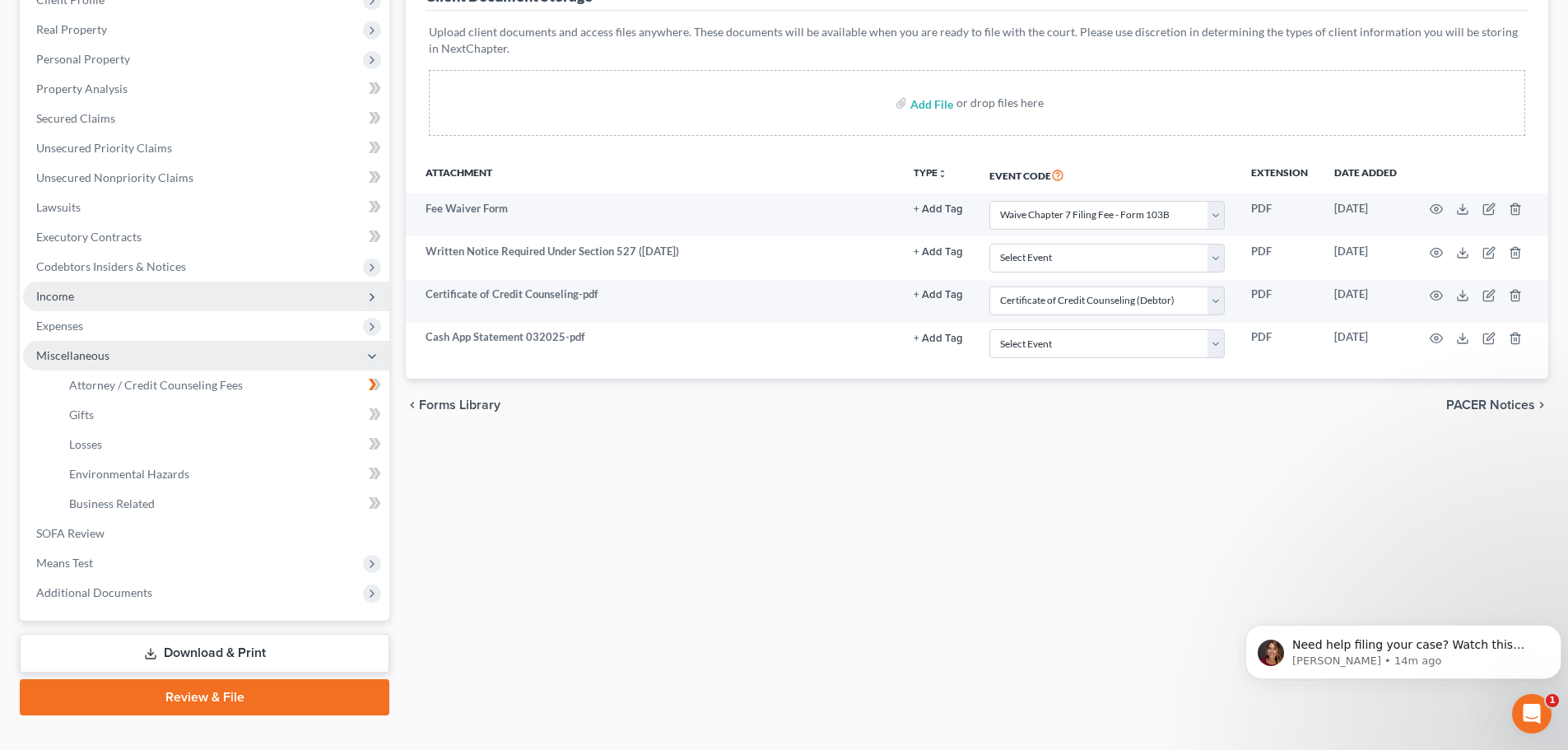
scroll to position [247, 0]
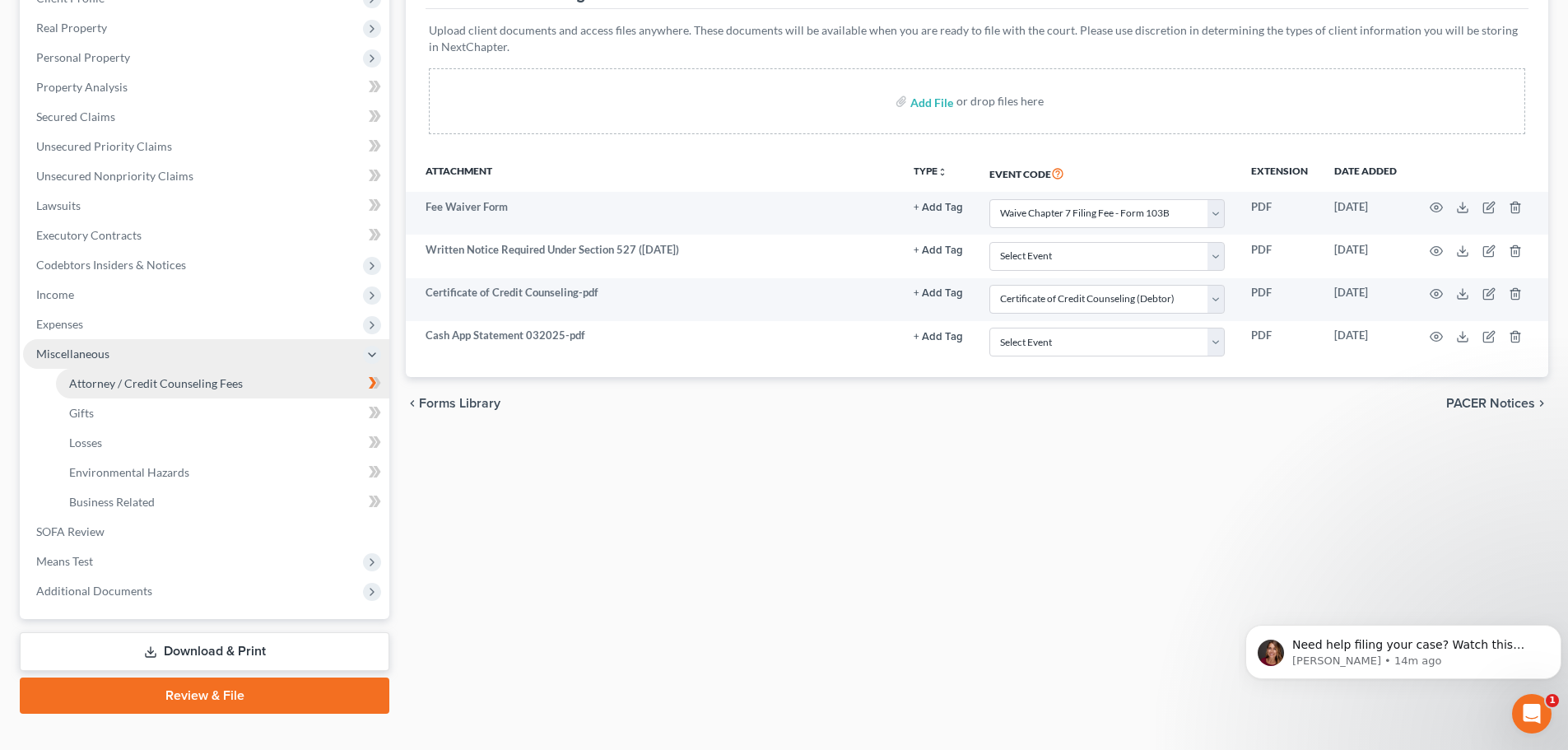
click at [84, 384] on span "Attorney / Credit Counseling Fees" at bounding box center [155, 383] width 173 height 14
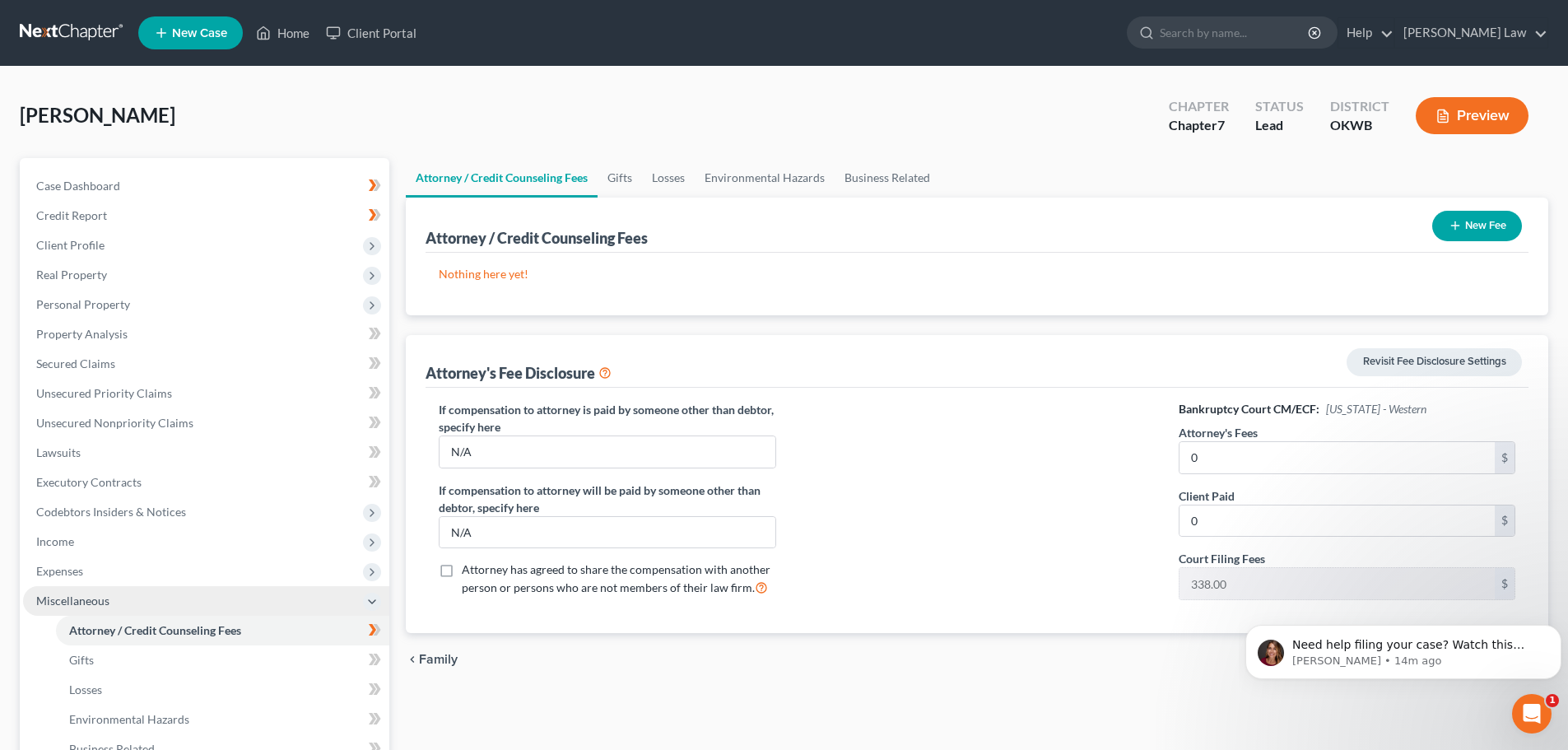
click at [1453, 225] on icon "button" at bounding box center [1455, 225] width 13 height 13
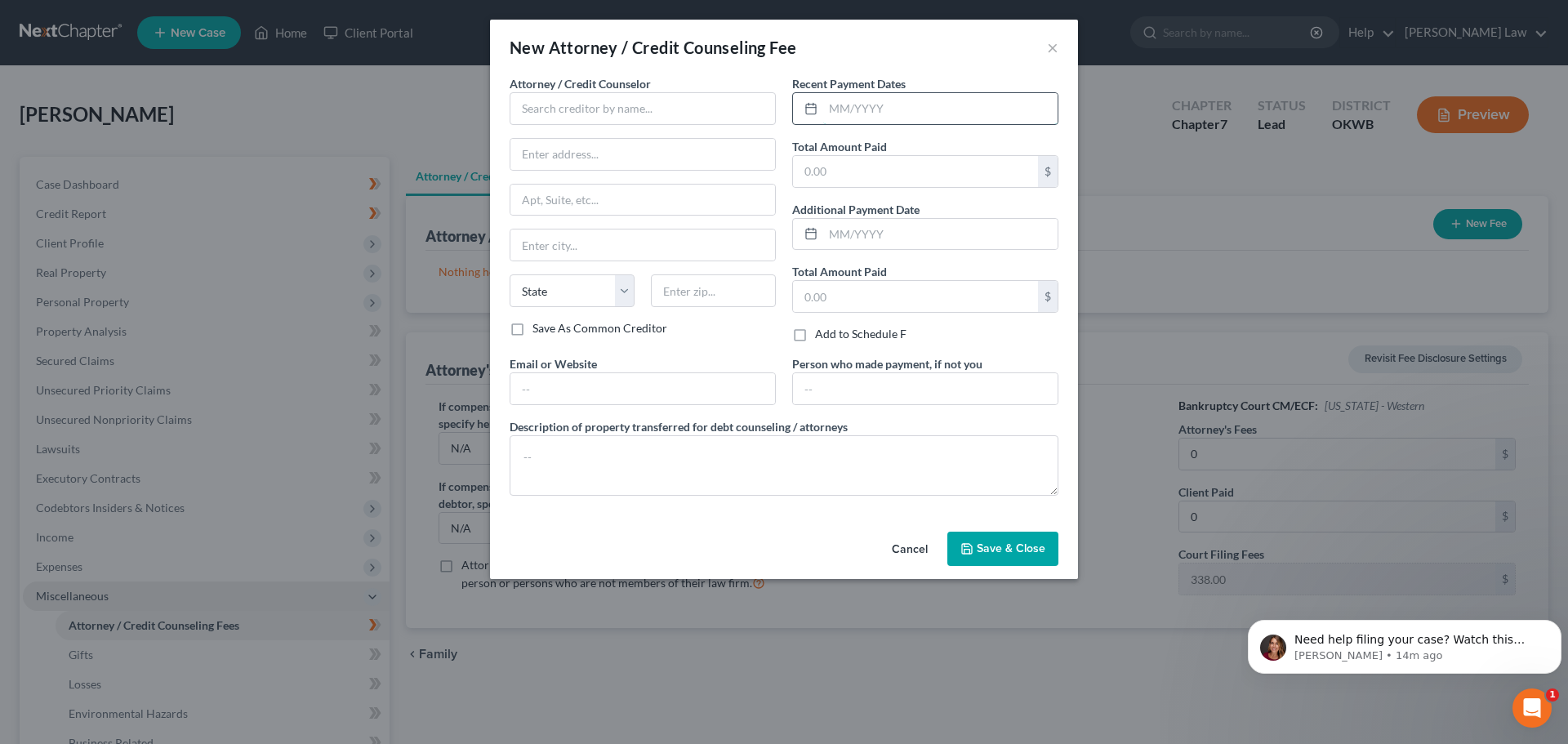
click at [843, 110] on input "text" at bounding box center [940, 108] width 234 height 31
click at [905, 548] on button "Cancel" at bounding box center [910, 549] width 62 height 33
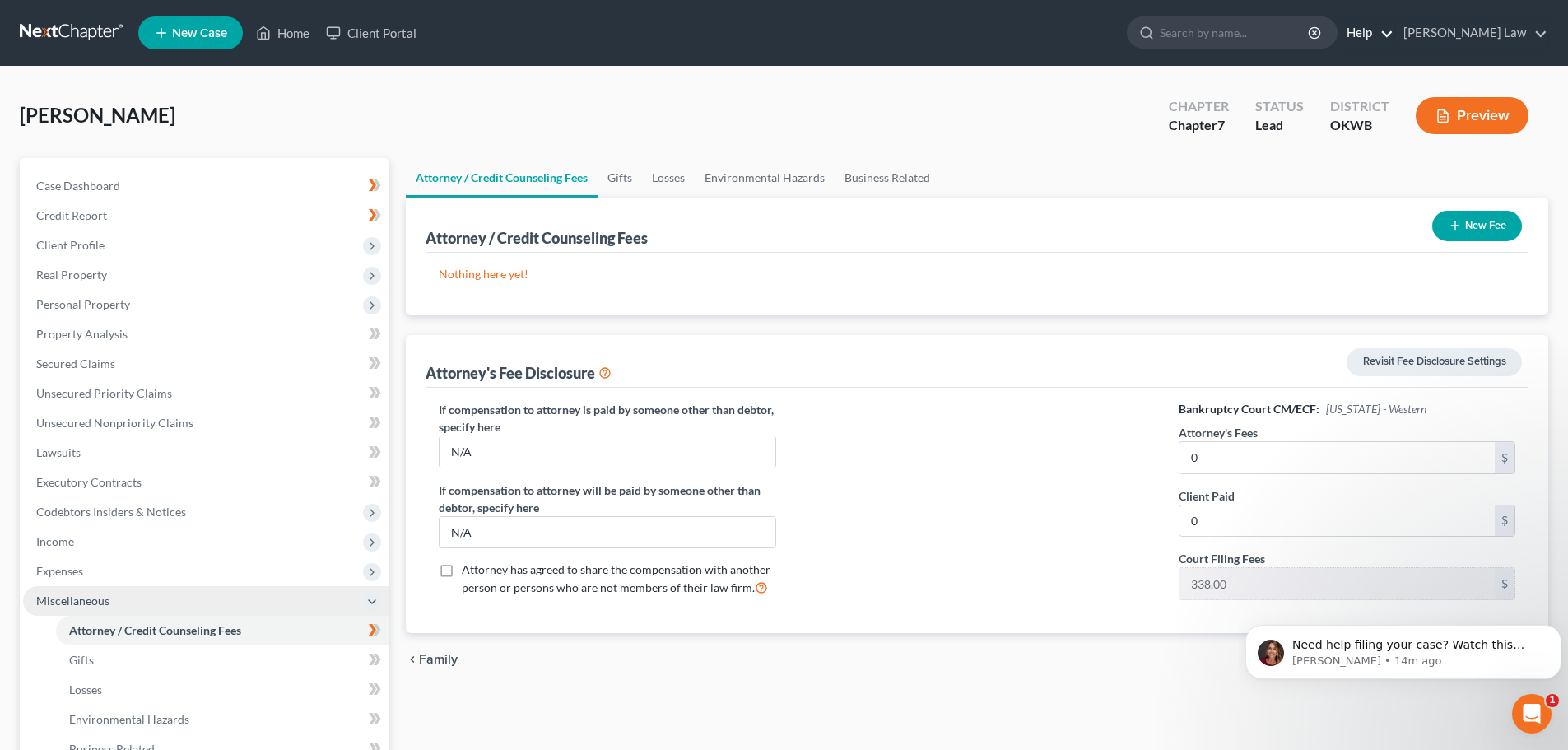
click at [1394, 32] on link "Help" at bounding box center [1365, 33] width 55 height 30
click at [1370, 69] on link "Help Center" at bounding box center [1327, 69] width 130 height 28
drag, startPoint x: 1460, startPoint y: 31, endPoint x: 1452, endPoint y: 27, distance: 8.9
click at [1460, 31] on li "[PERSON_NAME] Law [PERSON_NAME] Law [PERSON_NAME][EMAIL_ADDRESS][DOMAIN_NAME] M…" at bounding box center [1471, 32] width 154 height 31
click at [1394, 28] on link "Help" at bounding box center [1365, 33] width 55 height 30
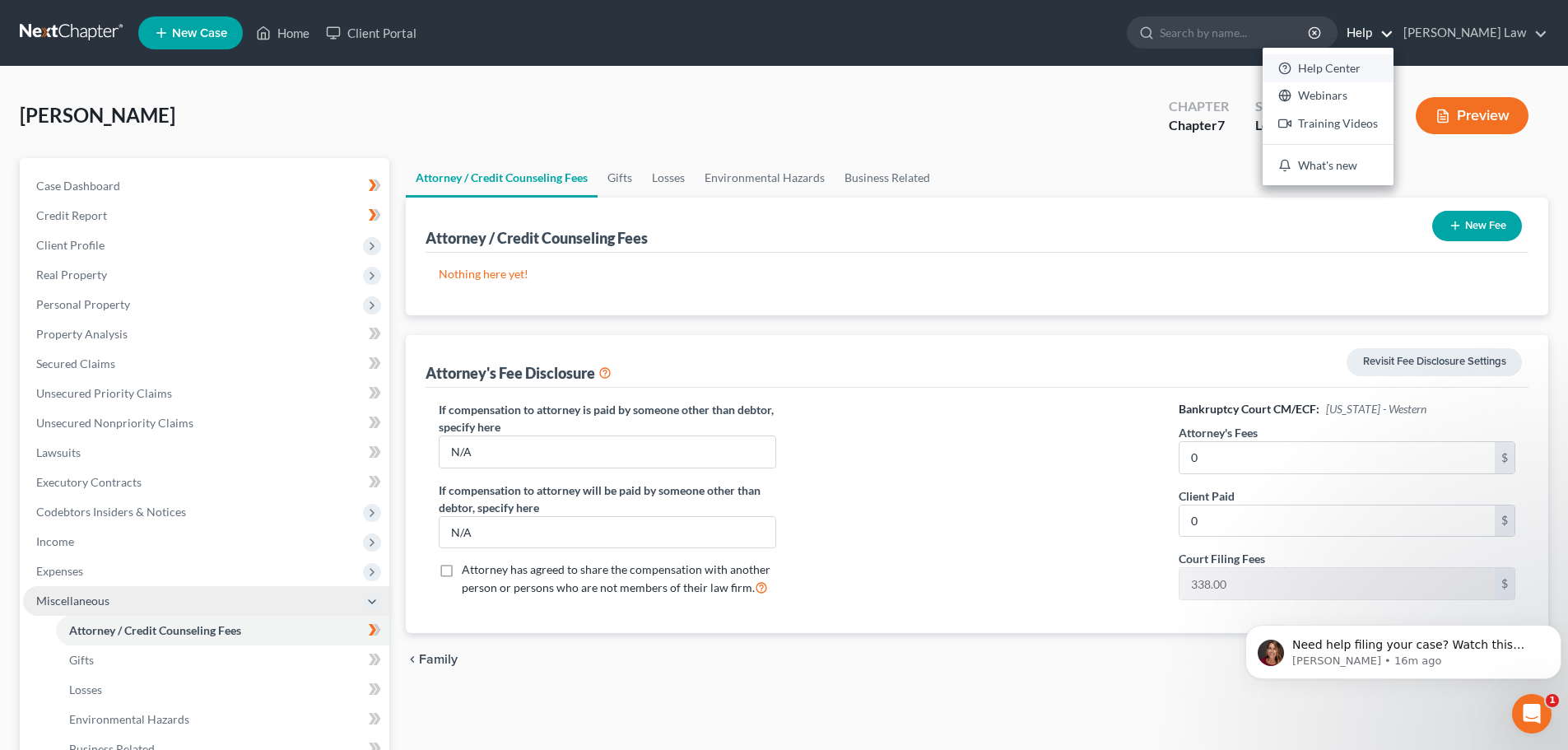
click at [1390, 69] on link "Help Center" at bounding box center [1327, 69] width 130 height 28
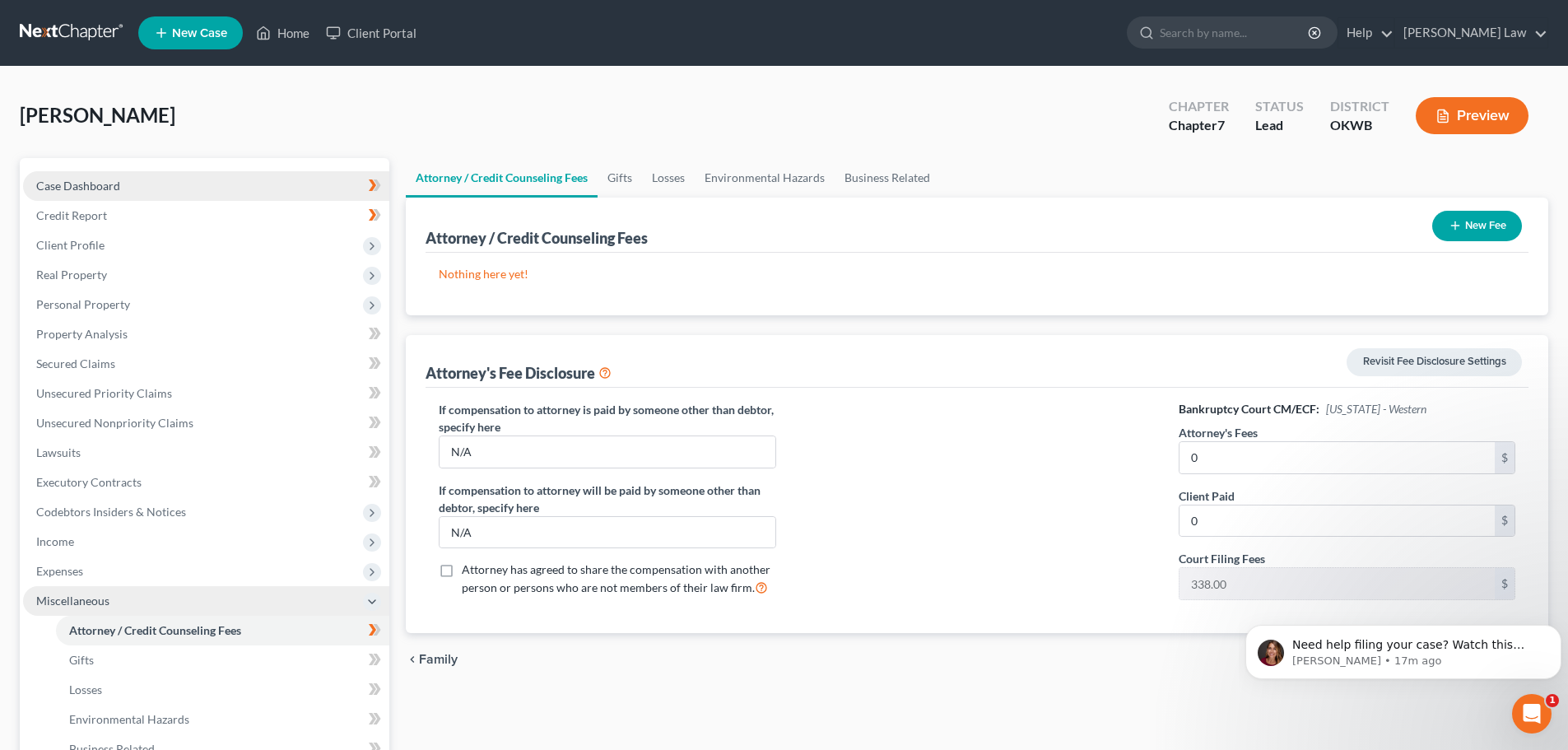
click at [74, 186] on span "Case Dashboard" at bounding box center [78, 185] width 84 height 14
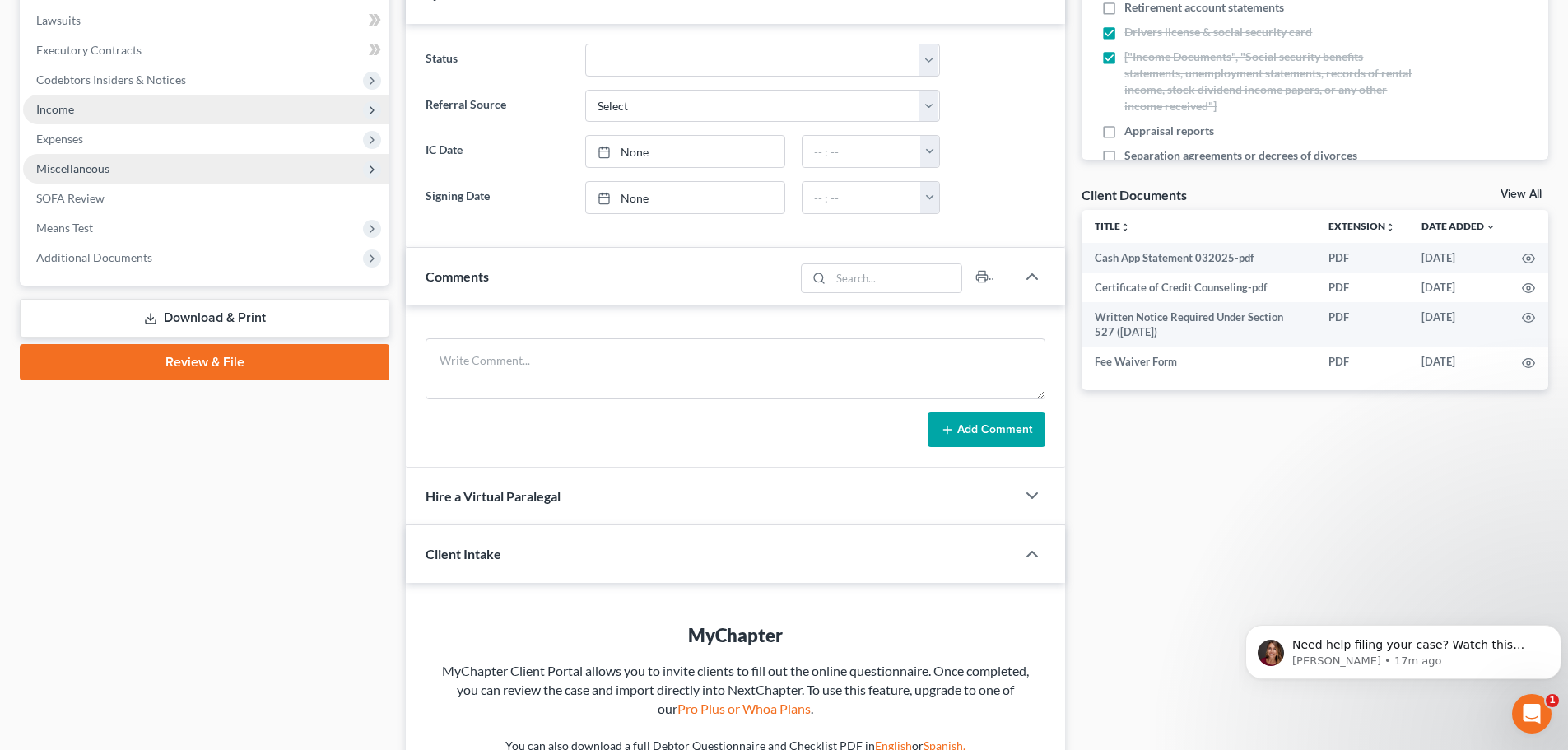
scroll to position [577, 0]
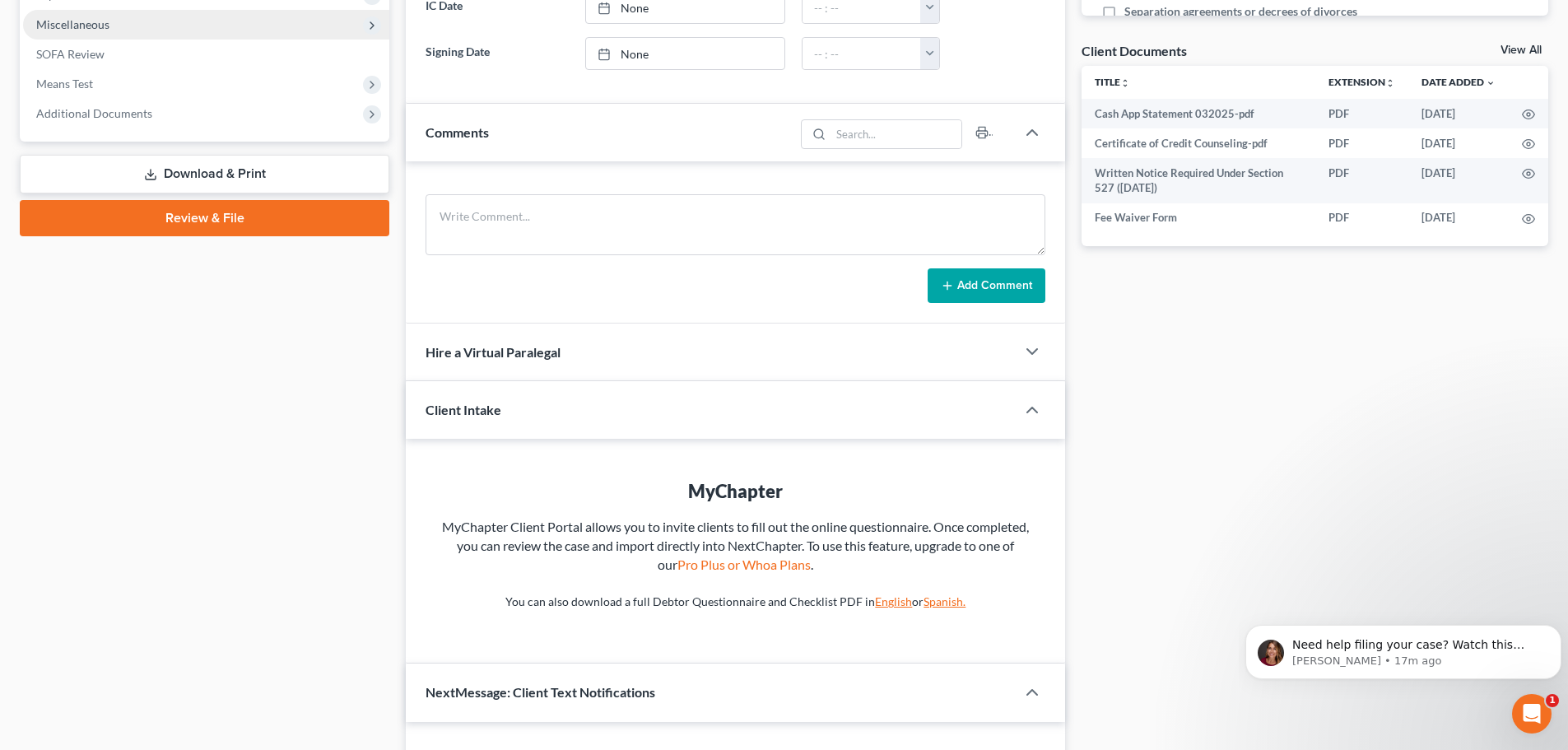
click at [154, 221] on link "Review & File" at bounding box center [204, 218] width 369 height 36
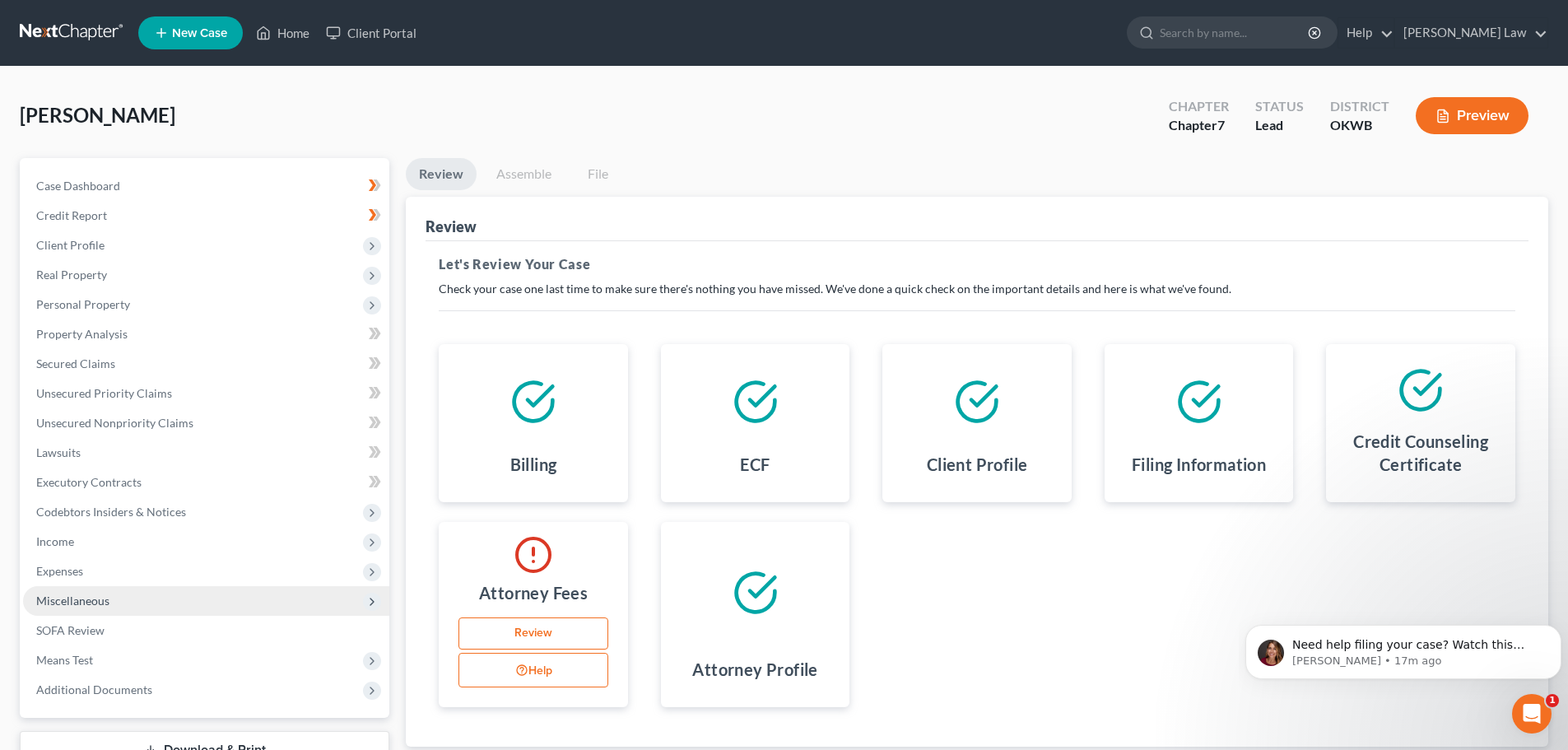
click at [535, 667] on button "Help" at bounding box center [534, 670] width 149 height 35
click at [671, 668] on span "Disclosure Statement must be selected from the Miscellaneous section under Atto…" at bounding box center [789, 671] width 253 height 46
click at [531, 629] on link "Review" at bounding box center [534, 633] width 149 height 33
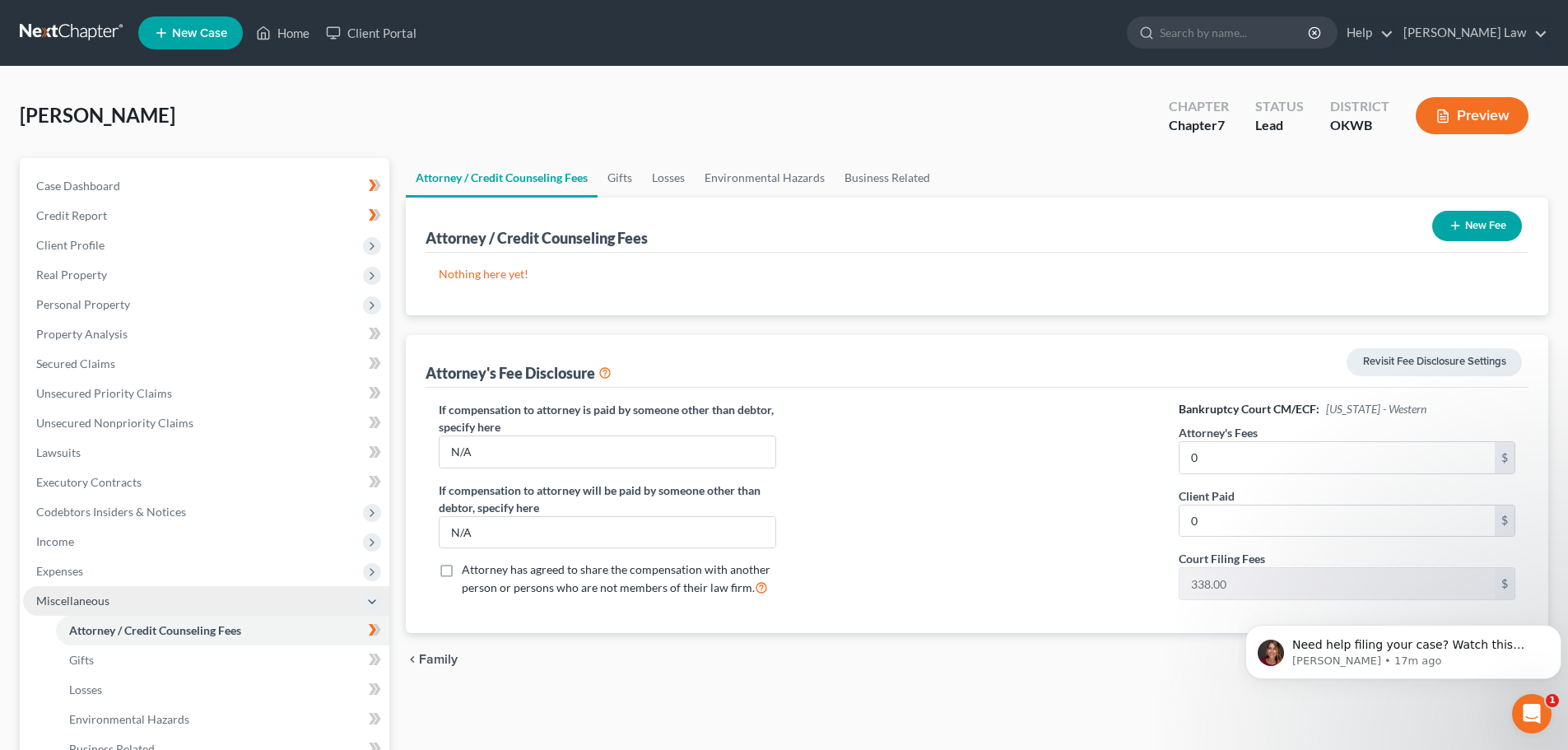
click at [1476, 225] on button "New Fee" at bounding box center [1477, 226] width 90 height 31
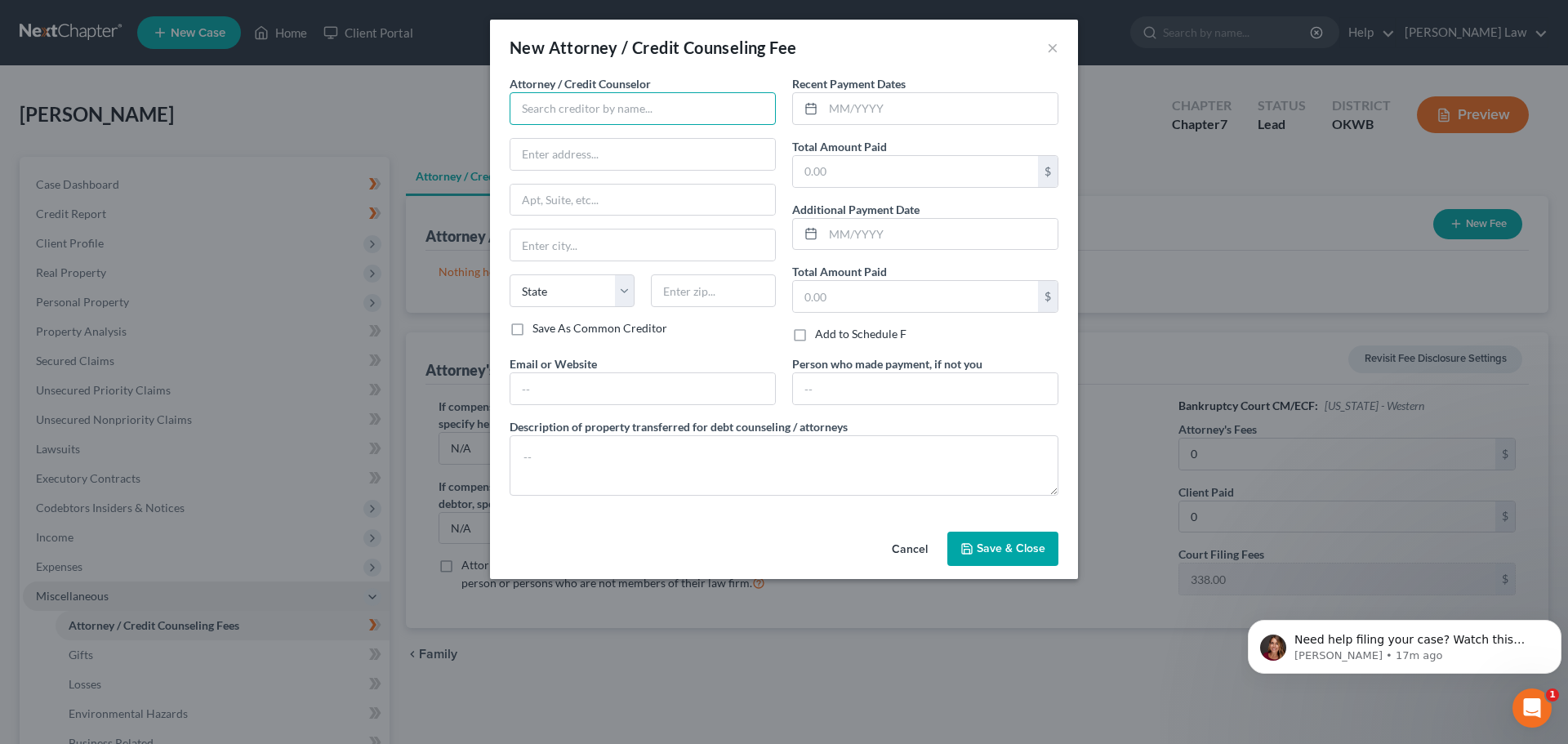
click at [544, 117] on input "text" at bounding box center [643, 108] width 267 height 33
type input "[PERSON_NAME]"
type input "PO Box 7531"
type input "[PERSON_NAME]"
select select "37"
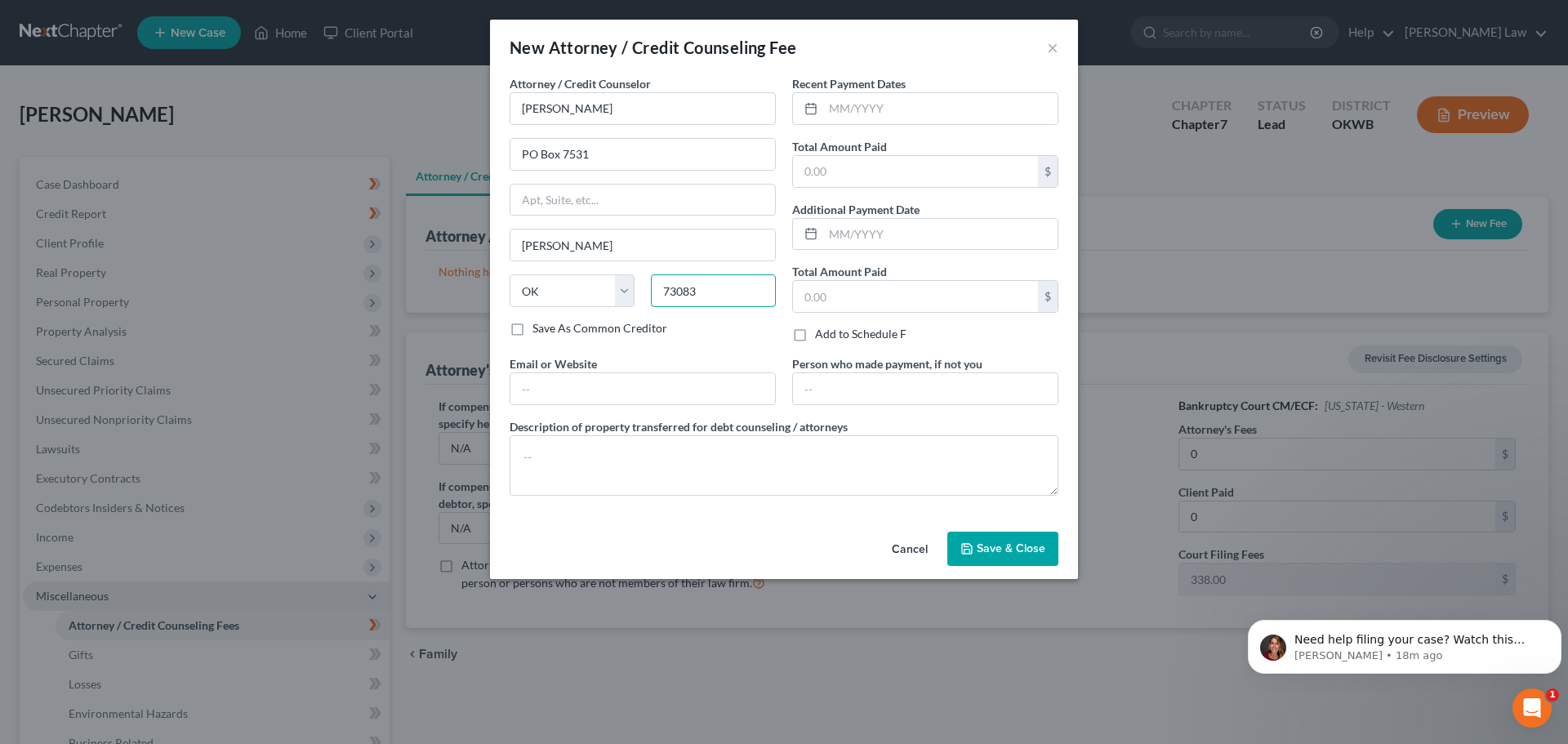
type input "73083"
type input "0"
drag, startPoint x: 804, startPoint y: 293, endPoint x: 865, endPoint y: 337, distance: 75.2
click at [804, 293] on input "text" at bounding box center [916, 295] width 245 height 31
type input "0"
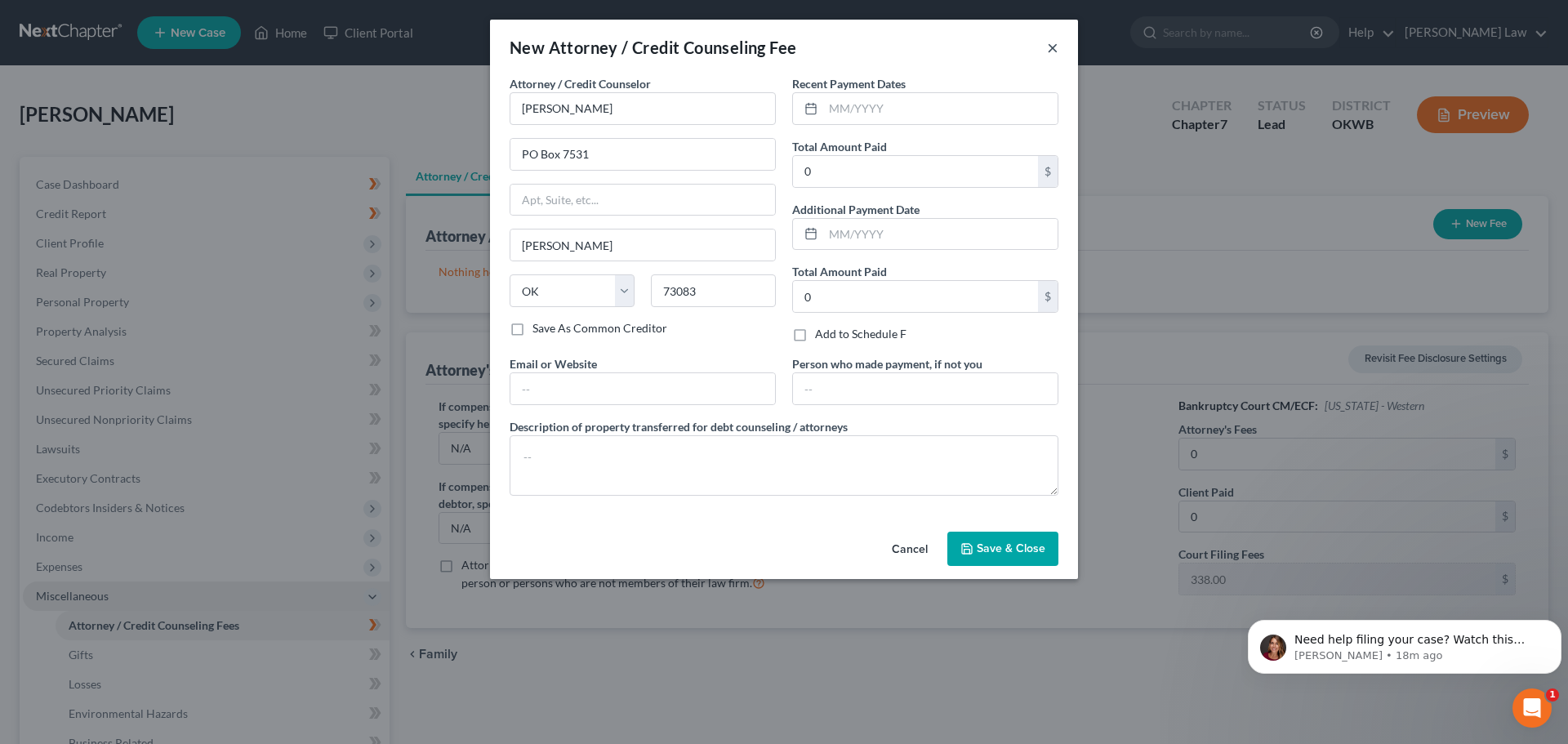
click at [1054, 45] on button "×" at bounding box center [1053, 47] width 12 height 20
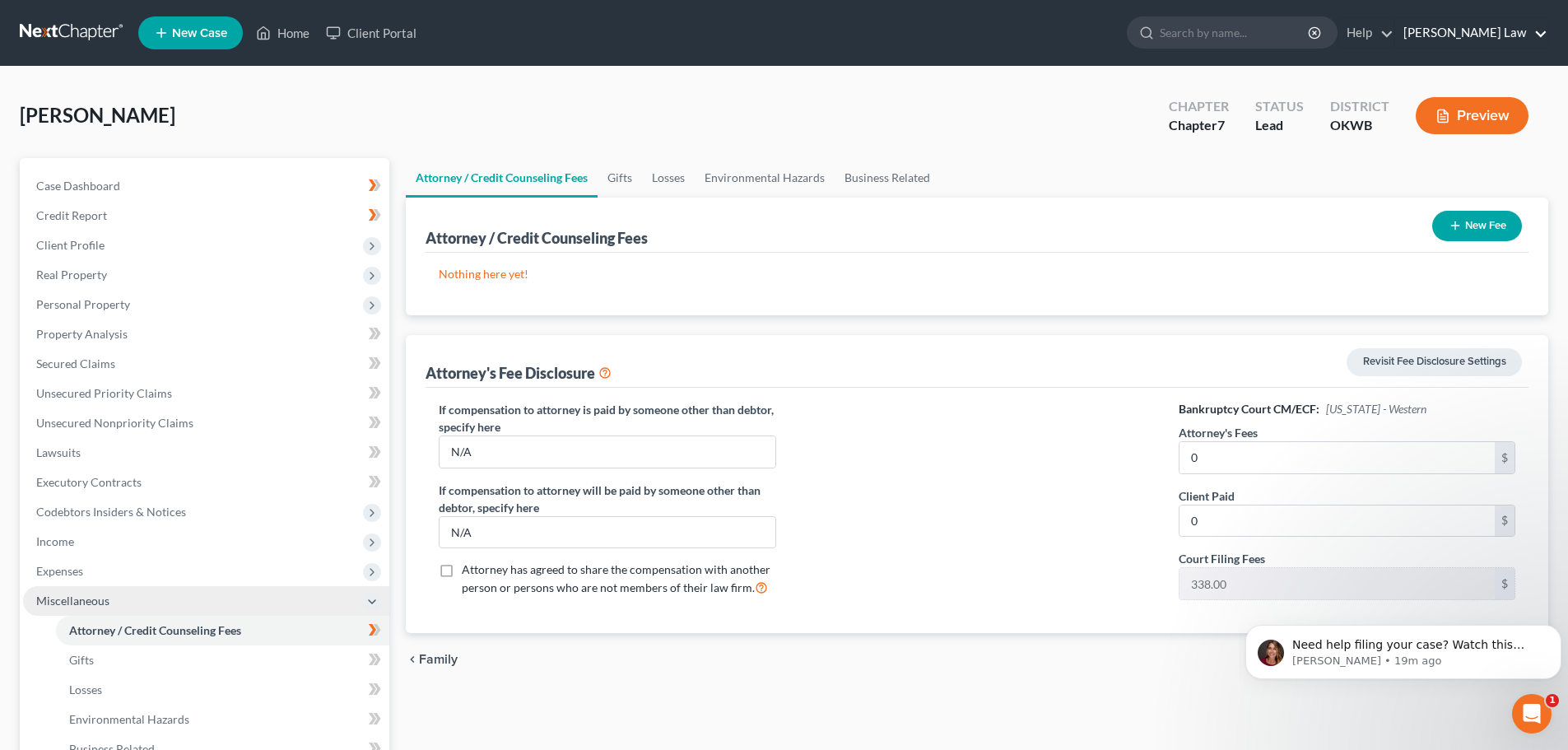
click at [1528, 31] on link "[PERSON_NAME] Law" at bounding box center [1470, 33] width 152 height 30
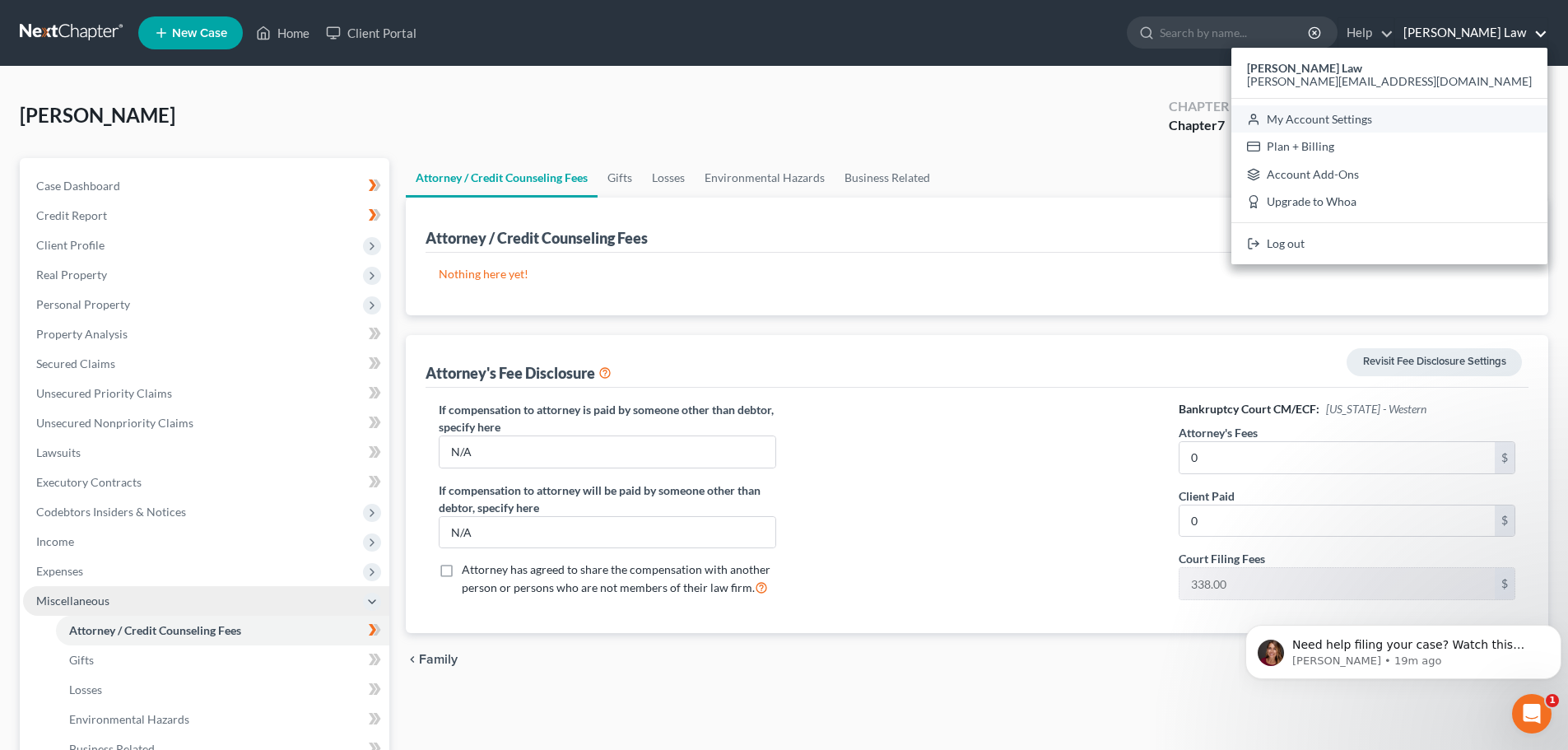
click at [1461, 118] on link "My Account Settings" at bounding box center [1389, 120] width 316 height 28
select select "65"
select select "24"
select select "37"
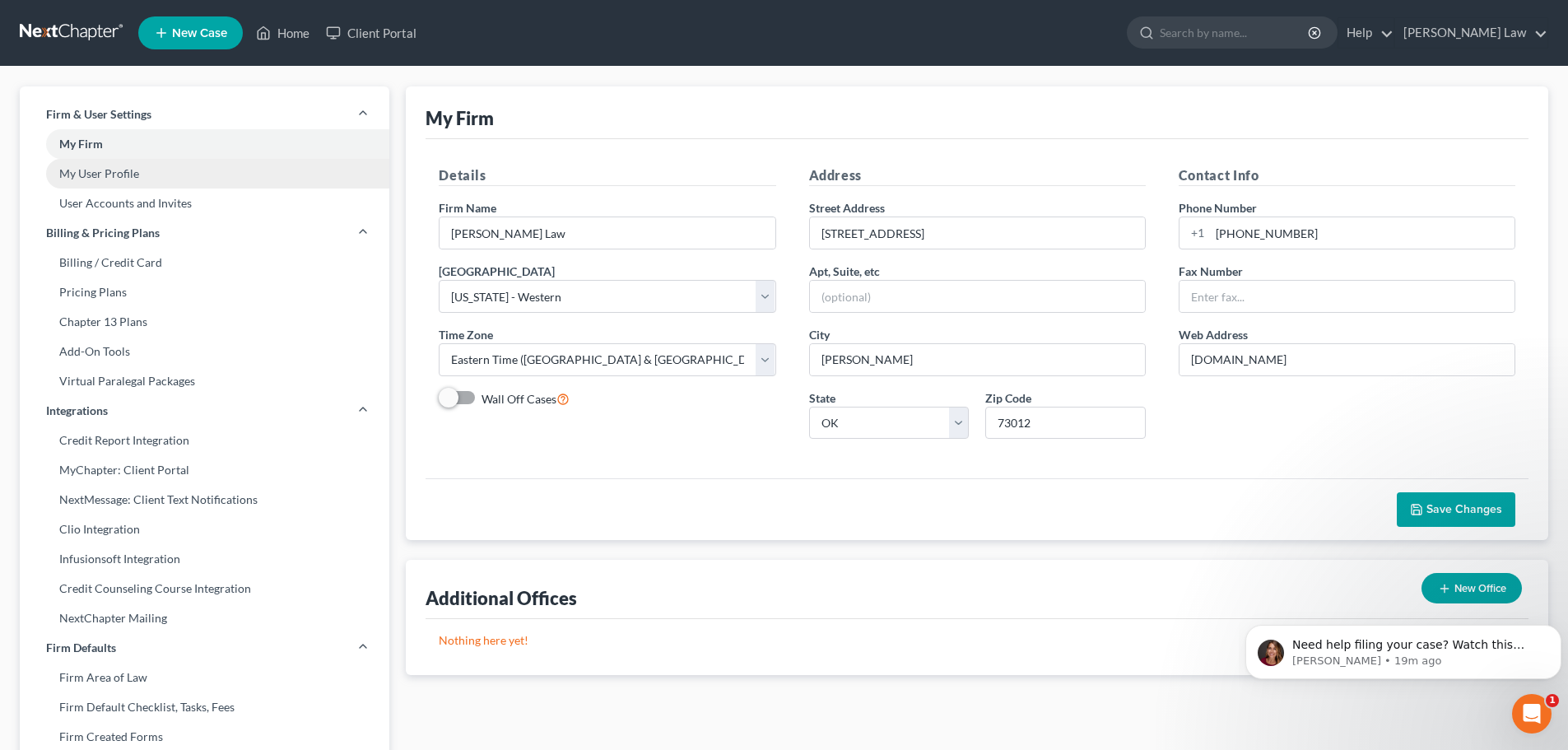
click at [109, 172] on link "My User Profile" at bounding box center [204, 174] width 369 height 30
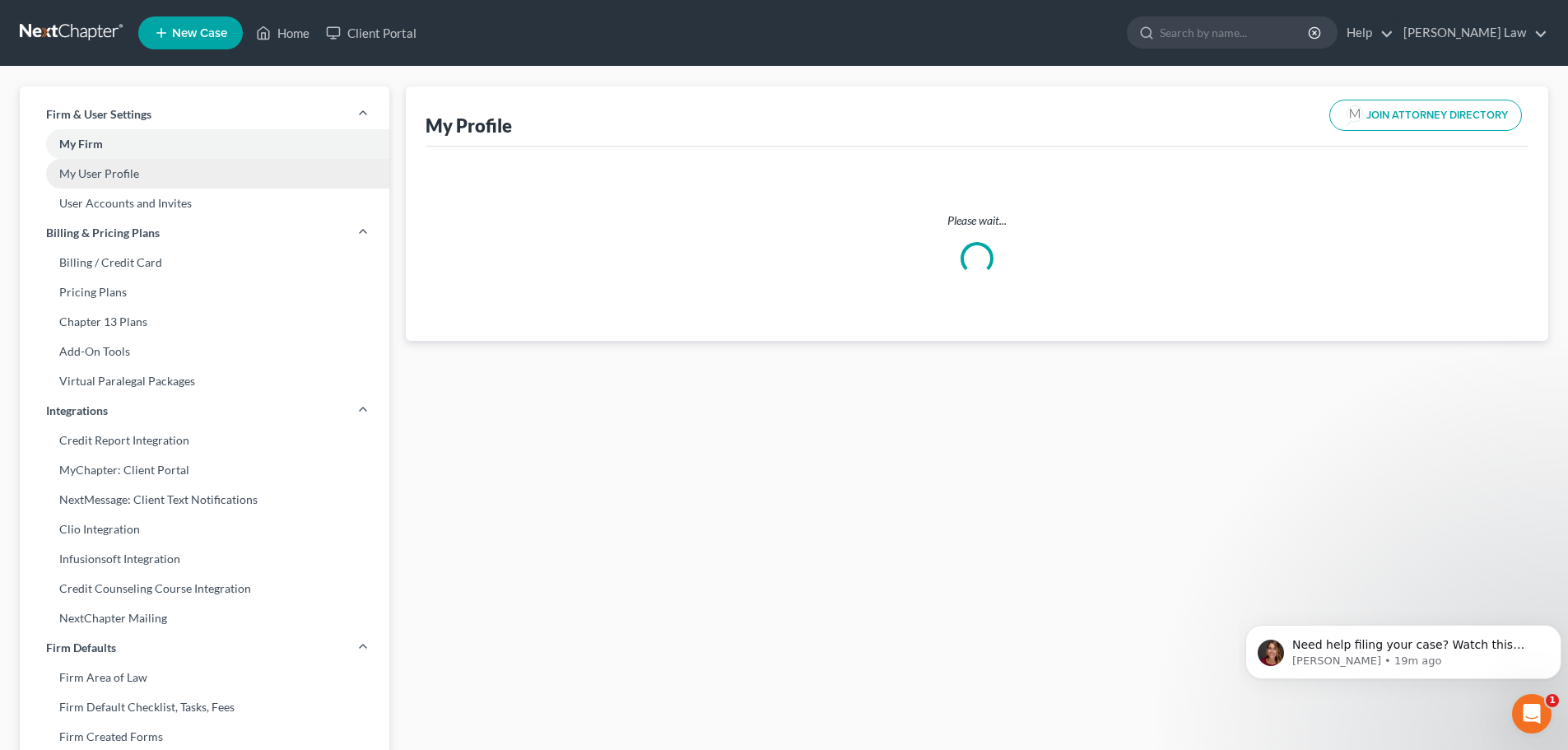
select select "45"
select select "65"
select select "attorney"
select select "0"
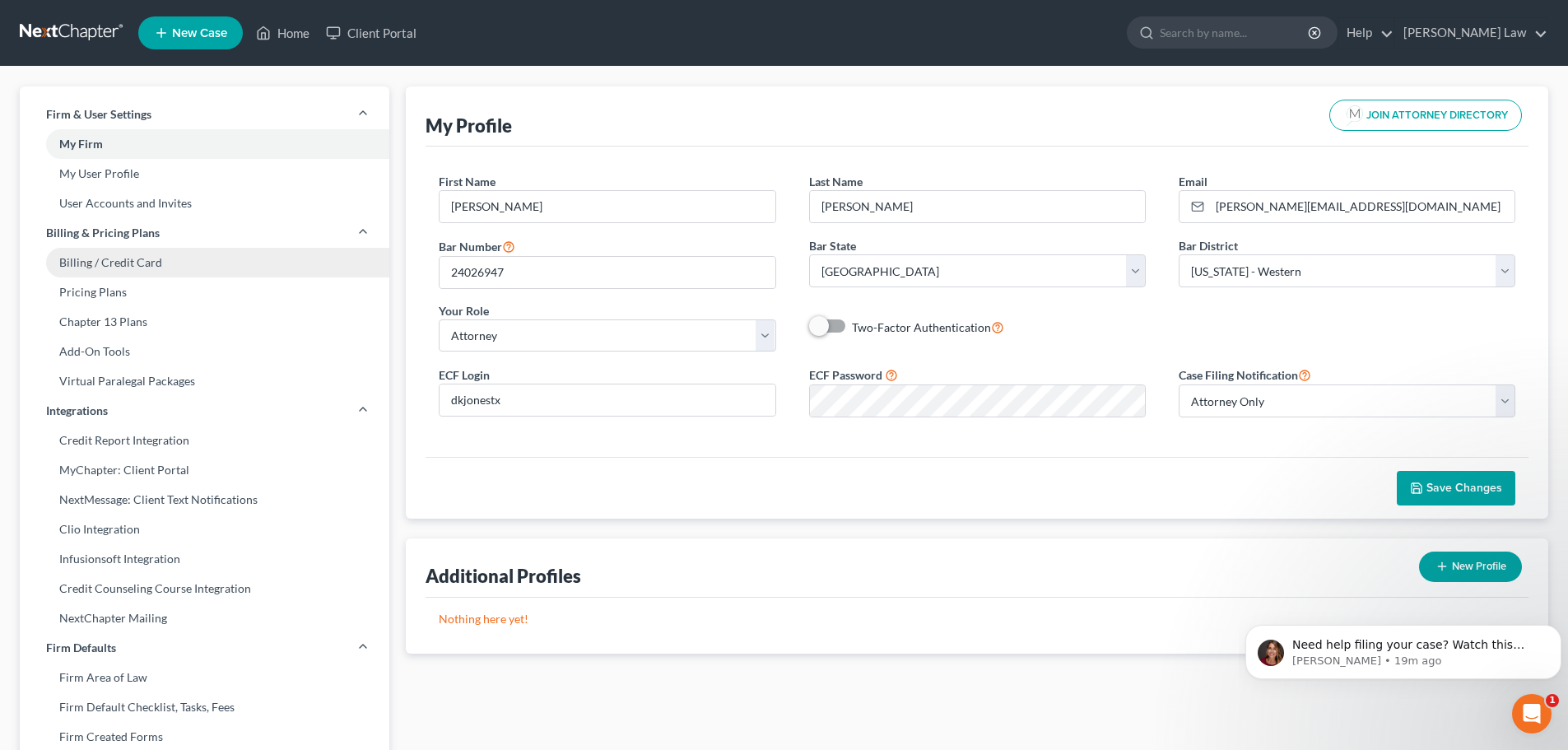
click at [91, 265] on link "Billing / Credit Card" at bounding box center [204, 263] width 369 height 30
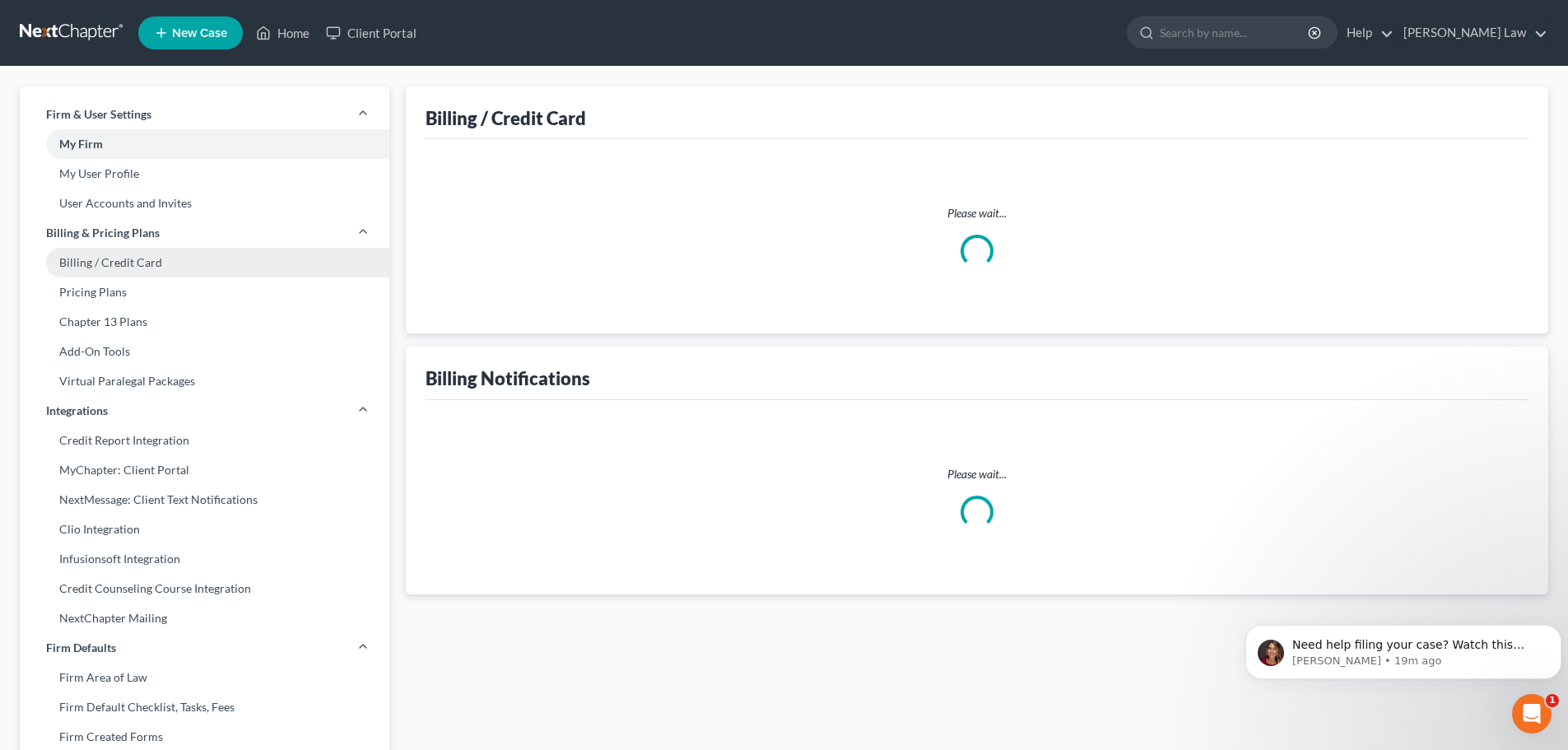
select select "37"
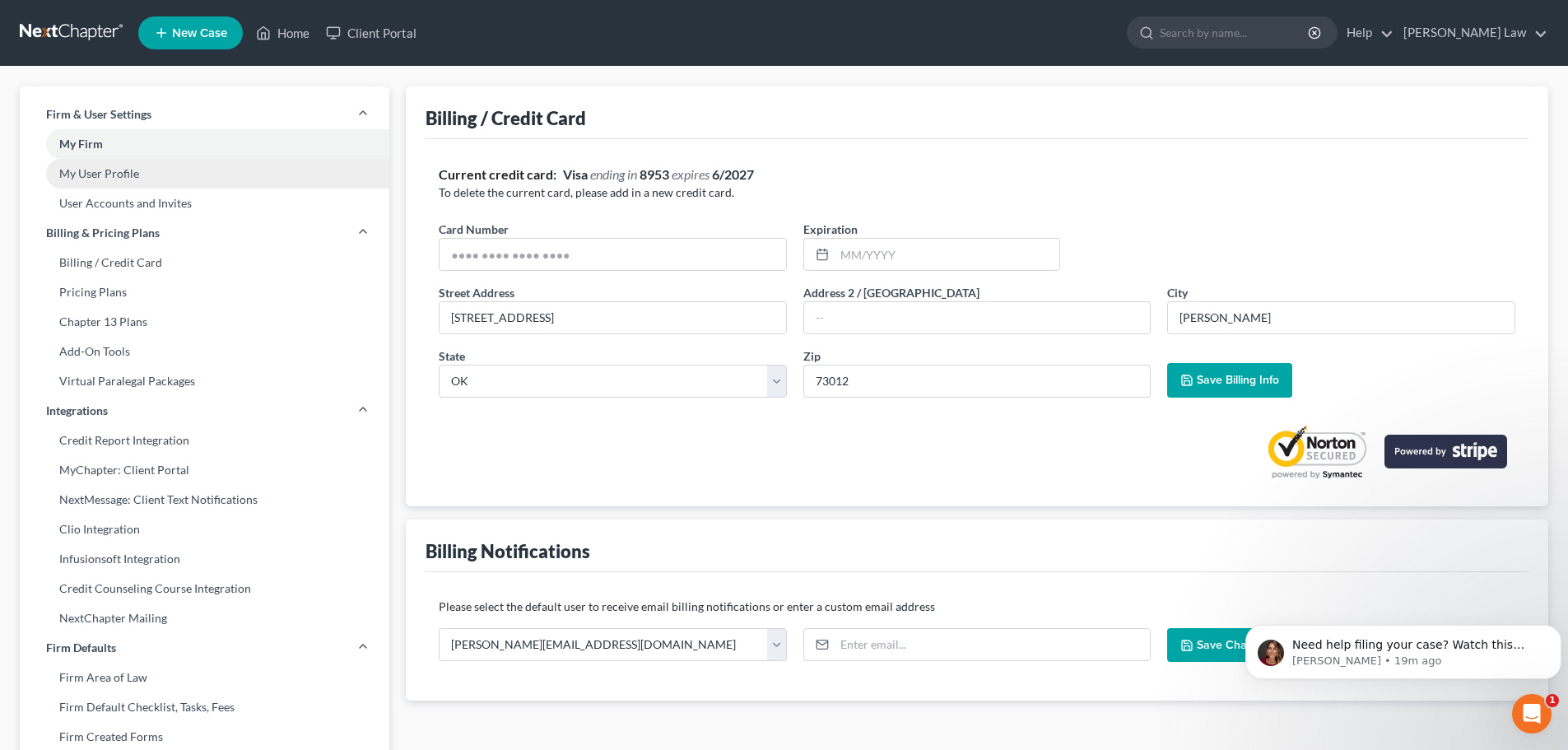
click at [89, 172] on link "My User Profile" at bounding box center [204, 174] width 369 height 30
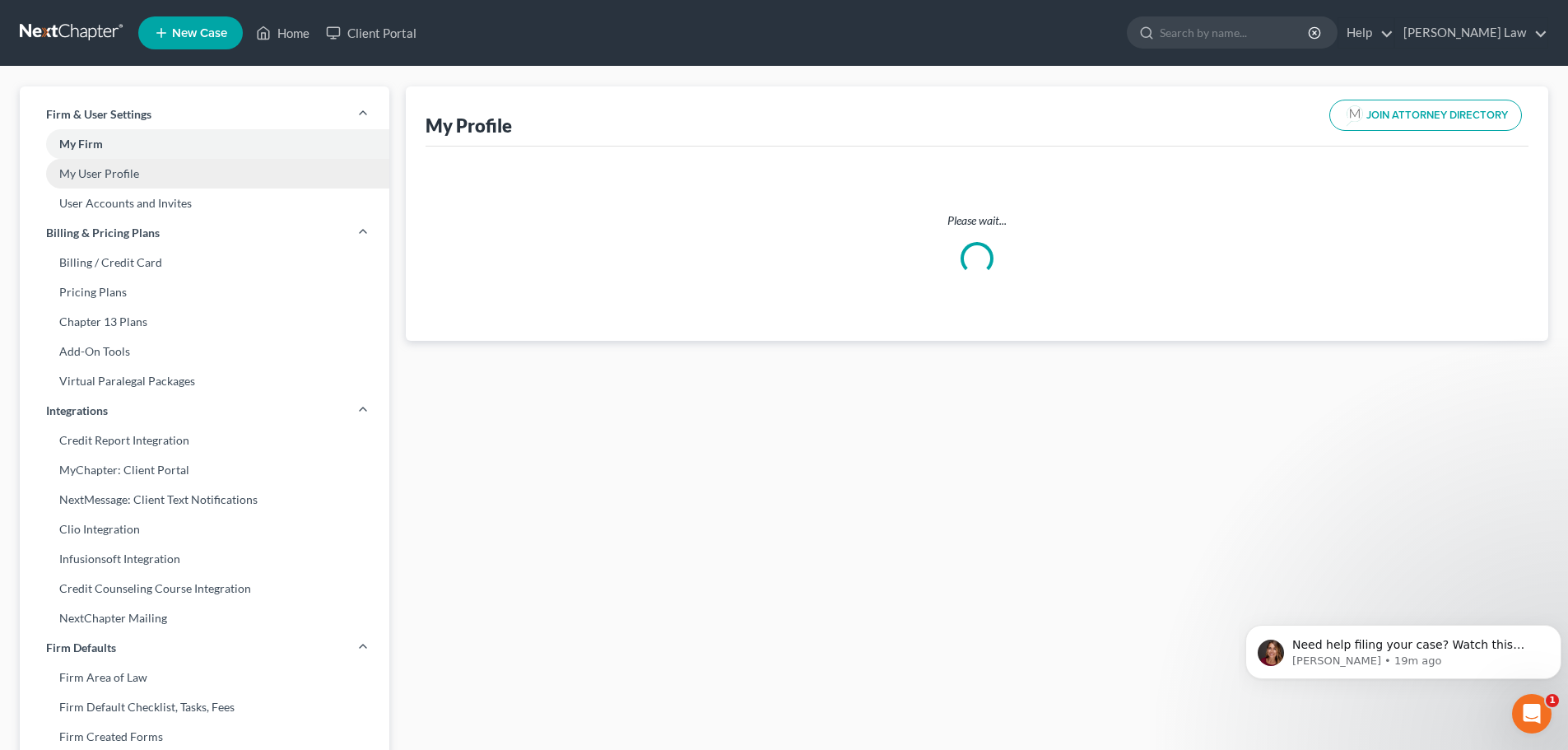
select select "45"
select select "65"
select select "attorney"
select select "0"
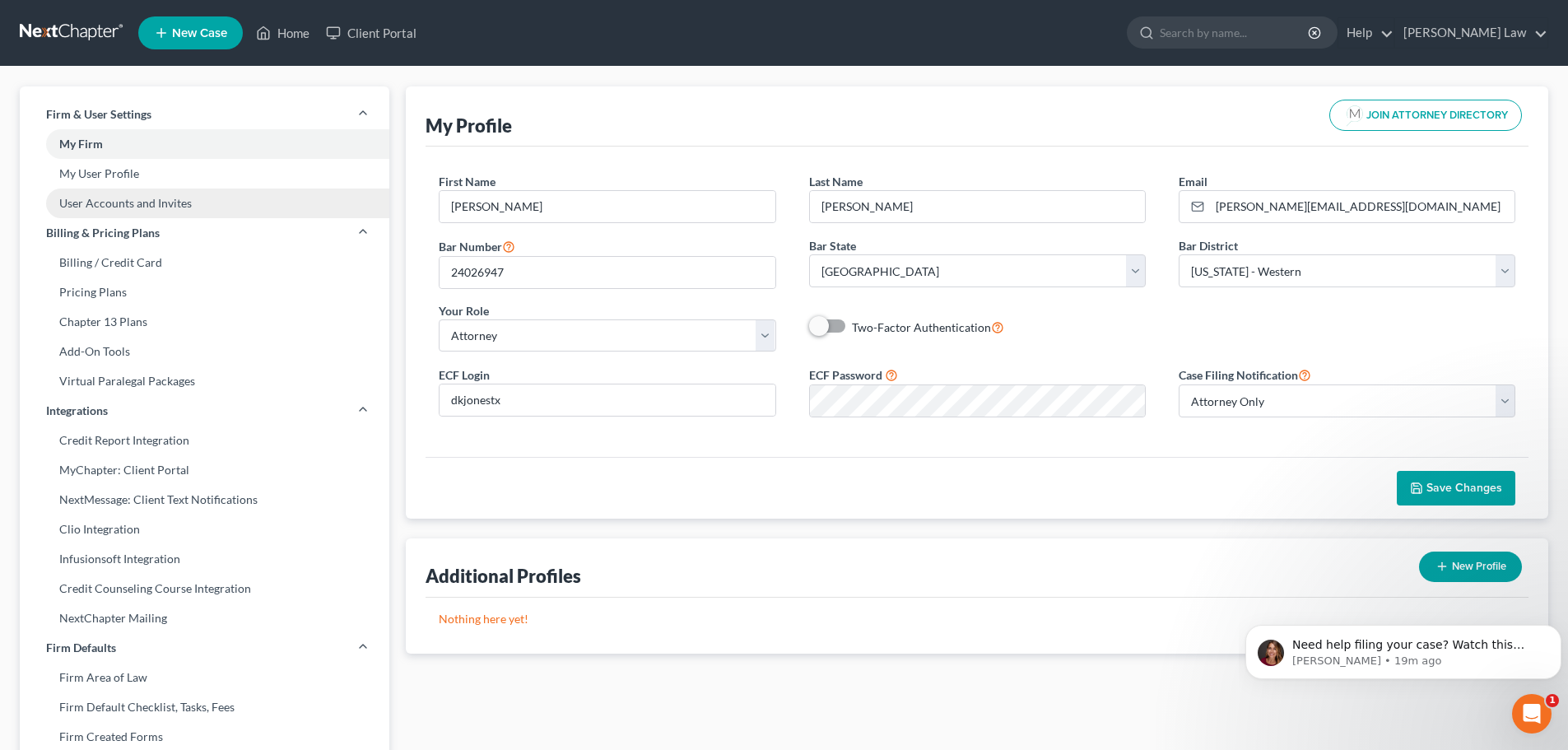
click at [93, 203] on link "User Accounts and Invites" at bounding box center [204, 203] width 369 height 30
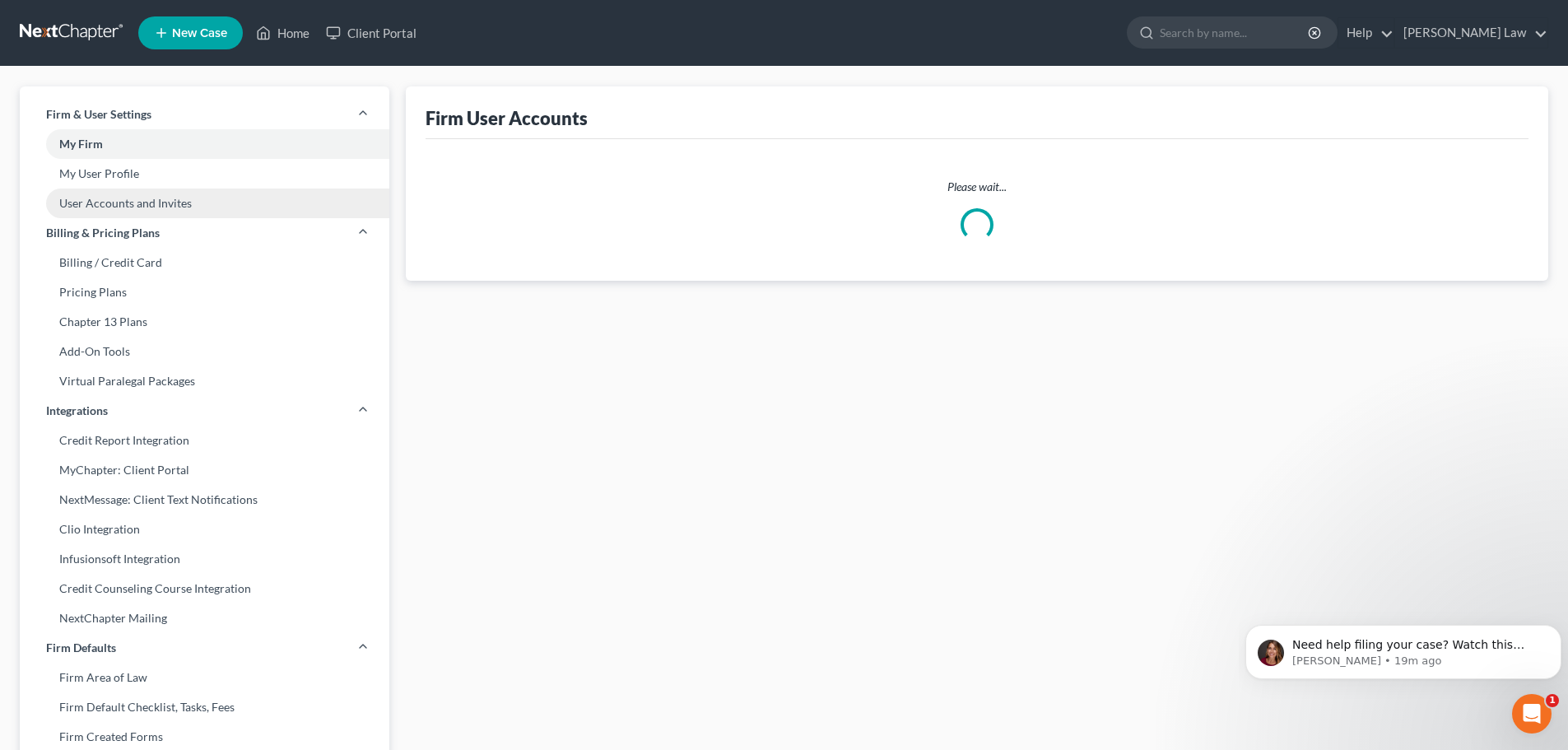
select select "0"
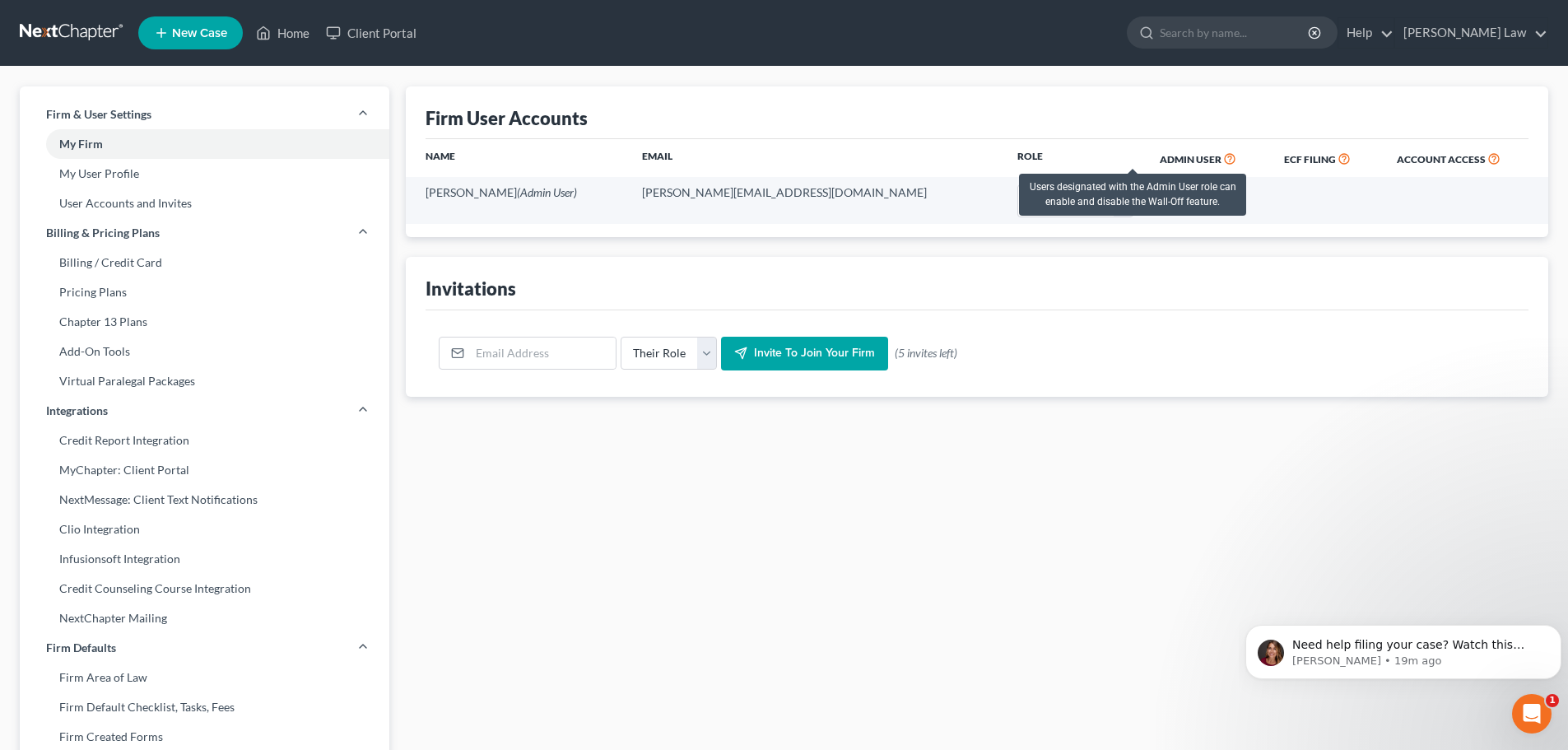
click at [1224, 158] on icon at bounding box center [1230, 157] width 13 height 16
click at [74, 143] on link "My Firm" at bounding box center [204, 144] width 369 height 30
select select "65"
select select "24"
select select "37"
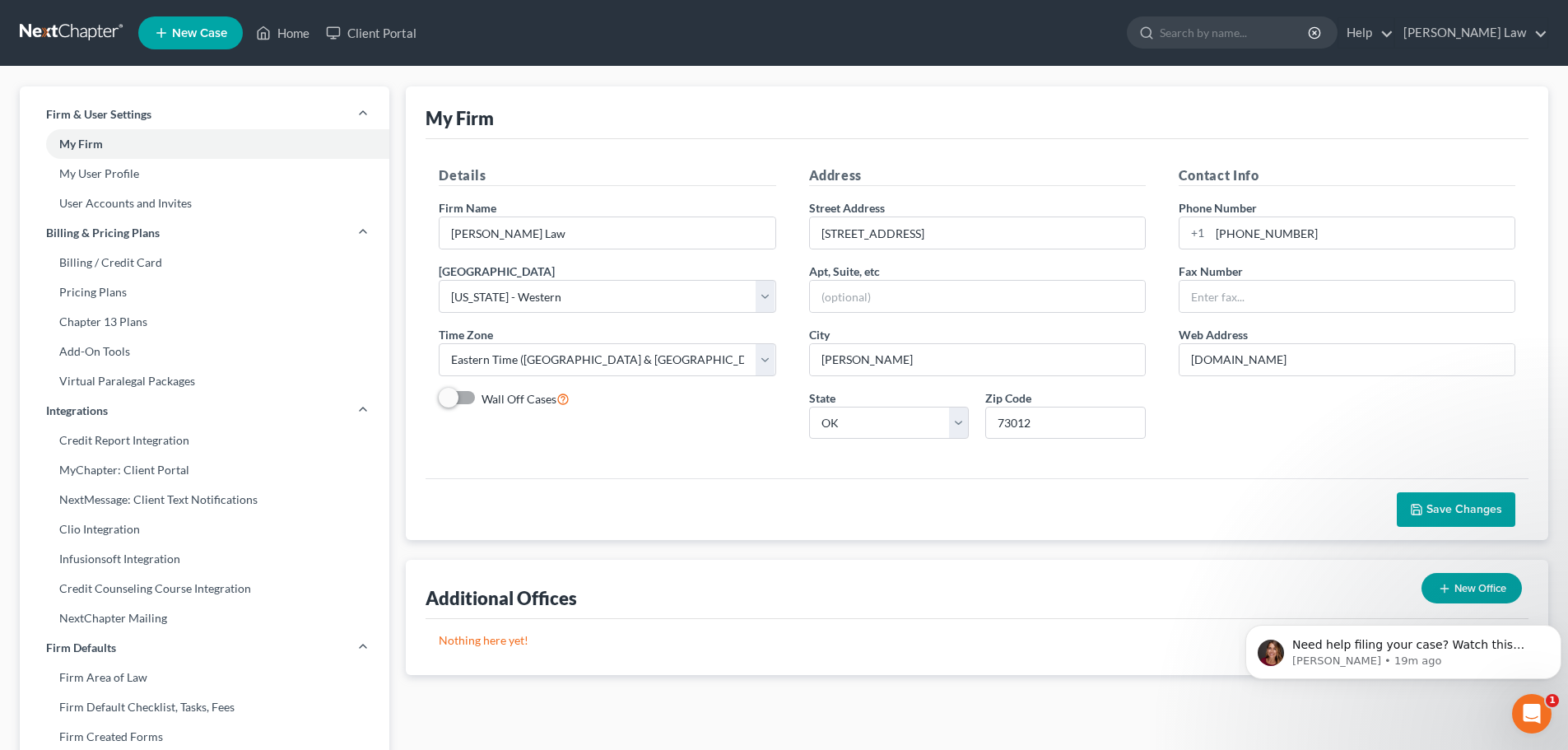
click at [482, 393] on label "Wall Off Cases" at bounding box center [526, 398] width 88 height 19
click at [488, 393] on input "Wall Off Cases" at bounding box center [493, 394] width 11 height 11
click at [482, 398] on label "Wall Off Cases" at bounding box center [526, 398] width 88 height 19
click at [488, 398] on input "Wall Off Cases" at bounding box center [493, 394] width 11 height 11
checkbox input "false"
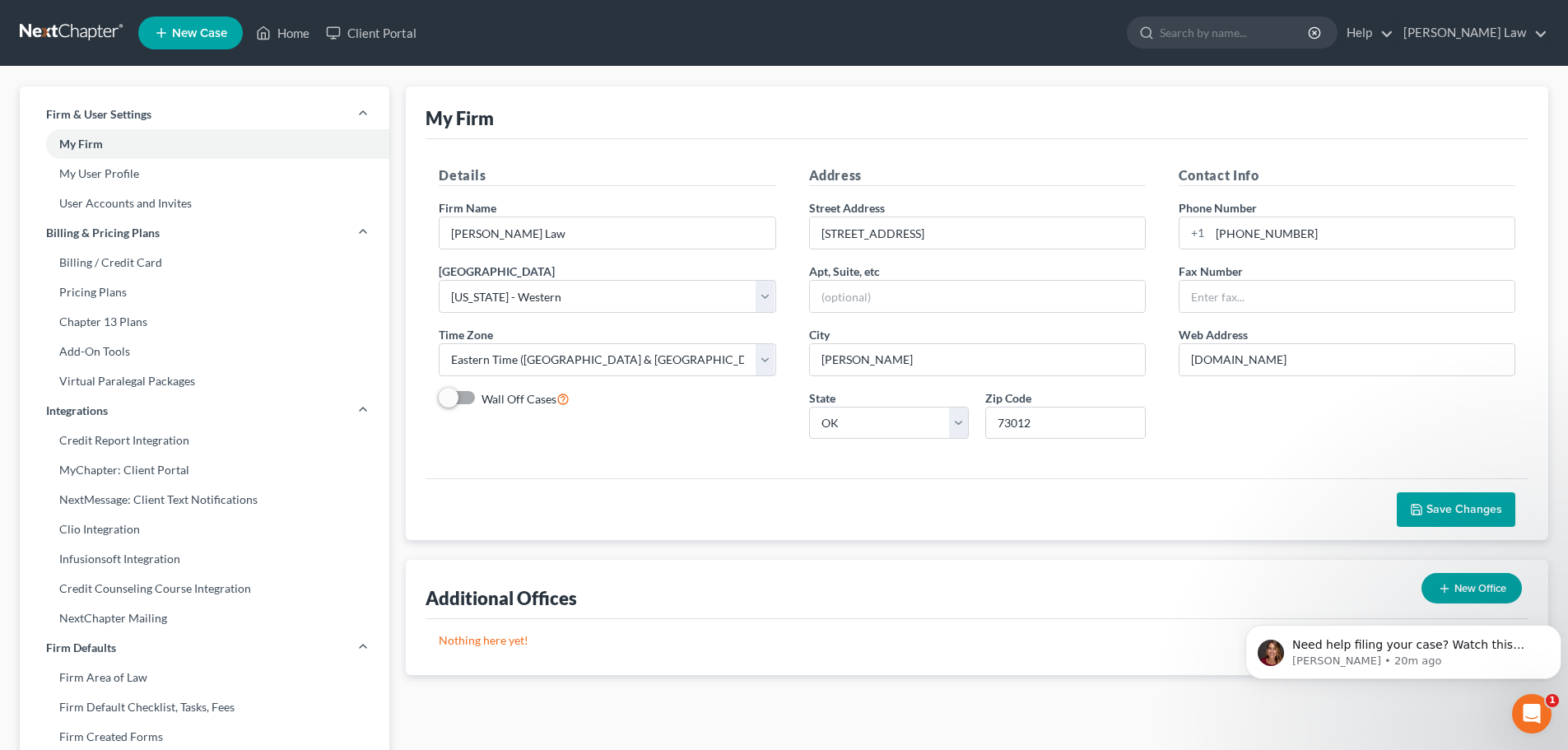
click at [1457, 513] on span "Save Changes" at bounding box center [1464, 509] width 76 height 14
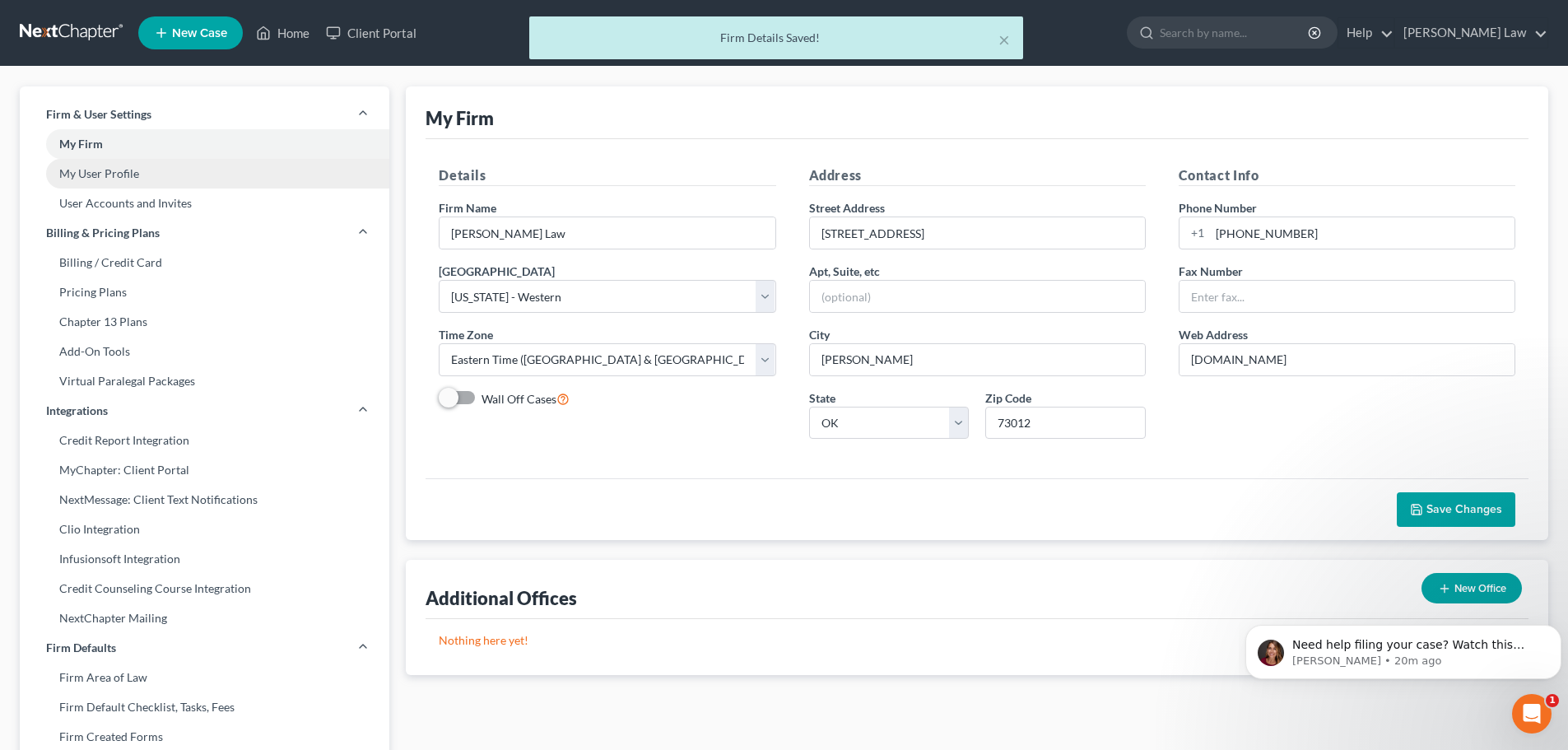
click at [88, 173] on link "My User Profile" at bounding box center [204, 174] width 369 height 30
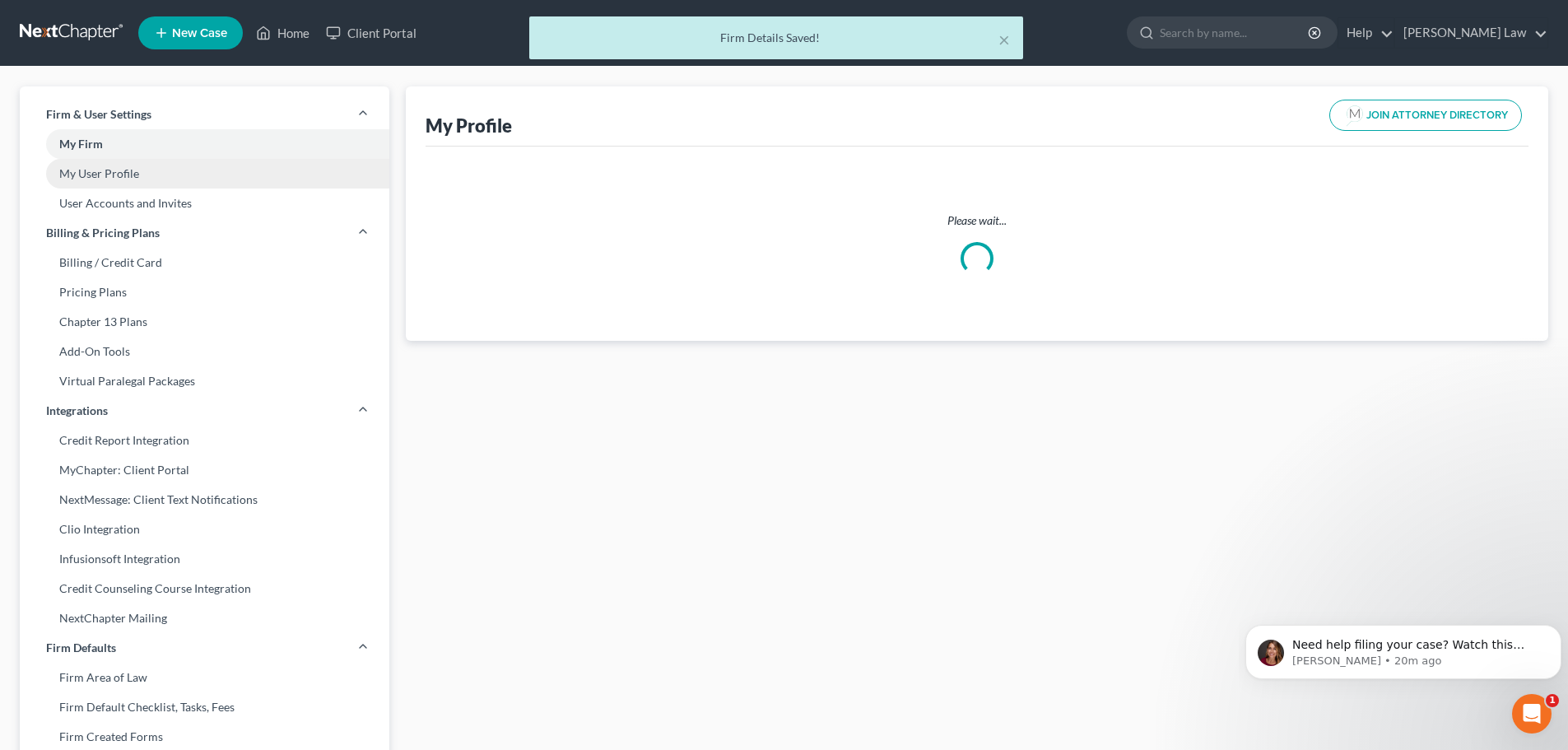
select select "45"
select select "65"
select select "attorney"
select select "0"
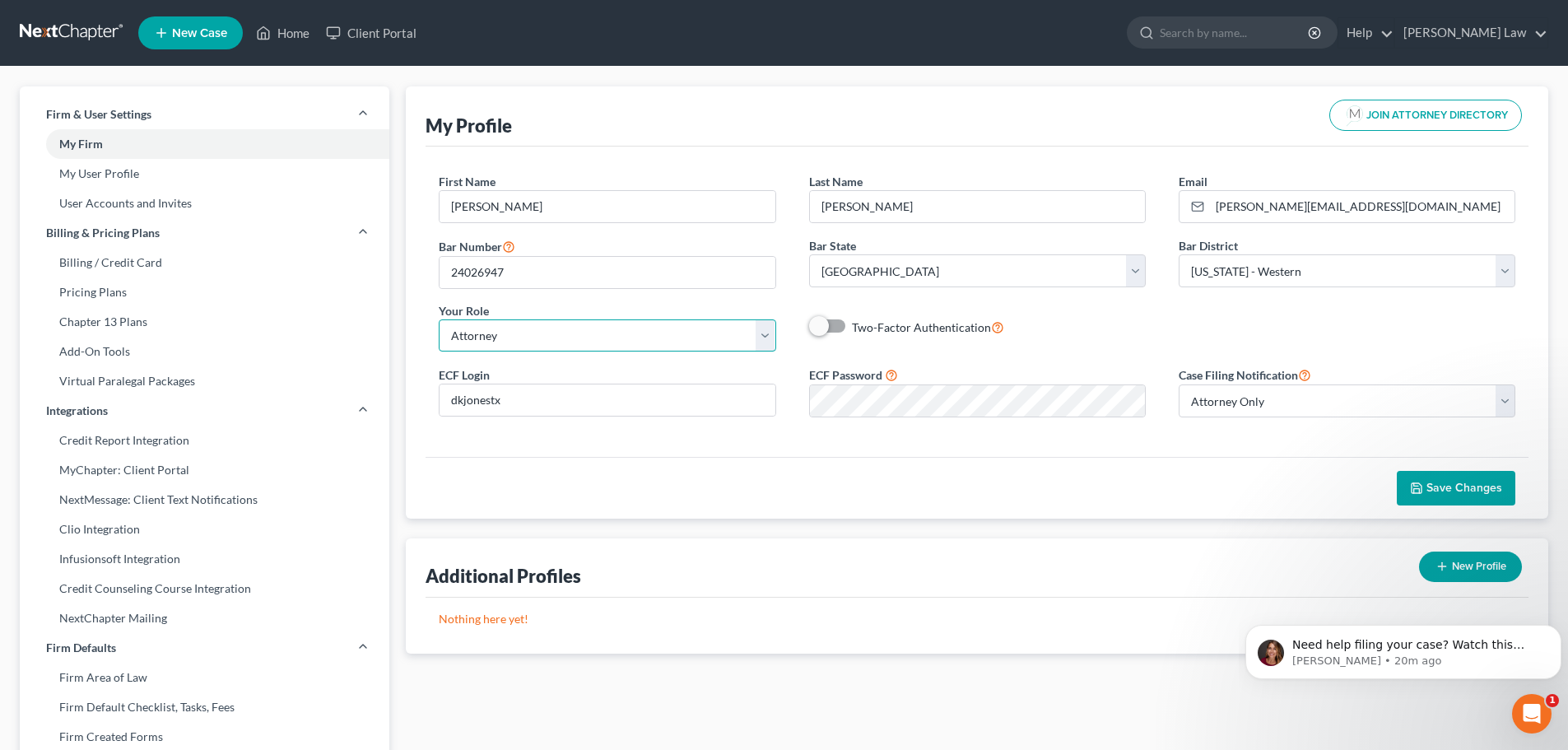
click at [765, 334] on select "Select Attorney Paralegal Assistant" at bounding box center [607, 336] width 336 height 33
click at [1501, 399] on select "Select Attorney Only Attorney And Other Other Only" at bounding box center [1347, 400] width 336 height 33
click at [1507, 359] on div "First Name * [PERSON_NAME] Last Name * [PERSON_NAME] Email * [PERSON_NAME][EMAI…" at bounding box center [977, 269] width 1109 height 192
click at [90, 205] on link "User Accounts and Invites" at bounding box center [204, 203] width 369 height 30
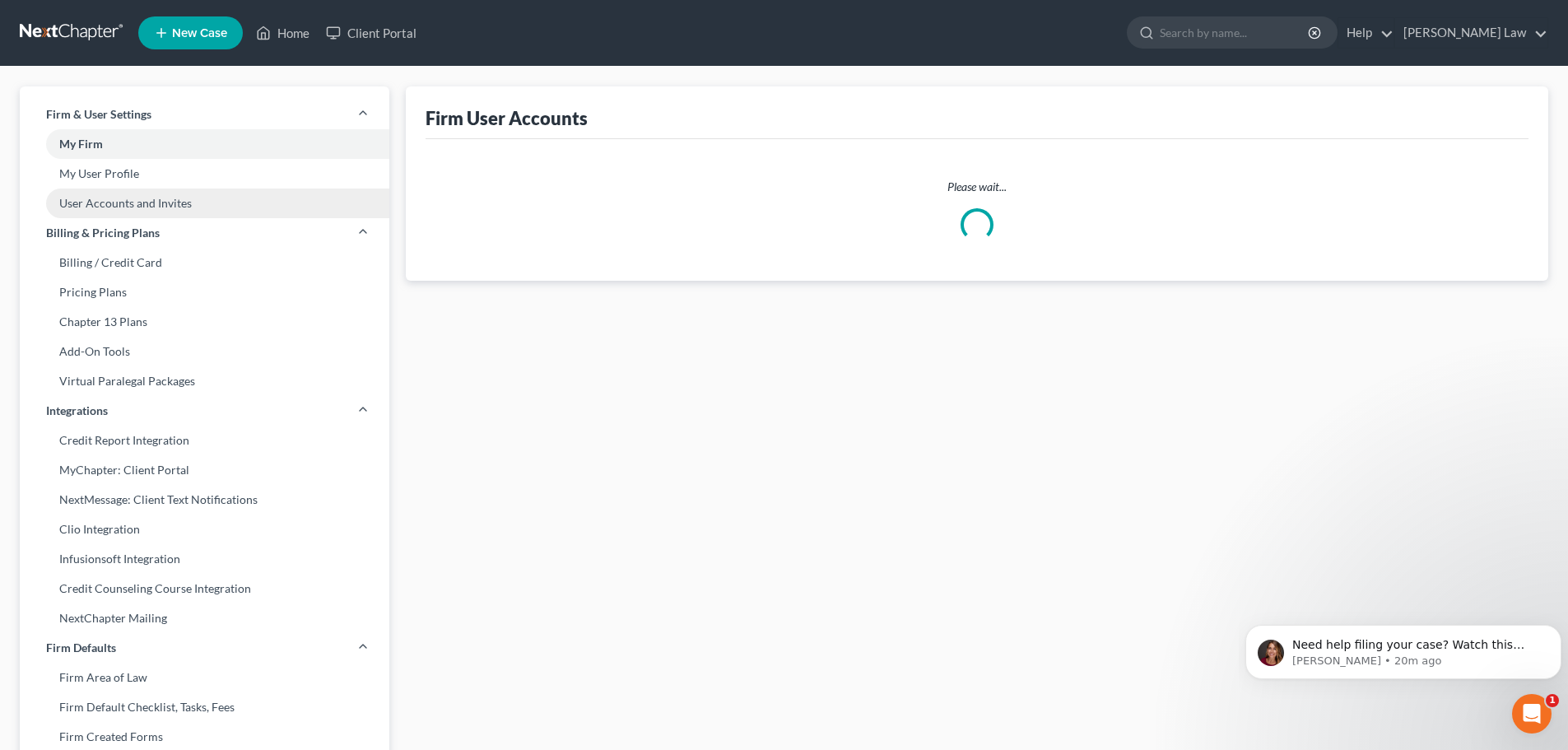
select select "0"
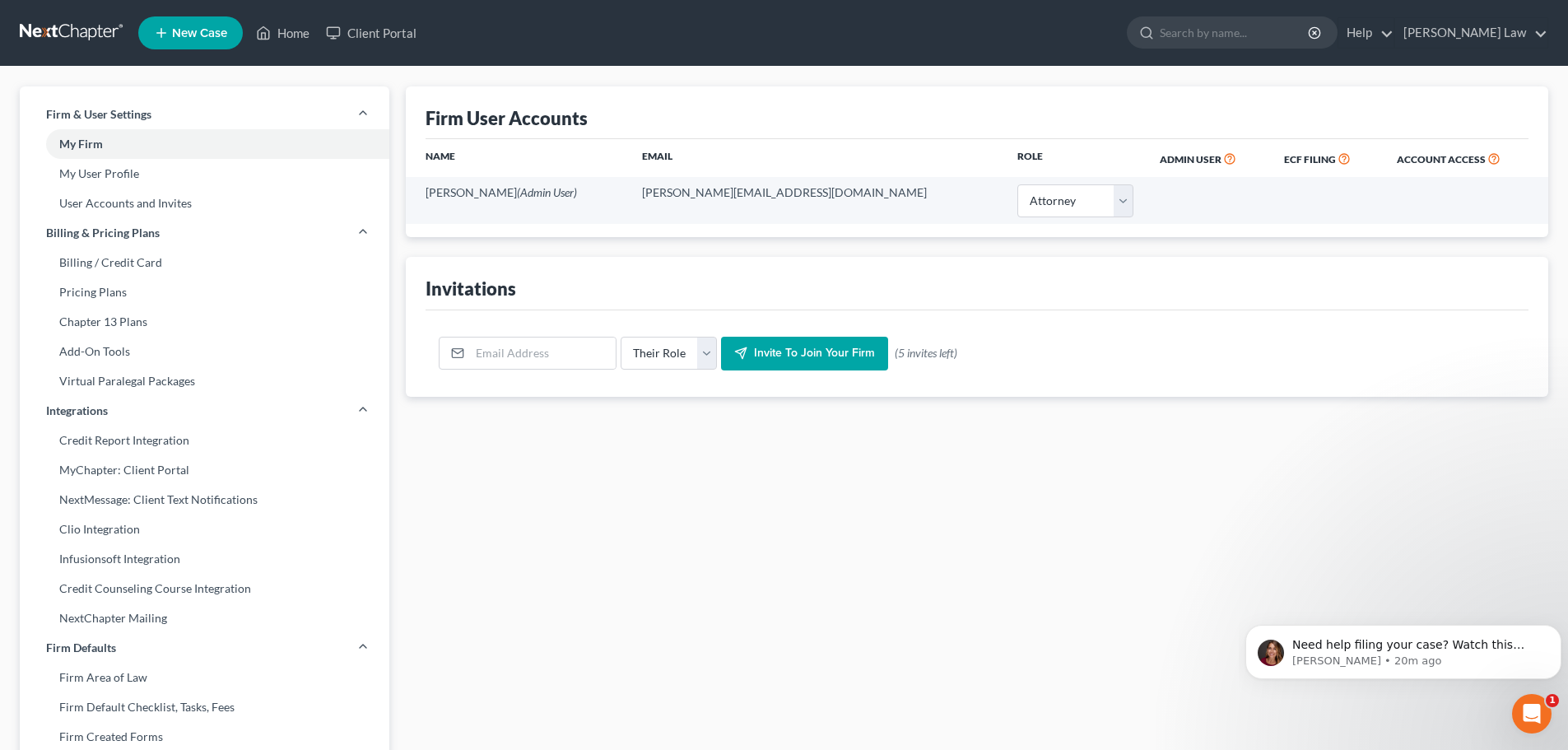
click at [772, 351] on span "Invite to join your firm" at bounding box center [814, 354] width 121 height 14
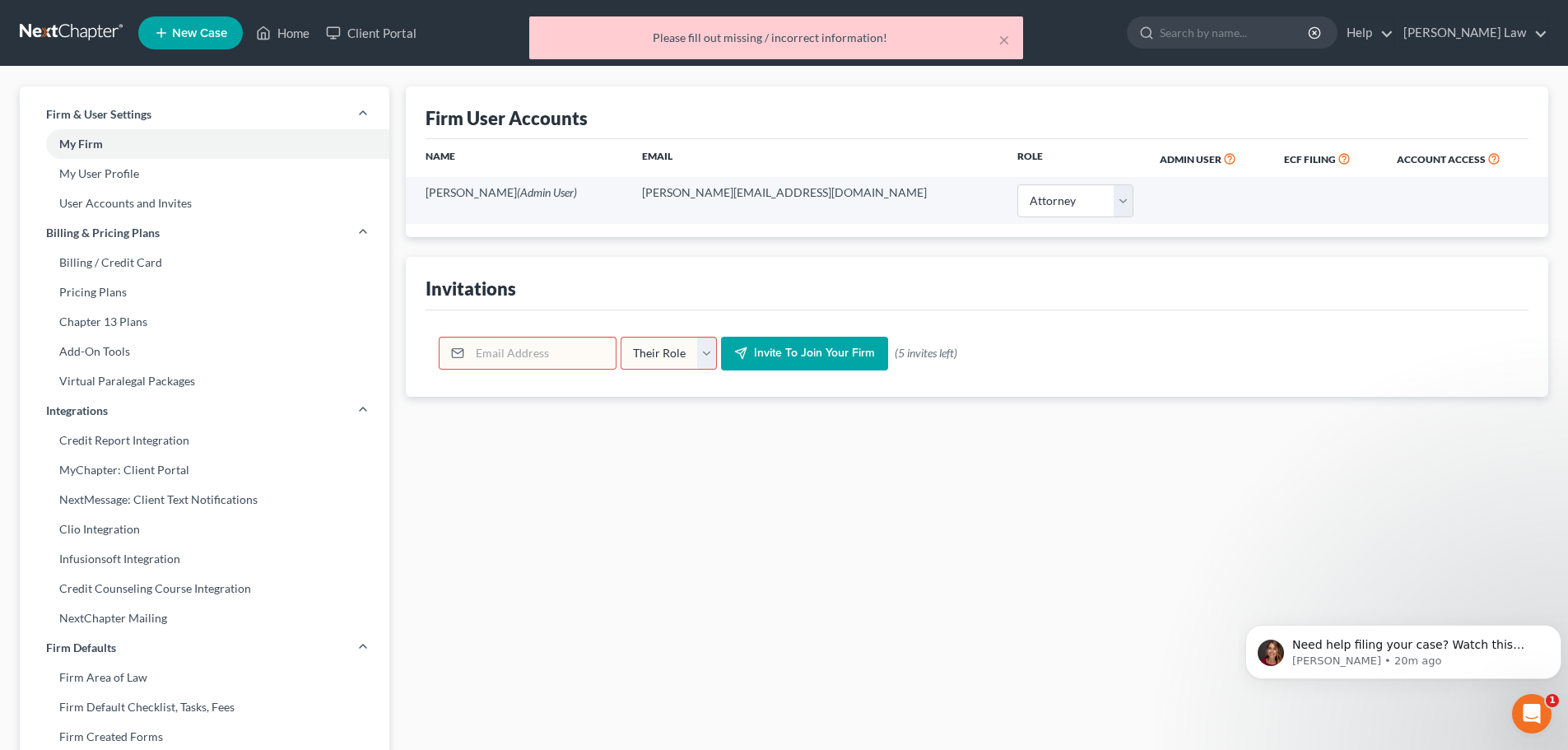
click at [702, 353] on select "Their Role Attorney Paralegal Assistant" at bounding box center [668, 353] width 97 height 33
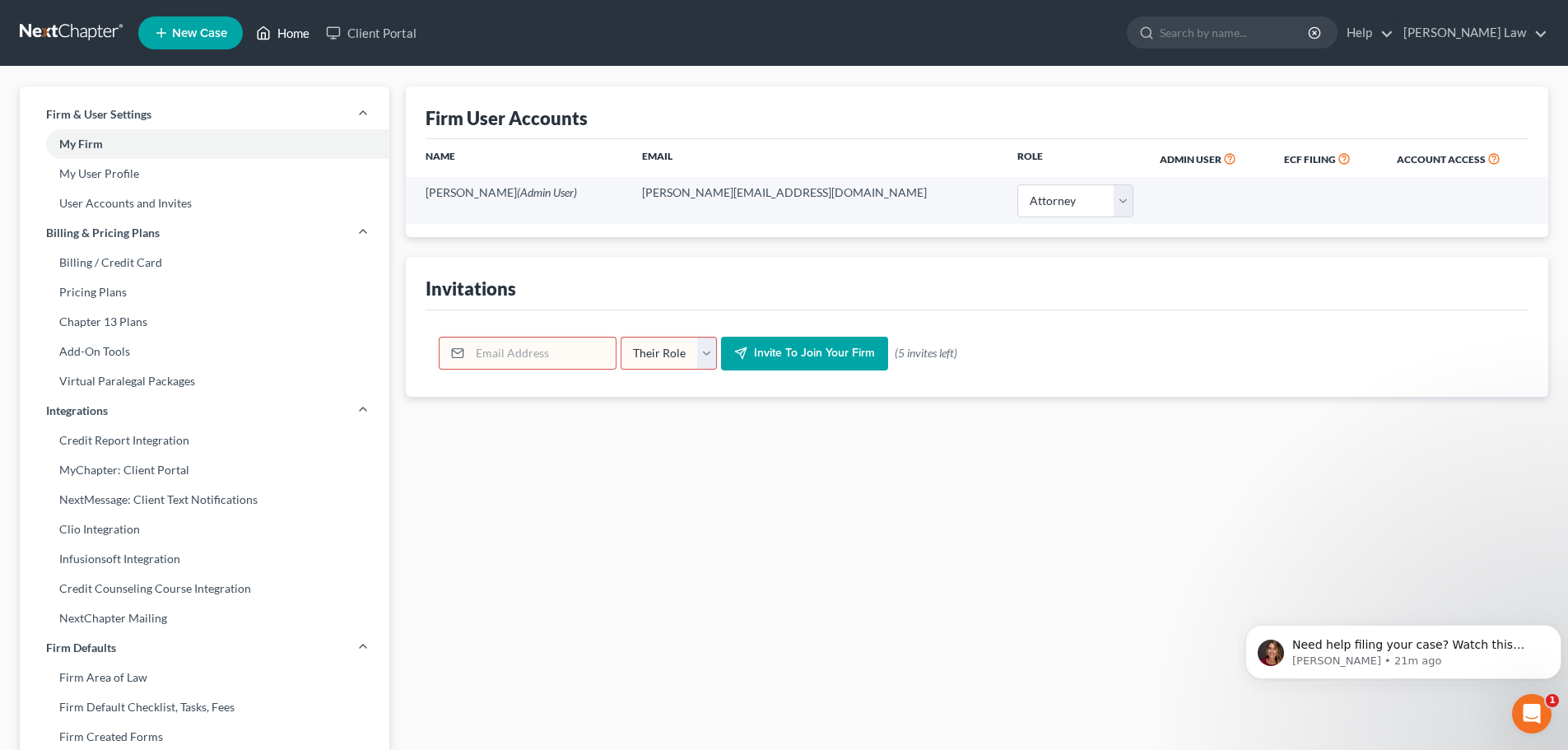
click at [265, 38] on icon at bounding box center [263, 33] width 15 height 20
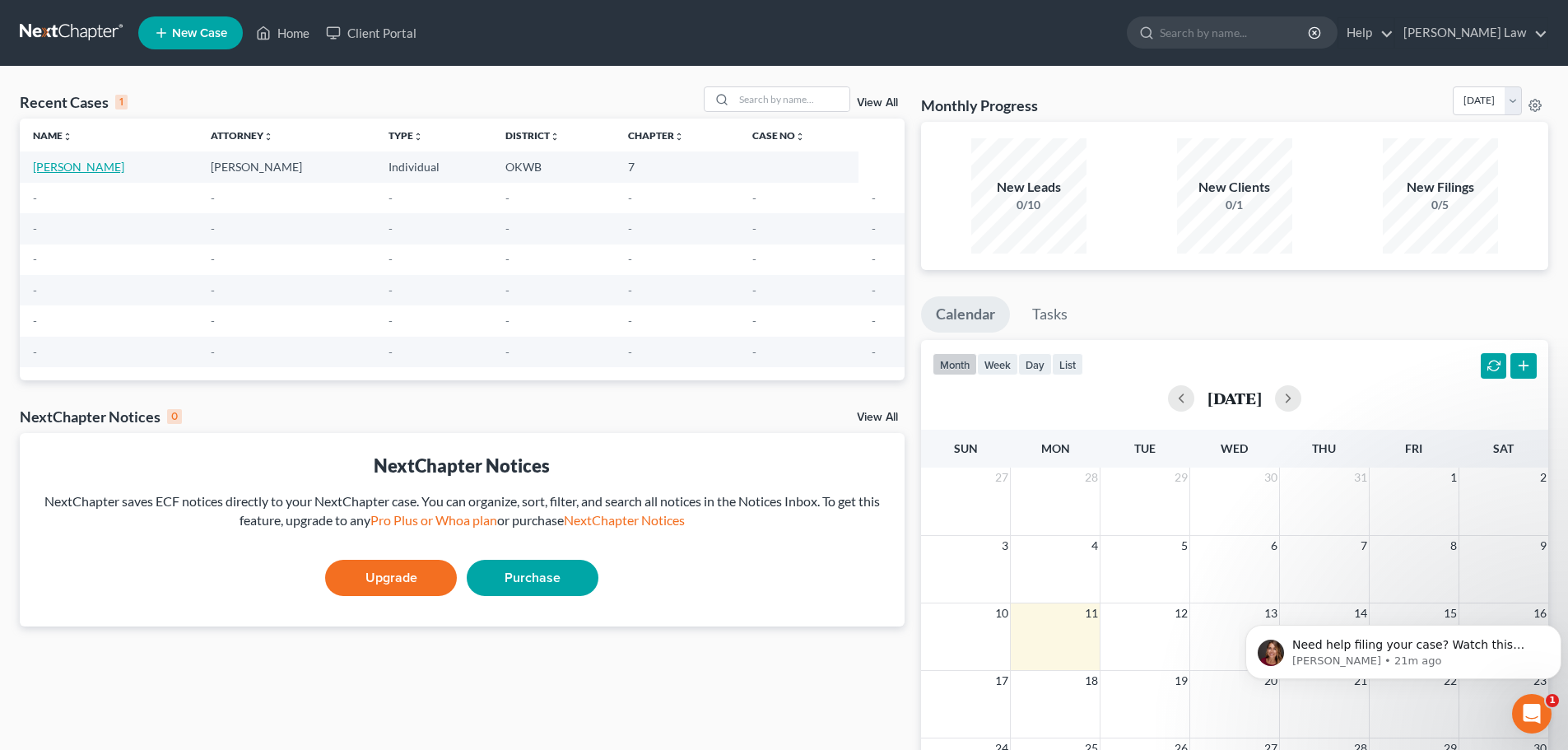
click at [60, 166] on link "[PERSON_NAME]" at bounding box center [79, 166] width 92 height 14
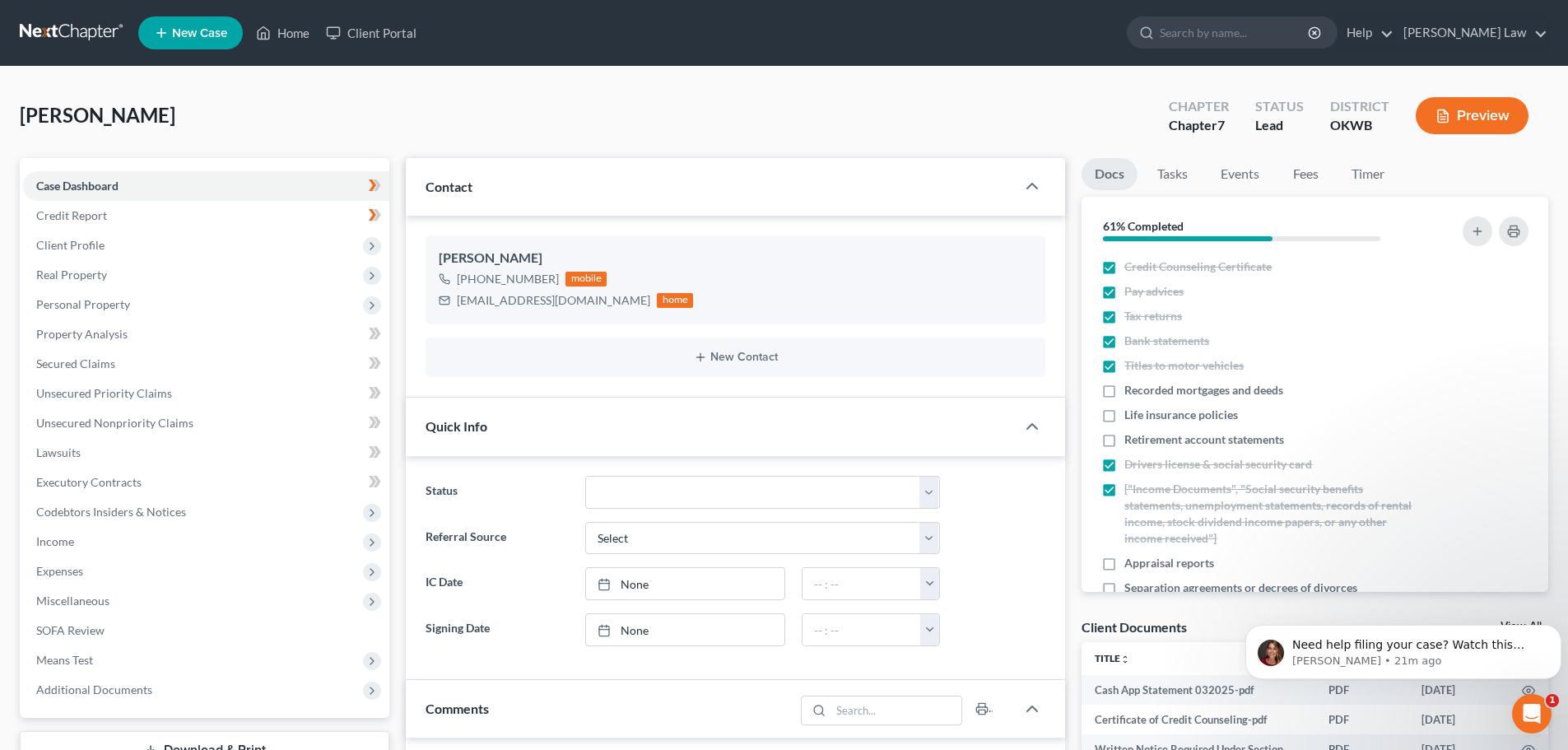
click at [1461, 118] on button "Preview" at bounding box center [1471, 116] width 112 height 37
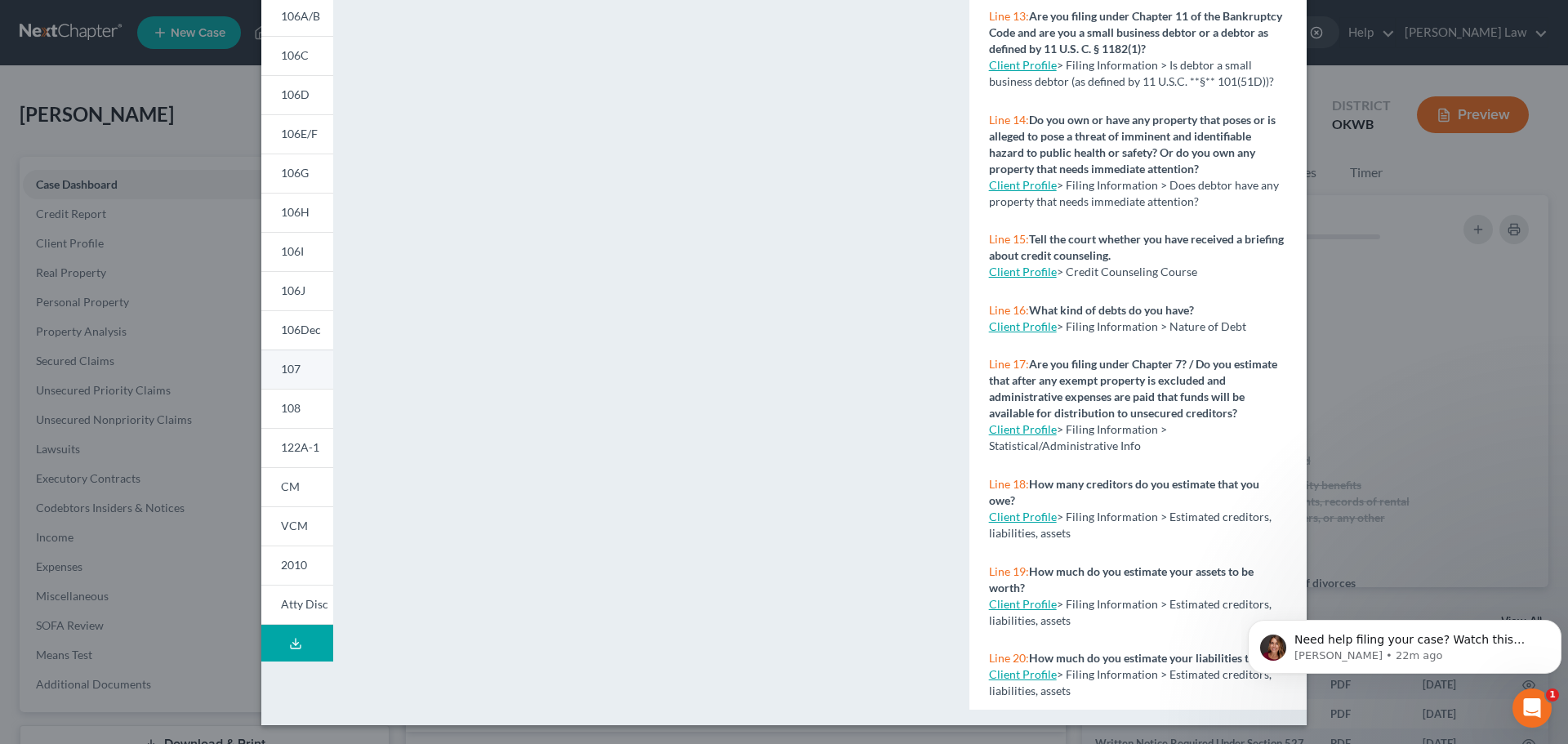
scroll to position [177, 0]
click at [289, 642] on icon at bounding box center [295, 642] width 13 height 13
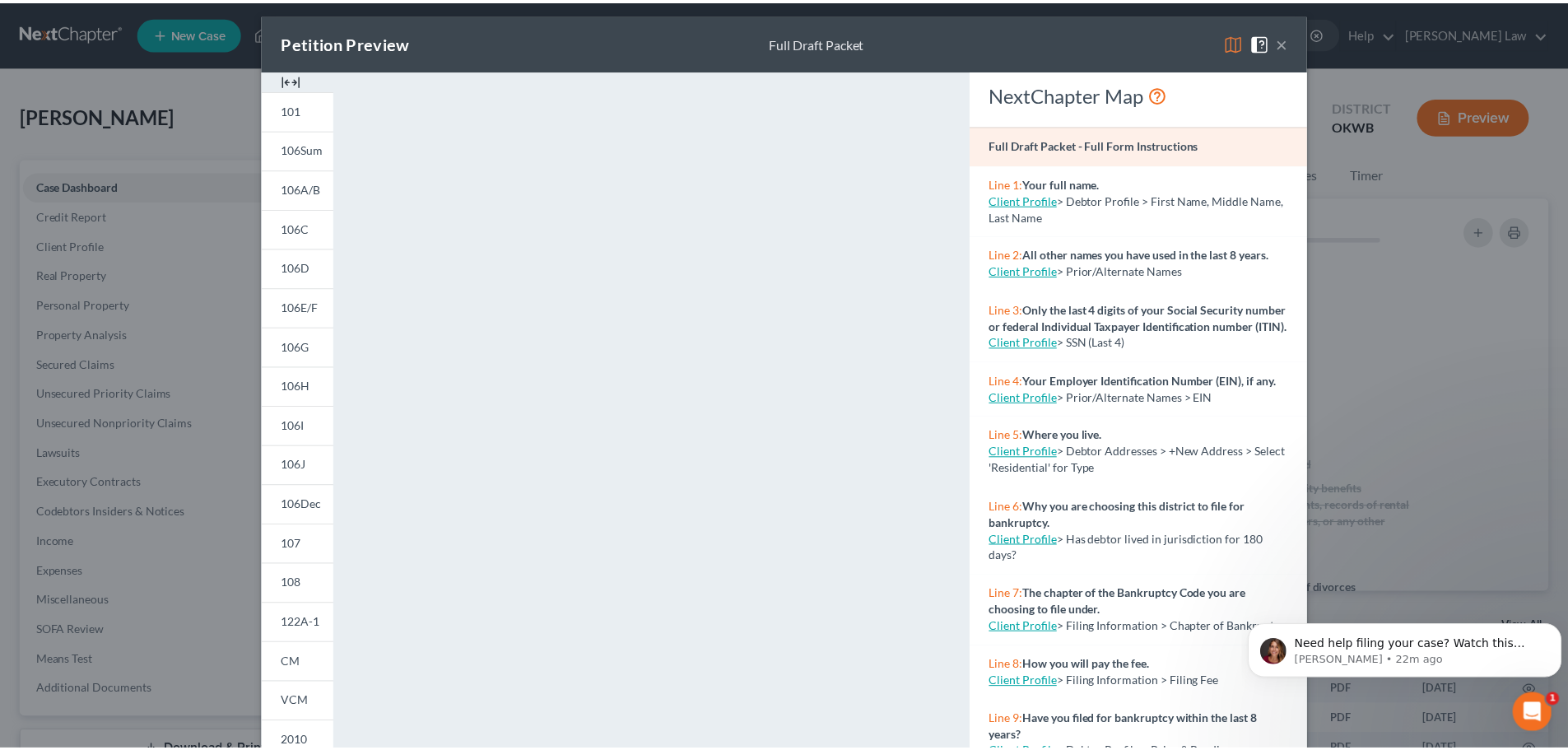
scroll to position [0, 0]
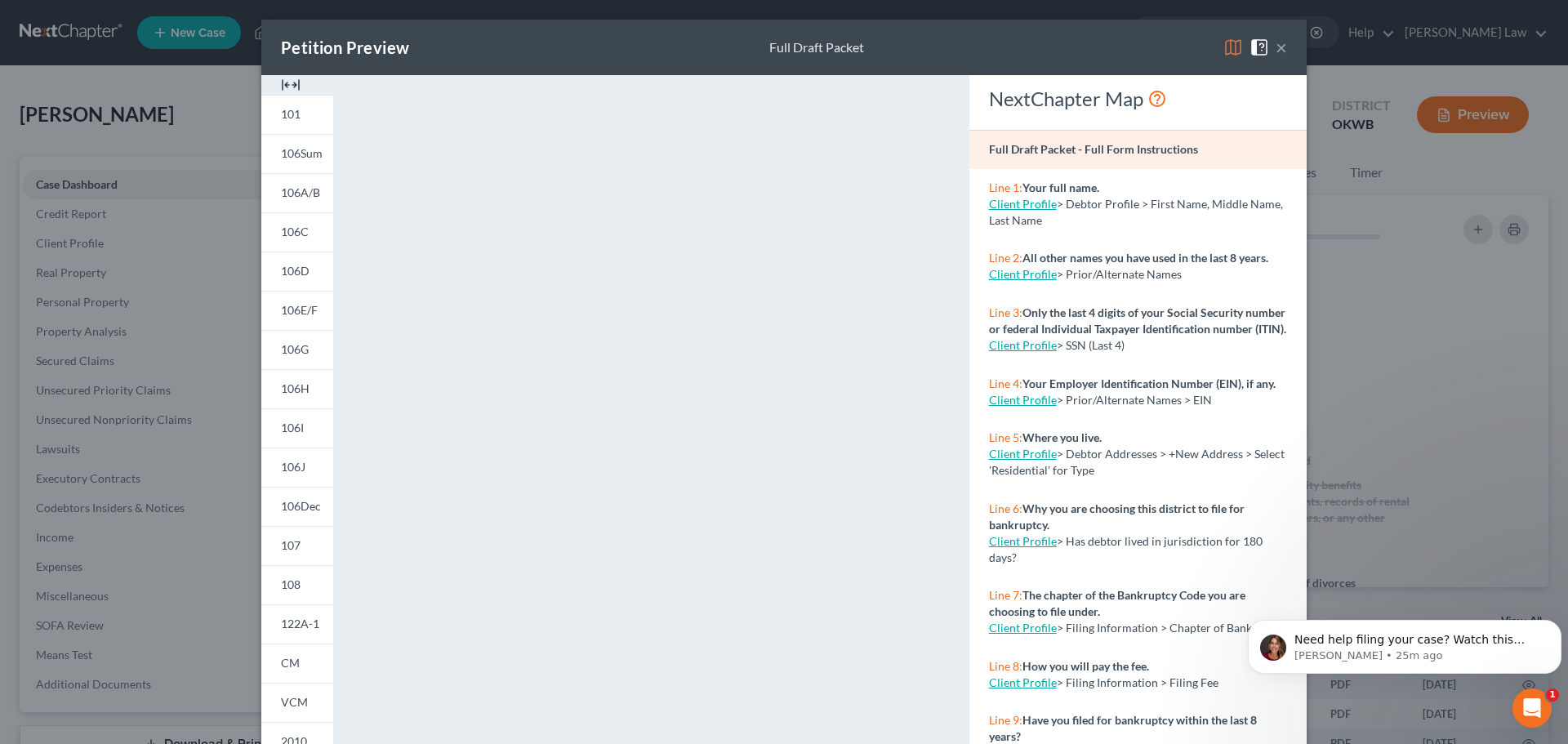
click at [1276, 48] on button "×" at bounding box center [1281, 47] width 12 height 20
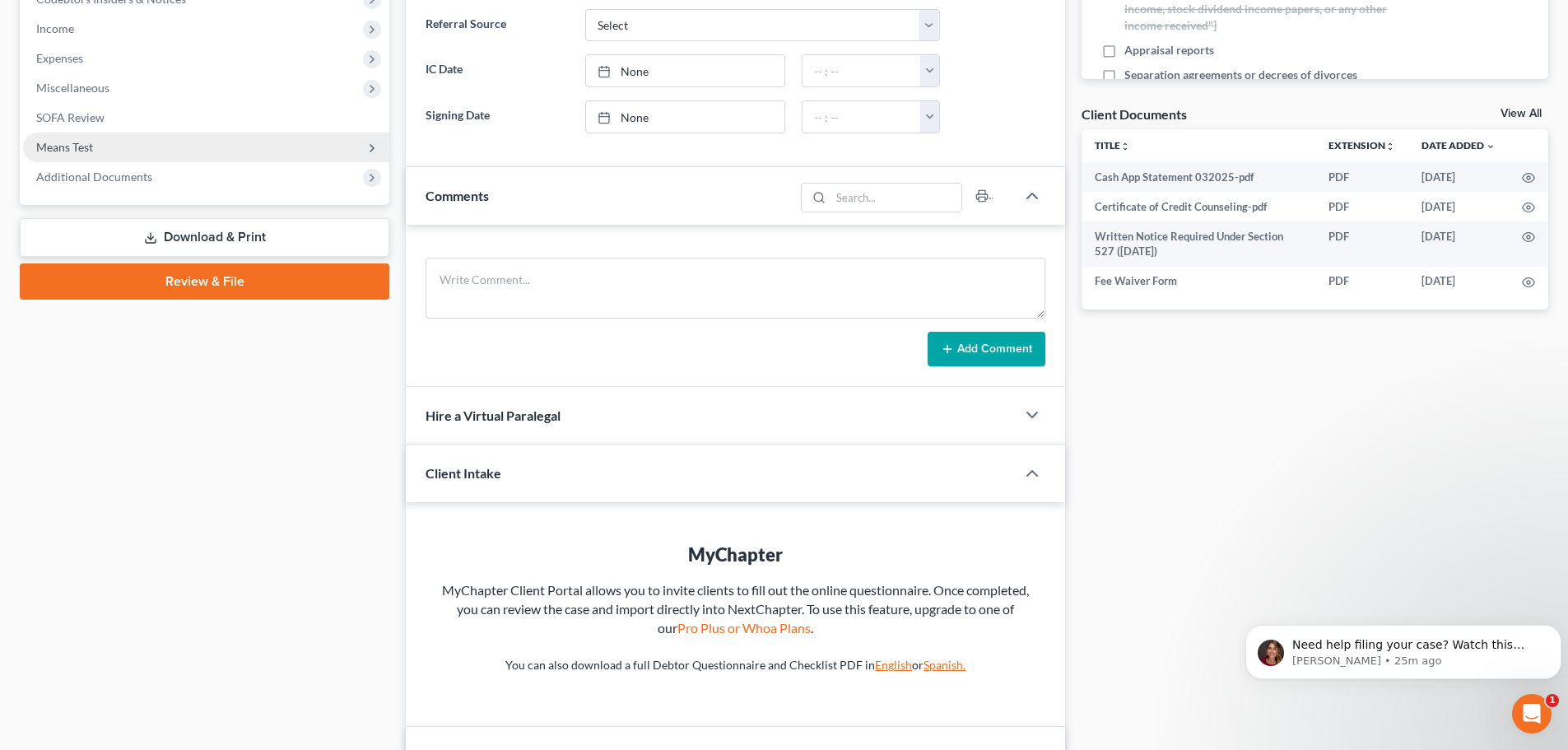
scroll to position [330, 0]
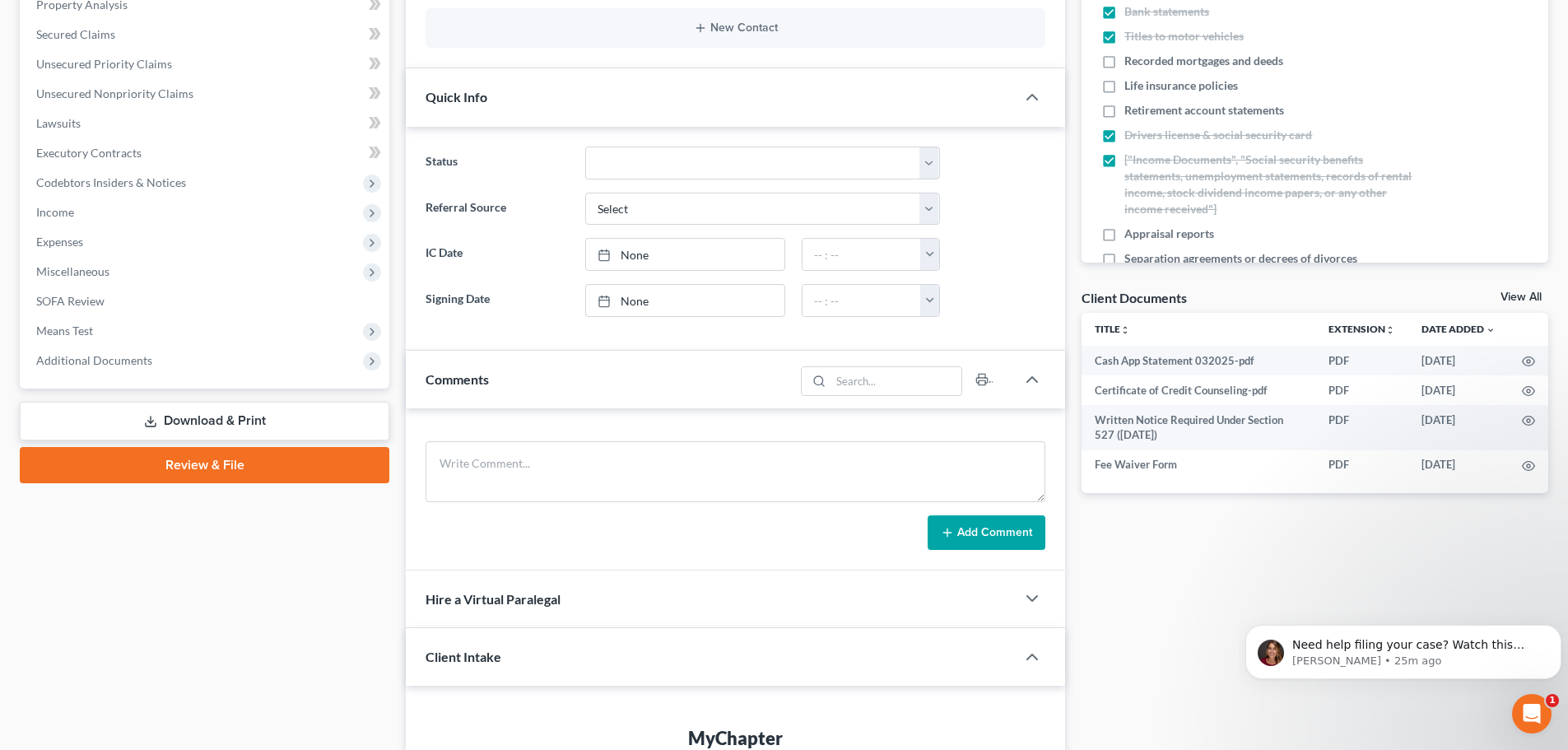
click at [197, 417] on link "Download & Print" at bounding box center [204, 420] width 369 height 39
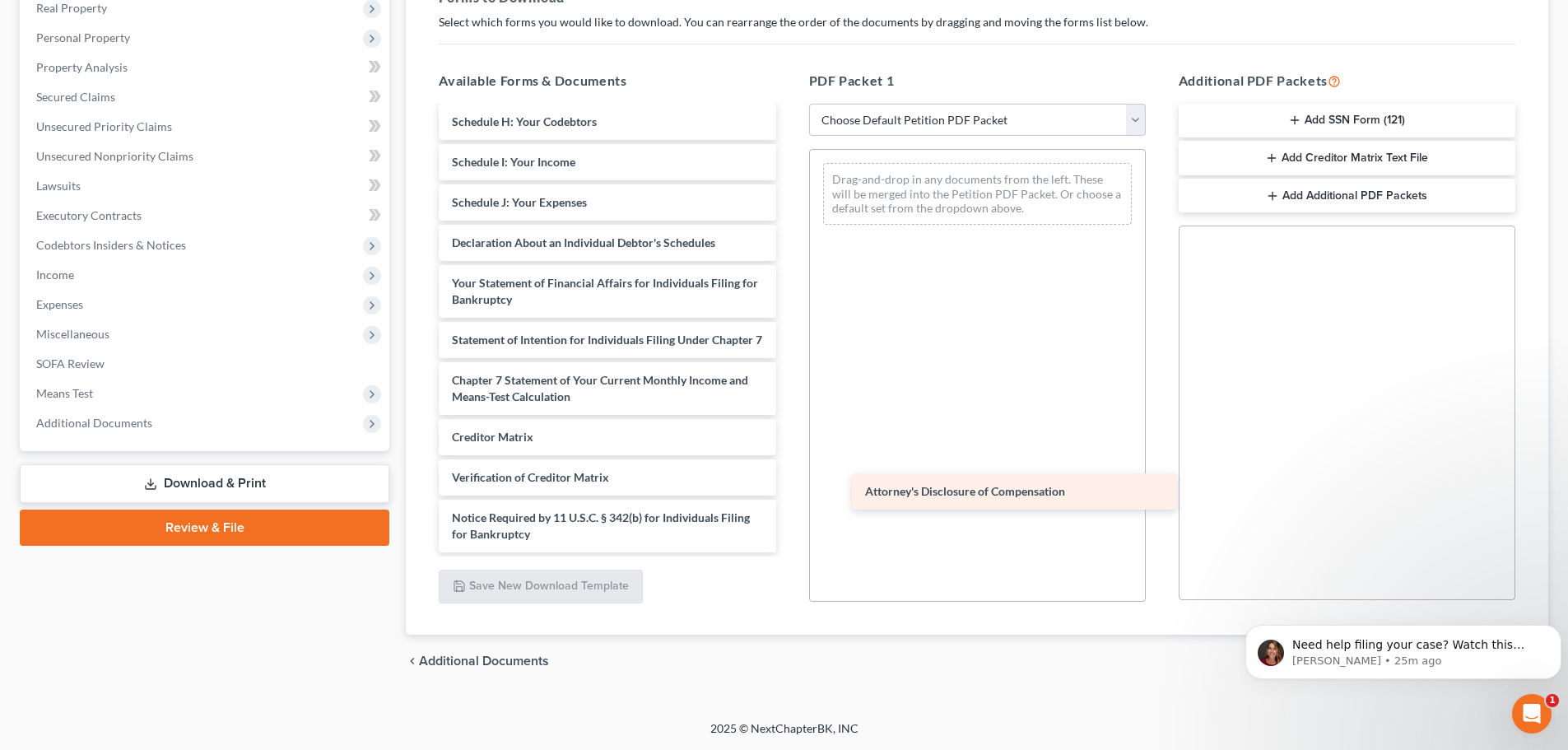
scroll to position [497, 0]
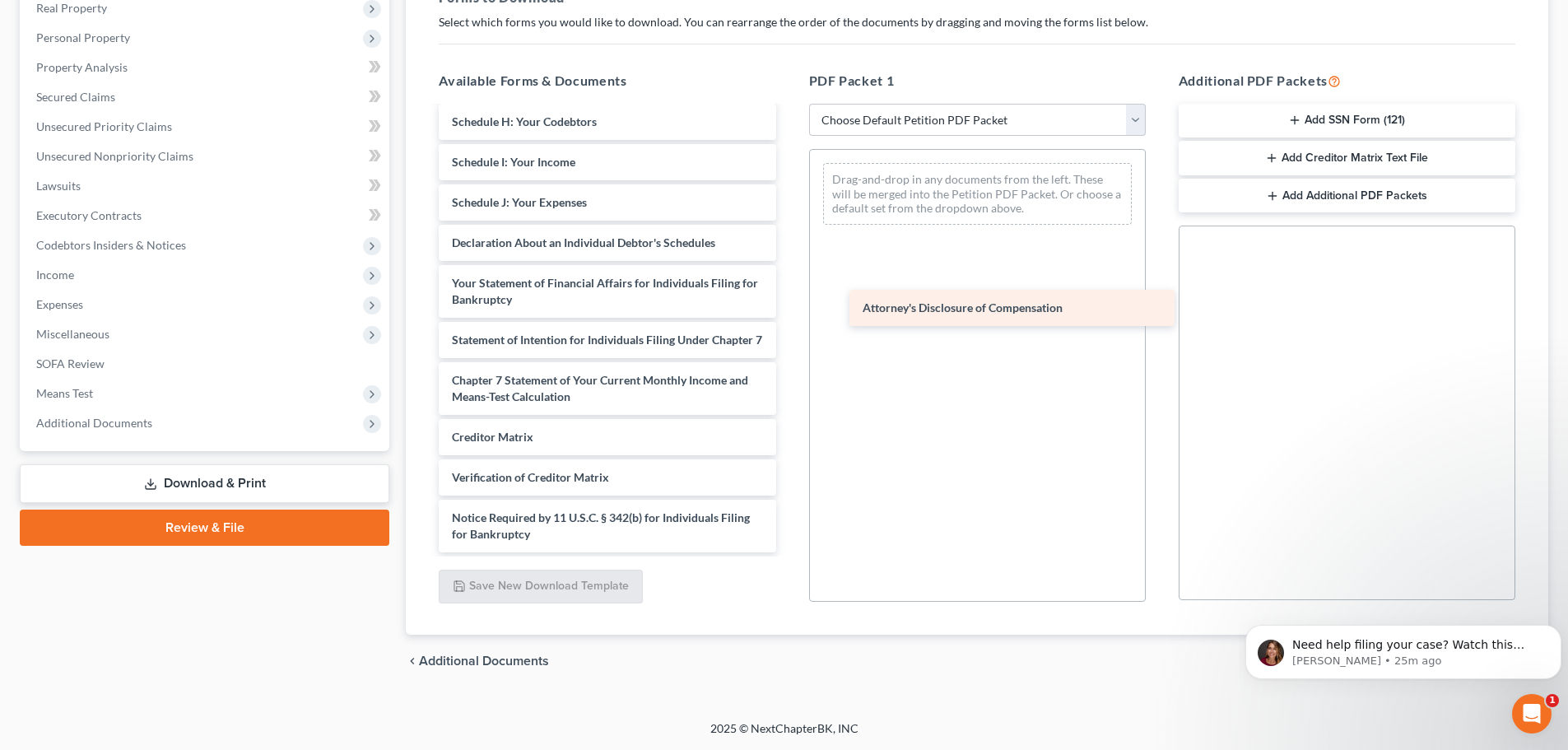
drag, startPoint x: 523, startPoint y: 533, endPoint x: 938, endPoint y: 310, distance: 471.1
click at [788, 310] on div "Attorney's Disclosure of Compensation Cash App Statement 032025-pdf Certificate…" at bounding box center [606, 98] width 363 height 909
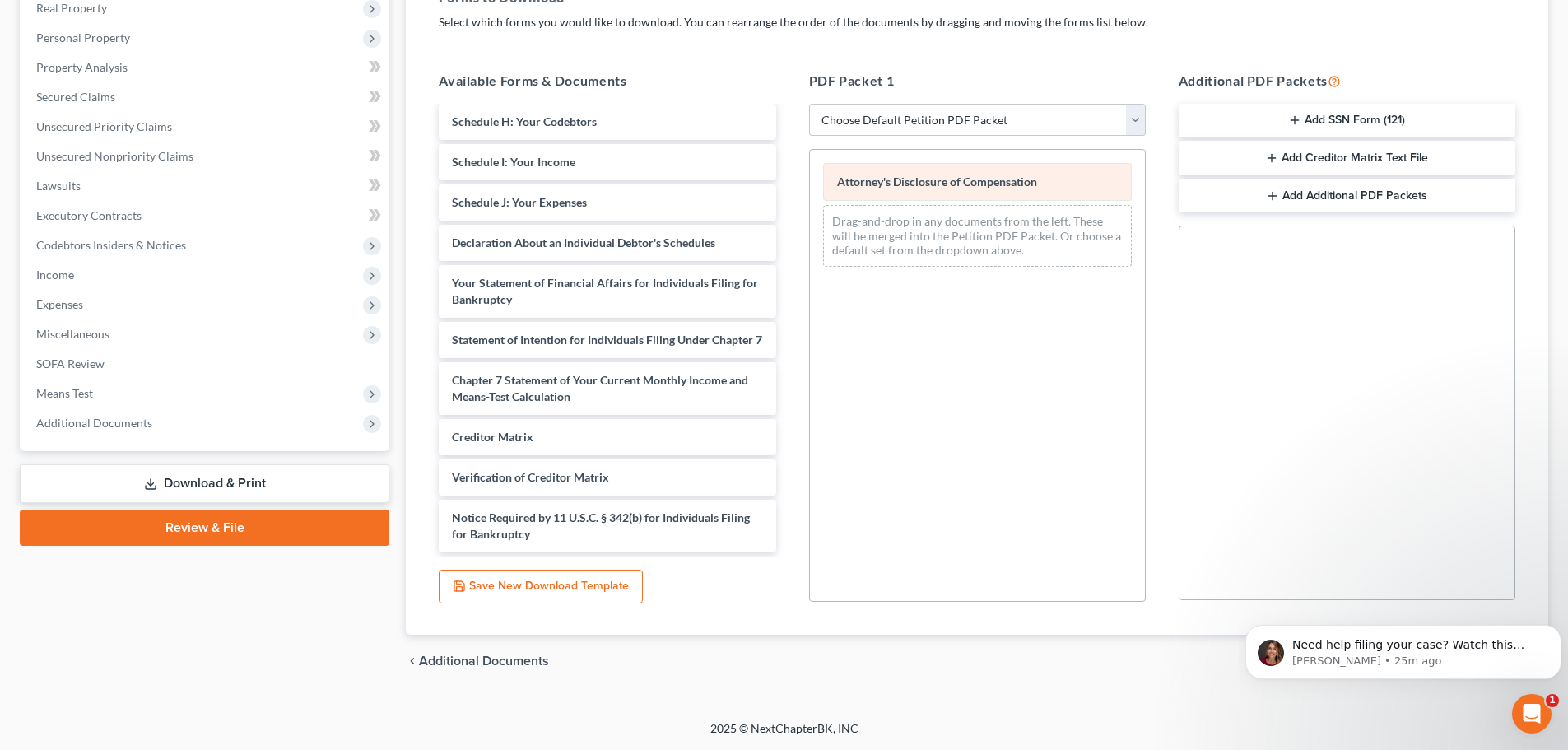
click at [890, 176] on span "Attorney's Disclosure of Compensation" at bounding box center [937, 181] width 200 height 14
click at [891, 179] on span "Attorney's Disclosure of Compensation" at bounding box center [937, 181] width 200 height 14
click at [1134, 119] on select "Choose Default Petition PDF Packet Complete Bankruptcy Petition (all forms and …" at bounding box center [978, 120] width 336 height 33
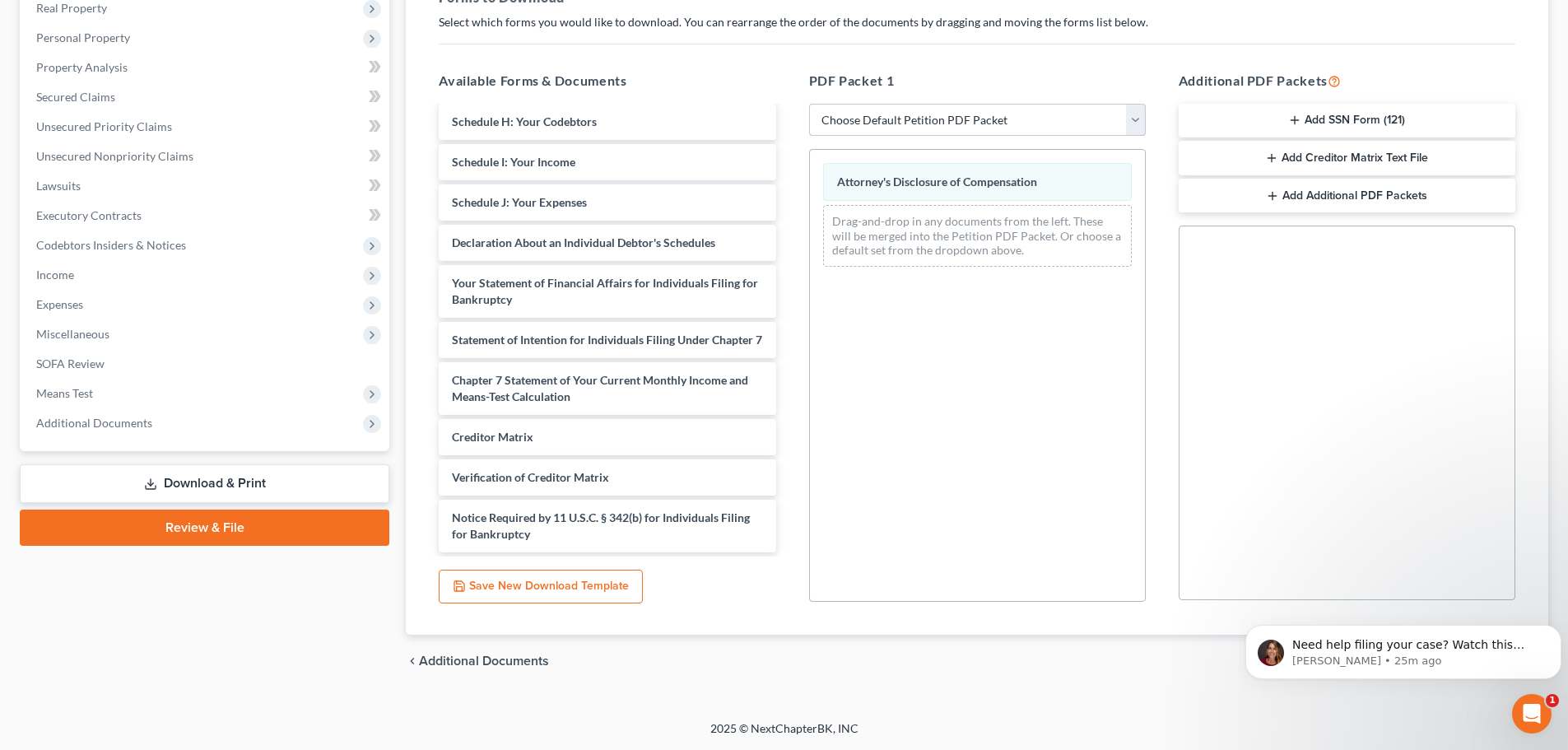
select select "0"
click at [814, 104] on select "Choose Default Petition PDF Packet Complete Bankruptcy Petition (all forms and …" at bounding box center [978, 120] width 336 height 33
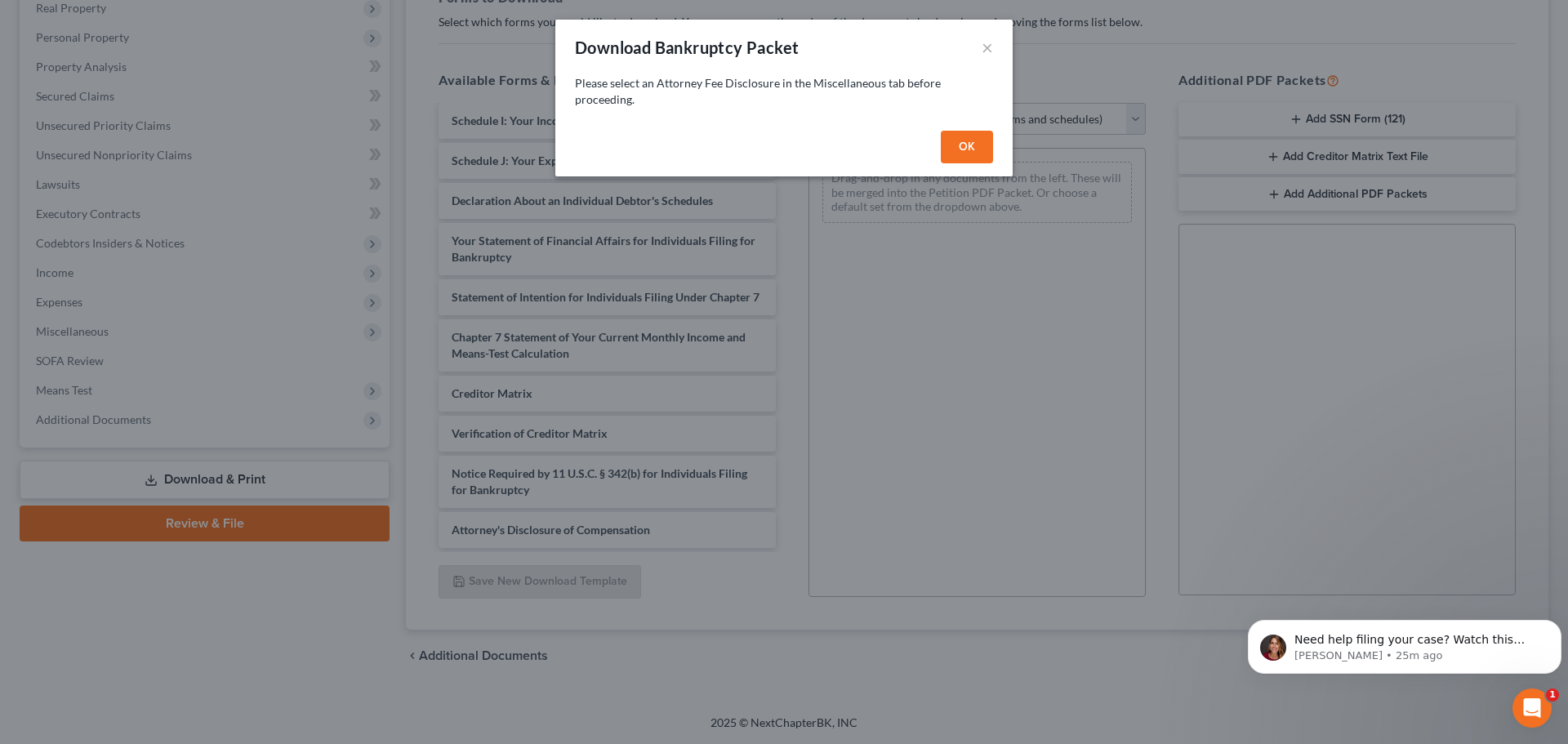
click at [966, 139] on button "OK" at bounding box center [966, 146] width 52 height 33
select select
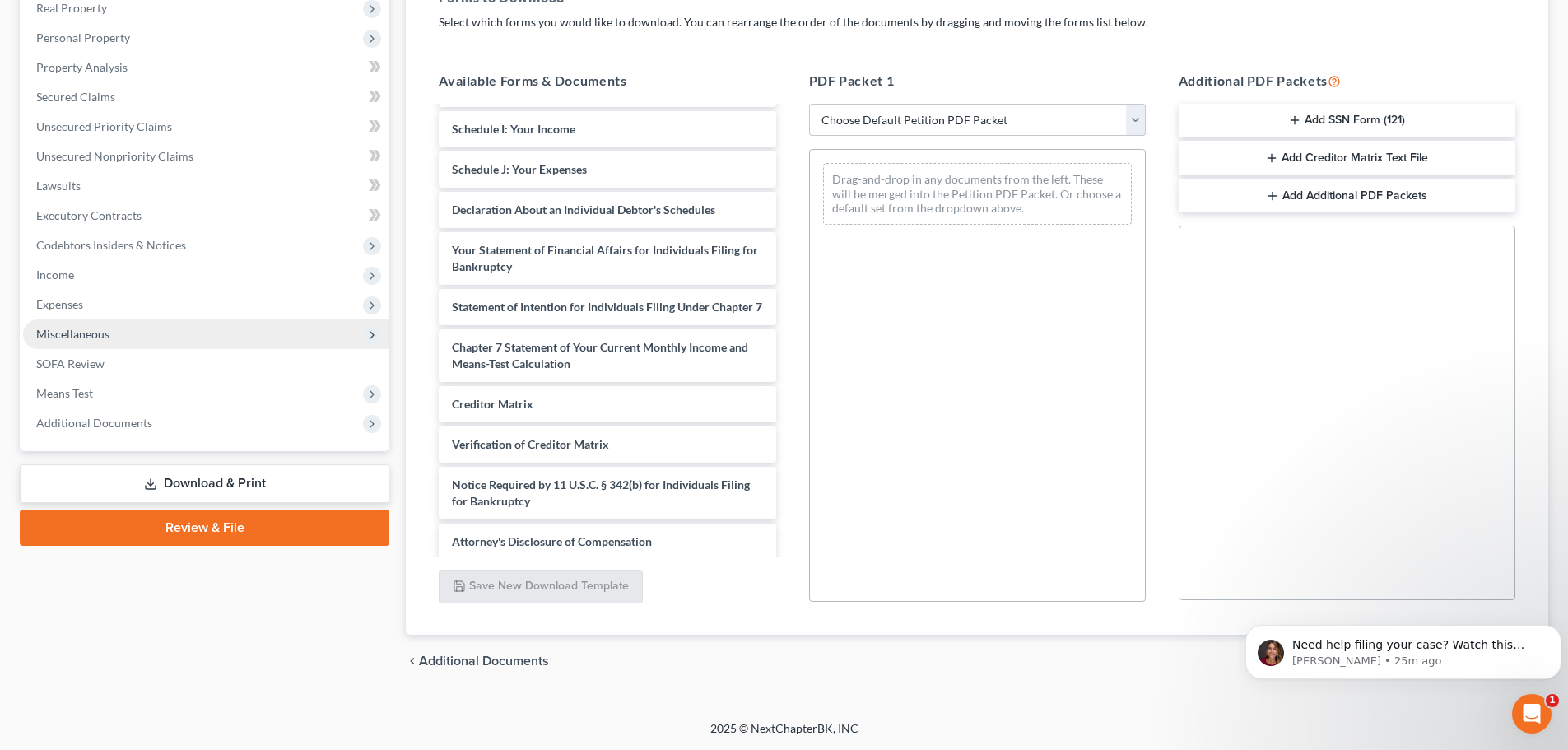
click at [370, 333] on icon at bounding box center [371, 335] width 13 height 13
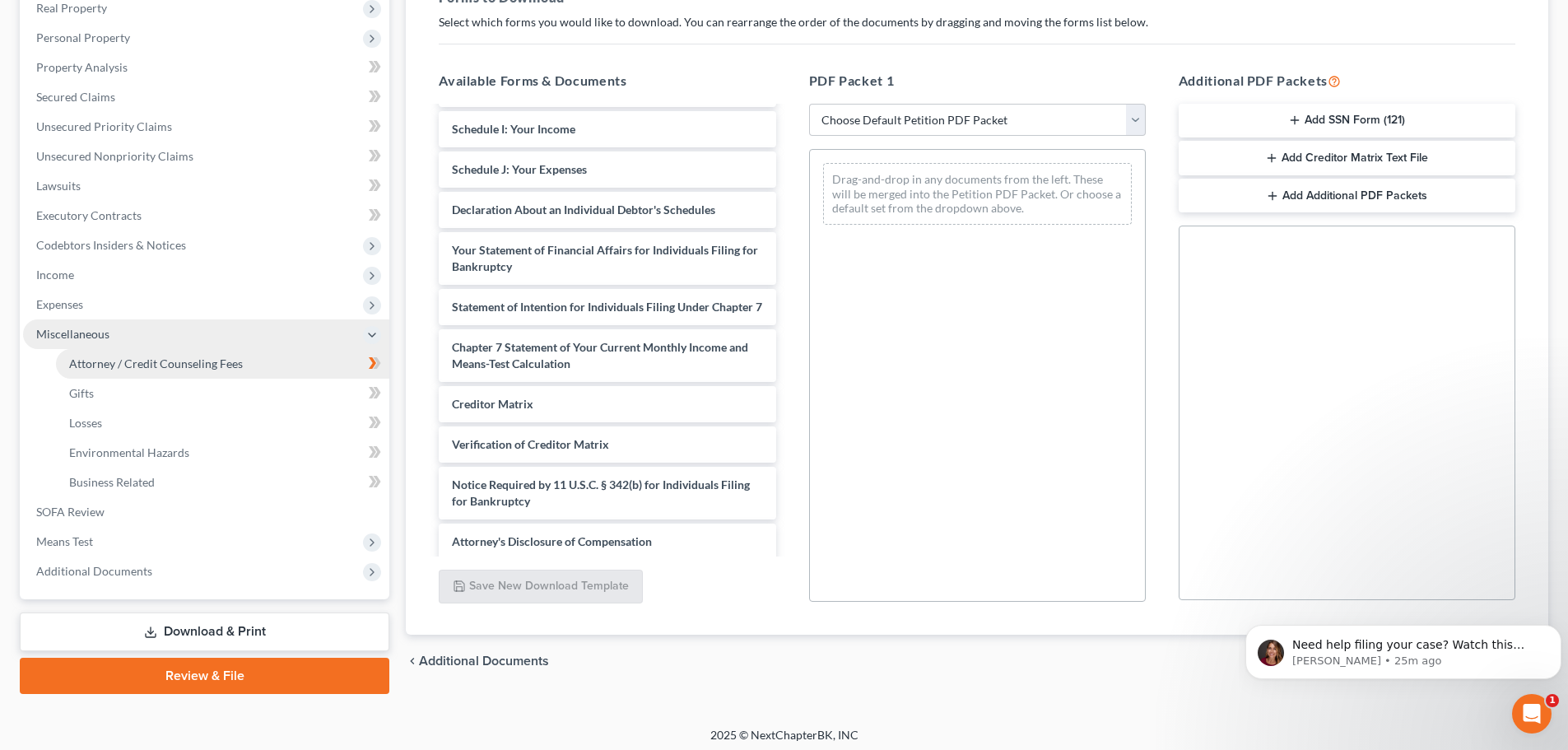
click at [116, 363] on span "Attorney / Credit Counseling Fees" at bounding box center [155, 364] width 173 height 14
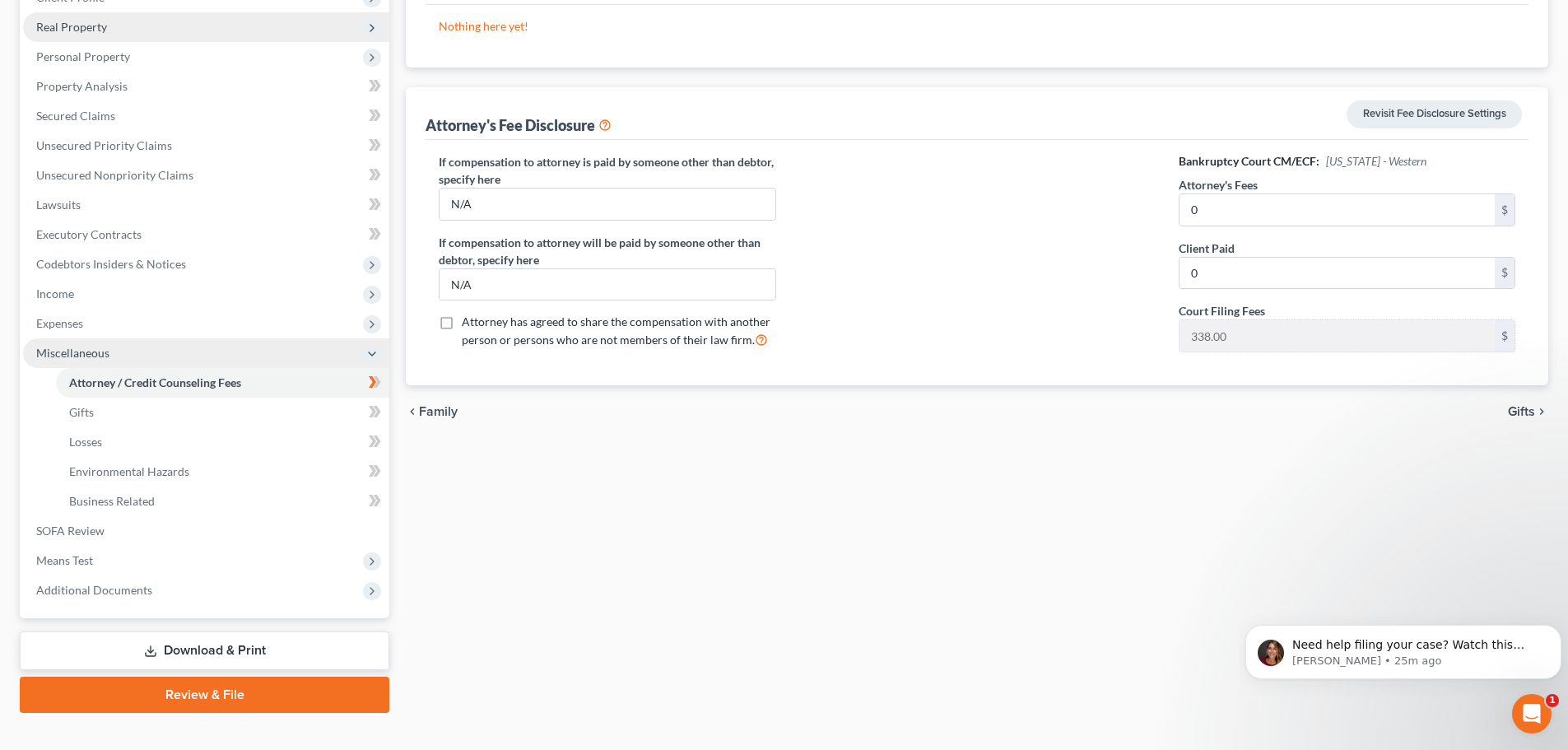
scroll to position [273, 0]
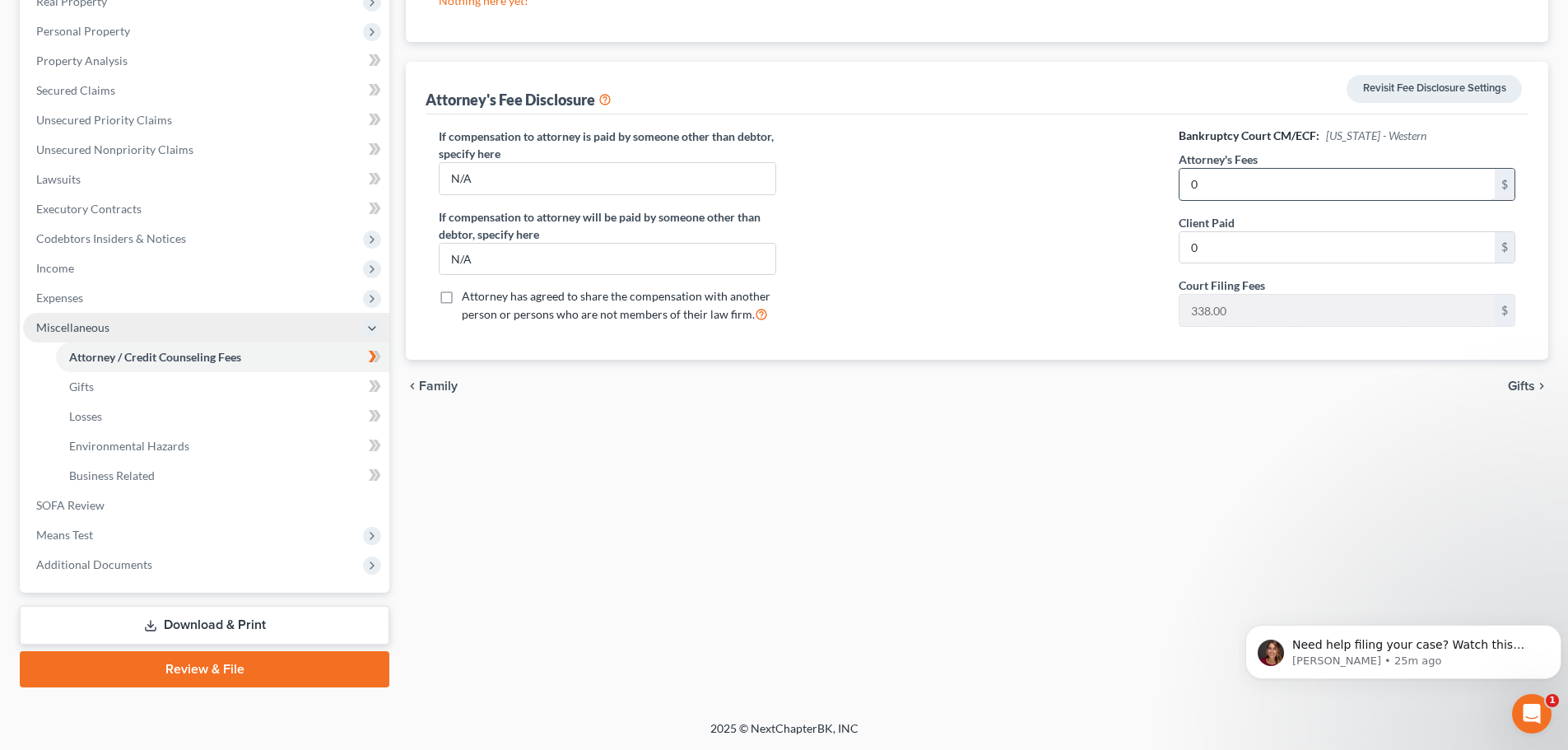
click at [1203, 192] on input "0" at bounding box center [1337, 183] width 316 height 31
click at [1206, 185] on input "0" at bounding box center [1337, 183] width 316 height 31
type input "0.00"
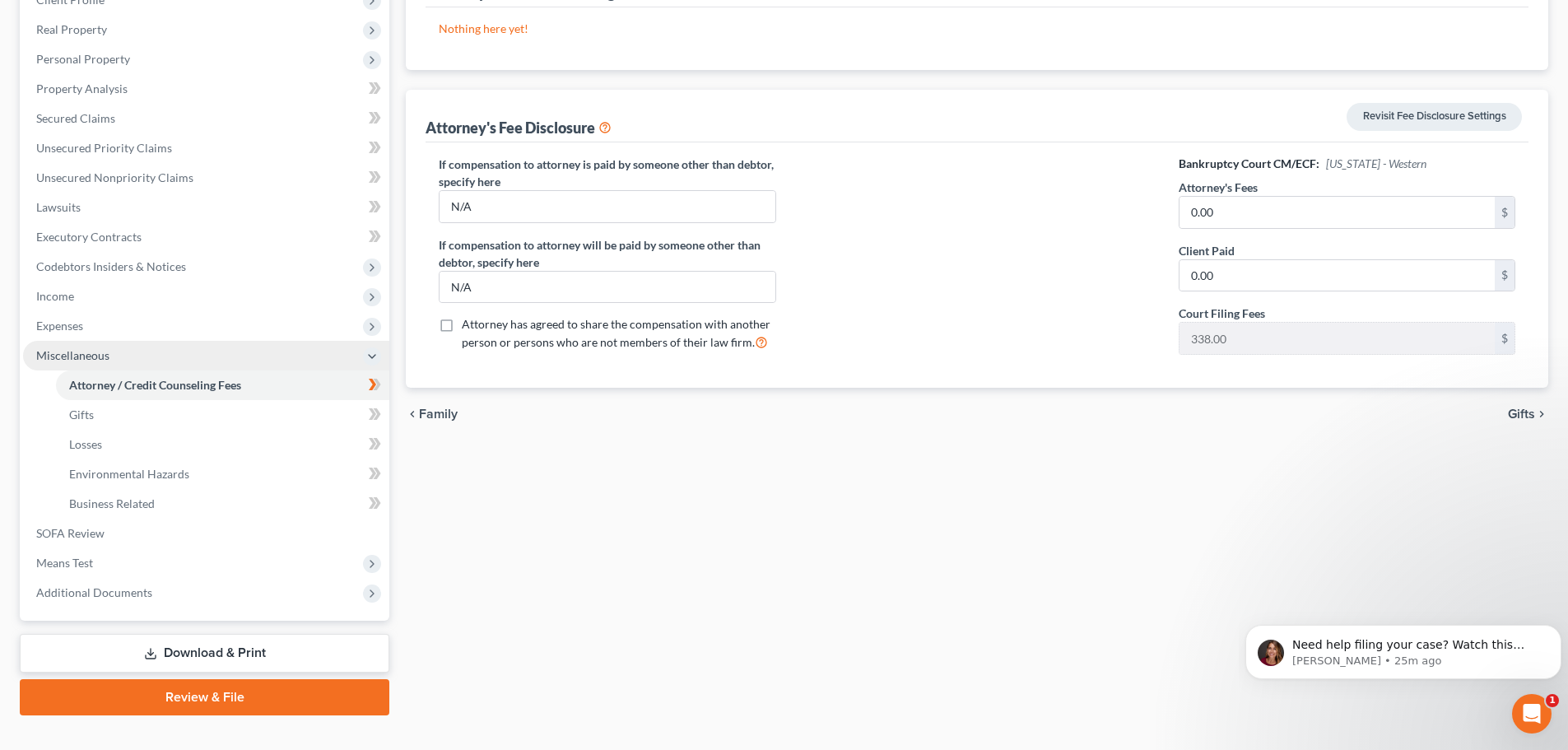
scroll to position [247, 0]
click at [1525, 411] on span "Gifts" at bounding box center [1521, 412] width 27 height 13
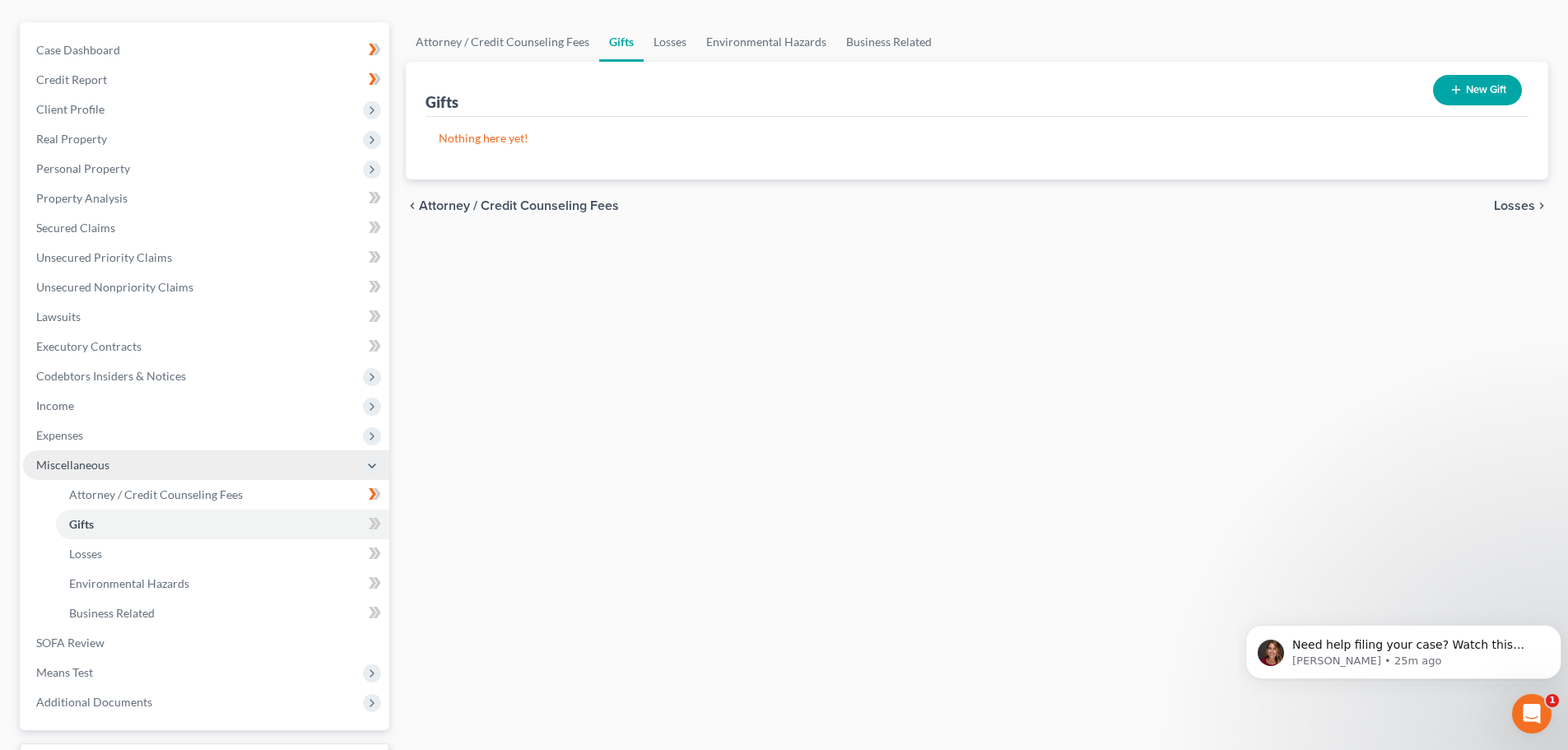
scroll to position [164, 0]
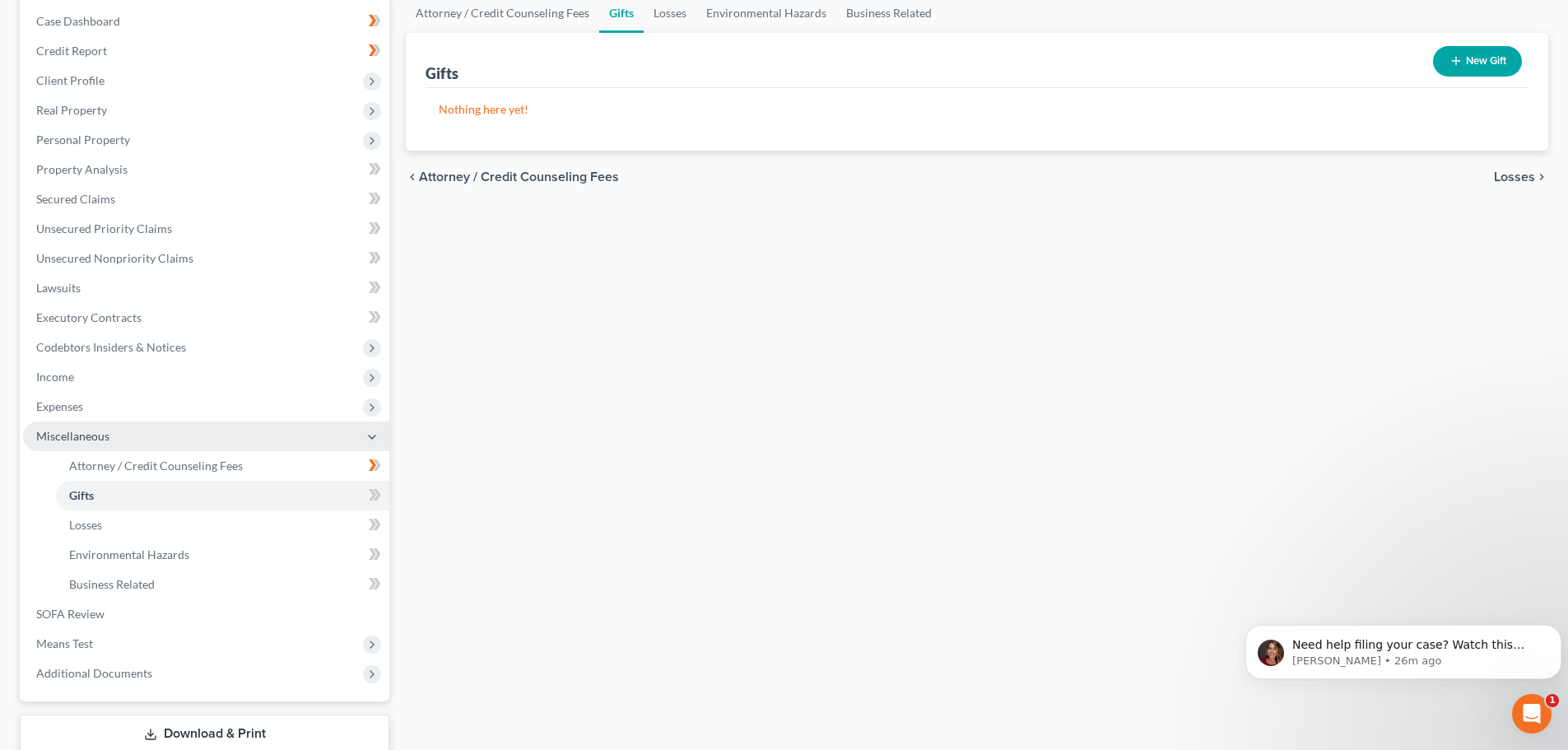
click at [450, 180] on span "Attorney / Credit Counseling Fees" at bounding box center [519, 176] width 200 height 13
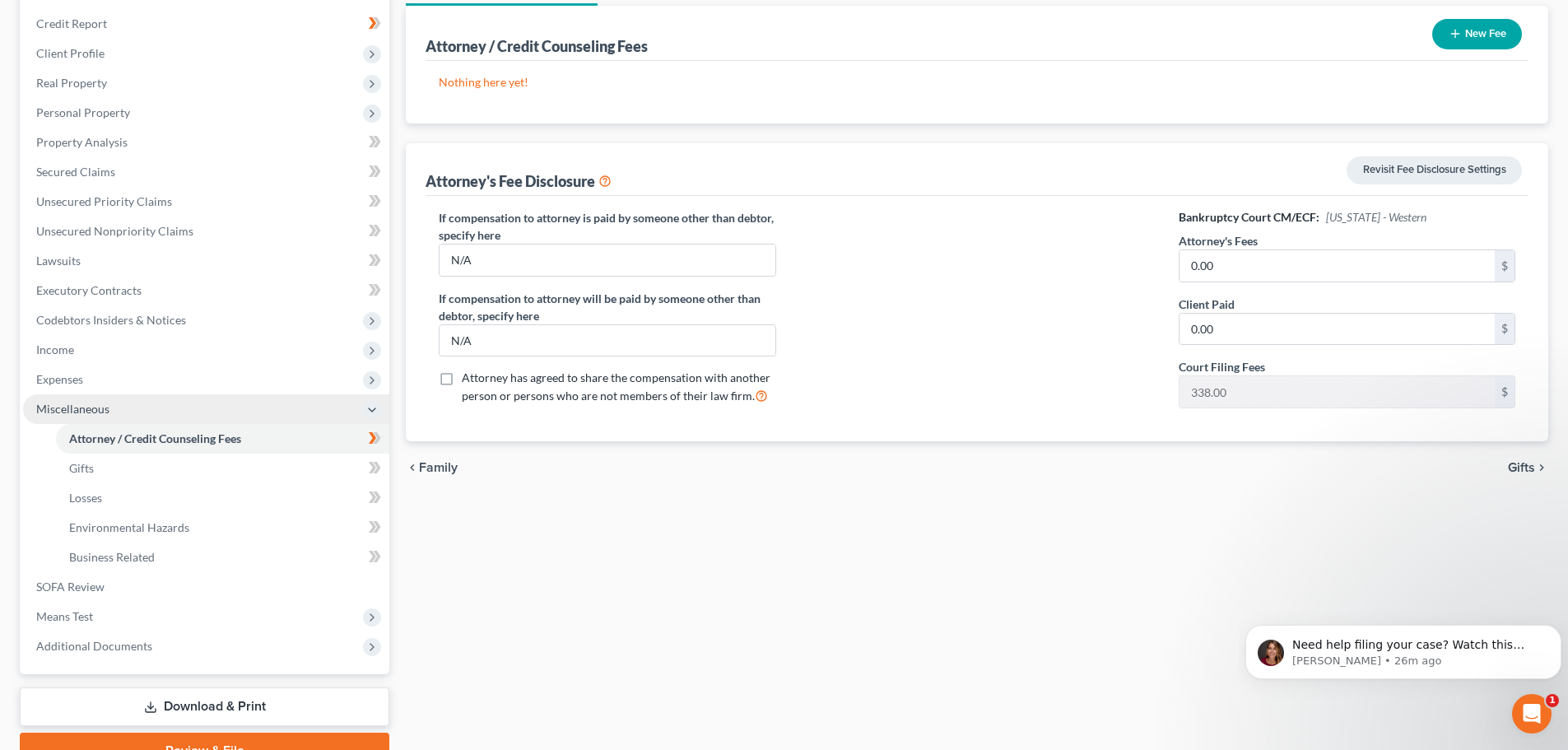
scroll to position [247, 0]
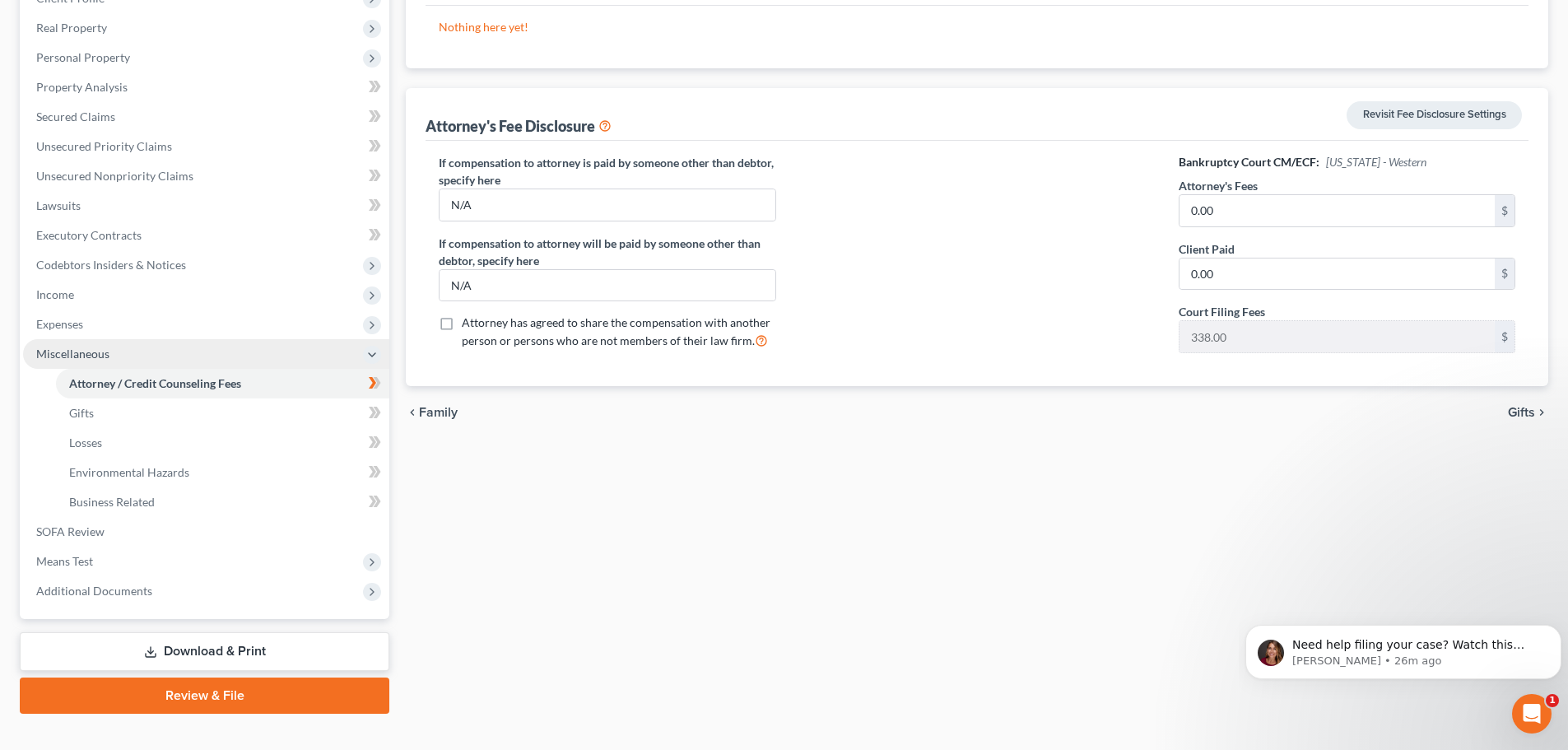
click at [430, 415] on span "Family" at bounding box center [438, 412] width 39 height 13
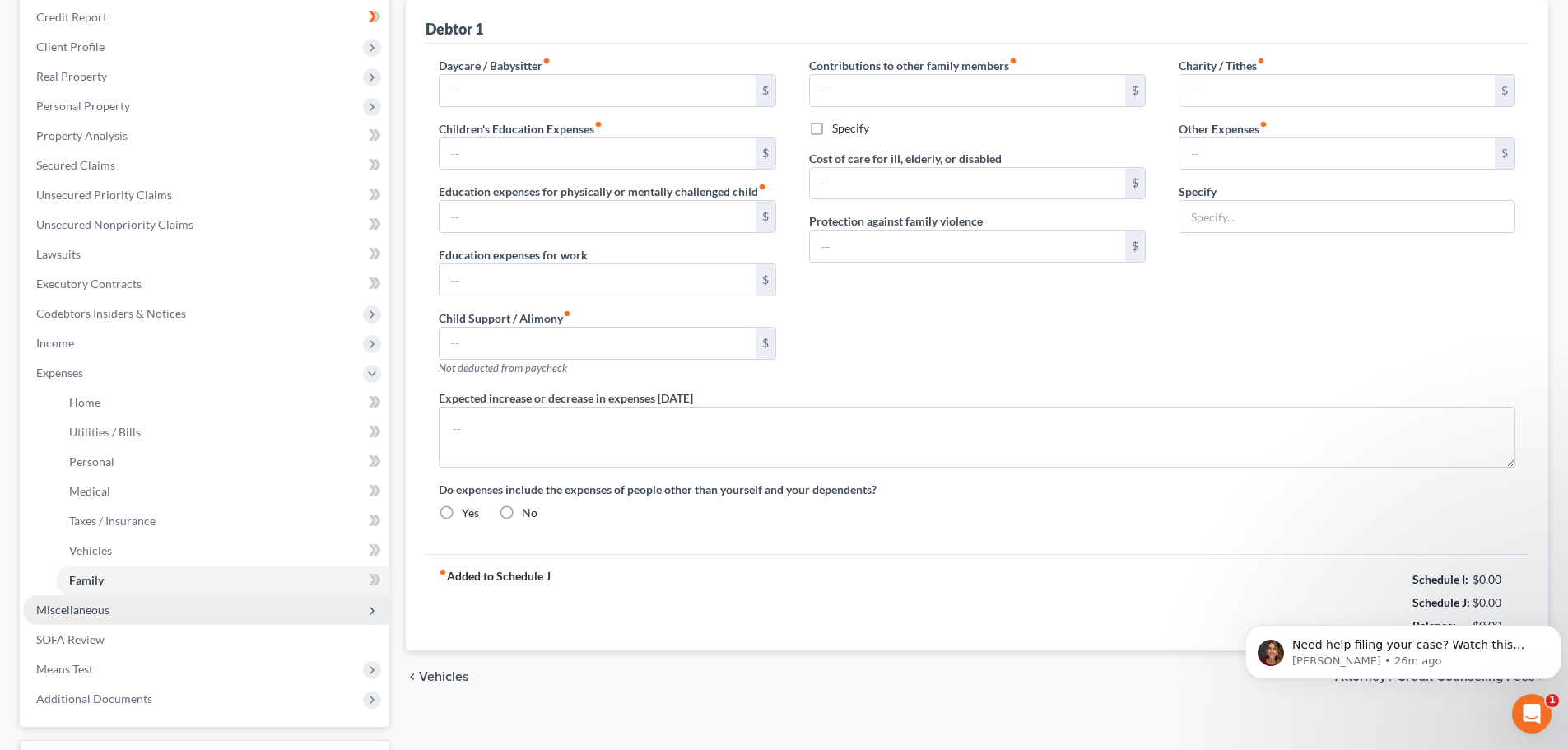
type input "0.00"
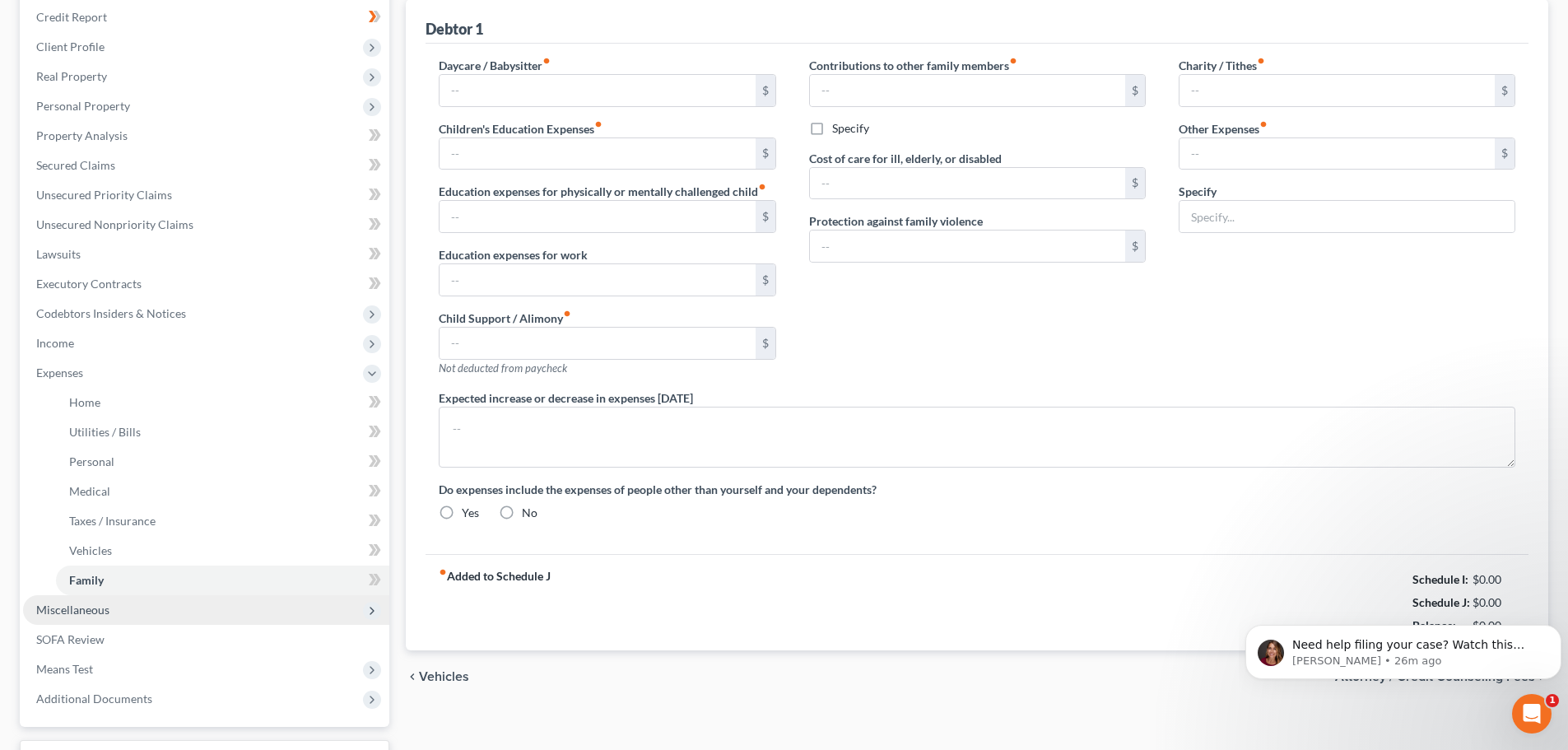
type input "0.00"
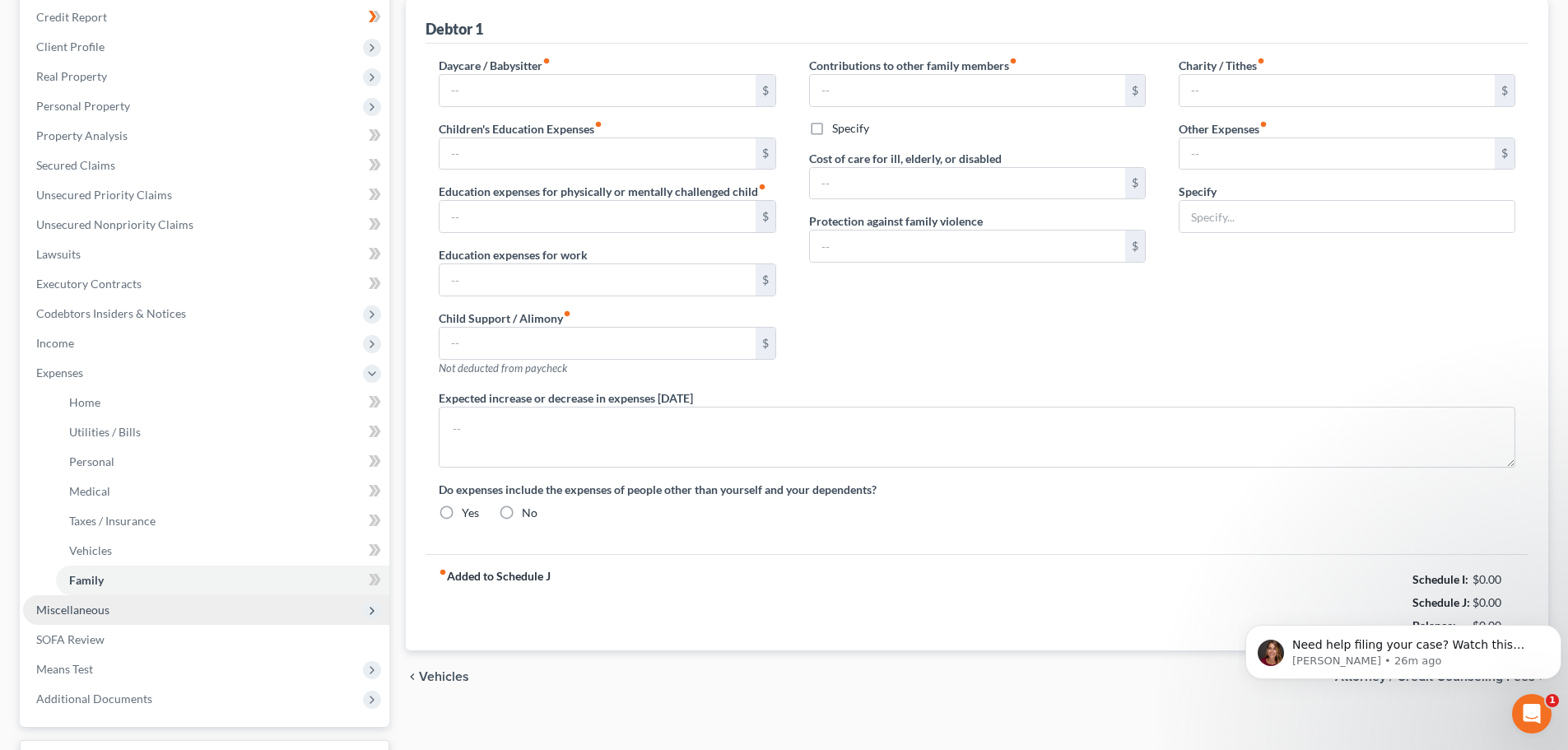
radio input "true"
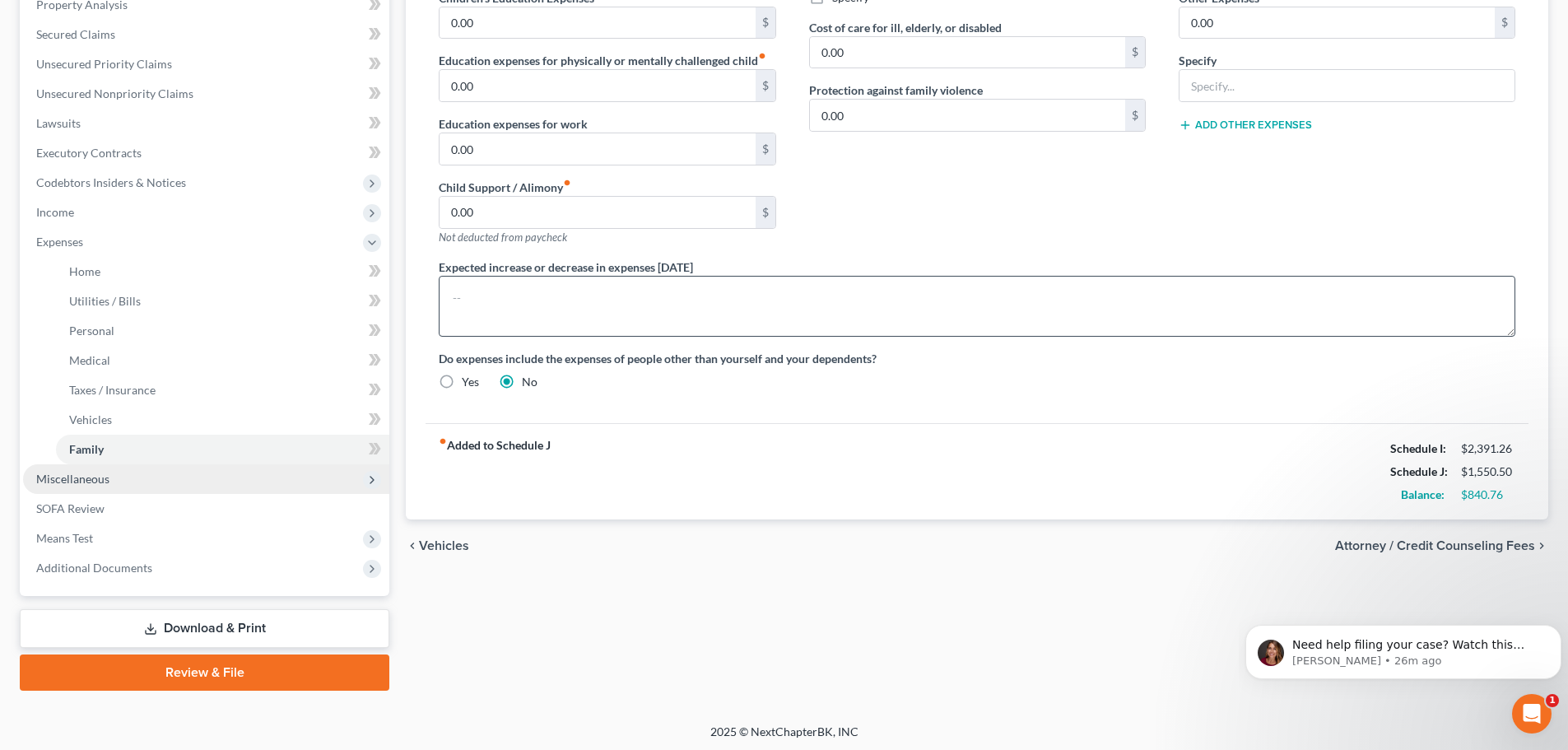
scroll to position [333, 0]
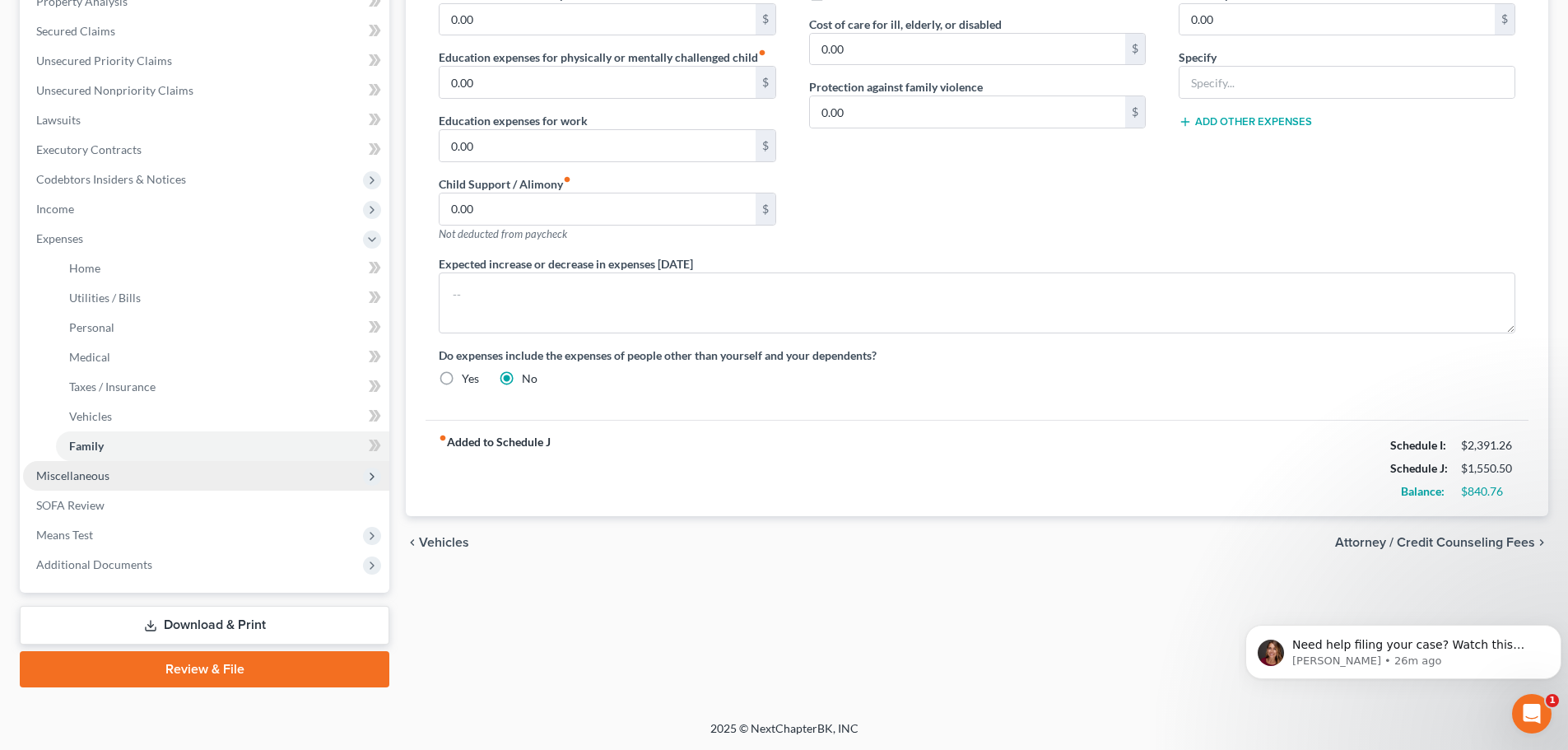
click at [1436, 536] on span "Attorney / Credit Counseling Fees" at bounding box center [1435, 542] width 200 height 13
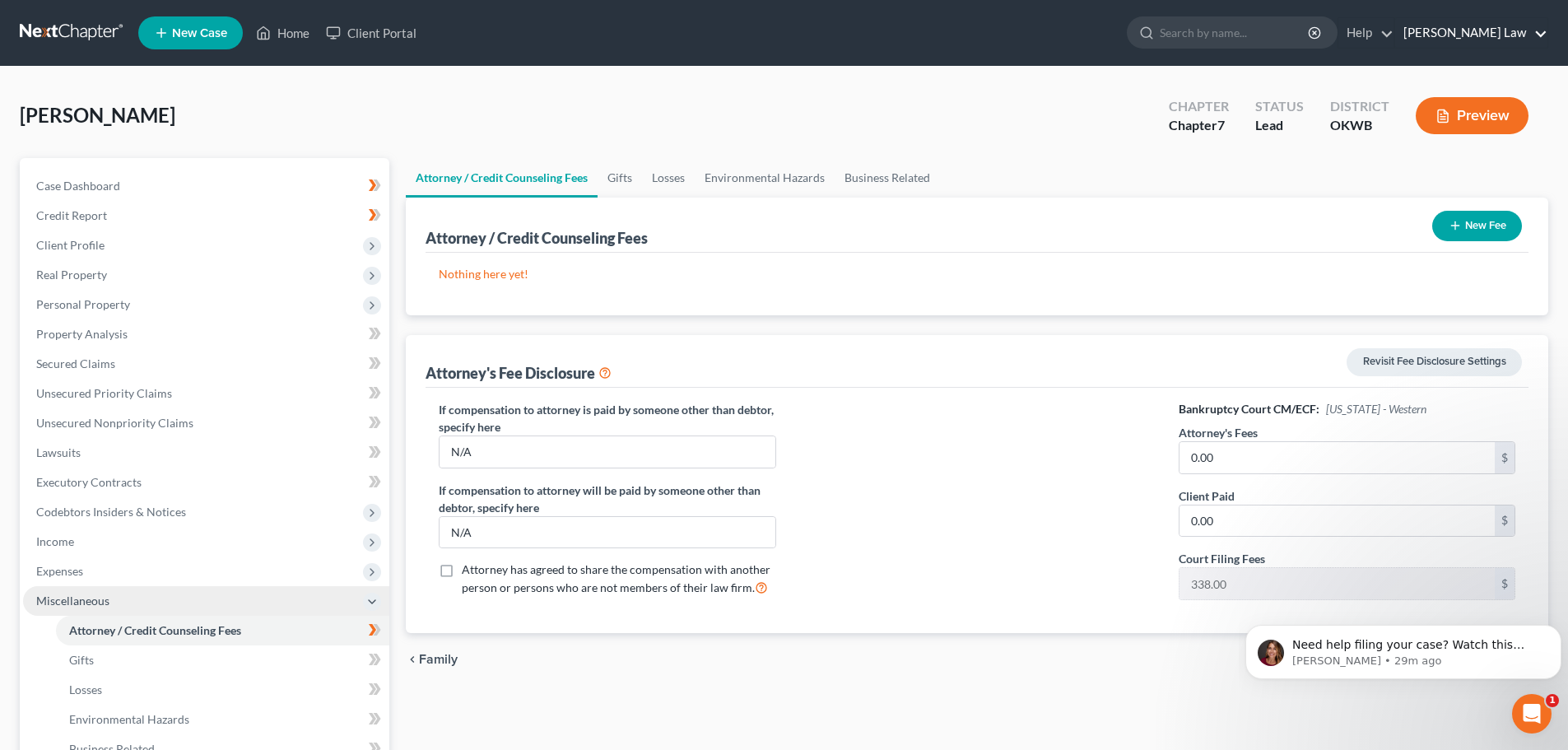
click at [1537, 34] on link "[PERSON_NAME] Law" at bounding box center [1470, 33] width 152 height 30
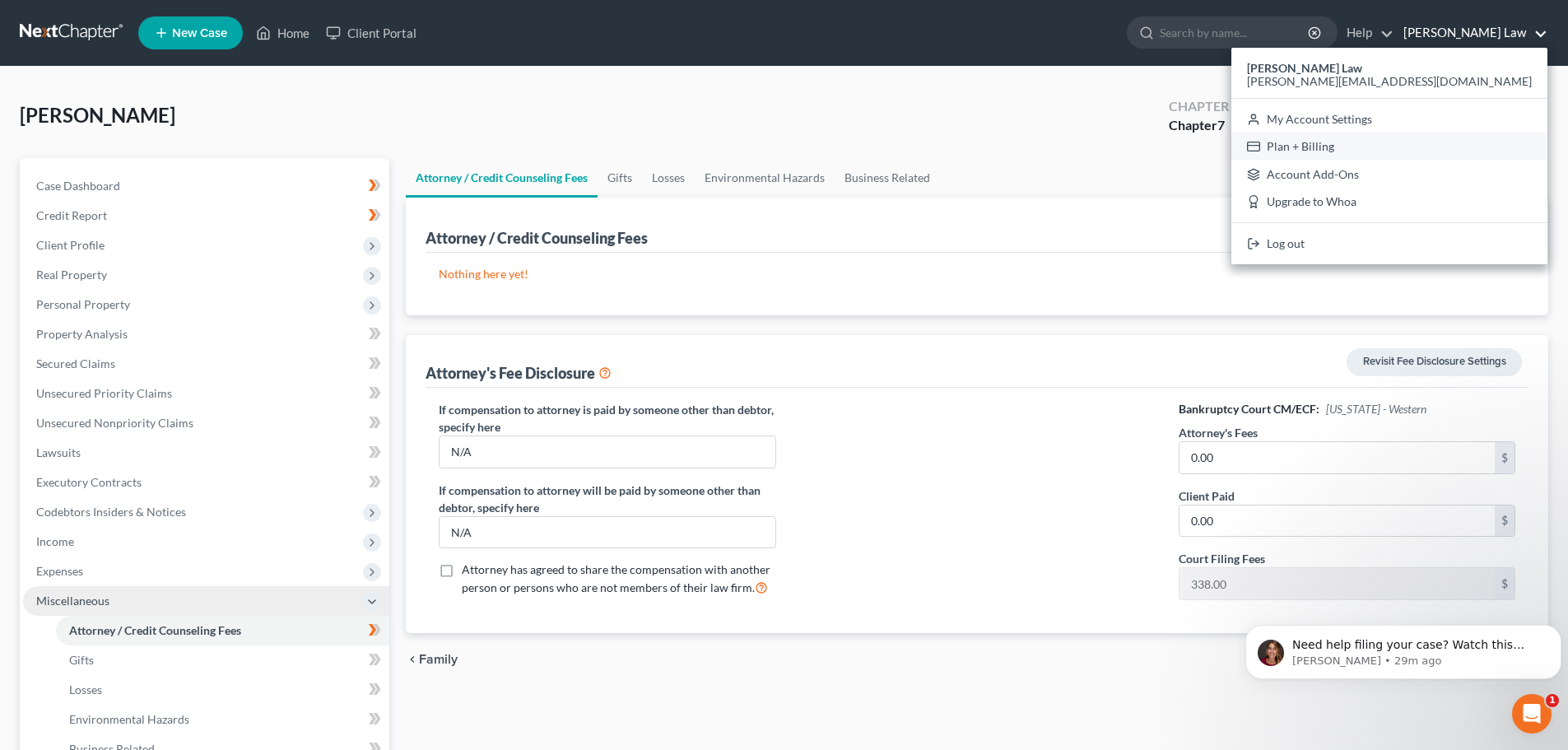
click at [1441, 140] on link "Plan + Billing" at bounding box center [1389, 146] width 316 height 28
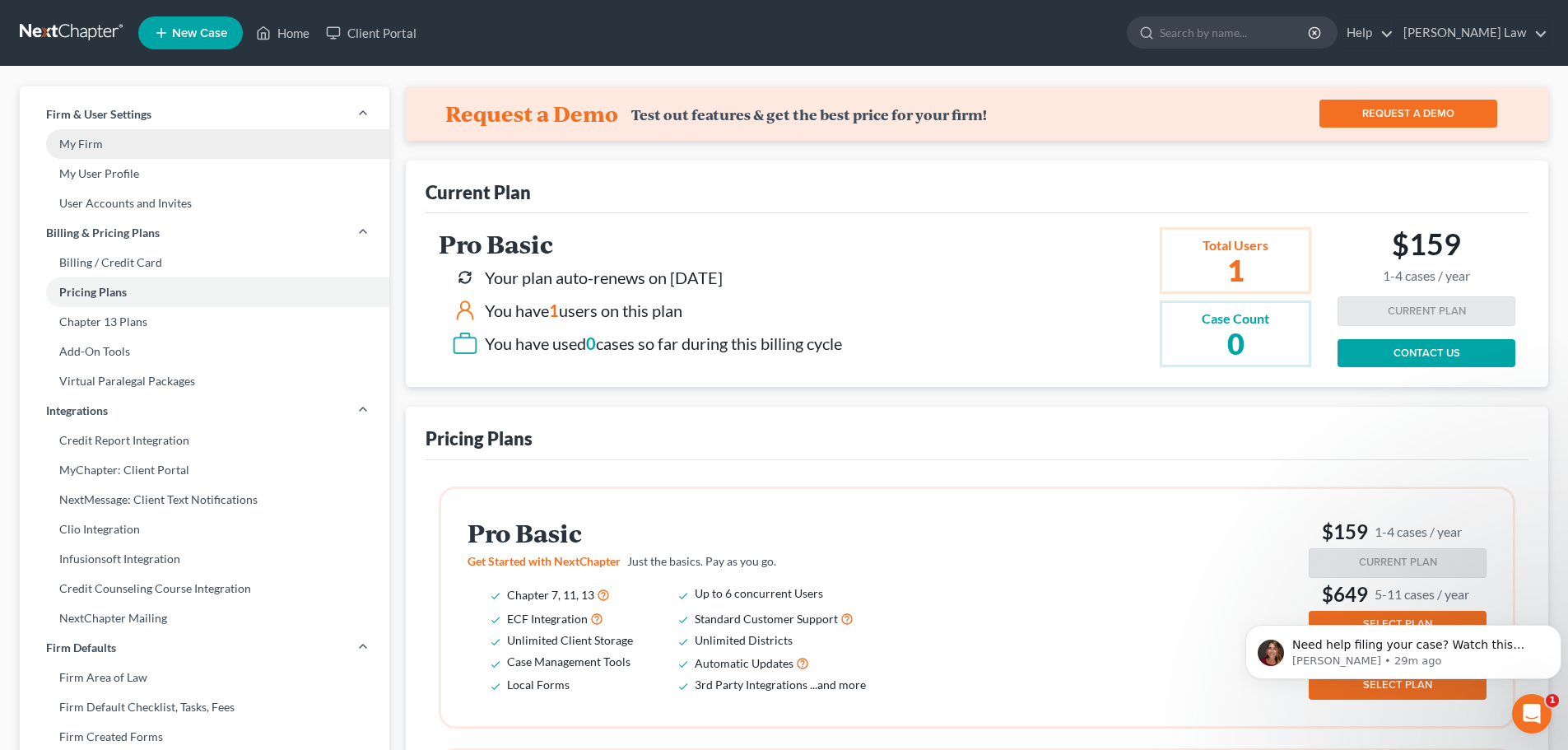
click at [78, 140] on link "My Firm" at bounding box center [204, 144] width 369 height 30
select select "65"
select select "24"
select select "37"
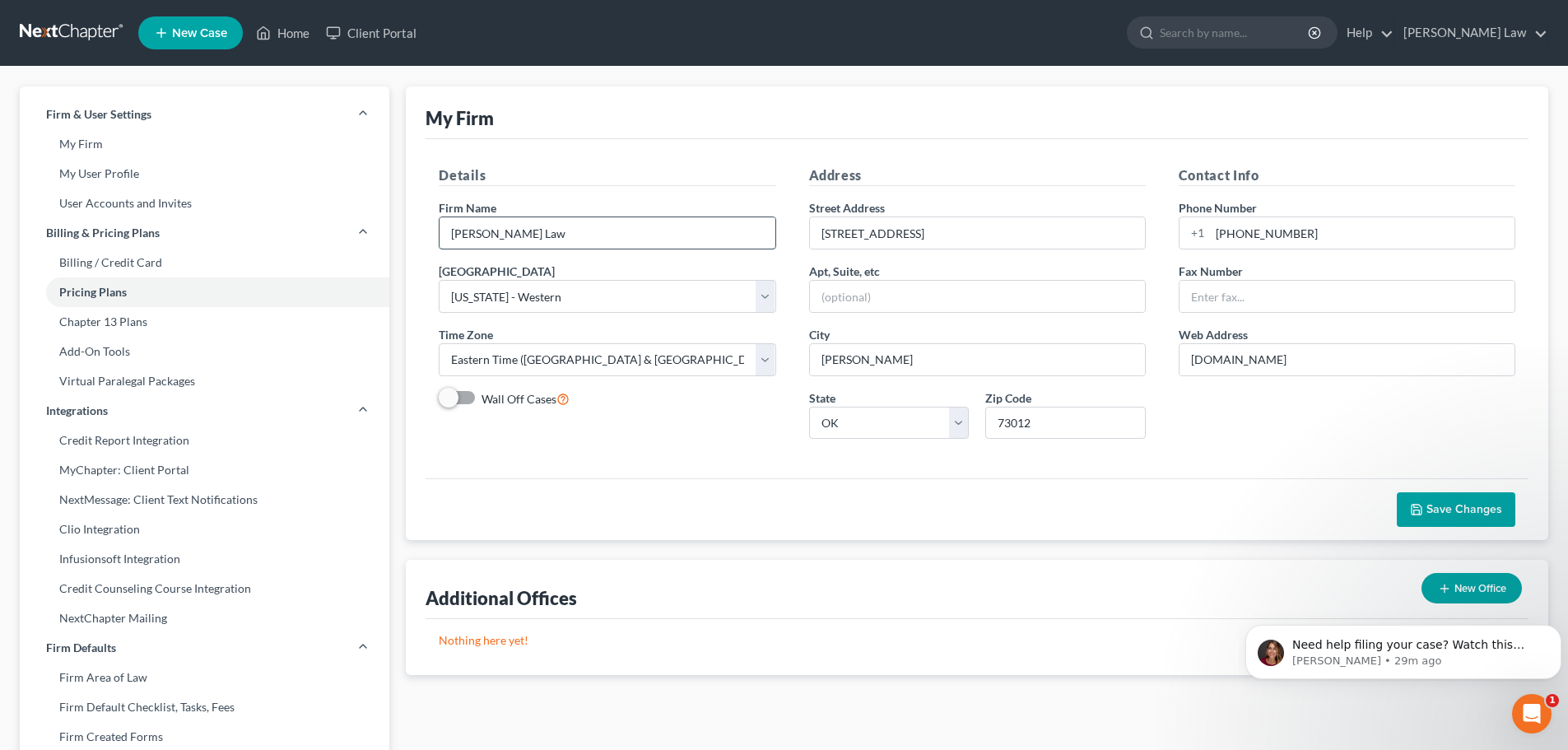
click at [540, 240] on input "[PERSON_NAME] Law" at bounding box center [606, 232] width 335 height 31
type input "J"
type input "[PERSON_NAME], PLLC"
click at [1447, 512] on span "Save Changes" at bounding box center [1464, 509] width 76 height 14
